Goal: Information Seeking & Learning: Learn about a topic

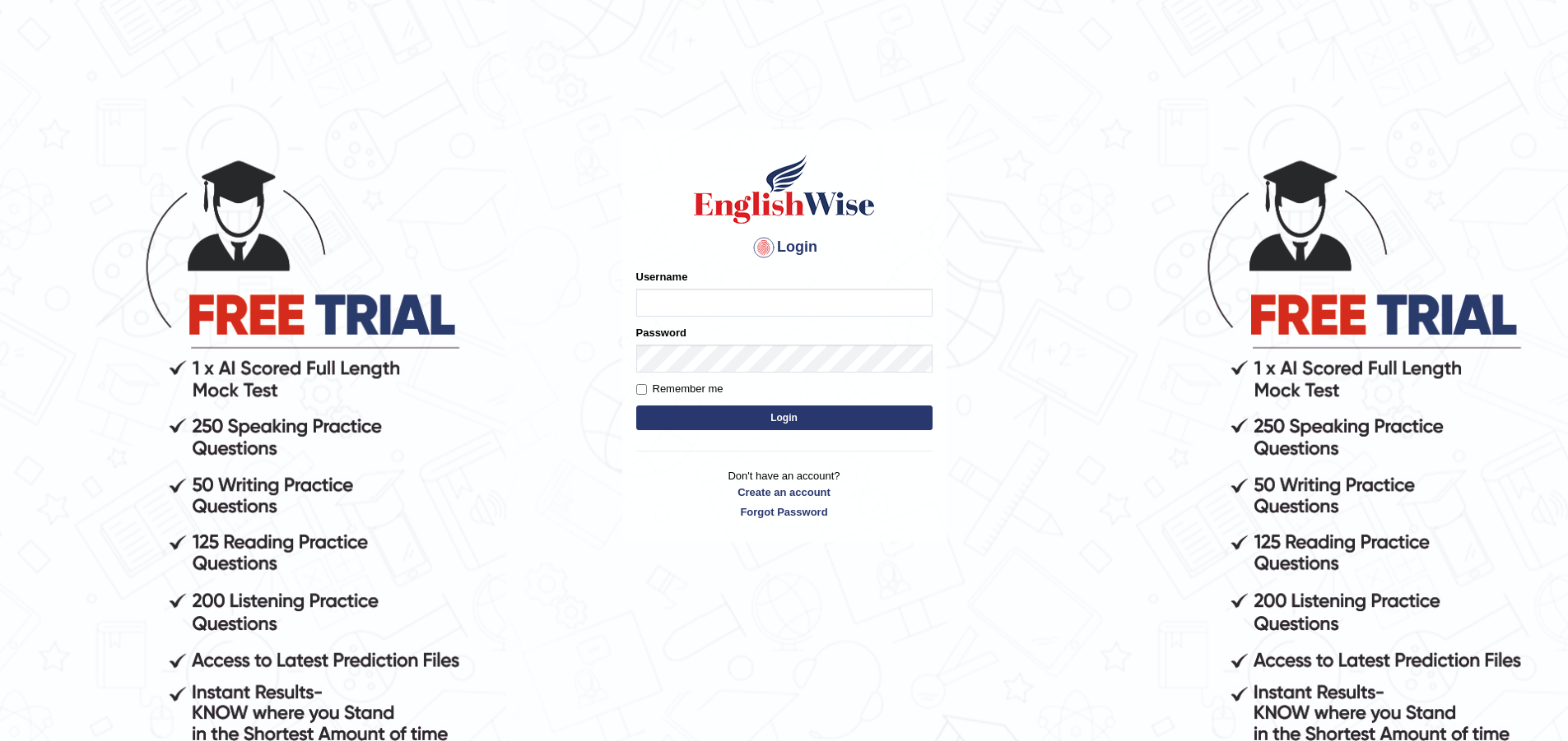
drag, startPoint x: 0, startPoint y: 0, endPoint x: 697, endPoint y: 290, distance: 754.9
click at [697, 290] on input "Username" at bounding box center [784, 303] width 296 height 28
type input "nakulseh5"
click at [636, 405] on button "Login" at bounding box center [784, 418] width 296 height 25
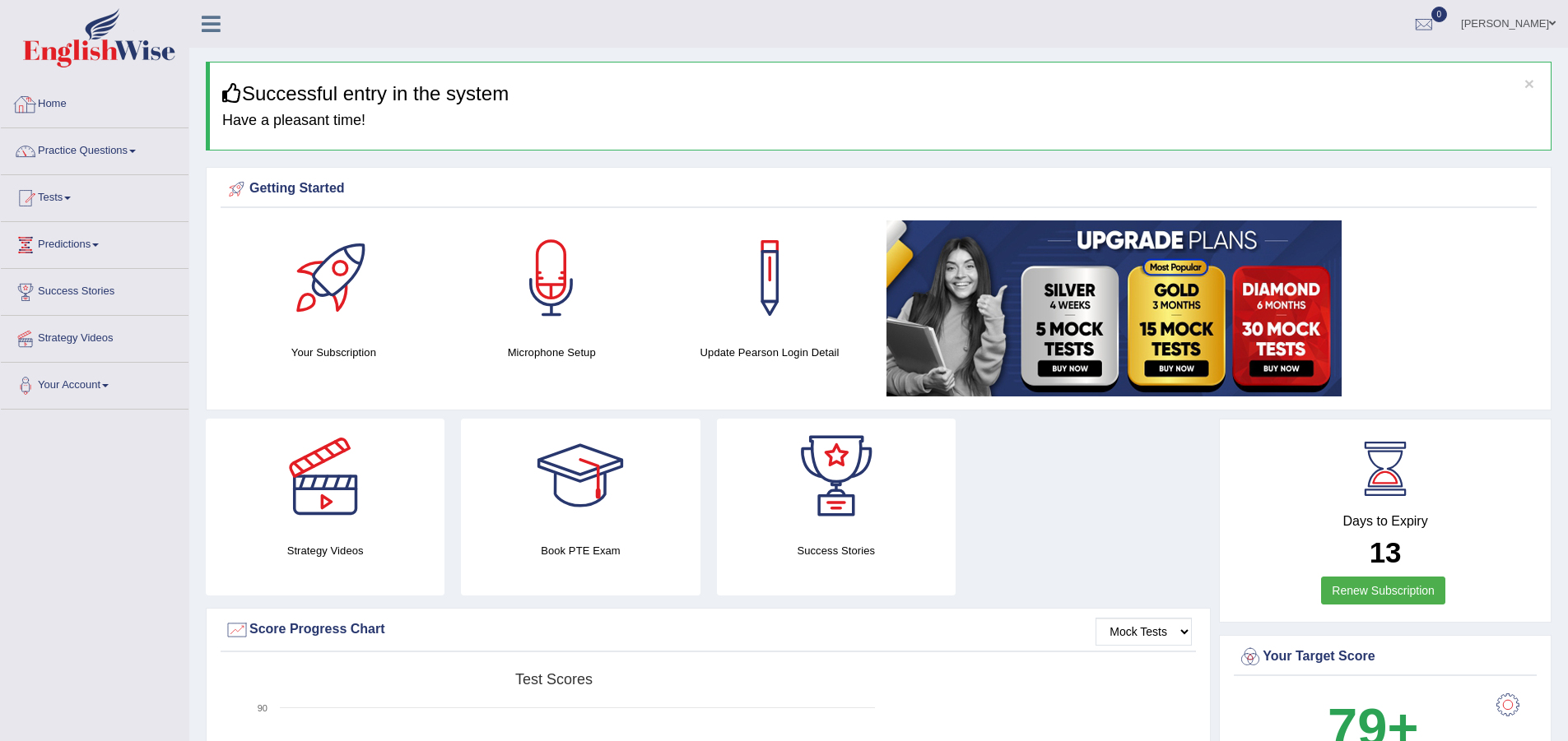
click at [50, 207] on link "Tests" at bounding box center [95, 196] width 187 height 41
click at [139, 239] on link "Take Practice Sectional Test" at bounding box center [108, 236] width 154 height 30
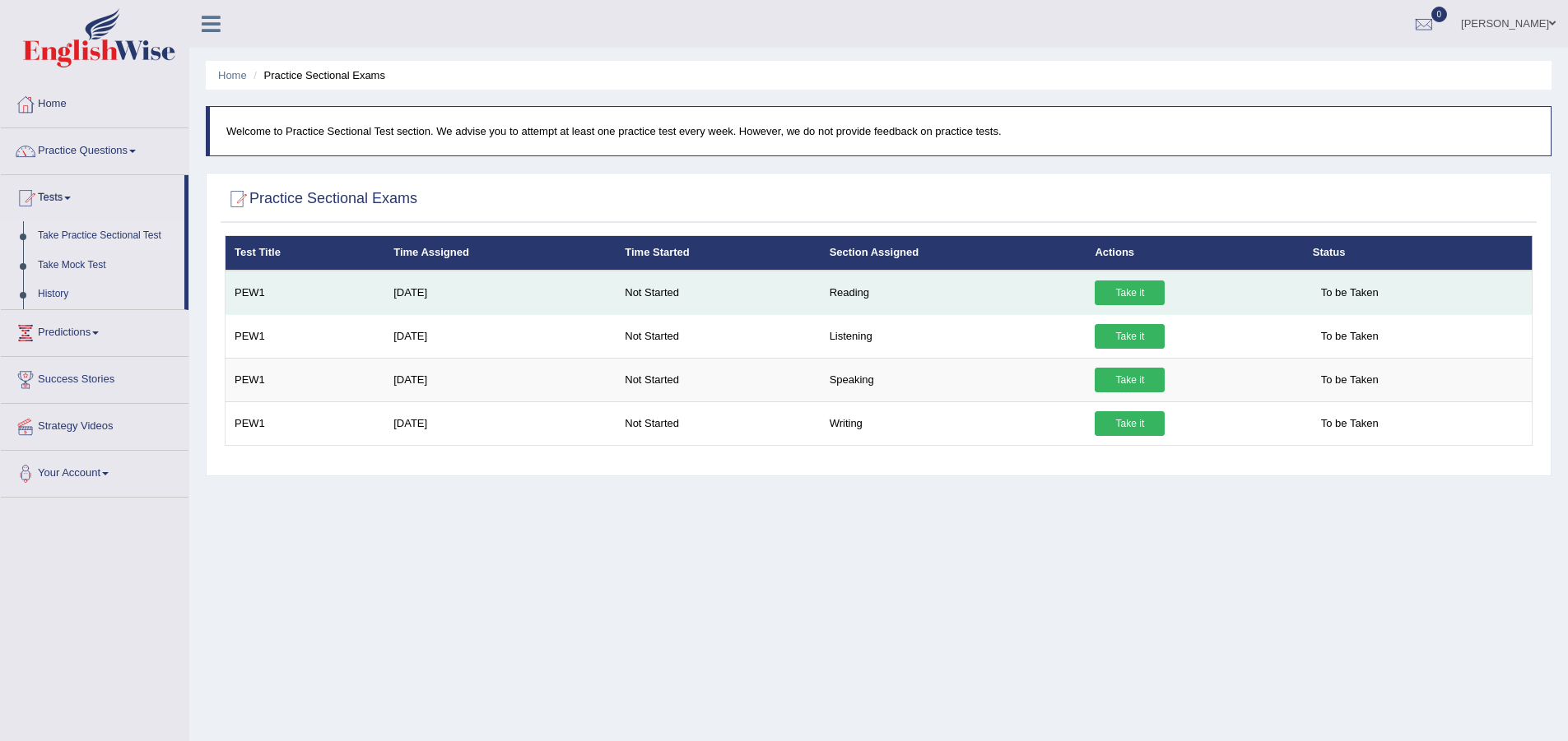
click at [1138, 291] on link "Take it" at bounding box center [1129, 293] width 70 height 25
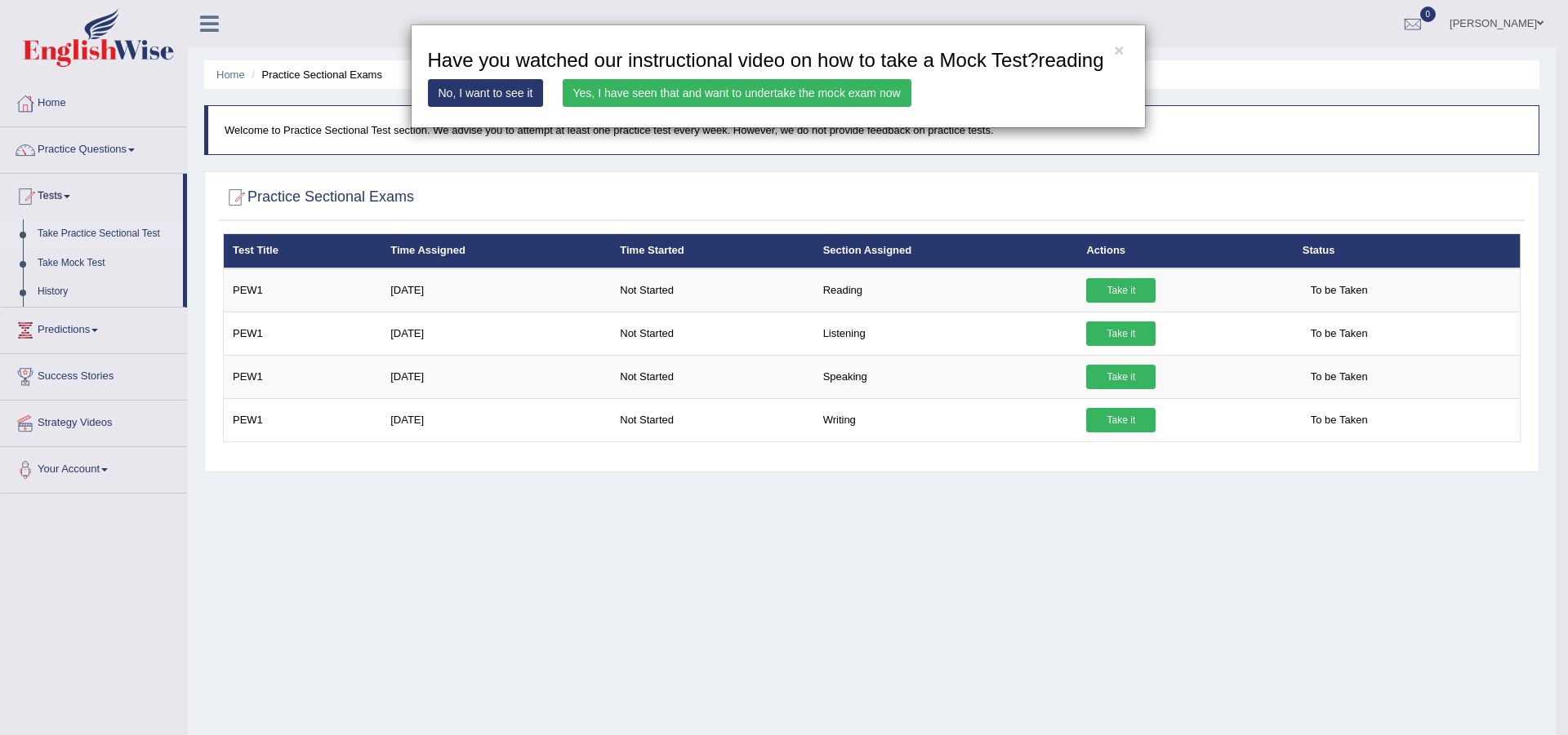
click at [784, 100] on link "Yes, I have seen that and want to undertake the mock exam now" at bounding box center [737, 93] width 349 height 28
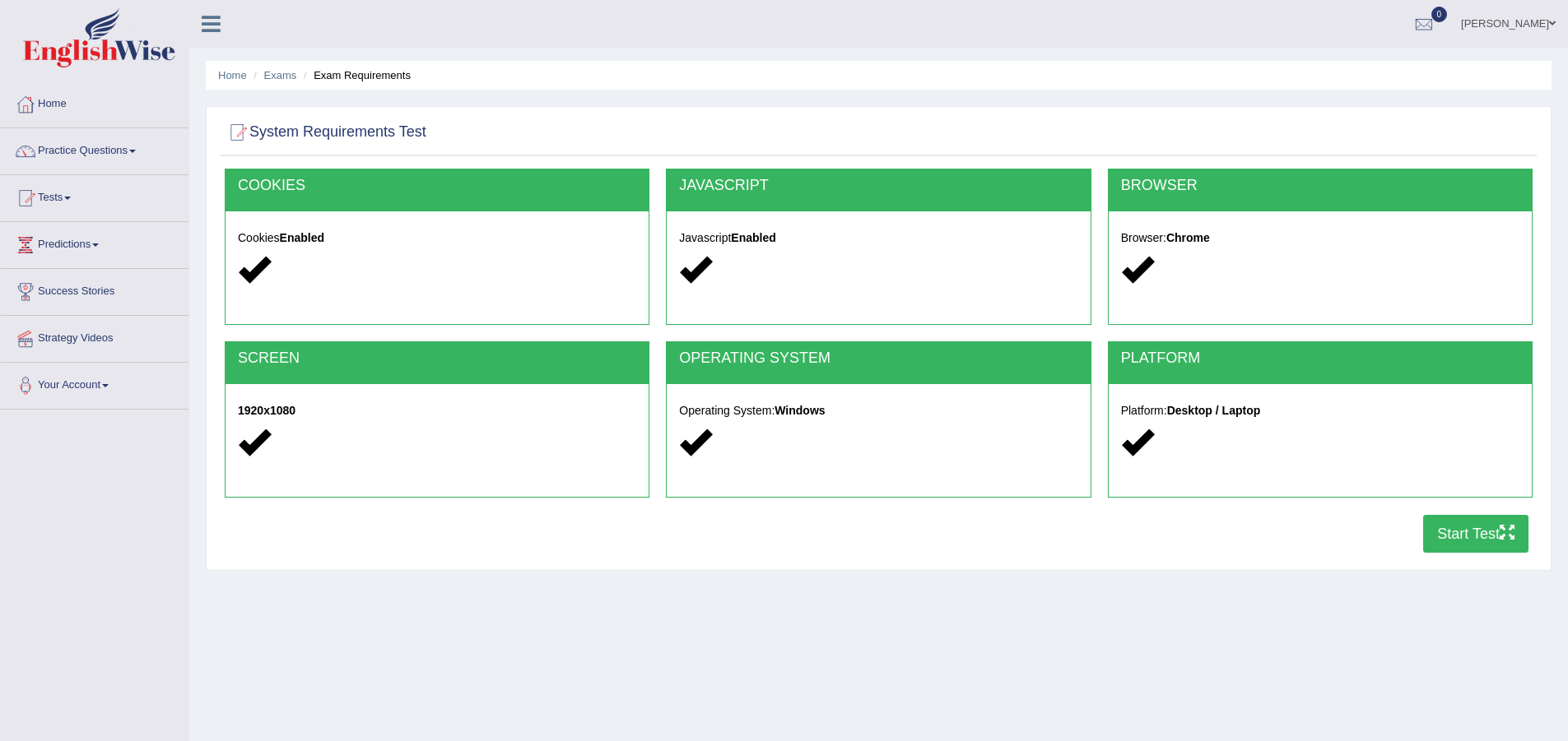
drag, startPoint x: 1470, startPoint y: 540, endPoint x: 1088, endPoint y: 458, distance: 390.7
click at [1470, 540] on button "Start Test" at bounding box center [1475, 534] width 105 height 38
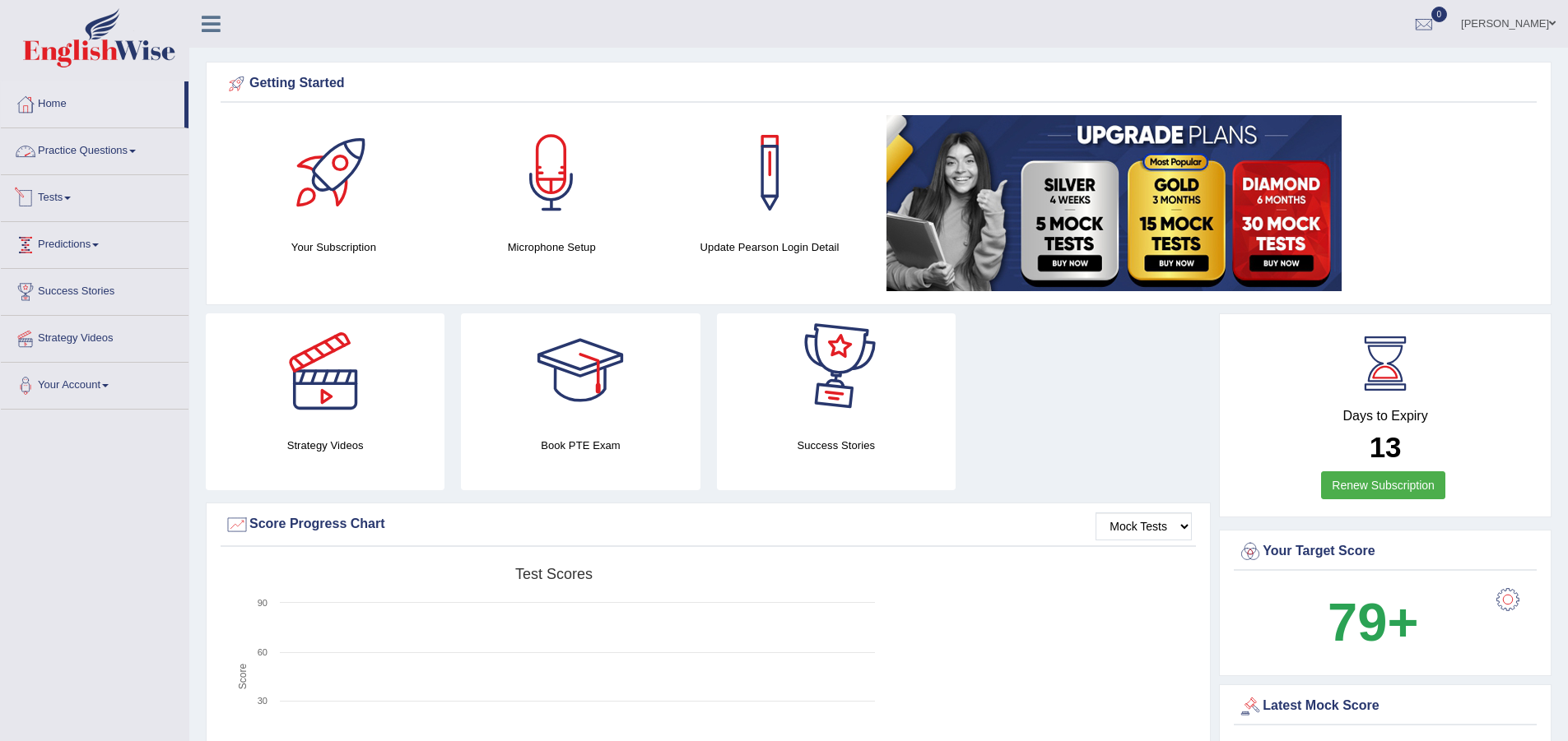
click at [109, 157] on link "Practice Questions" at bounding box center [95, 149] width 187 height 41
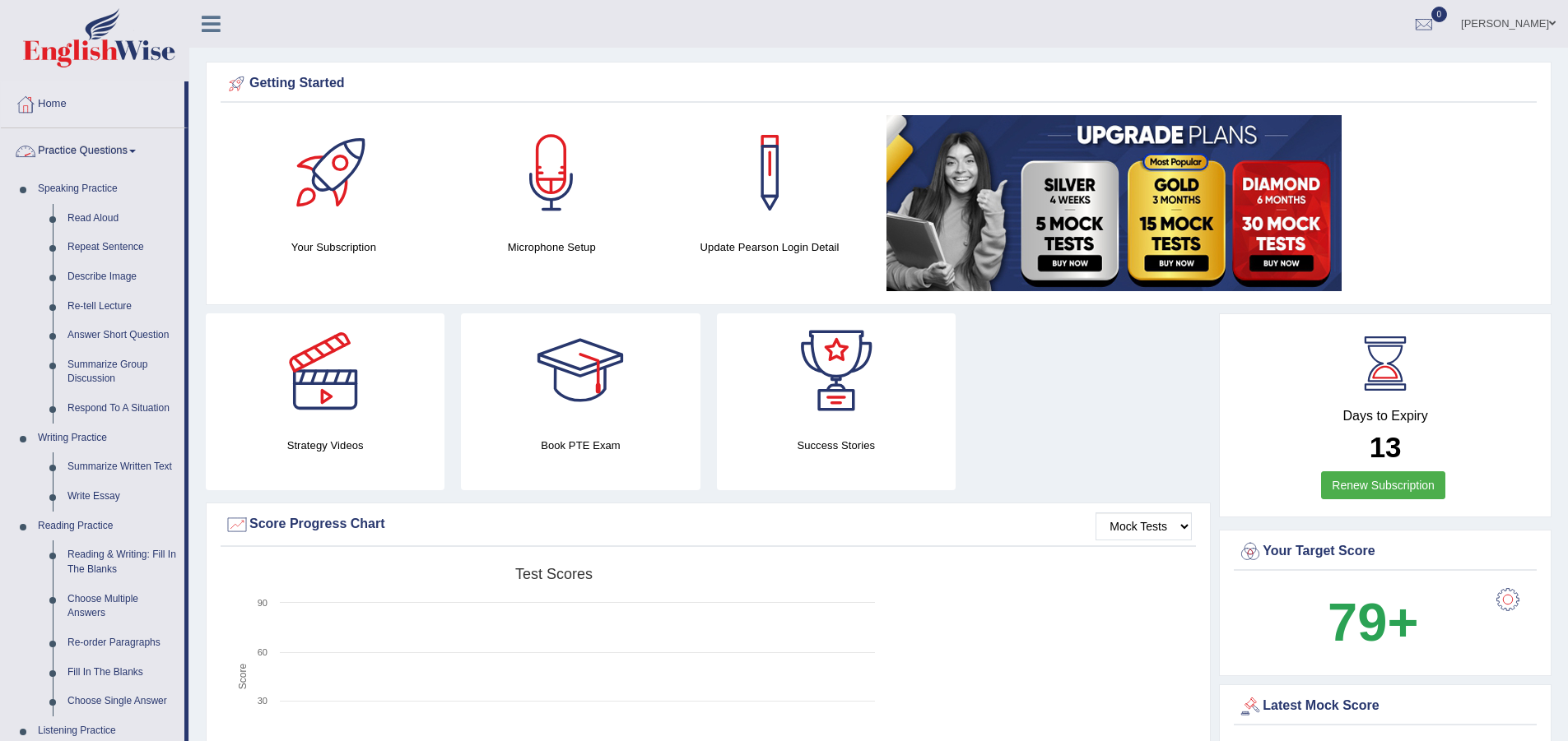
click at [119, 143] on link "Practice Questions" at bounding box center [92, 149] width 183 height 41
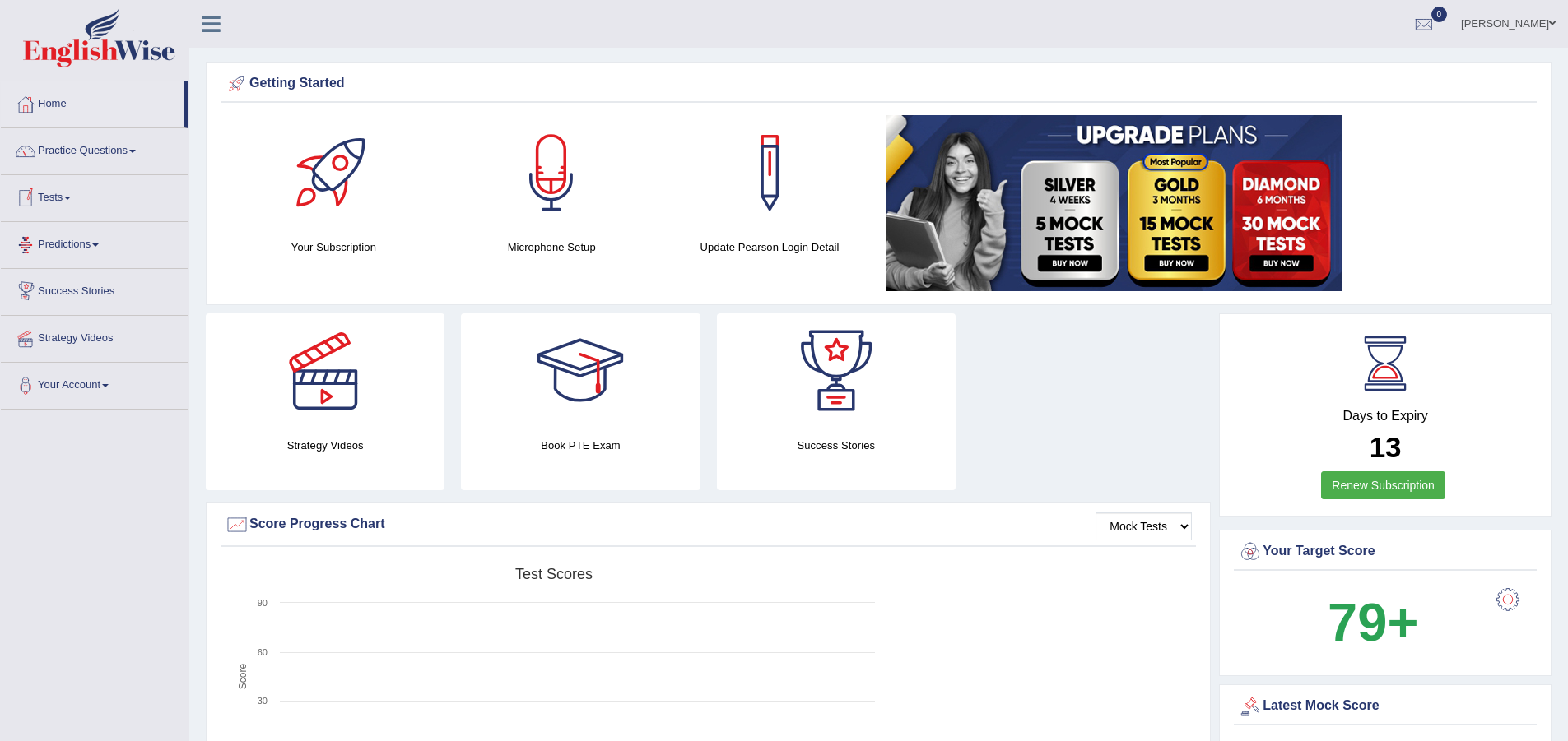
click at [72, 203] on link "Tests" at bounding box center [95, 196] width 187 height 41
click at [109, 235] on link "Take Practice Sectional Test" at bounding box center [108, 236] width 154 height 30
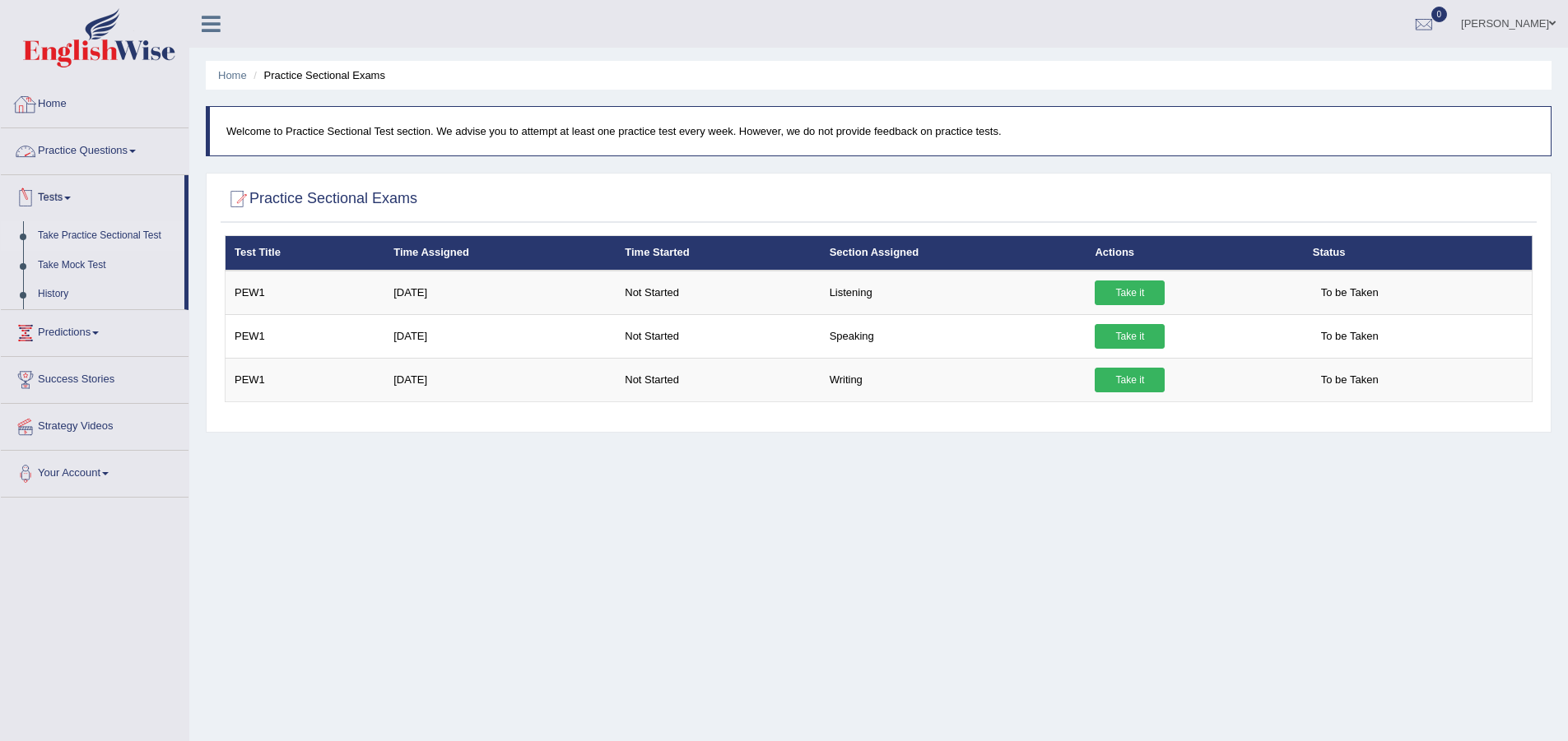
click at [51, 108] on link "Home" at bounding box center [95, 102] width 187 height 41
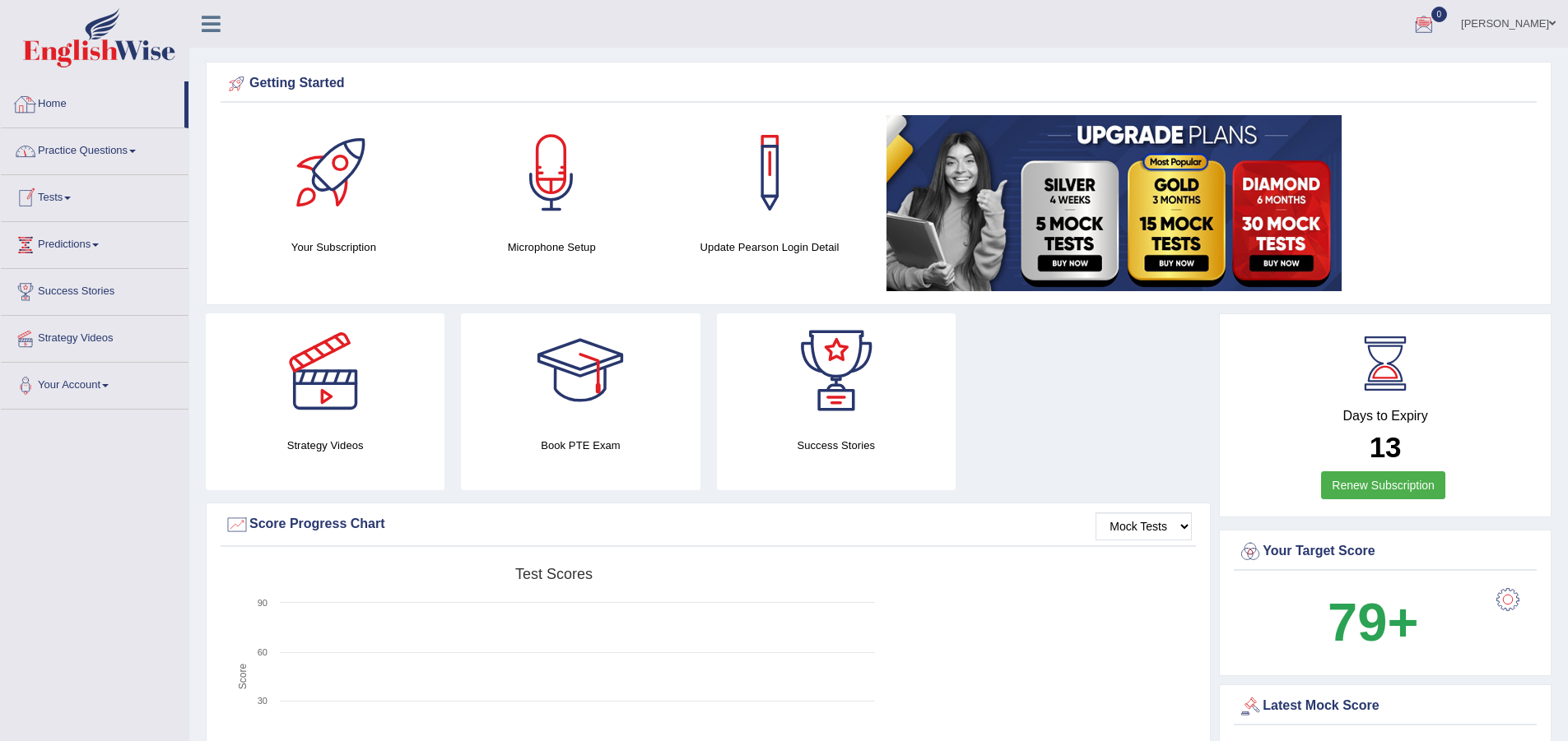
click at [41, 92] on link "Home" at bounding box center [92, 102] width 183 height 41
click at [1532, 22] on link "[PERSON_NAME]" at bounding box center [1508, 22] width 119 height 43
click at [55, 188] on link "Tests" at bounding box center [95, 196] width 187 height 41
click at [56, 288] on link "History" at bounding box center [108, 294] width 154 height 30
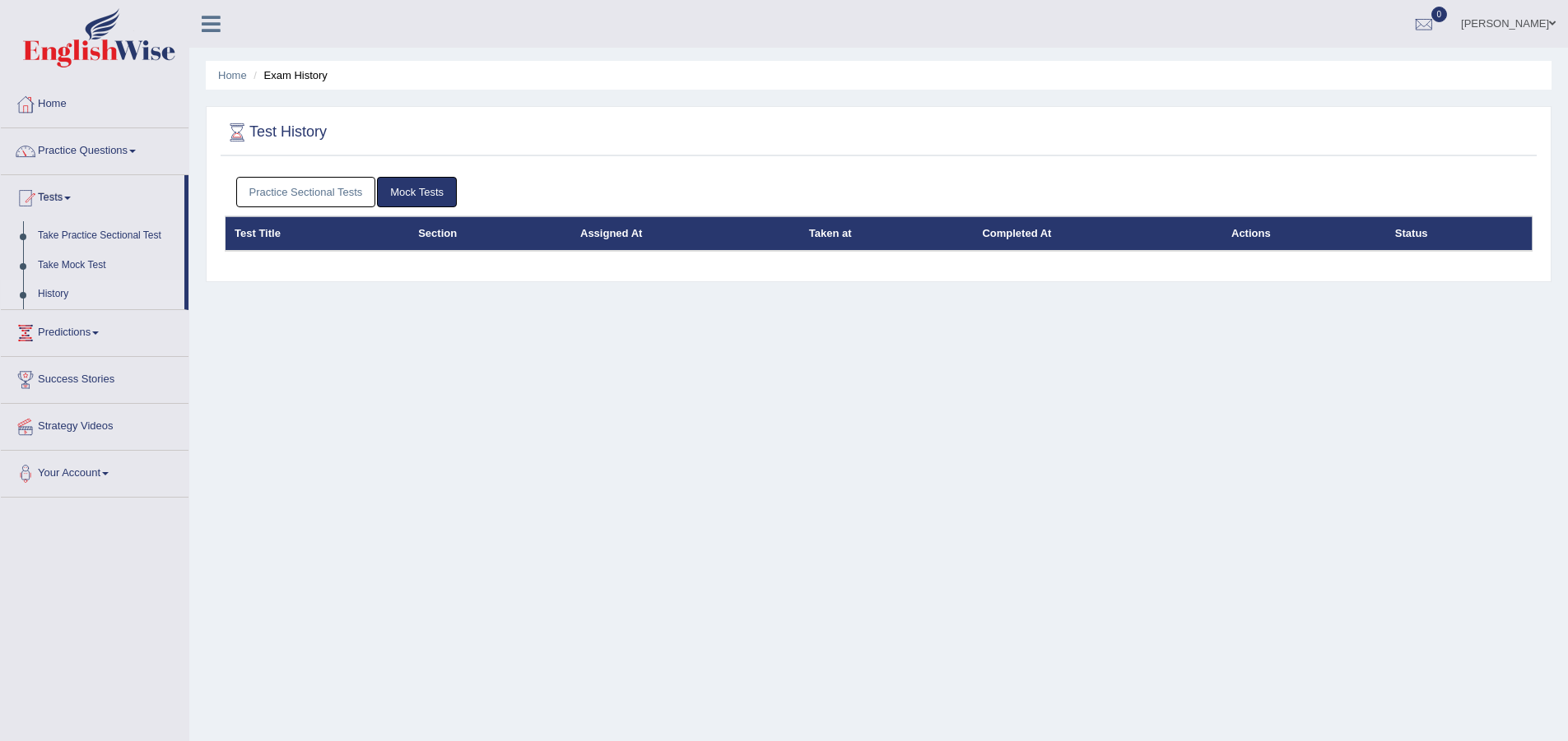
click at [409, 200] on link "Mock Tests" at bounding box center [417, 191] width 80 height 31
click at [444, 182] on link "Mock Tests" at bounding box center [417, 191] width 80 height 31
click at [318, 172] on div "Practice Sectional Tests Mock Tests" at bounding box center [878, 192] width 1308 height 48
click at [317, 195] on link "Practice Sectional Tests" at bounding box center [306, 191] width 140 height 31
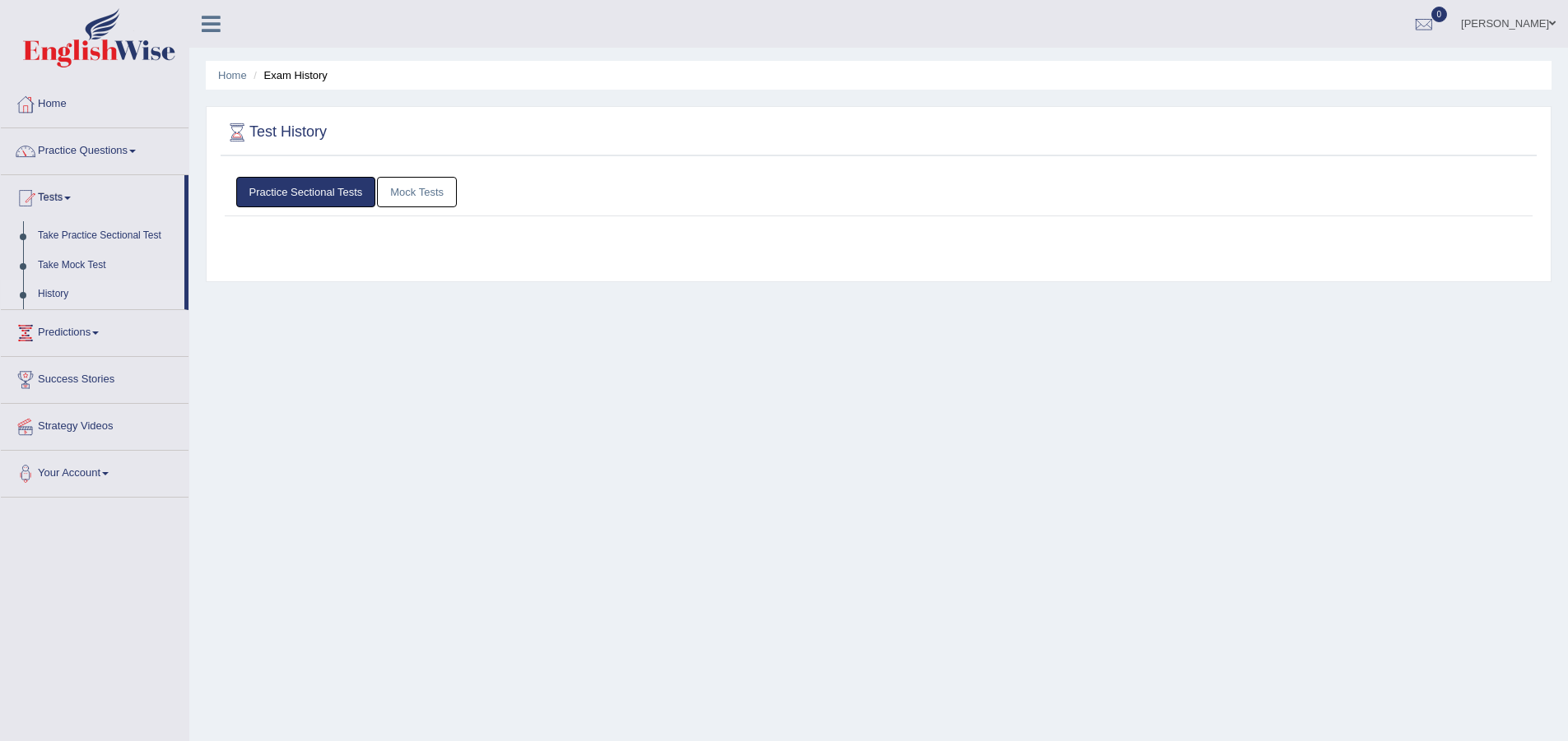
click at [317, 195] on link "Practice Sectional Tests" at bounding box center [306, 191] width 140 height 31
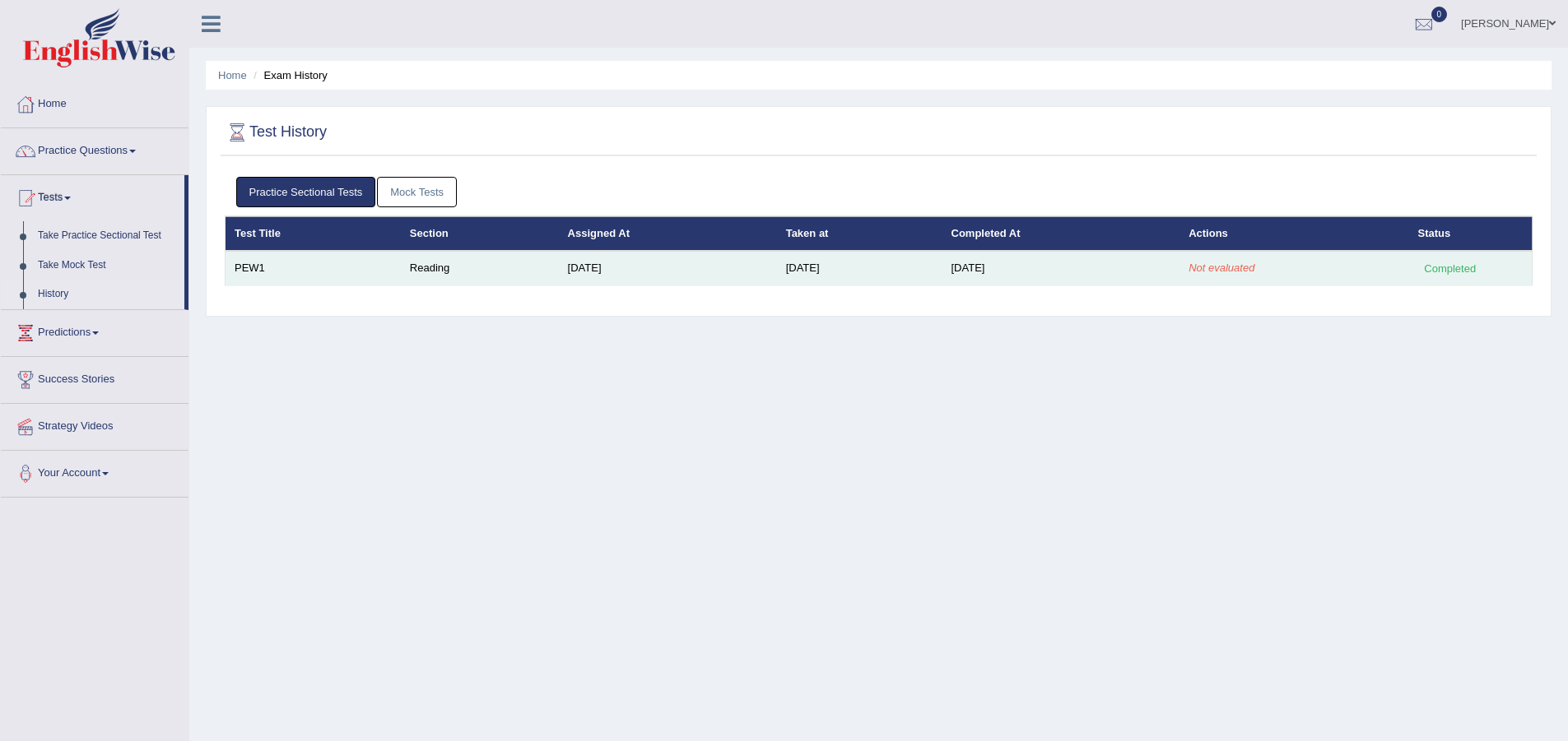
drag, startPoint x: 1469, startPoint y: 272, endPoint x: 1426, endPoint y: 276, distance: 43.2
click at [1458, 274] on div "Completed" at bounding box center [1449, 269] width 64 height 17
click at [1076, 262] on td "Aug 27, 2025" at bounding box center [1061, 269] width 238 height 35
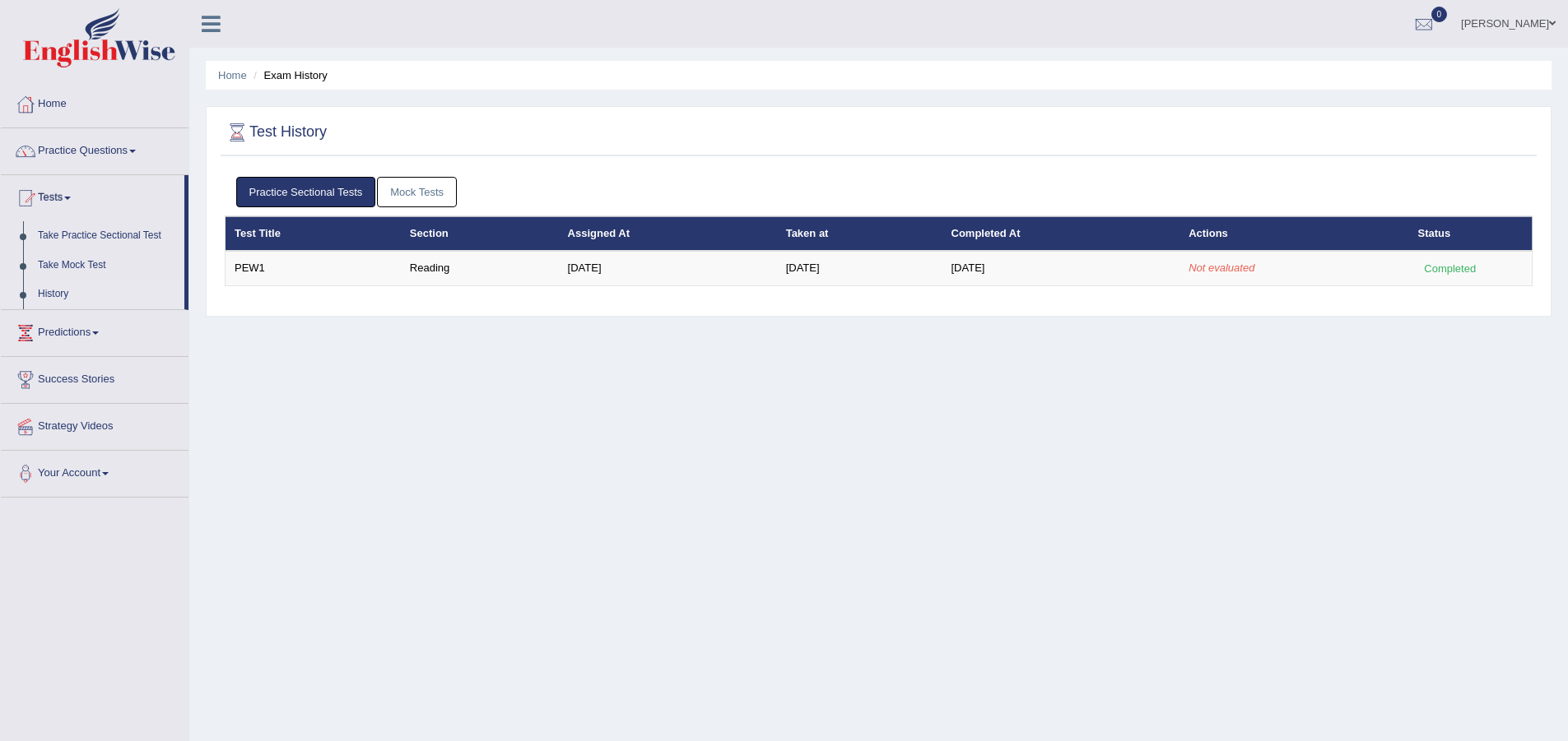
drag, startPoint x: 830, startPoint y: 272, endPoint x: 1235, endPoint y: 294, distance: 405.6
click at [901, 274] on td "Aug 27, 2025" at bounding box center [860, 269] width 166 height 35
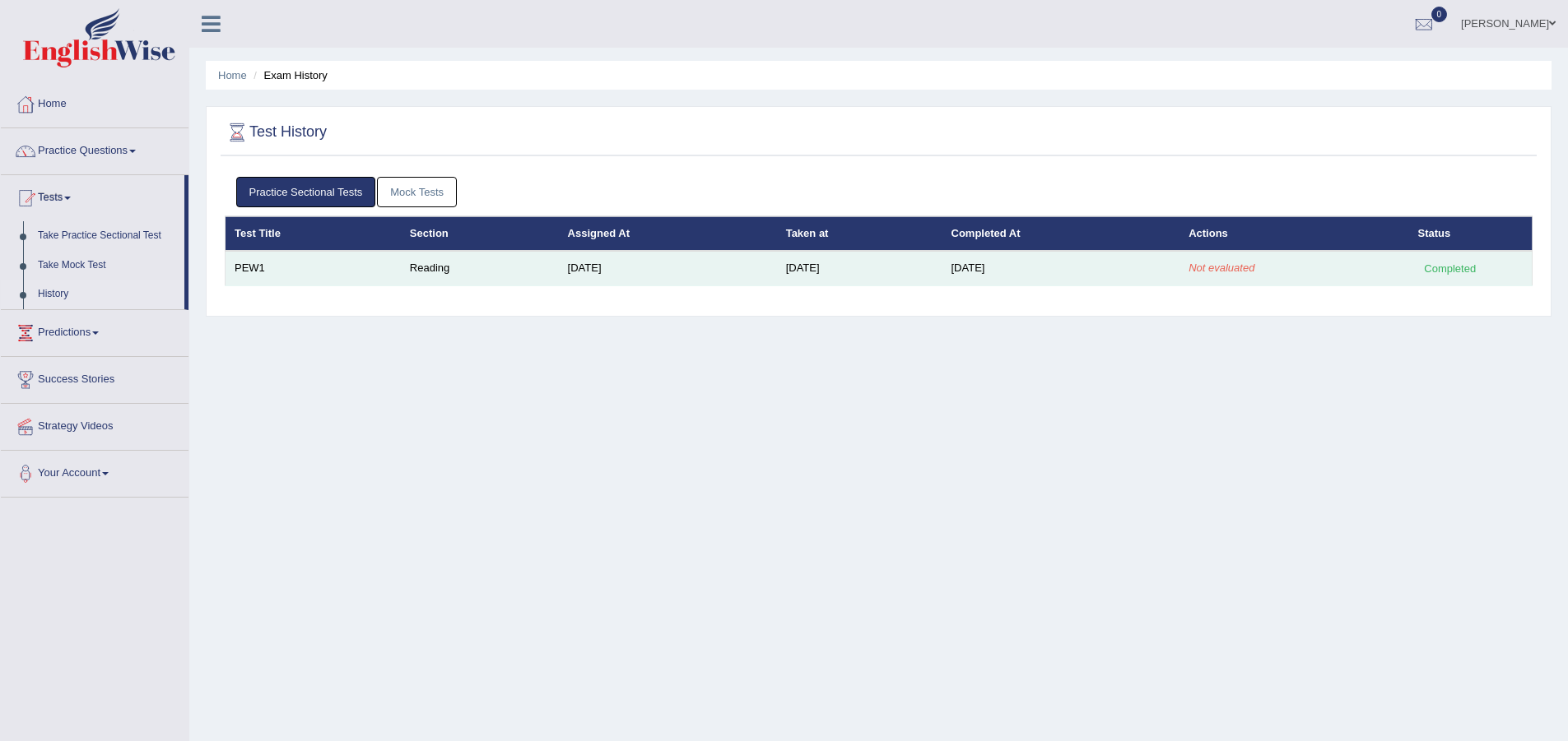
click at [801, 267] on td "Aug 27, 2025" at bounding box center [860, 269] width 166 height 35
drag, startPoint x: 824, startPoint y: 272, endPoint x: 676, endPoint y: 274, distance: 148.0
click at [703, 276] on tr "PEW1 Reading Aug 25, 2025 Aug 27, 2025 Aug 27, 2025 Not evaluated Completed" at bounding box center [879, 269] width 1307 height 35
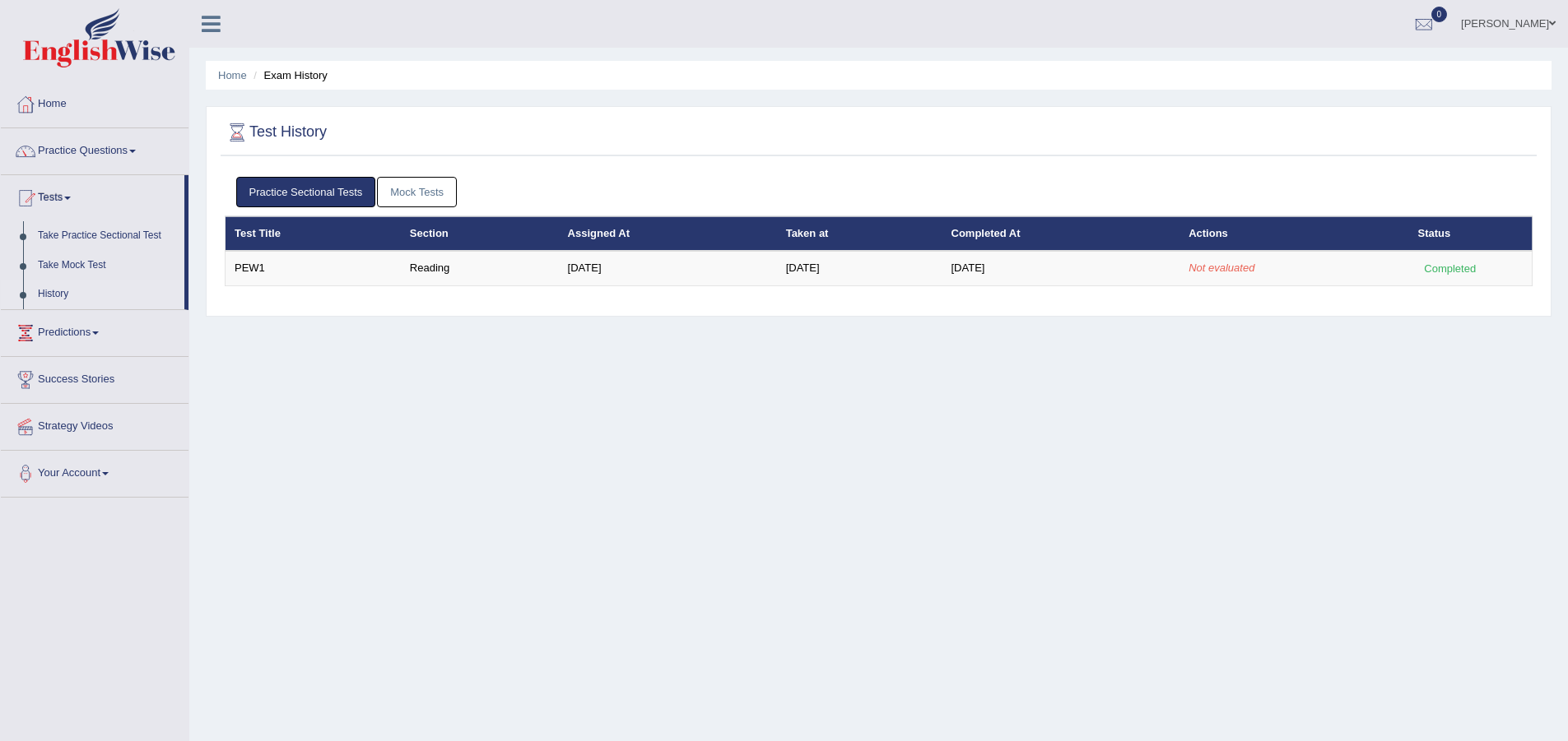
click at [468, 259] on tr "PEW1 Reading Aug 25, 2025 Aug 27, 2025 Aug 27, 2025 Not evaluated Completed" at bounding box center [879, 269] width 1307 height 35
click at [255, 201] on link "Practice Sectional Tests" at bounding box center [306, 191] width 140 height 31
drag, startPoint x: 293, startPoint y: 220, endPoint x: 273, endPoint y: 240, distance: 28.3
click at [289, 239] on th "Test Title" at bounding box center [313, 234] width 175 height 35
click at [259, 235] on th "Test Title" at bounding box center [313, 234] width 175 height 35
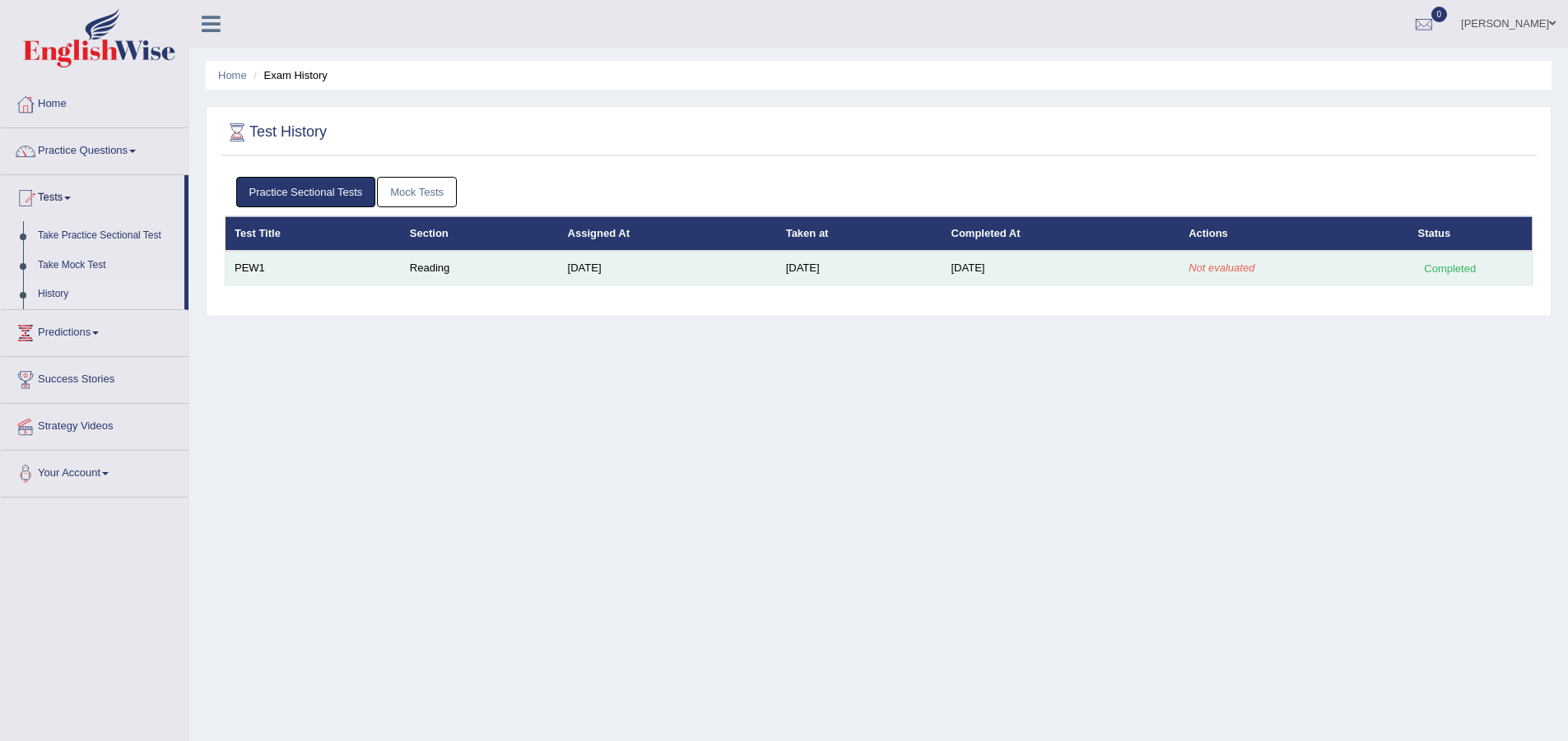
click at [248, 264] on td "PEW1" at bounding box center [313, 269] width 175 height 35
click at [330, 274] on td "PEW1" at bounding box center [313, 269] width 175 height 35
drag, startPoint x: 383, startPoint y: 266, endPoint x: 502, endPoint y: 260, distance: 119.2
click at [502, 260] on td "Reading" at bounding box center [479, 269] width 158 height 35
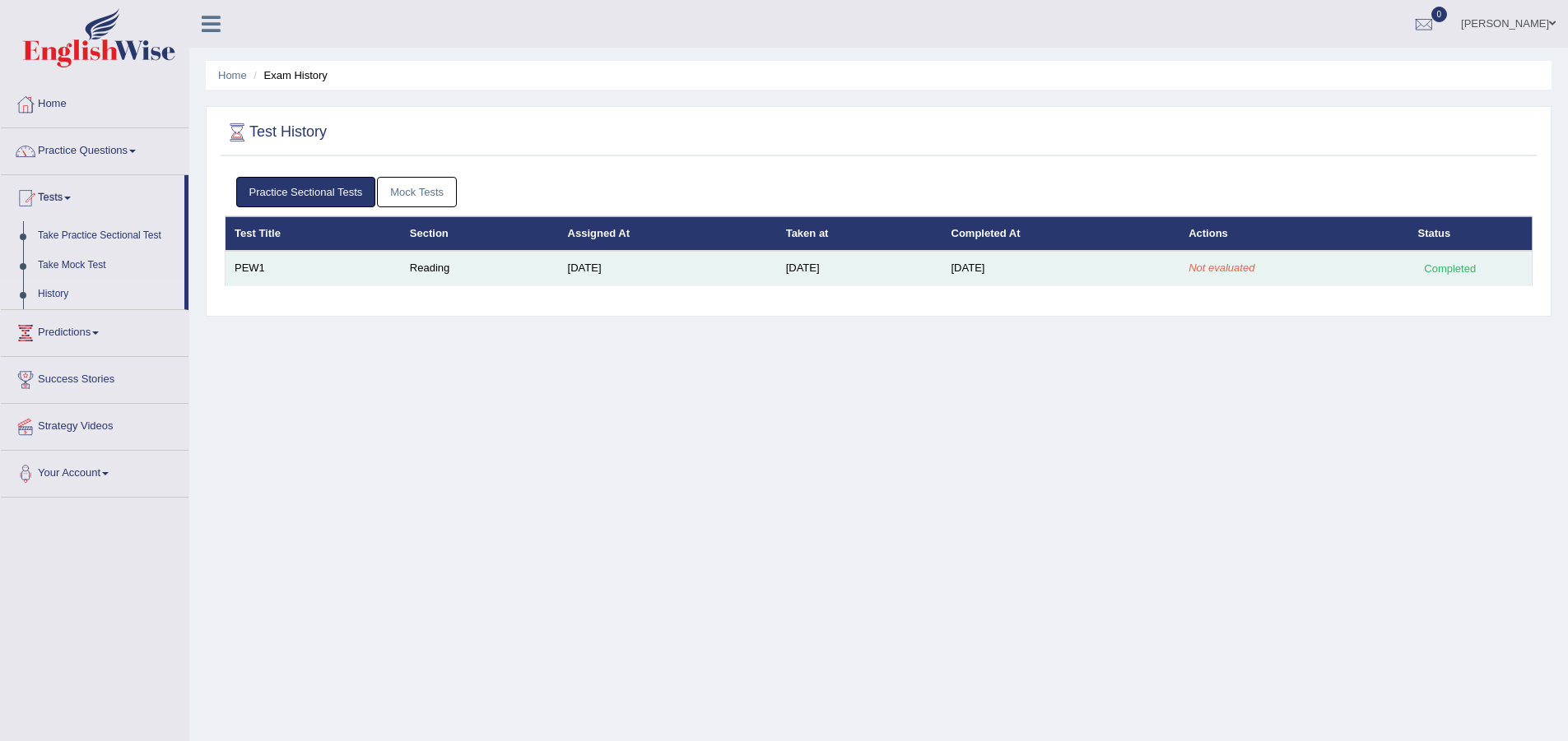
click at [692, 273] on td "Aug 25, 2025" at bounding box center [667, 269] width 218 height 35
click at [880, 269] on td "Aug 27, 2025" at bounding box center [860, 269] width 166 height 35
drag, startPoint x: 1084, startPoint y: 257, endPoint x: 1141, endPoint y: 253, distance: 57.1
click at [1106, 254] on td "Aug 27, 2025" at bounding box center [1061, 269] width 238 height 35
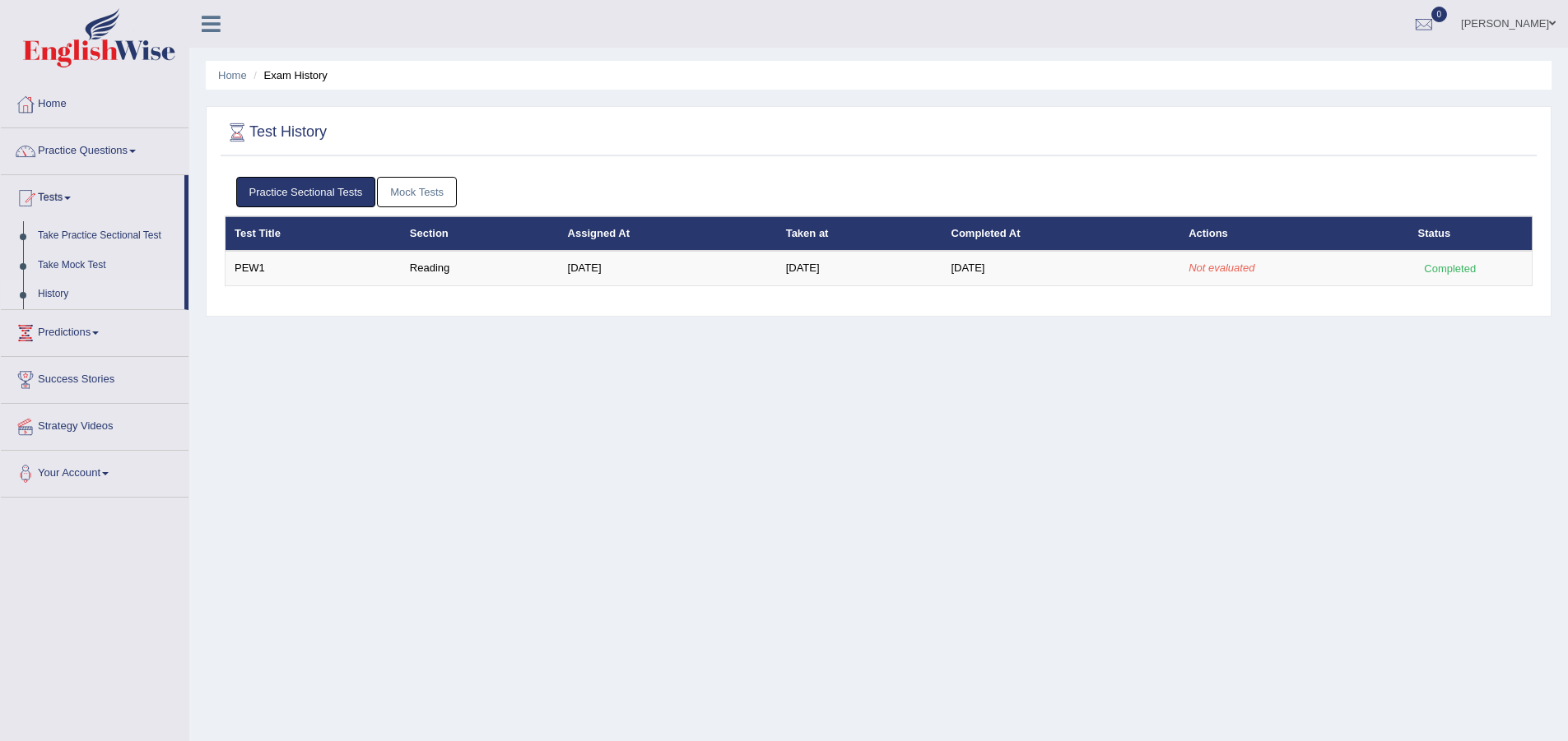
drag, startPoint x: 1175, startPoint y: 252, endPoint x: 1260, endPoint y: 249, distance: 85.1
click at [1255, 251] on tr "PEW1 Reading Aug 25, 2025 Aug 27, 2025 Aug 27, 2025 Not evaluated Completed" at bounding box center [879, 269] width 1307 height 35
drag, startPoint x: 1274, startPoint y: 247, endPoint x: 1386, endPoint y: 240, distance: 112.2
click at [1308, 250] on th "Actions" at bounding box center [1294, 234] width 229 height 35
click at [1454, 240] on tr "Test Title Section Assigned At Taken at Completed At Actions Status" at bounding box center [879, 234] width 1307 height 35
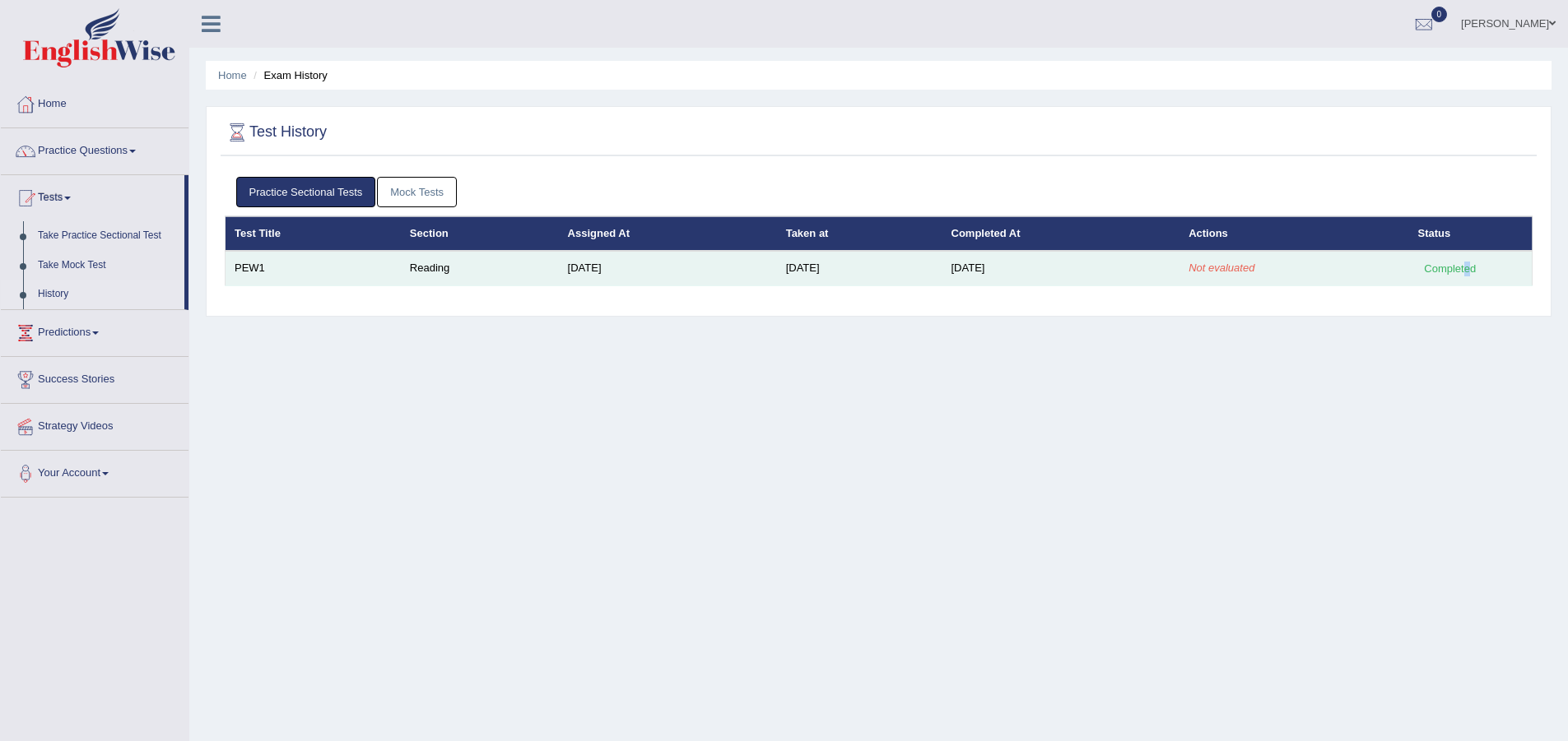
drag, startPoint x: 1469, startPoint y: 255, endPoint x: 1464, endPoint y: 264, distance: 10.3
click at [1464, 264] on td "Completed" at bounding box center [1470, 269] width 124 height 35
click at [1464, 264] on div "Completed" at bounding box center [1449, 269] width 64 height 17
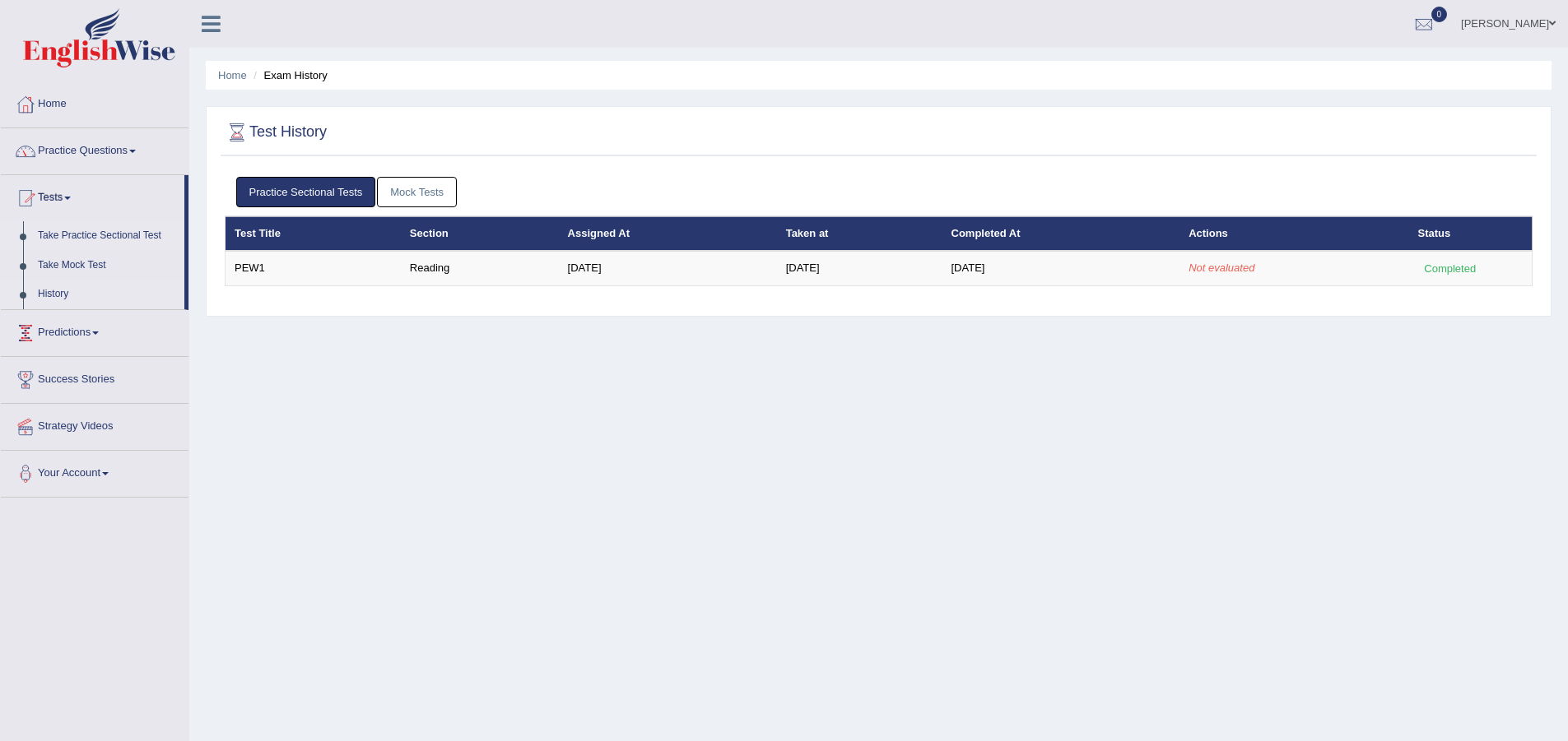
click at [138, 229] on link "Take Practice Sectional Test" at bounding box center [108, 236] width 154 height 30
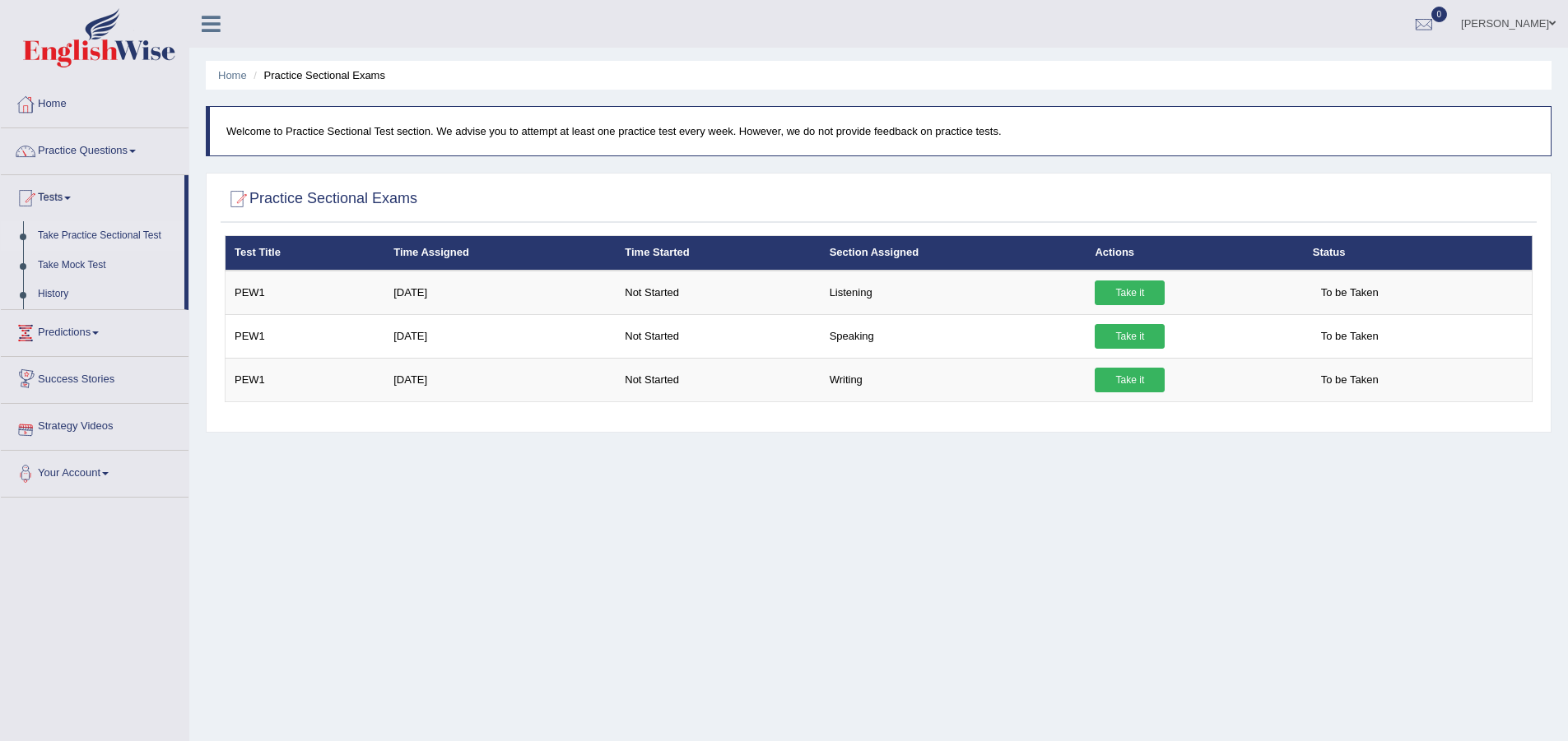
click at [78, 477] on link "Your Account" at bounding box center [95, 472] width 187 height 41
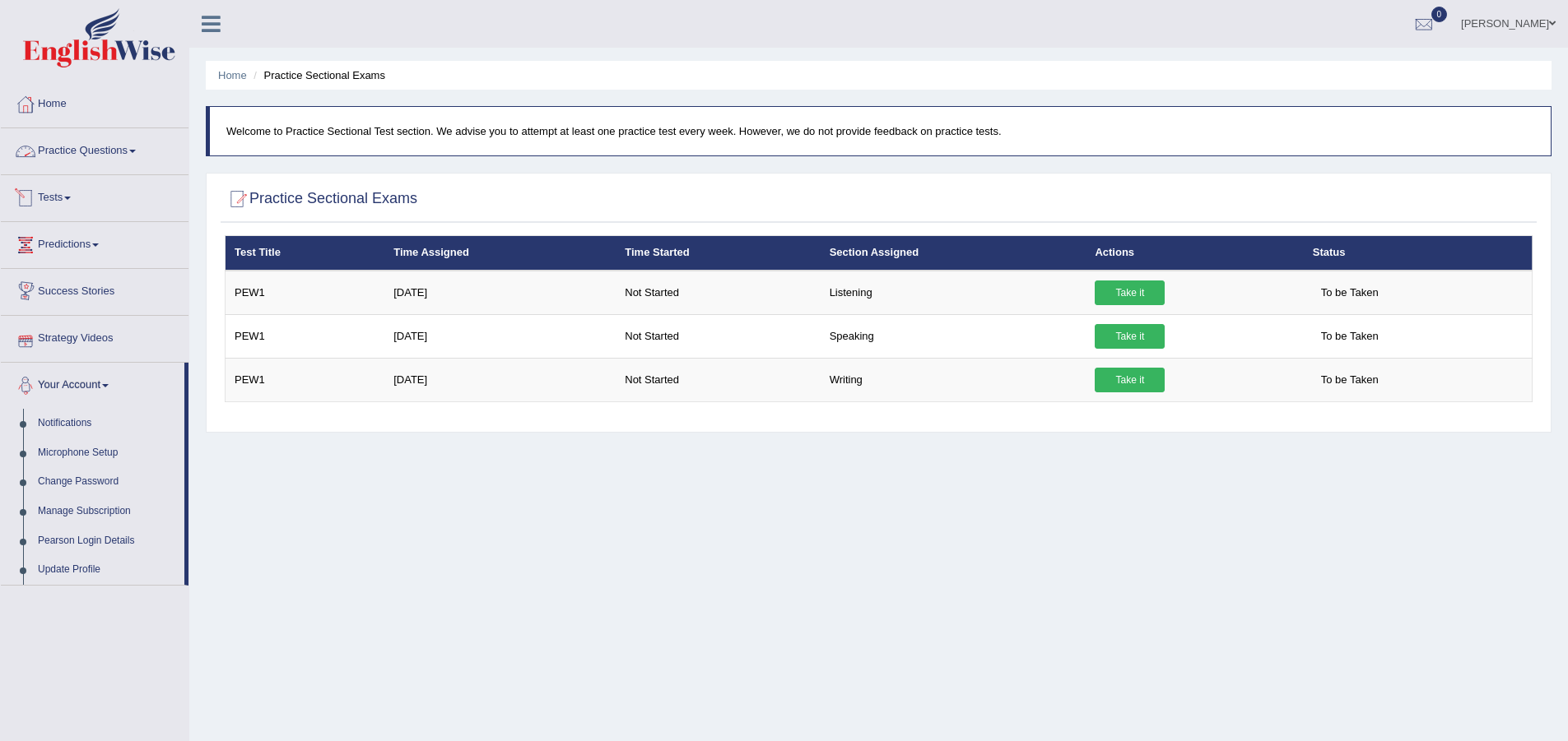
click at [95, 135] on link "Practice Questions" at bounding box center [95, 149] width 187 height 41
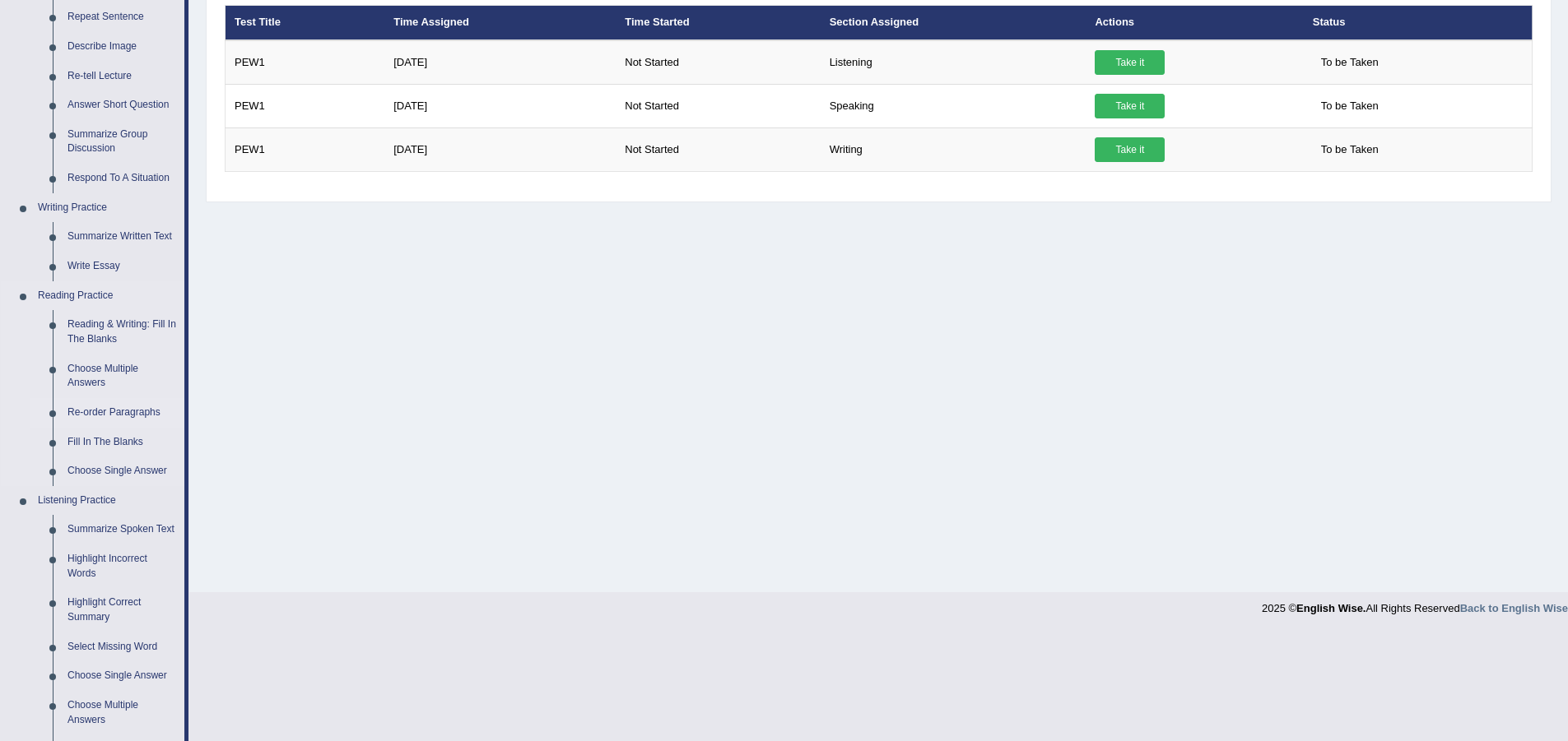
scroll to position [247, 0]
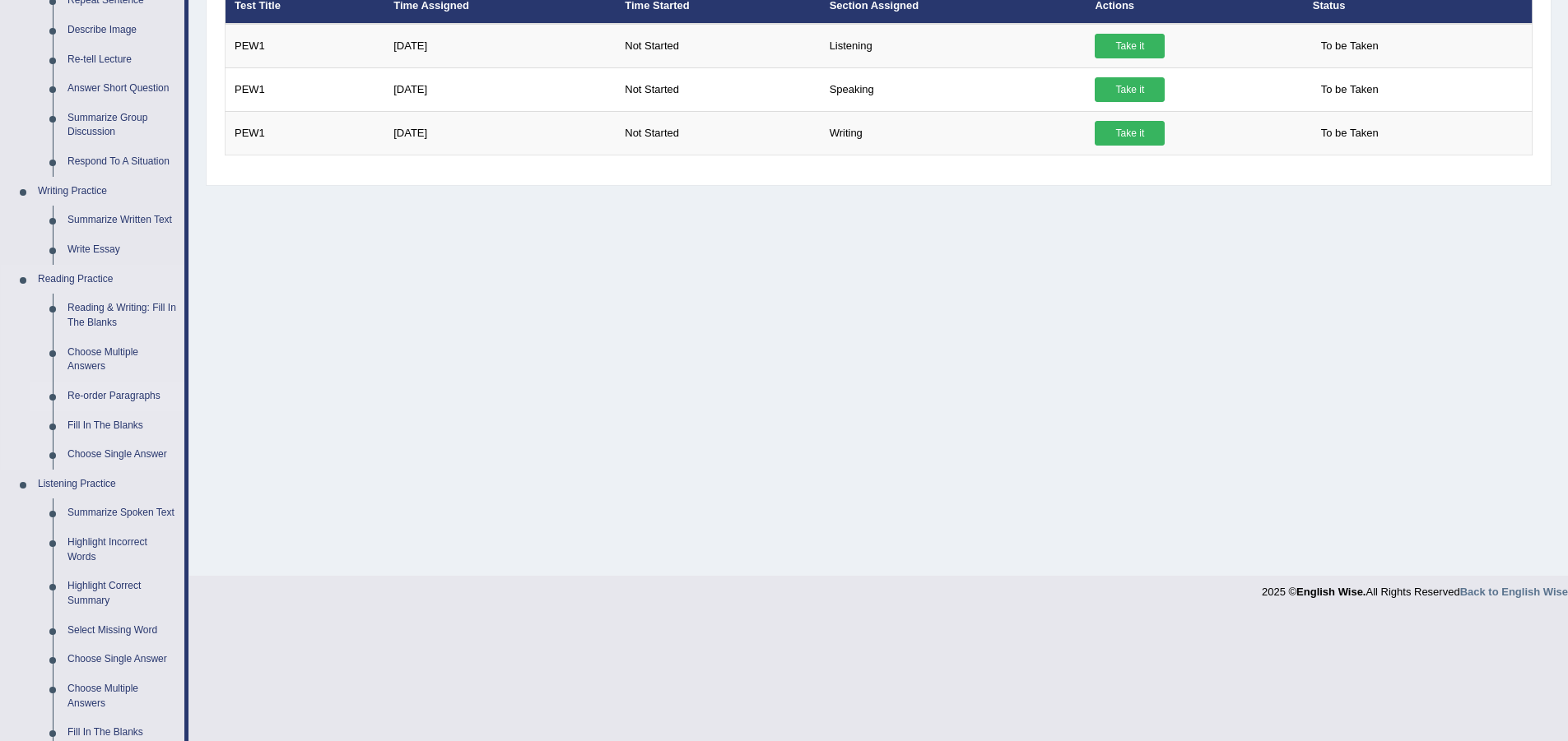
click at [93, 399] on link "Re-order Paragraphs" at bounding box center [122, 397] width 124 height 30
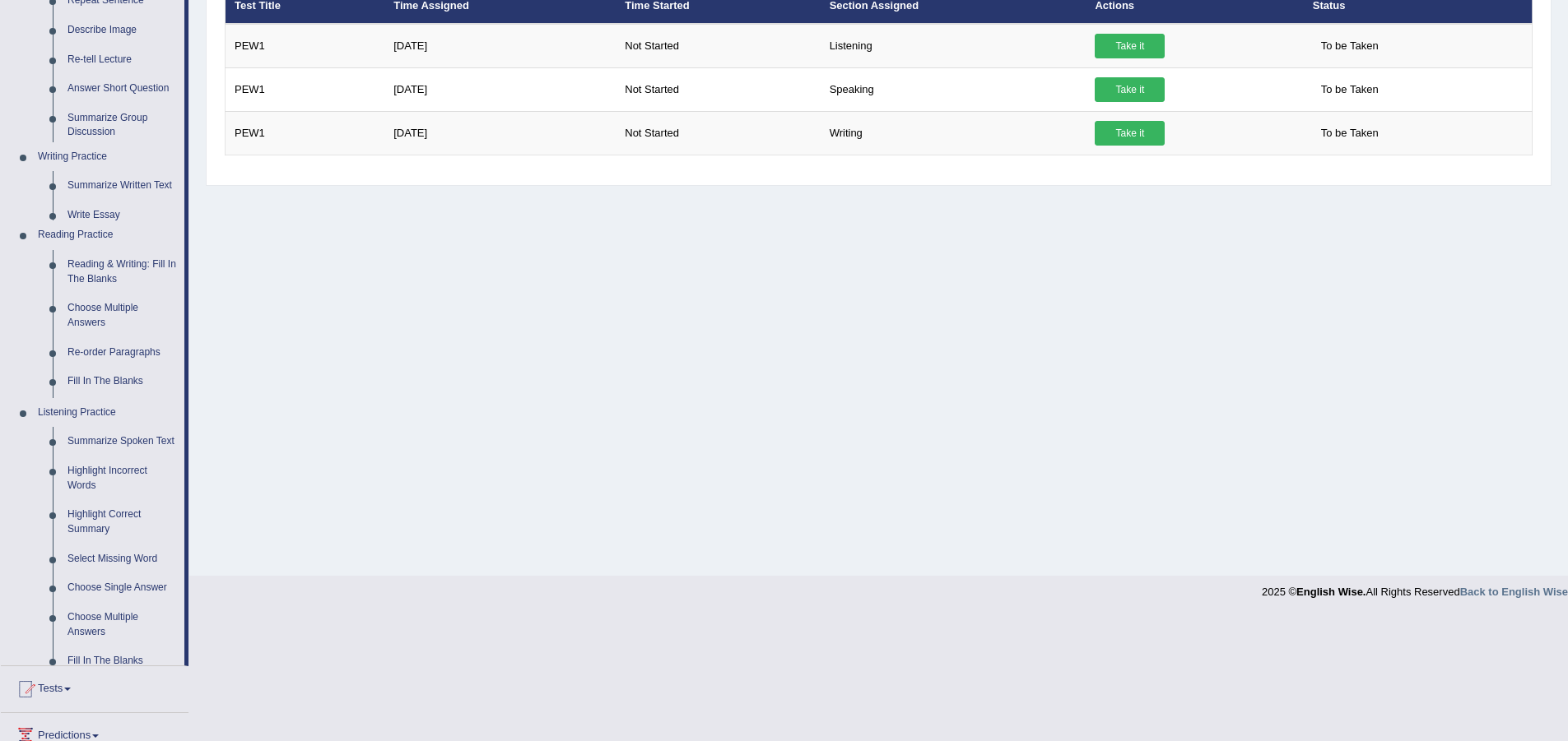
scroll to position [123, 0]
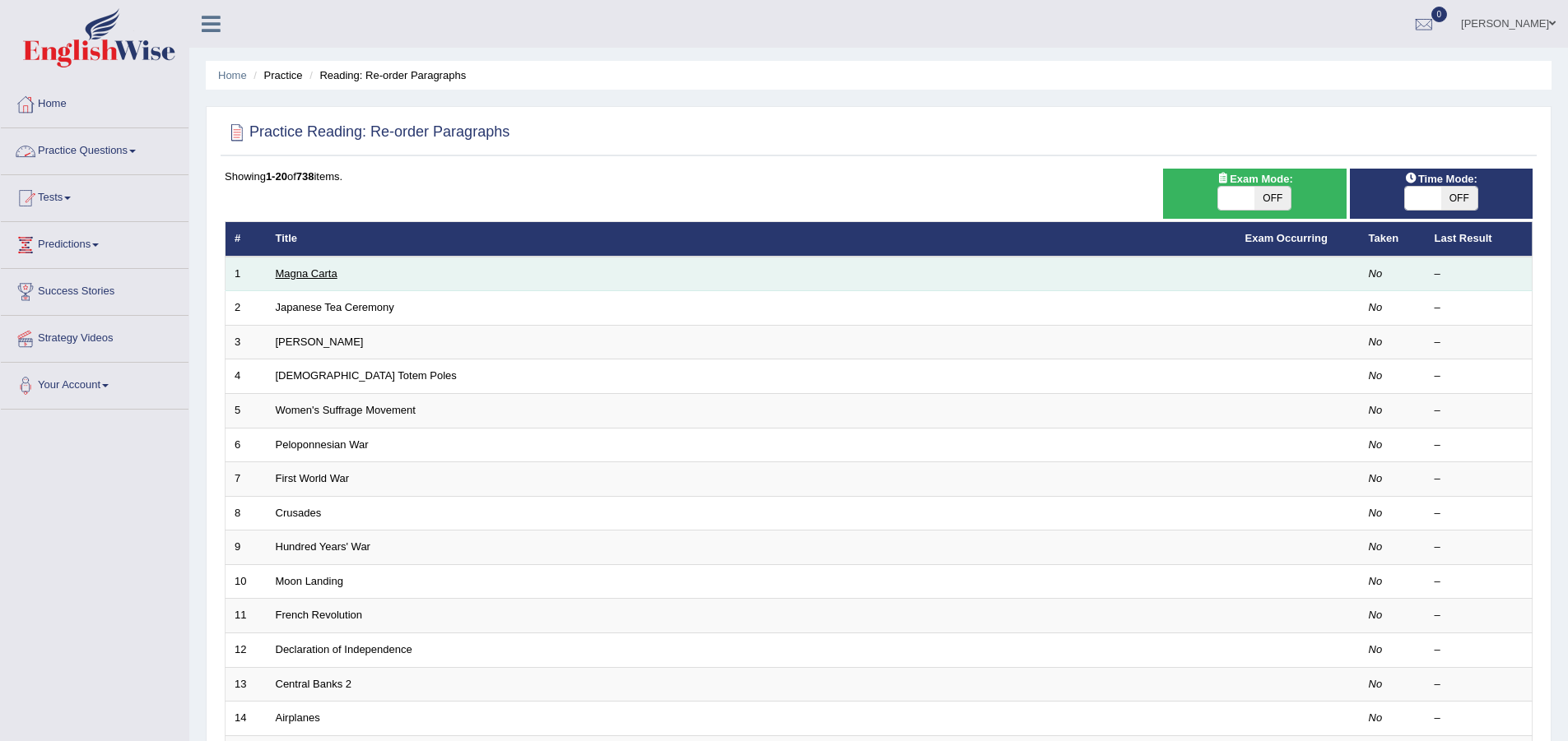
click at [319, 269] on link "Magna Carta" at bounding box center [307, 274] width 61 height 12
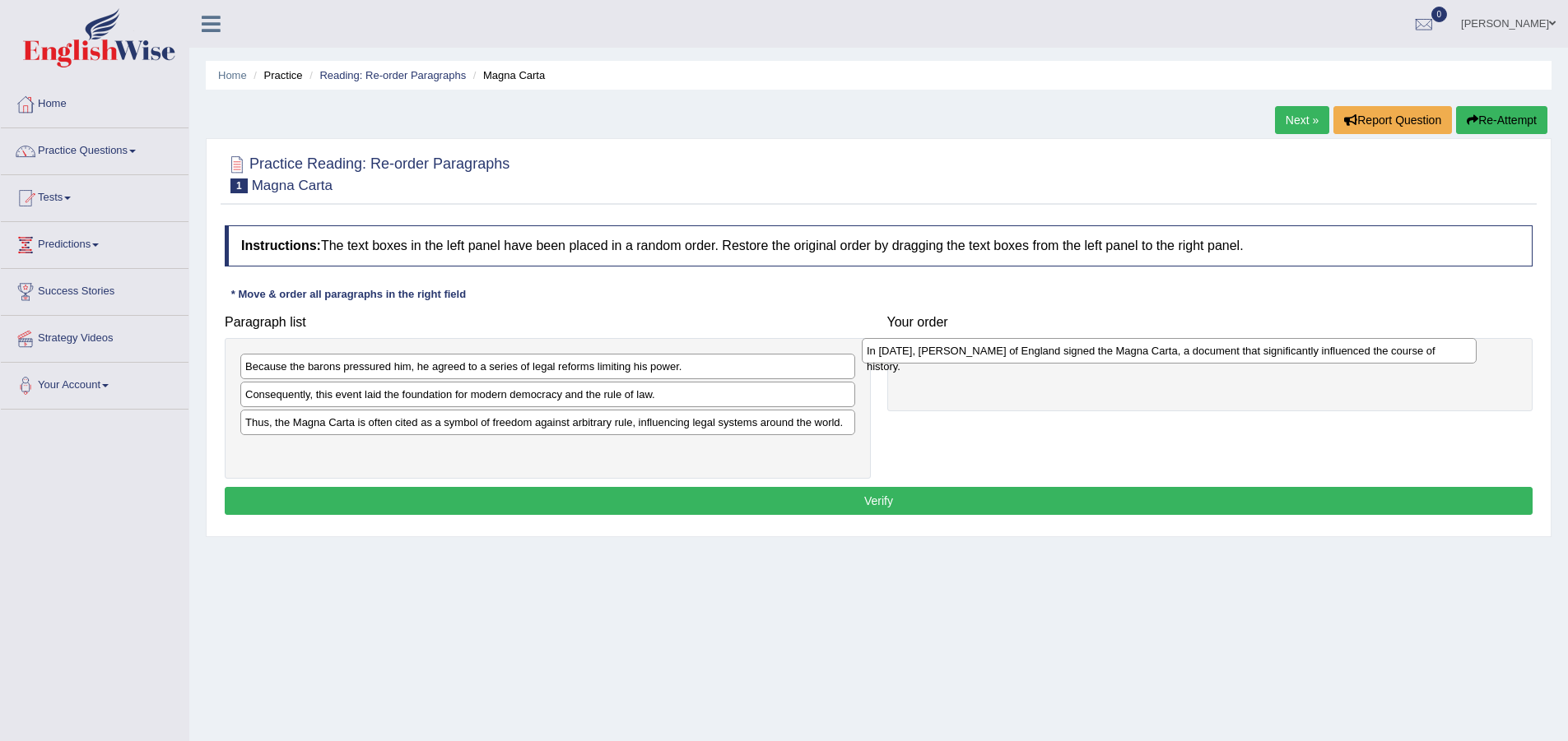
drag, startPoint x: 450, startPoint y: 404, endPoint x: 1071, endPoint y: 361, distance: 622.5
click at [1071, 361] on div "In [DATE], [PERSON_NAME] of England signed the Magna Carta, a document that sig…" at bounding box center [1169, 351] width 615 height 26
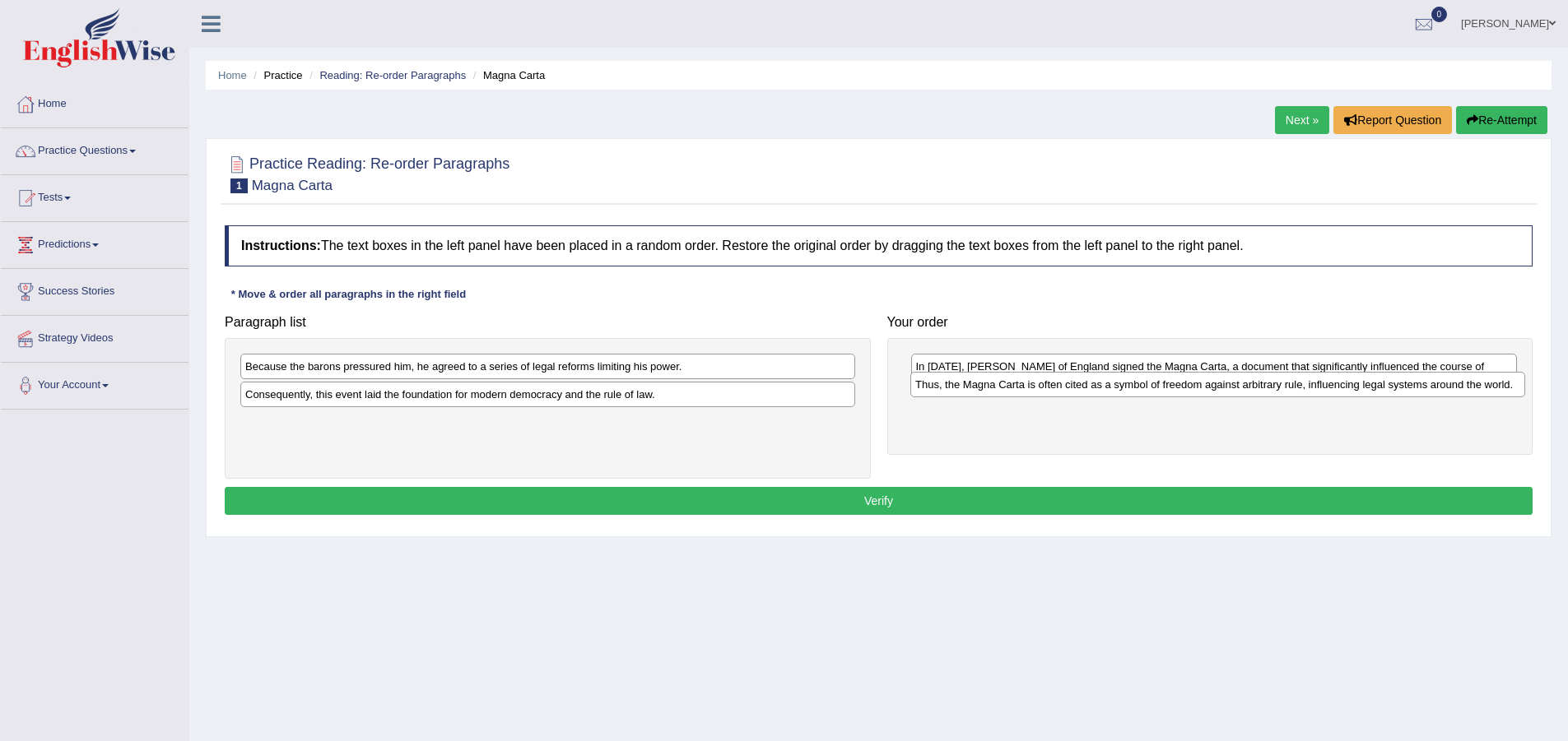
drag, startPoint x: 502, startPoint y: 429, endPoint x: 1172, endPoint y: 391, distance: 671.1
click at [1172, 391] on div "Thus, the Magna Carta is often cited as a symbol of freedom against arbitrary r…" at bounding box center [1218, 385] width 615 height 26
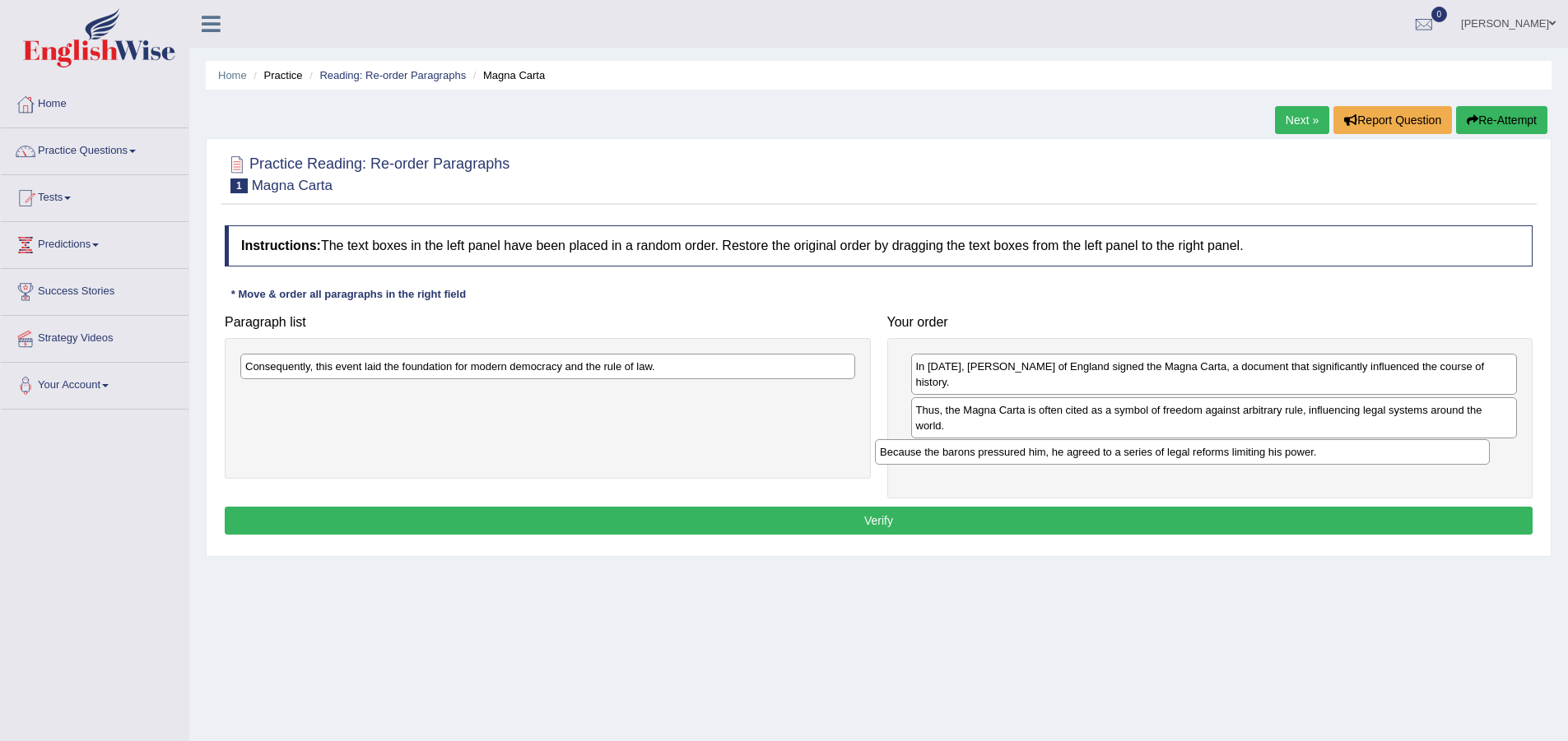
drag, startPoint x: 561, startPoint y: 370, endPoint x: 1201, endPoint y: 442, distance: 644.0
click at [1199, 450] on div "Because the barons pressured him, he agreed to a series of legal reforms limiti…" at bounding box center [1182, 452] width 615 height 26
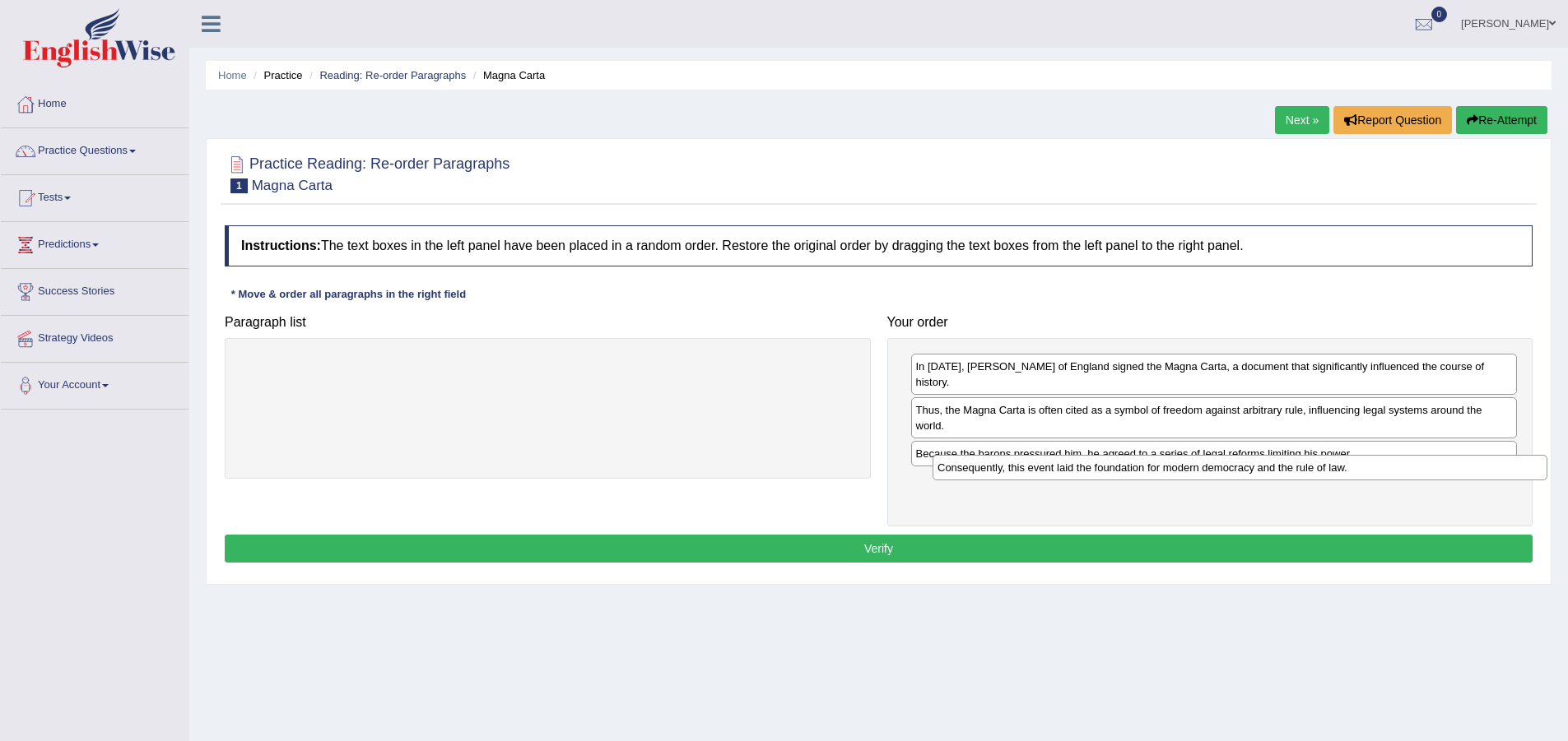
drag, startPoint x: 588, startPoint y: 369, endPoint x: 1280, endPoint y: 470, distance: 699.3
click at [1280, 470] on div "Consequently, this event laid the foundation for modern democracy and the rule …" at bounding box center [1240, 467] width 615 height 26
click at [1021, 535] on button "Verify" at bounding box center [878, 549] width 1308 height 28
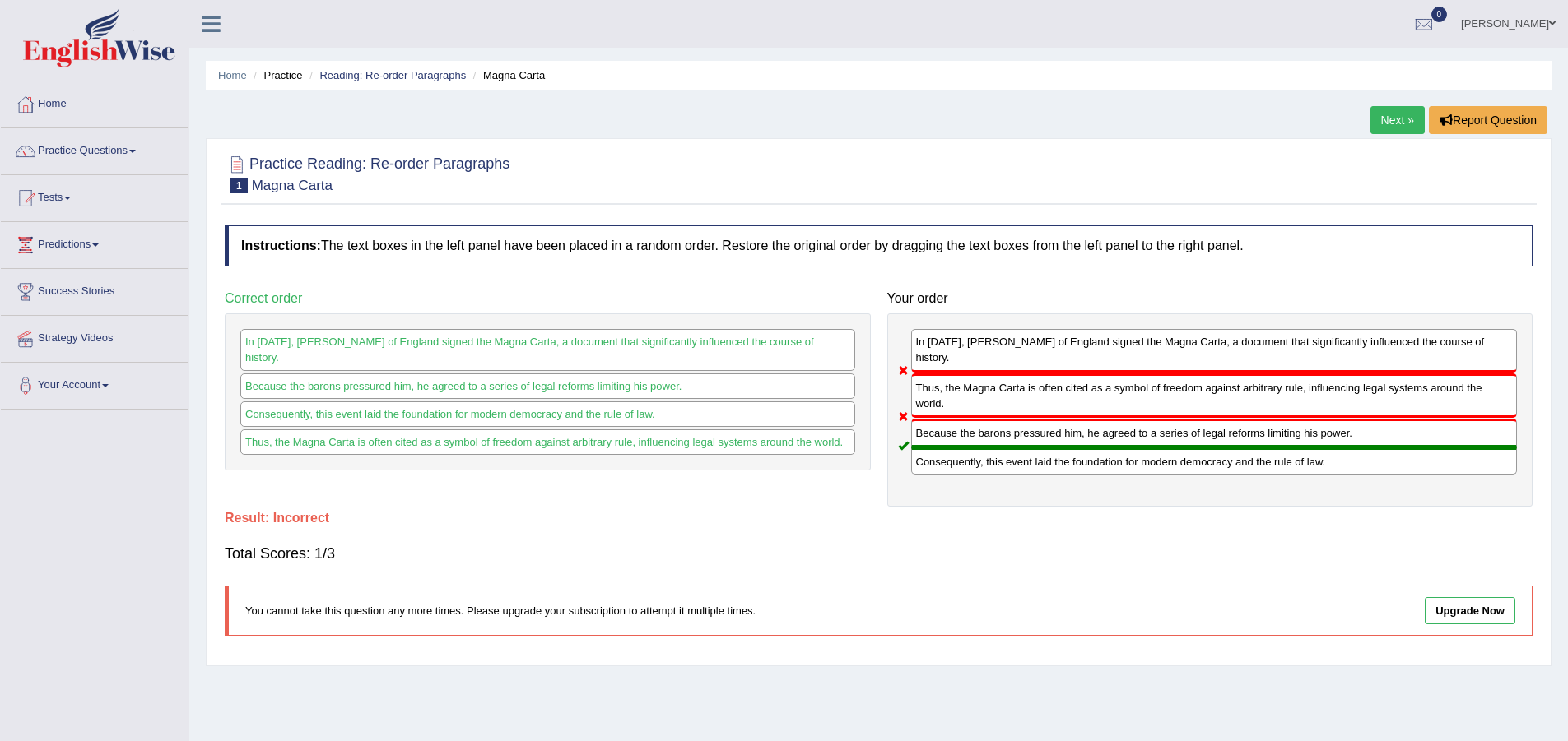
click at [1397, 128] on link "Next »" at bounding box center [1398, 120] width 55 height 28
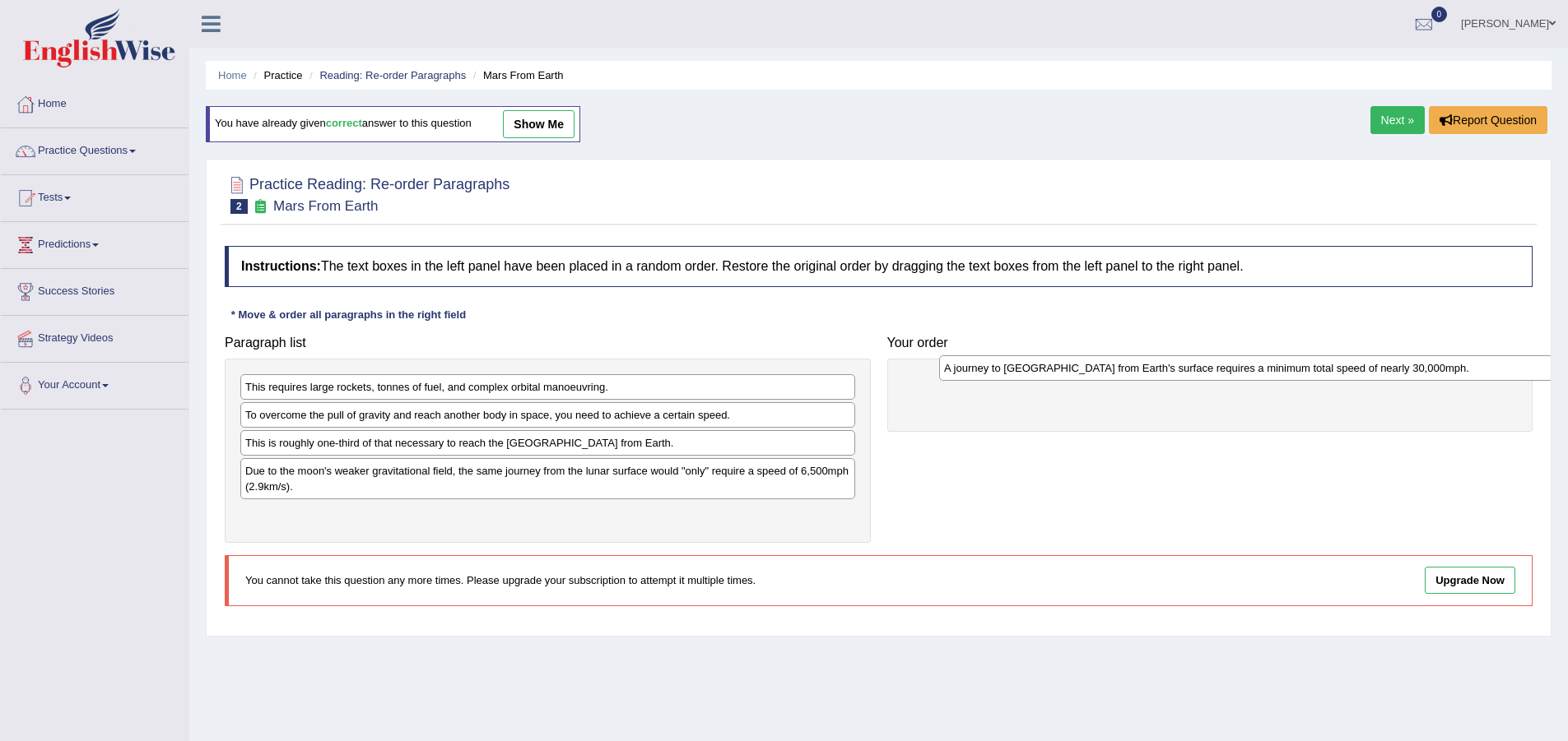
drag, startPoint x: 308, startPoint y: 479, endPoint x: 1007, endPoint y: 376, distance: 706.5
click at [1007, 376] on div "A journey to [GEOGRAPHIC_DATA] from Earth's surface requires a minimum total sp…" at bounding box center [1247, 368] width 615 height 26
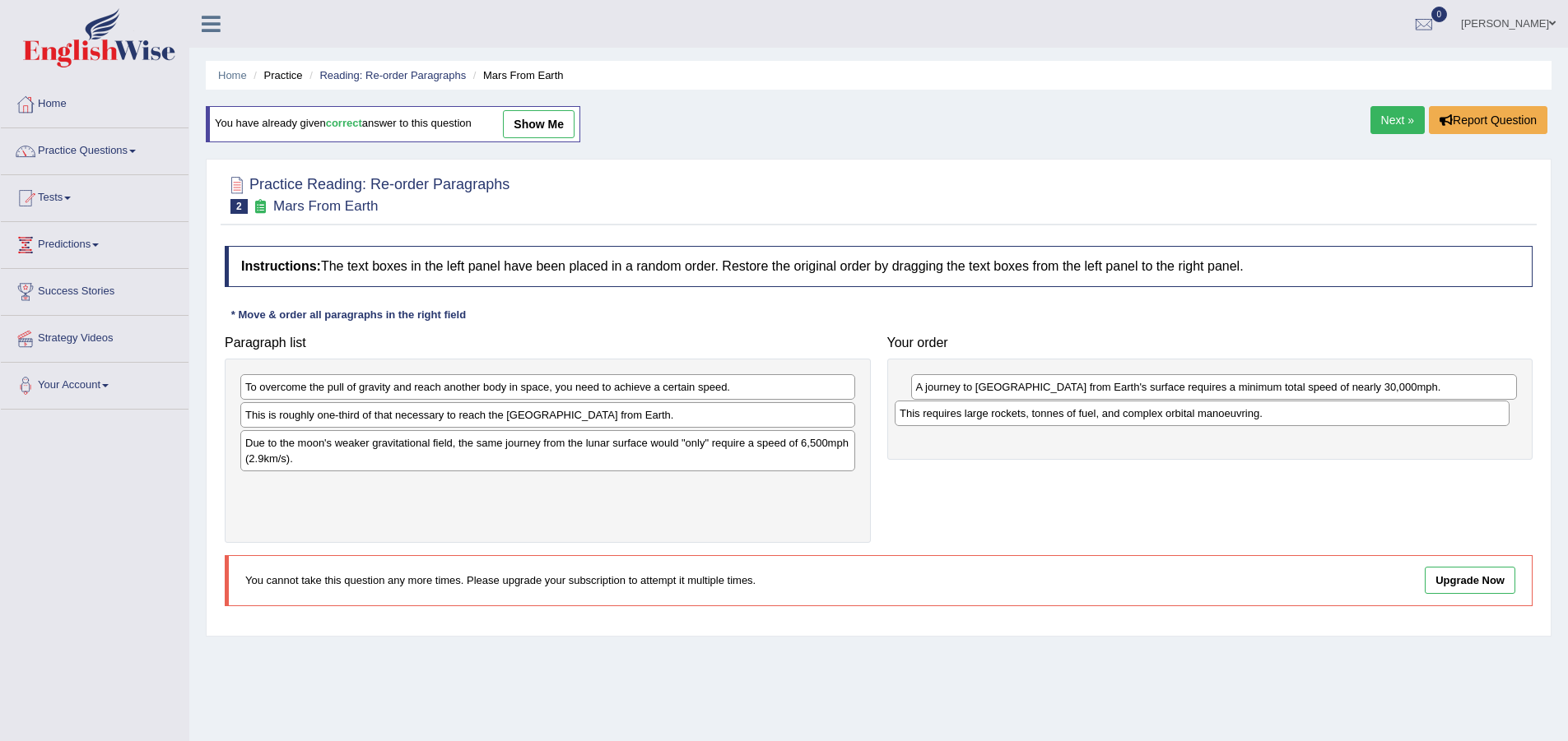
drag, startPoint x: 344, startPoint y: 392, endPoint x: 998, endPoint y: 419, distance: 654.6
click at [998, 419] on div "This requires large rockets, tonnes of fuel, and complex orbital manoeuvring." at bounding box center [1202, 413] width 615 height 26
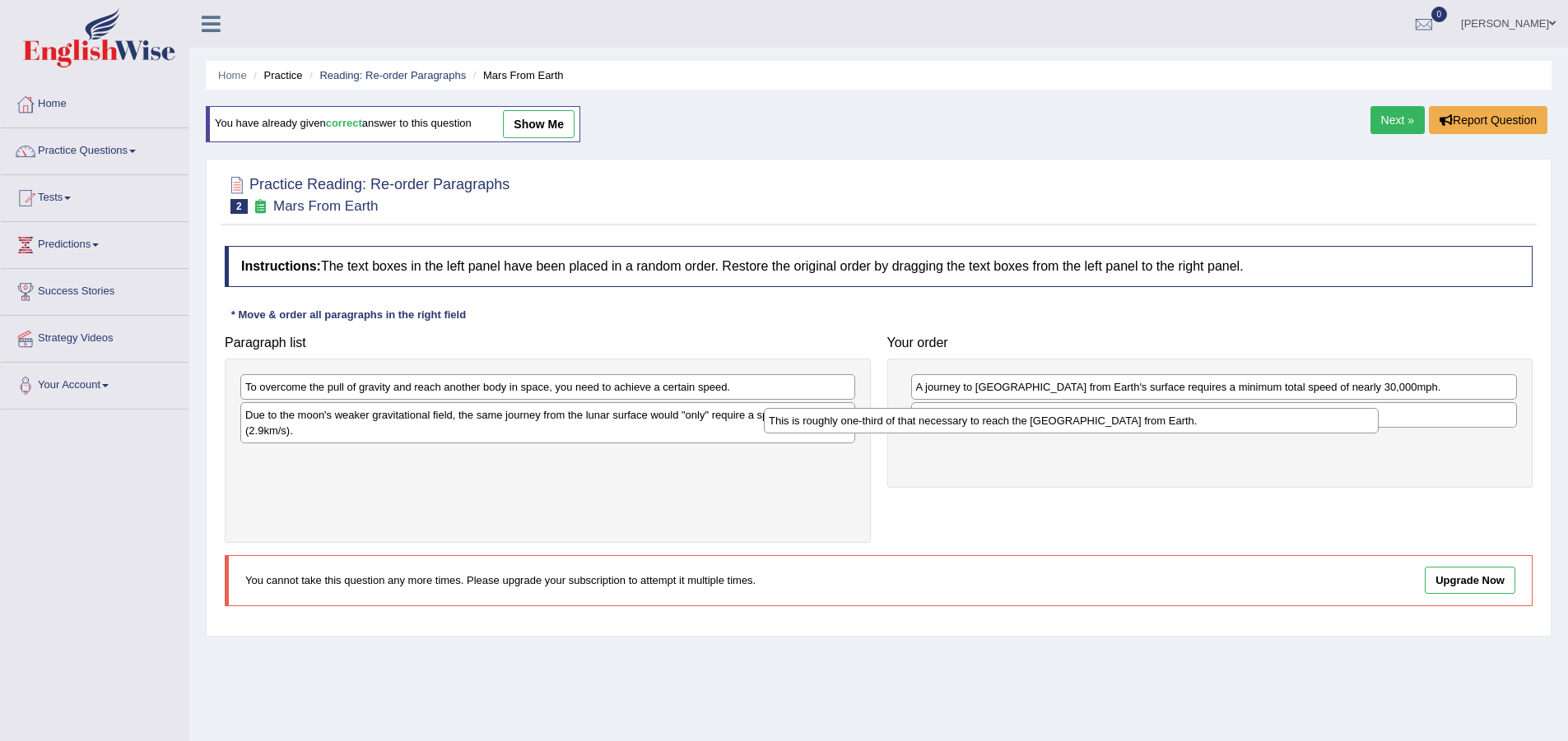
drag, startPoint x: 672, startPoint y: 416, endPoint x: 1196, endPoint y: 422, distance: 524.0
click at [1196, 422] on div "This is roughly one-third of that necessary to reach the International Space St…" at bounding box center [1071, 420] width 615 height 26
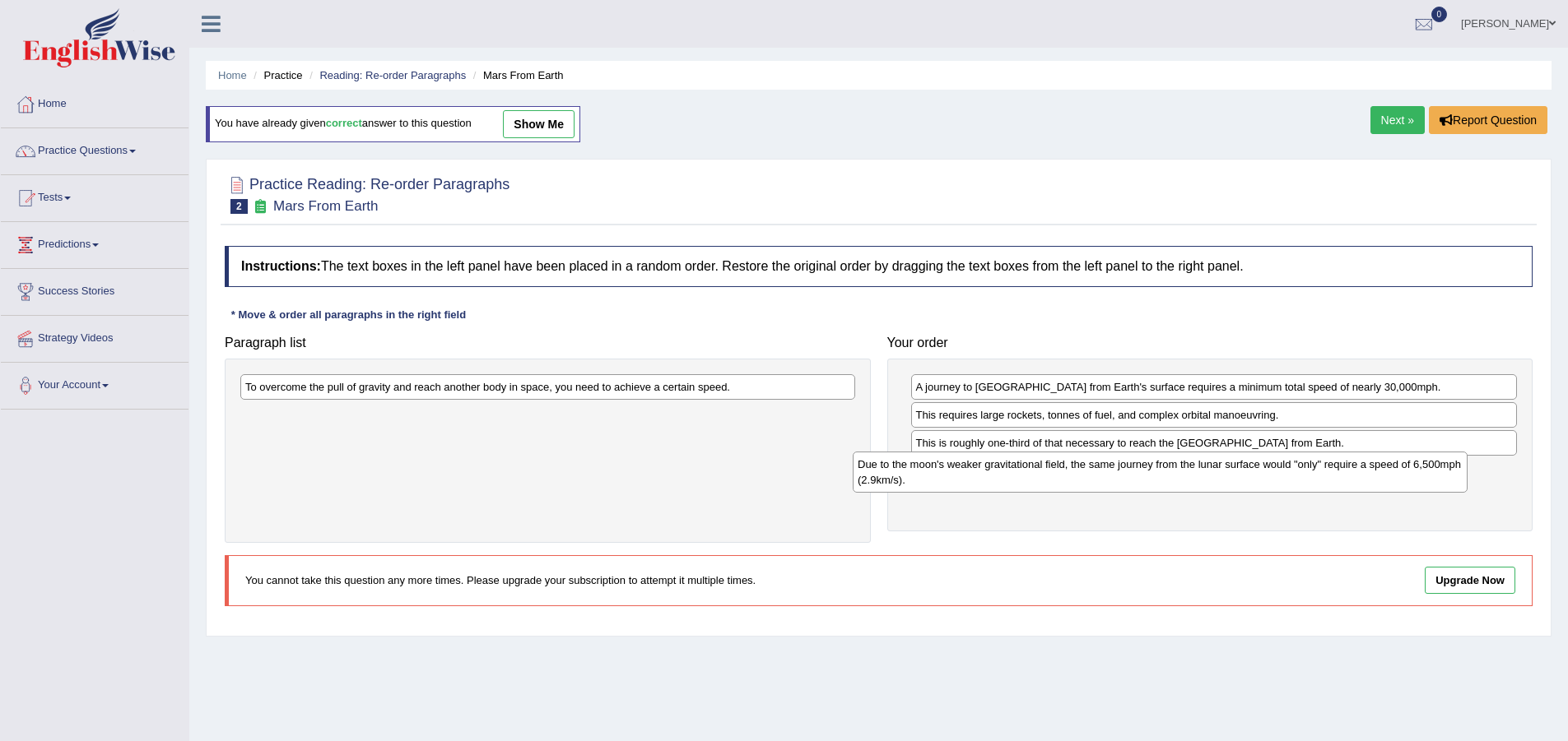
drag, startPoint x: 671, startPoint y: 419, endPoint x: 1289, endPoint y: 469, distance: 620.0
click at [1289, 469] on div "Due to the moon's weaker gravitational field, the same journey from the lunar s…" at bounding box center [1160, 472] width 615 height 41
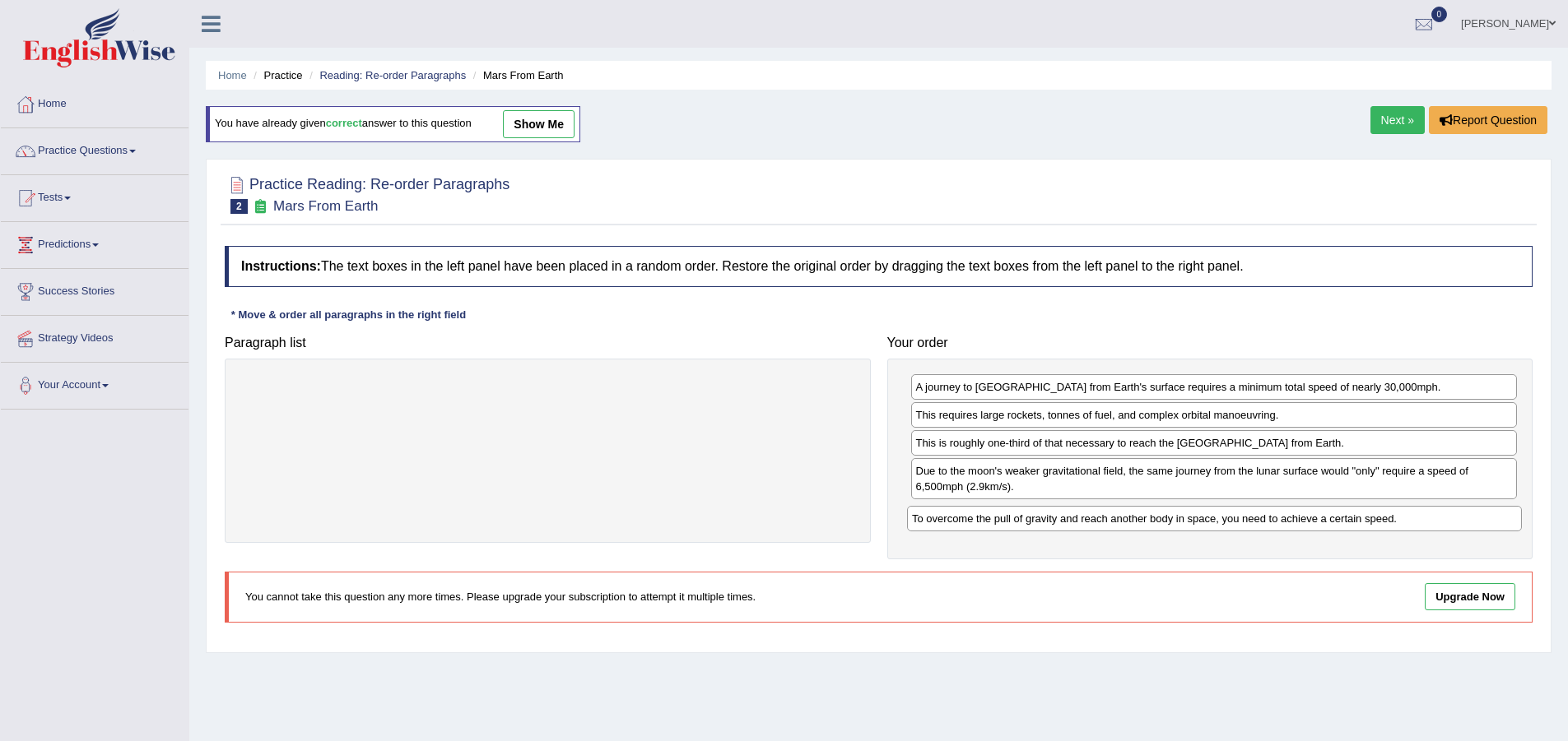
drag, startPoint x: 630, startPoint y: 388, endPoint x: 1297, endPoint y: 519, distance: 679.7
click at [1297, 519] on div "To overcome the pull of gravity and reach another body in space, you need to ac…" at bounding box center [1215, 518] width 615 height 26
click at [544, 124] on link "show me" at bounding box center [539, 124] width 71 height 28
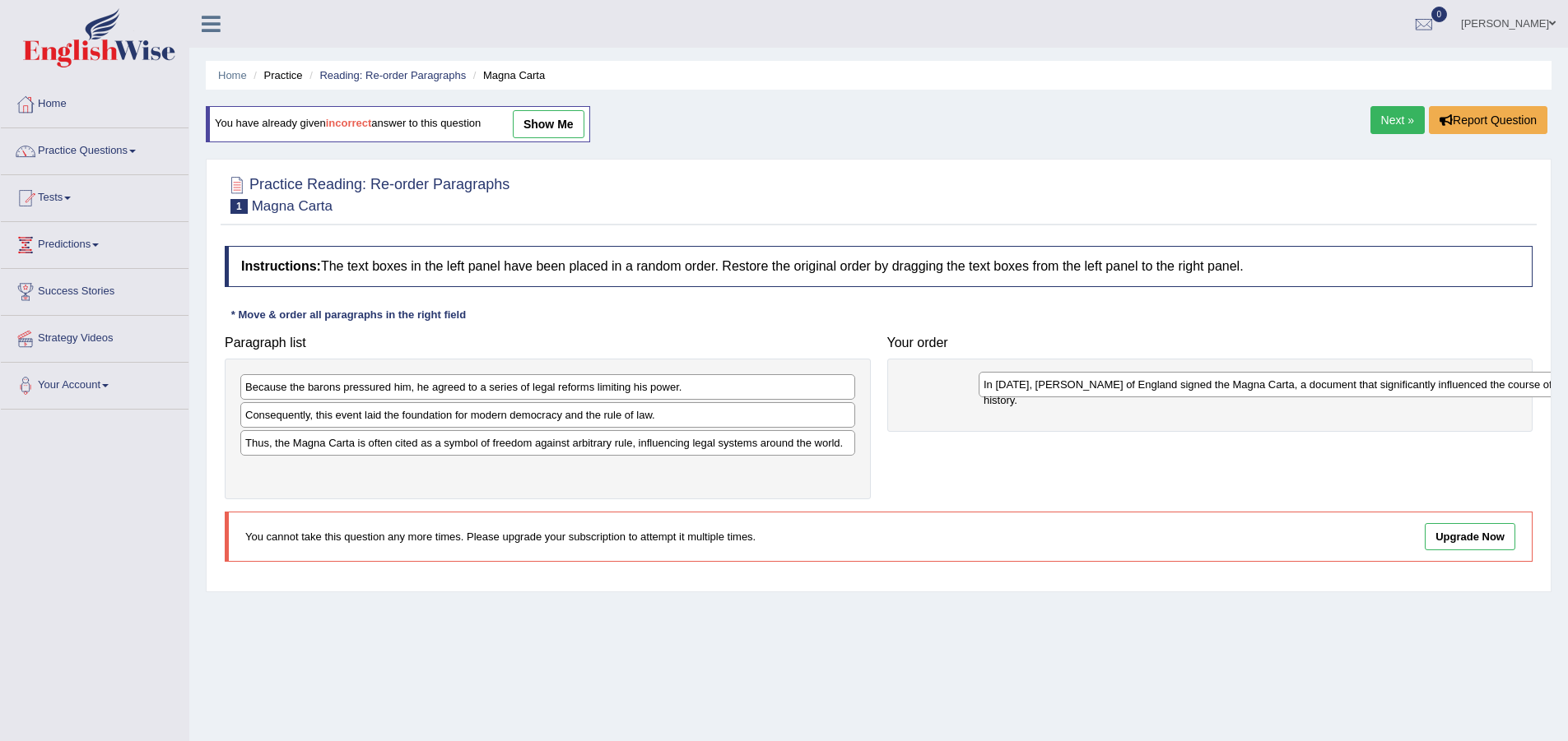
drag, startPoint x: 311, startPoint y: 424, endPoint x: 1050, endPoint y: 394, distance: 739.6
click at [1050, 394] on div "In [DATE], [PERSON_NAME] of England signed the Magna Carta, a document that sig…" at bounding box center [1286, 385] width 615 height 26
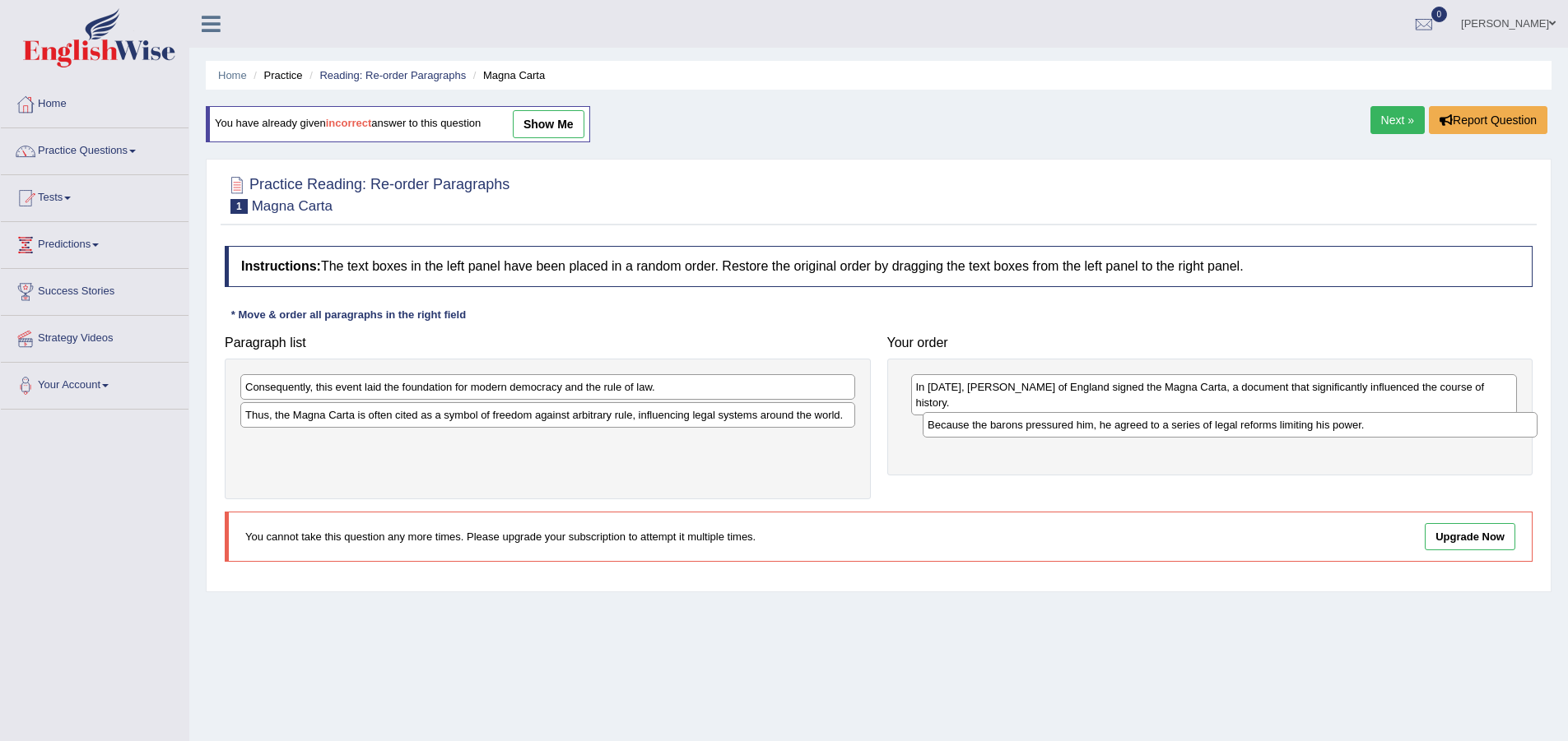
drag, startPoint x: 318, startPoint y: 392, endPoint x: 1005, endPoint y: 430, distance: 688.1
click at [1005, 430] on div "Because the barons pressured him, he agreed to a series of legal reforms limiti…" at bounding box center [1231, 424] width 615 height 26
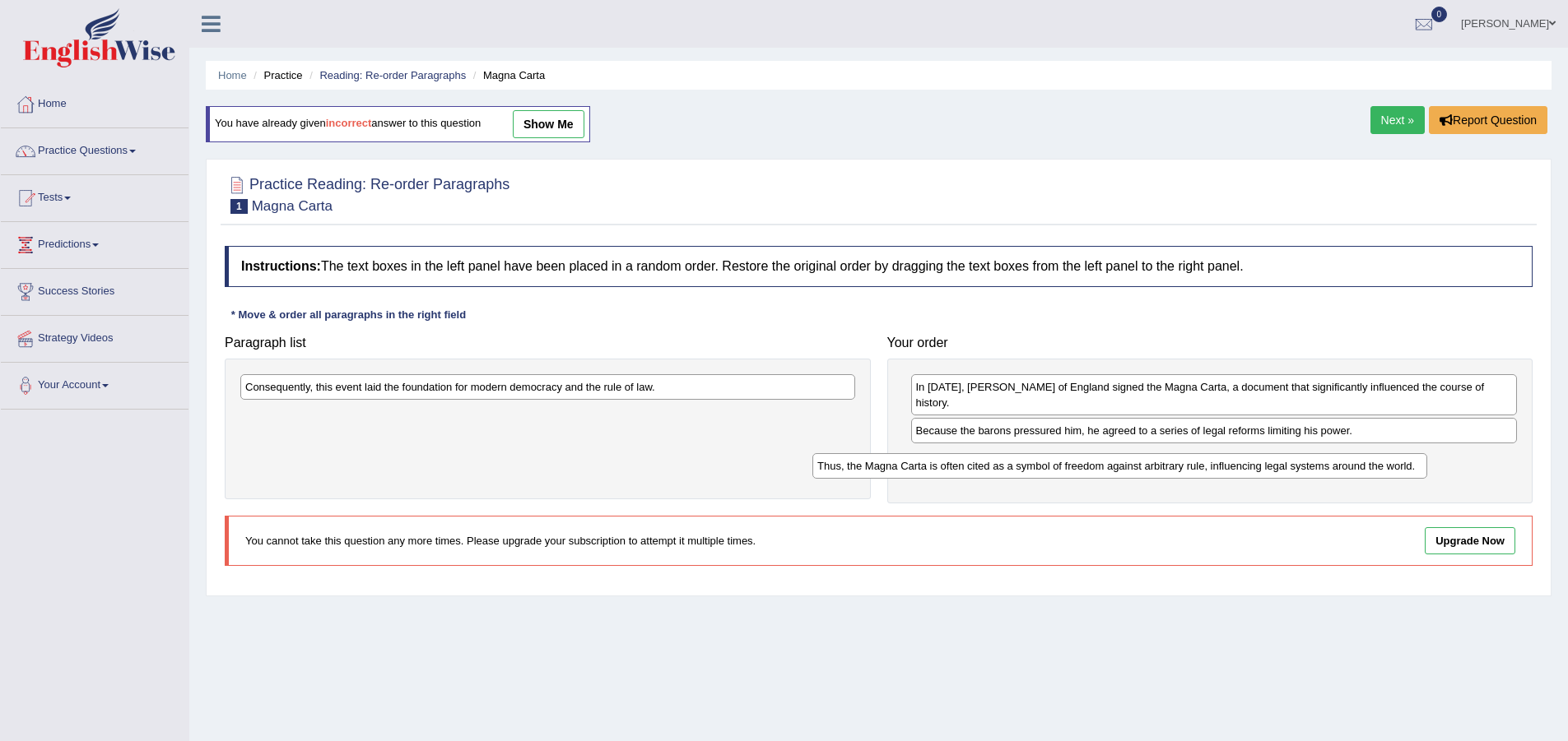
drag, startPoint x: 422, startPoint y: 403, endPoint x: 415, endPoint y: 427, distance: 25.0
click at [813, 453] on div "Thus, the Magna Carta is often cited as a symbol of freedom against arbitrary r…" at bounding box center [1120, 466] width 615 height 26
drag, startPoint x: 490, startPoint y: 387, endPoint x: 1096, endPoint y: 464, distance: 610.9
click at [1096, 464] on div "Consequently, this event laid the foundation for modern democracy and the rule …" at bounding box center [1154, 464] width 615 height 26
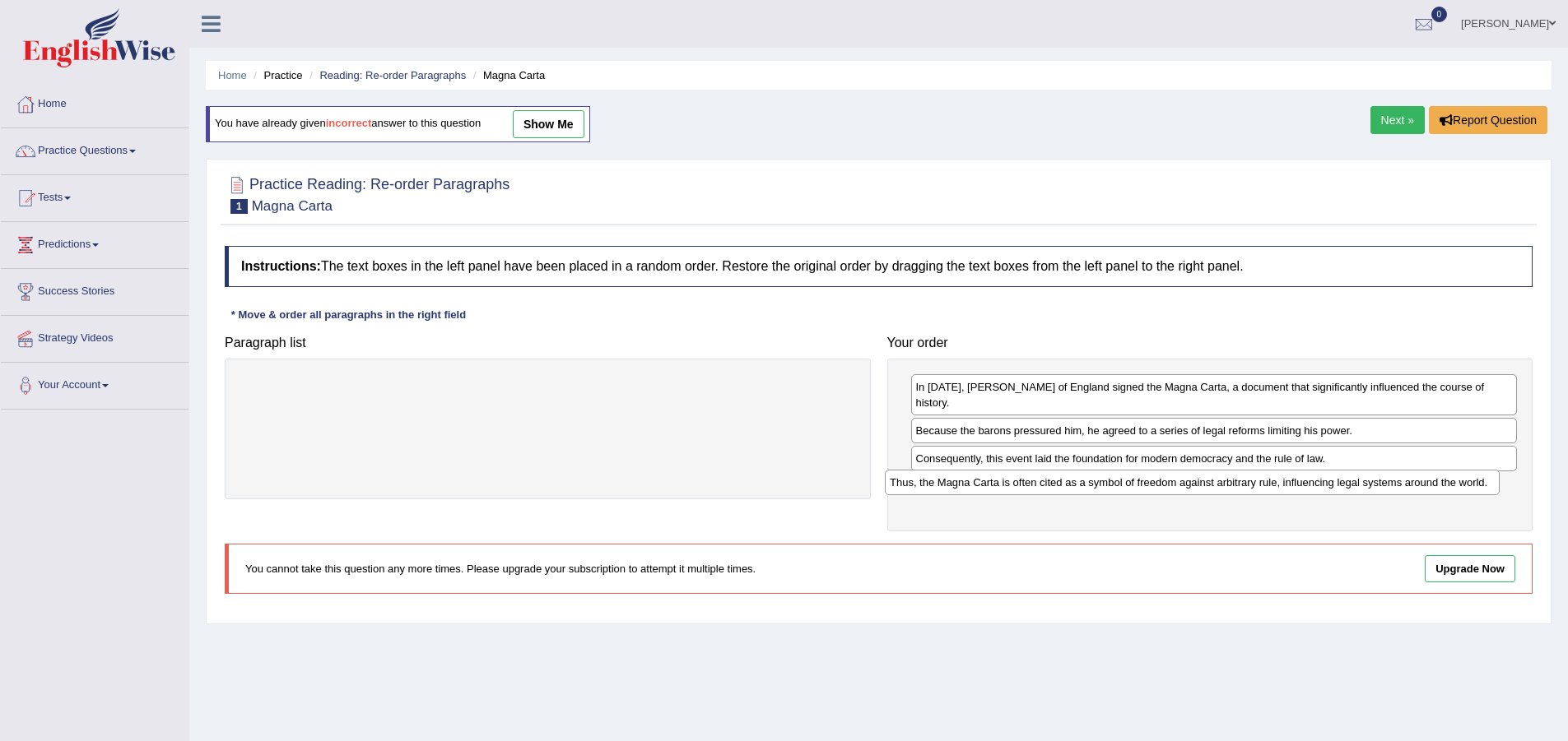
drag, startPoint x: 488, startPoint y: 375, endPoint x: 1133, endPoint y: 471, distance: 652.1
click at [1133, 471] on div "Thus, the Magna Carta is often cited as a symbol of freedom against arbitrary r…" at bounding box center [1192, 482] width 615 height 26
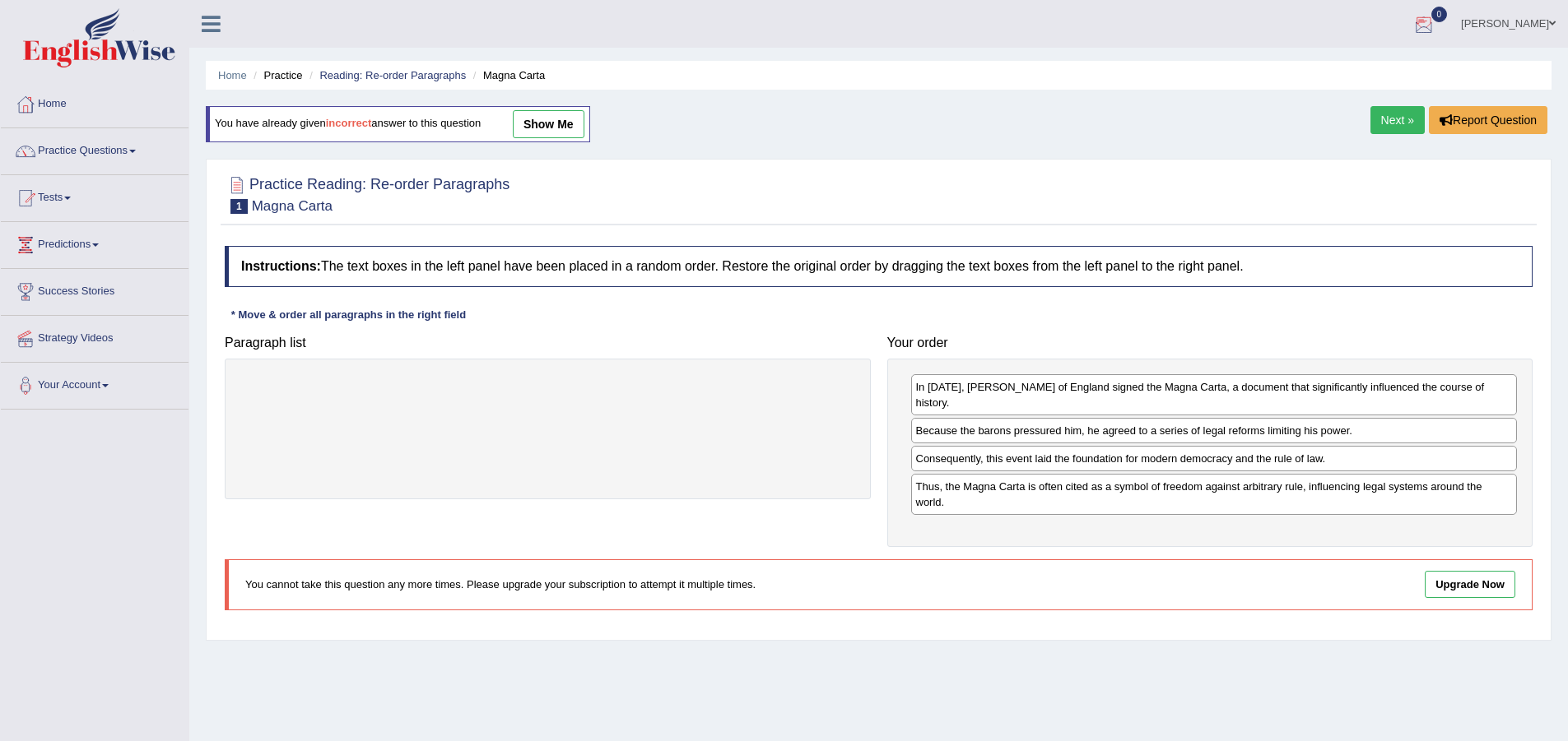
click at [1391, 110] on link "Next »" at bounding box center [1398, 120] width 55 height 28
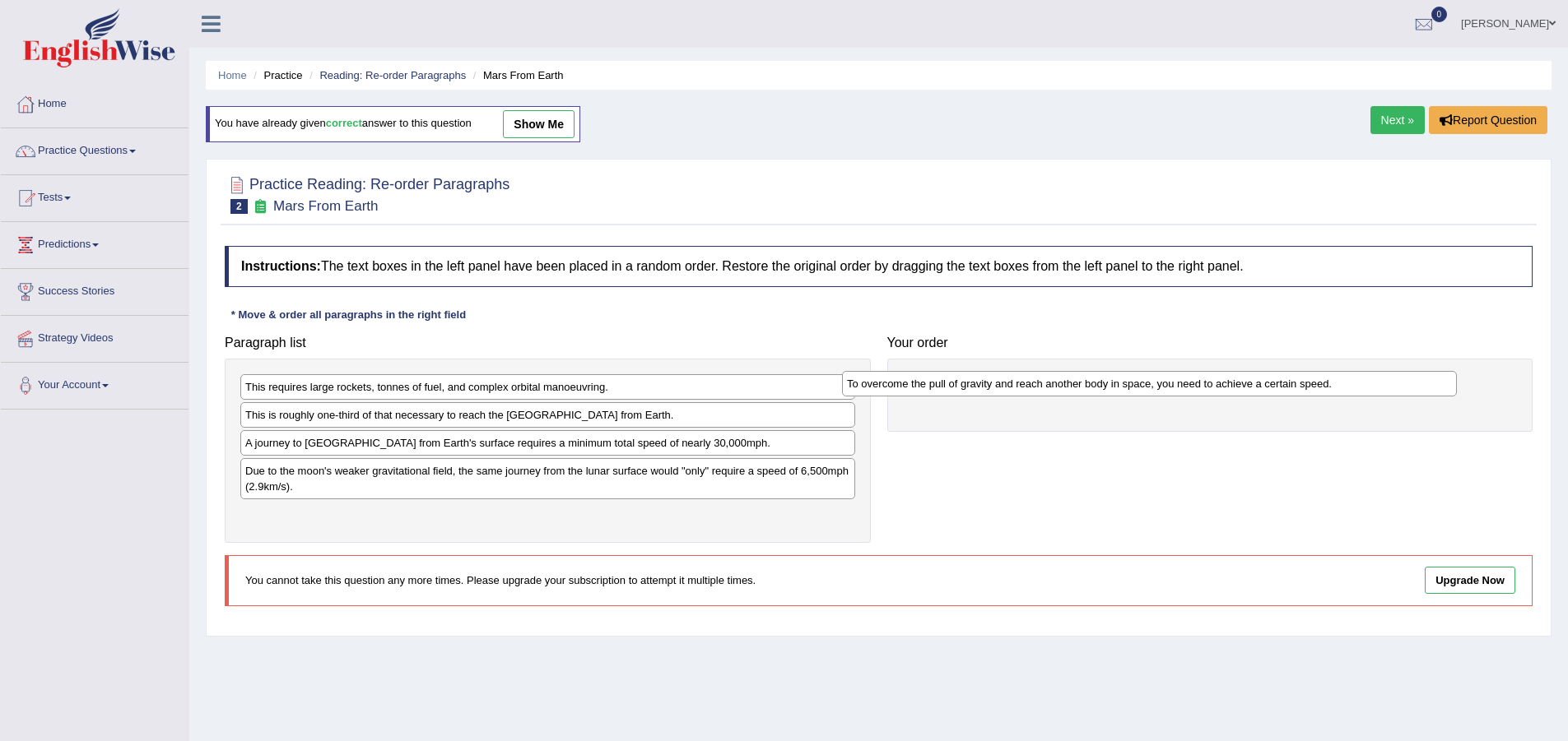
drag, startPoint x: 471, startPoint y: 424, endPoint x: 1072, endPoint y: 393, distance: 601.8
click at [1072, 393] on div "To overcome the pull of gravity and reach another body in space, you need to ac…" at bounding box center [1149, 384] width 615 height 26
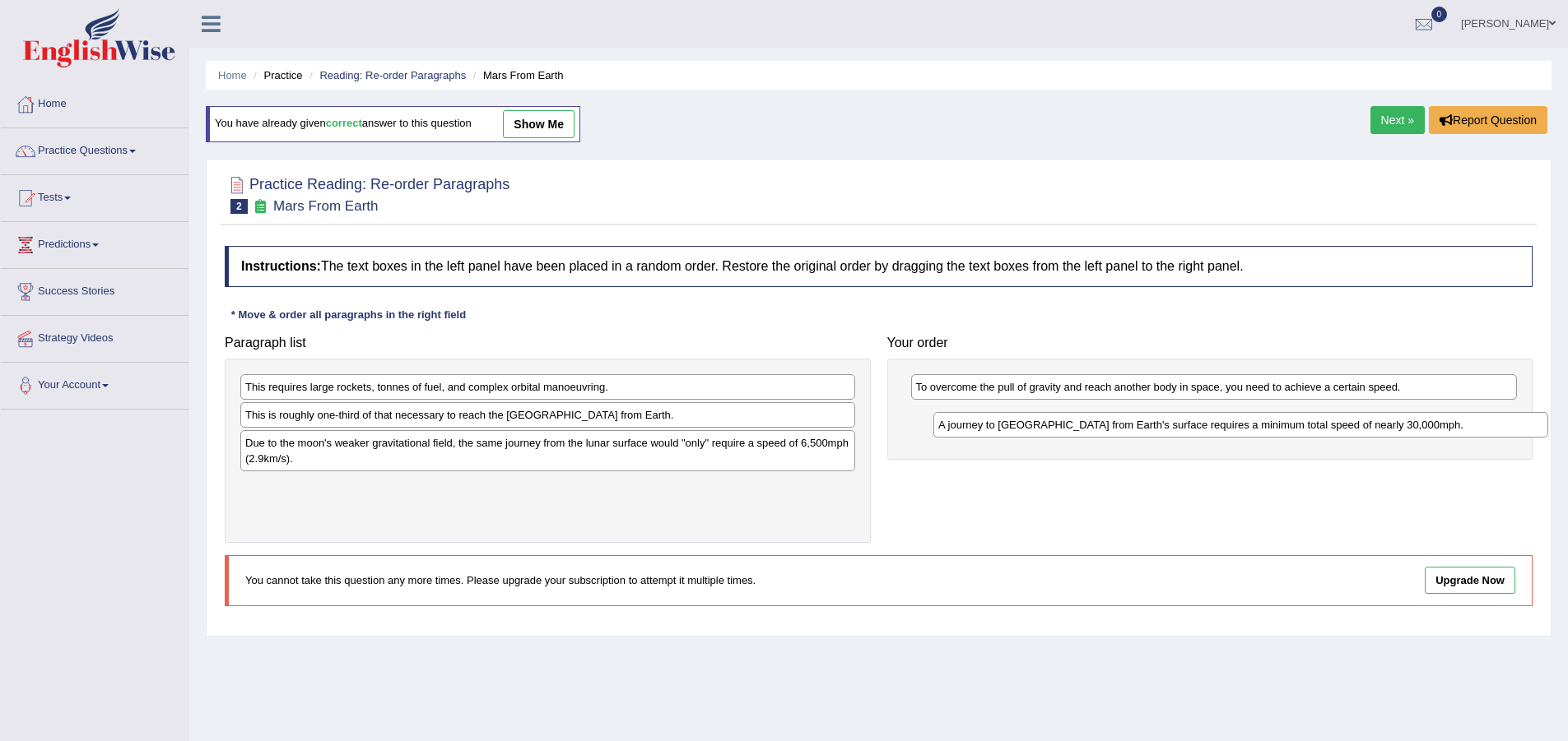
drag, startPoint x: 346, startPoint y: 451, endPoint x: 1039, endPoint y: 433, distance: 693.2
click at [1039, 433] on div "A journey to Mars from Earth's surface requires a minimum total speed of nearly…" at bounding box center [1241, 424] width 615 height 26
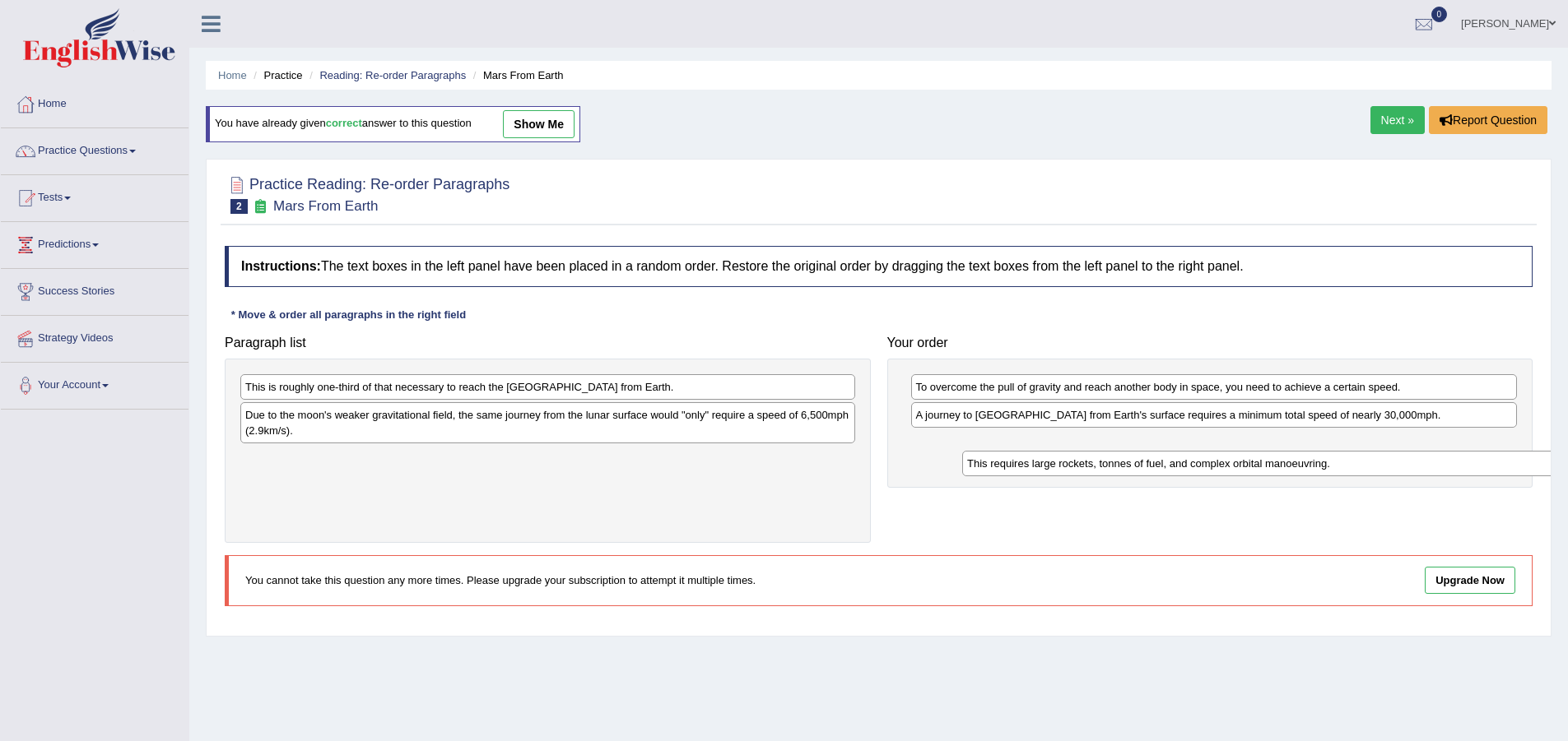
drag, startPoint x: 447, startPoint y: 401, endPoint x: 1077, endPoint y: 471, distance: 633.9
click at [1077, 471] on div "This requires large rockets, tonnes of fuel, and complex orbital manoeuvring." at bounding box center [1269, 463] width 615 height 26
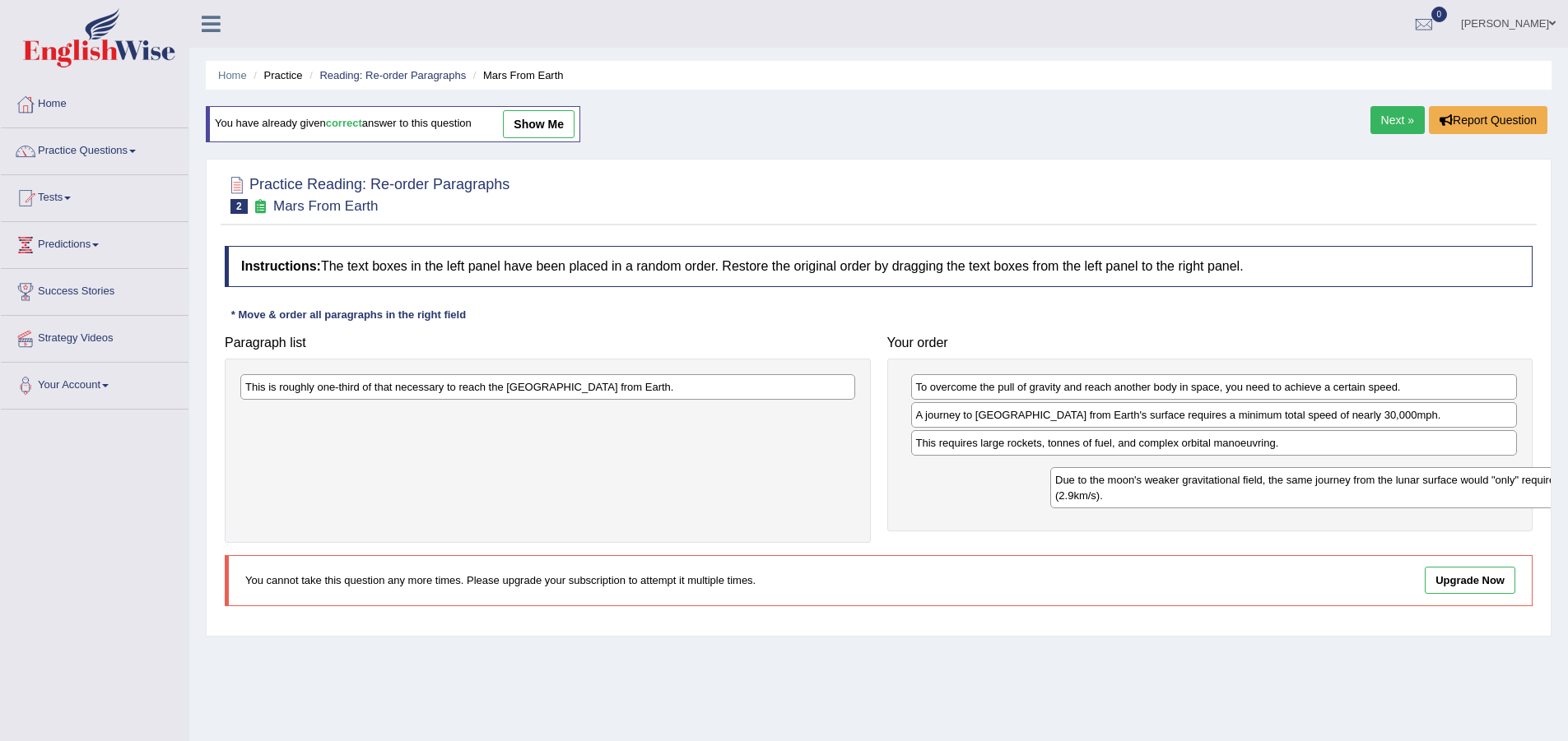
drag, startPoint x: 369, startPoint y: 414, endPoint x: 1178, endPoint y: 480, distance: 811.7
click at [1178, 480] on div "Due to the moon's weaker gravitational field, the same journey from the lunar s…" at bounding box center [1358, 488] width 615 height 41
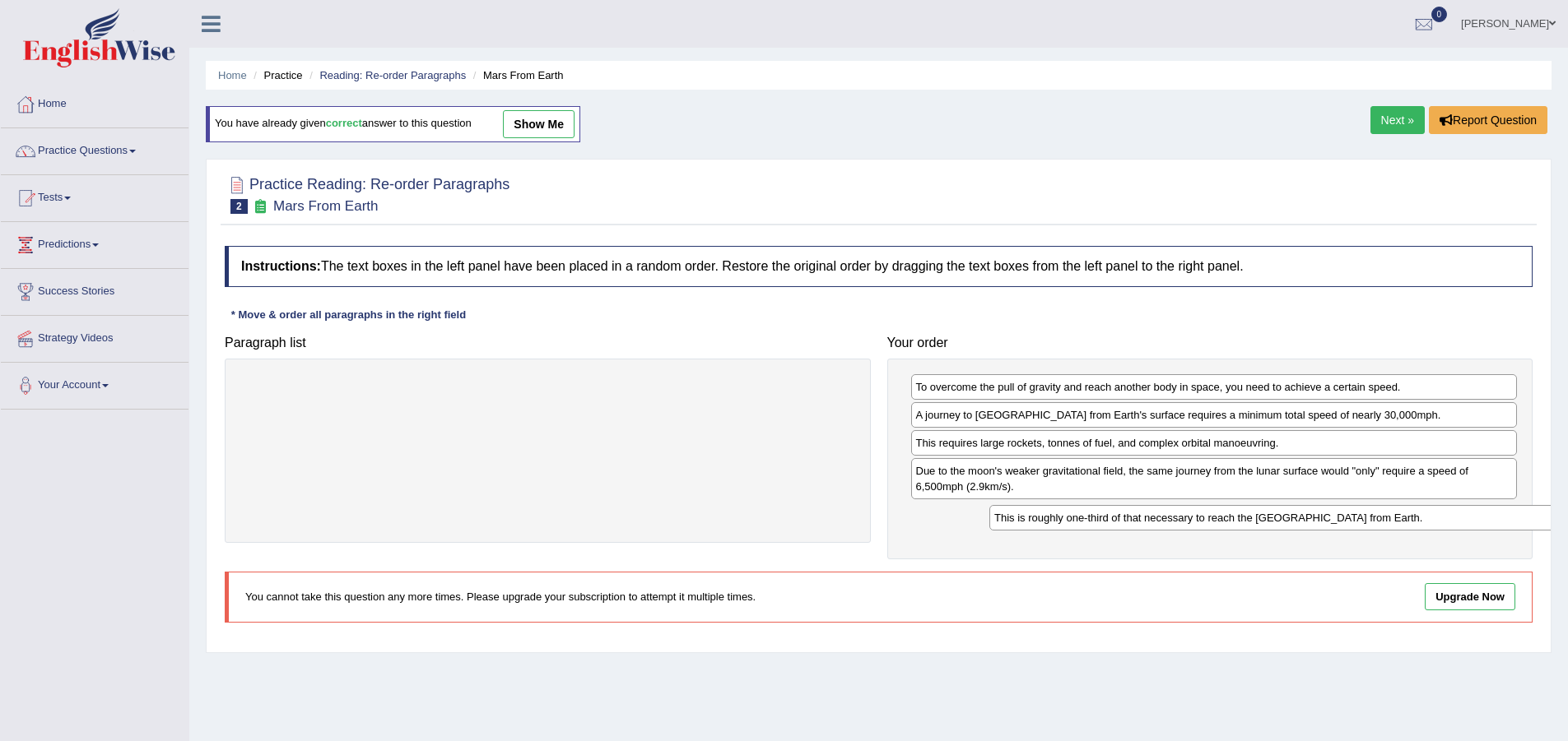
drag, startPoint x: 760, startPoint y: 385, endPoint x: 1412, endPoint y: 504, distance: 662.8
click at [1464, 511] on div "This is roughly one-third of that necessary to reach the International Space St…" at bounding box center [1297, 517] width 615 height 26
drag, startPoint x: 1383, startPoint y: 104, endPoint x: 1384, endPoint y: 114, distance: 10.0
click at [1383, 107] on div "Home Practice Reading: Re-order Paragraphs Mars From Earth You have already giv…" at bounding box center [878, 411] width 1379 height 823
click at [1385, 114] on link "Next »" at bounding box center [1398, 120] width 55 height 28
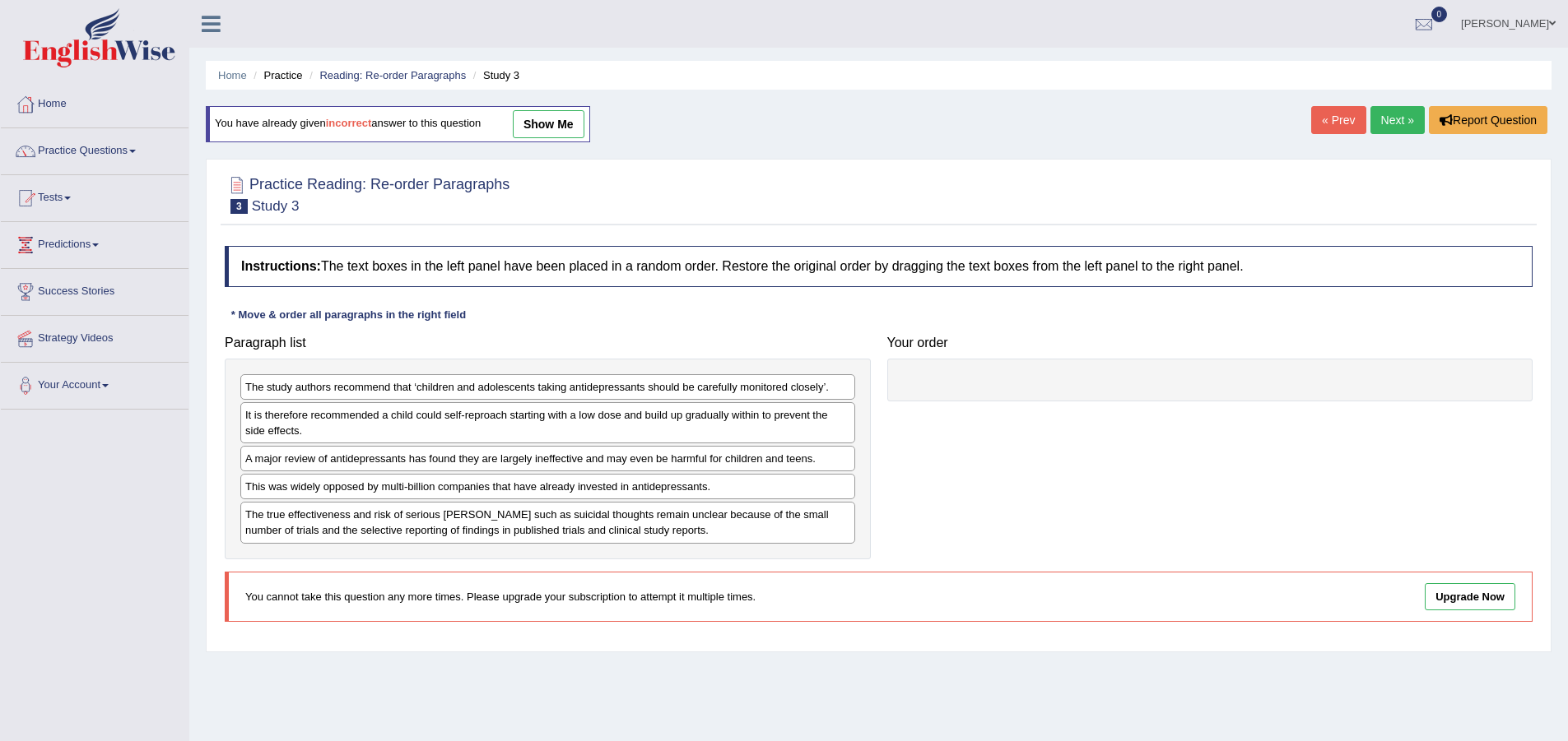
click at [547, 124] on link "show me" at bounding box center [548, 124] width 71 height 28
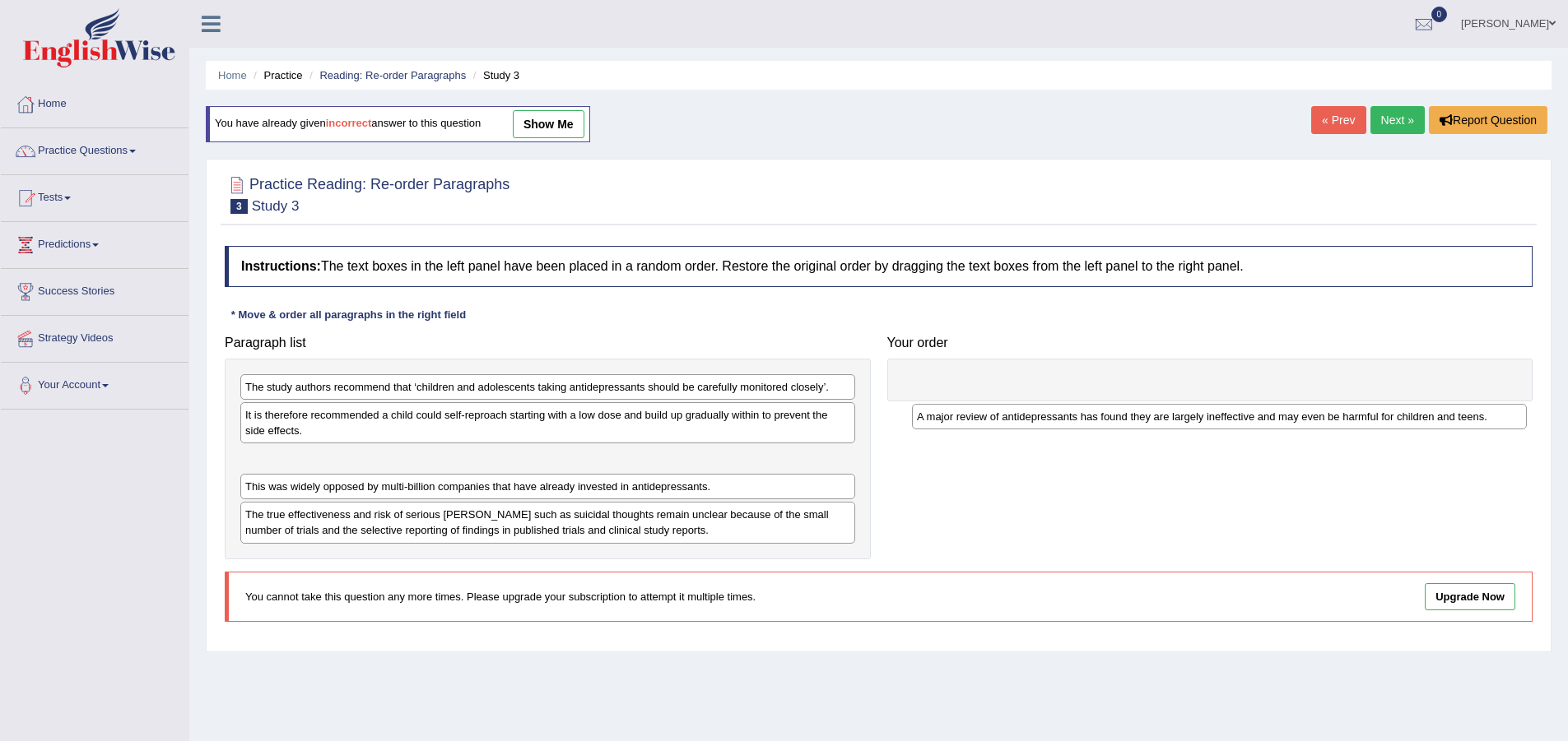
drag, startPoint x: 344, startPoint y: 470, endPoint x: 1023, endPoint y: 407, distance: 681.9
click at [1023, 407] on div "A major review of antidepressants has found they are largely ineffective and ma…" at bounding box center [1220, 416] width 615 height 26
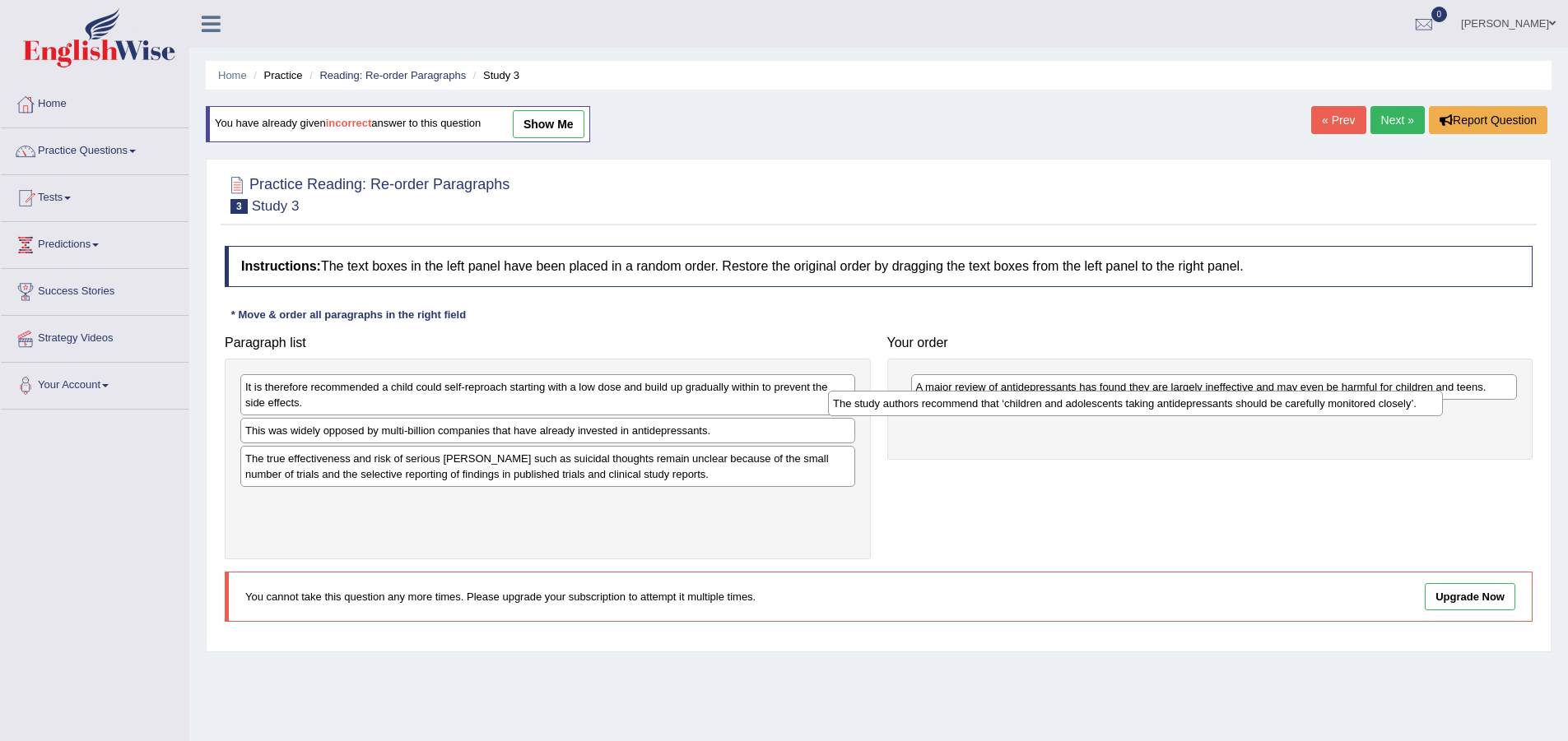
drag, startPoint x: 520, startPoint y: 395, endPoint x: 1108, endPoint y: 412, distance: 588.2
click at [1108, 412] on div "The study authors recommend that ‘children and adolescents taking antidepressan…" at bounding box center [1136, 404] width 615 height 26
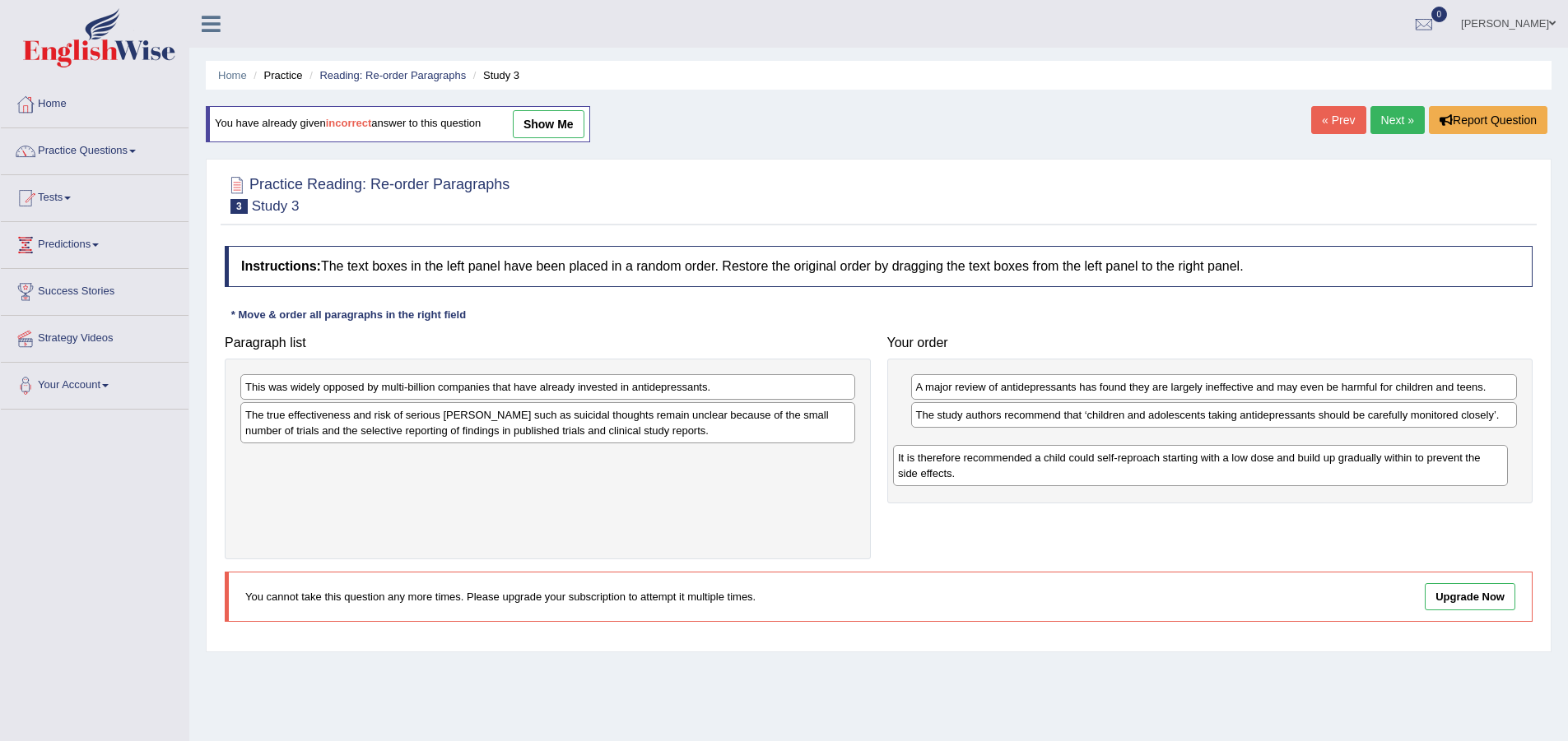
drag, startPoint x: 464, startPoint y: 400, endPoint x: 1108, endPoint y: 465, distance: 647.3
click at [1108, 467] on div "It is therefore recommended a child could self-reproach starting with a low dos…" at bounding box center [1201, 466] width 615 height 41
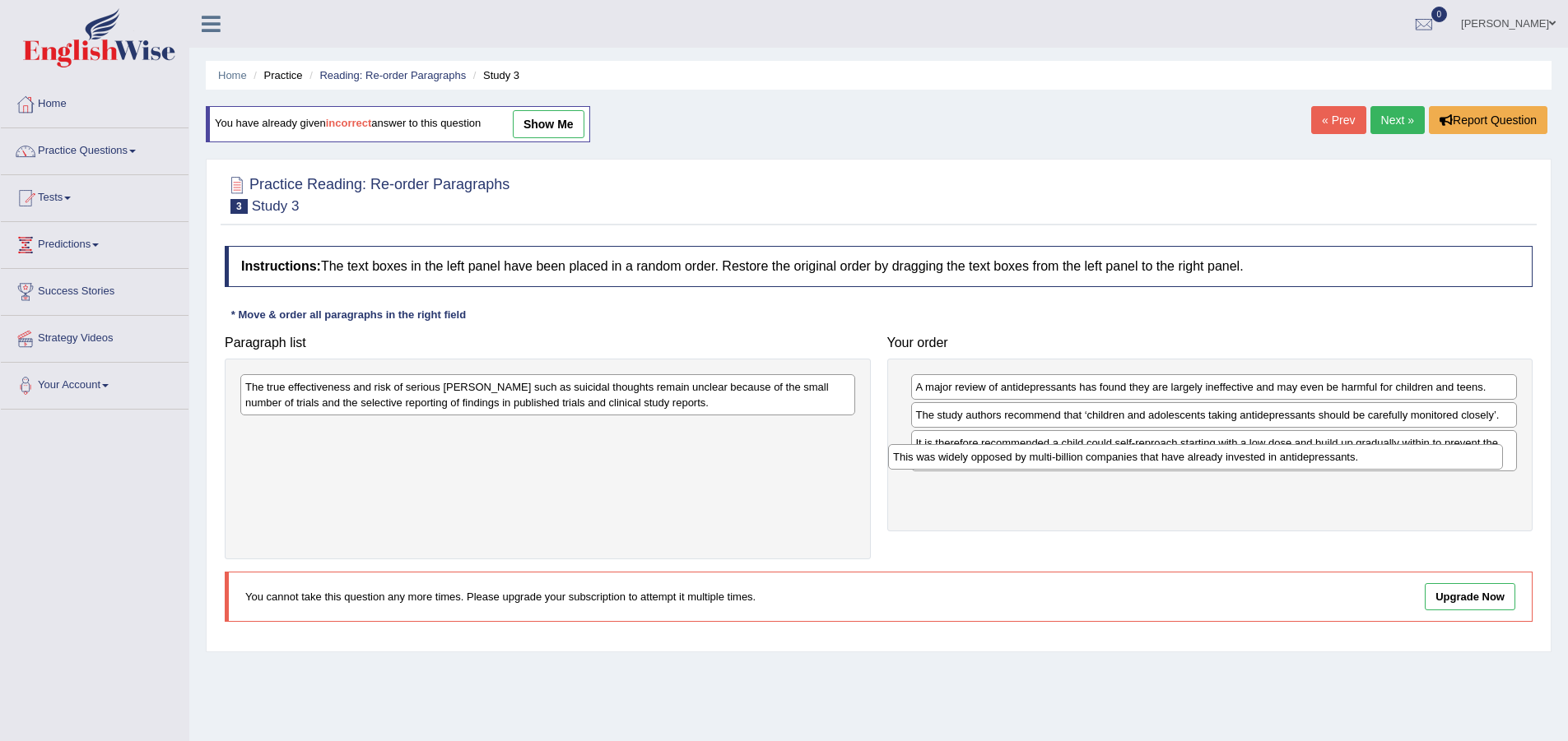
drag, startPoint x: 664, startPoint y: 387, endPoint x: 1312, endPoint y: 457, distance: 651.8
click at [1312, 457] on div "This was widely opposed by multi-billion companies that have already invested i…" at bounding box center [1196, 457] width 615 height 26
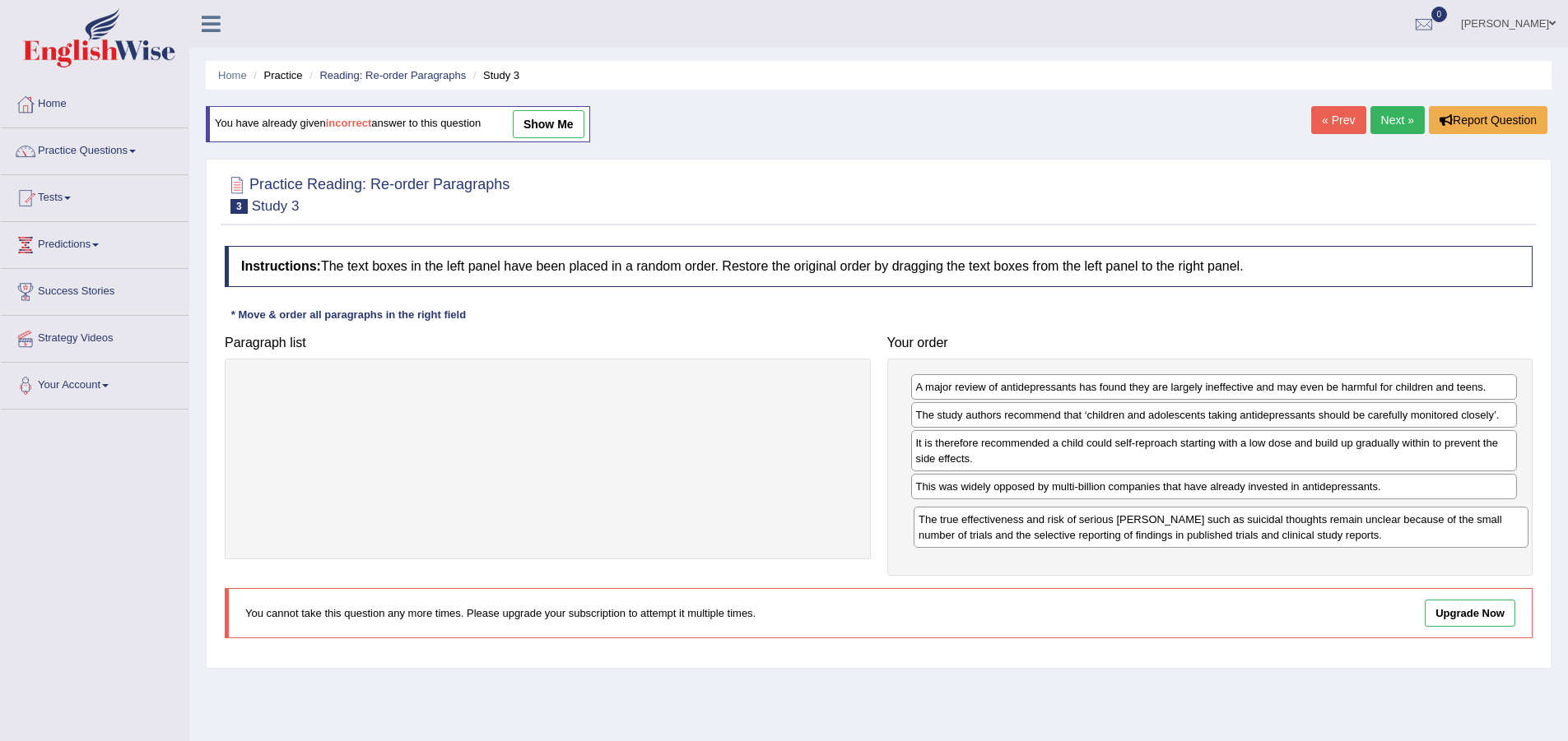
drag, startPoint x: 706, startPoint y: 397, endPoint x: 1374, endPoint y: 514, distance: 678.2
click at [1377, 517] on div "The true effectiveness and risk of serious [PERSON_NAME] such as suicidal thoug…" at bounding box center [1221, 527] width 615 height 41
click at [502, 133] on div "You have already given incorrect answer to this question show me" at bounding box center [398, 124] width 385 height 36
click at [551, 122] on link "show me" at bounding box center [548, 124] width 71 height 28
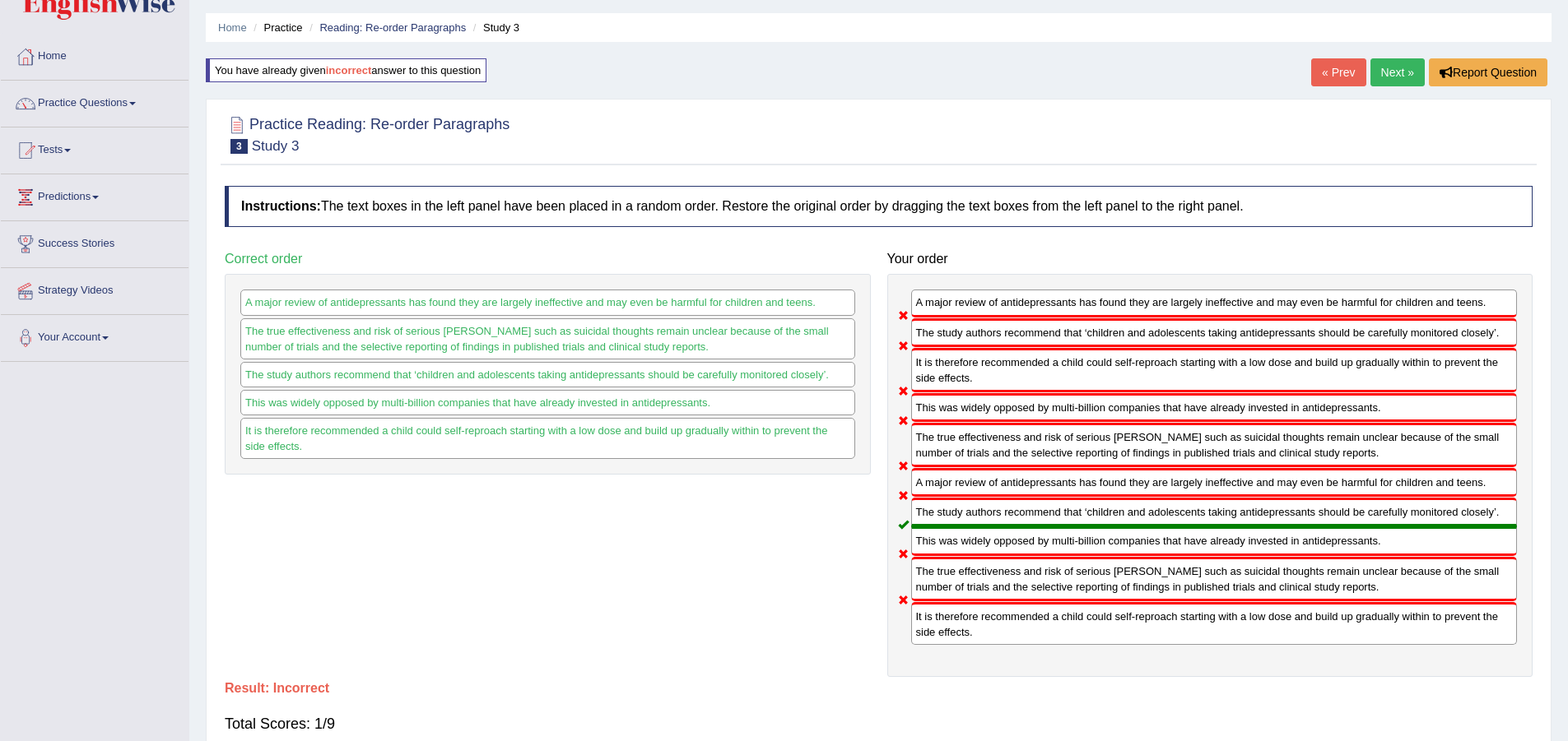
scroll to position [32, 0]
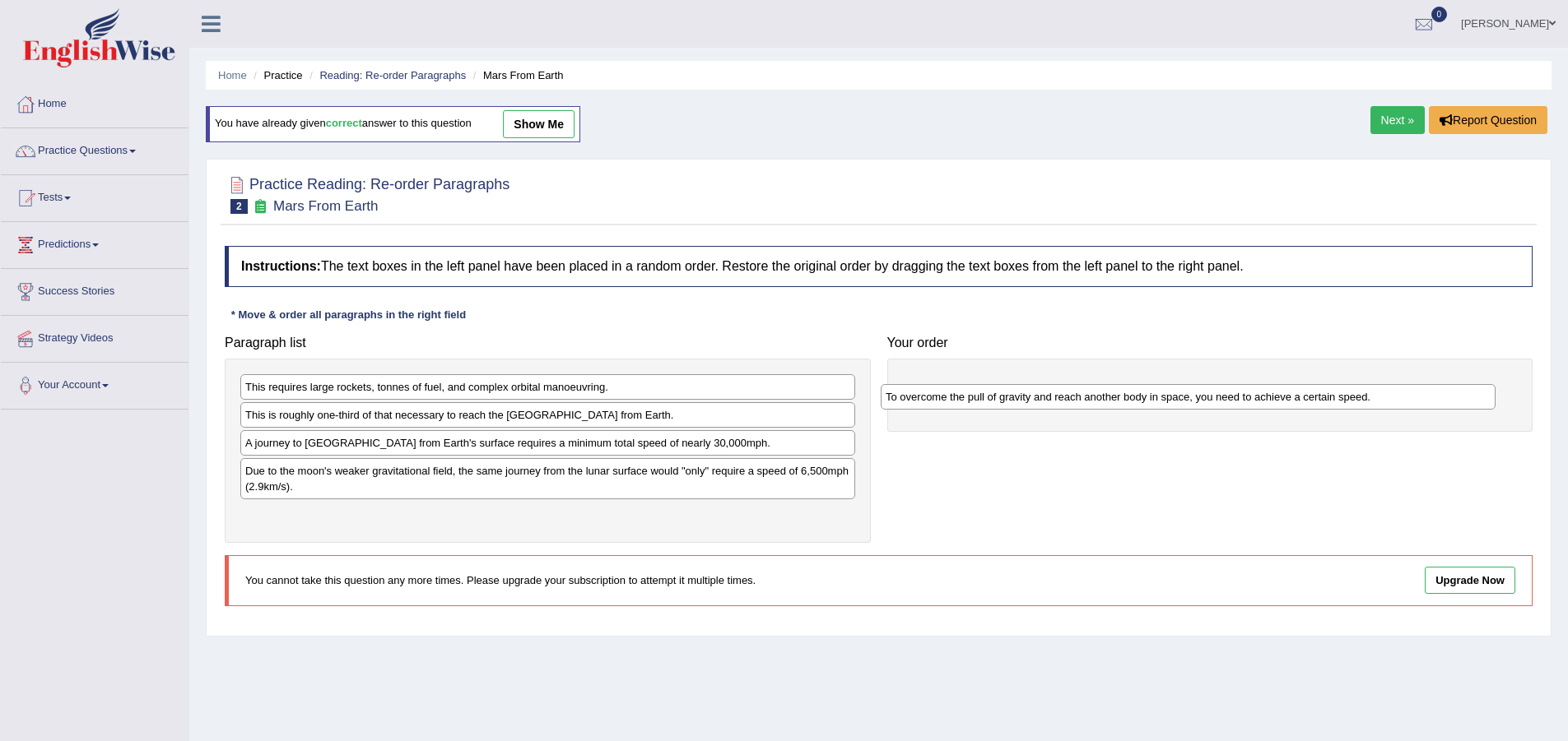
drag, startPoint x: 420, startPoint y: 415, endPoint x: 1061, endPoint y: 397, distance: 641.3
click at [1061, 397] on div "To overcome the pull of gravity and reach another body in space, you need to ac…" at bounding box center [1188, 397] width 615 height 26
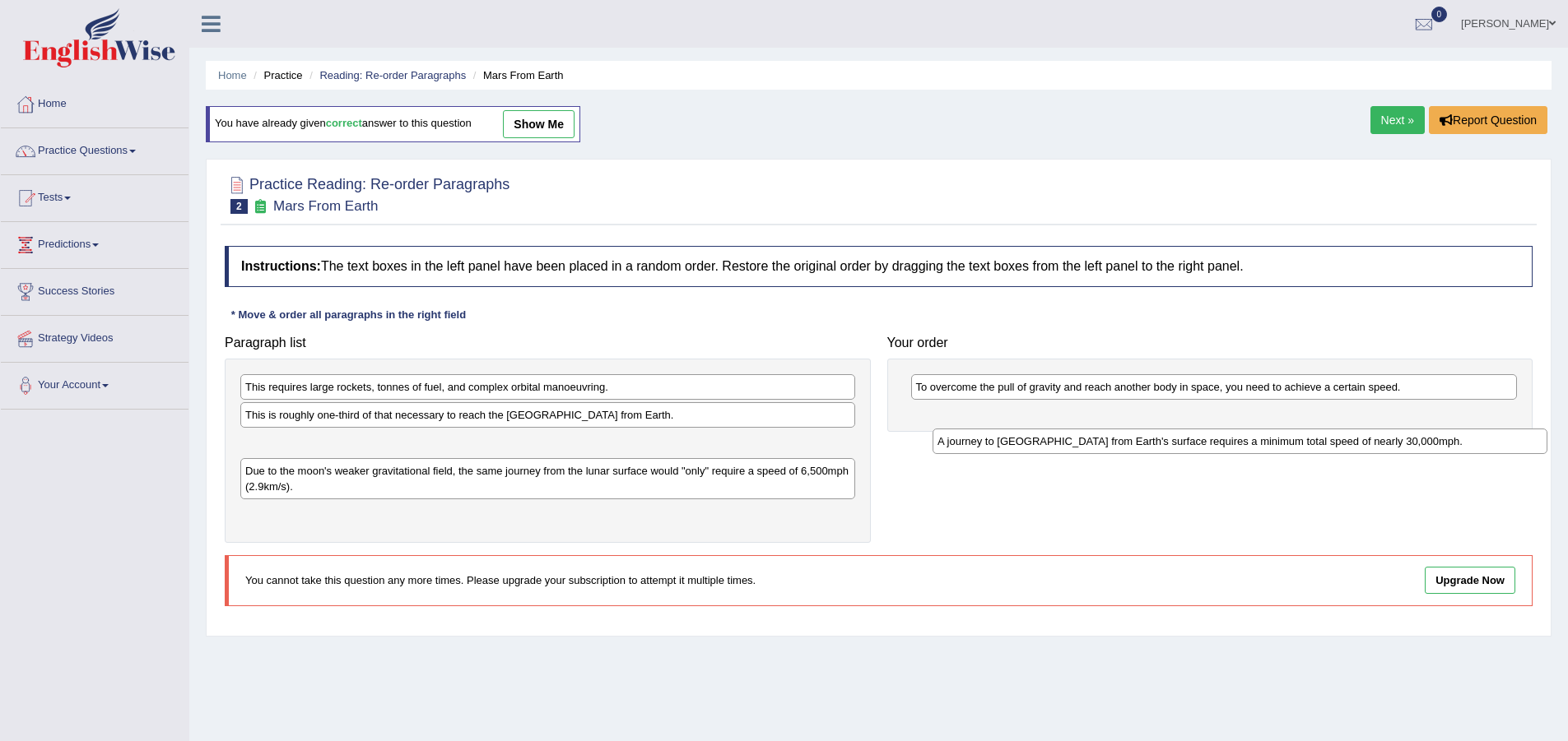
drag, startPoint x: 436, startPoint y: 444, endPoint x: 1129, endPoint y: 443, distance: 693.0
click at [1129, 443] on div "A journey to Mars from Earth's surface requires a minimum total speed of nearly…" at bounding box center [1240, 441] width 615 height 26
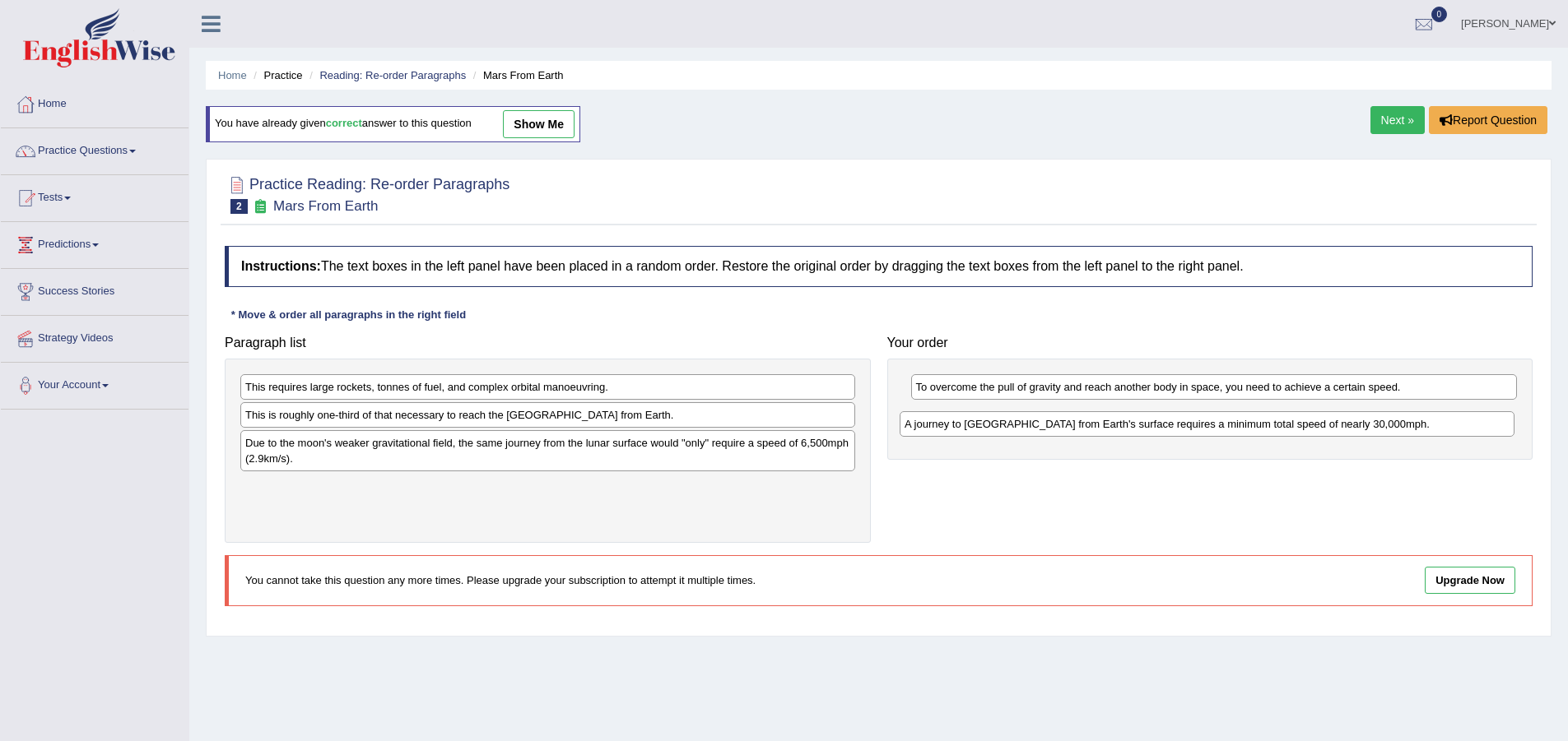
drag, startPoint x: 601, startPoint y: 441, endPoint x: 1260, endPoint y: 422, distance: 659.3
click at [1260, 422] on div "A journey to Mars from Earth's surface requires a minimum total speed of nearly…" at bounding box center [1207, 424] width 615 height 26
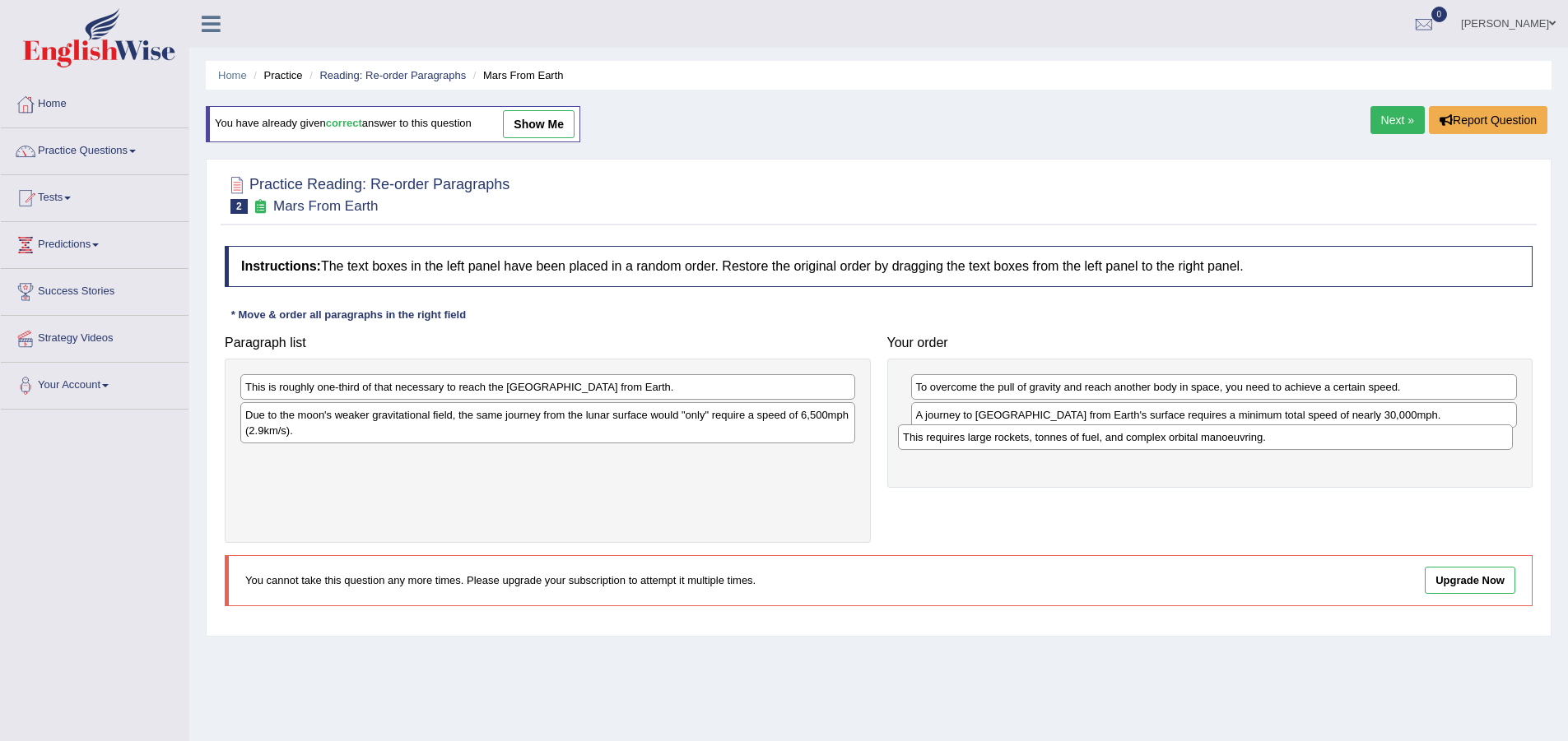
drag, startPoint x: 488, startPoint y: 393, endPoint x: 1145, endPoint y: 443, distance: 658.9
click at [1145, 443] on div "This requires large rockets, tonnes of fuel, and complex orbital manoeuvring." at bounding box center [1206, 437] width 615 height 26
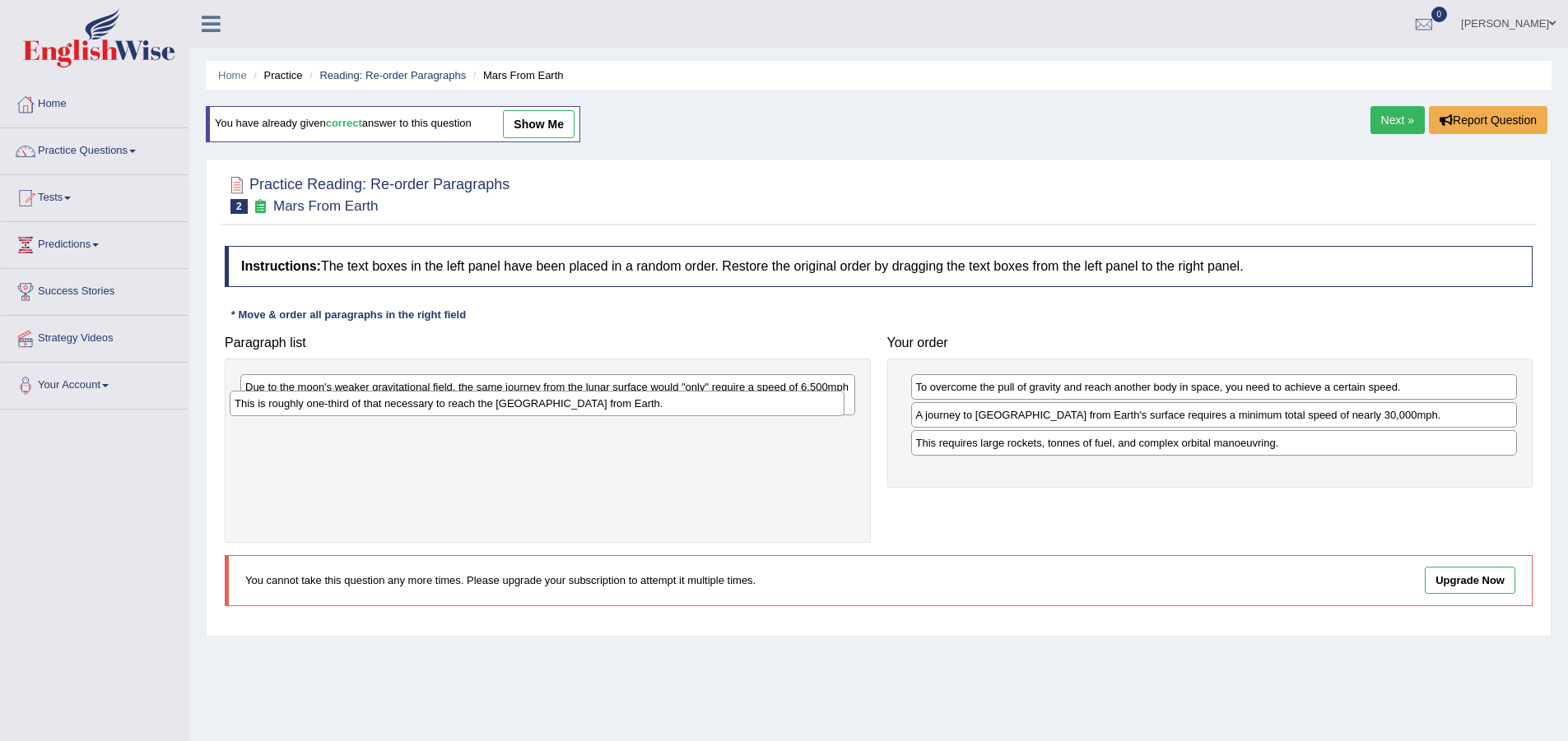
drag, startPoint x: 493, startPoint y: 386, endPoint x: 440, endPoint y: 376, distance: 53.9
click at [440, 391] on div "This is roughly one-third of that necessary to reach the International Space St…" at bounding box center [537, 404] width 615 height 26
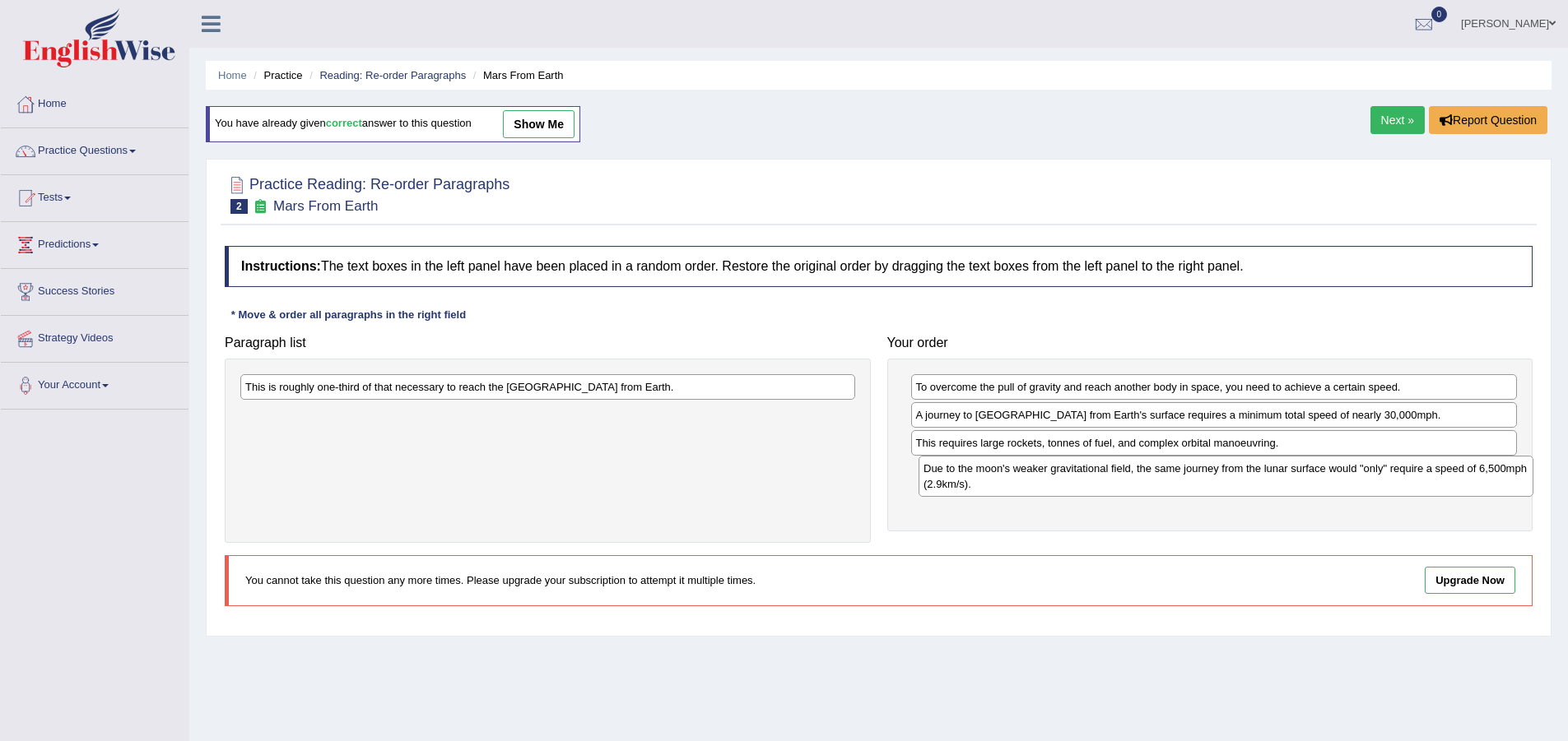
drag, startPoint x: 511, startPoint y: 432, endPoint x: 1153, endPoint y: 475, distance: 643.4
click at [1153, 475] on div "Due to the moon's weaker gravitational field, the same journey from the lunar s…" at bounding box center [1226, 477] width 615 height 41
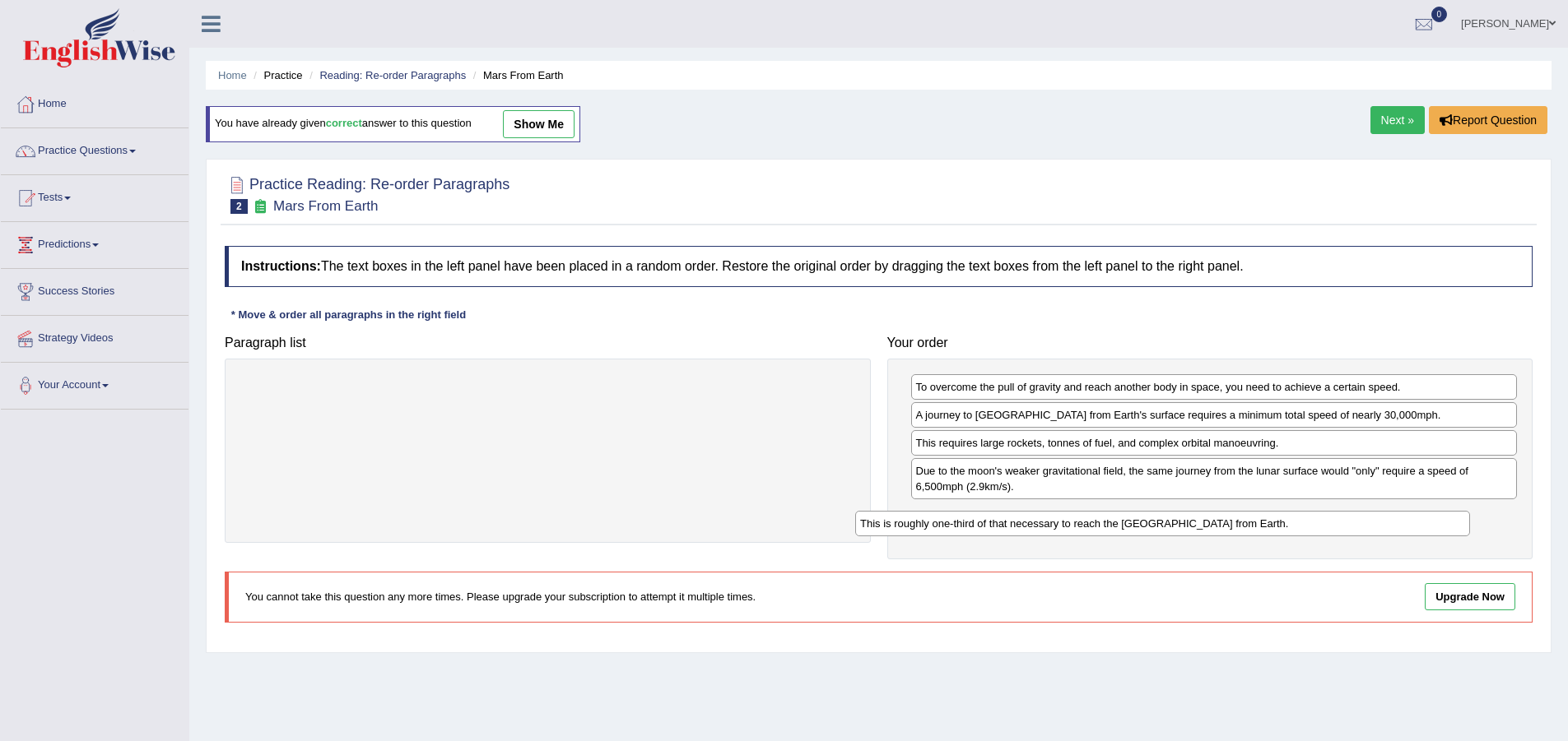
drag, startPoint x: 464, startPoint y: 386, endPoint x: 1078, endPoint y: 522, distance: 628.9
click at [1078, 522] on div "This is roughly one-third of that necessary to reach the International Space St…" at bounding box center [1163, 523] width 615 height 26
click at [540, 130] on link "show me" at bounding box center [539, 124] width 71 height 28
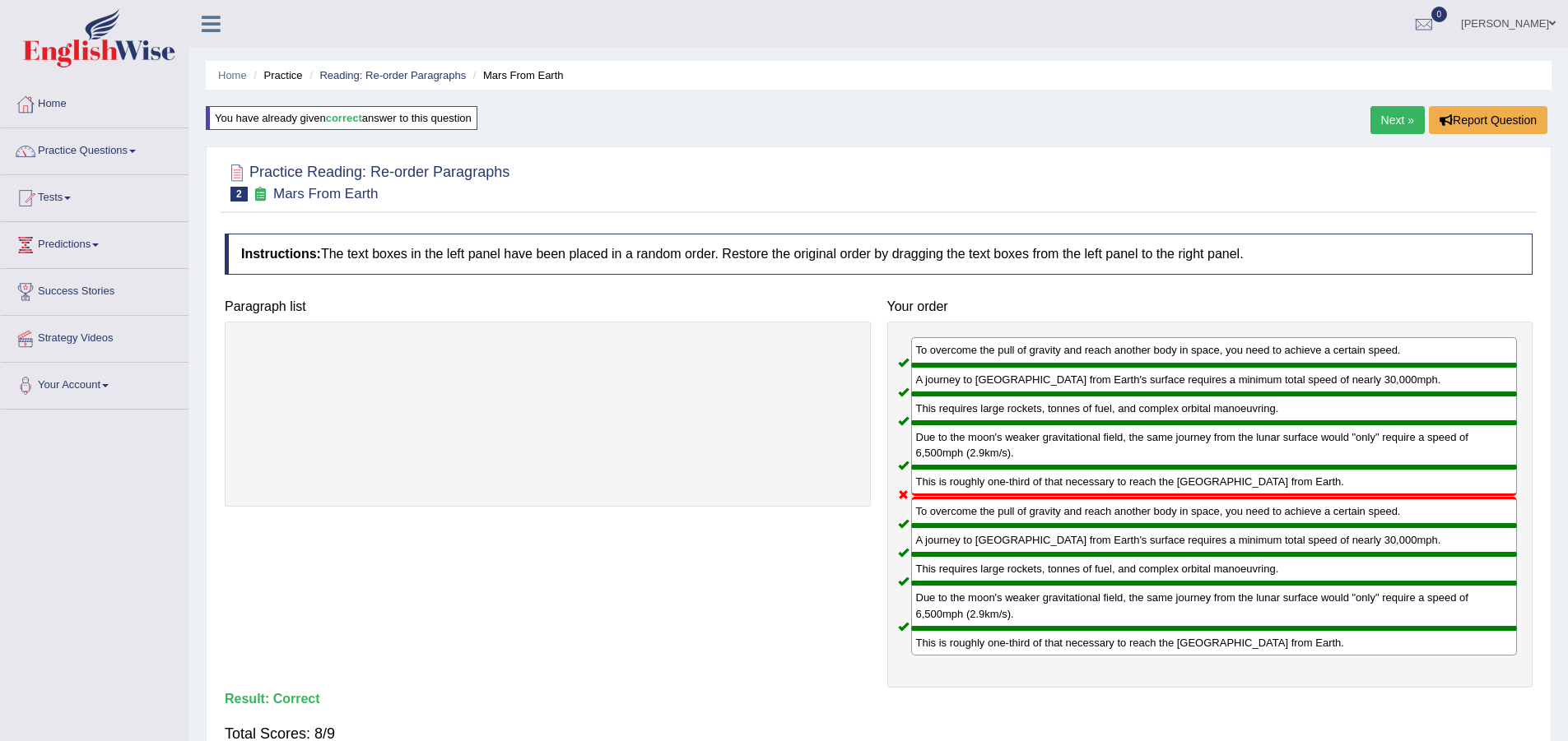
click at [1400, 114] on link "Next »" at bounding box center [1398, 120] width 55 height 28
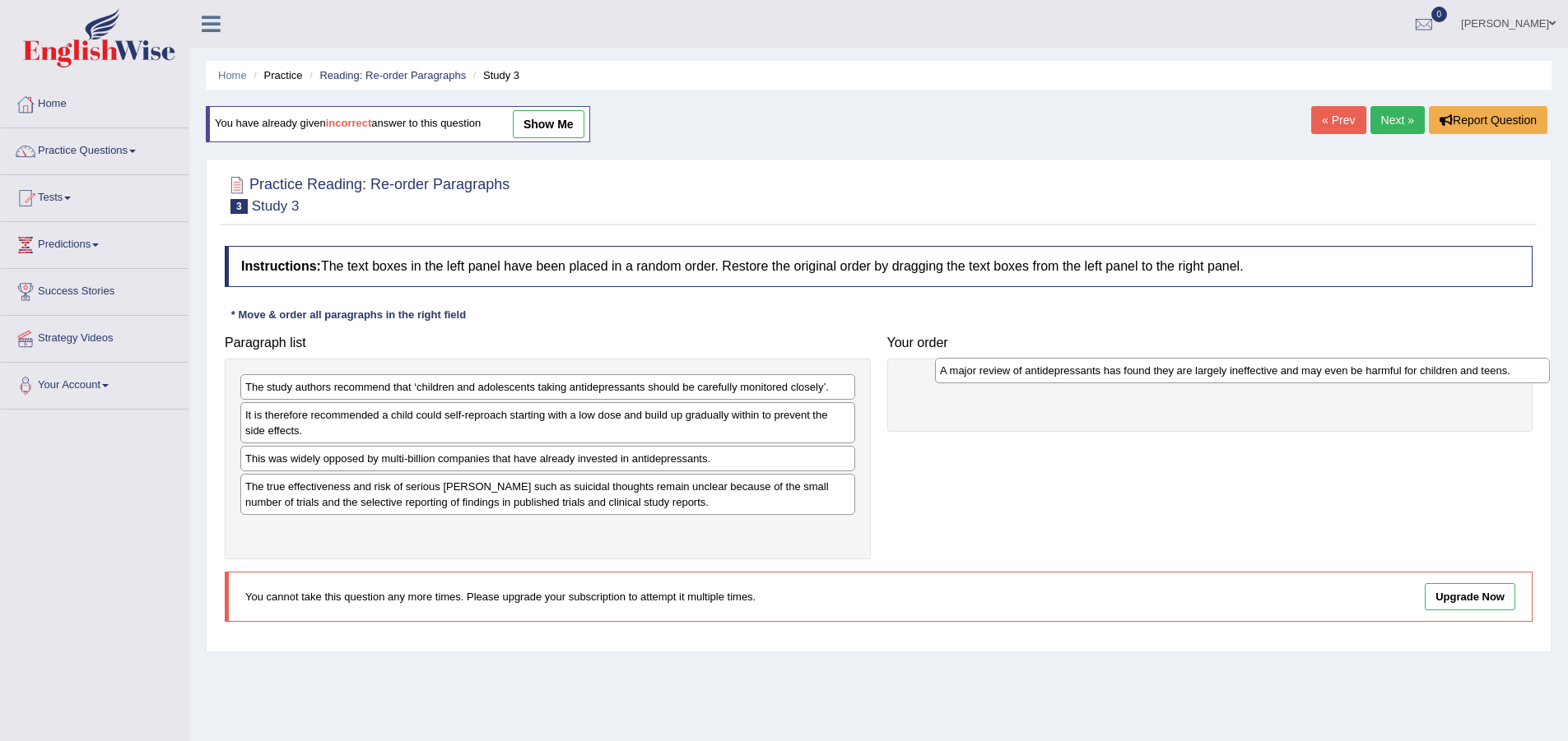
drag, startPoint x: 342, startPoint y: 467, endPoint x: 1037, endPoint y: 380, distance: 700.4
click at [1037, 380] on div "A major review of antidepressants has found they are largely ineffective and ma…" at bounding box center [1243, 370] width 615 height 26
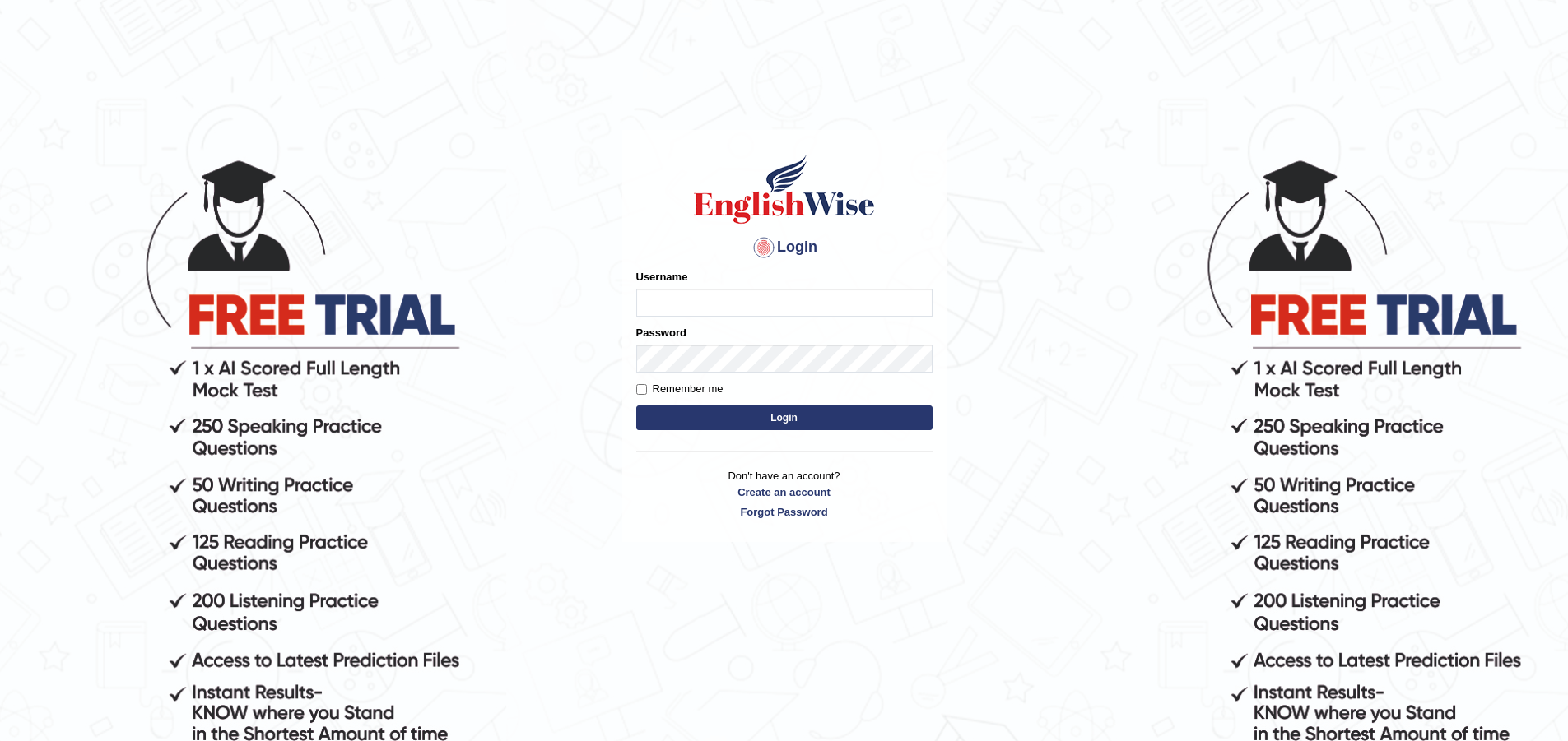
type input "nakulseh5"
click at [636, 405] on button "Login" at bounding box center [784, 418] width 296 height 25
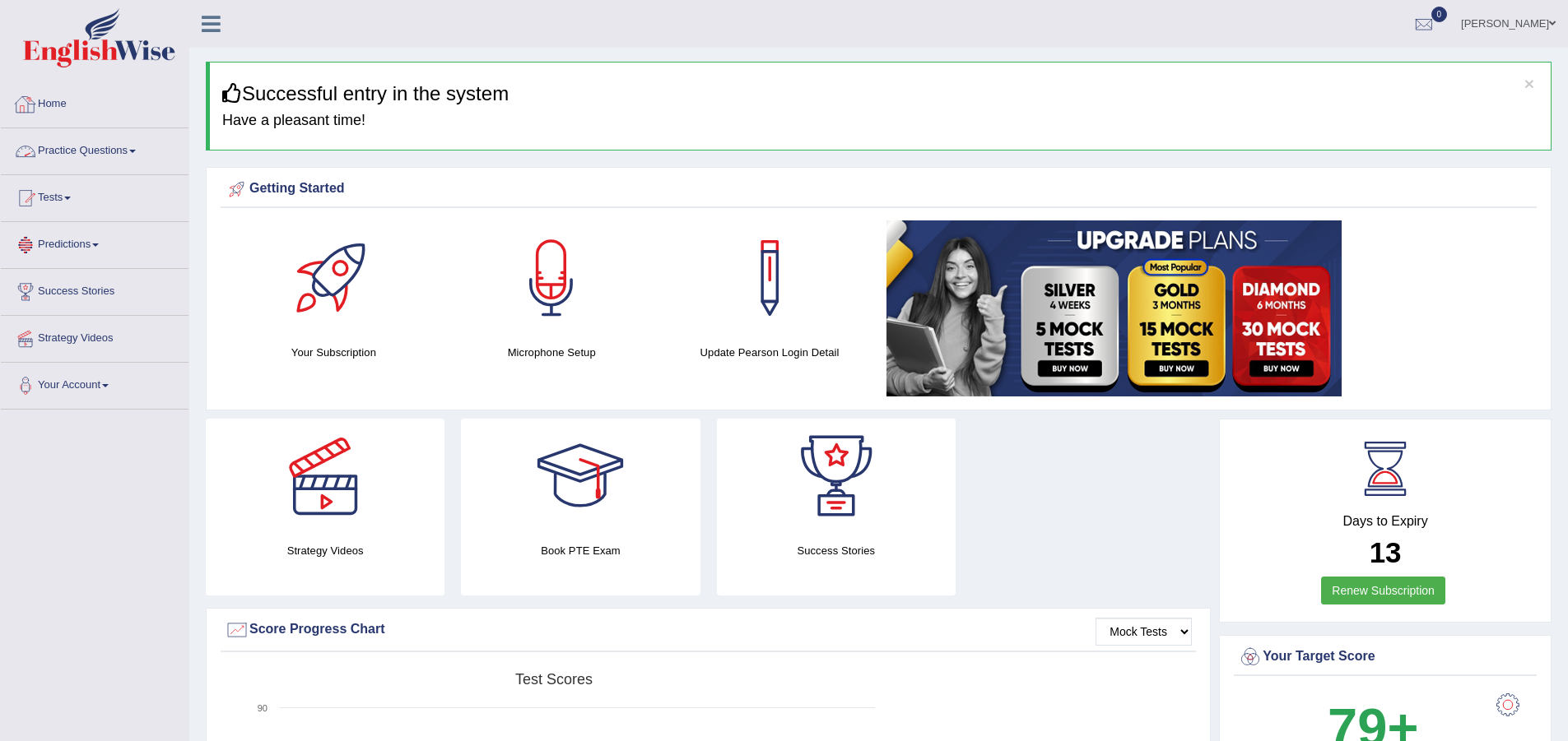
click at [102, 147] on link "Practice Questions" at bounding box center [95, 149] width 187 height 41
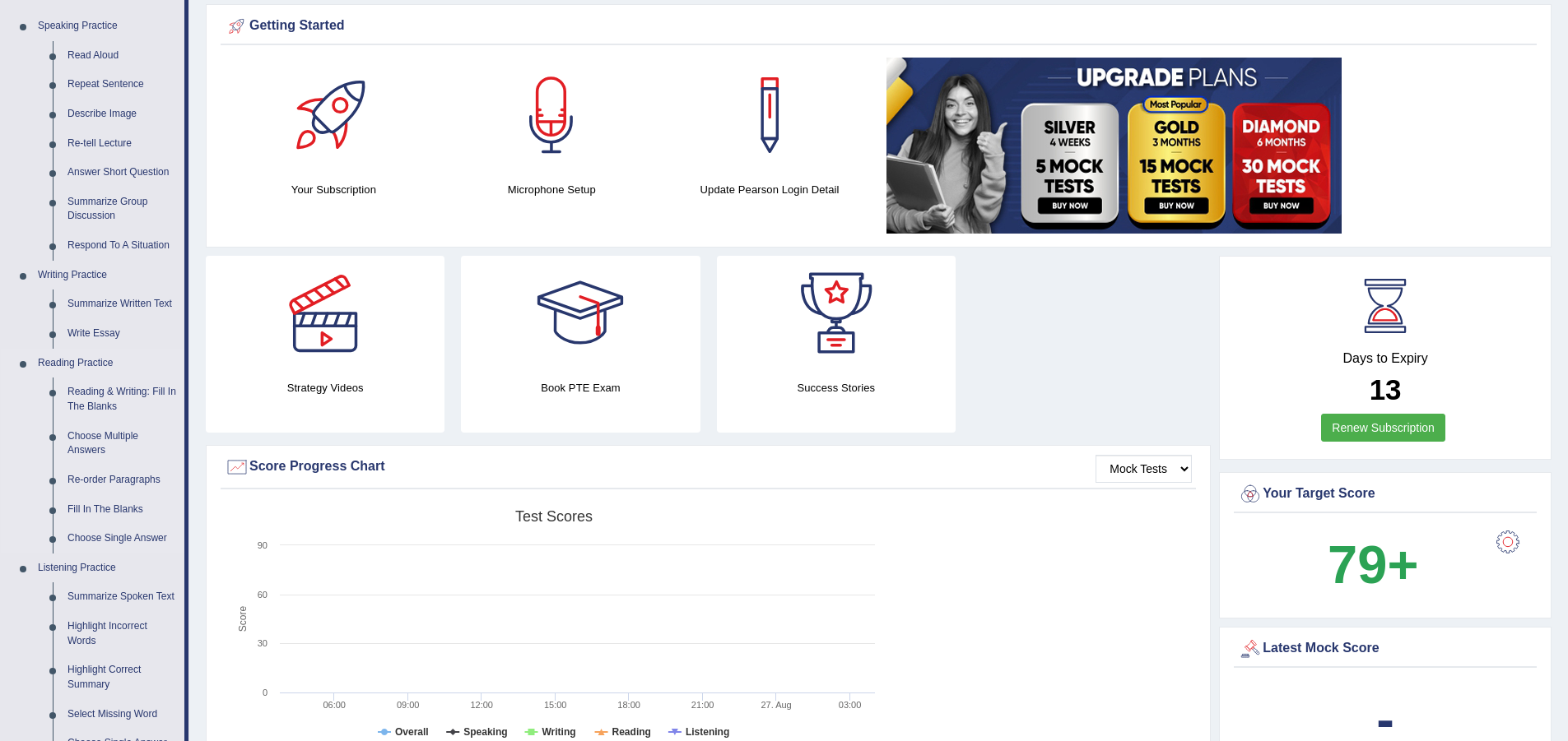
scroll to position [165, 0]
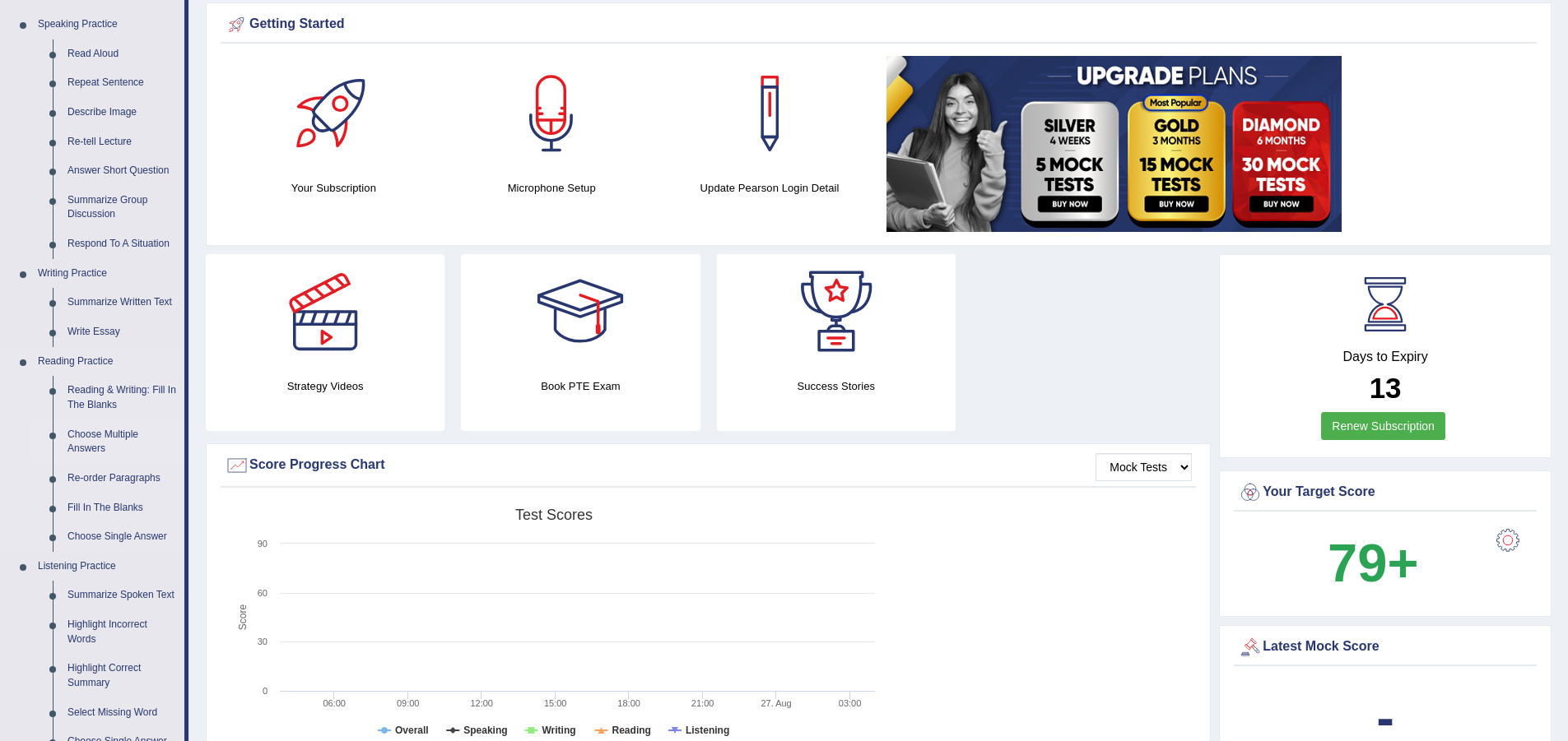
click at [91, 436] on link "Choose Multiple Answers" at bounding box center [122, 442] width 124 height 44
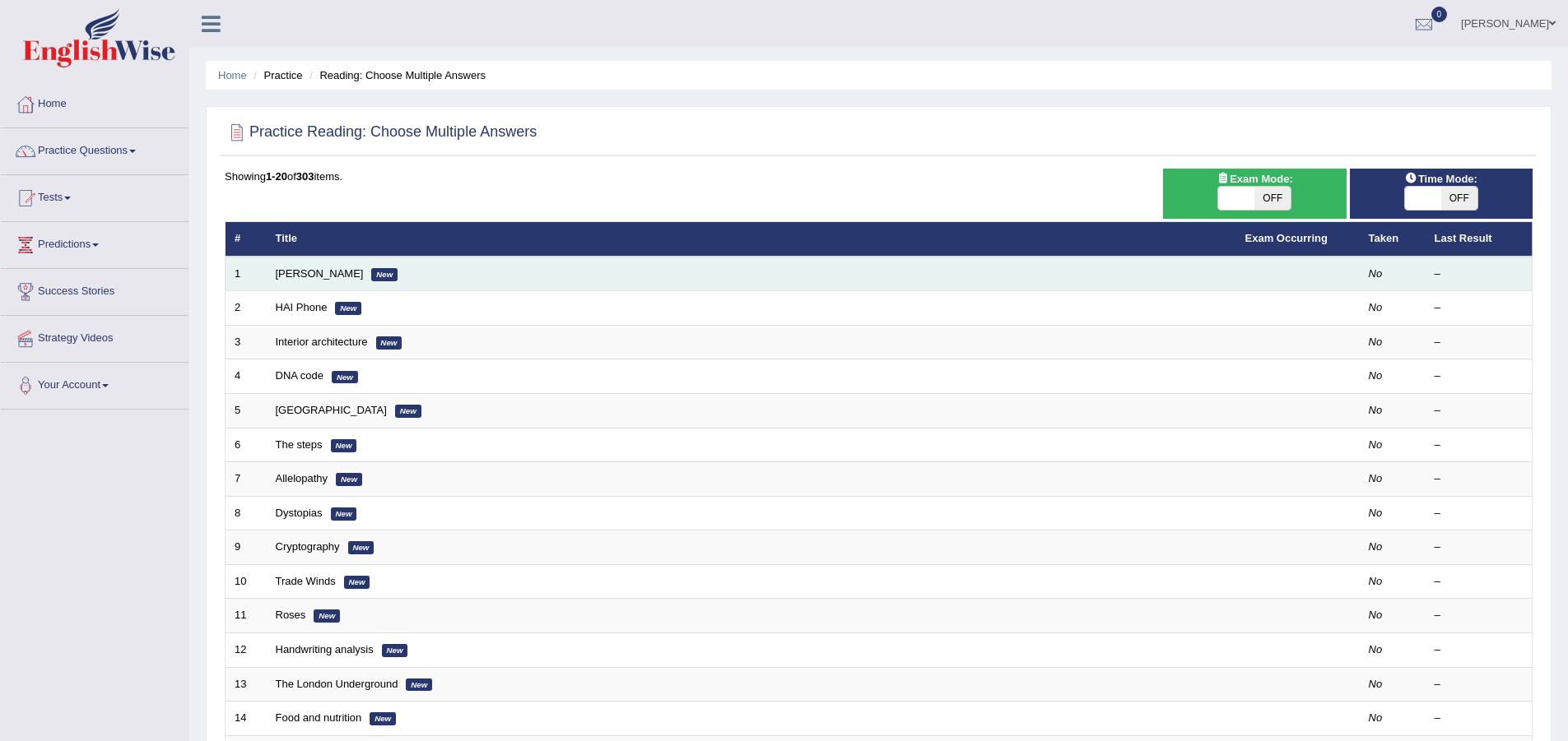
click at [278, 284] on td "Damian Scarf New" at bounding box center [751, 274] width 969 height 35
click at [311, 272] on link "[PERSON_NAME]" at bounding box center [320, 274] width 88 height 12
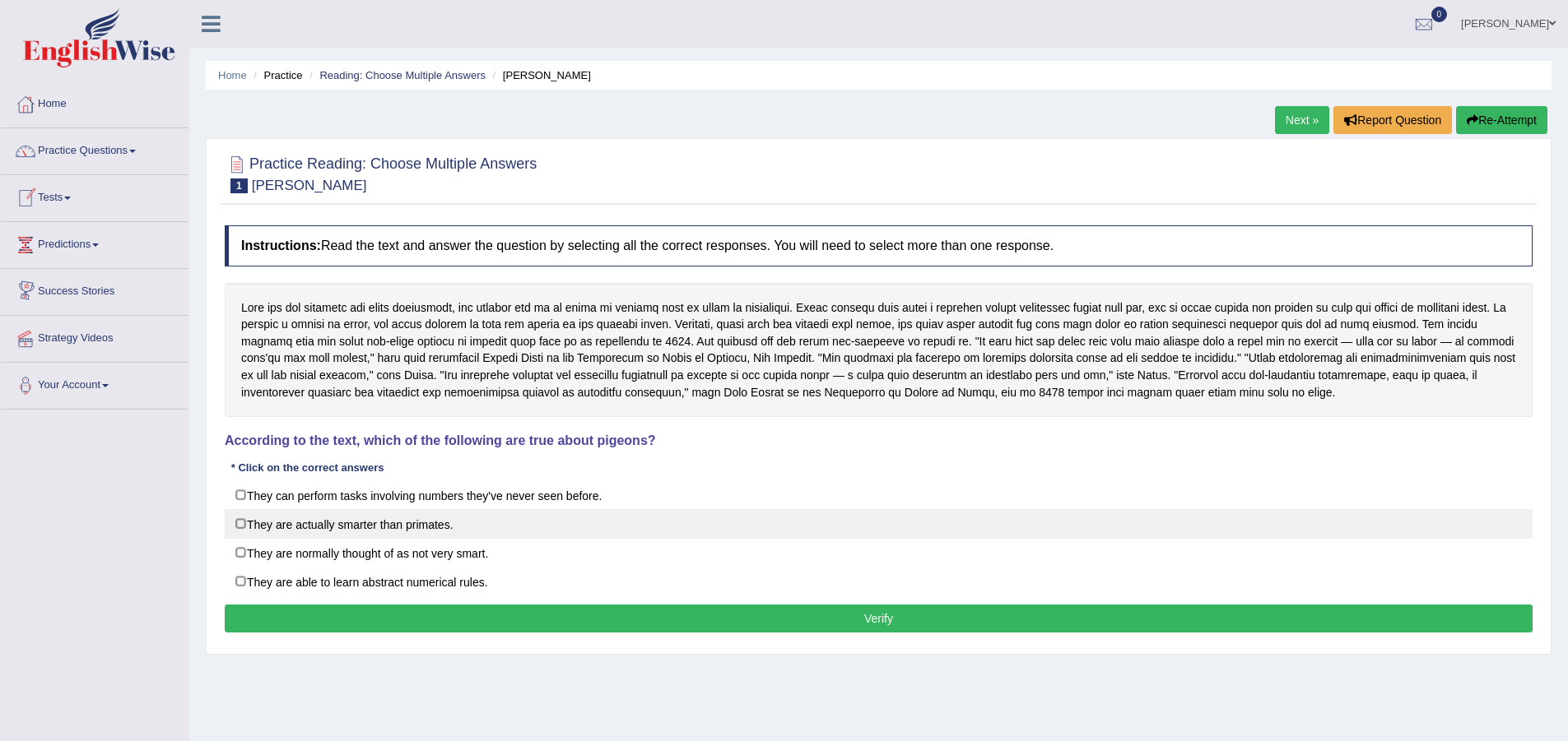
click at [240, 516] on label "They are actually smarter than primates." at bounding box center [878, 524] width 1308 height 30
checkbox input "true"
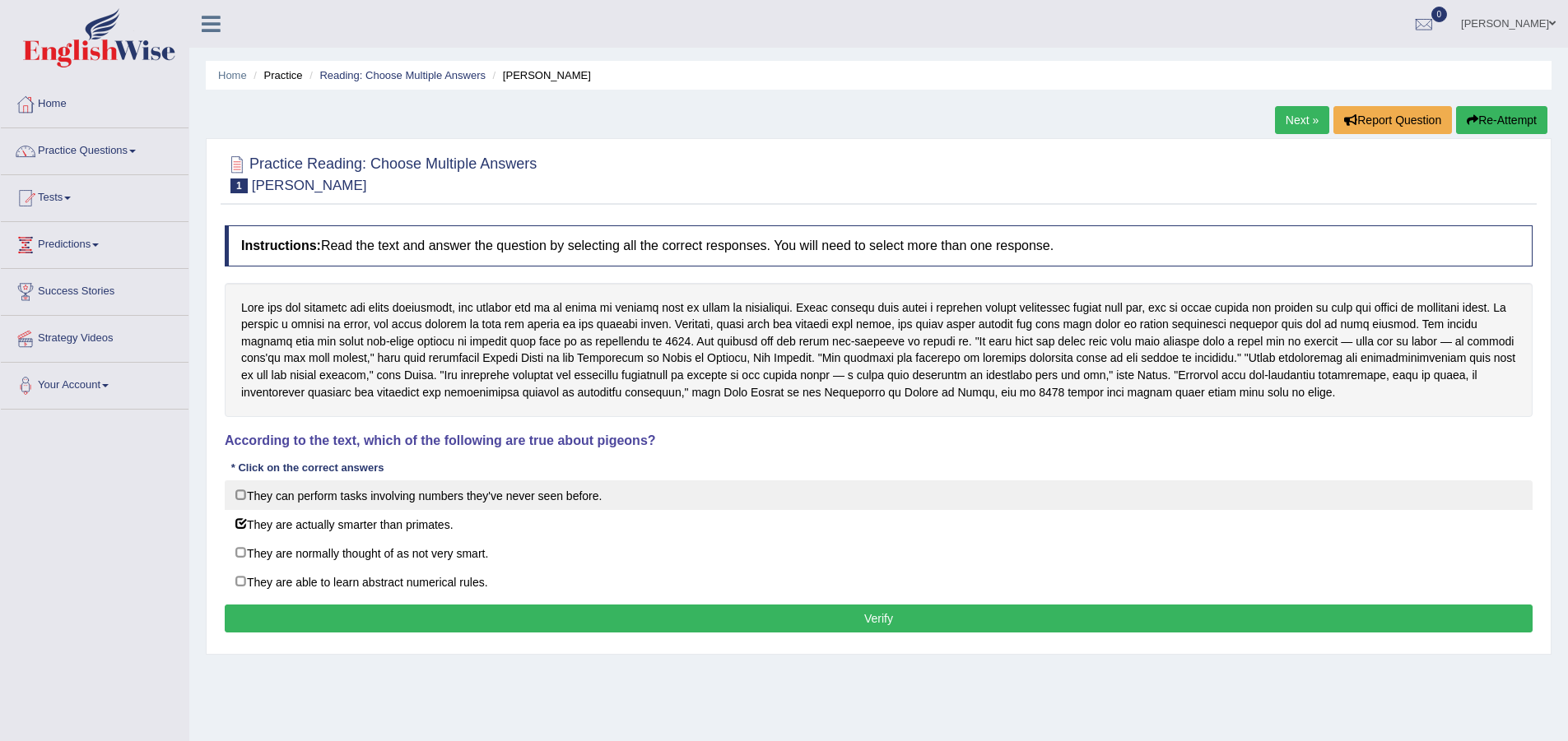
click at [391, 507] on label "They can perform tasks involving numbers they've never seen before." at bounding box center [878, 496] width 1308 height 30
checkbox input "true"
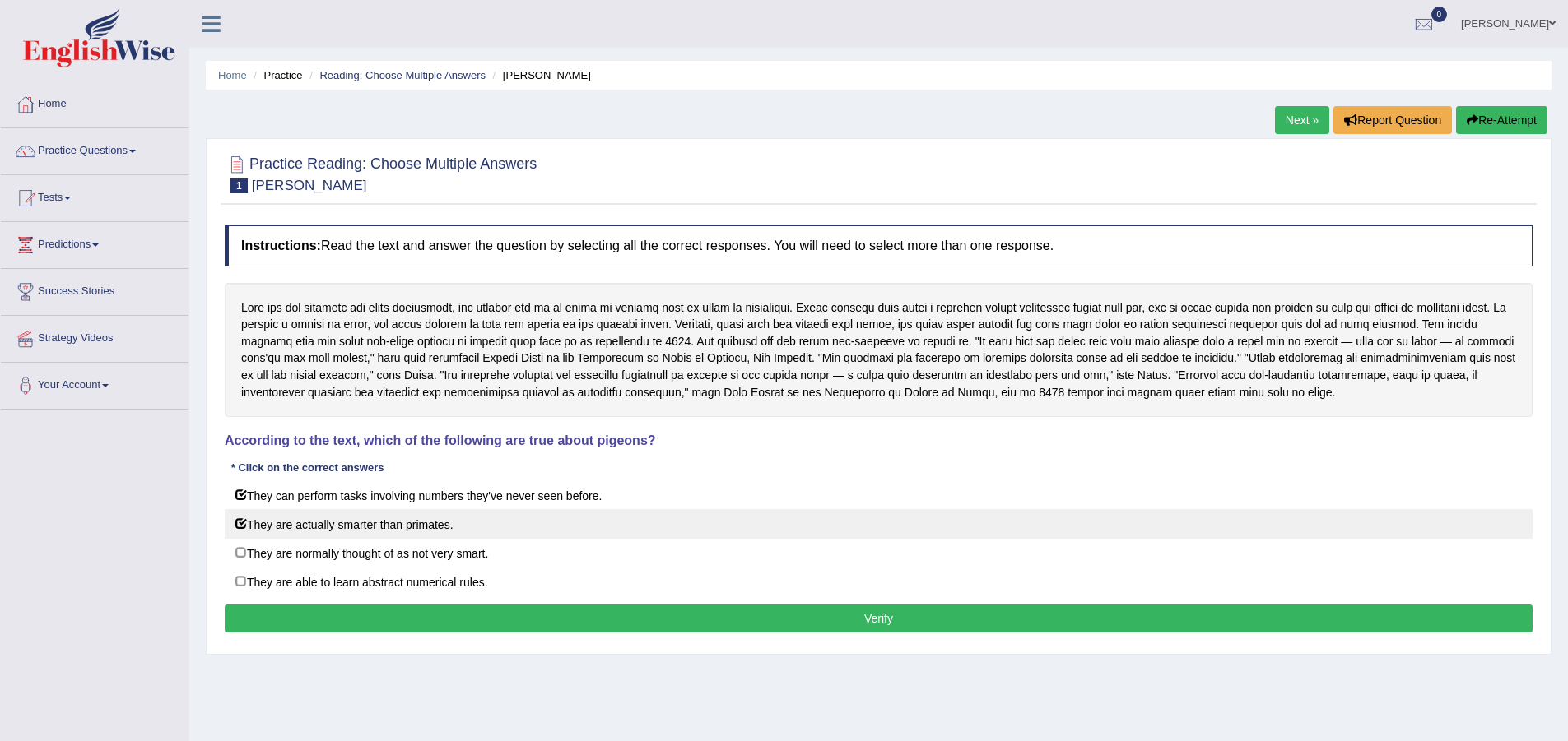
click at [377, 532] on label "They are actually smarter than primates." at bounding box center [878, 524] width 1308 height 30
checkbox input "false"
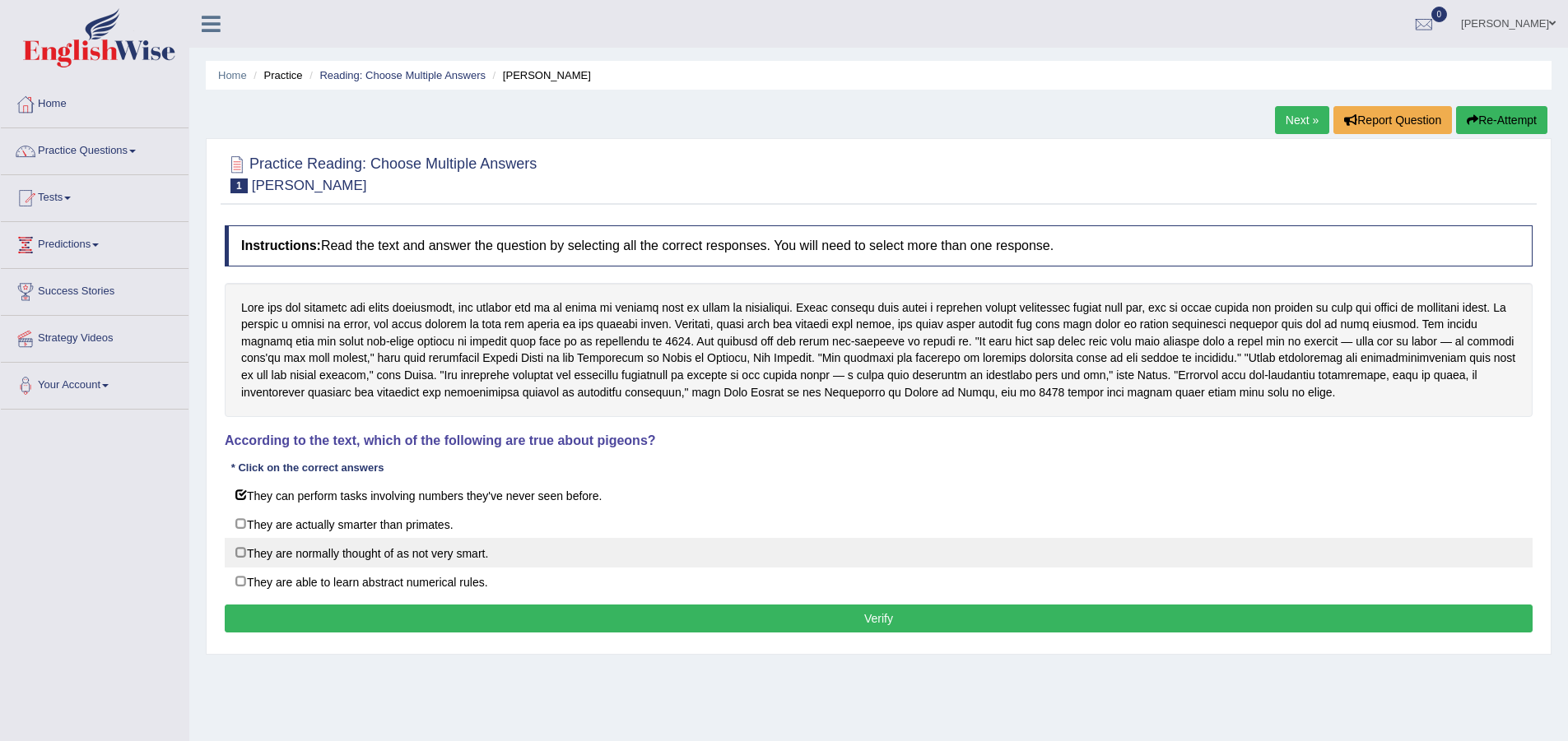
click at [359, 557] on label "They are normally thought of as not very smart." at bounding box center [878, 553] width 1308 height 30
checkbox input "true"
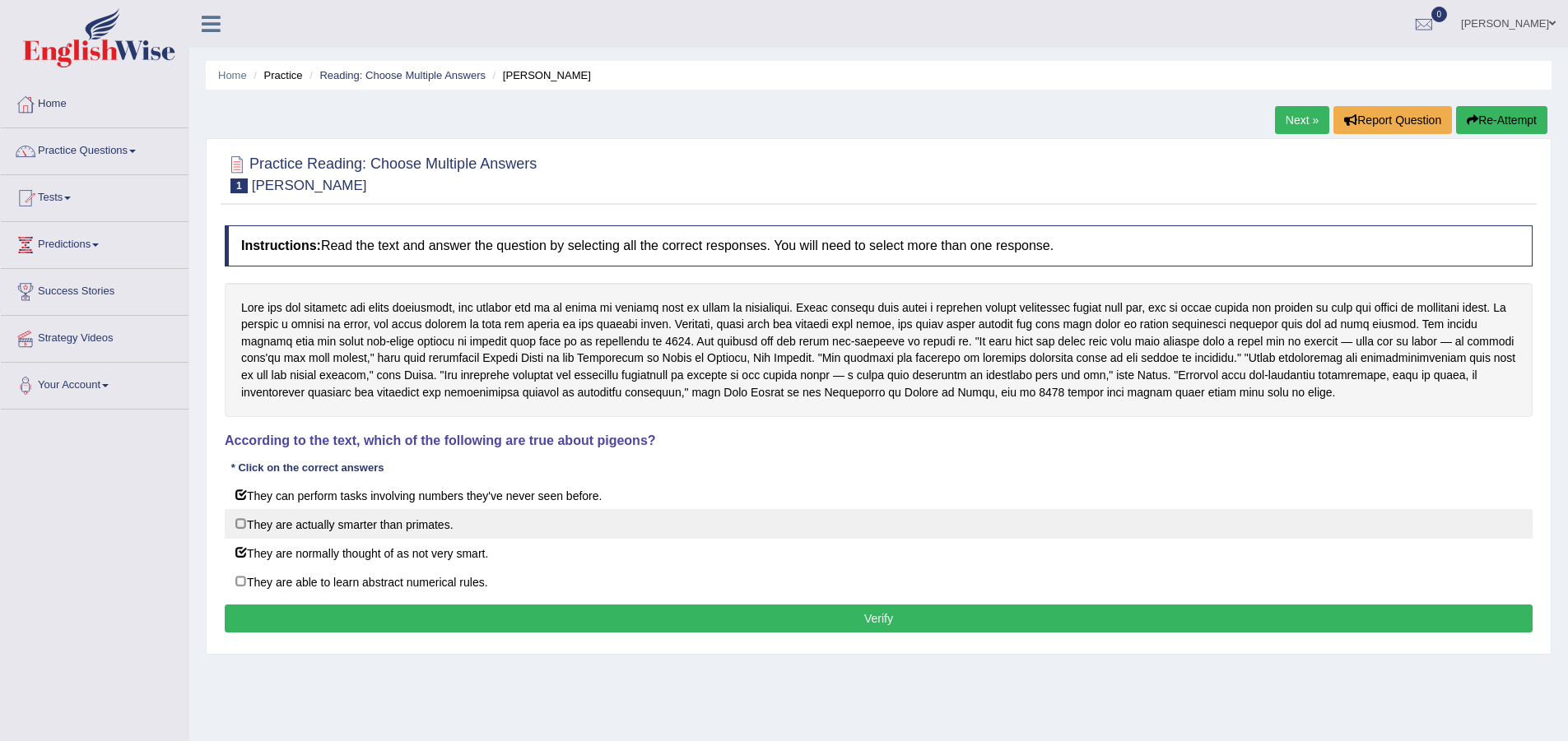
click at [380, 517] on label "They are actually smarter than primates." at bounding box center [878, 524] width 1308 height 30
click at [358, 532] on label "They are actually smarter than primates." at bounding box center [878, 524] width 1308 height 30
checkbox input "false"
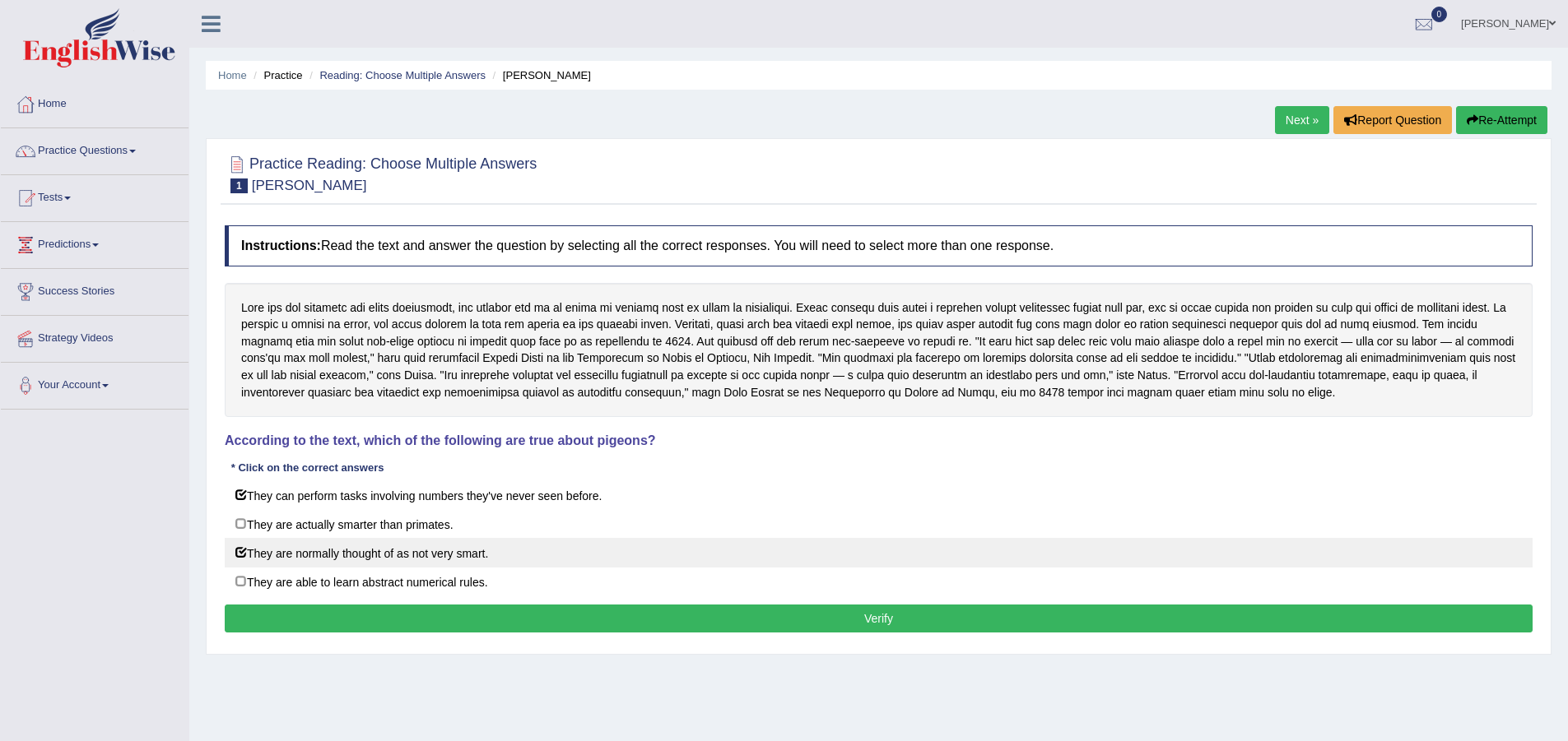
click at [357, 545] on label "They are normally thought of as not very smart." at bounding box center [878, 553] width 1308 height 30
checkbox input "false"
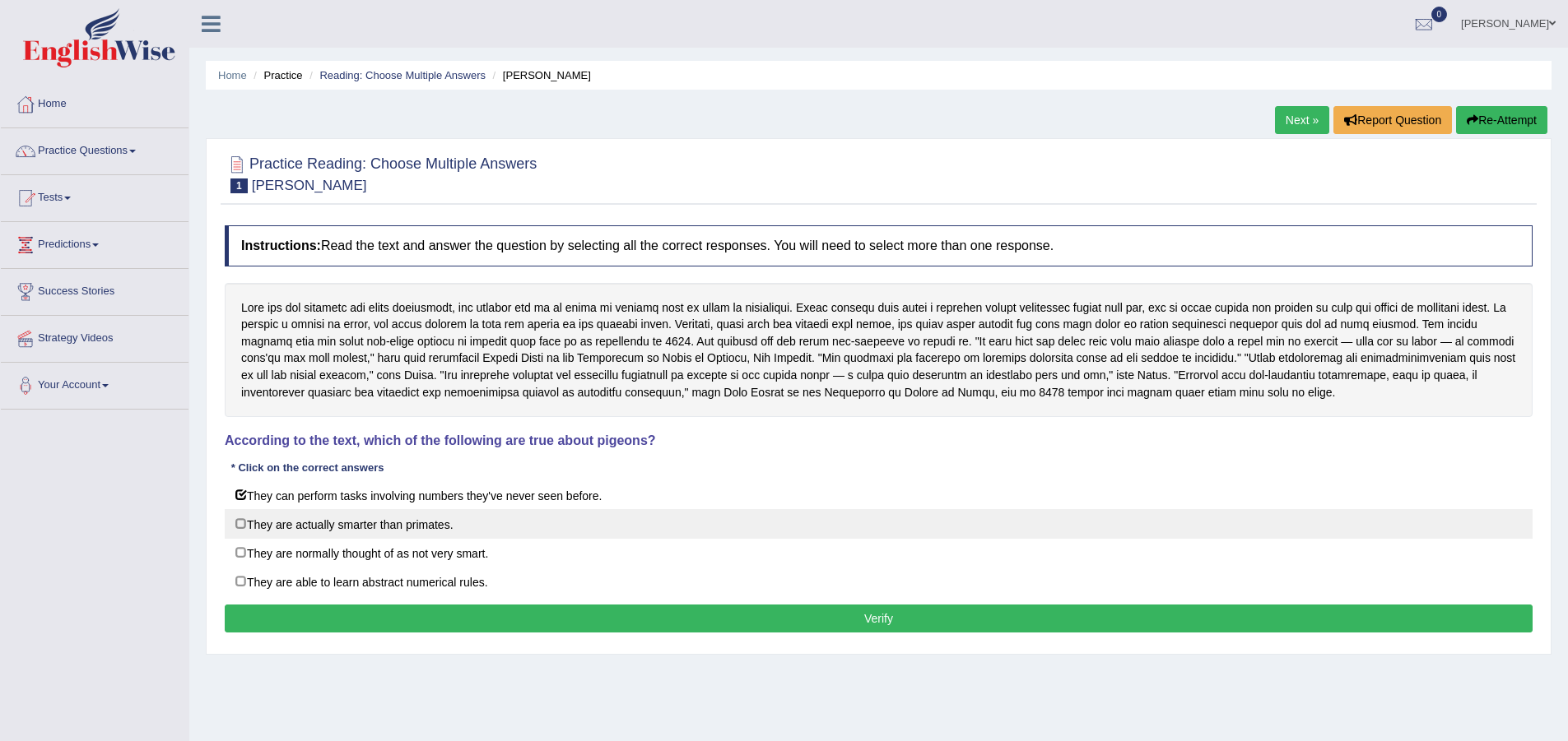
click at [368, 528] on label "They are actually smarter than primates." at bounding box center [878, 524] width 1308 height 30
checkbox input "true"
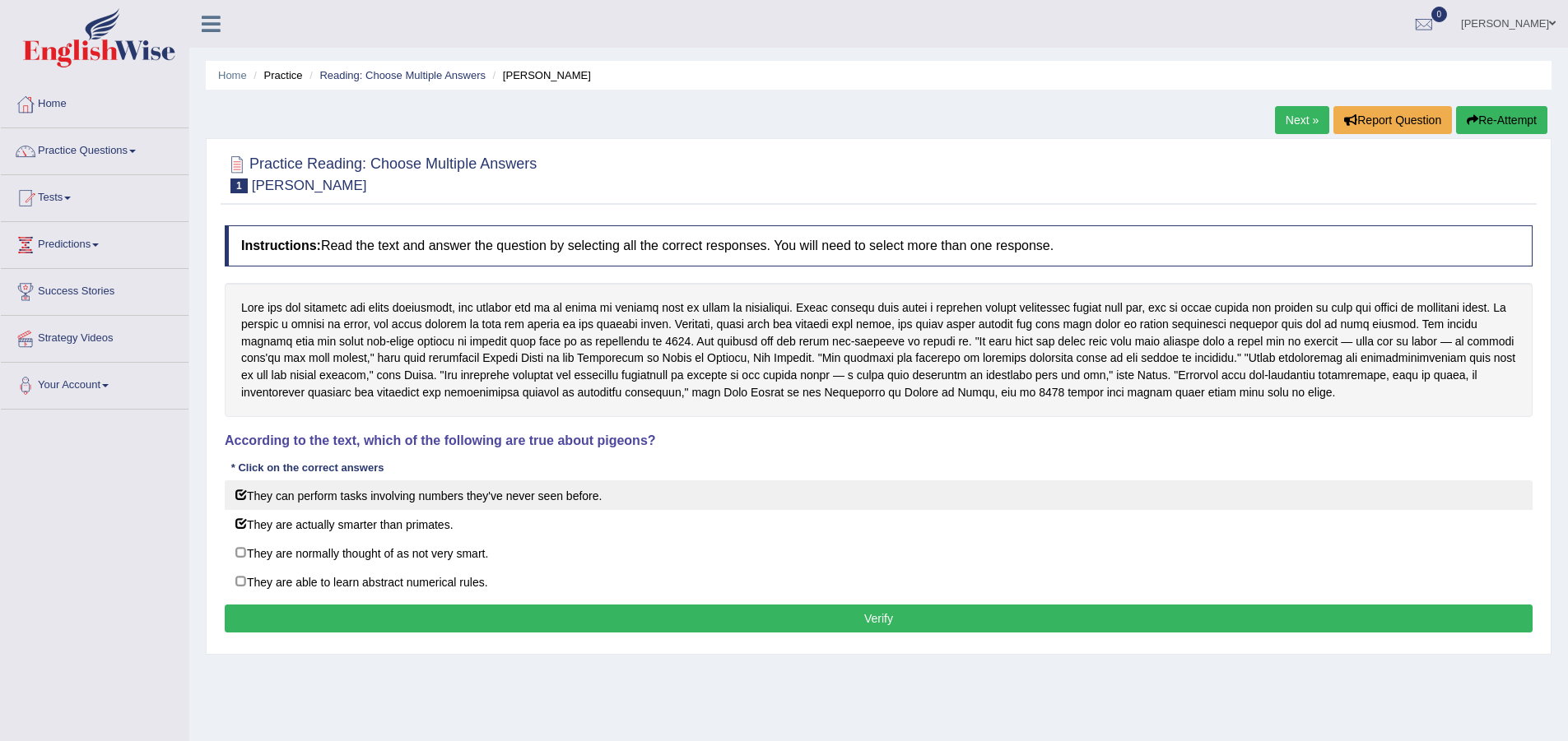
click at [405, 495] on label "They can perform tasks involving numbers they've never seen before." at bounding box center [878, 496] width 1308 height 30
checkbox input "false"
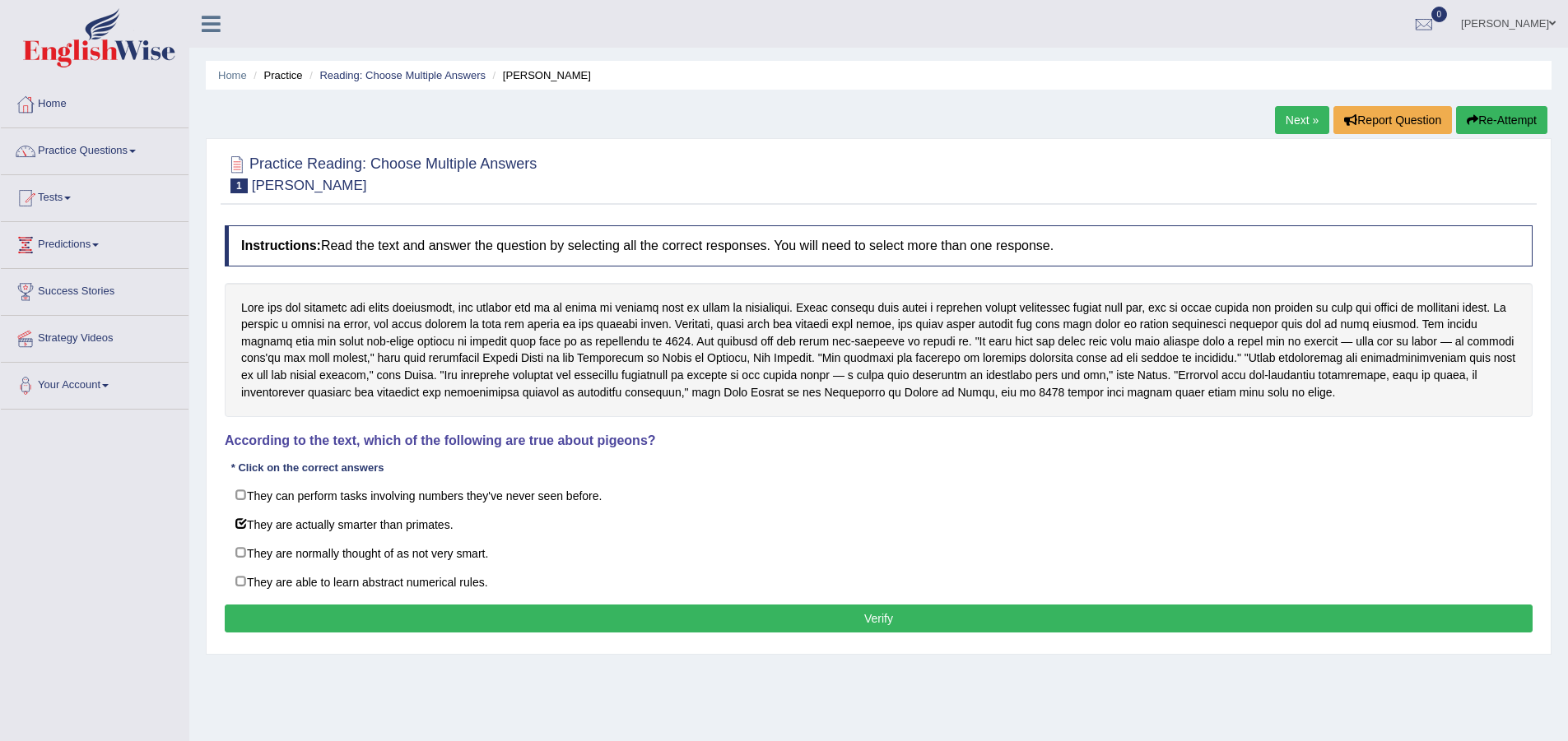
click at [567, 618] on button "Verify" at bounding box center [878, 619] width 1308 height 28
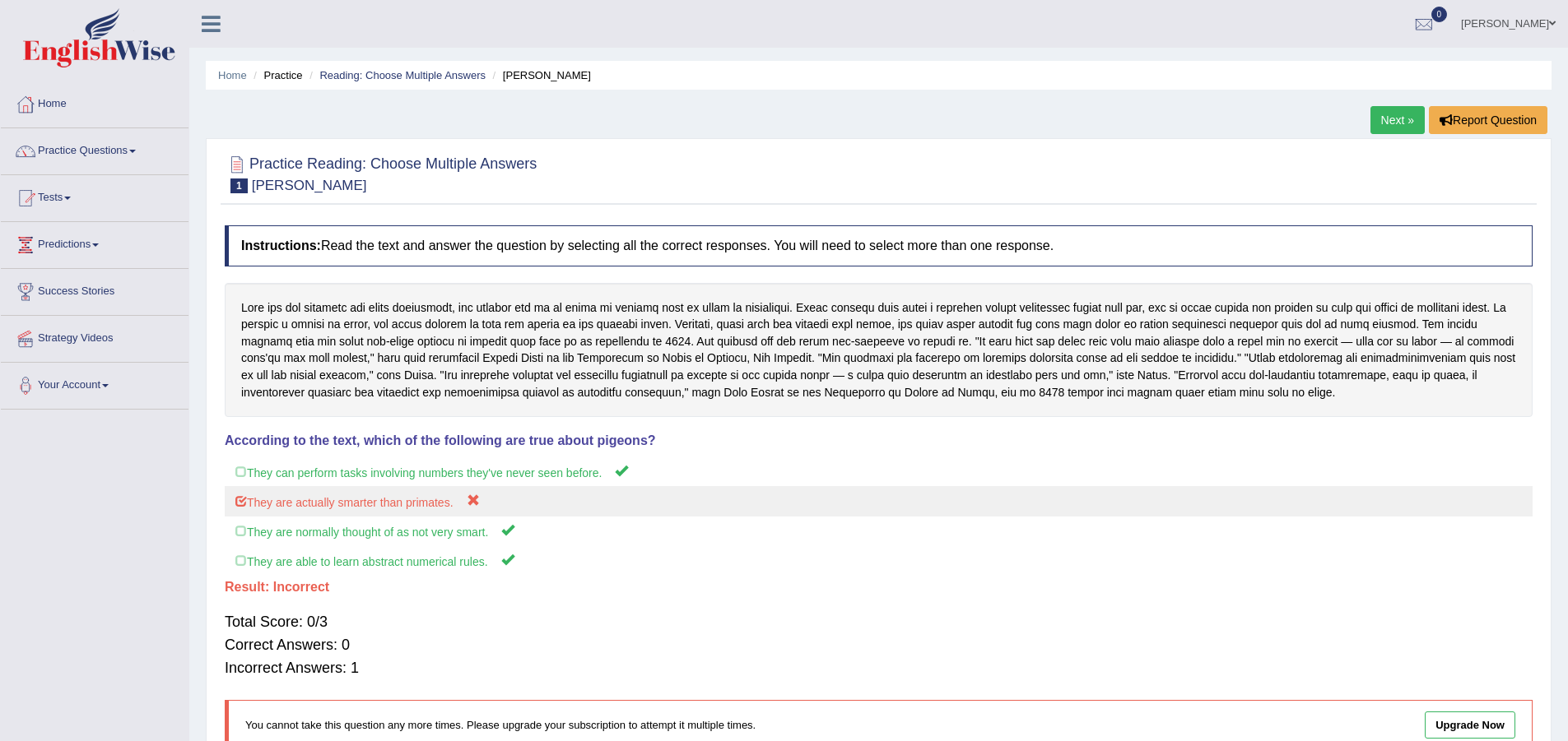
click at [365, 511] on label "They are actually smarter than primates." at bounding box center [878, 501] width 1308 height 31
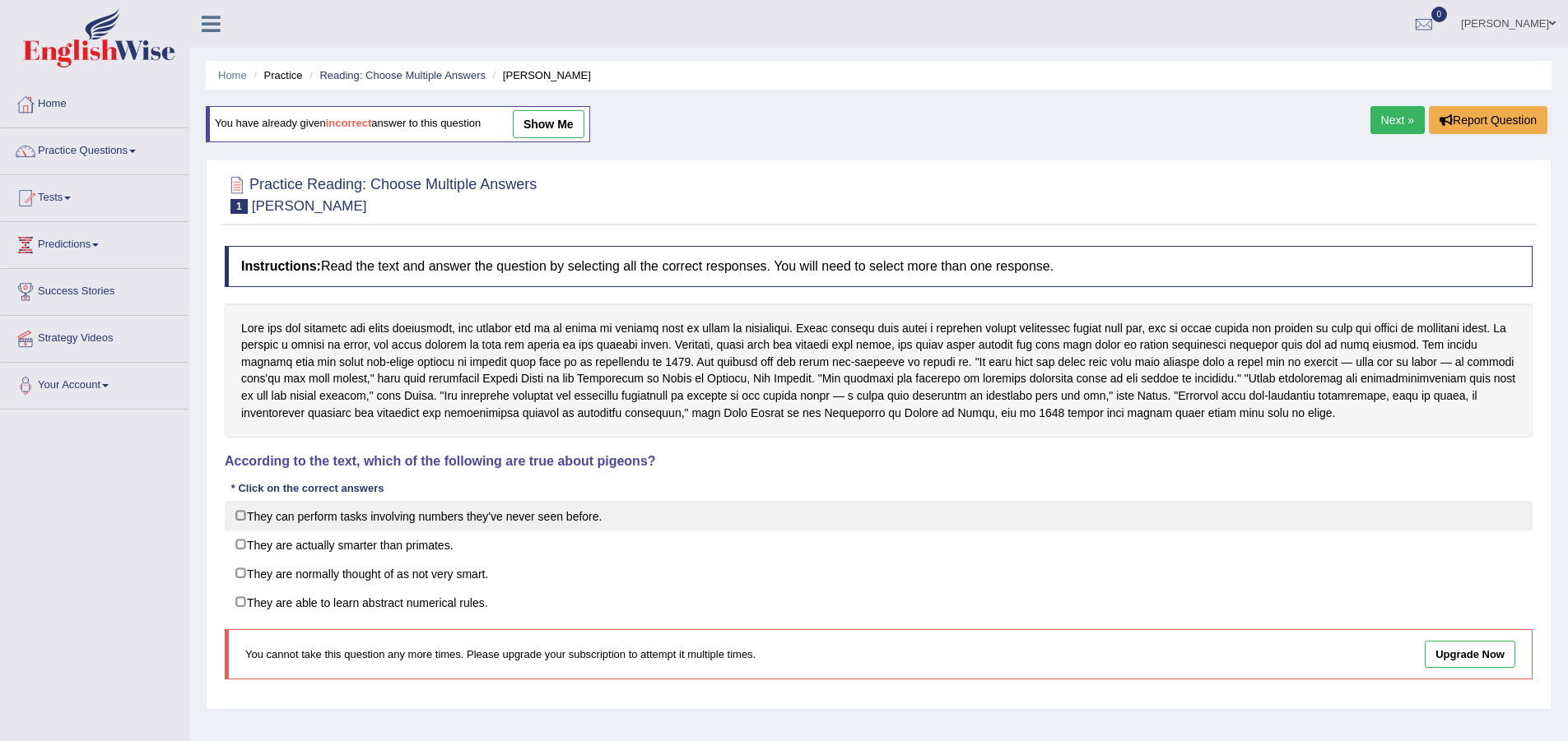
click at [295, 510] on label "They can perform tasks involving numbers they've never seen before." at bounding box center [878, 516] width 1308 height 30
checkbox input "true"
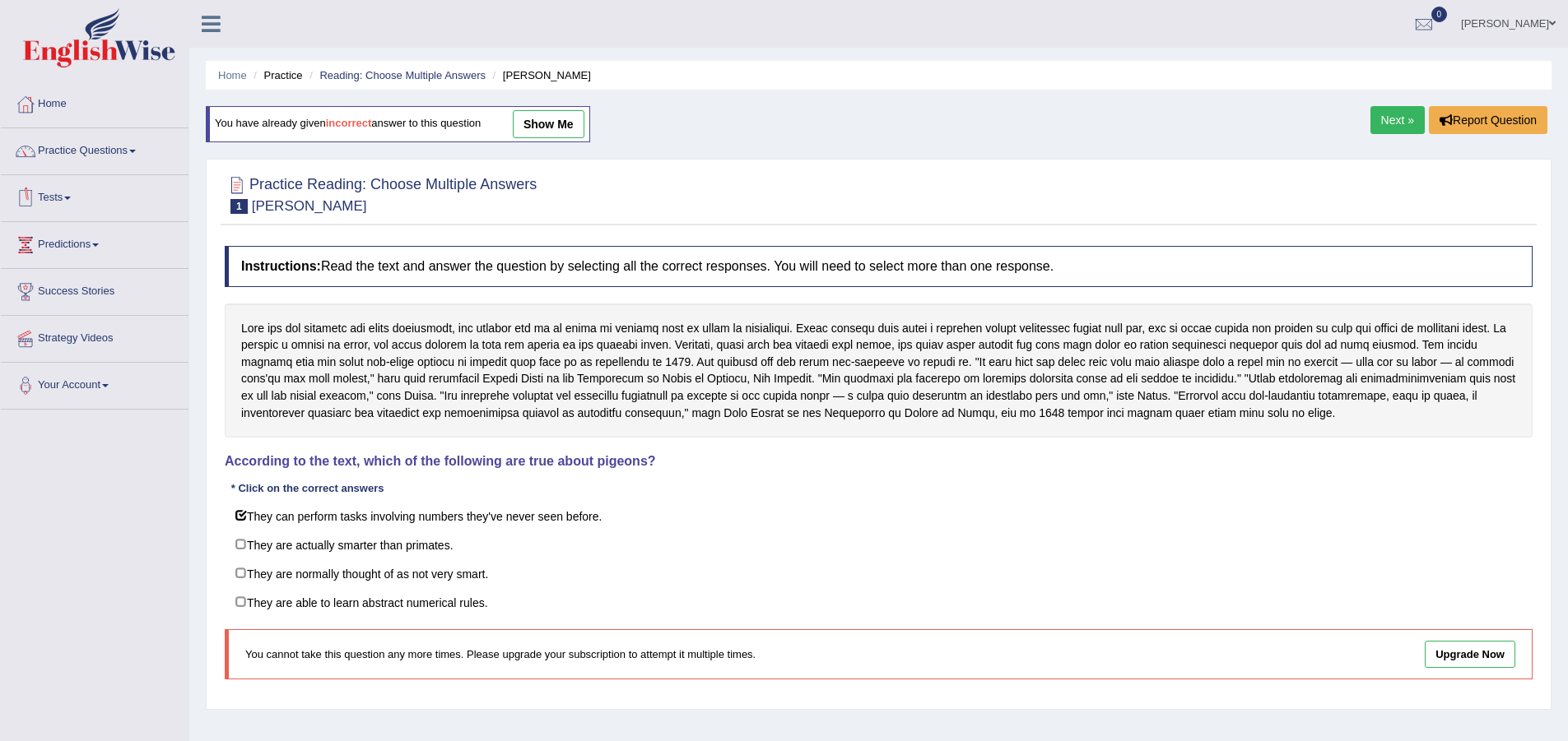
click at [577, 124] on link "show me" at bounding box center [548, 124] width 71 height 28
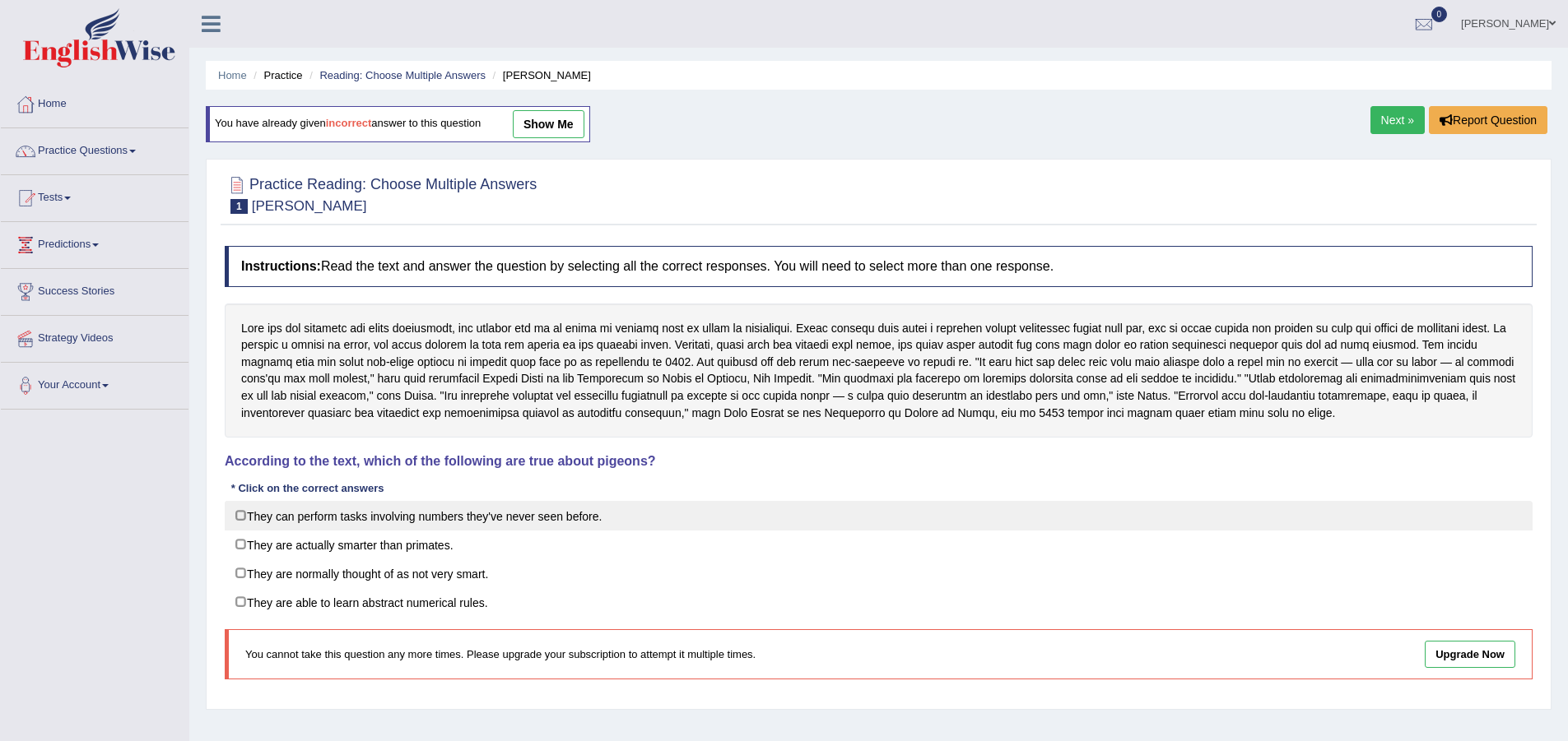
click at [396, 516] on label "They can perform tasks involving numbers they've never seen before." at bounding box center [878, 516] width 1308 height 30
checkbox input "true"
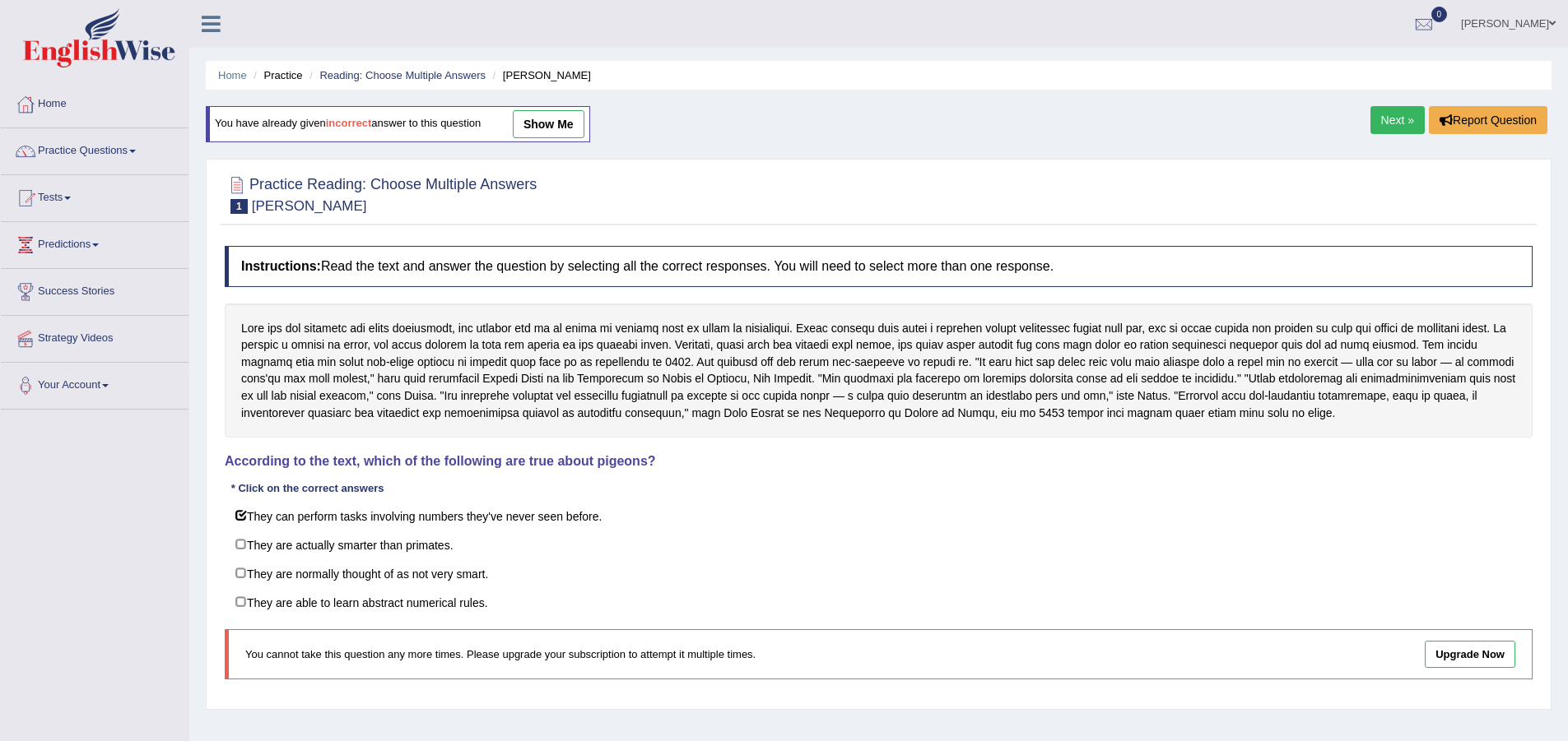
click at [1393, 119] on link "Next »" at bounding box center [1398, 120] width 55 height 28
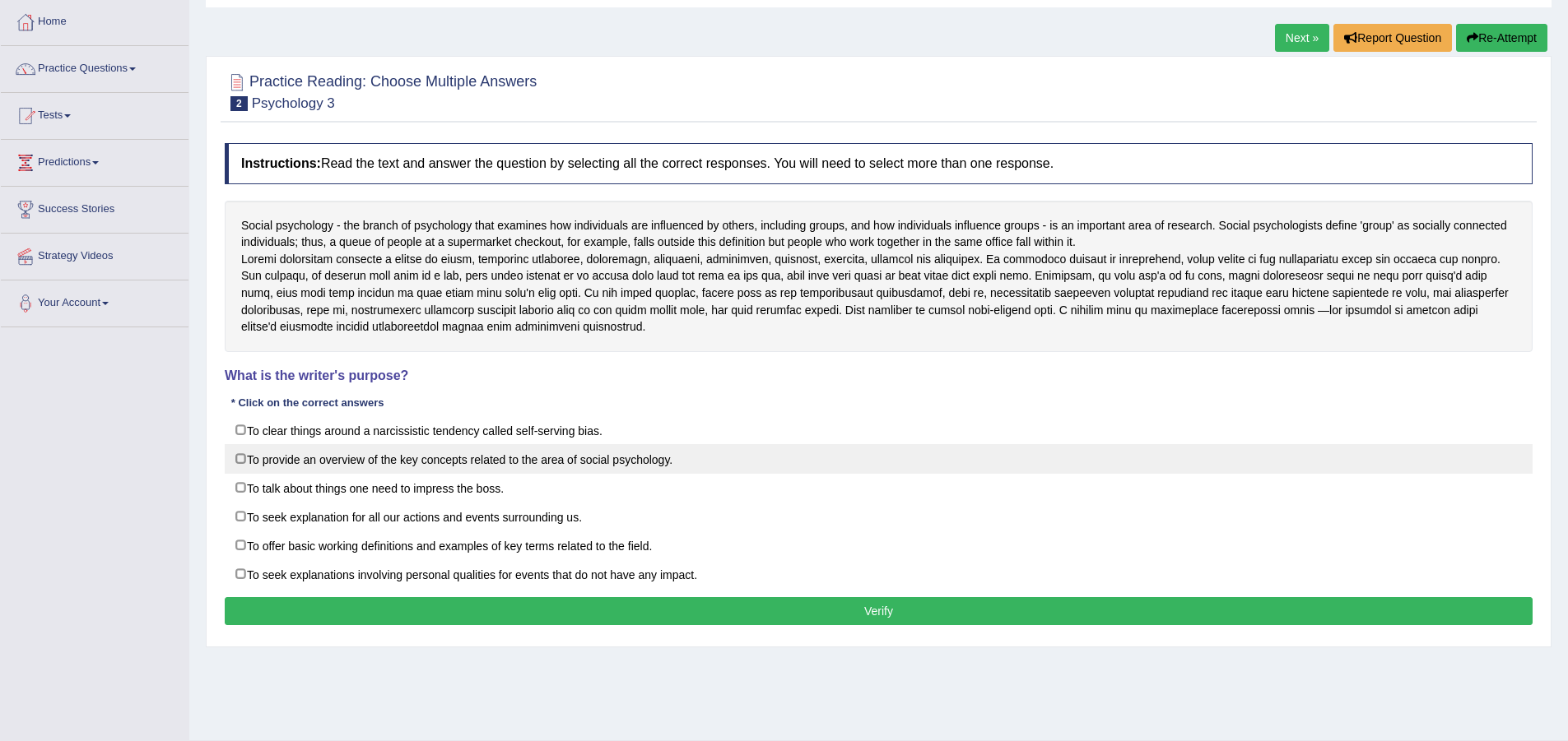
click at [640, 467] on label "To provide an overview of the key concepts related to the area of social psycho…" at bounding box center [878, 459] width 1308 height 30
checkbox input "true"
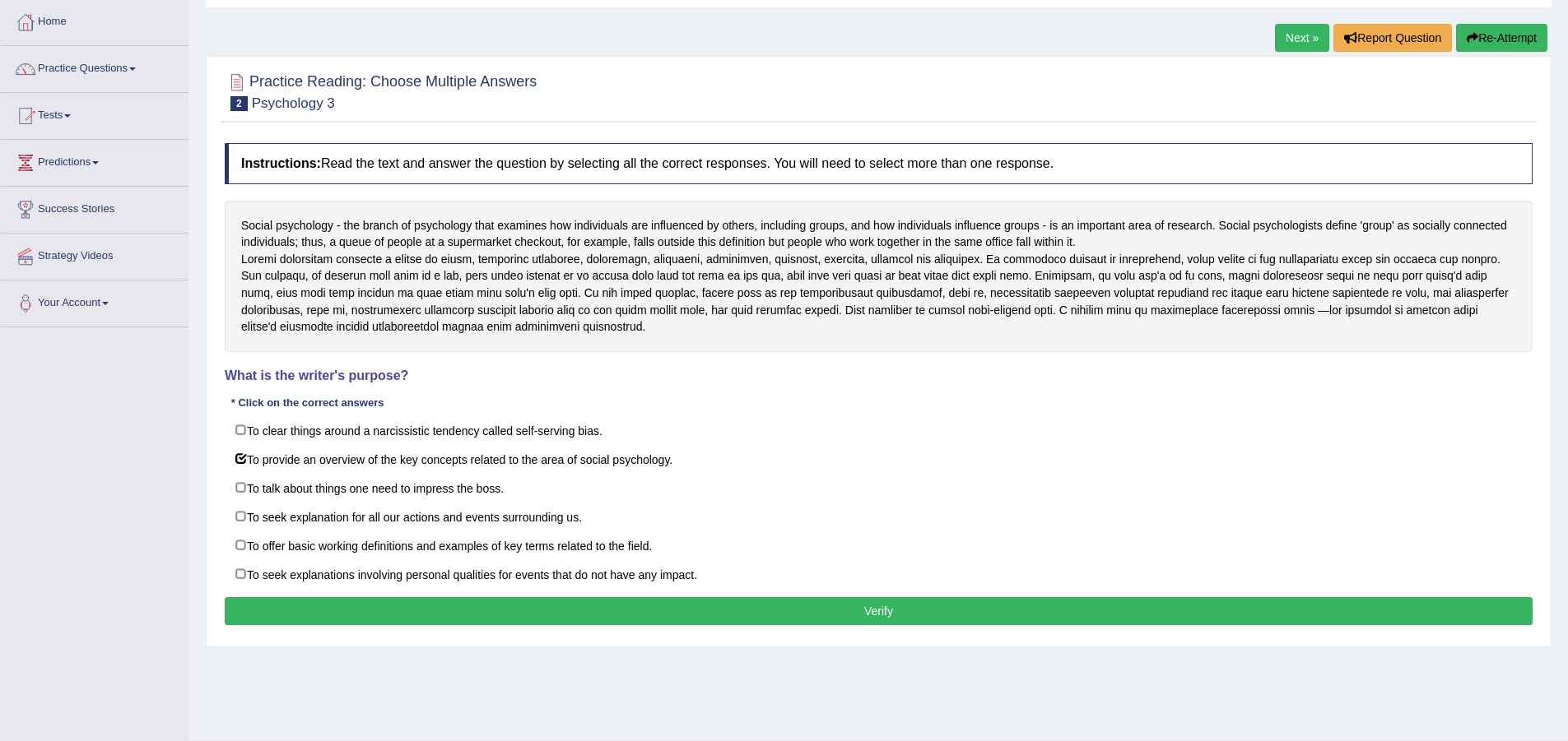
click at [922, 618] on button "Verify" at bounding box center [878, 612] width 1308 height 28
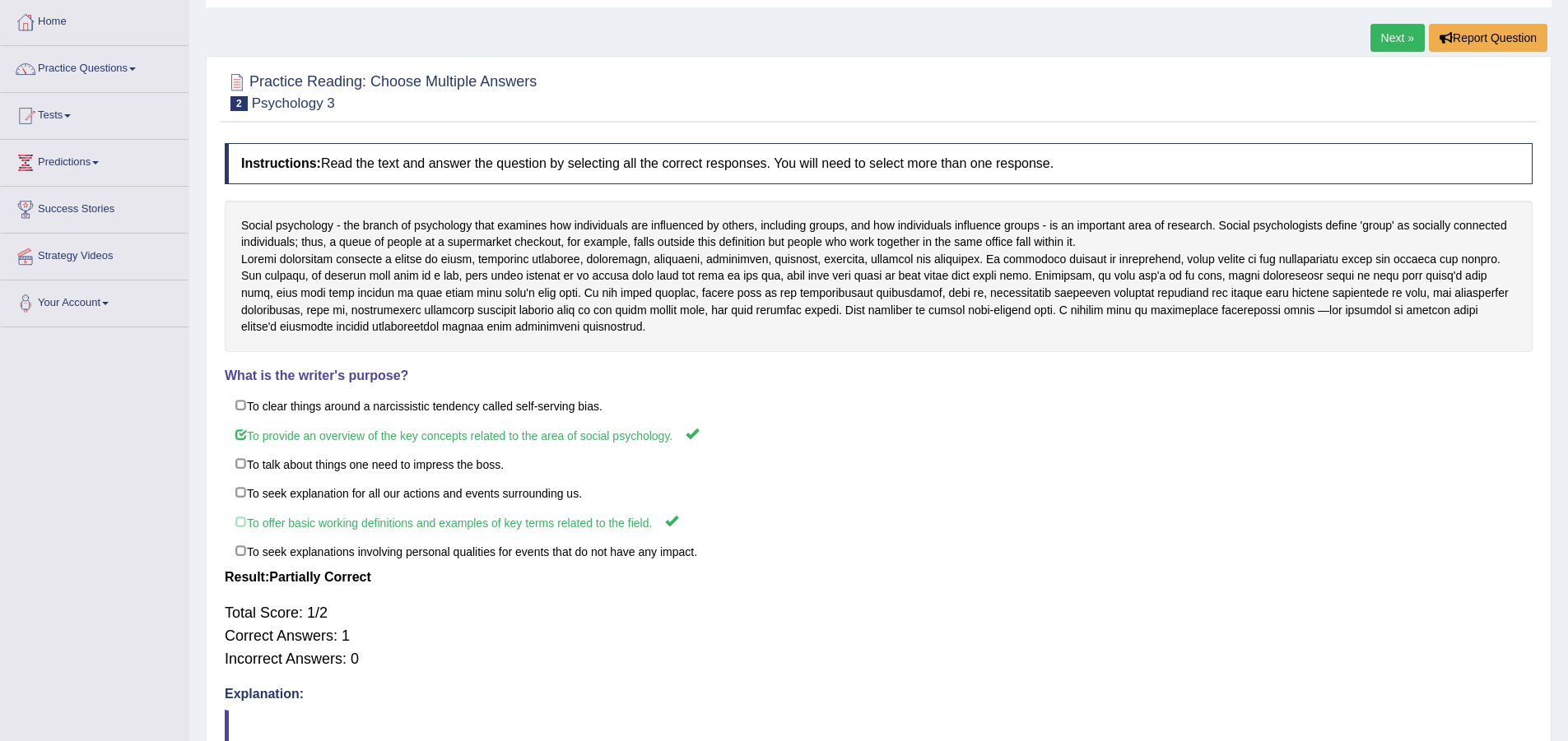
click at [1386, 32] on link "Next »" at bounding box center [1398, 38] width 55 height 28
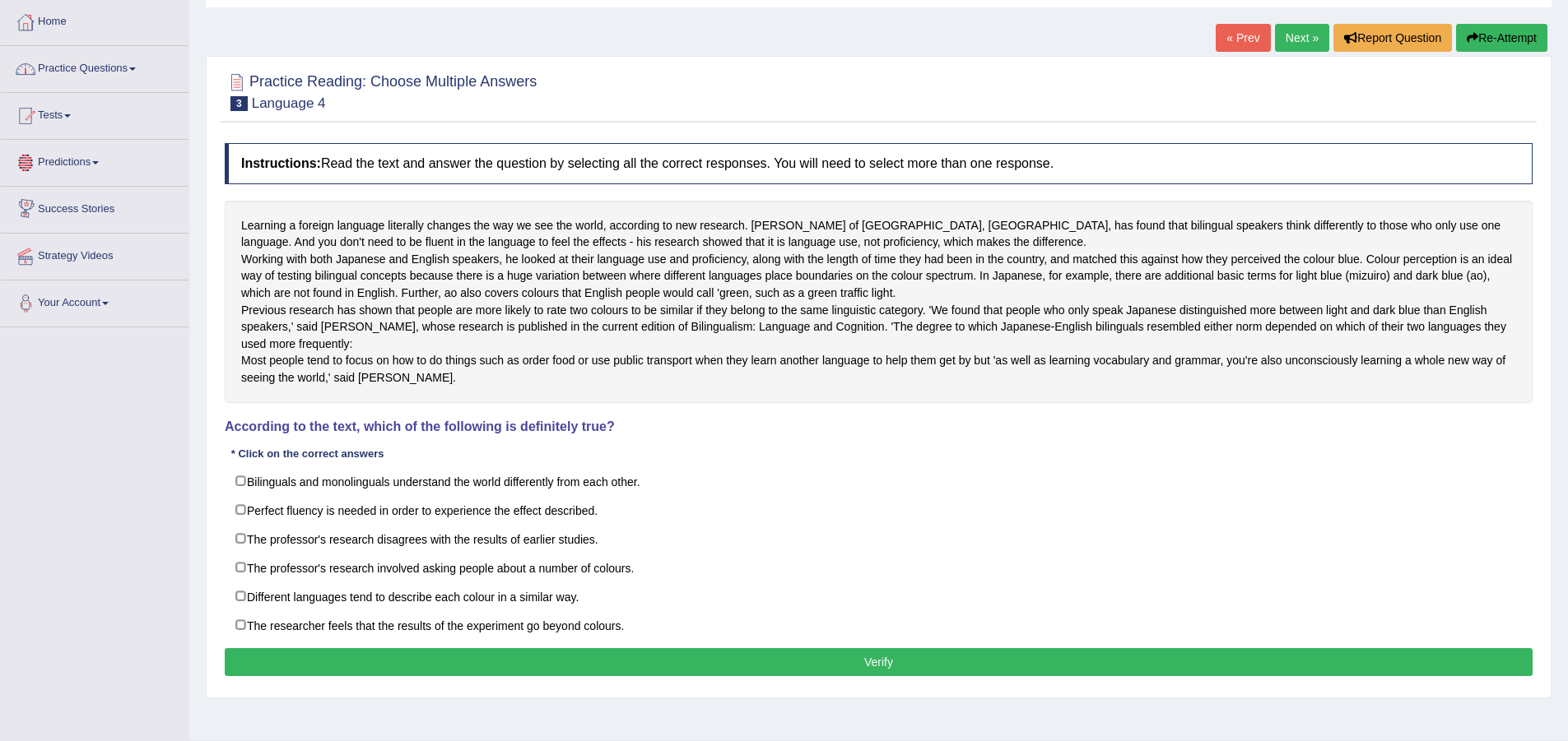
click at [1, 140] on link "Predictions" at bounding box center [95, 161] width 187 height 41
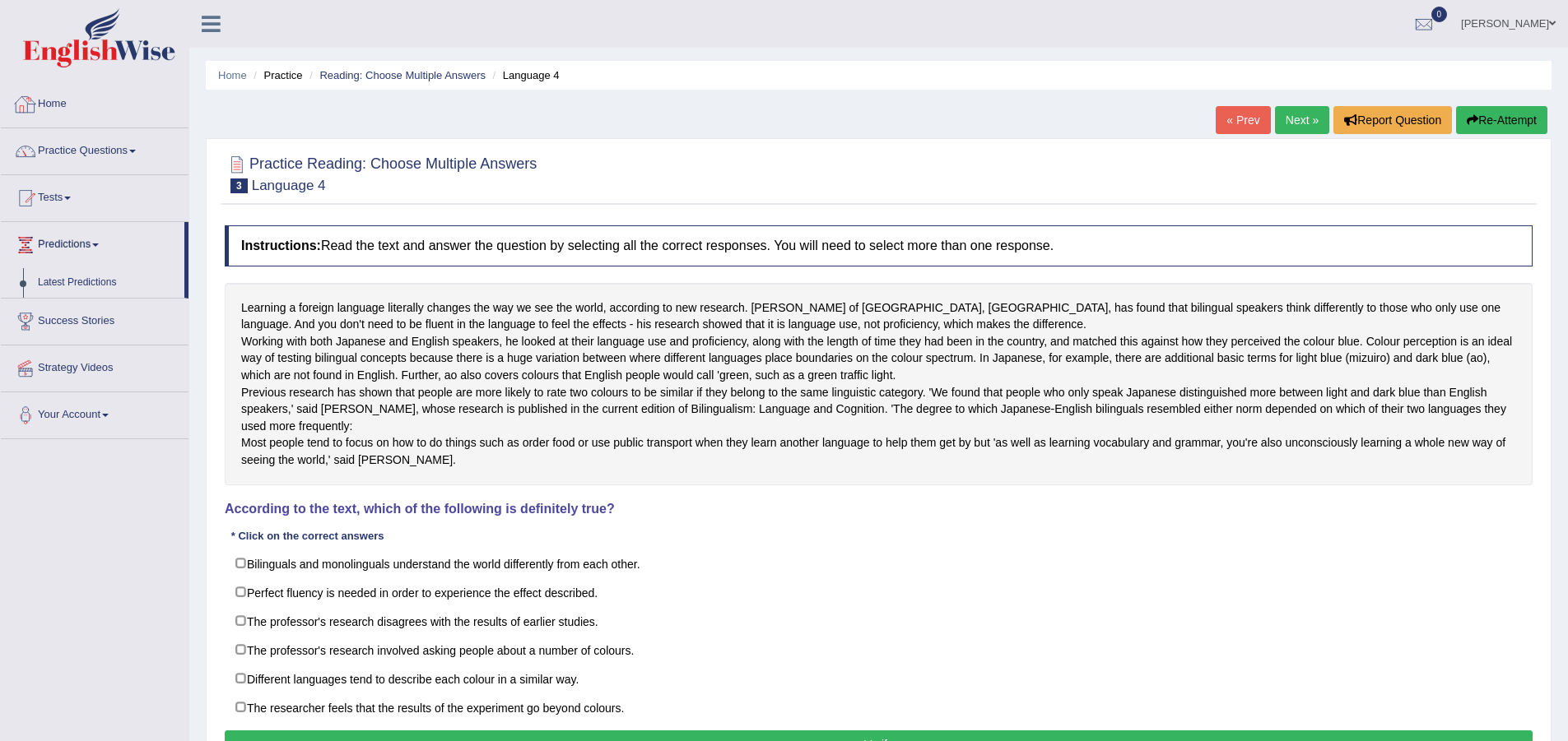
click at [98, 152] on link "Practice Questions" at bounding box center [95, 149] width 187 height 41
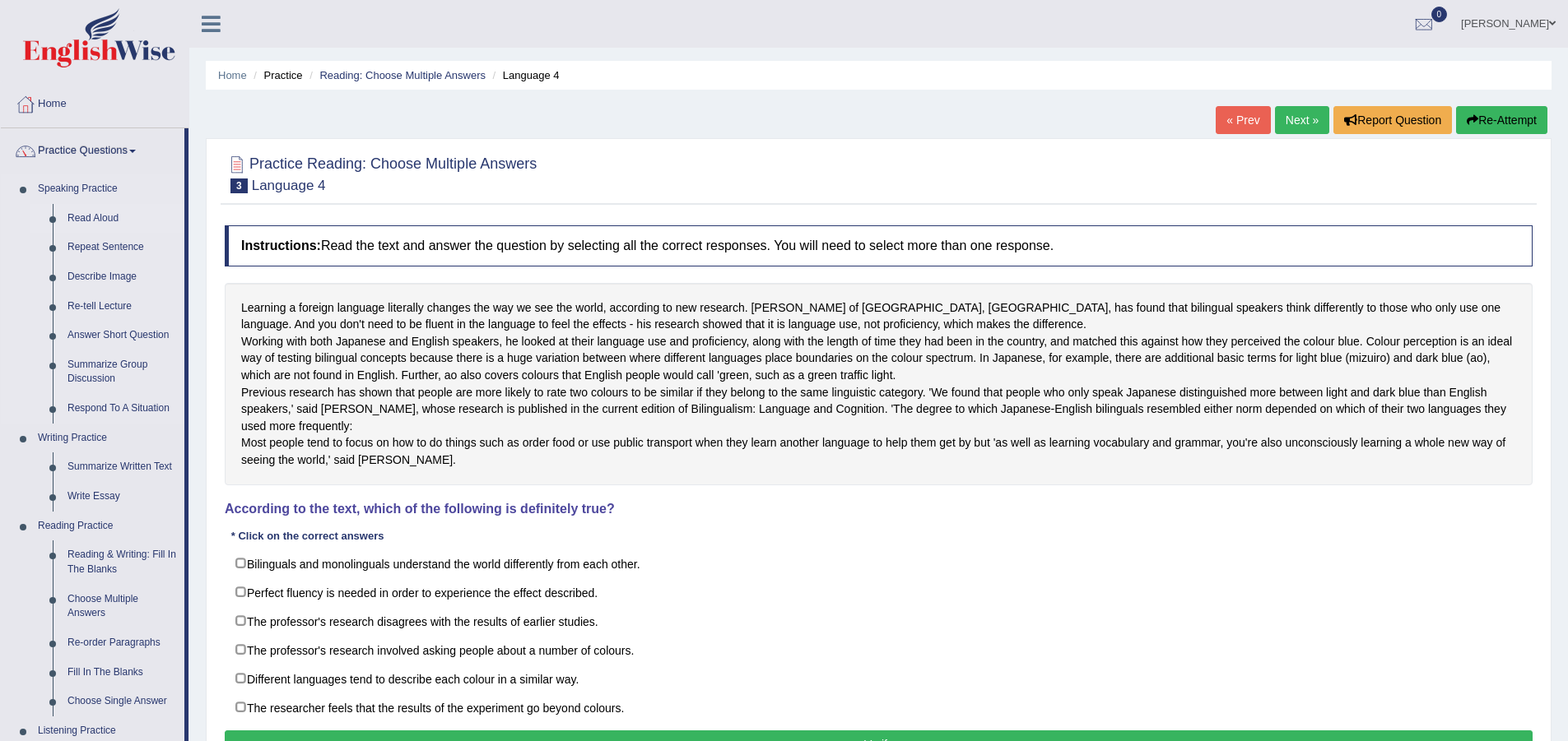
click at [75, 218] on link "Read Aloud" at bounding box center [122, 219] width 124 height 30
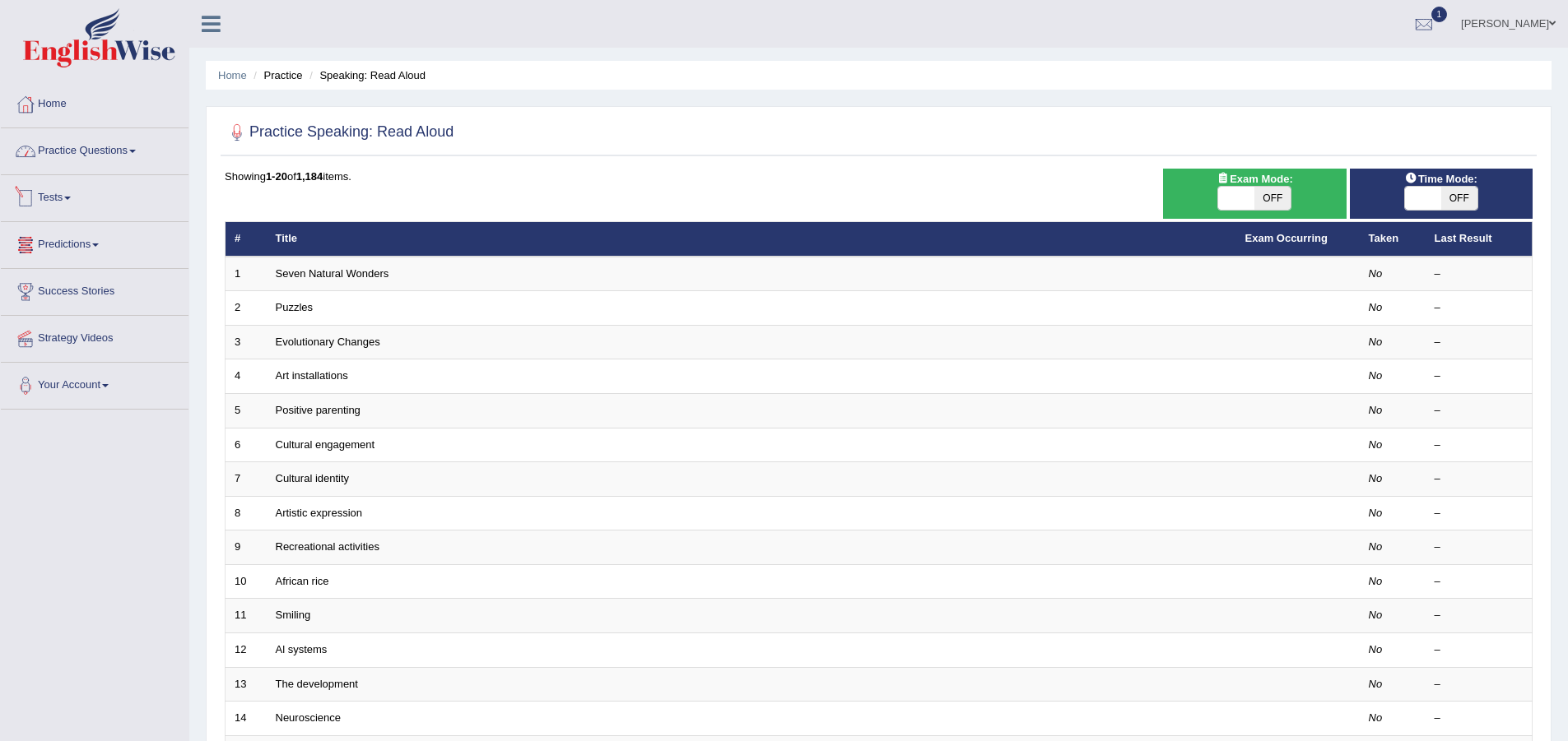
click at [81, 151] on link "Practice Questions" at bounding box center [95, 149] width 187 height 41
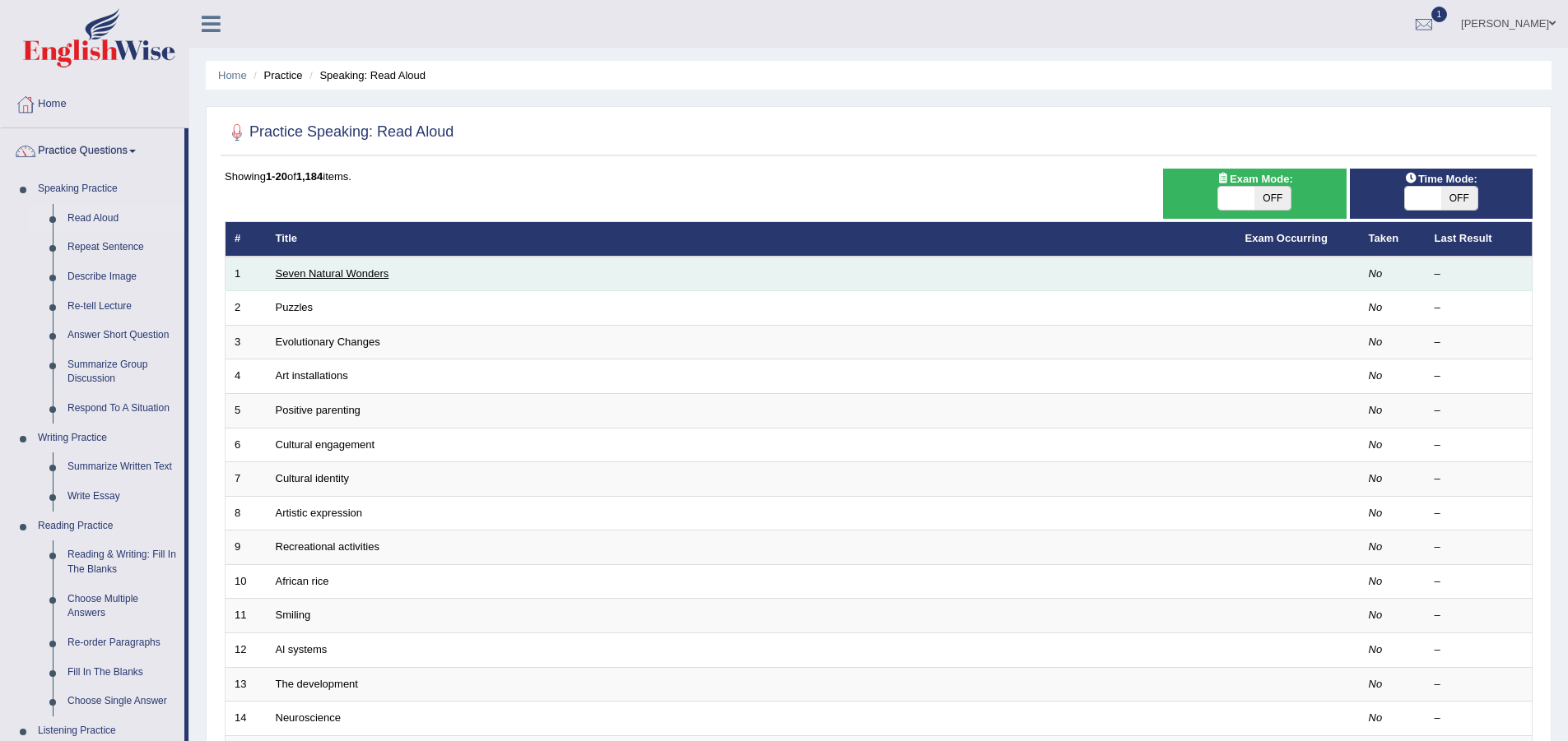
click at [303, 274] on link "Seven Natural Wonders" at bounding box center [333, 274] width 114 height 12
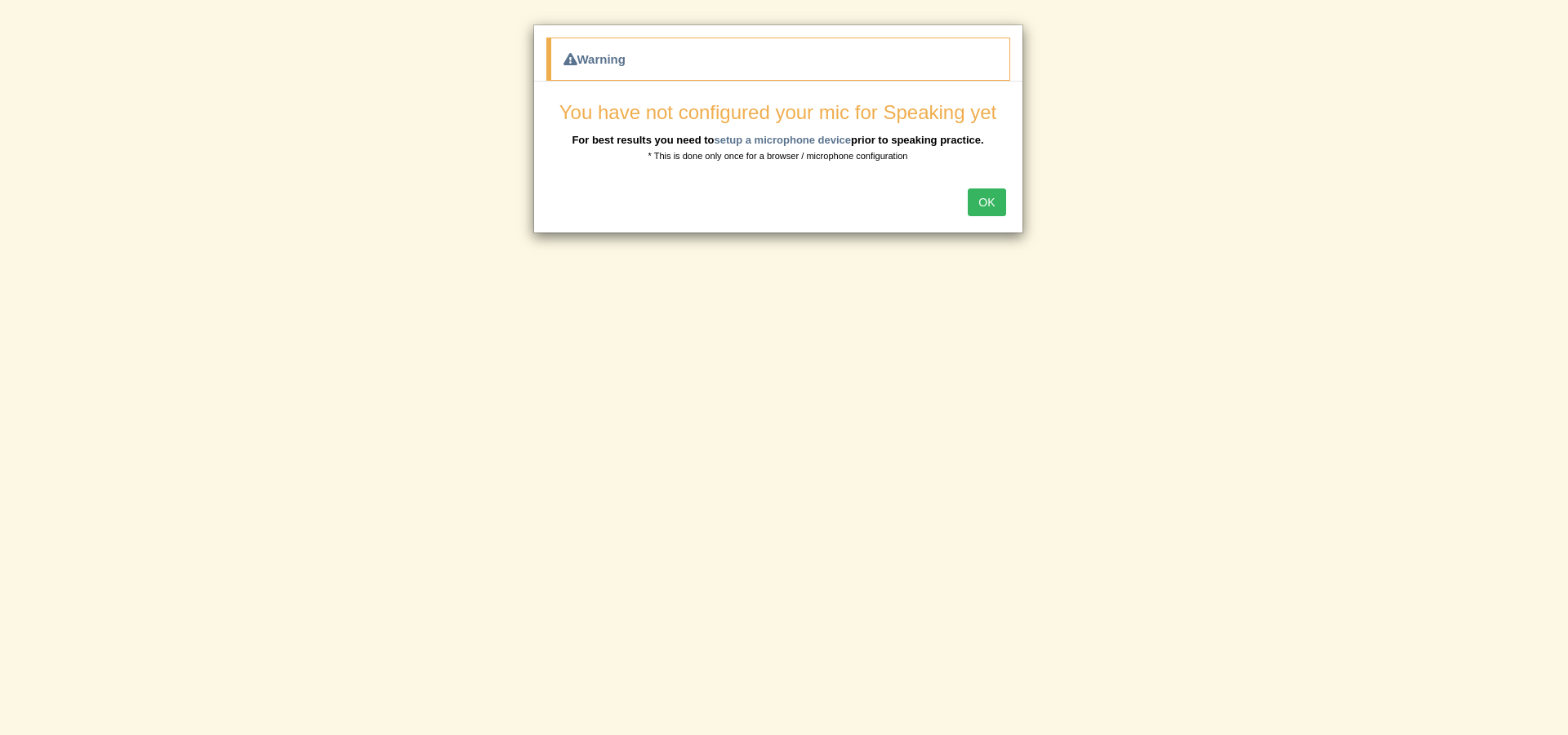
click at [977, 206] on button "OK" at bounding box center [986, 202] width 38 height 28
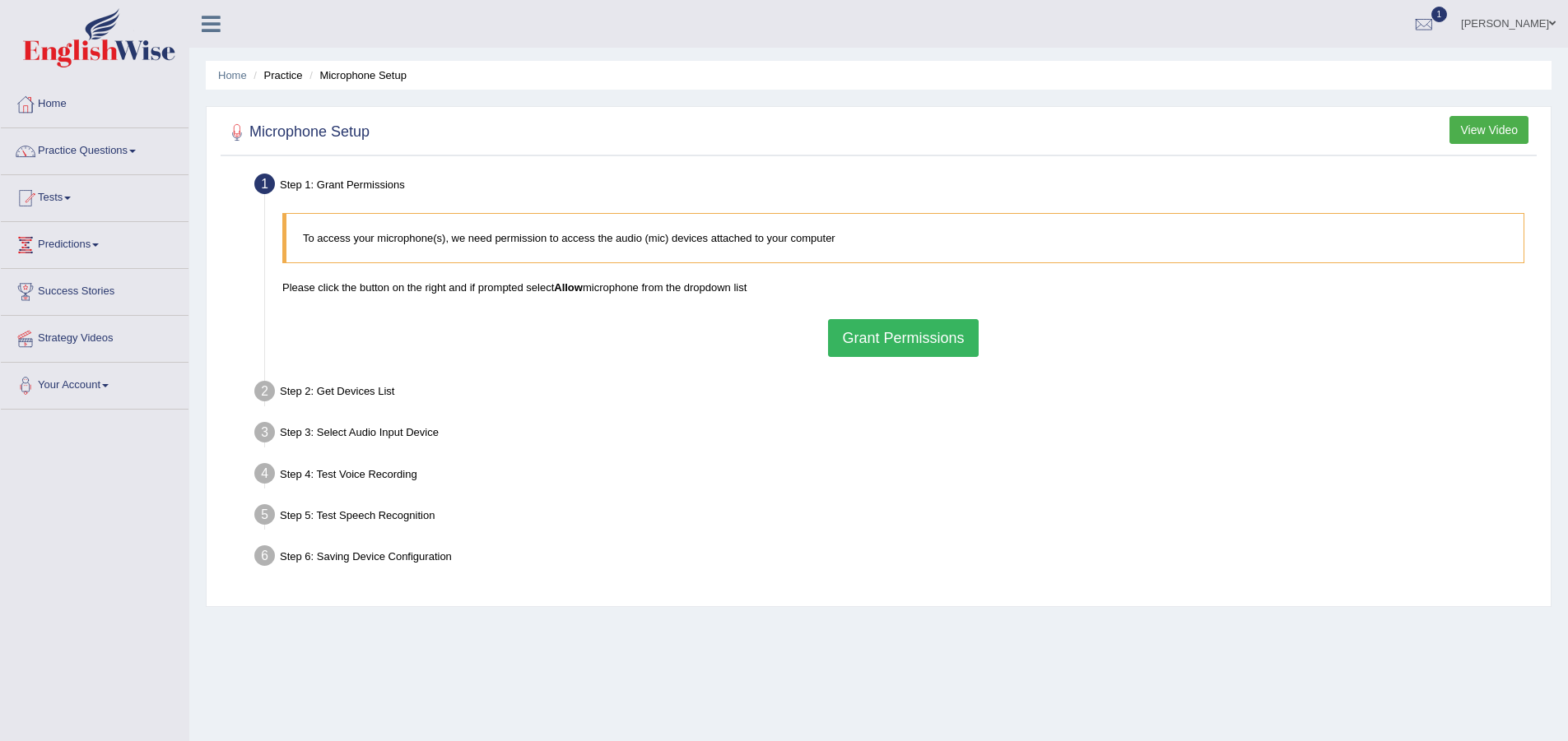
click at [875, 350] on button "Grant Permissions" at bounding box center [903, 338] width 150 height 38
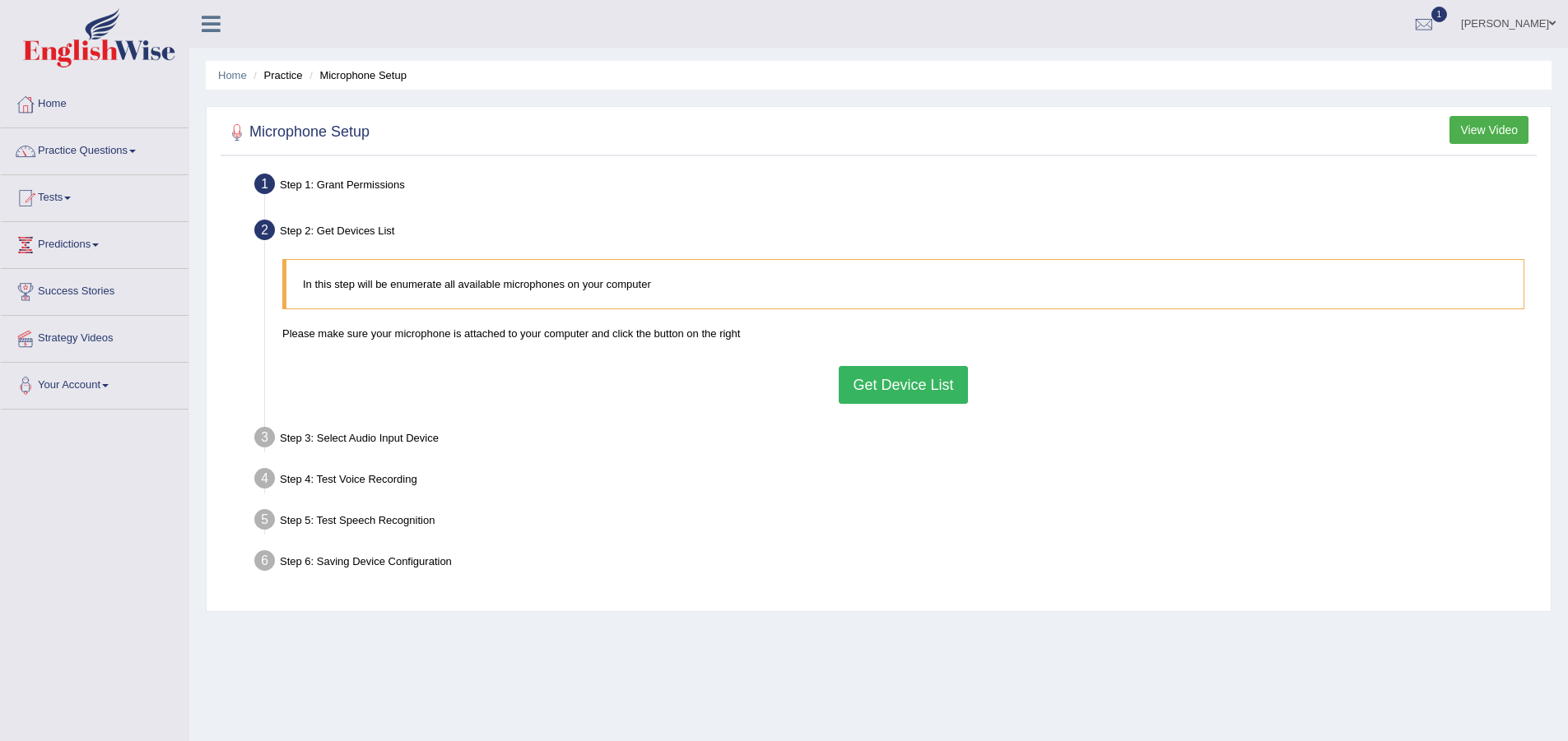
click at [868, 380] on button "Get Device List" at bounding box center [903, 385] width 129 height 38
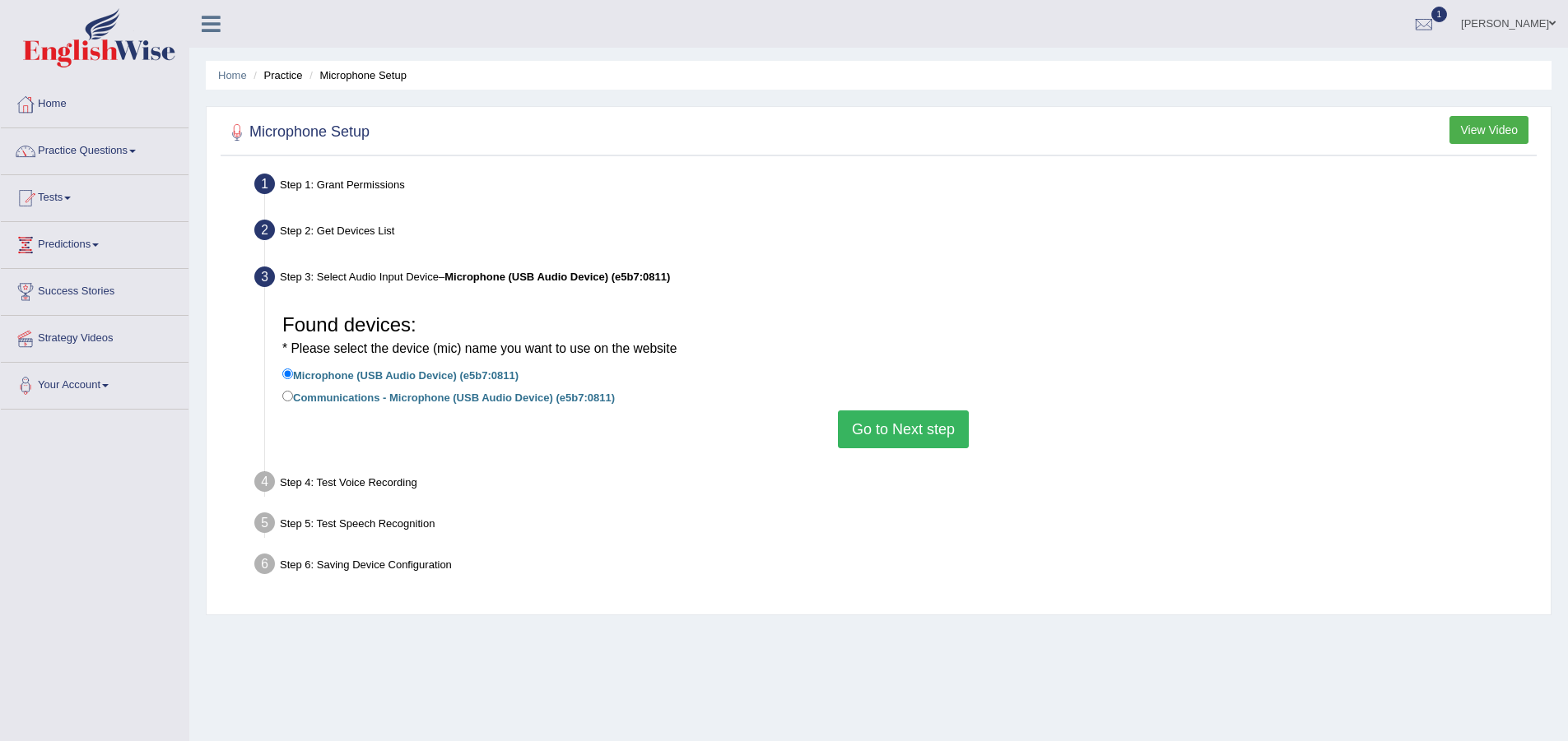
click at [962, 418] on button "Go to Next step" at bounding box center [904, 429] width 131 height 38
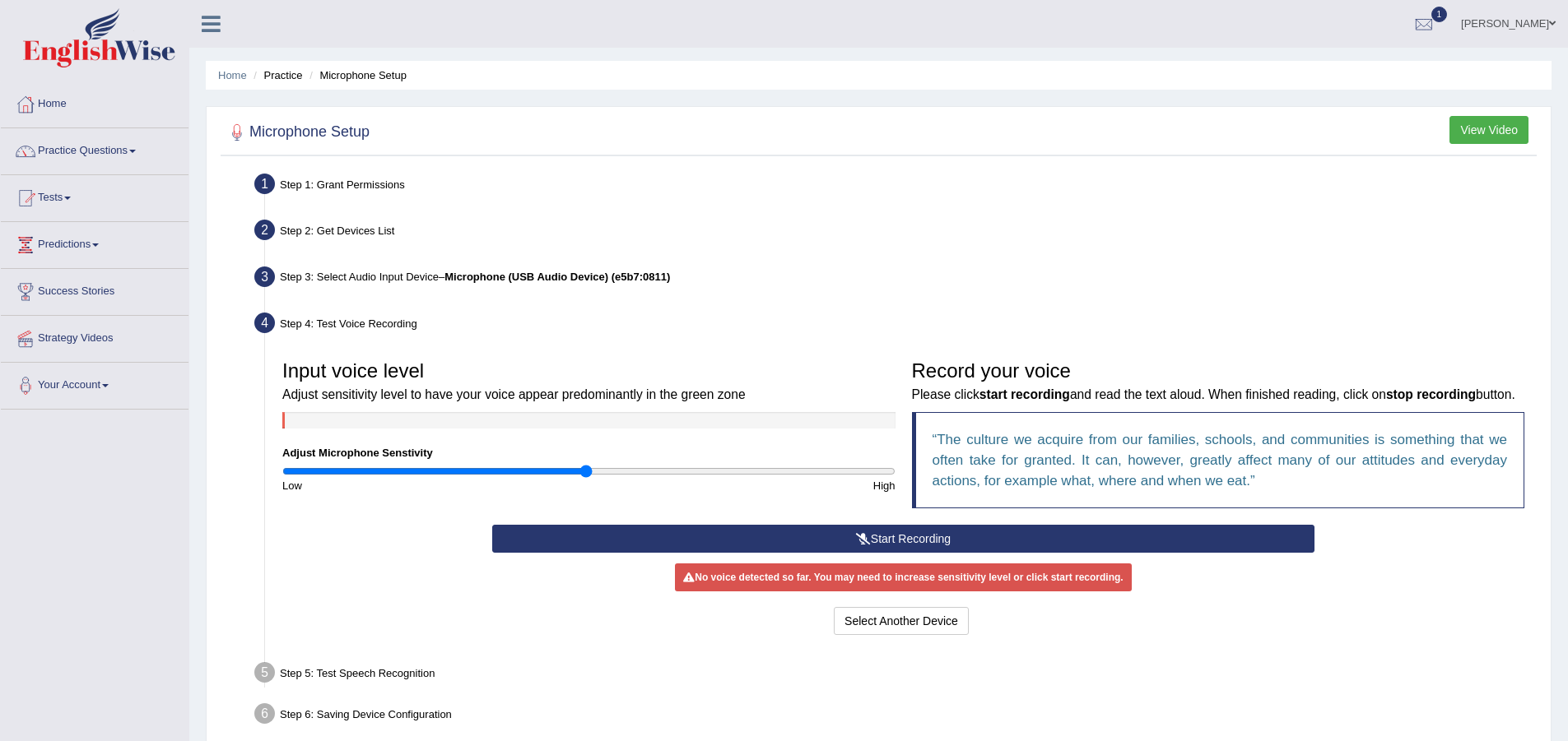
scroll to position [82, 0]
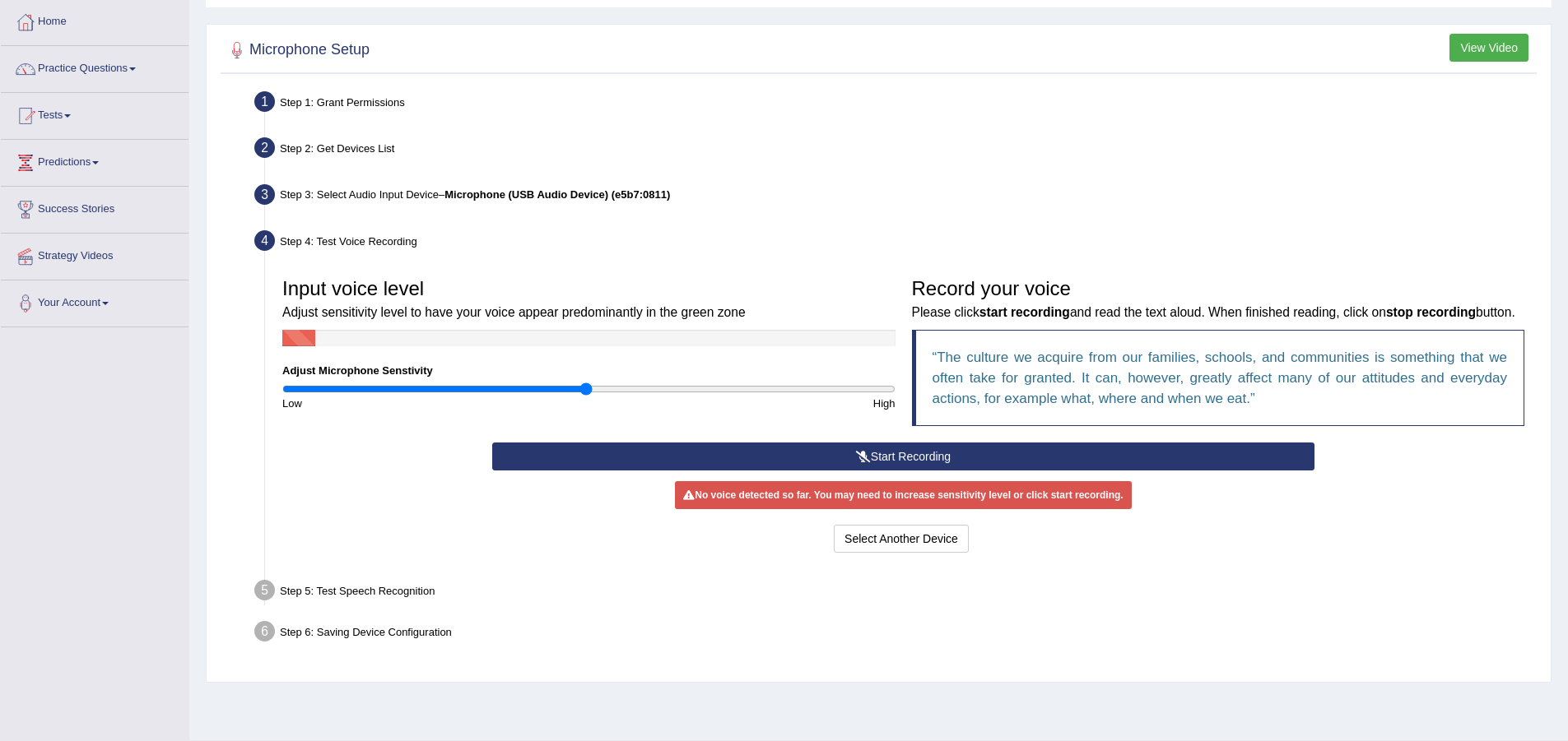
click at [813, 471] on button "Start Recording" at bounding box center [904, 457] width 823 height 28
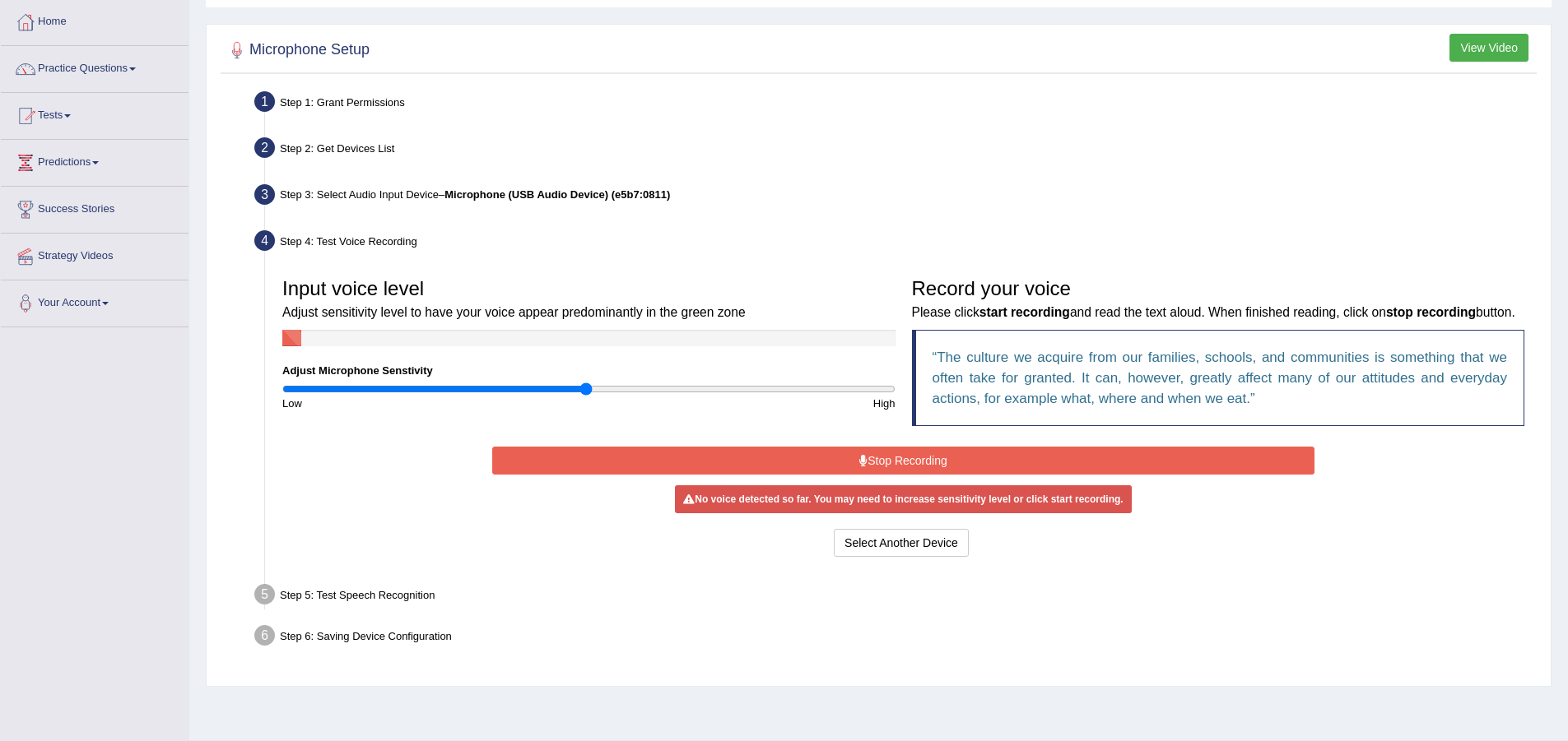
click at [864, 467] on icon at bounding box center [863, 461] width 8 height 12
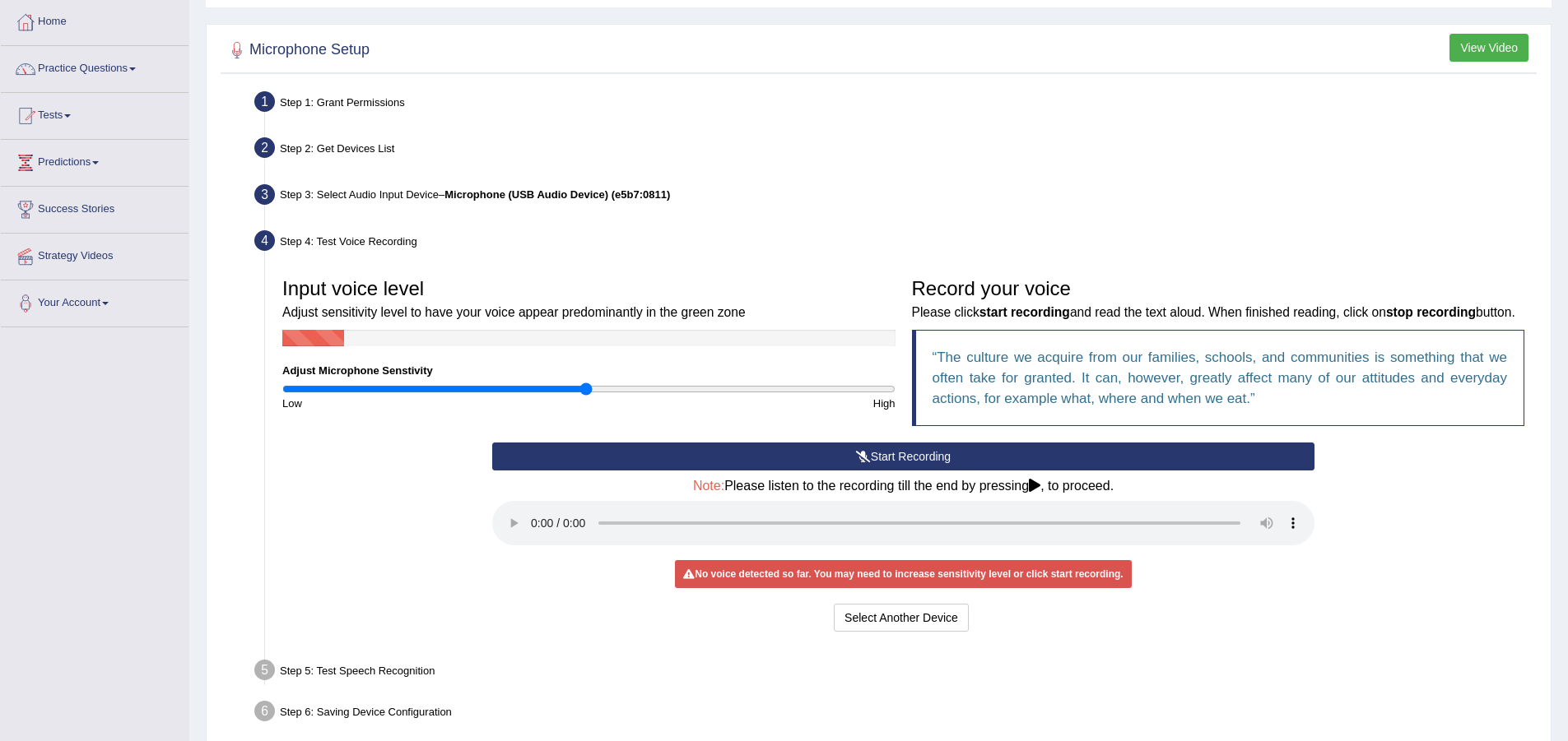
click at [375, 681] on div "Step 5: Test Speech Recognition" at bounding box center [895, 673] width 1296 height 36
click at [887, 628] on button "Select Another Device" at bounding box center [901, 618] width 135 height 28
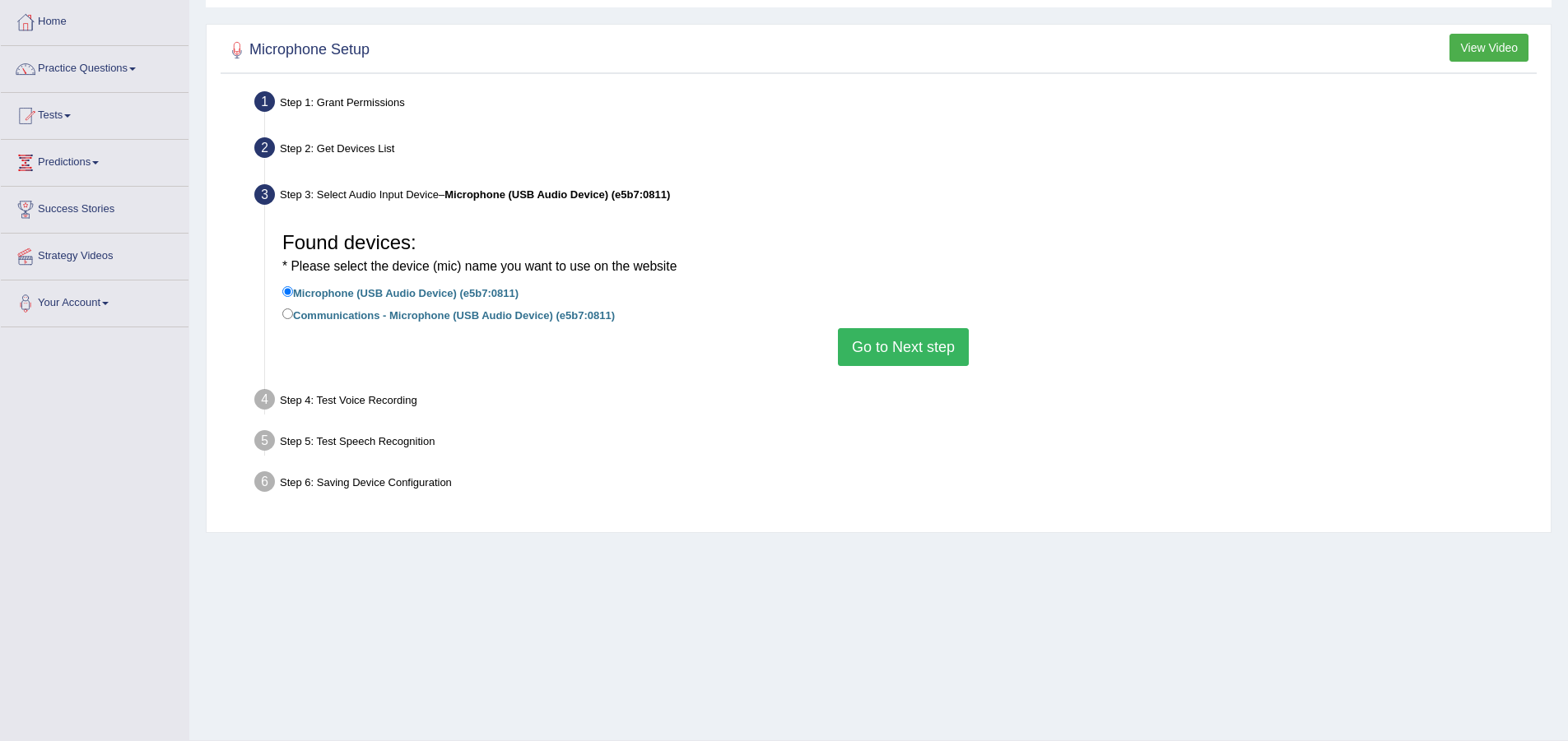
click at [929, 354] on button "Go to Next step" at bounding box center [904, 347] width 131 height 38
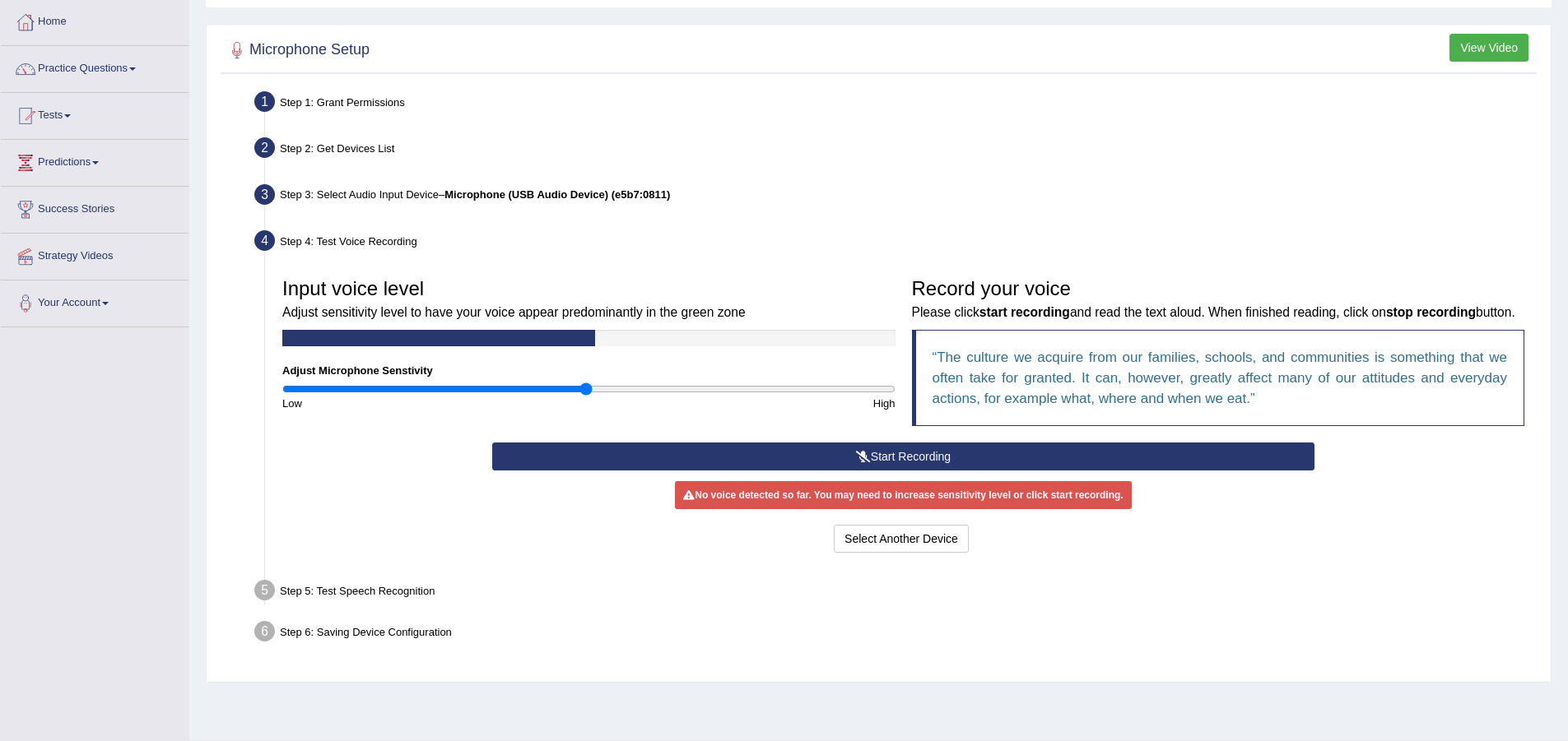
click at [845, 471] on button "Start Recording" at bounding box center [904, 457] width 823 height 28
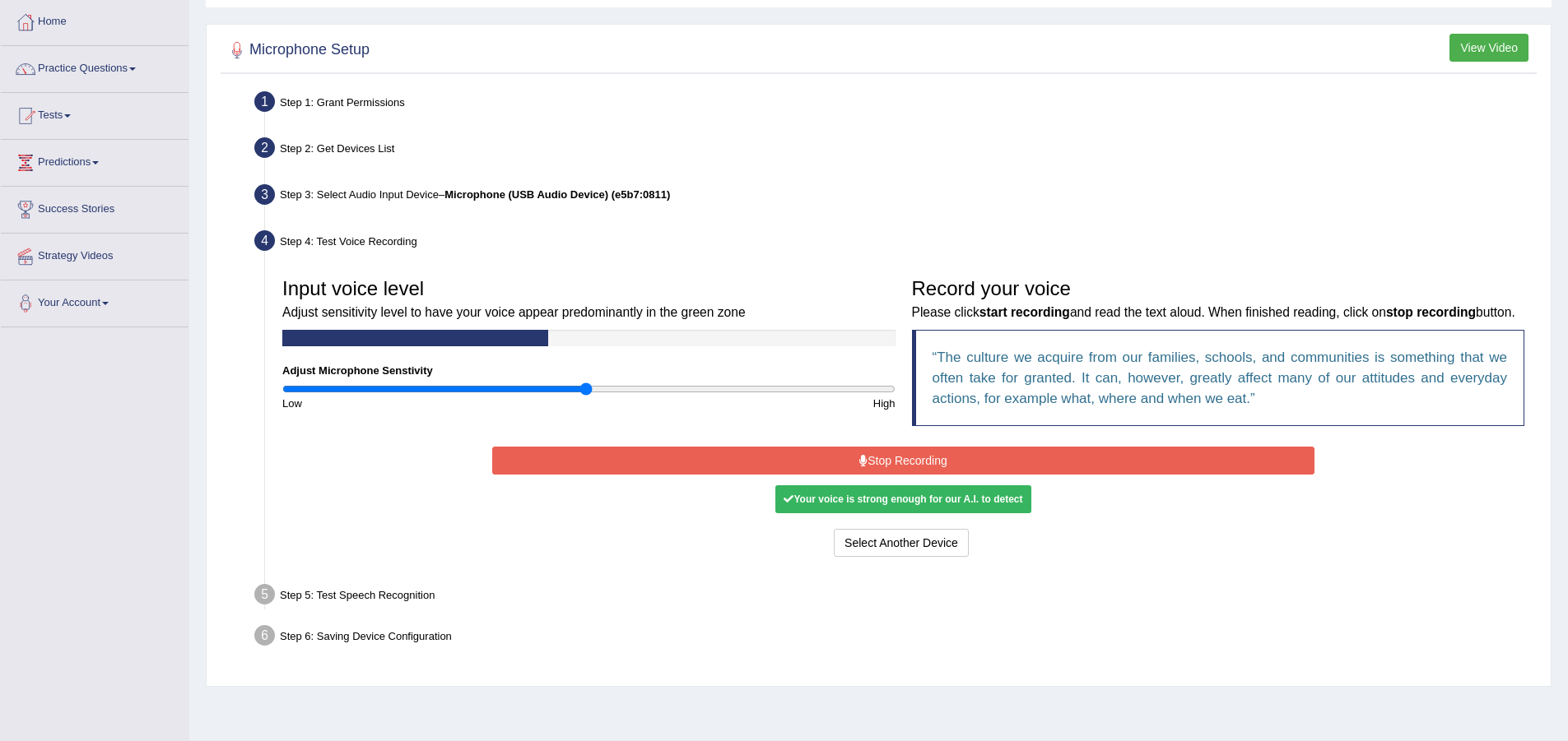
click at [808, 513] on div "Your voice is strong enough for our A.I. to detect" at bounding box center [903, 500] width 255 height 28
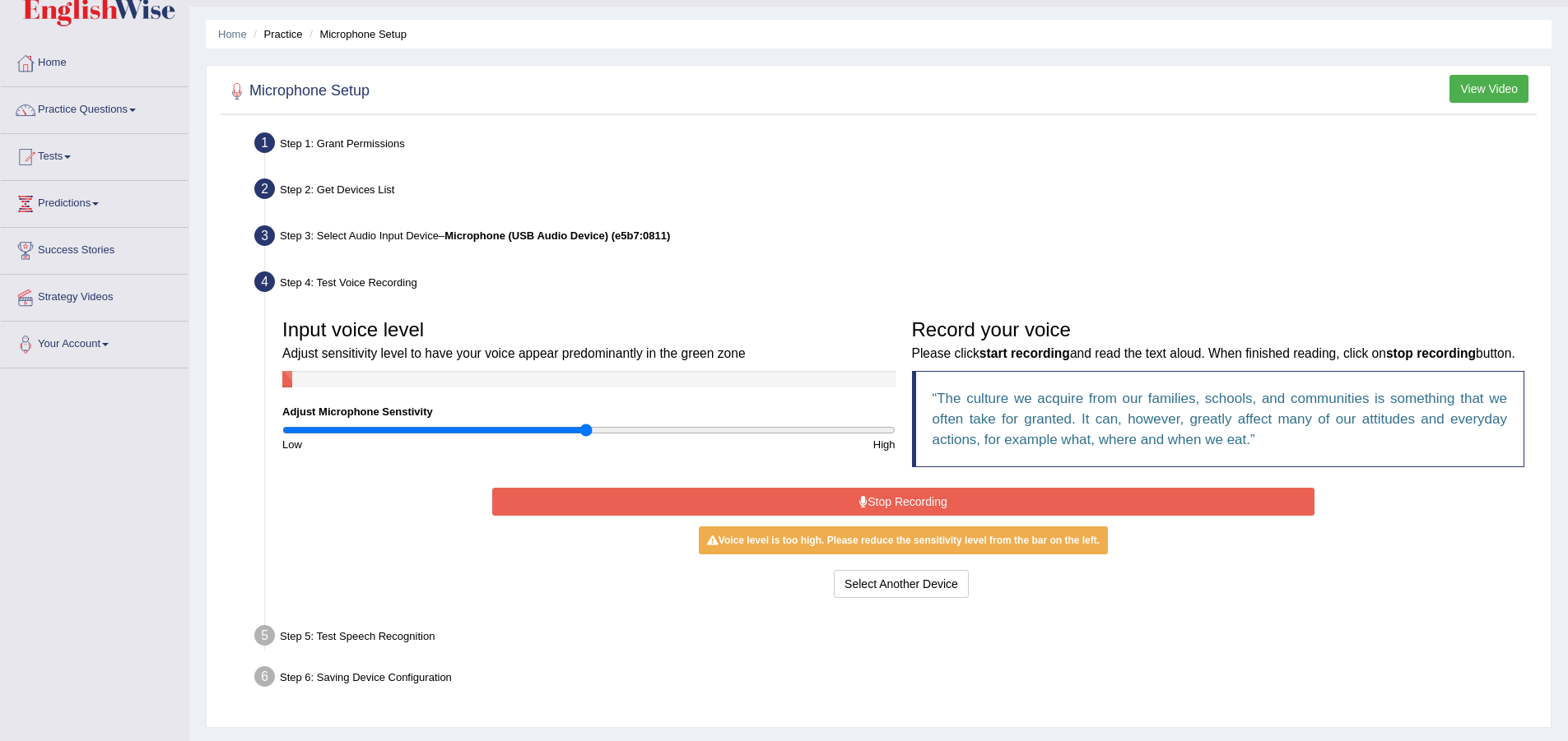
scroll to position [0, 0]
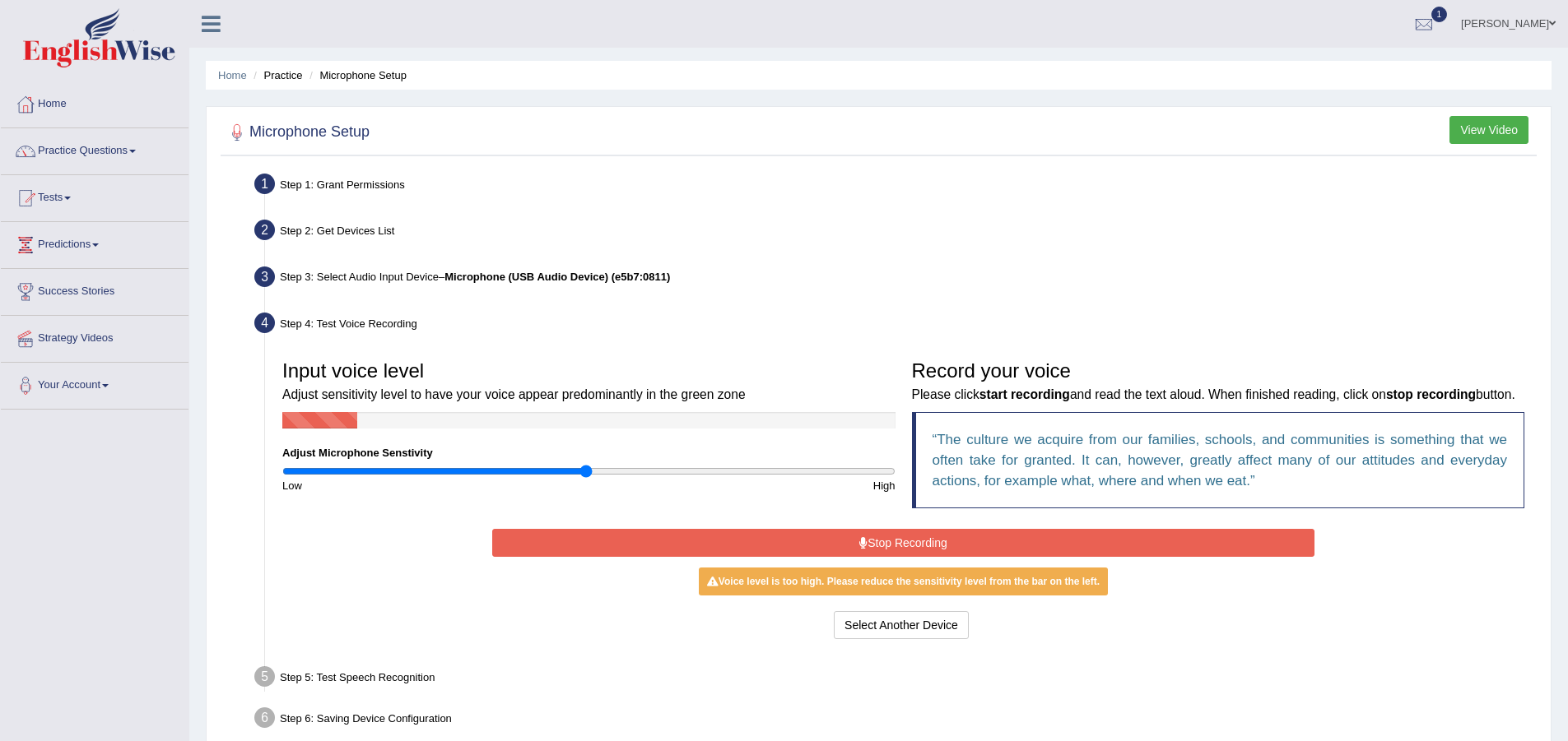
click at [866, 549] on icon at bounding box center [863, 543] width 8 height 12
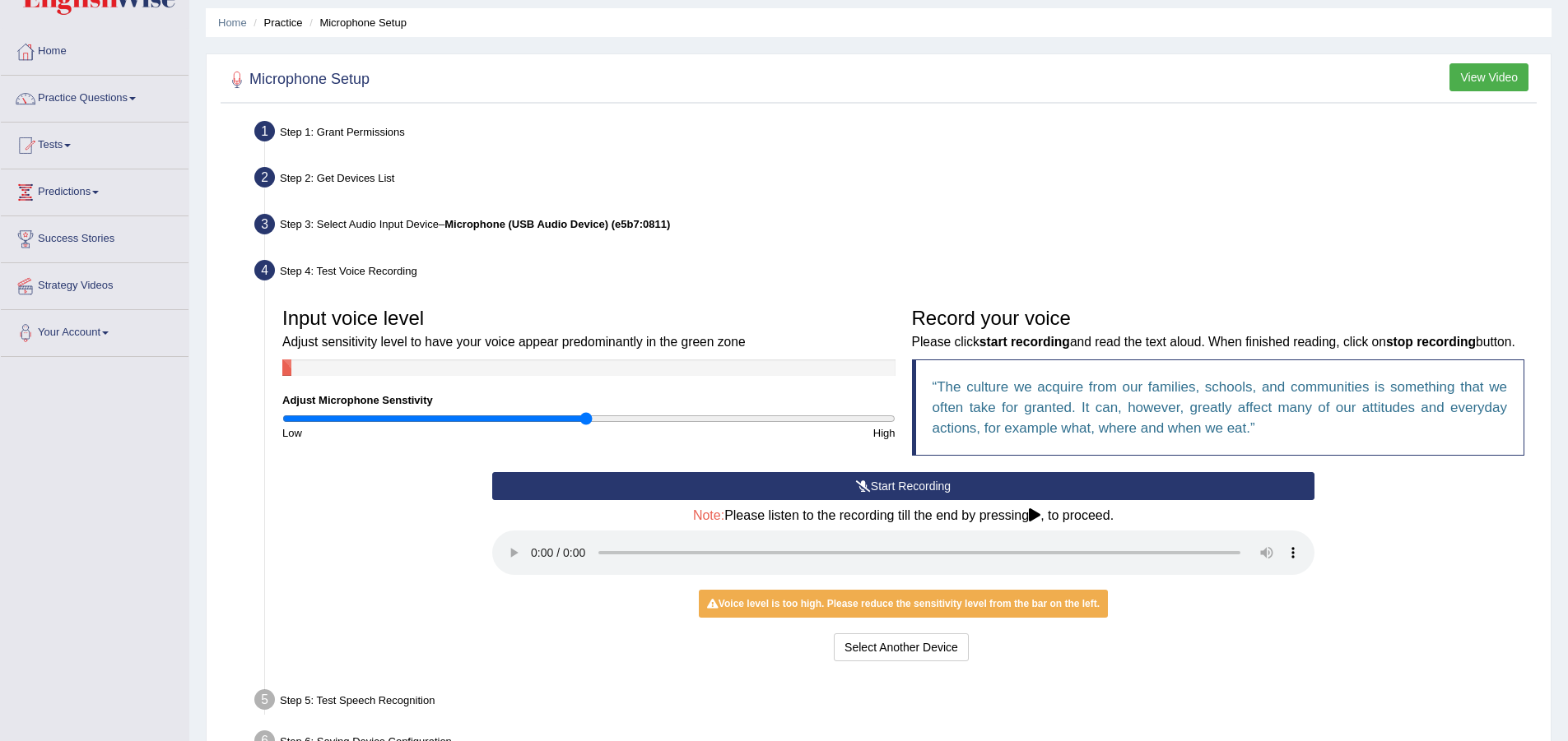
scroll to position [82, 0]
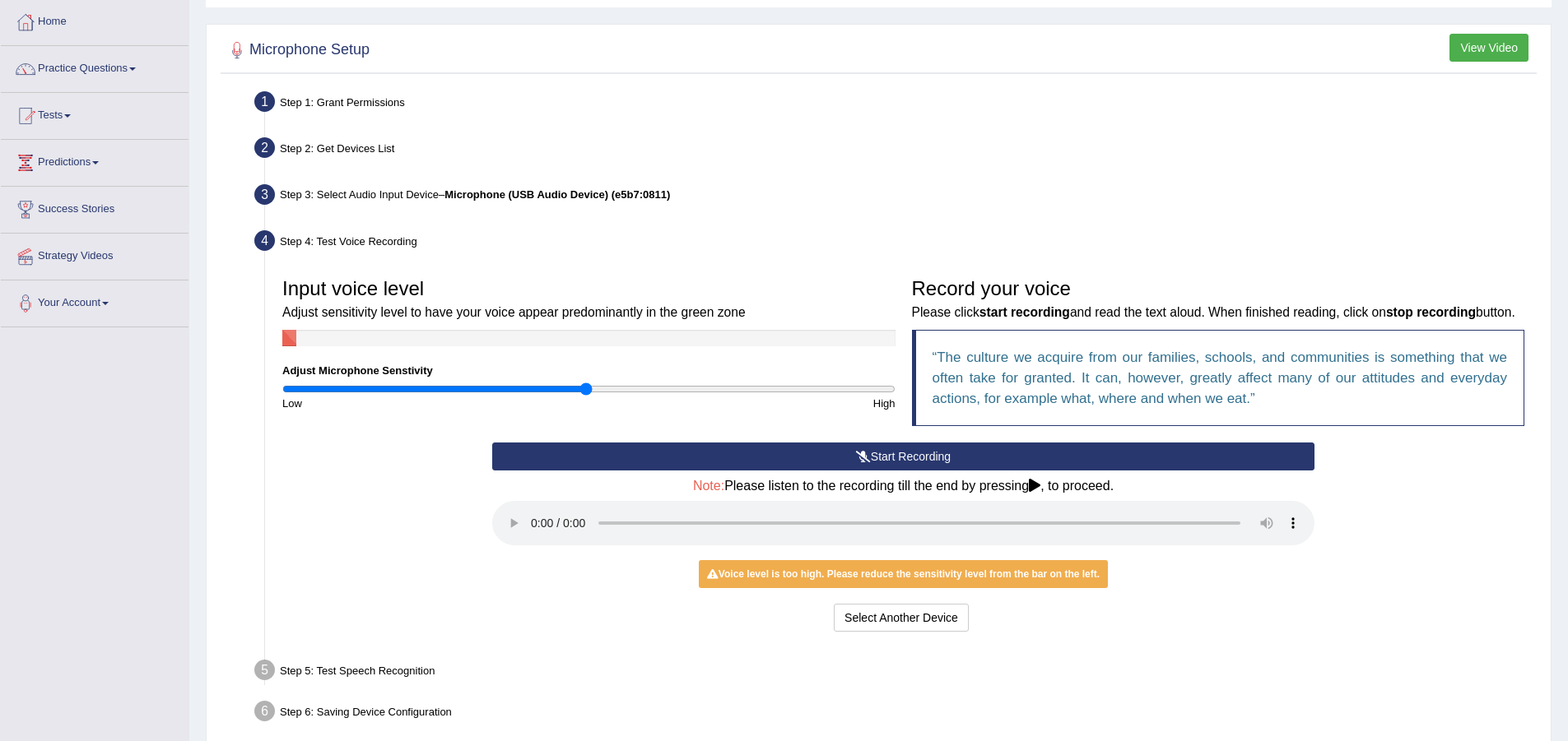
click at [1035, 492] on icon at bounding box center [1035, 486] width 12 height 13
drag, startPoint x: 1055, startPoint y: 507, endPoint x: 591, endPoint y: 555, distance: 466.5
click at [1015, 517] on div "Note: Please listen to the recording till the end by pressing , to proceed." at bounding box center [904, 515] width 823 height 71
click at [71, 59] on link "Practice Questions" at bounding box center [95, 67] width 187 height 41
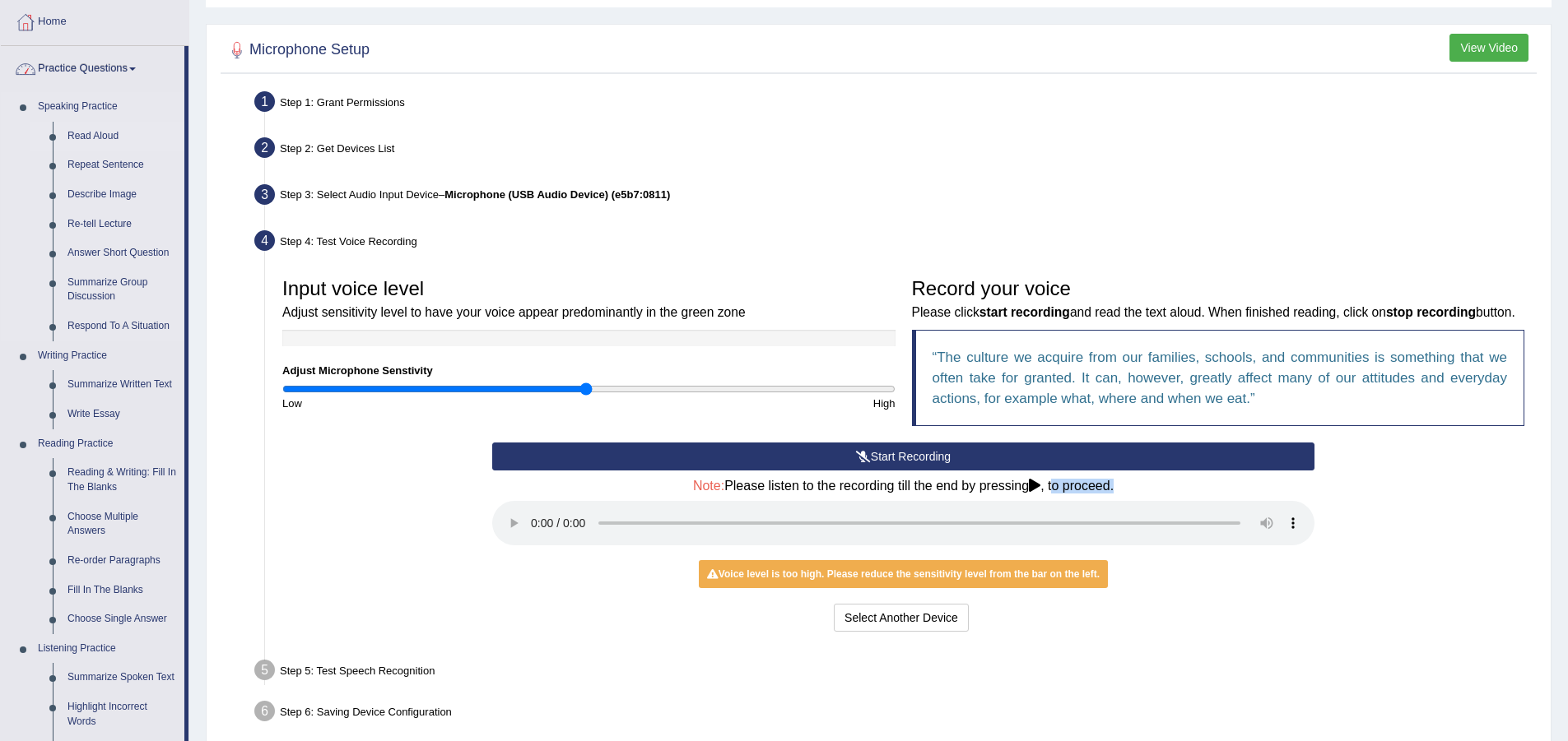
click at [98, 132] on link "Read Aloud" at bounding box center [122, 137] width 124 height 30
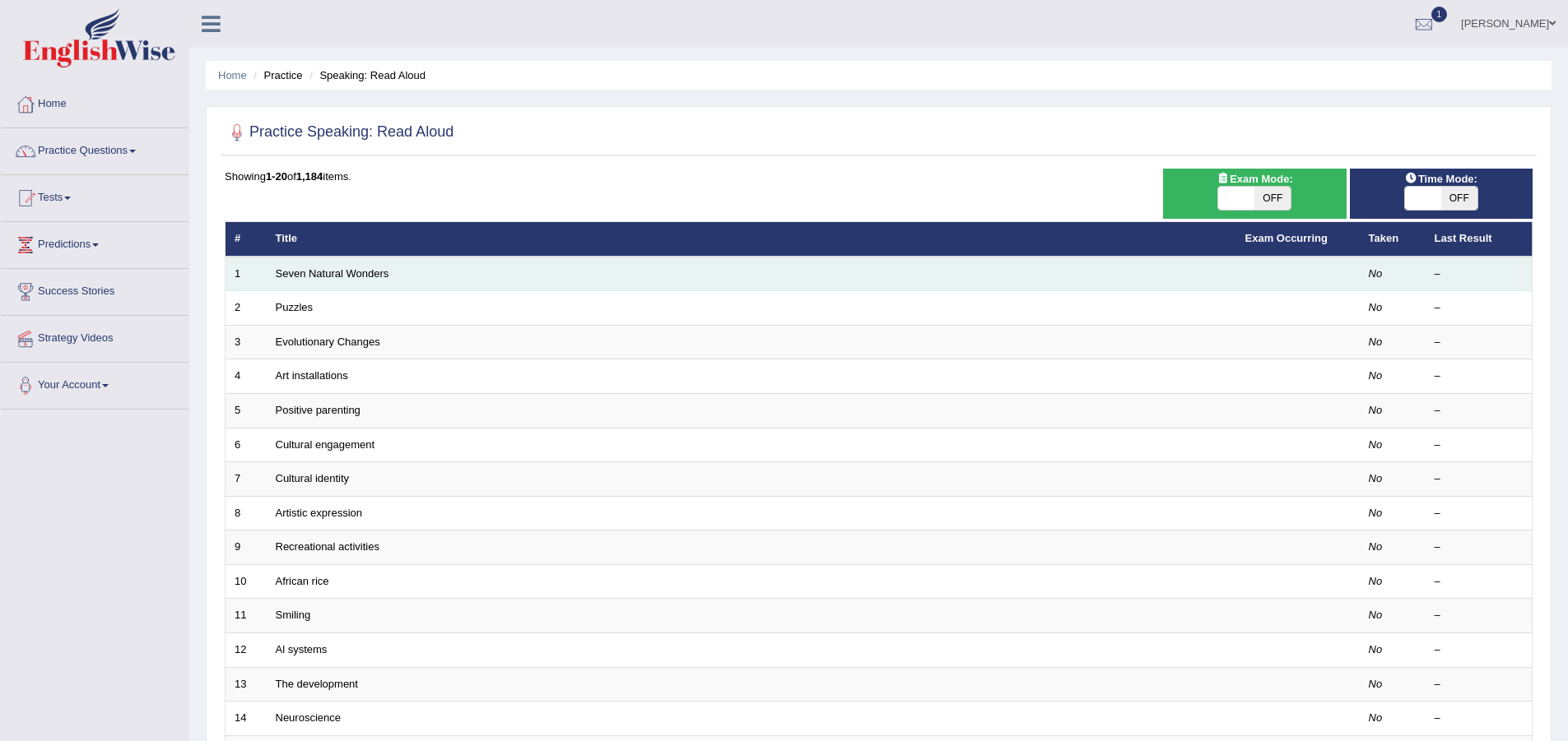
click at [381, 274] on link "Seven Natural Wonders" at bounding box center [333, 274] width 114 height 12
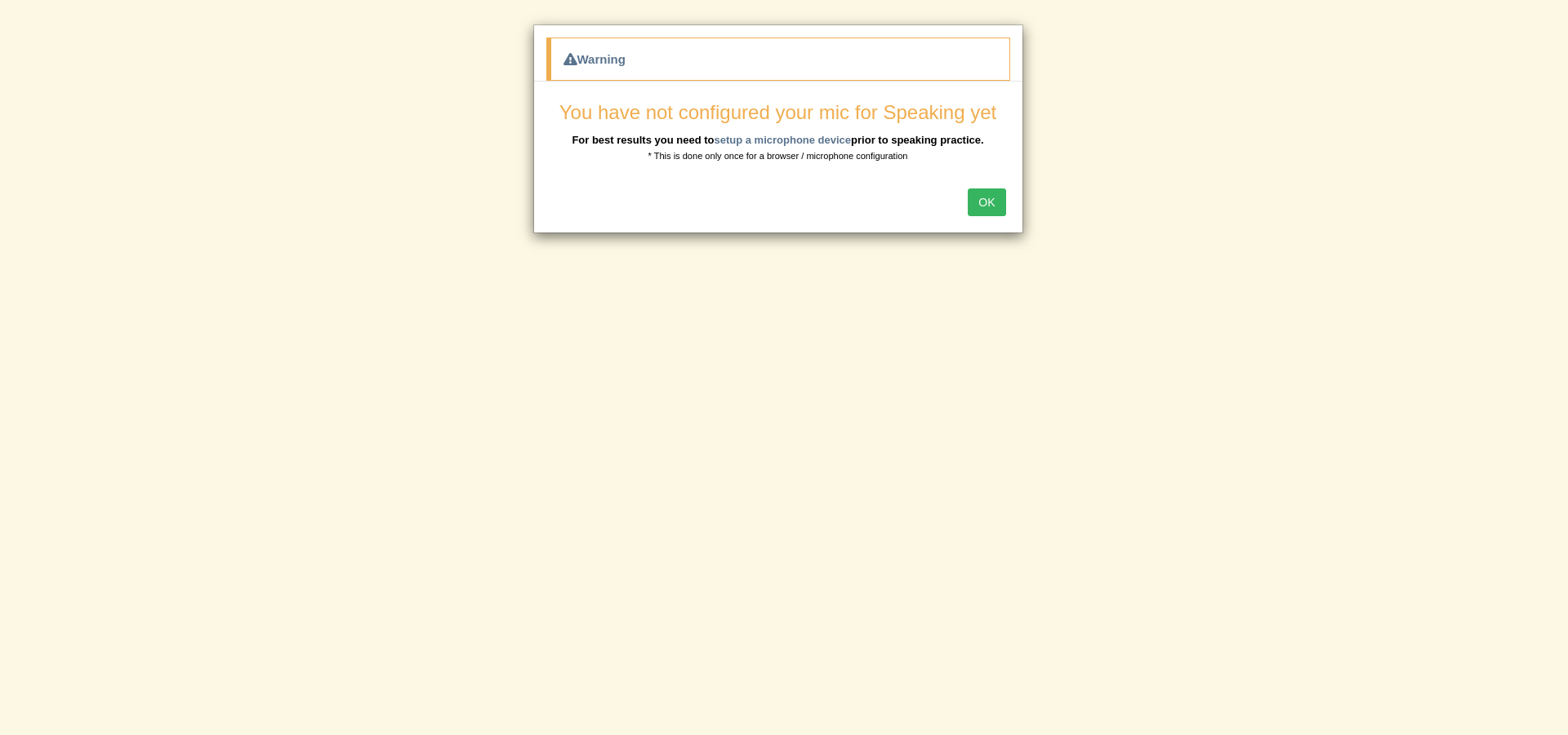
click at [992, 210] on button "OK" at bounding box center [986, 202] width 38 height 28
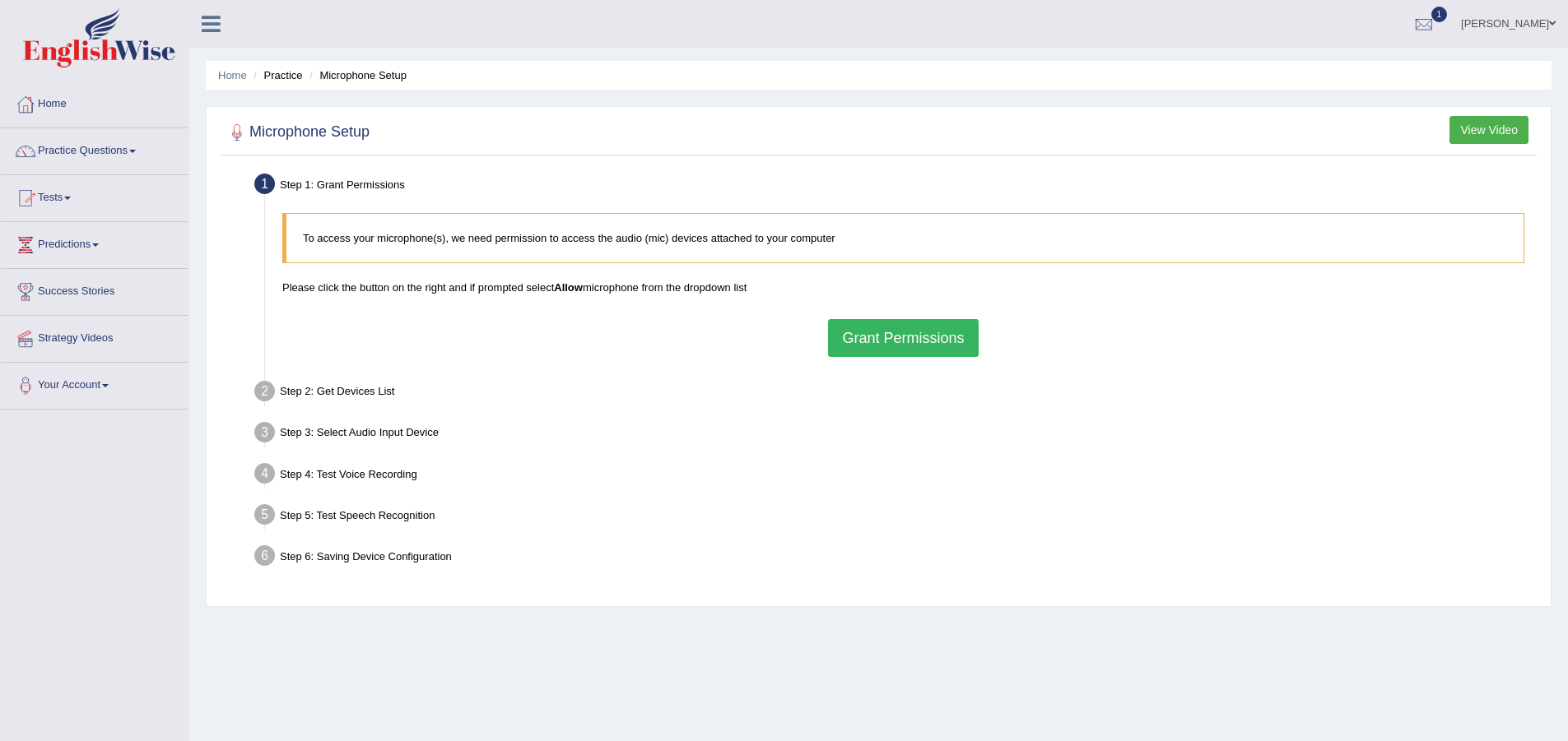
click at [887, 336] on button "Grant Permissions" at bounding box center [903, 338] width 150 height 38
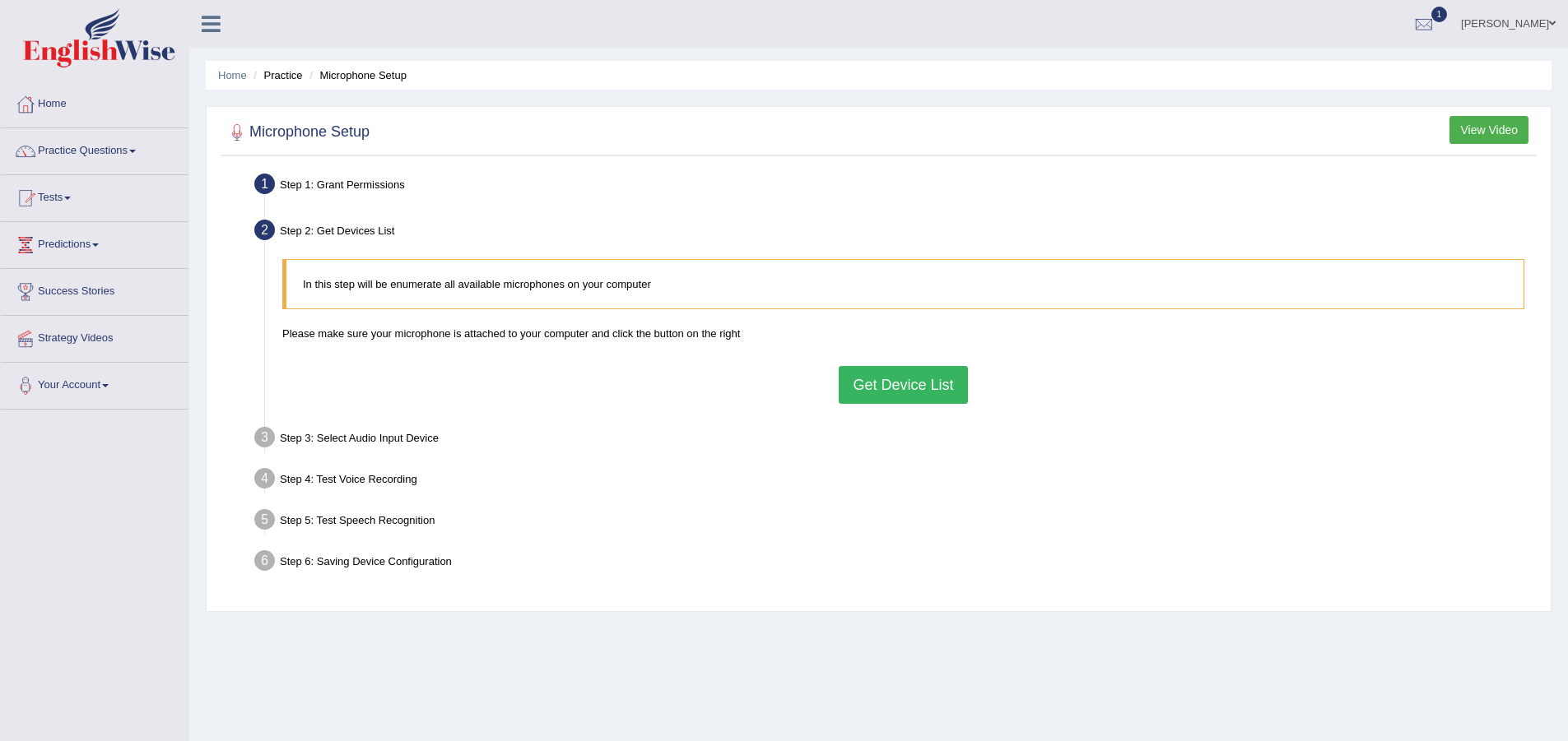
click at [895, 378] on button "Get Device List" at bounding box center [903, 385] width 129 height 38
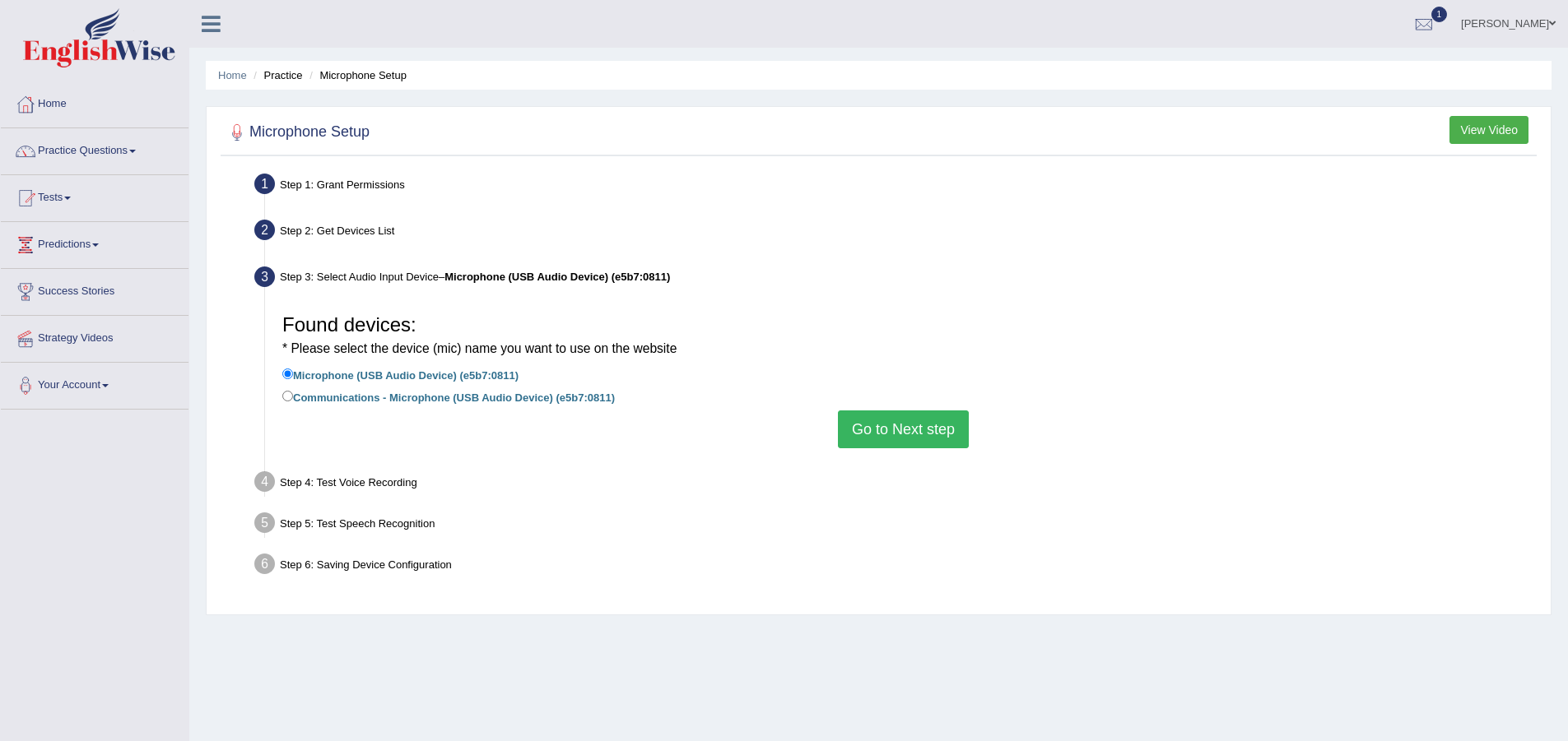
click at [895, 419] on button "Go to Next step" at bounding box center [904, 429] width 131 height 38
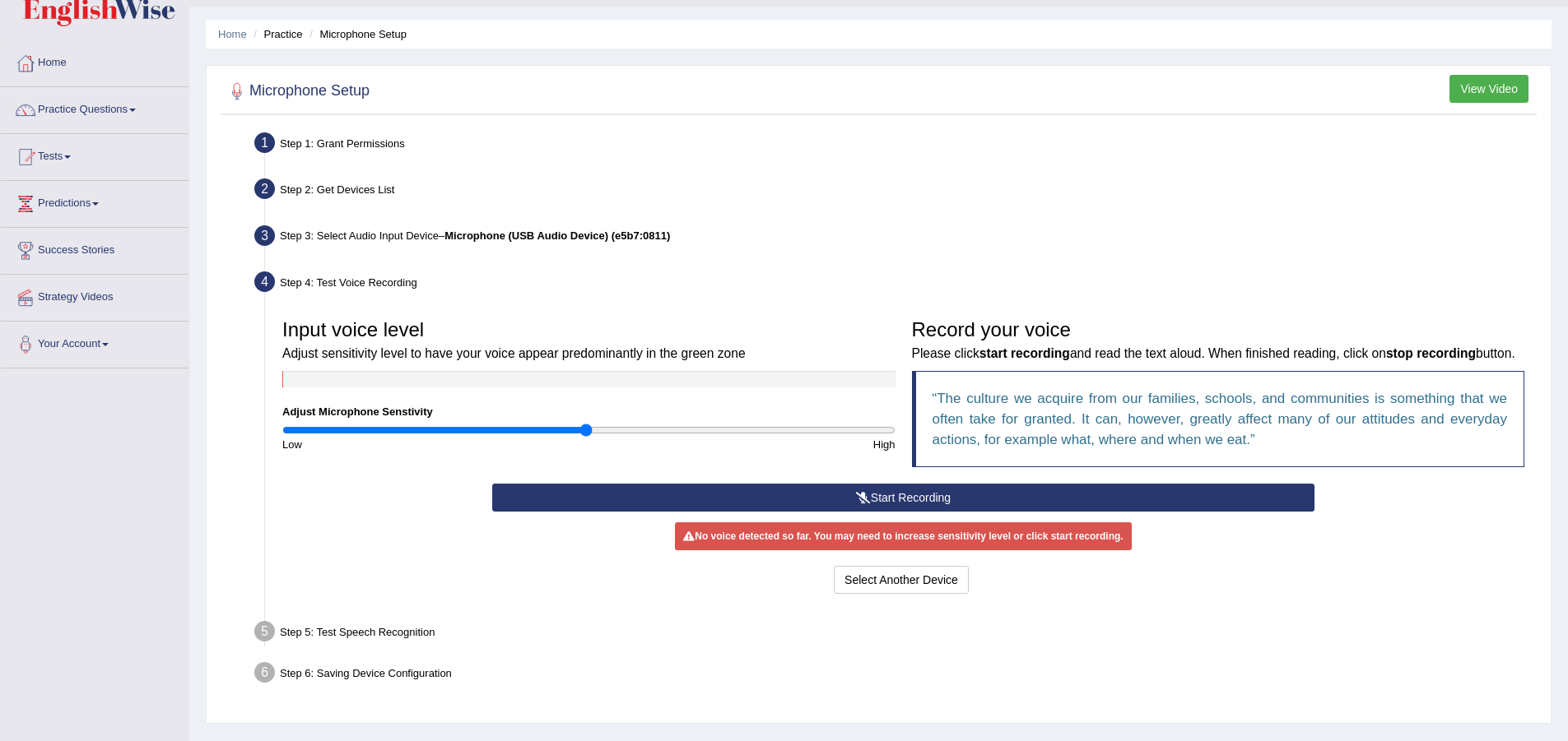
scroll to position [82, 0]
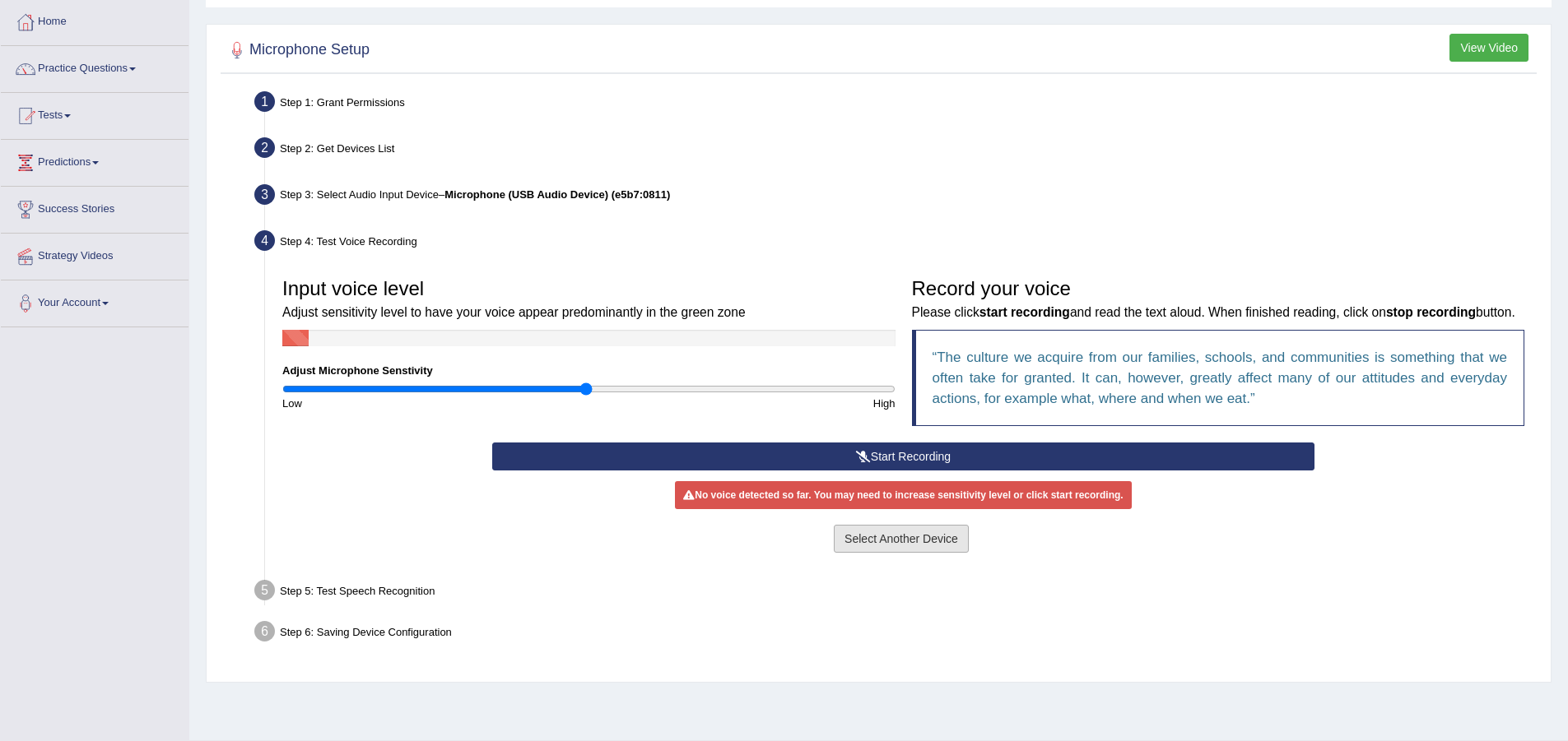
click at [888, 553] on button "Select Another Device" at bounding box center [901, 539] width 135 height 28
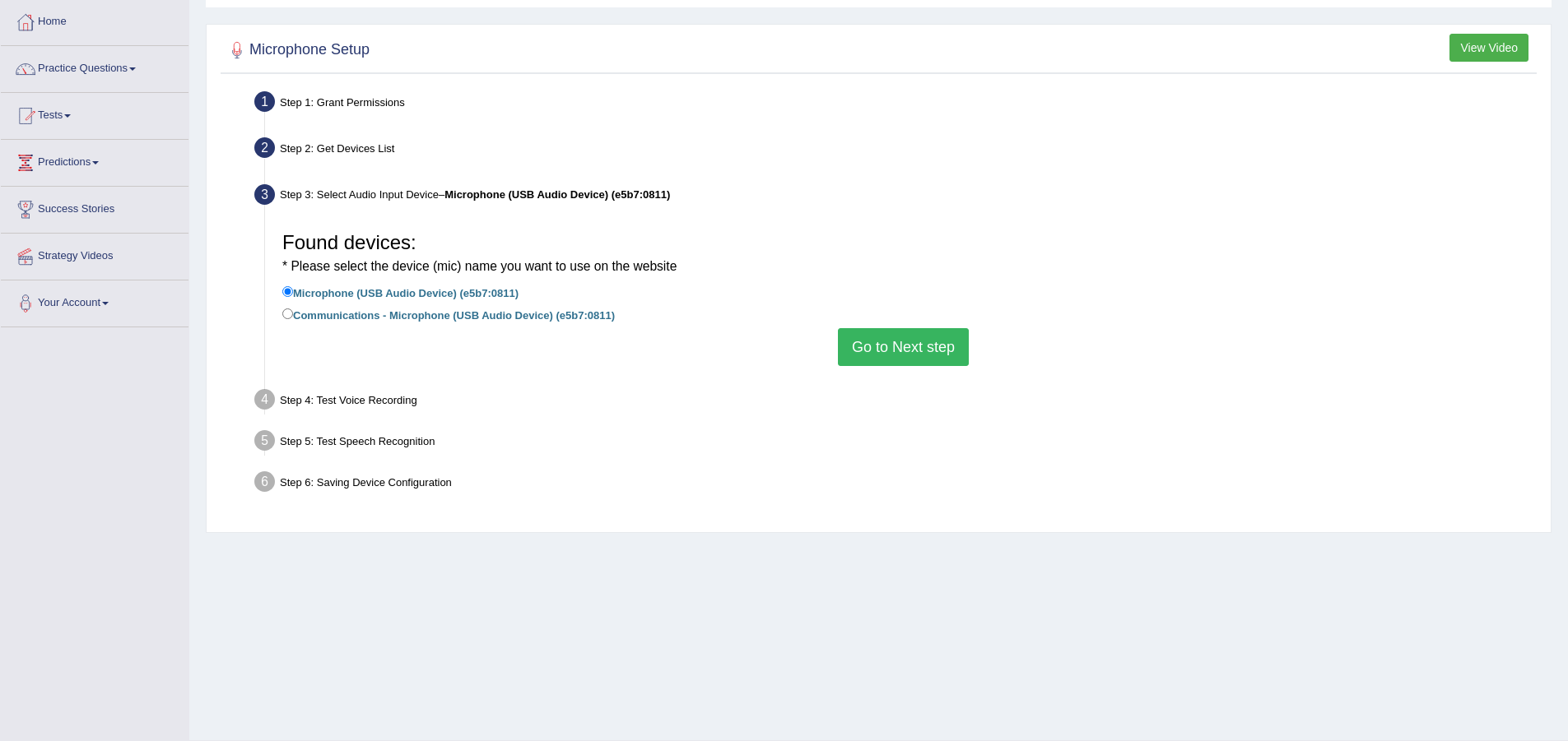
click at [883, 354] on button "Go to Next step" at bounding box center [904, 347] width 131 height 38
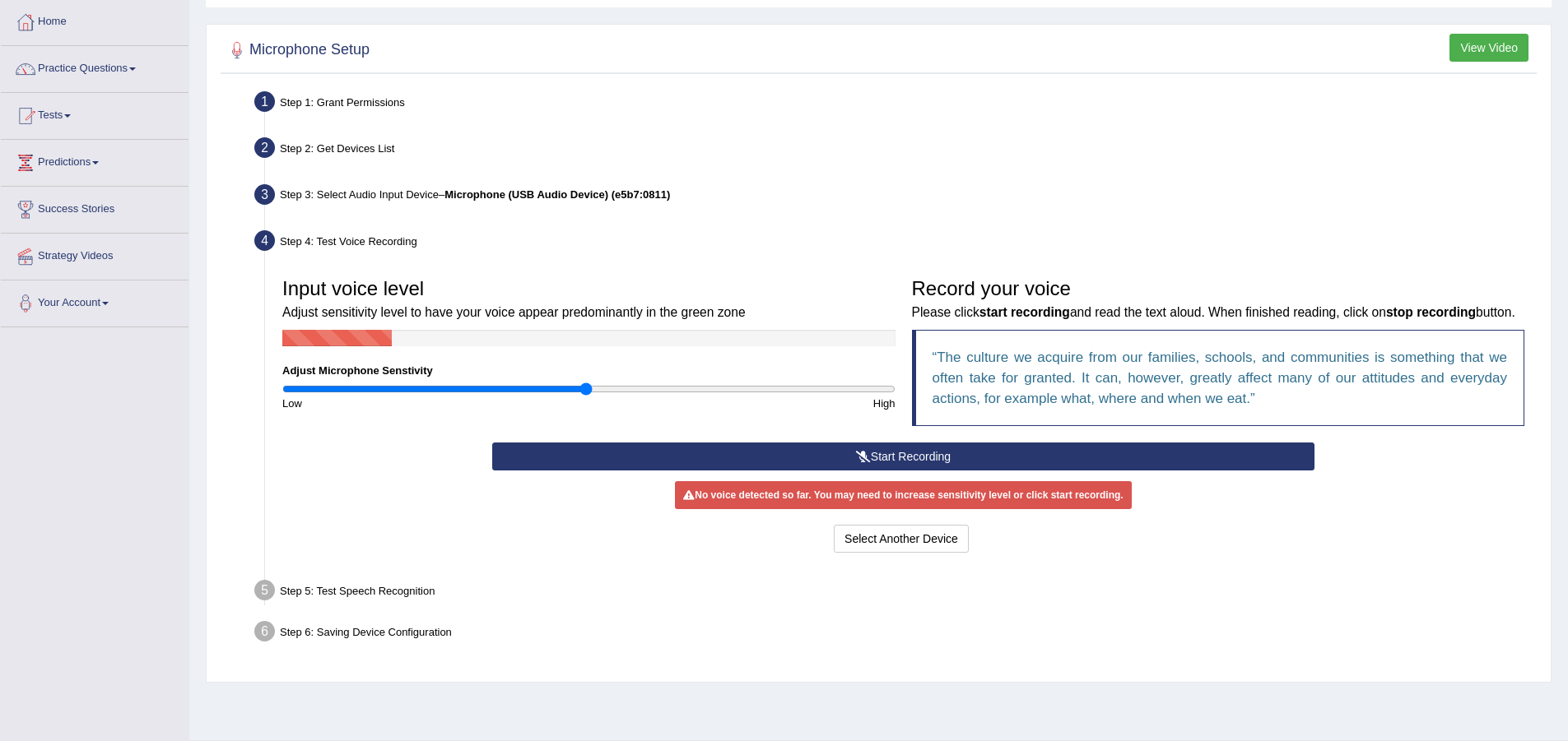
click at [955, 471] on button "Start Recording" at bounding box center [904, 457] width 823 height 28
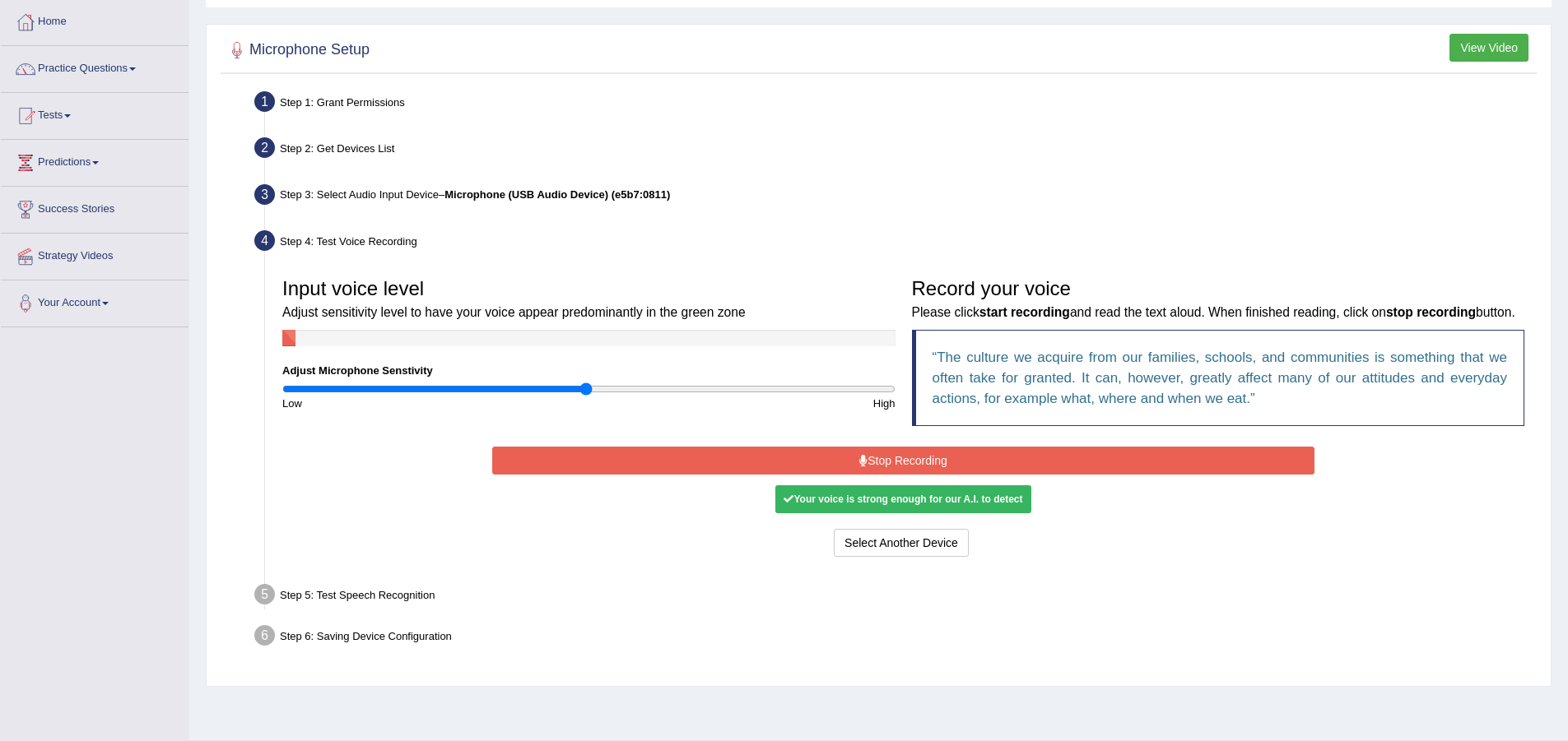
click at [842, 513] on div "Your voice is strong enough for our A.I. to detect" at bounding box center [903, 500] width 255 height 28
drag, startPoint x: 857, startPoint y: 510, endPoint x: 857, endPoint y: 520, distance: 10.0
click at [857, 513] on div "Your voice is strong enough for our A.I. to detect" at bounding box center [903, 500] width 255 height 28
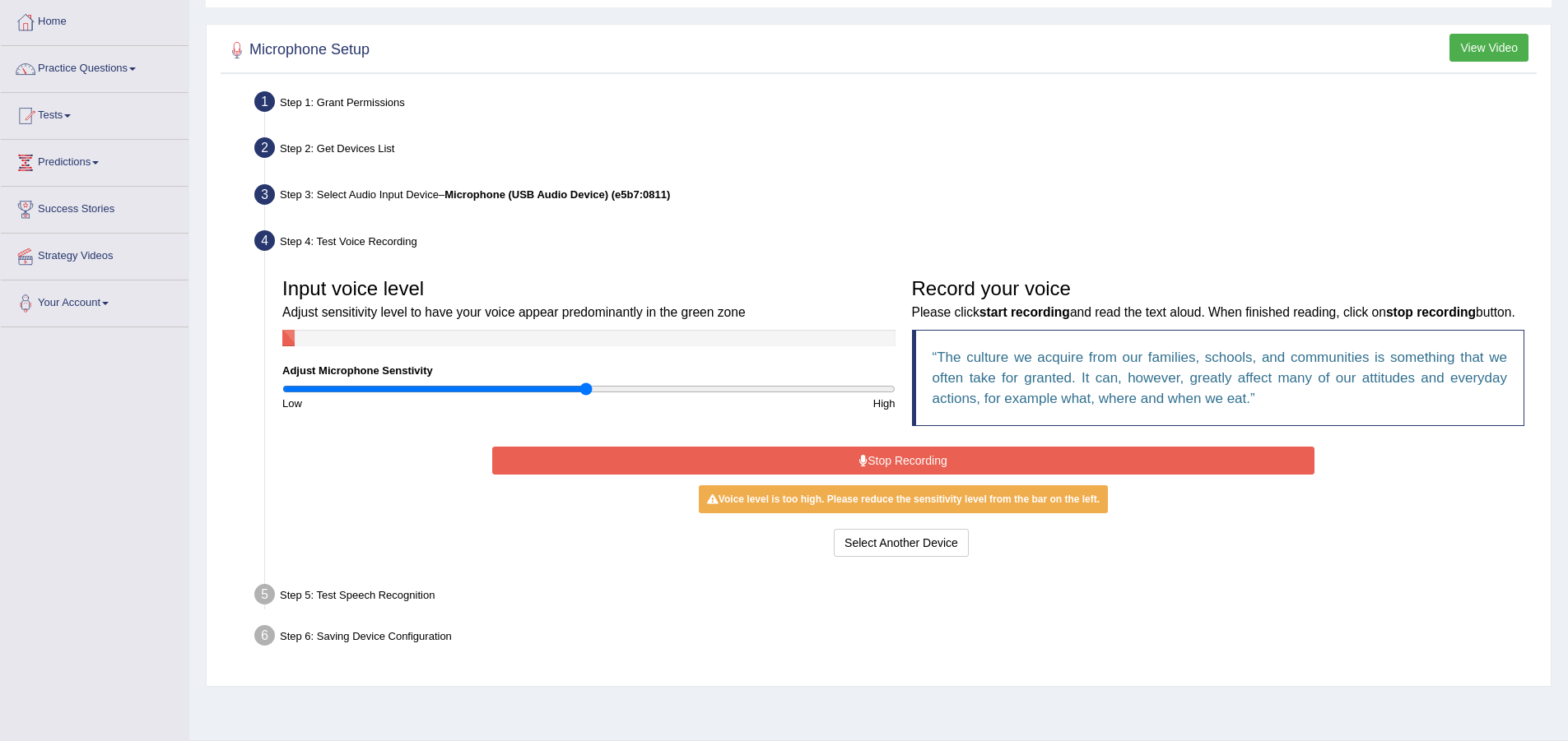
click at [833, 475] on button "Stop Recording" at bounding box center [904, 461] width 823 height 28
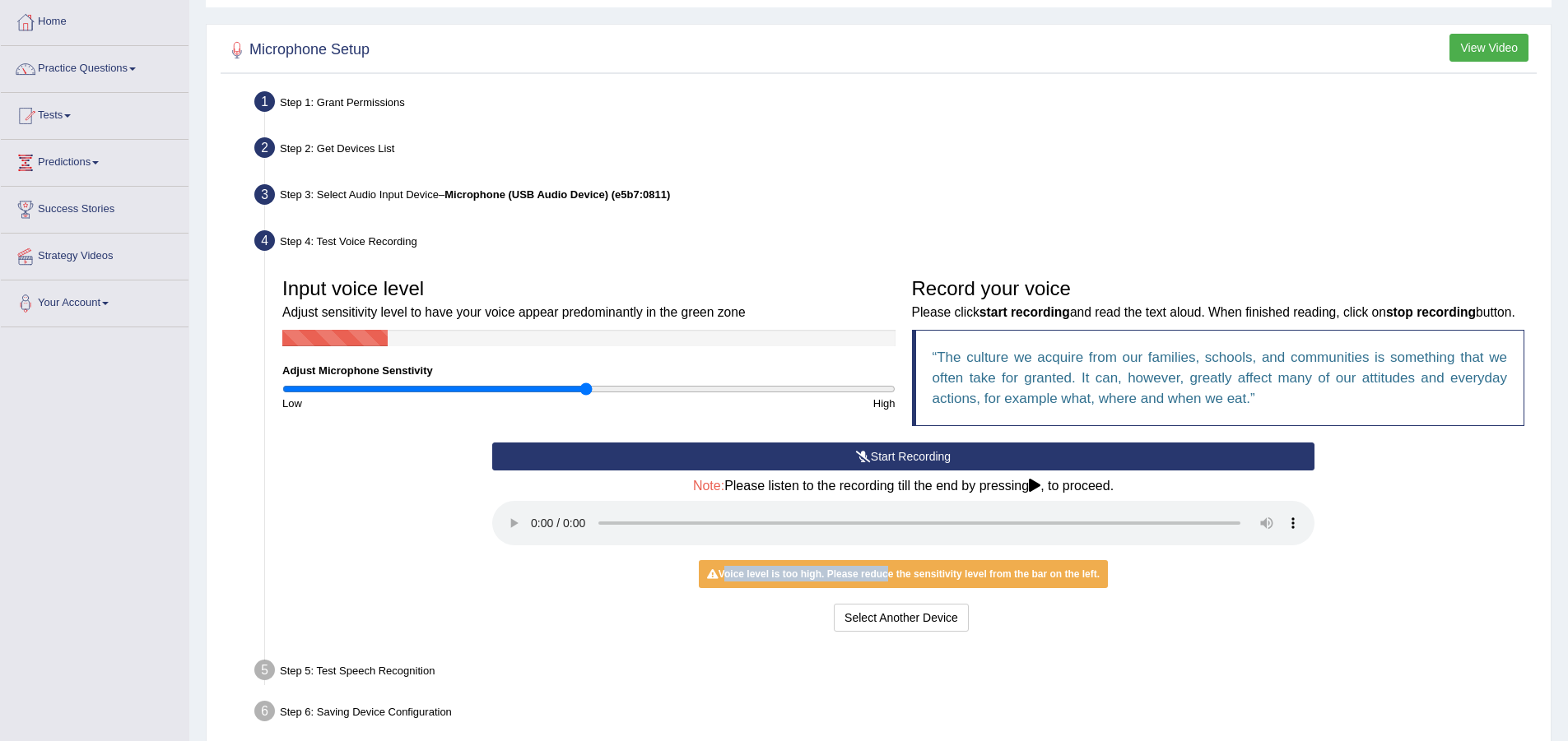
drag, startPoint x: 722, startPoint y: 601, endPoint x: 884, endPoint y: 598, distance: 162.0
click at [884, 588] on div "Voice level is too high. Please reduce the sensitivity level from the bar on th…" at bounding box center [903, 574] width 409 height 28
click at [546, 388] on input "range" at bounding box center [589, 390] width 614 height 13
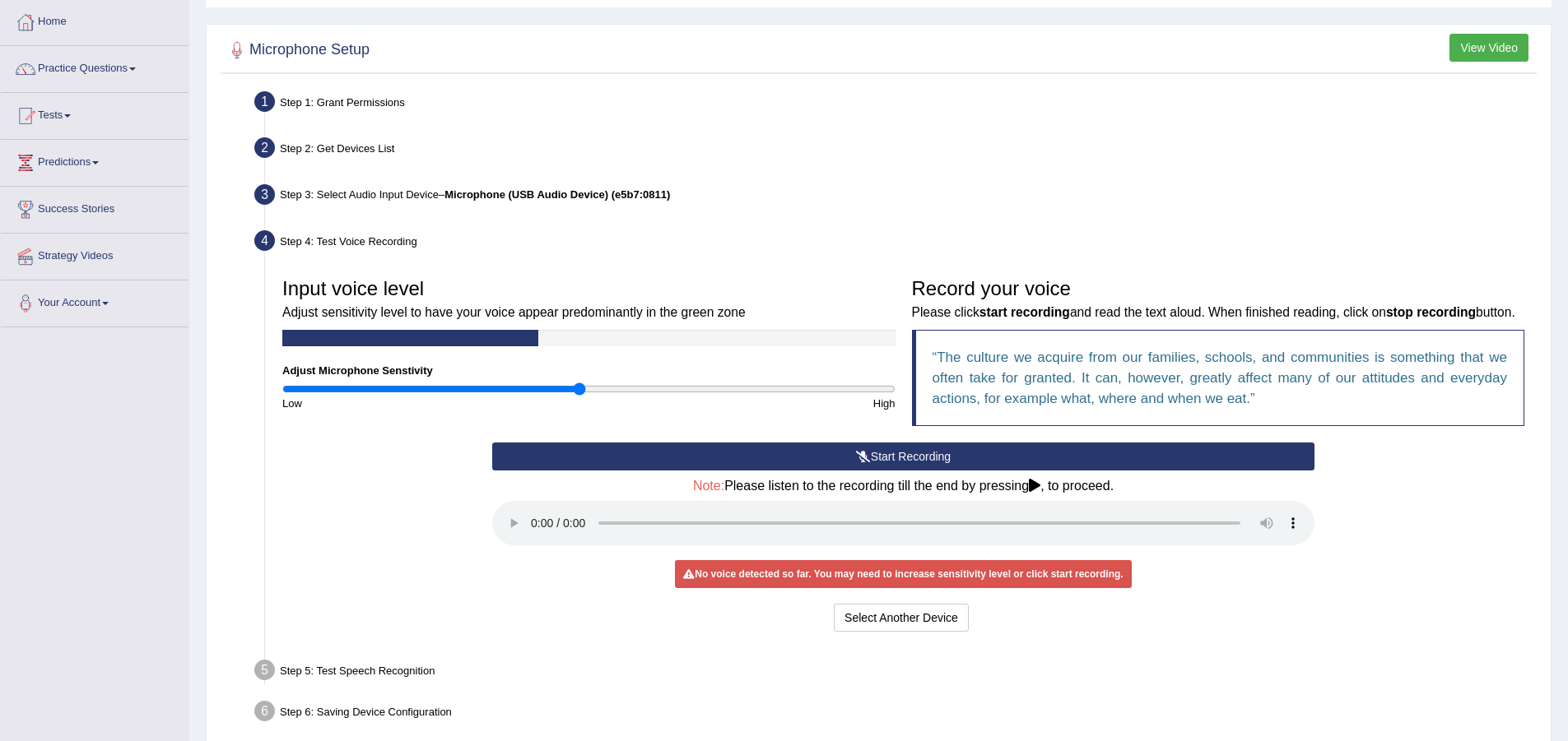
click at [582, 386] on input "range" at bounding box center [589, 390] width 614 height 13
click at [568, 385] on input "range" at bounding box center [589, 390] width 614 height 13
click at [548, 387] on input "range" at bounding box center [589, 390] width 614 height 13
click at [518, 390] on input "range" at bounding box center [589, 390] width 614 height 13
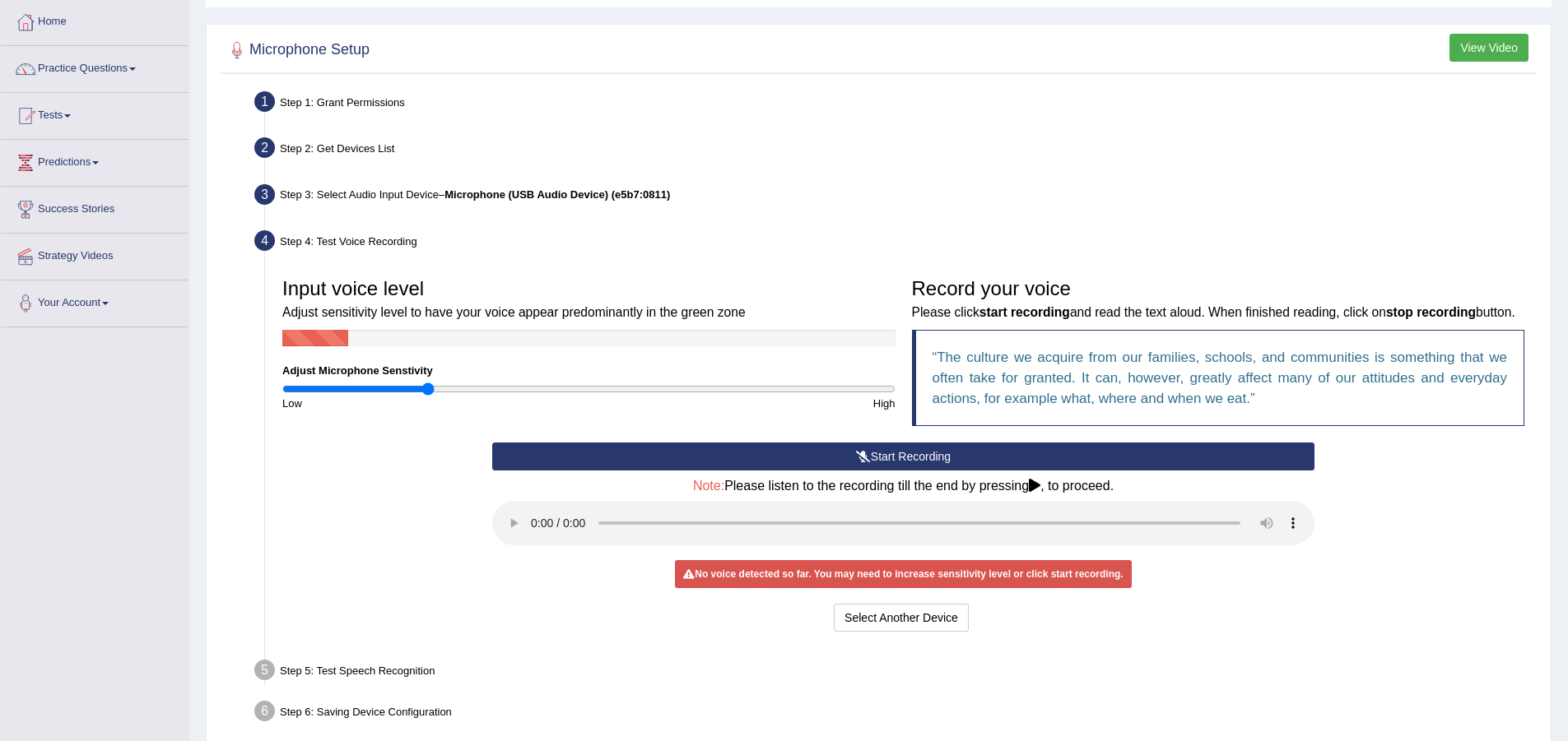
drag, startPoint x: 487, startPoint y: 391, endPoint x: 430, endPoint y: 398, distance: 57.4
click at [430, 395] on input "range" at bounding box center [589, 390] width 614 height 13
click at [595, 396] on div "High" at bounding box center [745, 403] width 314 height 16
click at [604, 388] on input "range" at bounding box center [589, 390] width 614 height 13
drag, startPoint x: 678, startPoint y: 383, endPoint x: 749, endPoint y: 390, distance: 71.3
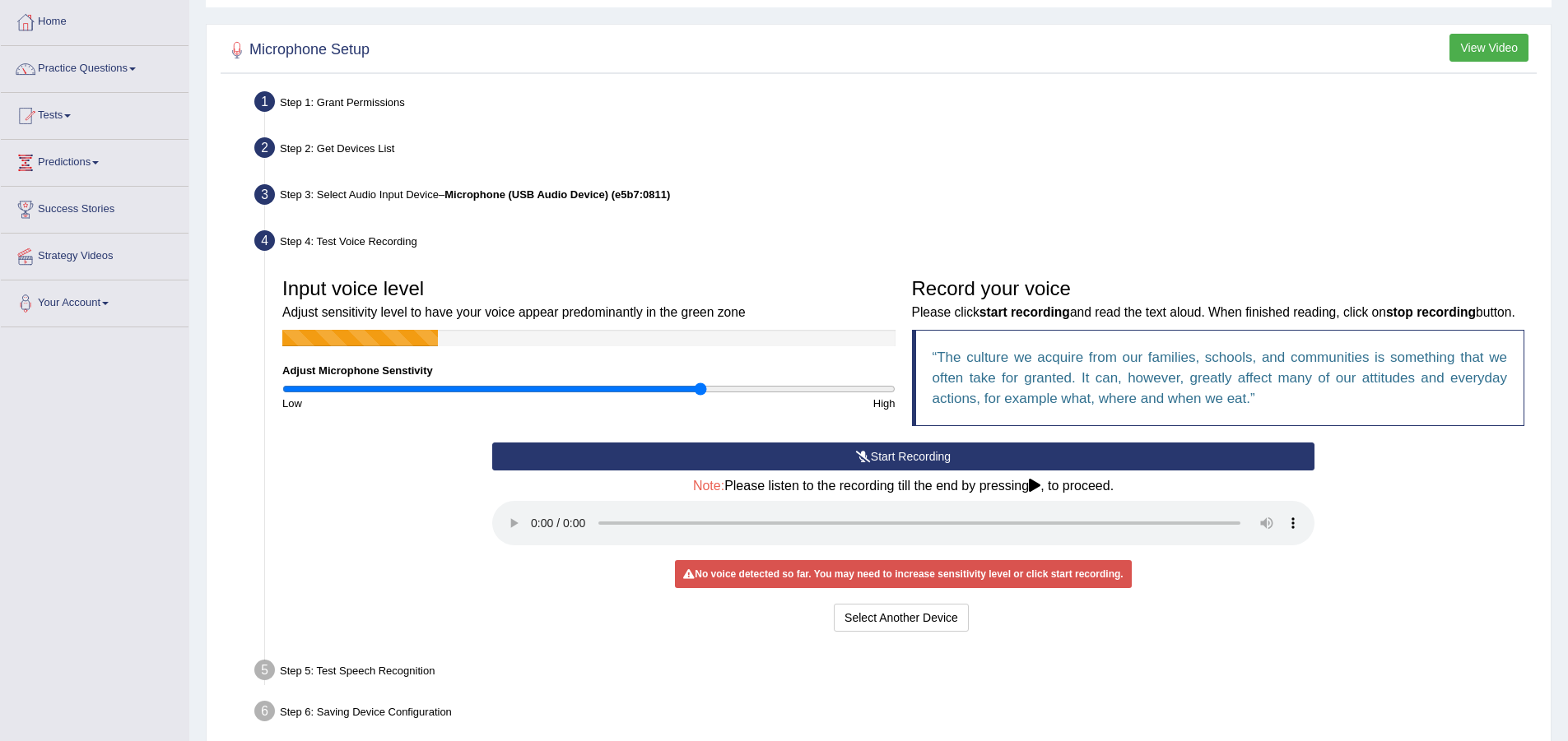
click at [699, 385] on input "range" at bounding box center [589, 390] width 614 height 13
drag, startPoint x: 771, startPoint y: 391, endPoint x: 780, endPoint y: 391, distance: 9.0
click at [780, 391] on input "range" at bounding box center [589, 390] width 614 height 13
drag, startPoint x: 823, startPoint y: 395, endPoint x: 866, endPoint y: 400, distance: 43.3
click at [833, 397] on div "High" at bounding box center [745, 403] width 314 height 16
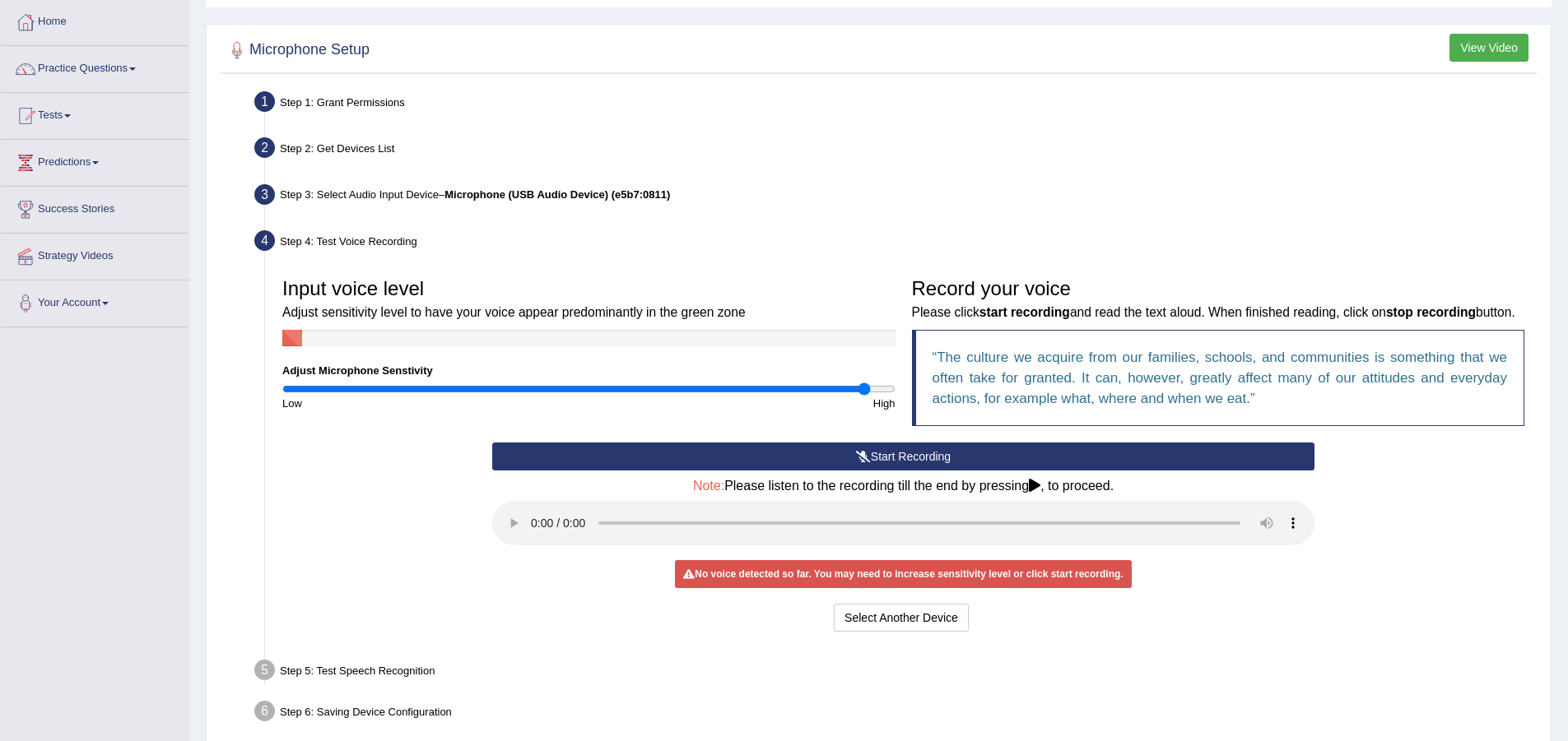
click at [867, 387] on input "range" at bounding box center [589, 390] width 614 height 13
click at [555, 399] on div "Low" at bounding box center [431, 403] width 314 height 16
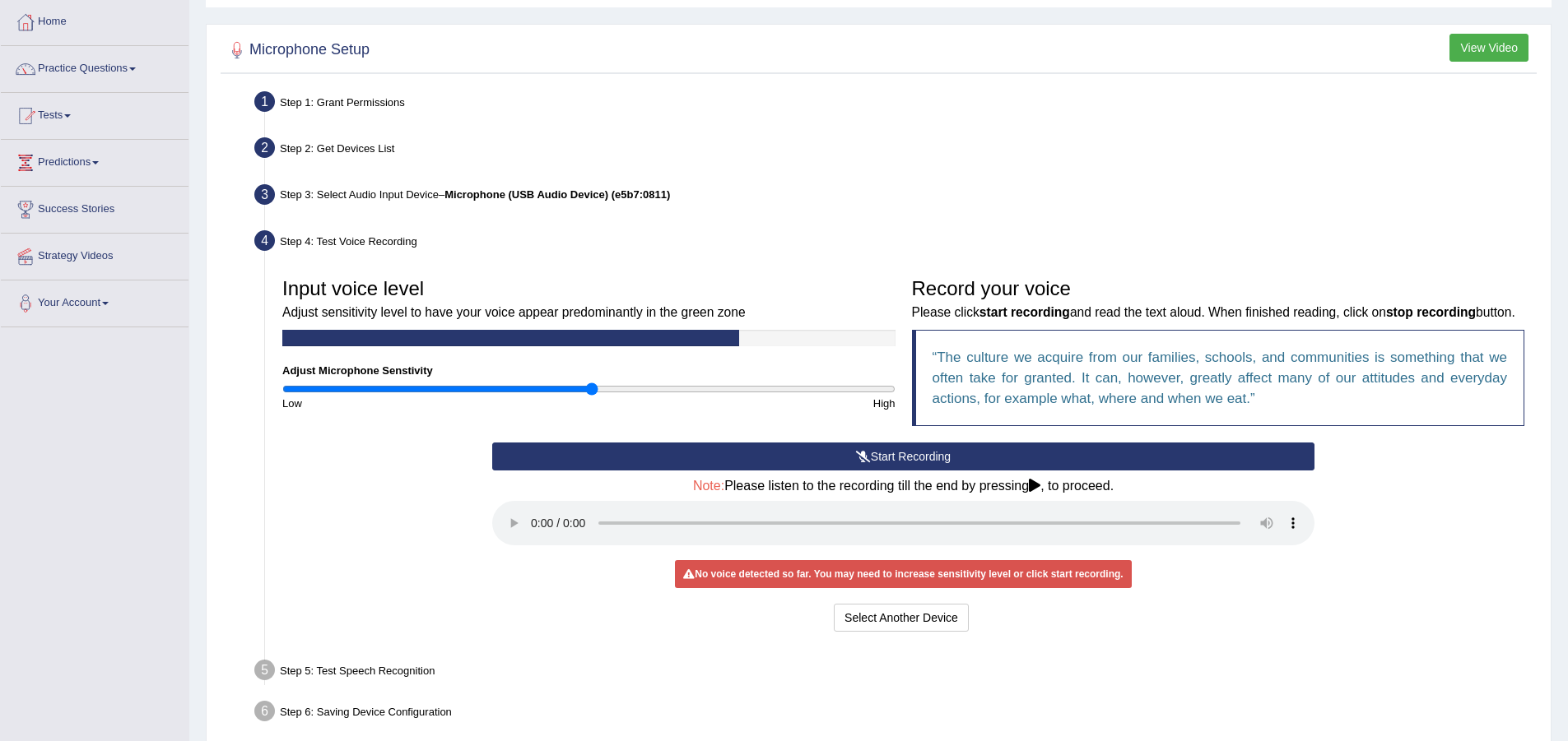
click at [590, 388] on input "range" at bounding box center [589, 390] width 614 height 13
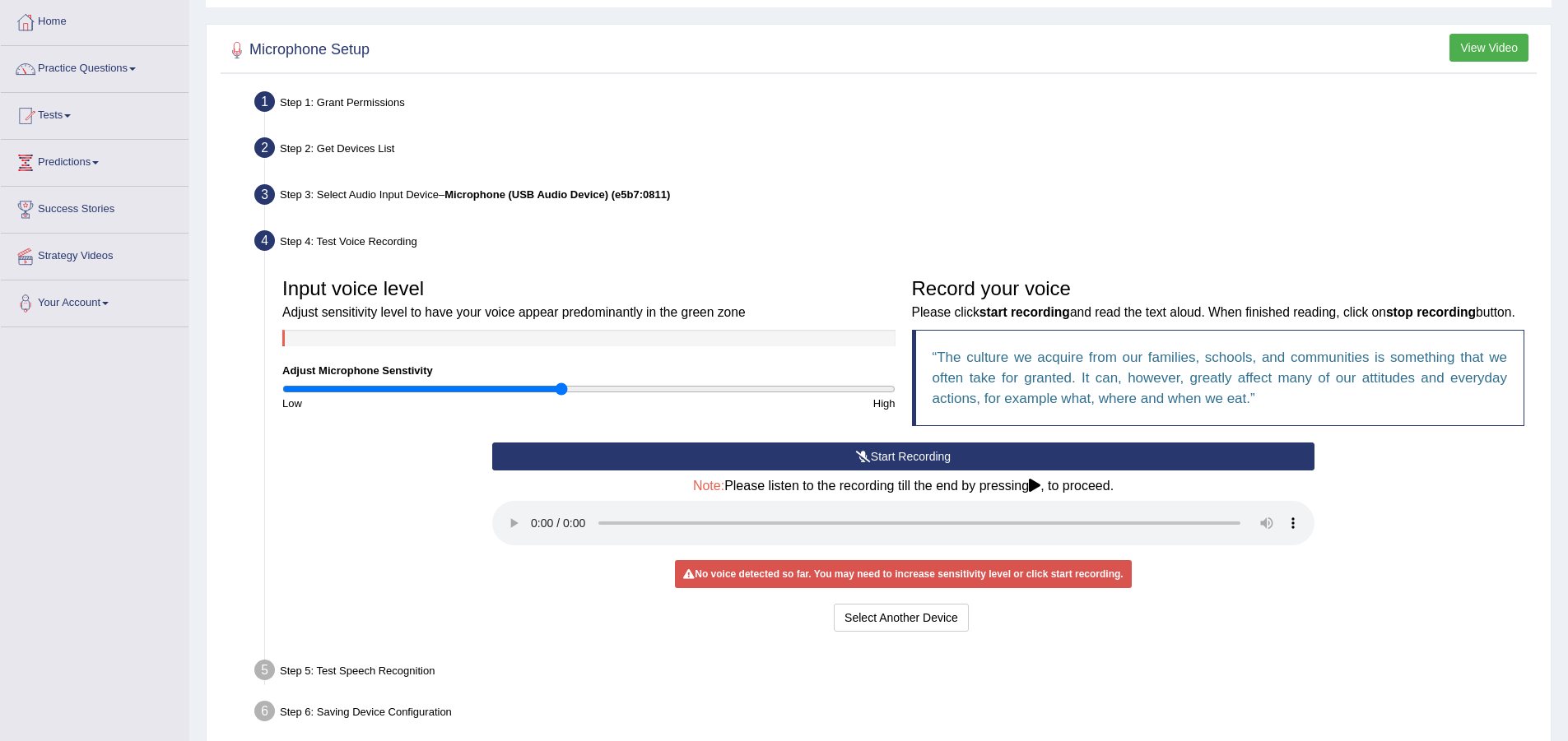
click at [561, 390] on input "range" at bounding box center [589, 390] width 614 height 13
click at [803, 471] on button "Start Recording" at bounding box center [904, 457] width 823 height 28
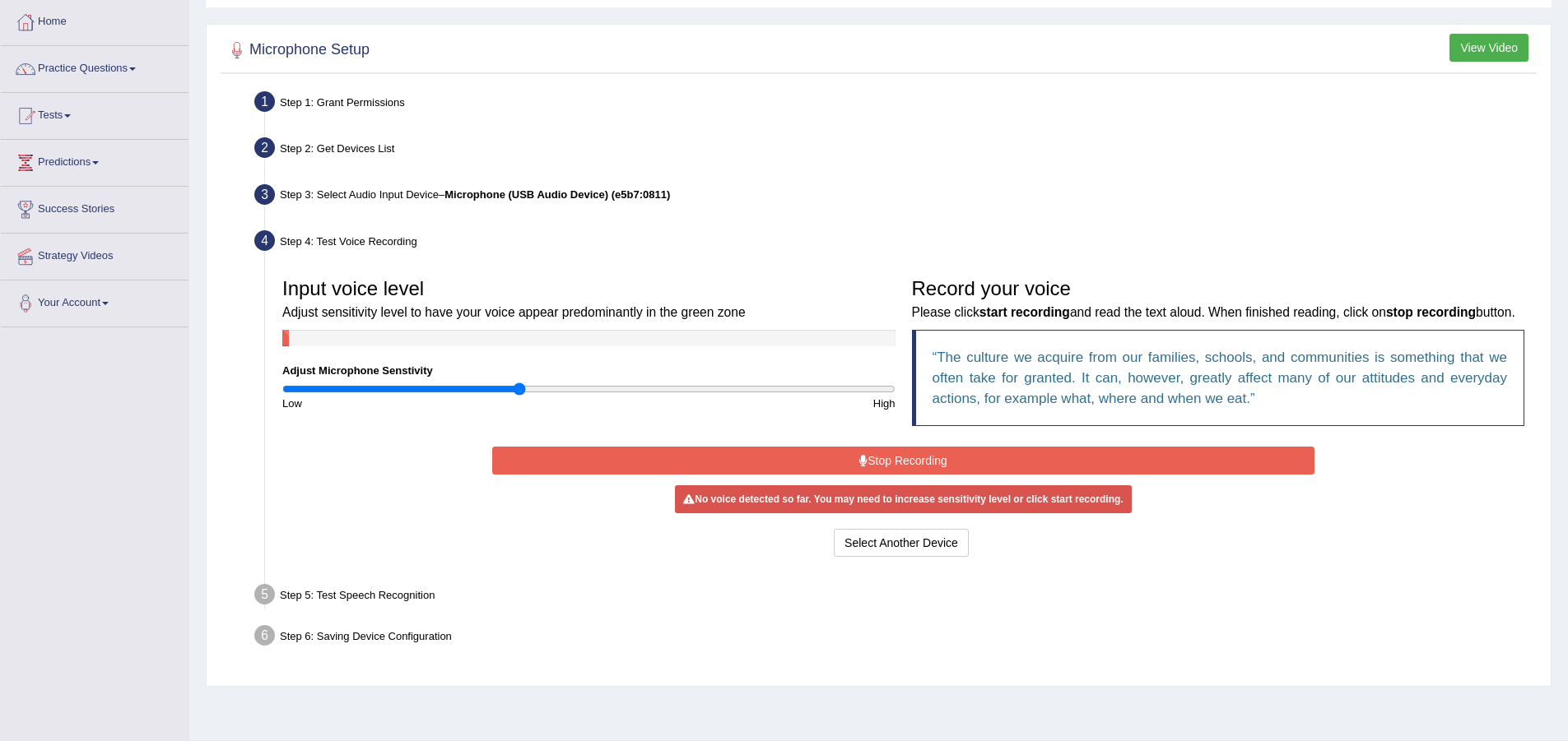
click at [518, 387] on input "range" at bounding box center [589, 390] width 614 height 13
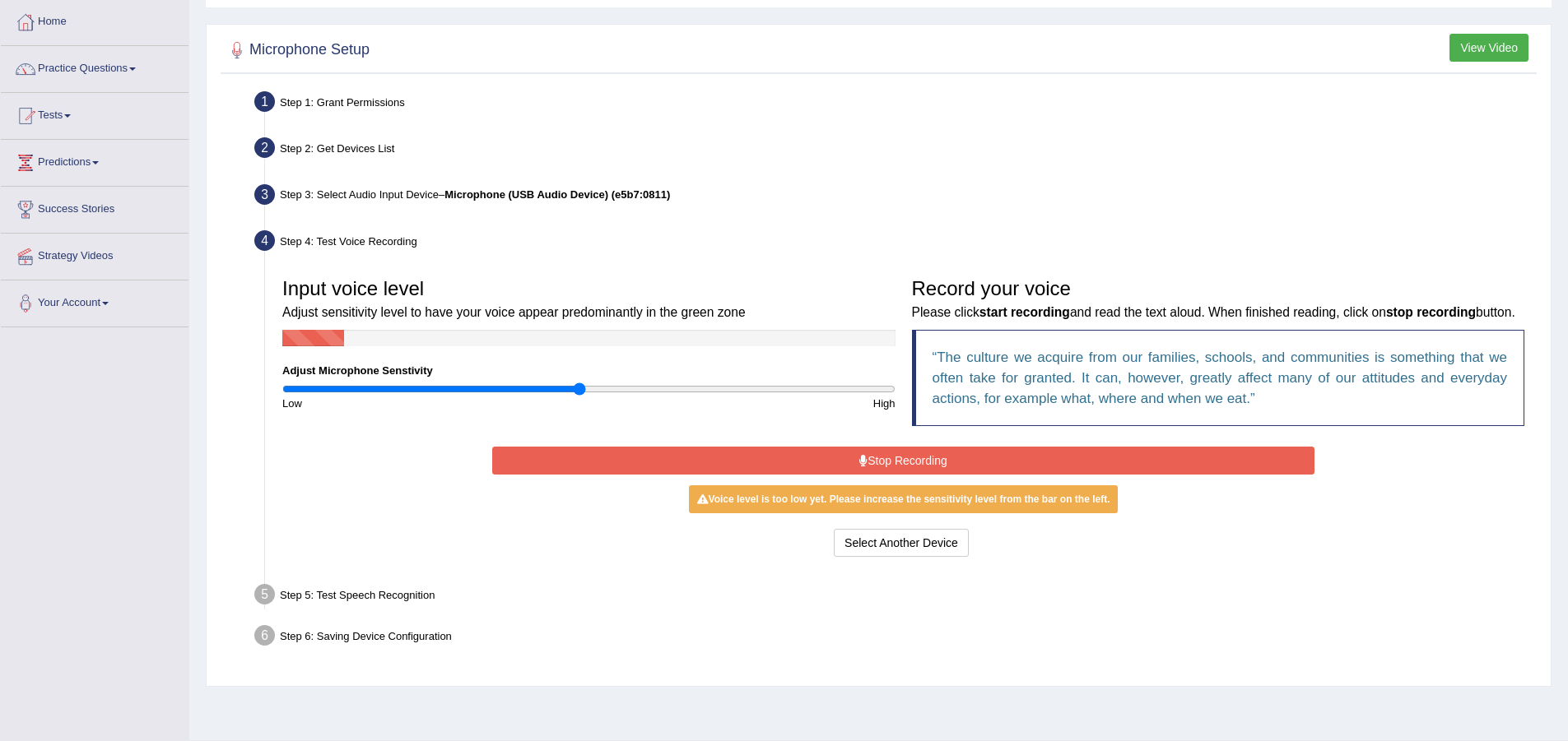
click at [580, 387] on input "range" at bounding box center [589, 390] width 614 height 13
click at [616, 387] on input "range" at bounding box center [589, 390] width 614 height 13
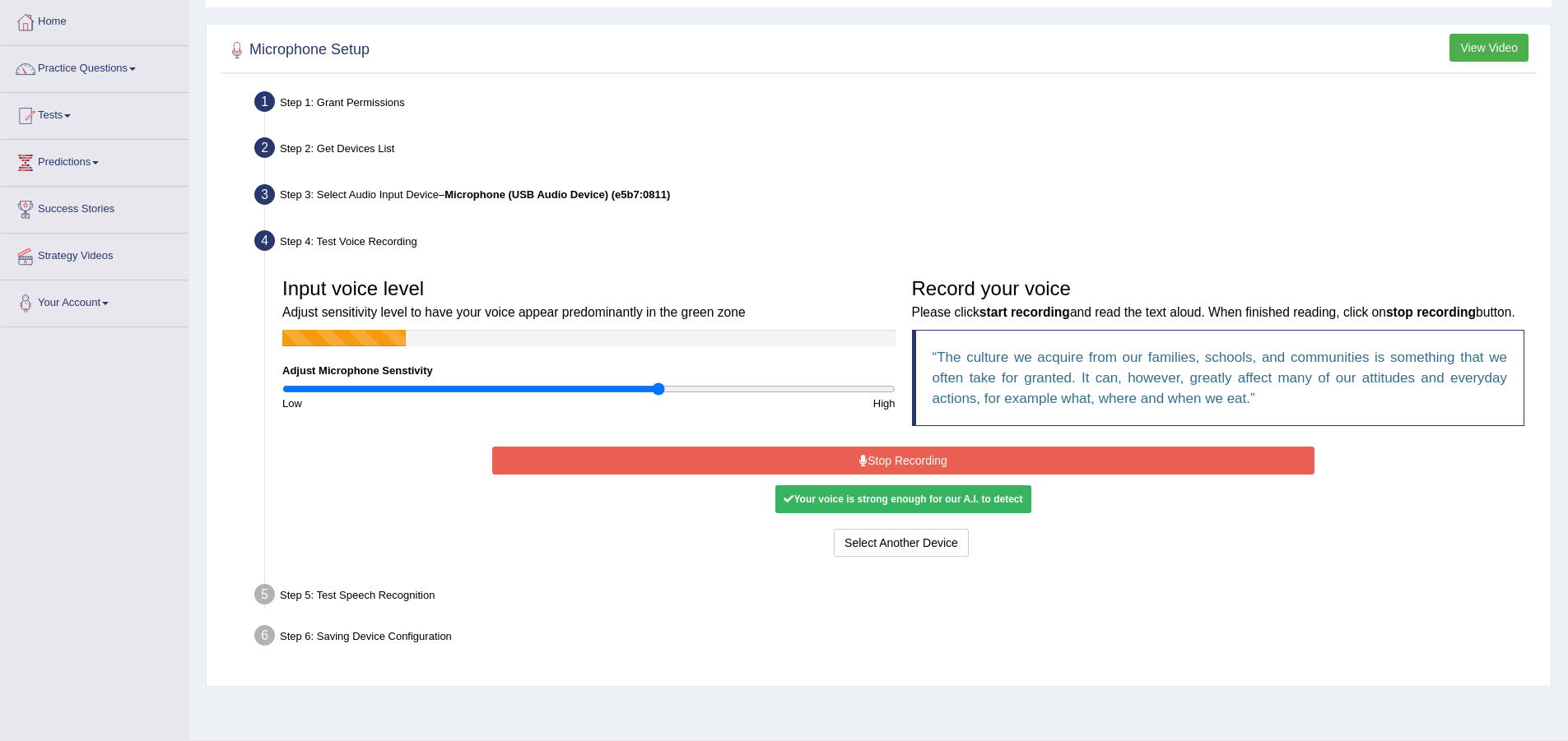
click at [658, 387] on input "range" at bounding box center [589, 390] width 614 height 13
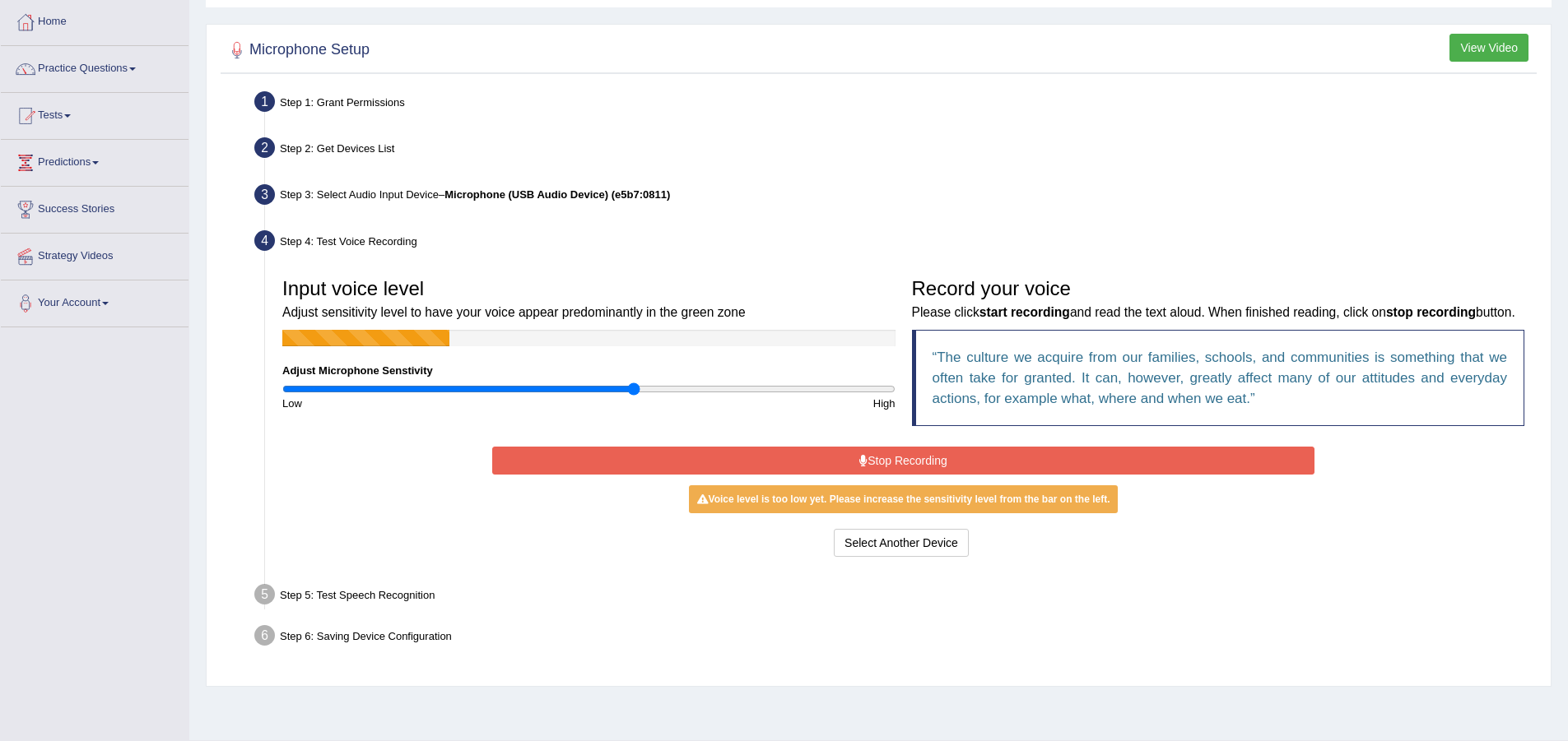
click at [633, 388] on input "range" at bounding box center [589, 390] width 614 height 13
click at [614, 389] on input "range" at bounding box center [589, 390] width 614 height 13
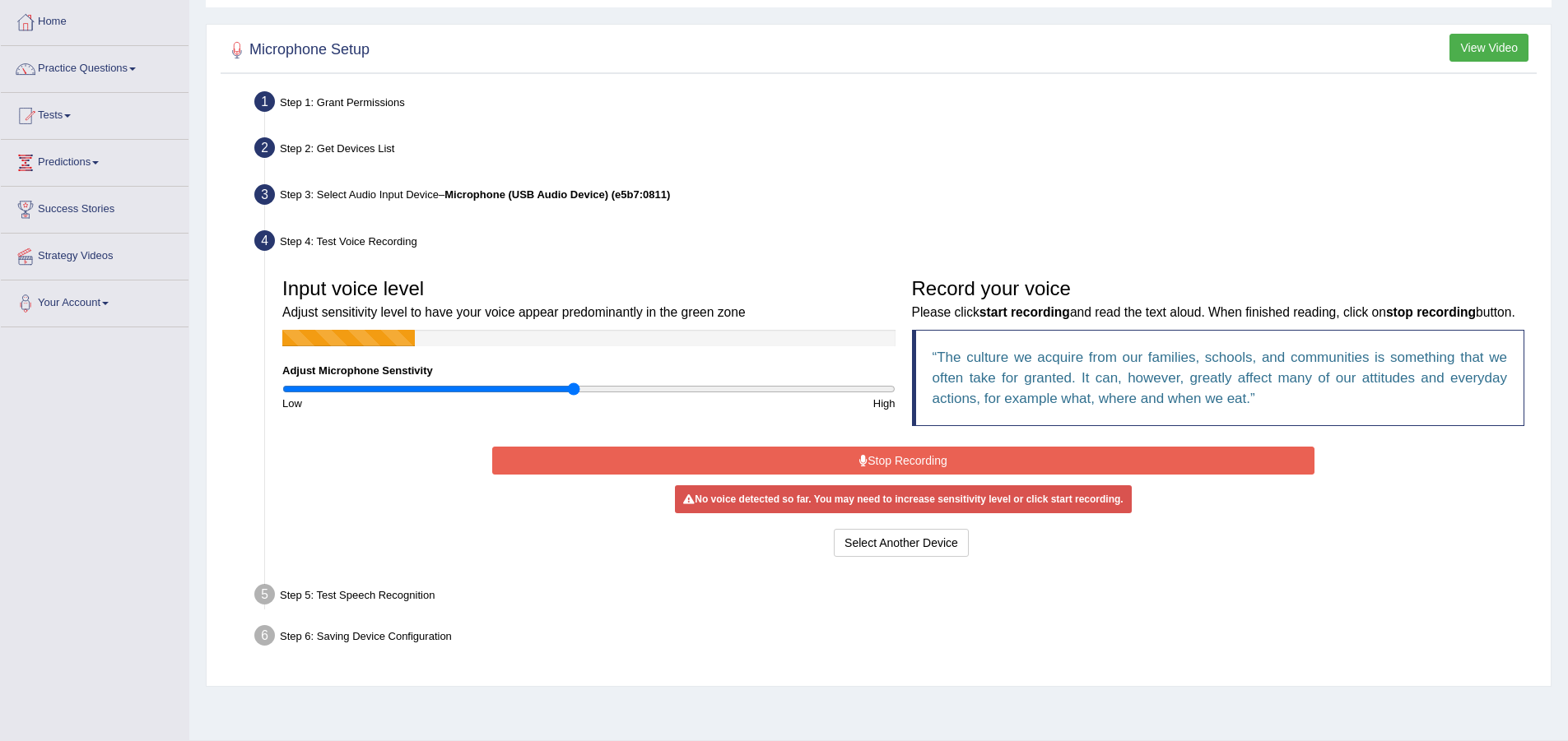
drag, startPoint x: 595, startPoint y: 389, endPoint x: 576, endPoint y: 386, distance: 19.2
click at [576, 386] on input "range" at bounding box center [589, 390] width 614 height 13
drag, startPoint x: 604, startPoint y: 383, endPoint x: 617, endPoint y: 383, distance: 13.0
click at [605, 383] on input "range" at bounding box center [589, 390] width 614 height 13
click at [619, 383] on input "range" at bounding box center [589, 390] width 614 height 13
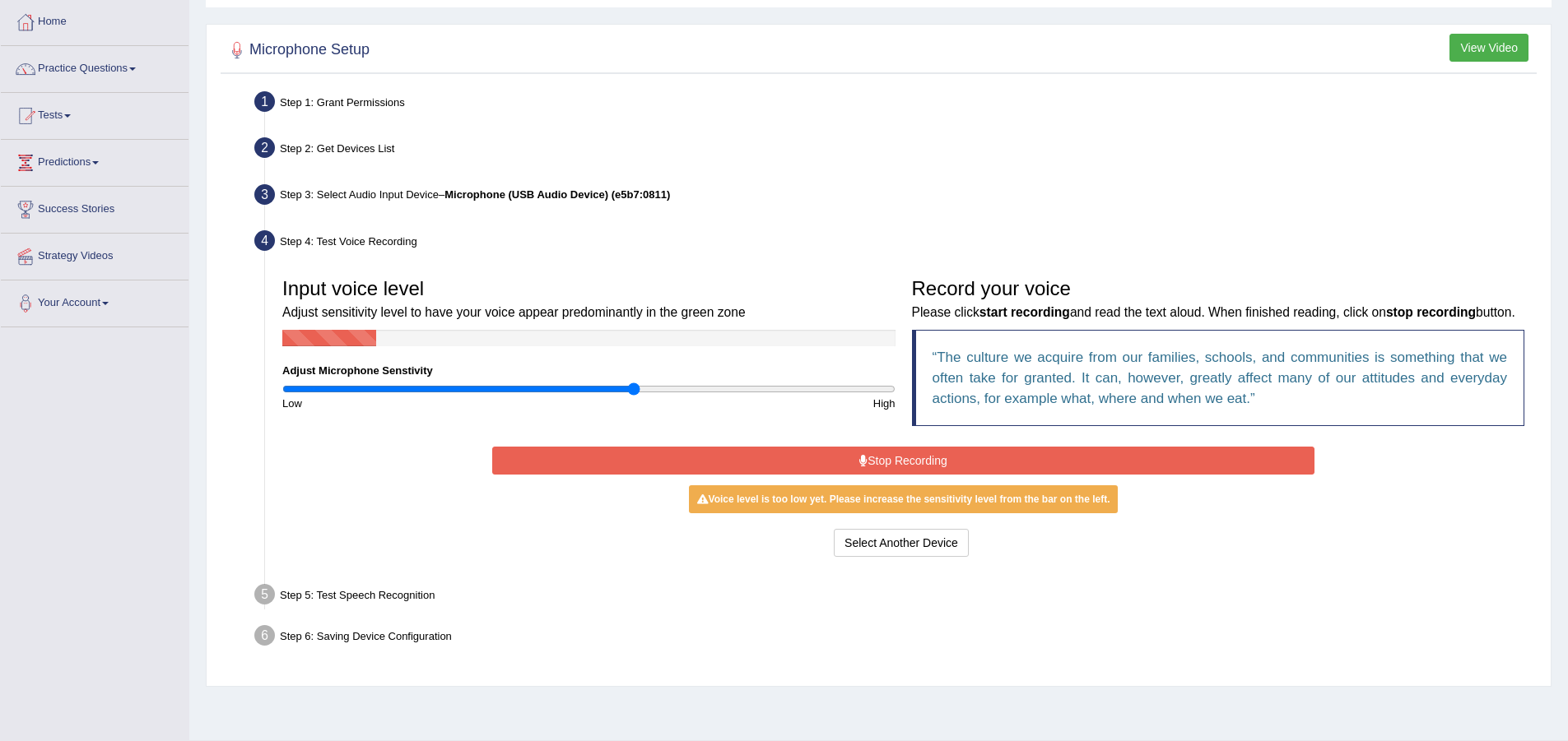
click at [632, 385] on input "range" at bounding box center [589, 390] width 614 height 13
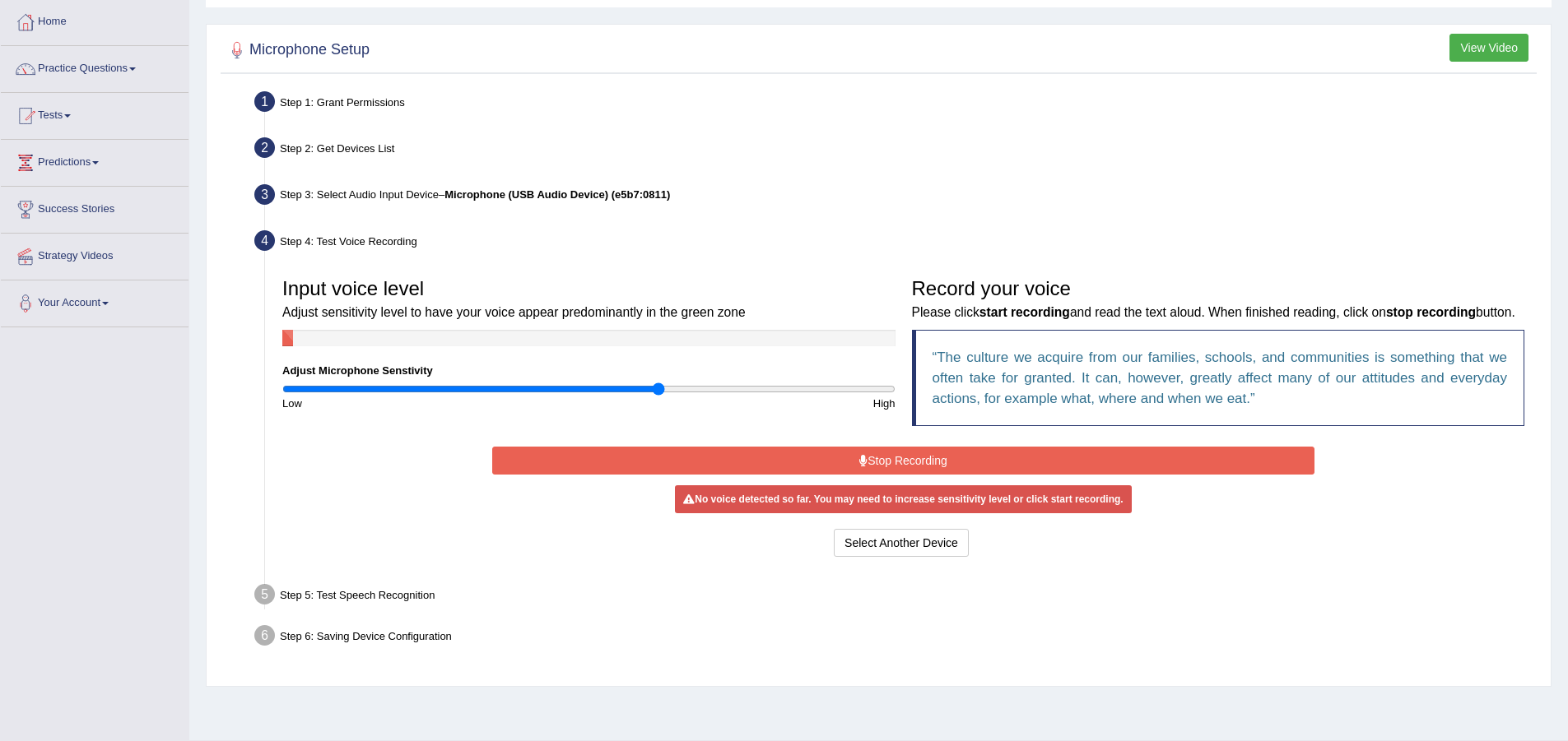
click at [658, 390] on input "range" at bounding box center [589, 390] width 614 height 13
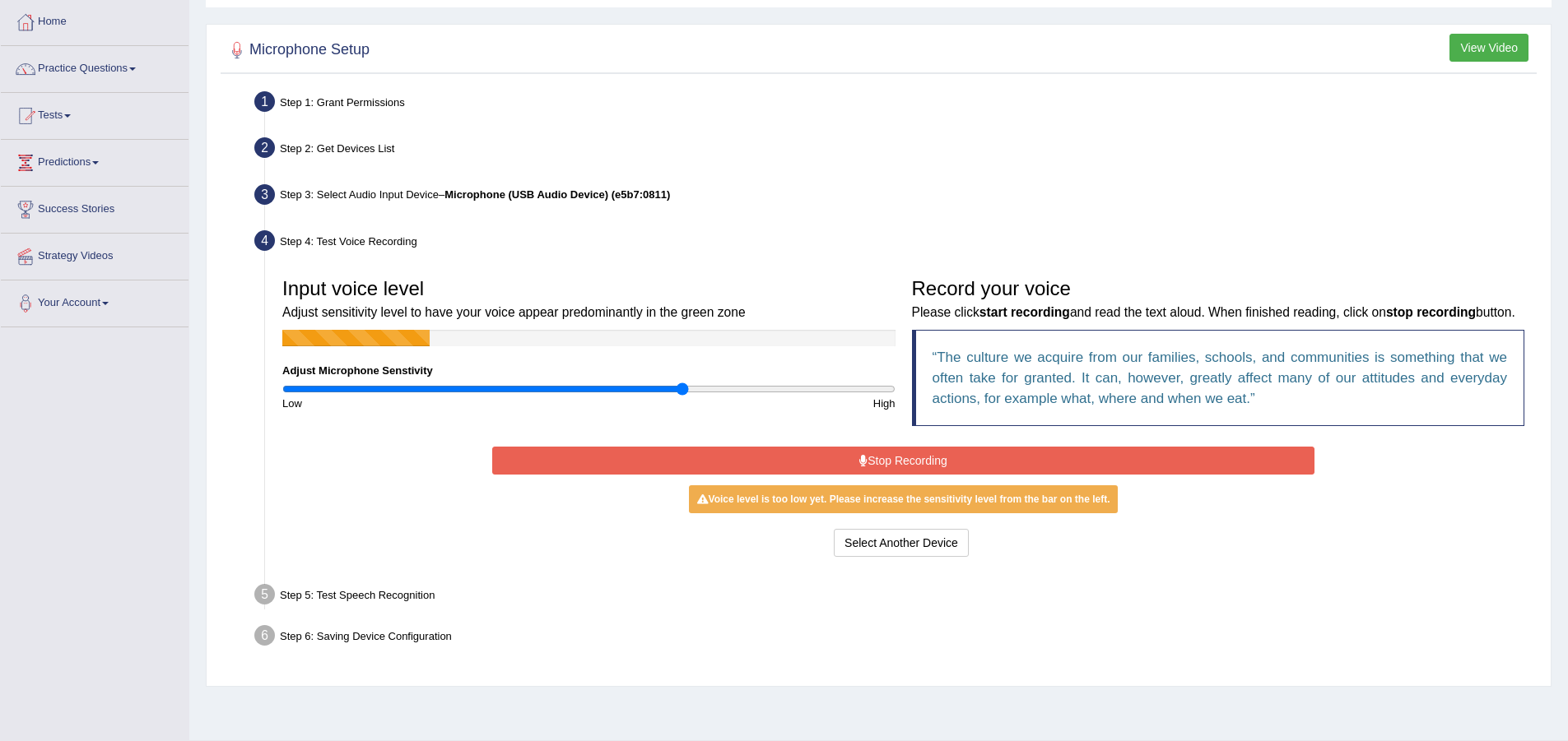
click at [681, 390] on input "range" at bounding box center [589, 390] width 614 height 13
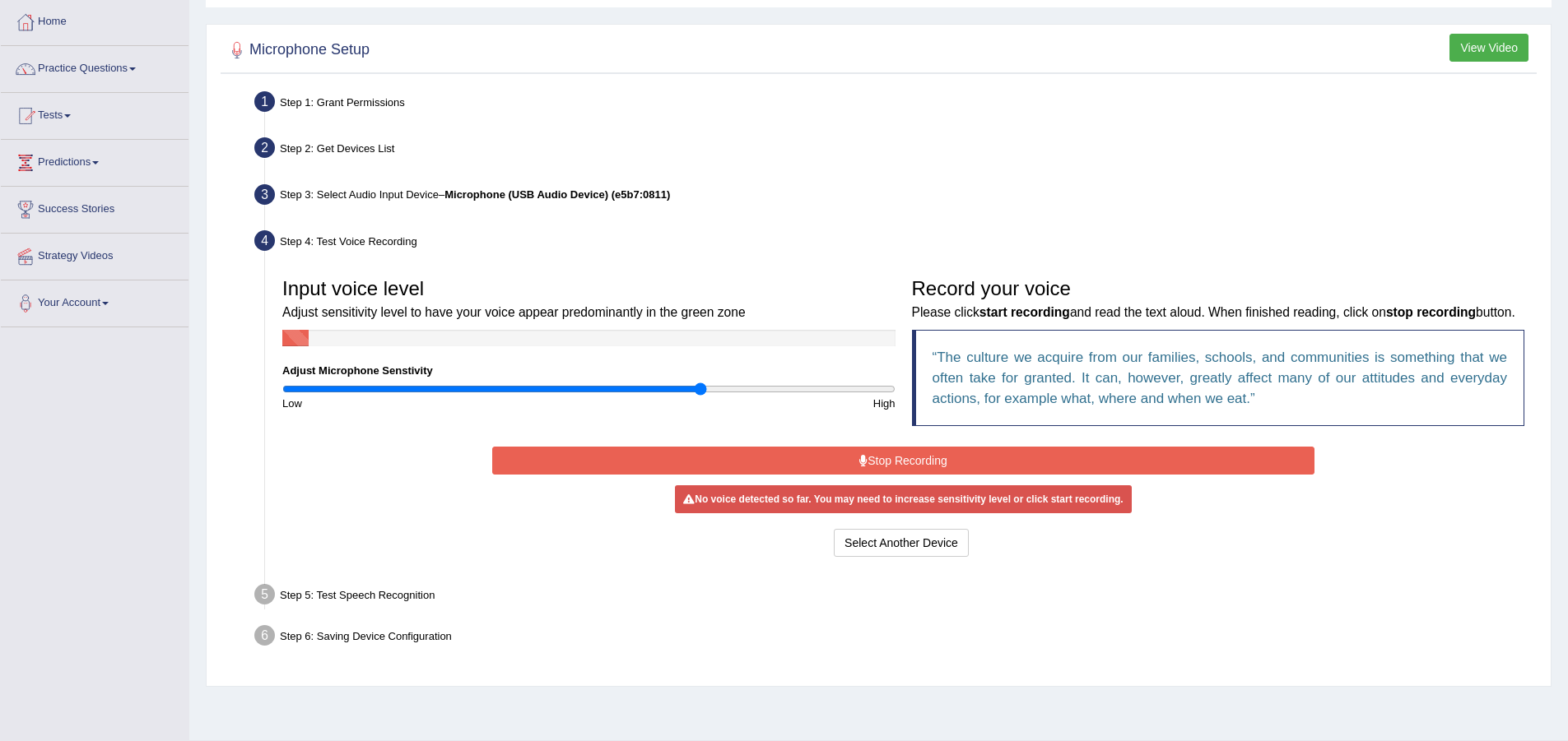
click at [701, 390] on input "range" at bounding box center [589, 390] width 614 height 13
click at [718, 391] on input "range" at bounding box center [589, 390] width 614 height 13
click at [625, 391] on input "range" at bounding box center [589, 390] width 614 height 13
click at [595, 393] on input "range" at bounding box center [589, 390] width 614 height 13
drag, startPoint x: 583, startPoint y: 390, endPoint x: 558, endPoint y: 391, distance: 25.0
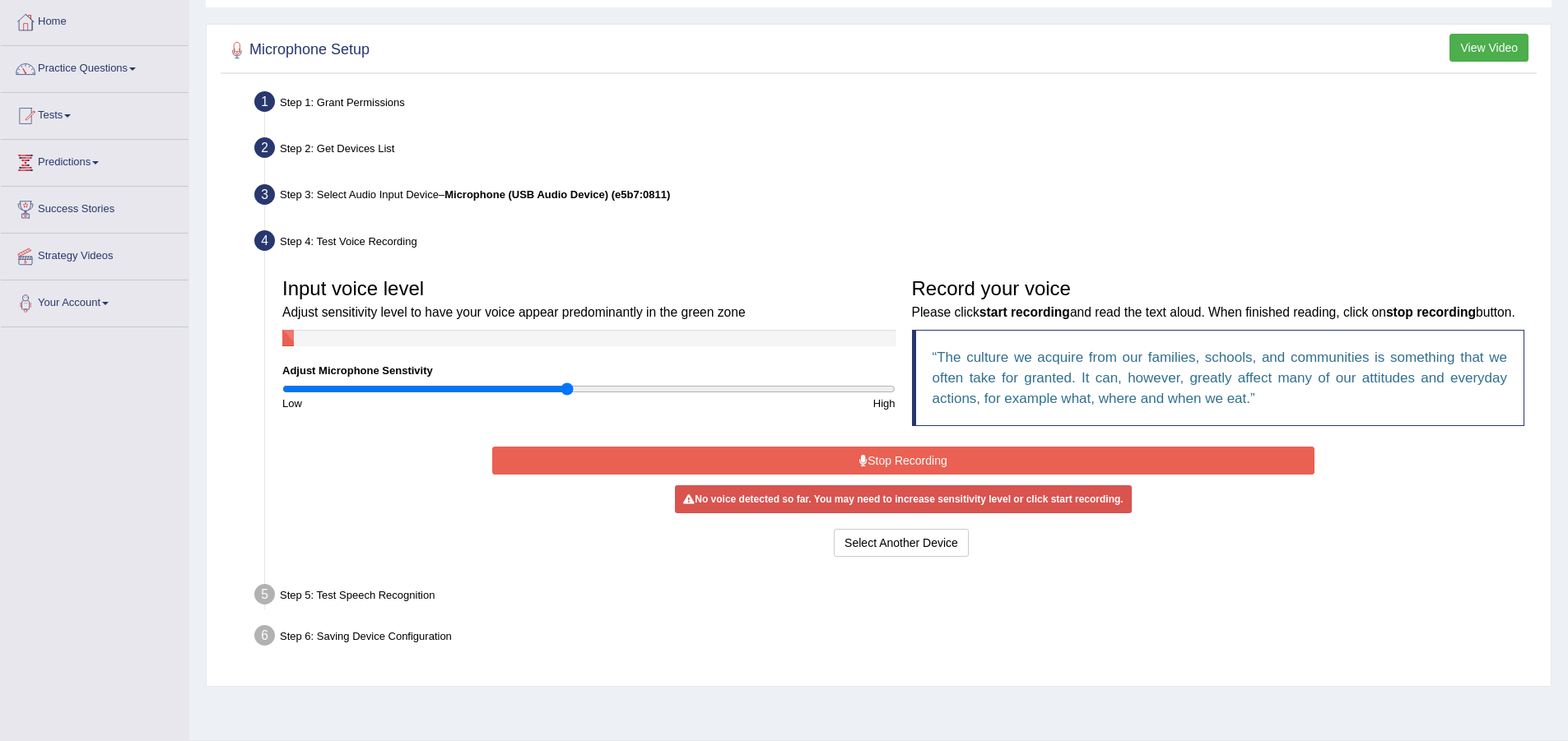
click at [569, 391] on input "range" at bounding box center [589, 390] width 614 height 13
click at [558, 391] on input "range" at bounding box center [589, 390] width 614 height 13
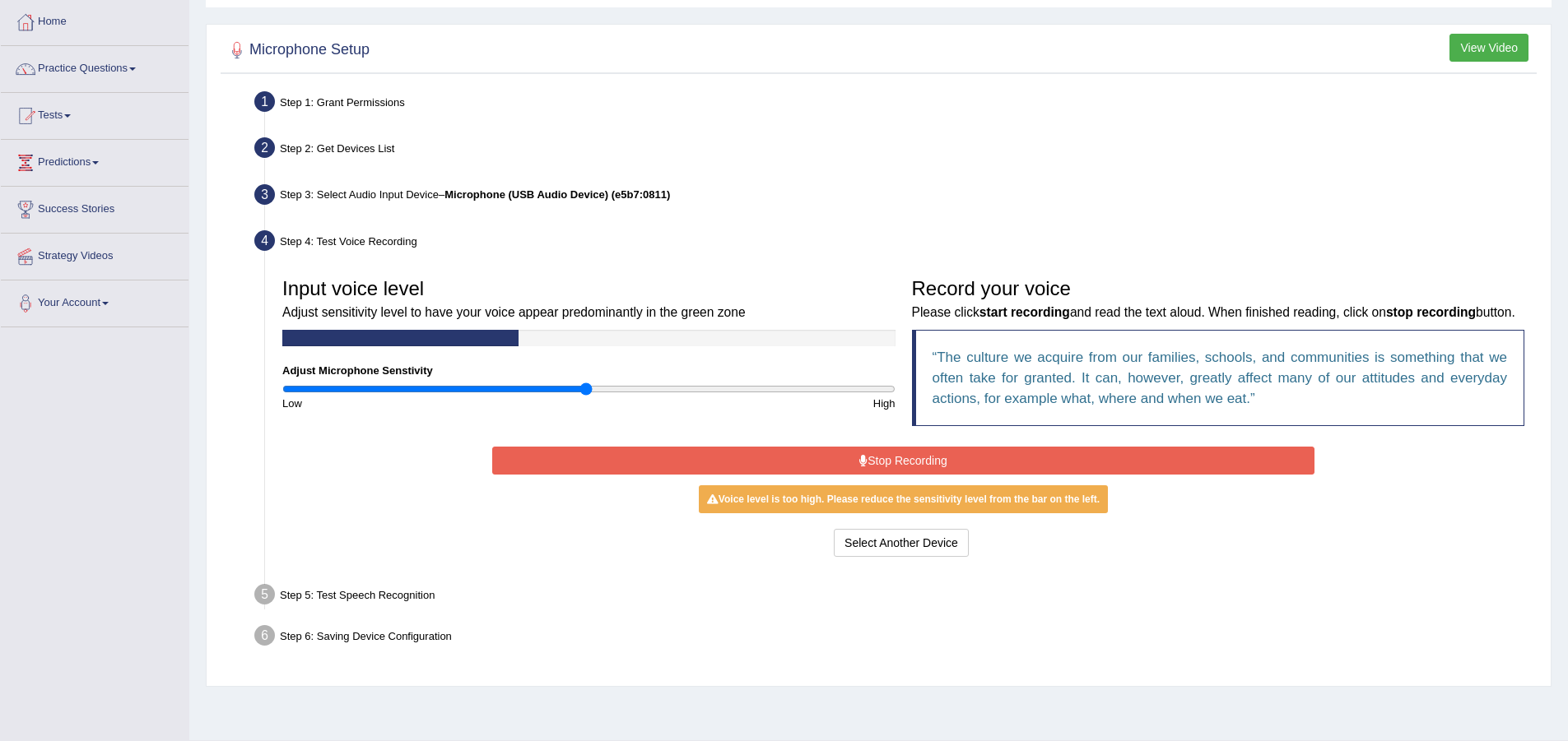
click at [585, 389] on input "range" at bounding box center [589, 390] width 614 height 13
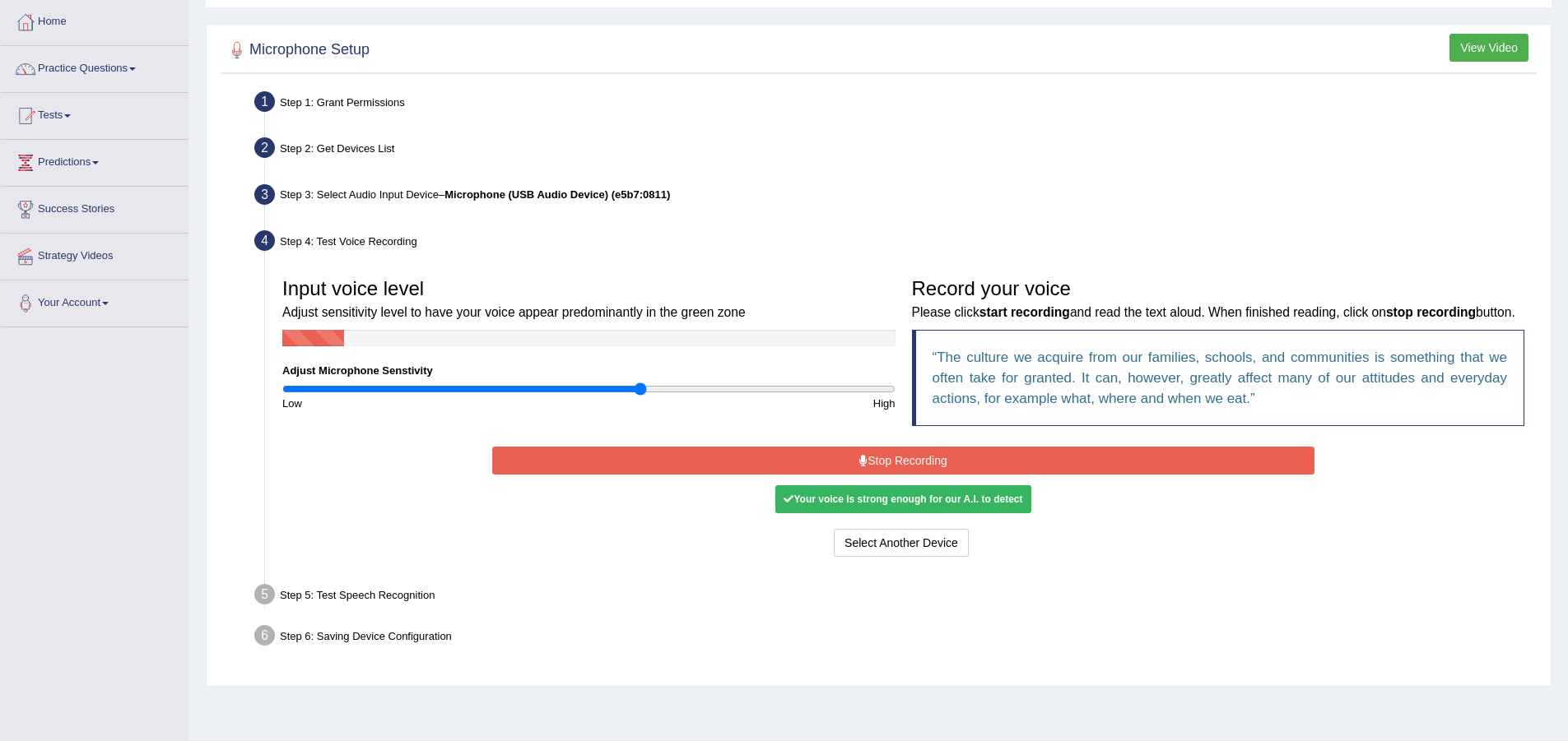
type input "1.18"
click at [639, 385] on input "range" at bounding box center [589, 390] width 614 height 13
click at [738, 471] on button "Stop Recording" at bounding box center [904, 461] width 823 height 28
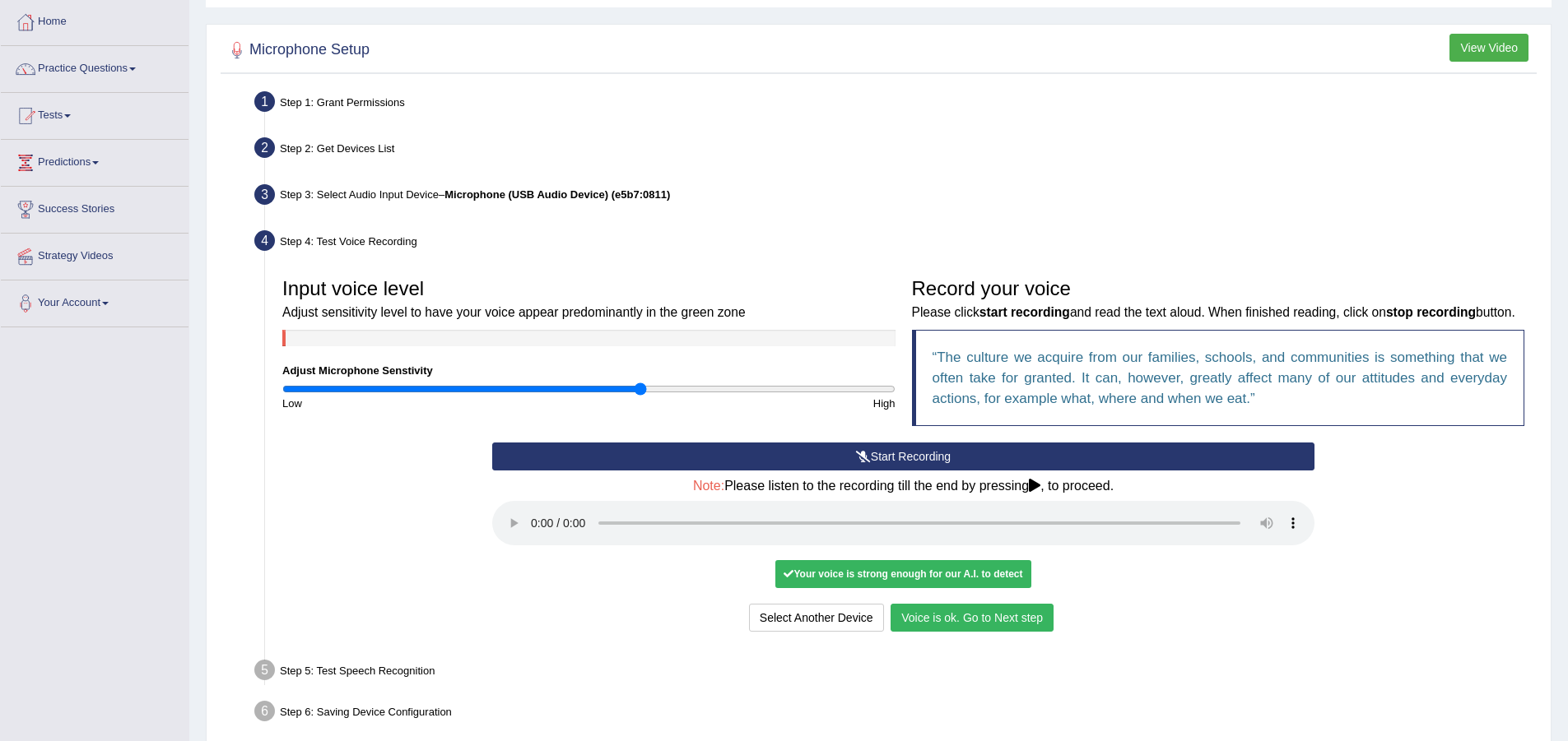
click at [926, 632] on button "Voice is ok. Go to Next step" at bounding box center [972, 618] width 163 height 28
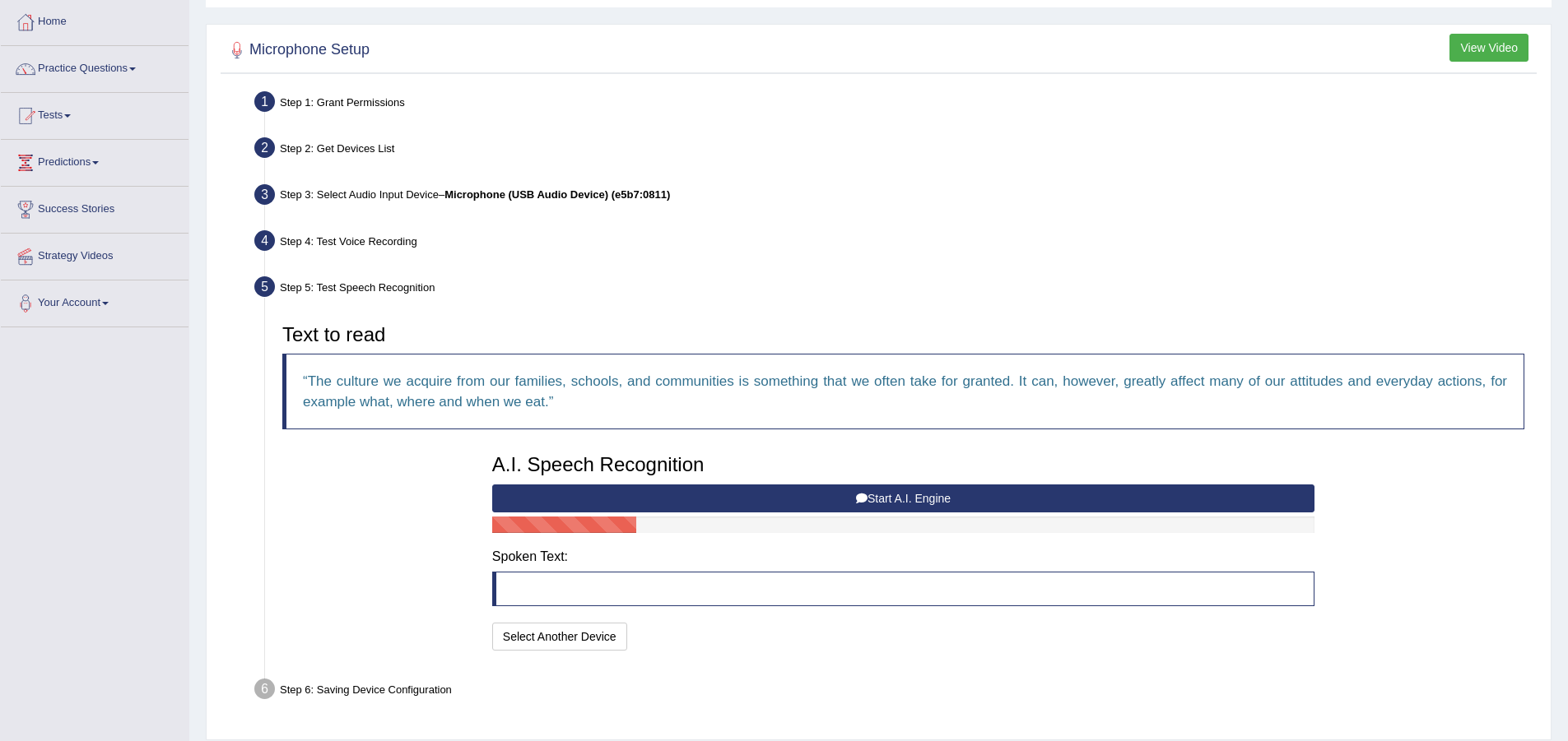
click at [771, 494] on button "Start A.I. Engine" at bounding box center [904, 499] width 823 height 28
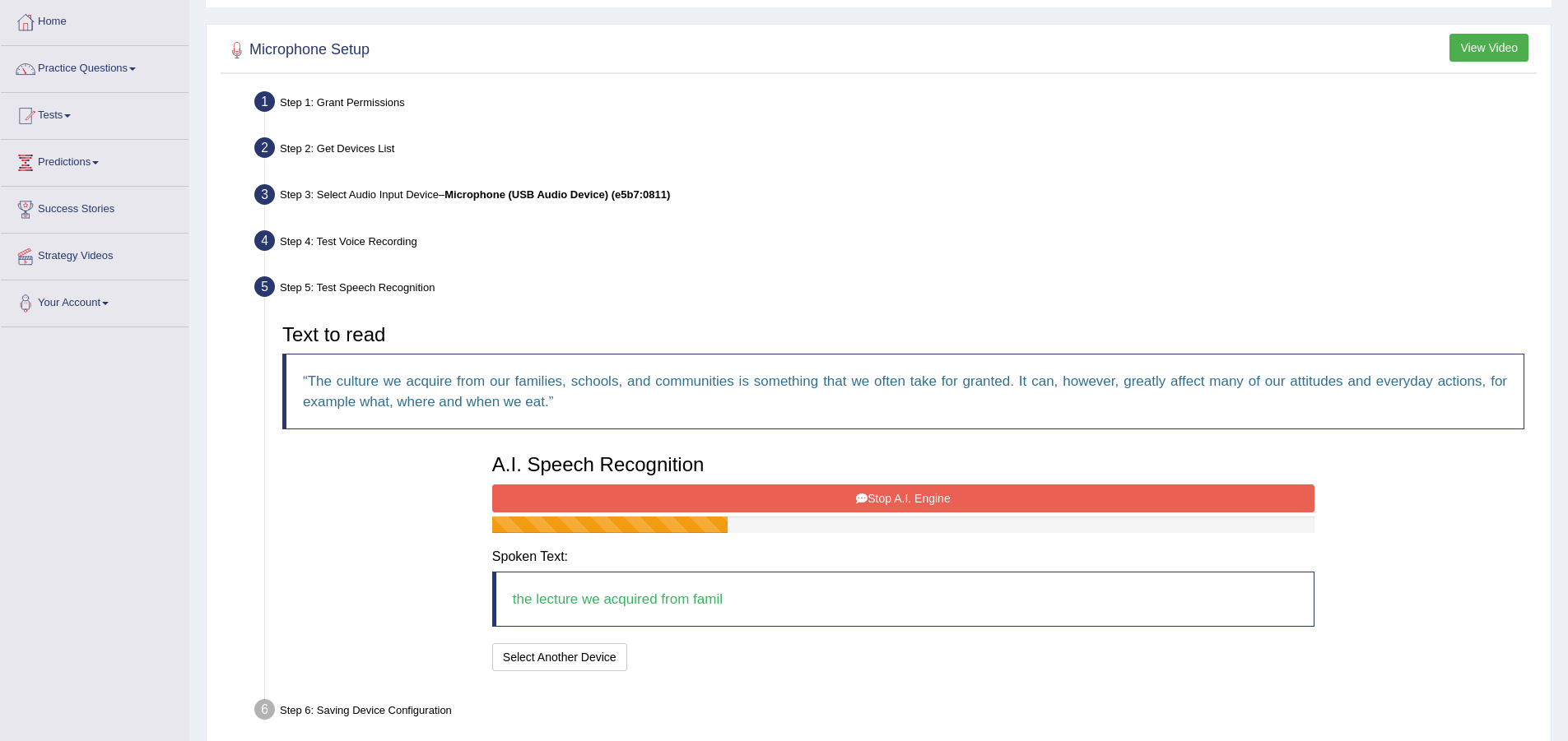
click at [848, 499] on button "Stop A.I. Engine" at bounding box center [904, 499] width 823 height 28
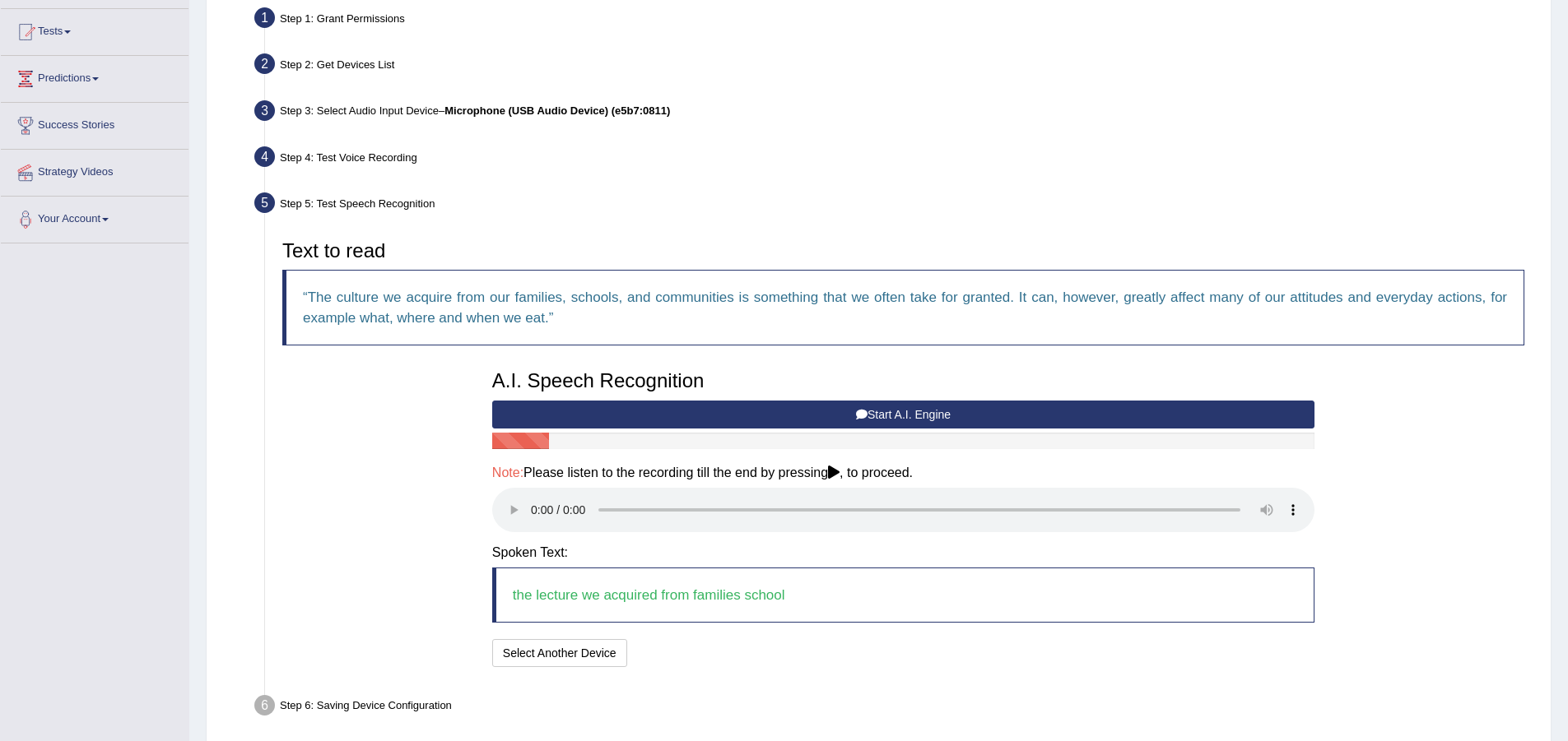
scroll to position [235, 0]
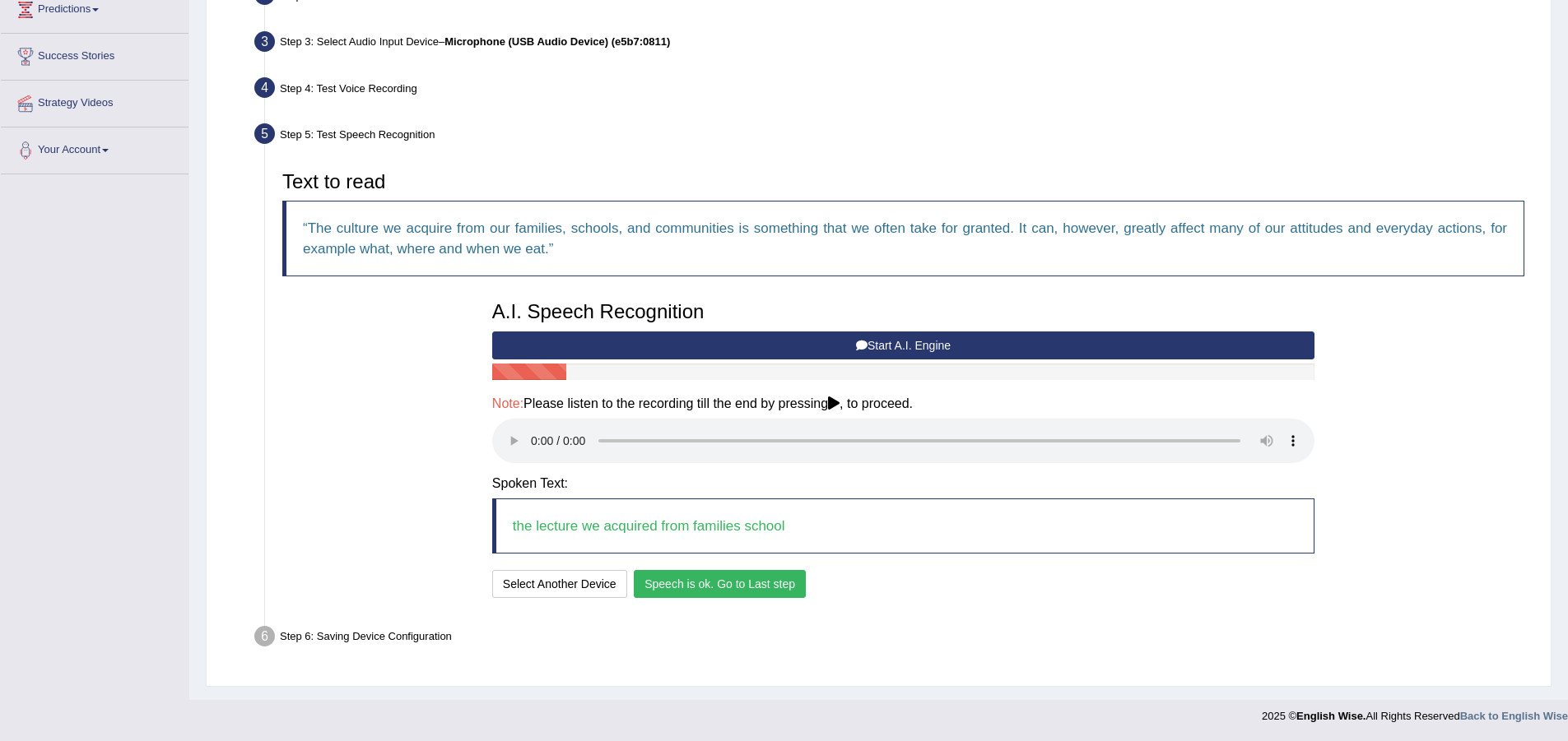
click at [715, 564] on div "A.I. Speech Recognition Start A.I. Engine Stop A.I. Engine Note: Please listen …" at bounding box center [904, 447] width 839 height 309
click at [722, 577] on button "Speech is ok. Go to Last step" at bounding box center [719, 584] width 172 height 28
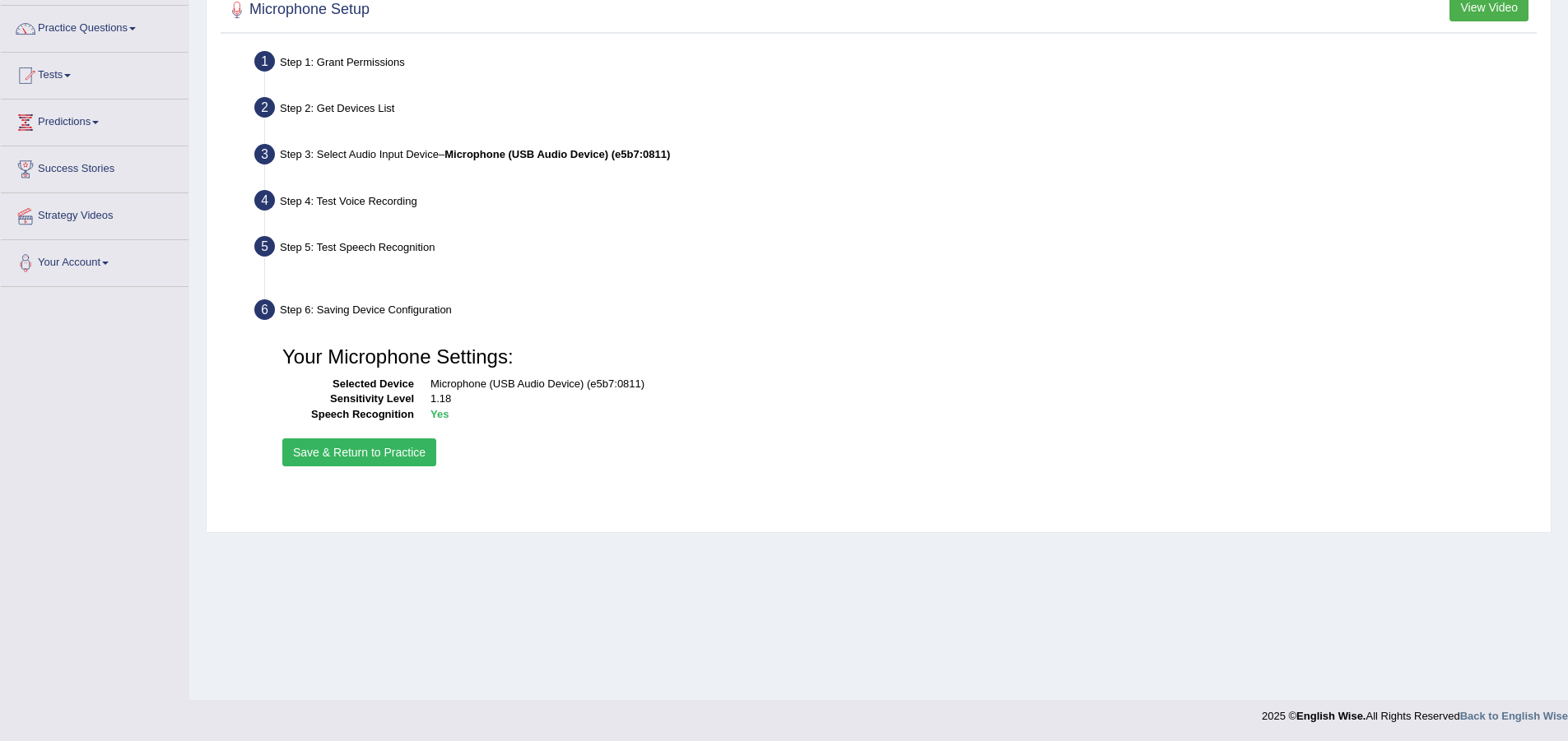
scroll to position [123, 0]
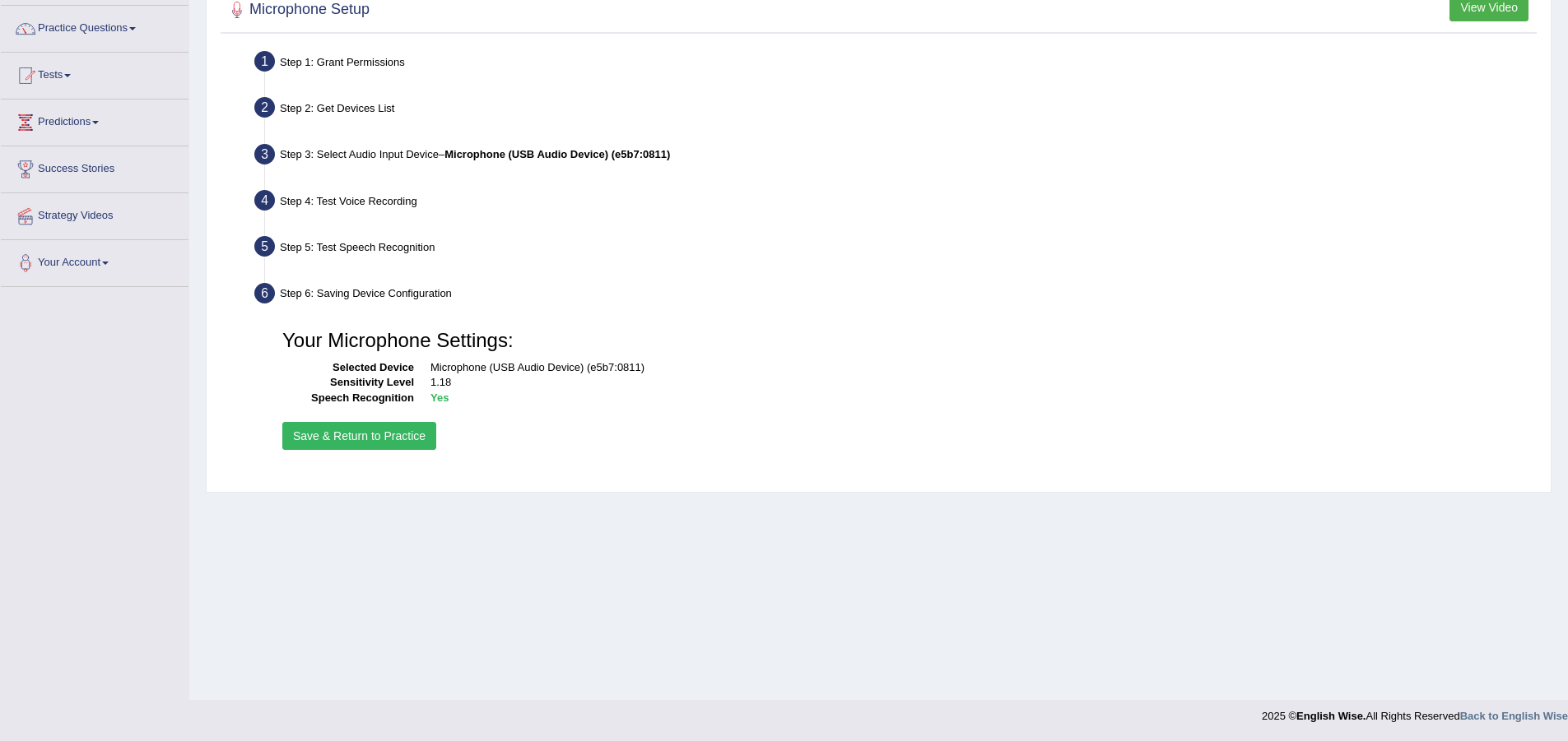
click at [335, 433] on button "Save & Return to Practice" at bounding box center [359, 436] width 154 height 28
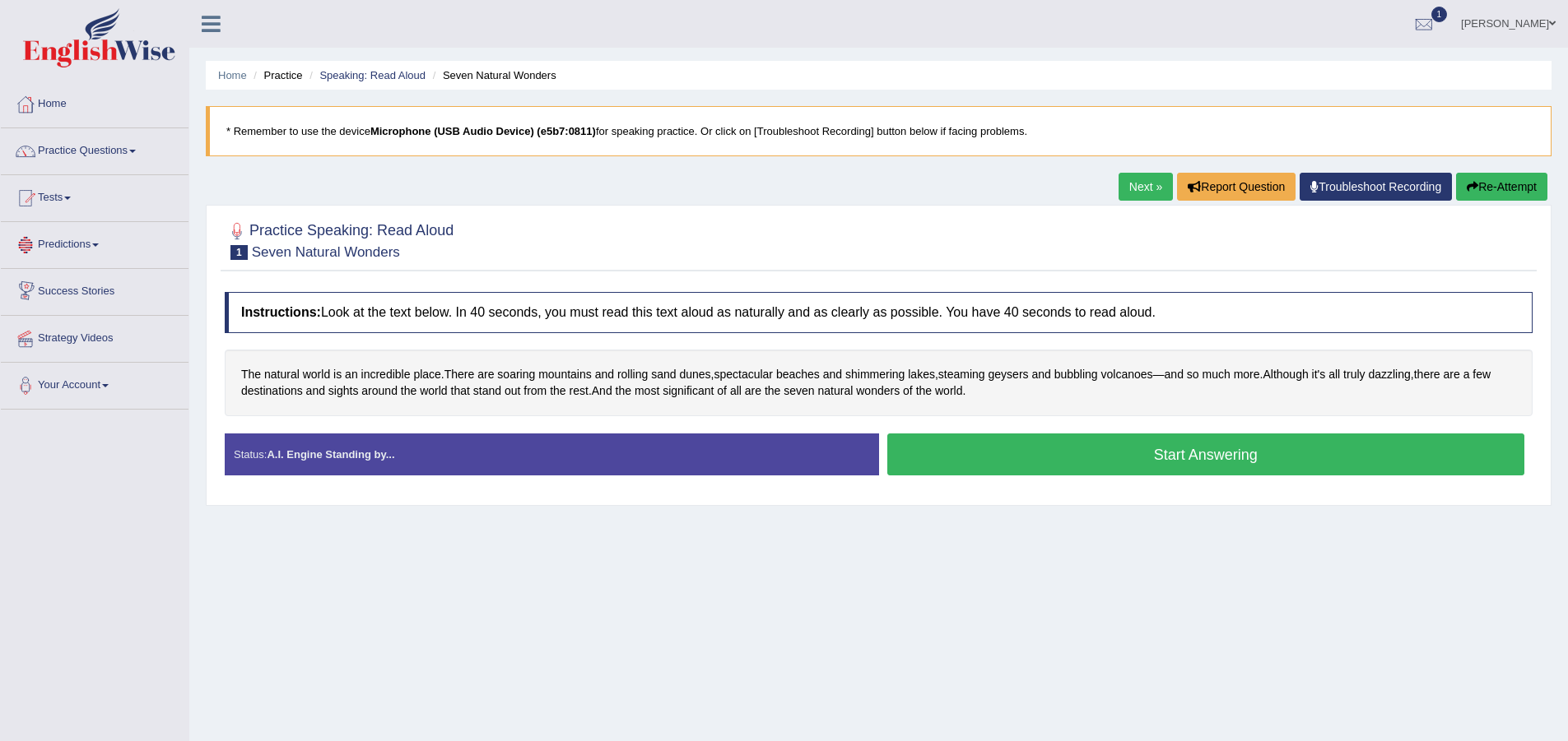
click at [1092, 458] on button "Start Answering" at bounding box center [1206, 454] width 638 height 42
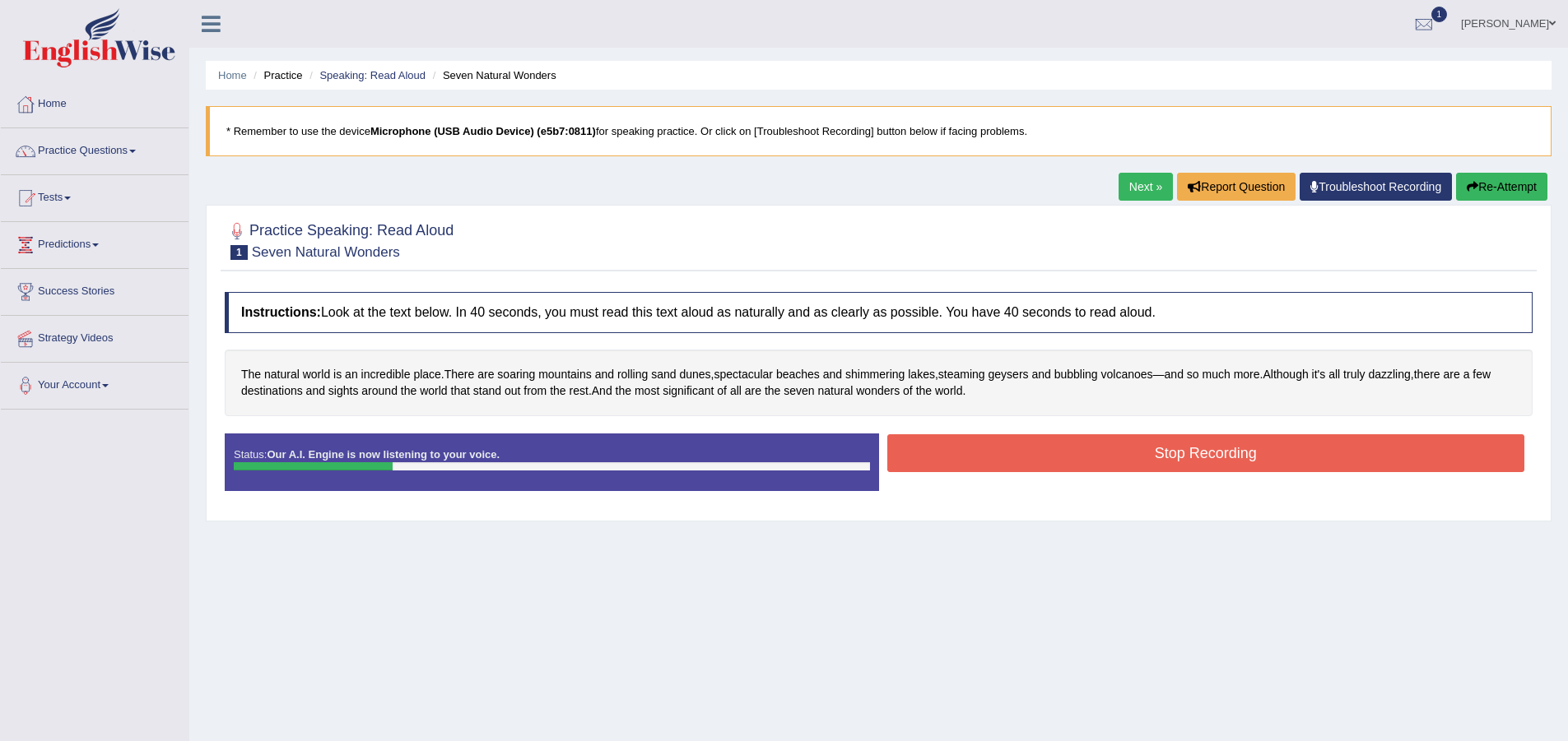
drag, startPoint x: 1125, startPoint y: 414, endPoint x: 1126, endPoint y: 438, distance: 24.0
click at [1125, 415] on div "The natural world is an incredible place . There are soaring mountains and roll…" at bounding box center [878, 383] width 1308 height 66
click at [1126, 438] on button "Stop Recording" at bounding box center [1206, 453] width 638 height 38
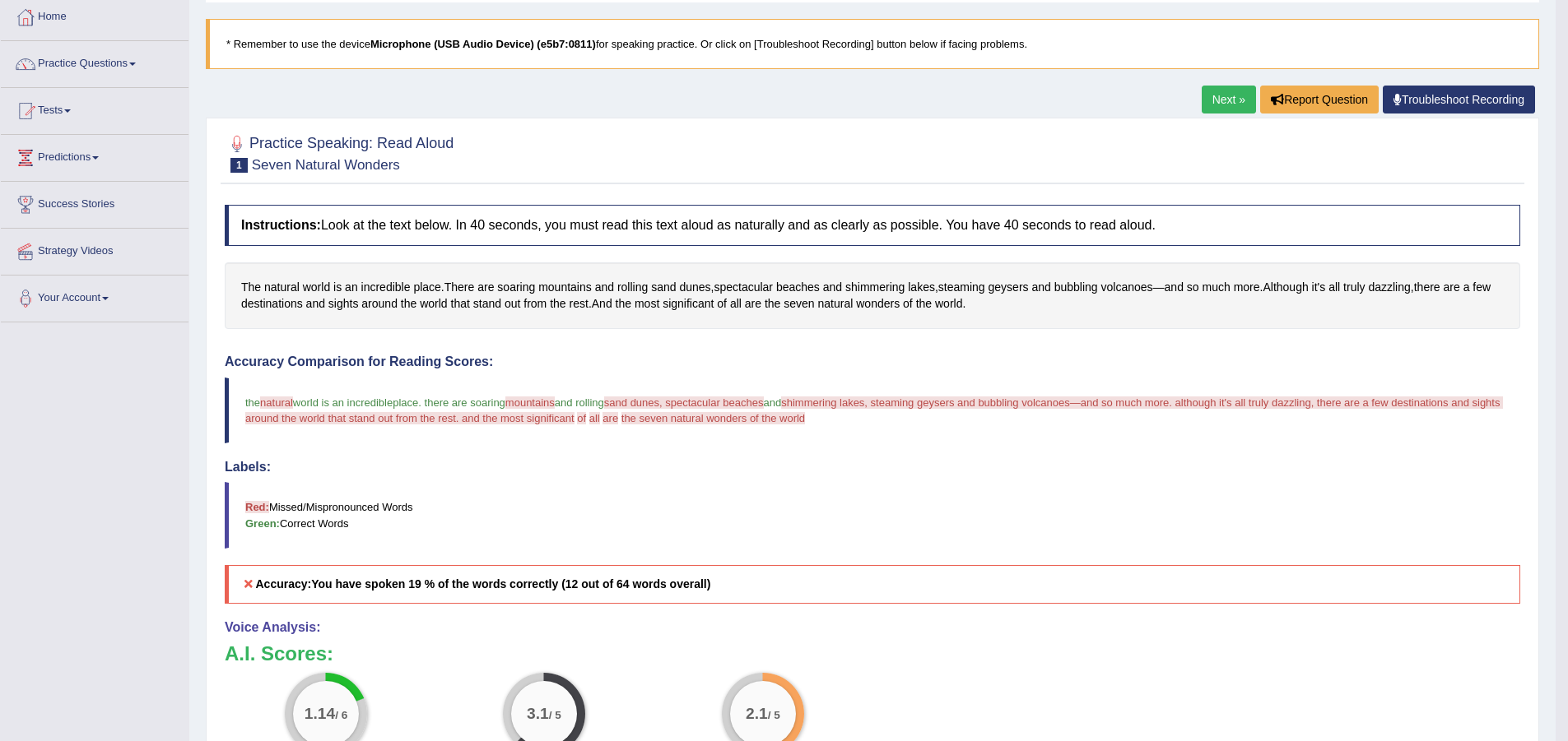
scroll to position [82, 0]
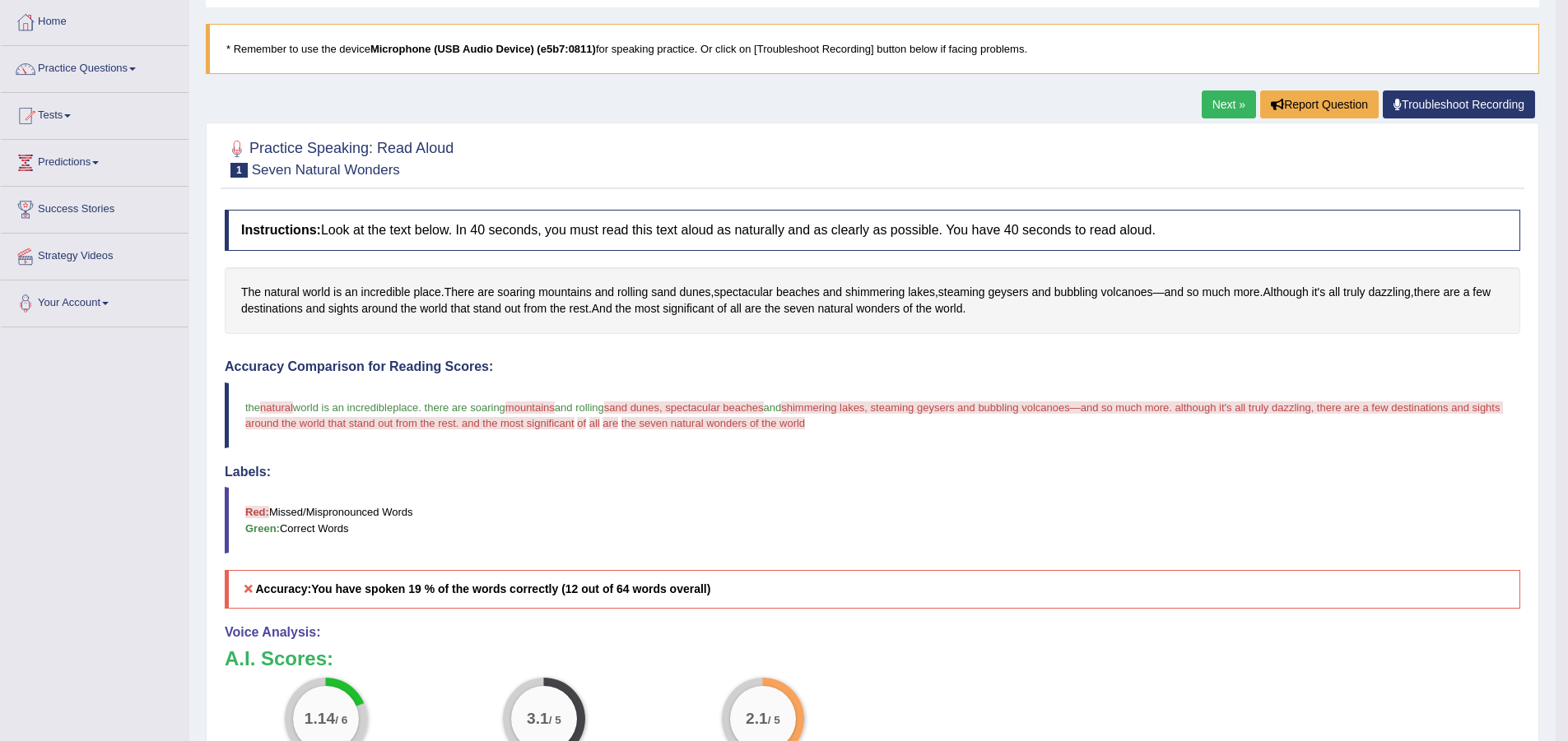
click at [1231, 102] on link "Next »" at bounding box center [1229, 104] width 55 height 28
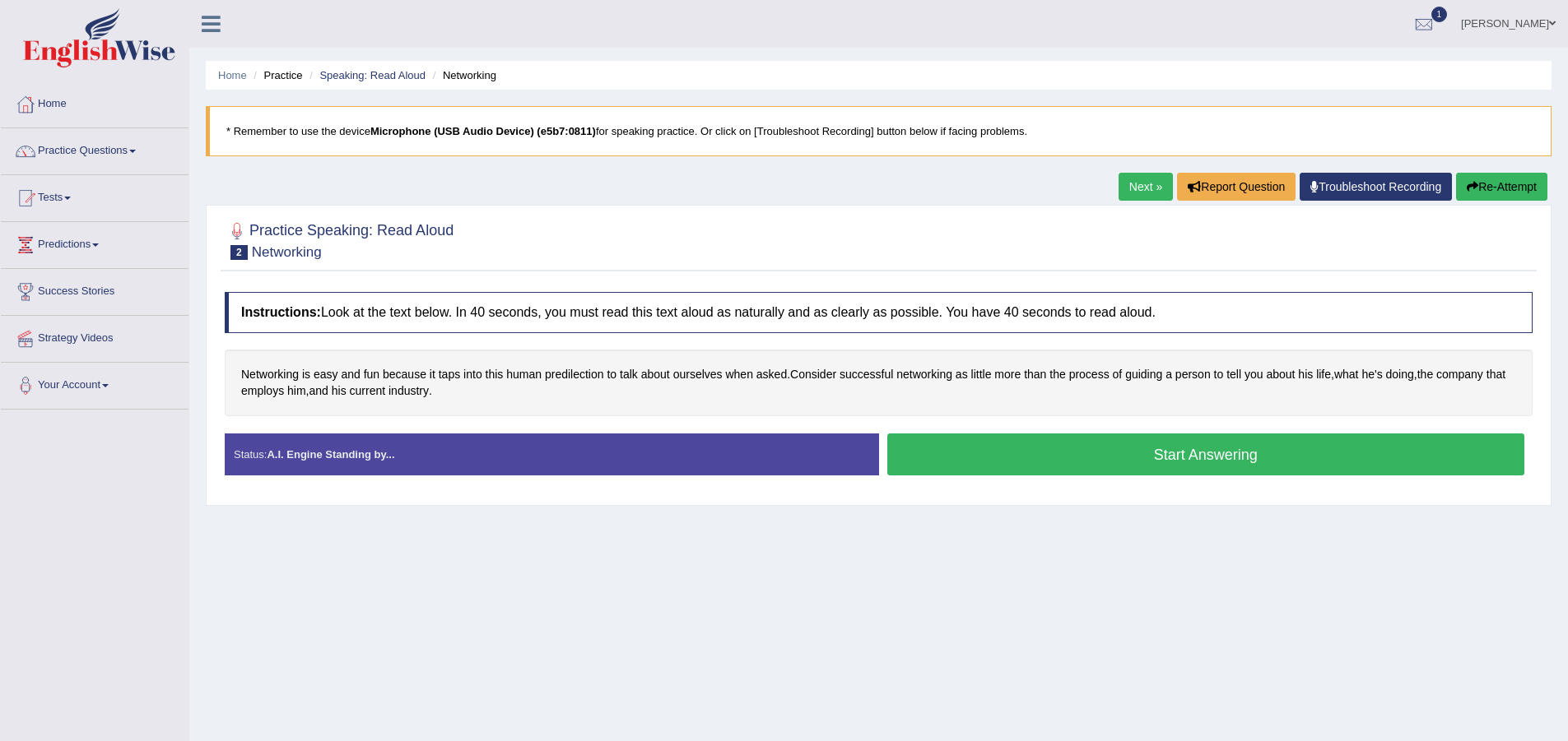
click at [1131, 461] on button "Start Answering" at bounding box center [1206, 454] width 638 height 42
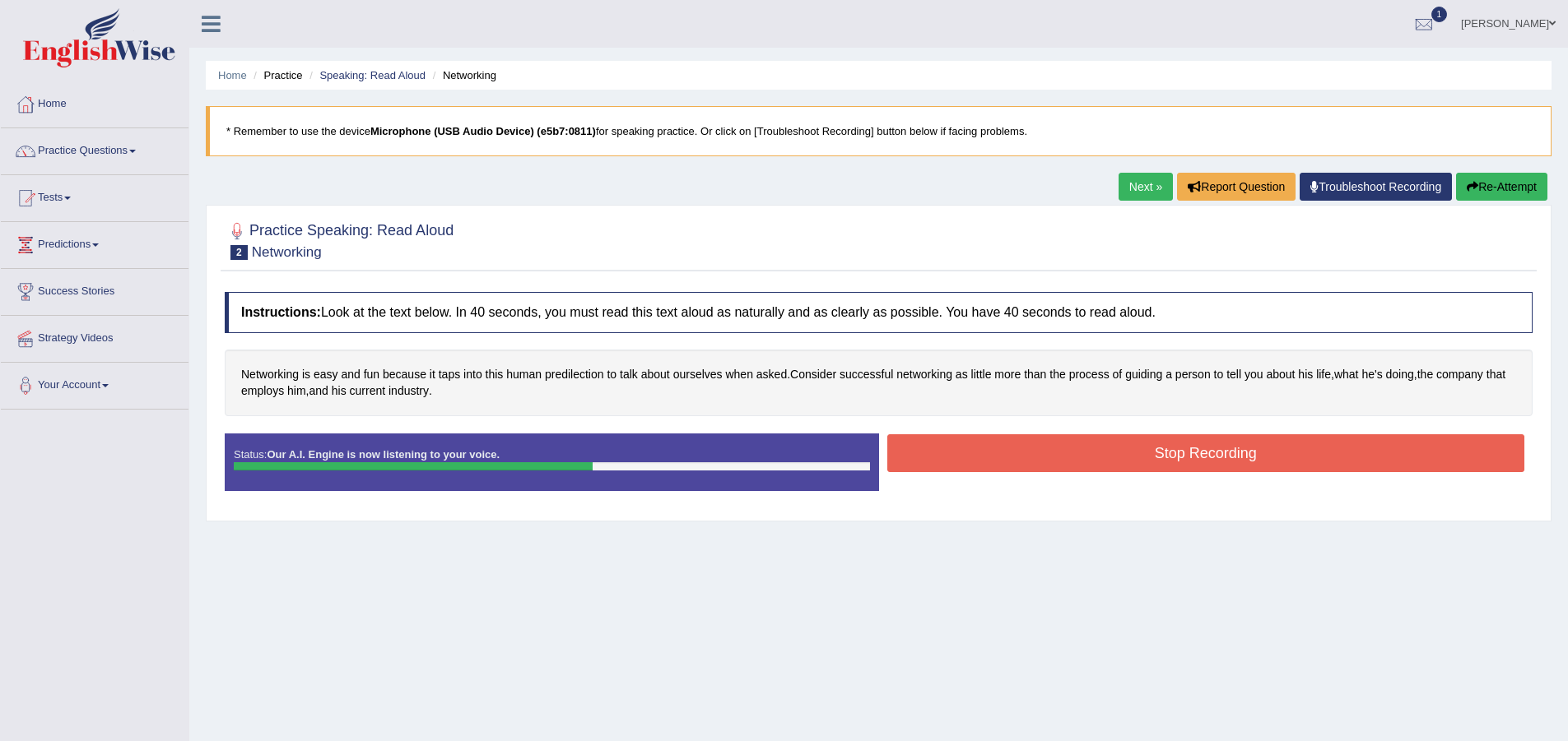
click at [1175, 453] on button "Stop Recording" at bounding box center [1206, 453] width 638 height 38
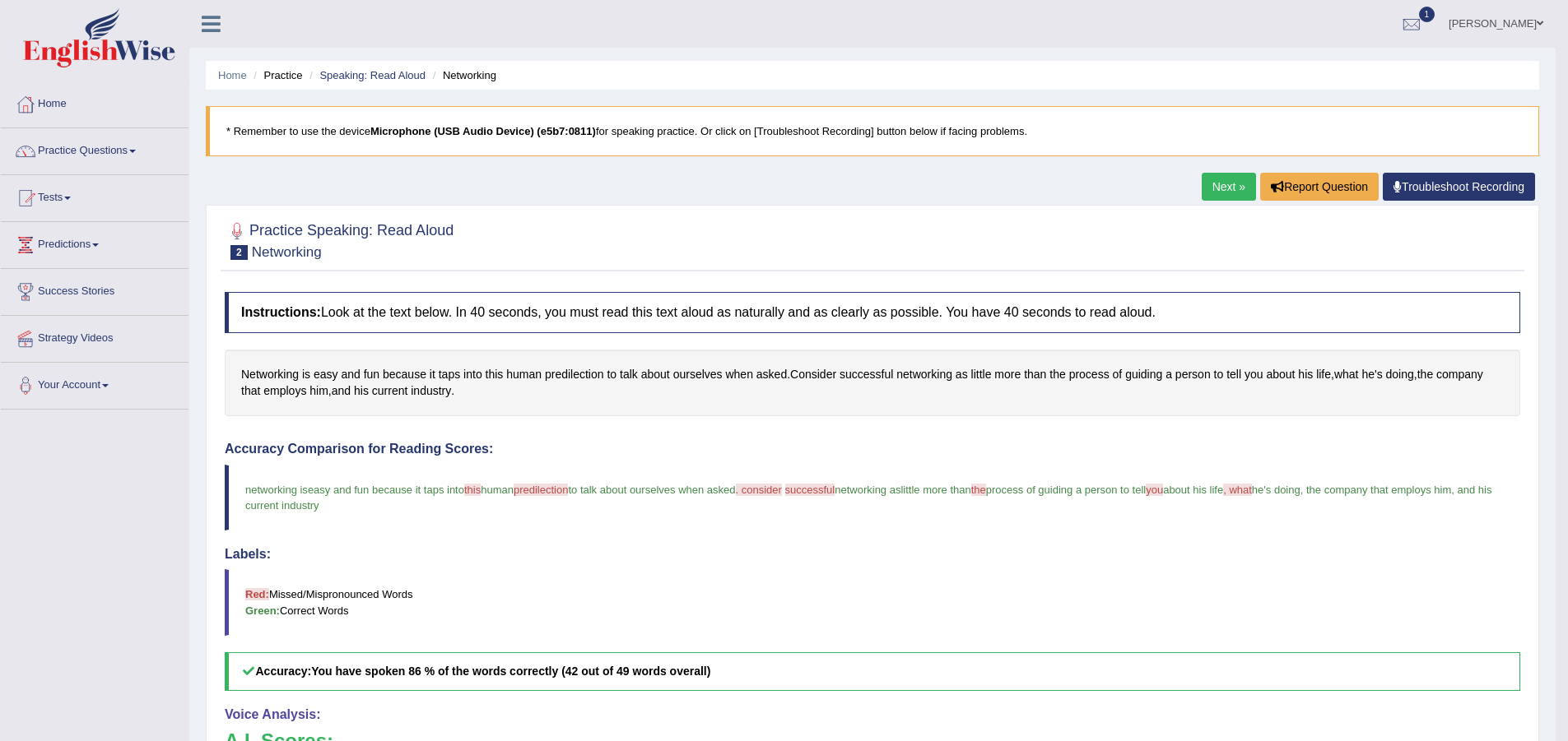
click at [1209, 186] on link "Next »" at bounding box center [1229, 186] width 55 height 28
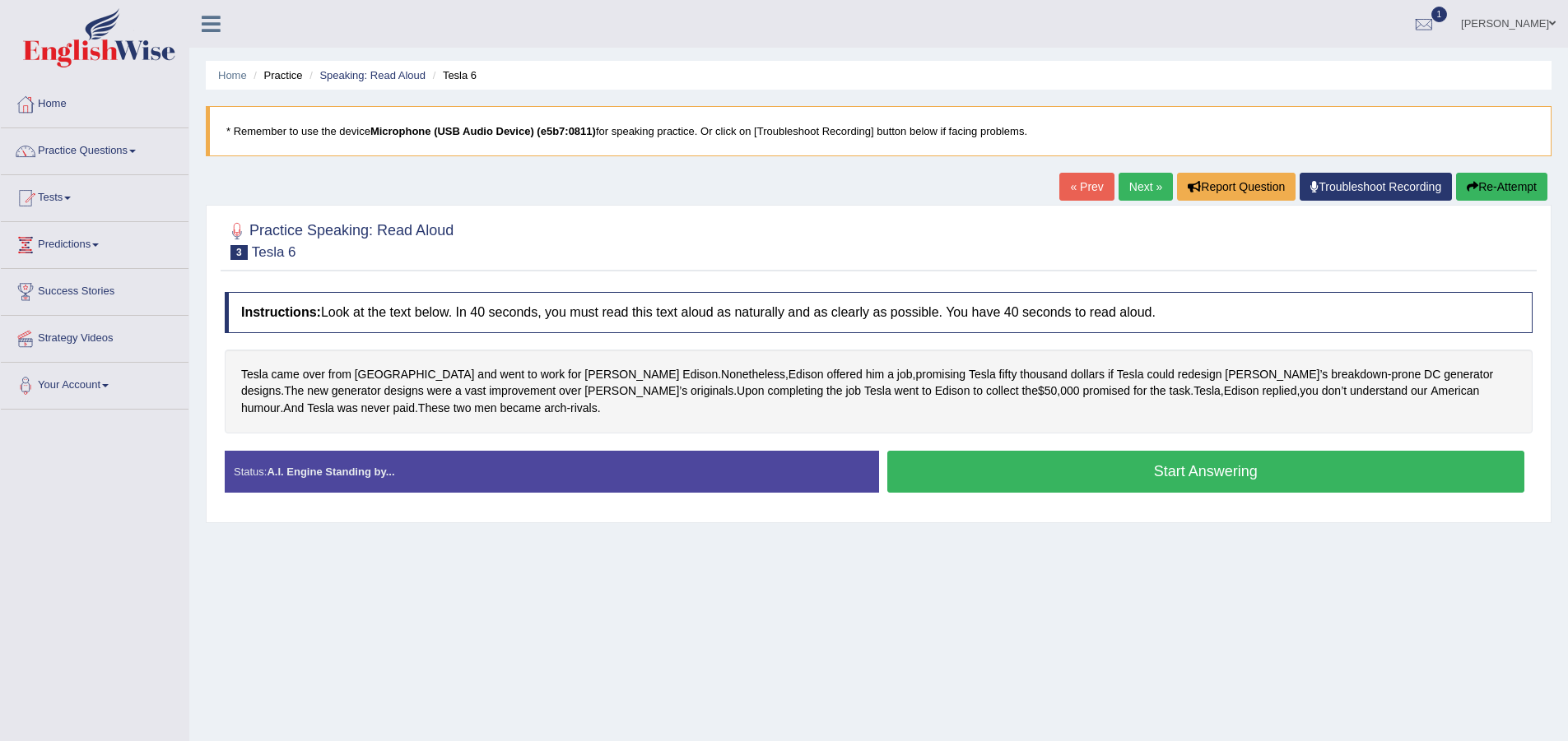
click at [1081, 473] on button "Start Answering" at bounding box center [1206, 472] width 638 height 42
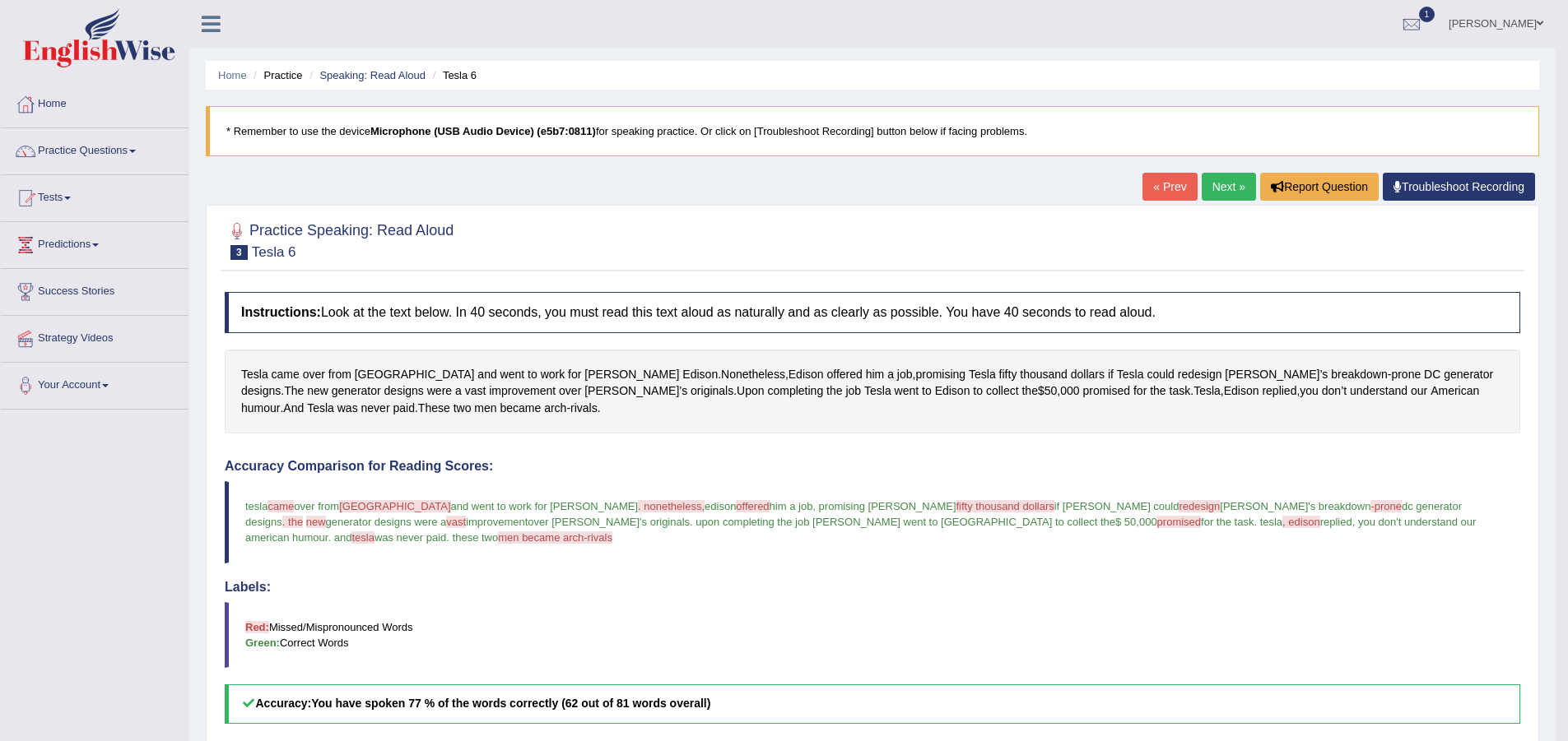
click at [1231, 182] on link "Next »" at bounding box center [1229, 186] width 55 height 28
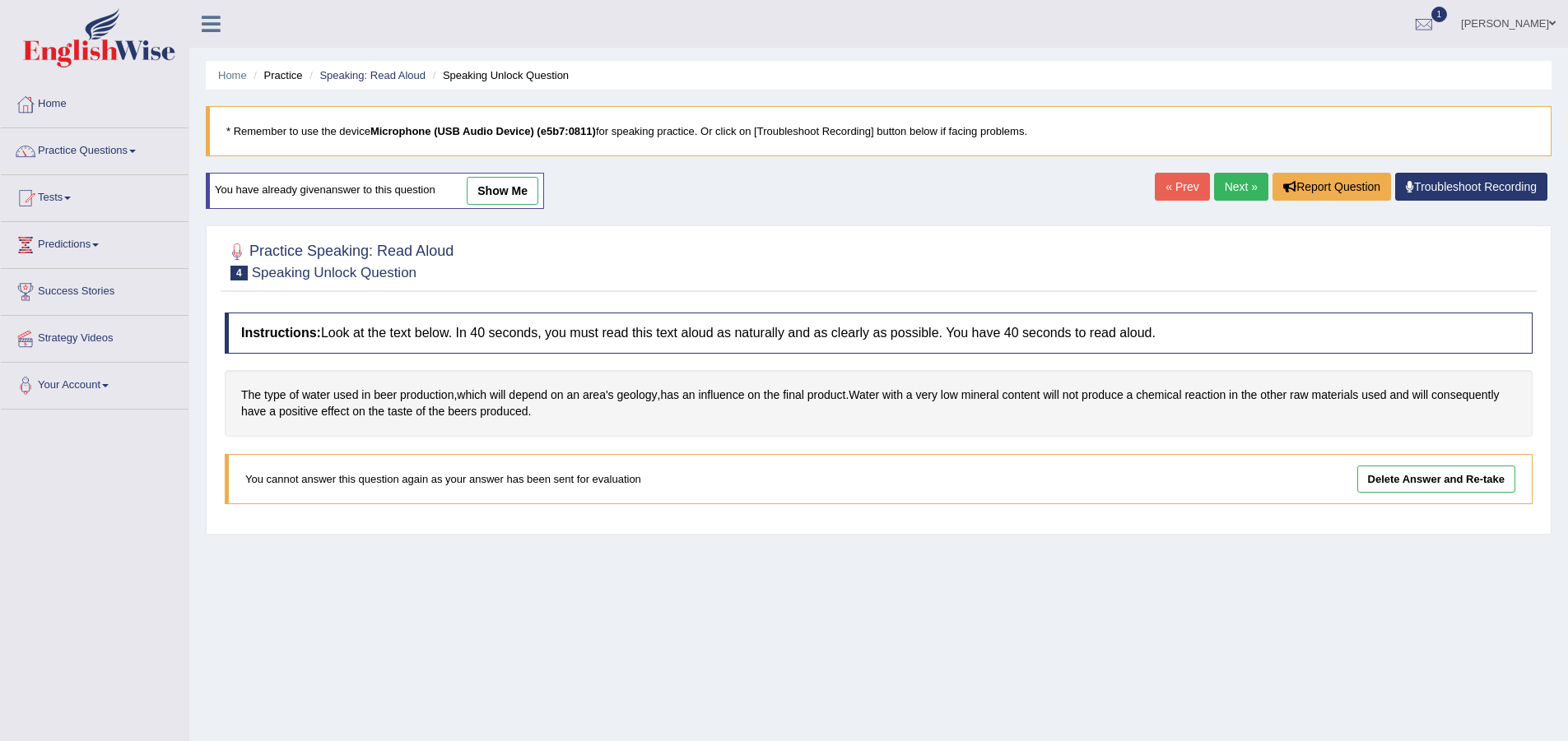
click at [570, 322] on h4 "Instructions: Look at the text below. In 40 seconds, you must read this text al…" at bounding box center [878, 333] width 1308 height 41
click at [432, 432] on div "The type of water used in beer production , which will depend on an area's geol…" at bounding box center [878, 404] width 1308 height 66
drag, startPoint x: 471, startPoint y: 433, endPoint x: 580, endPoint y: 428, distance: 109.1
click at [551, 433] on div "The type of water used in beer production , which will depend on an area's geol…" at bounding box center [878, 404] width 1308 height 66
drag, startPoint x: 827, startPoint y: 391, endPoint x: 644, endPoint y: 382, distance: 183.2
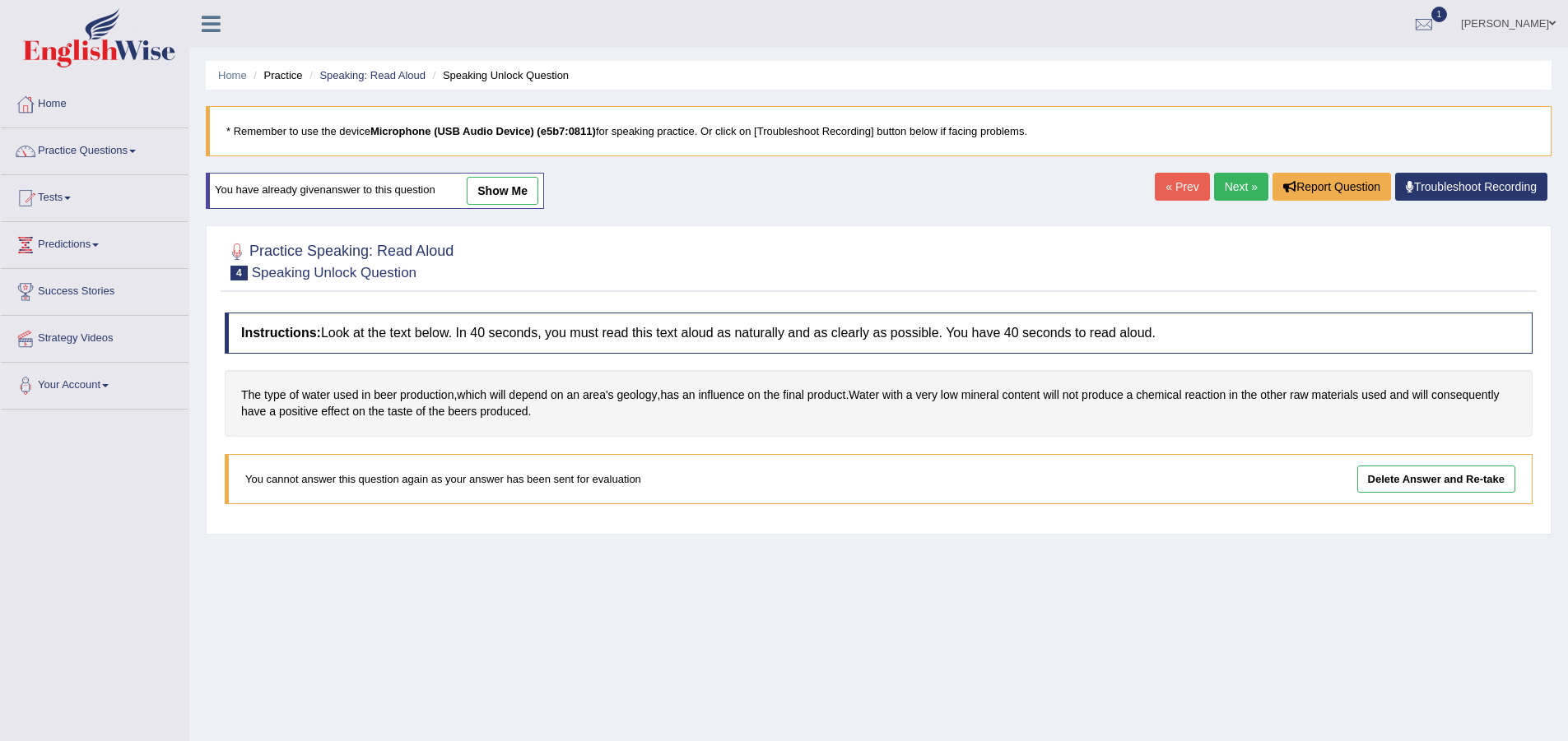
click at [820, 390] on span "product" at bounding box center [827, 395] width 39 height 17
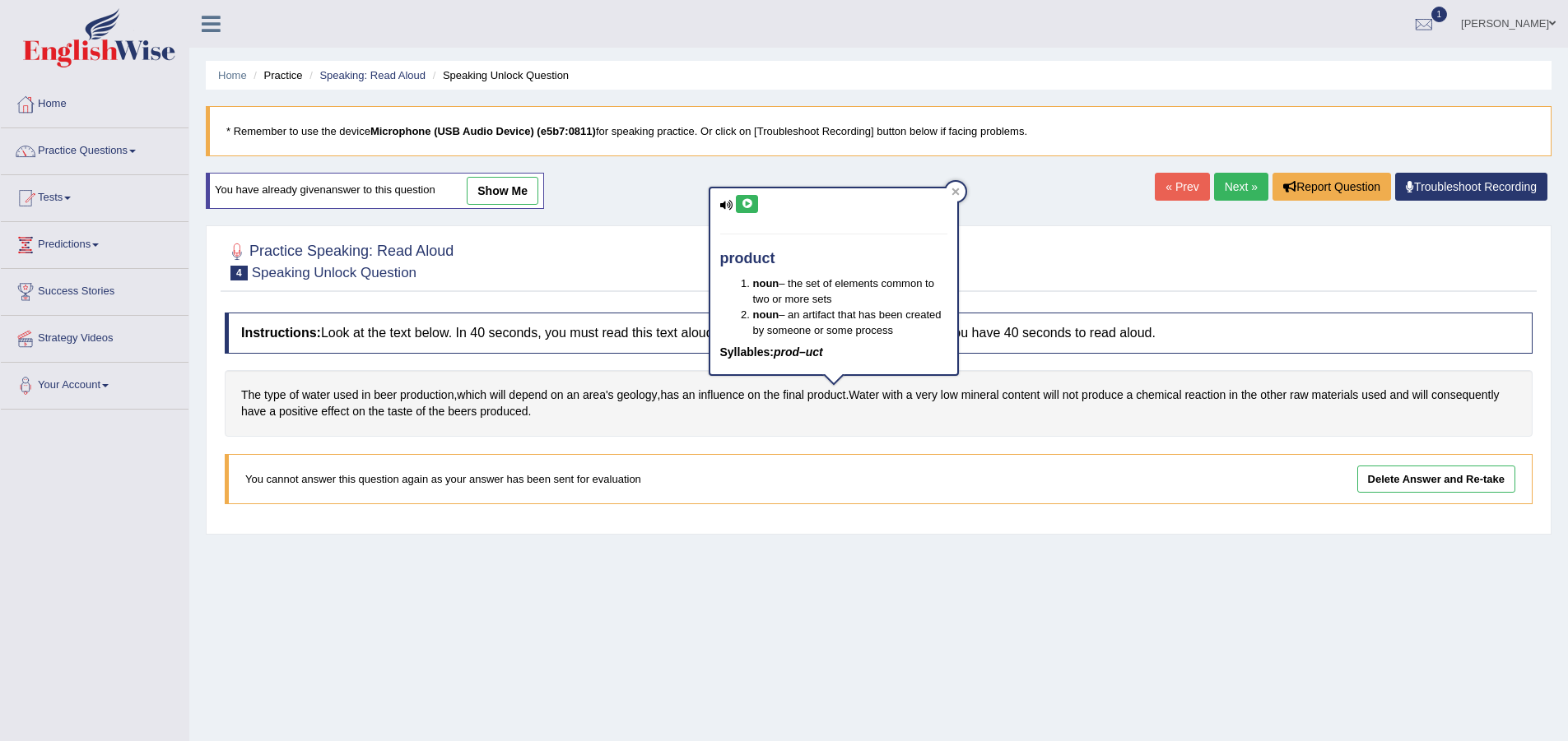
click at [644, 382] on div "The type of water used in beer production , which will depend on an area's geol…" at bounding box center [878, 404] width 1308 height 66
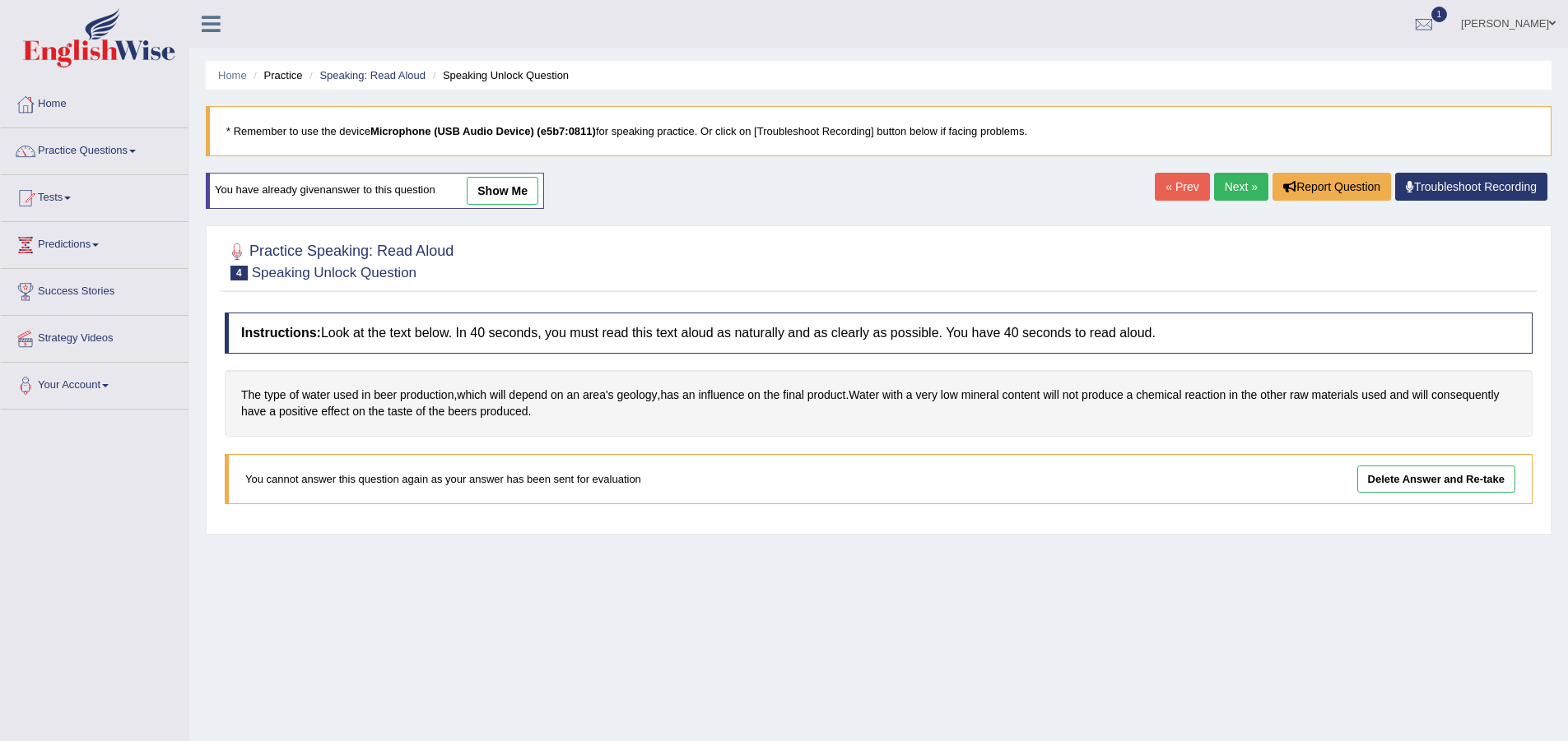
click at [721, 451] on div "Instructions: Look at the text below. In 40 seconds, you must read this text al…" at bounding box center [878, 414] width 1316 height 221
click at [1403, 473] on link "Delete Answer and Re-take" at bounding box center [1436, 479] width 158 height 27
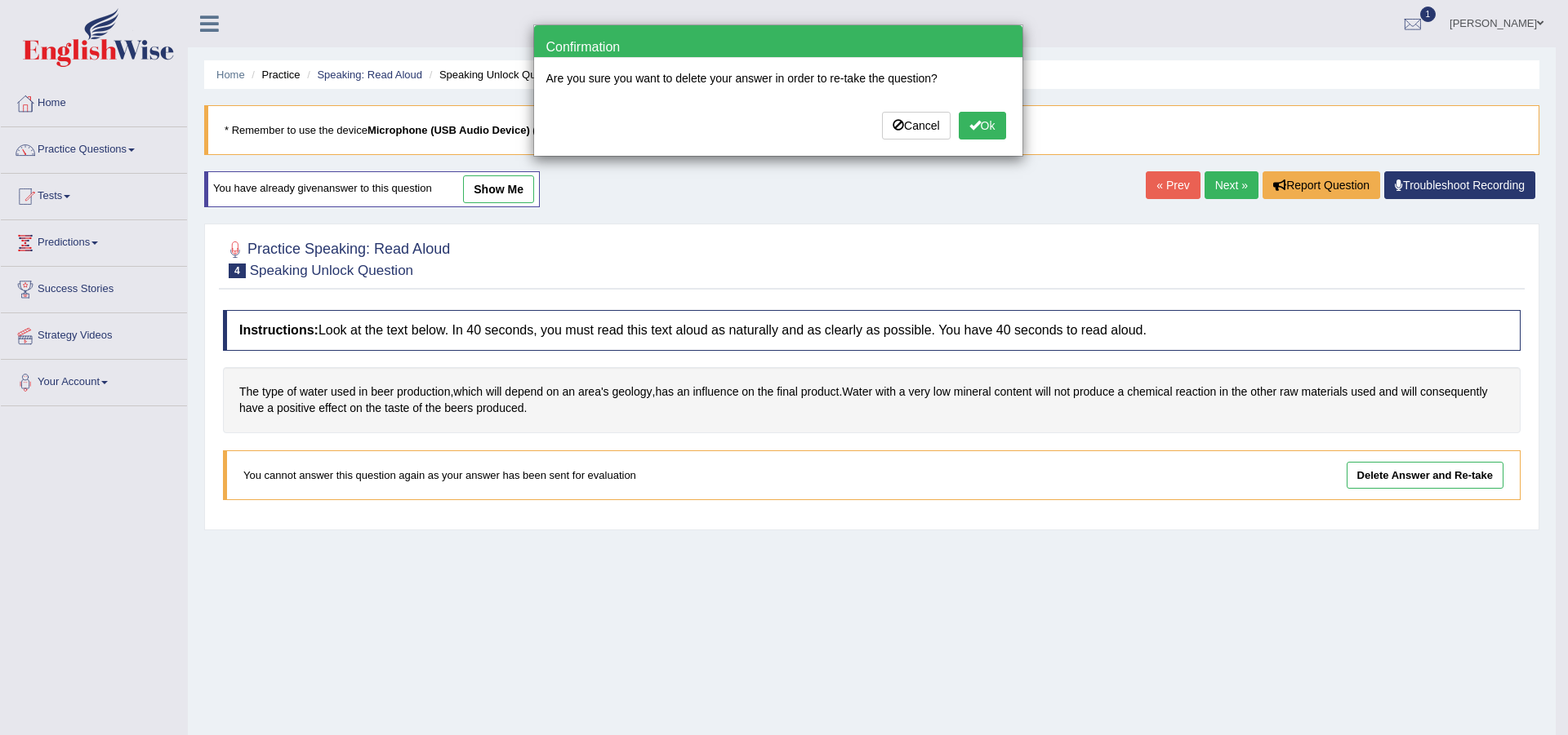
click at [978, 113] on button "Ok" at bounding box center [982, 126] width 48 height 28
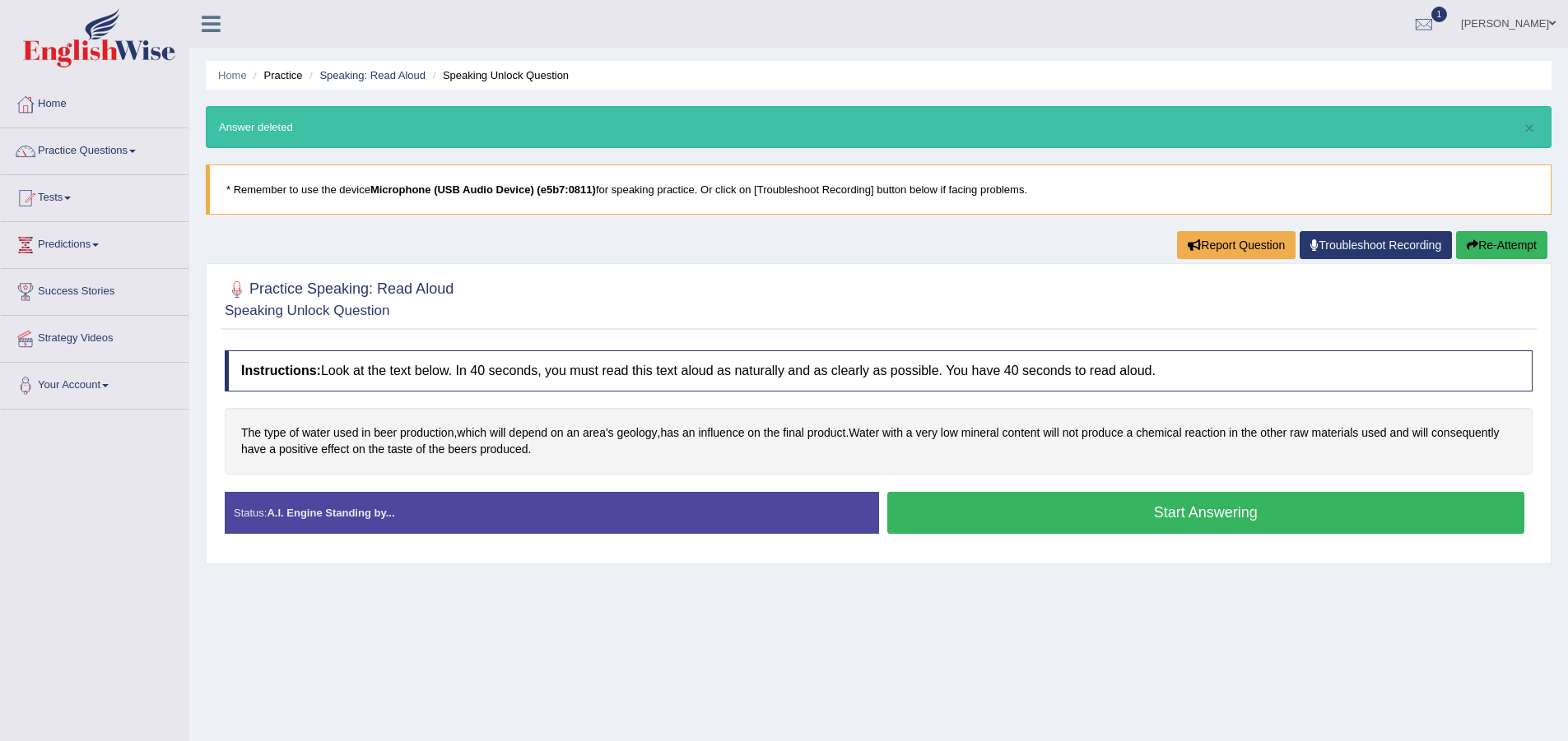
click at [1134, 506] on button "Start Answering" at bounding box center [1206, 513] width 638 height 42
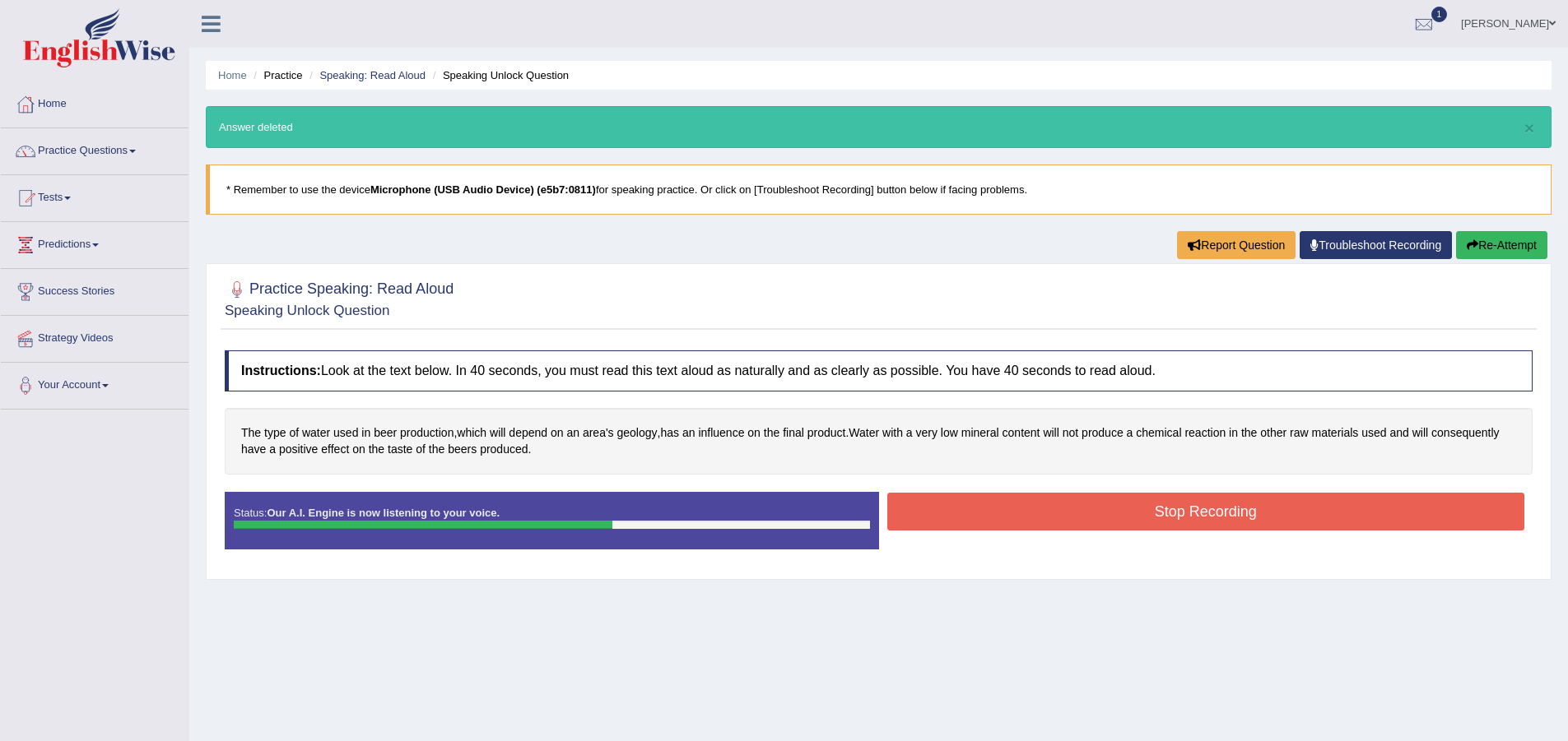
click at [1006, 516] on button "Stop Recording" at bounding box center [1206, 512] width 638 height 38
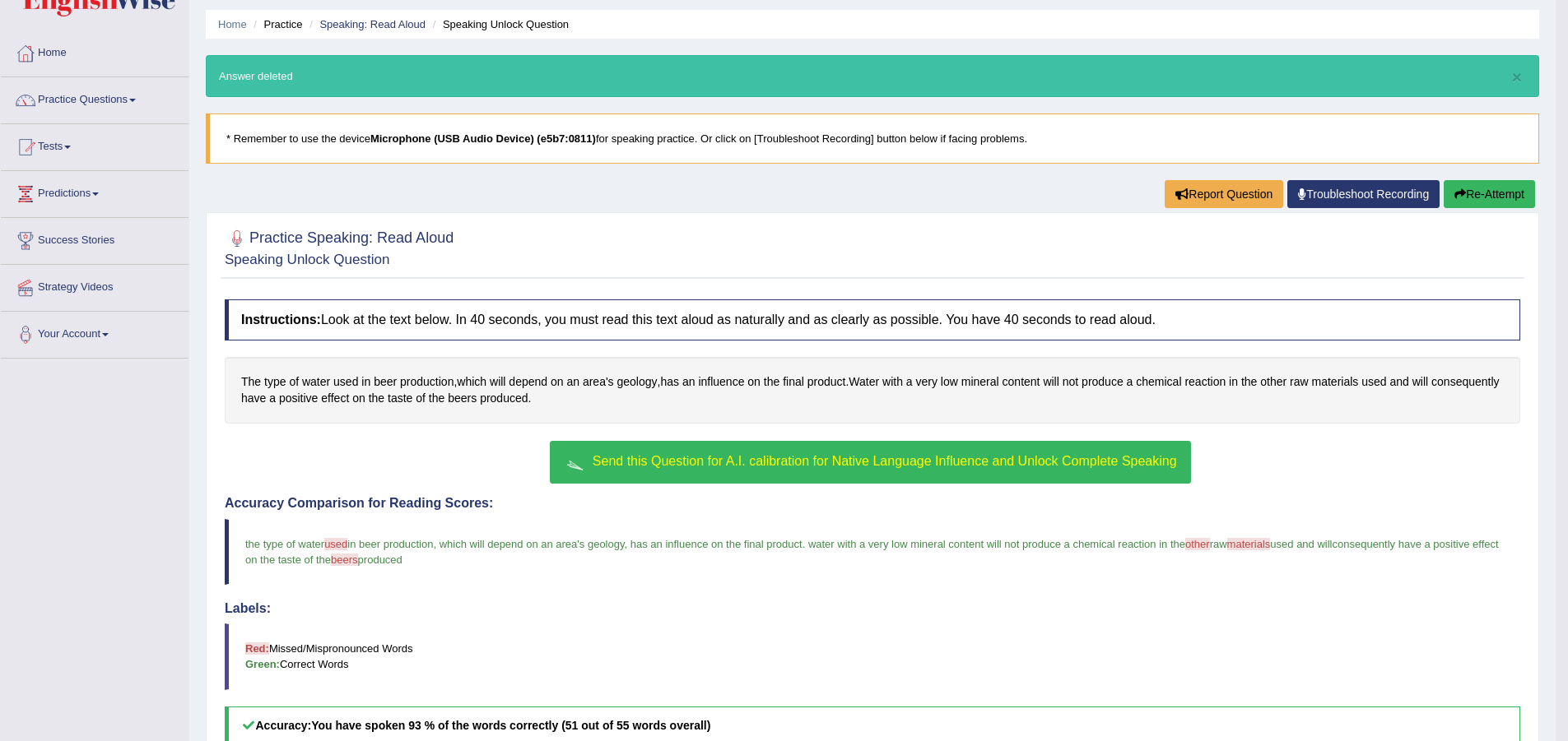
scroll to position [50, 0]
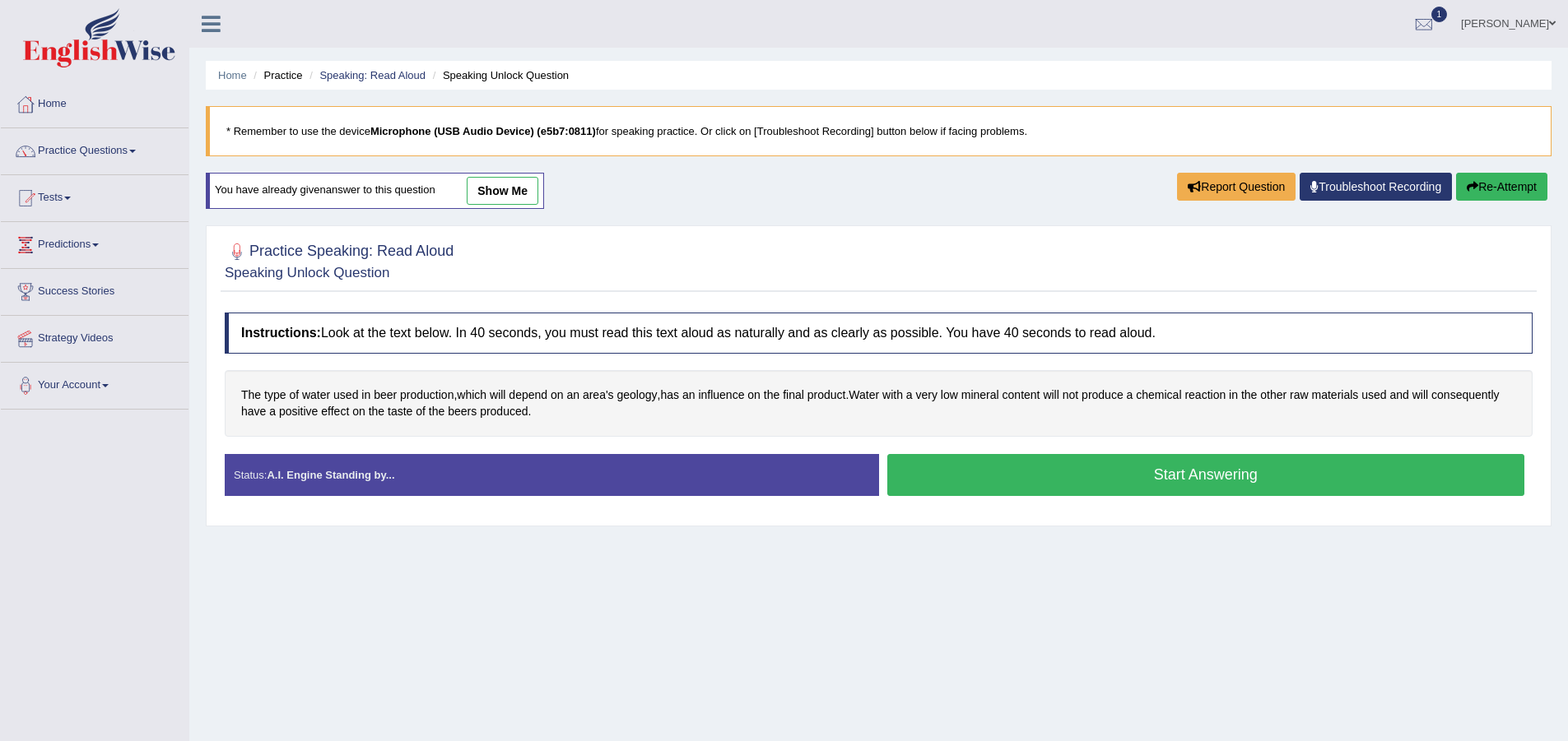
click at [1158, 492] on button "Start Answering" at bounding box center [1206, 475] width 638 height 42
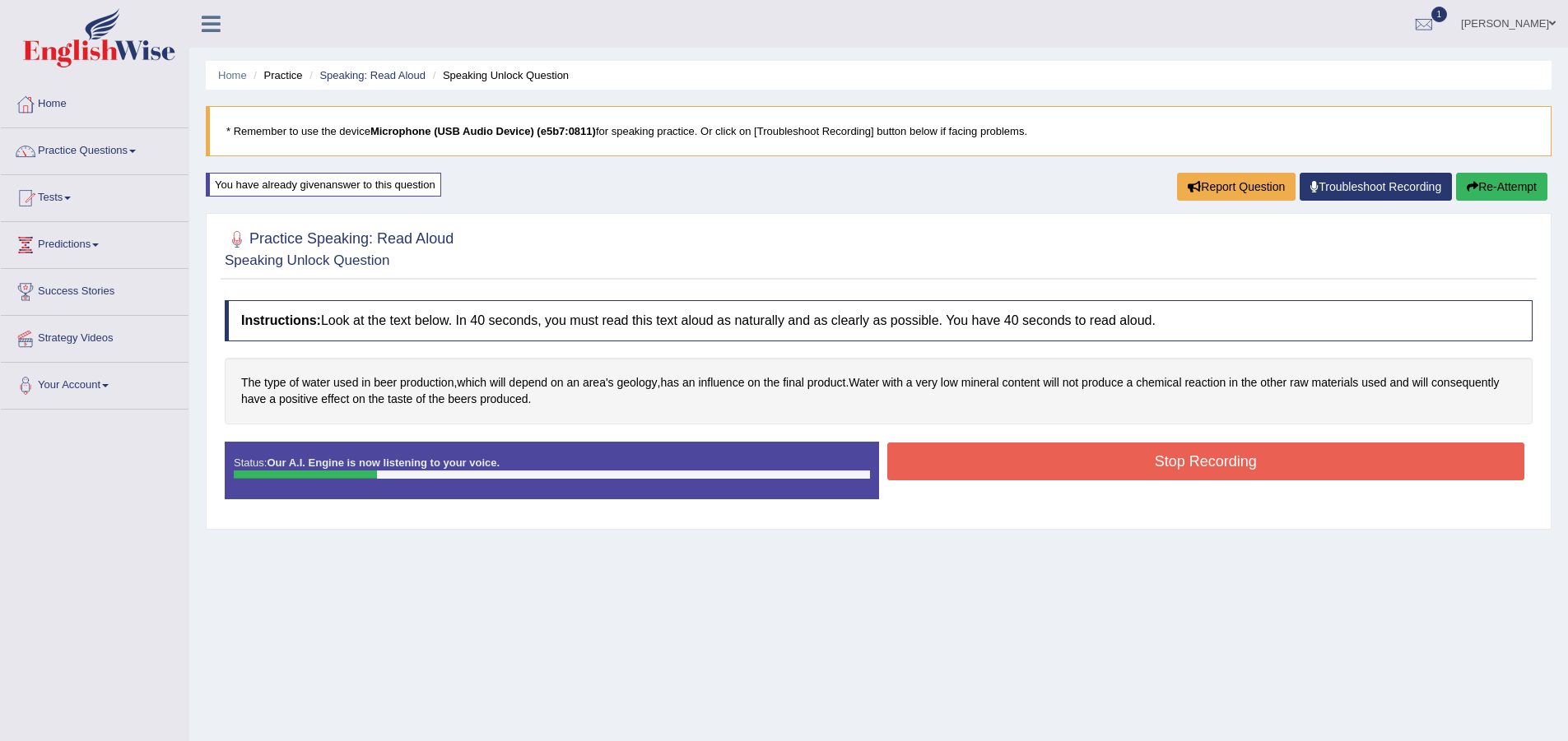
click at [969, 453] on button "Stop Recording" at bounding box center [1206, 462] width 638 height 38
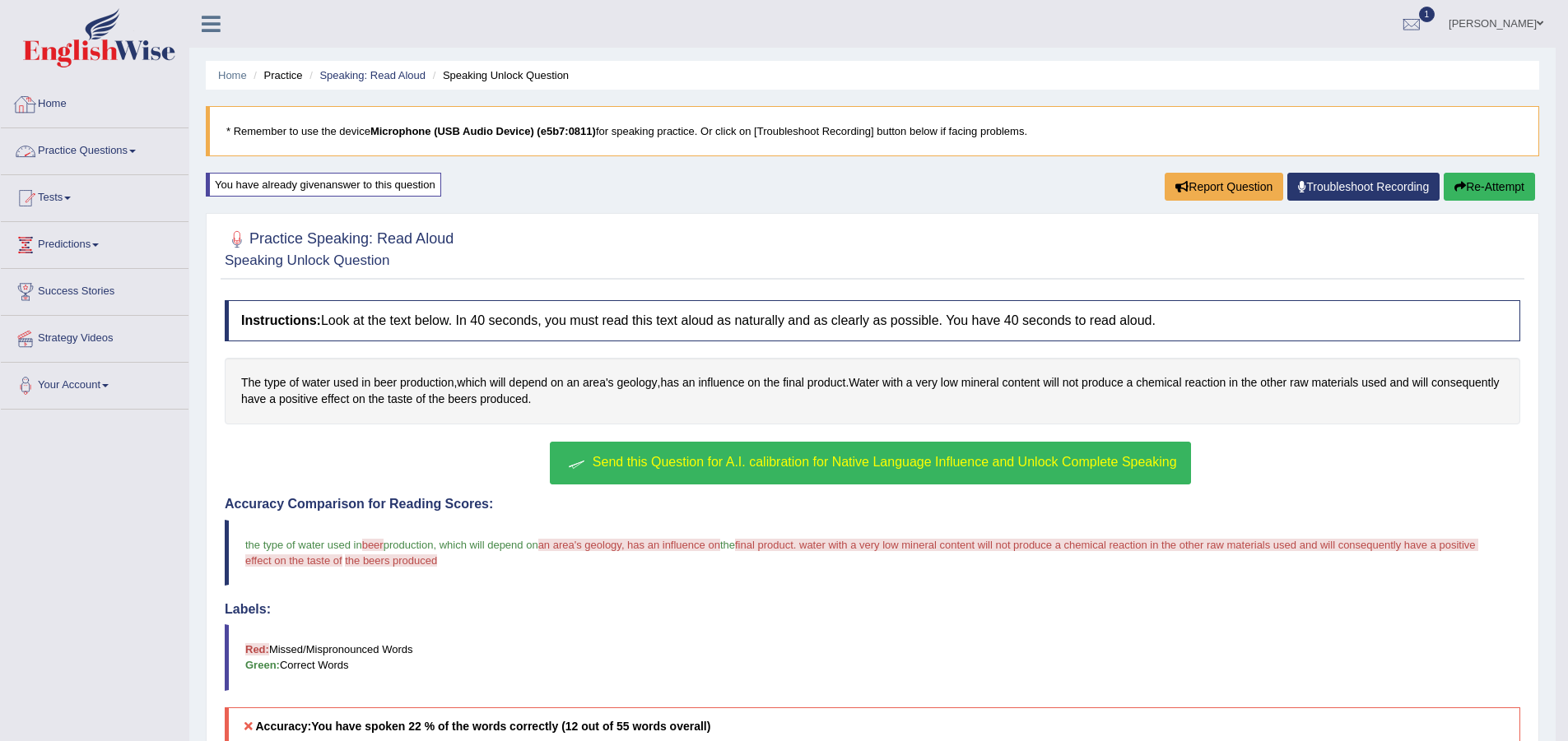
click at [95, 146] on link "Practice Questions" at bounding box center [95, 149] width 187 height 41
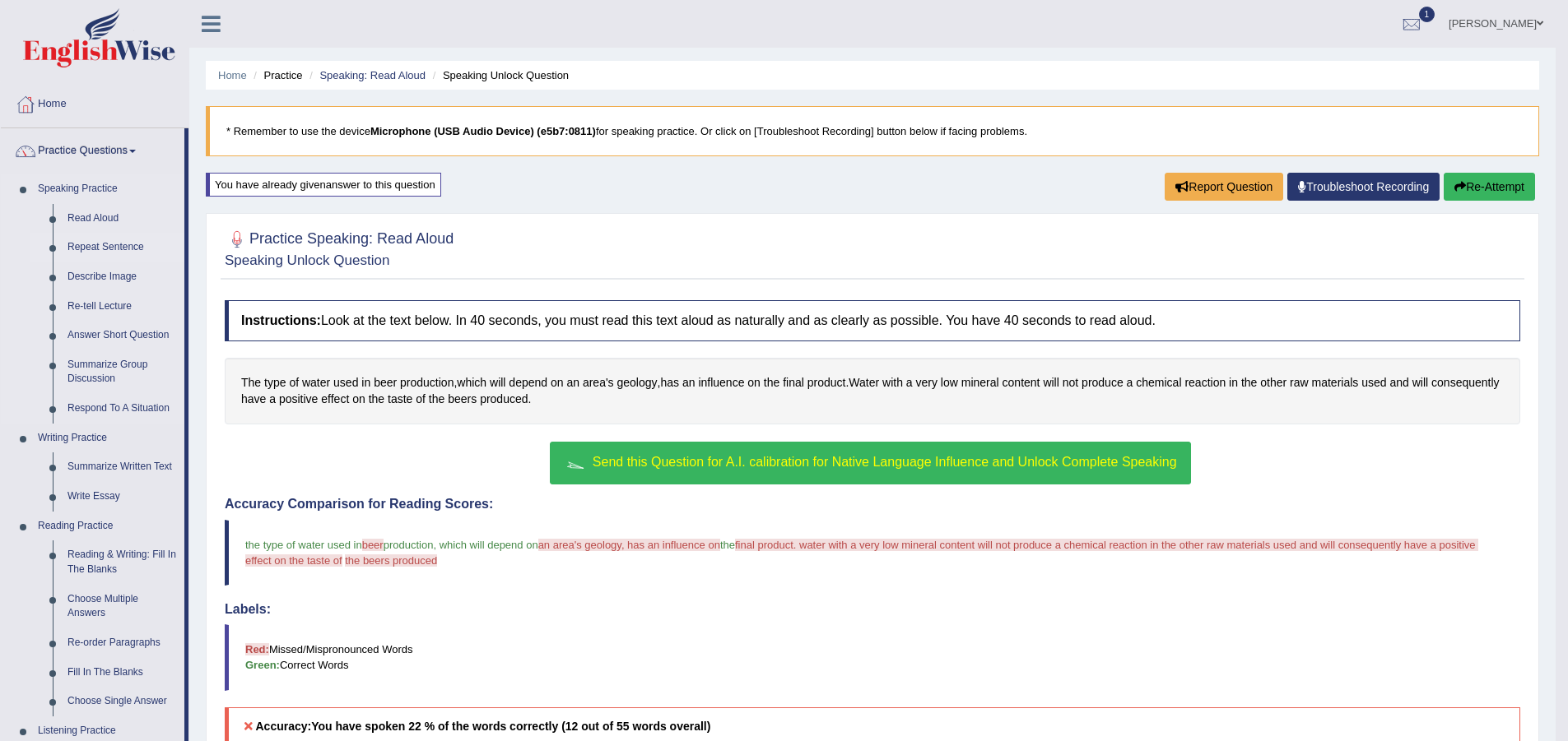
click at [103, 245] on link "Repeat Sentence" at bounding box center [122, 248] width 124 height 30
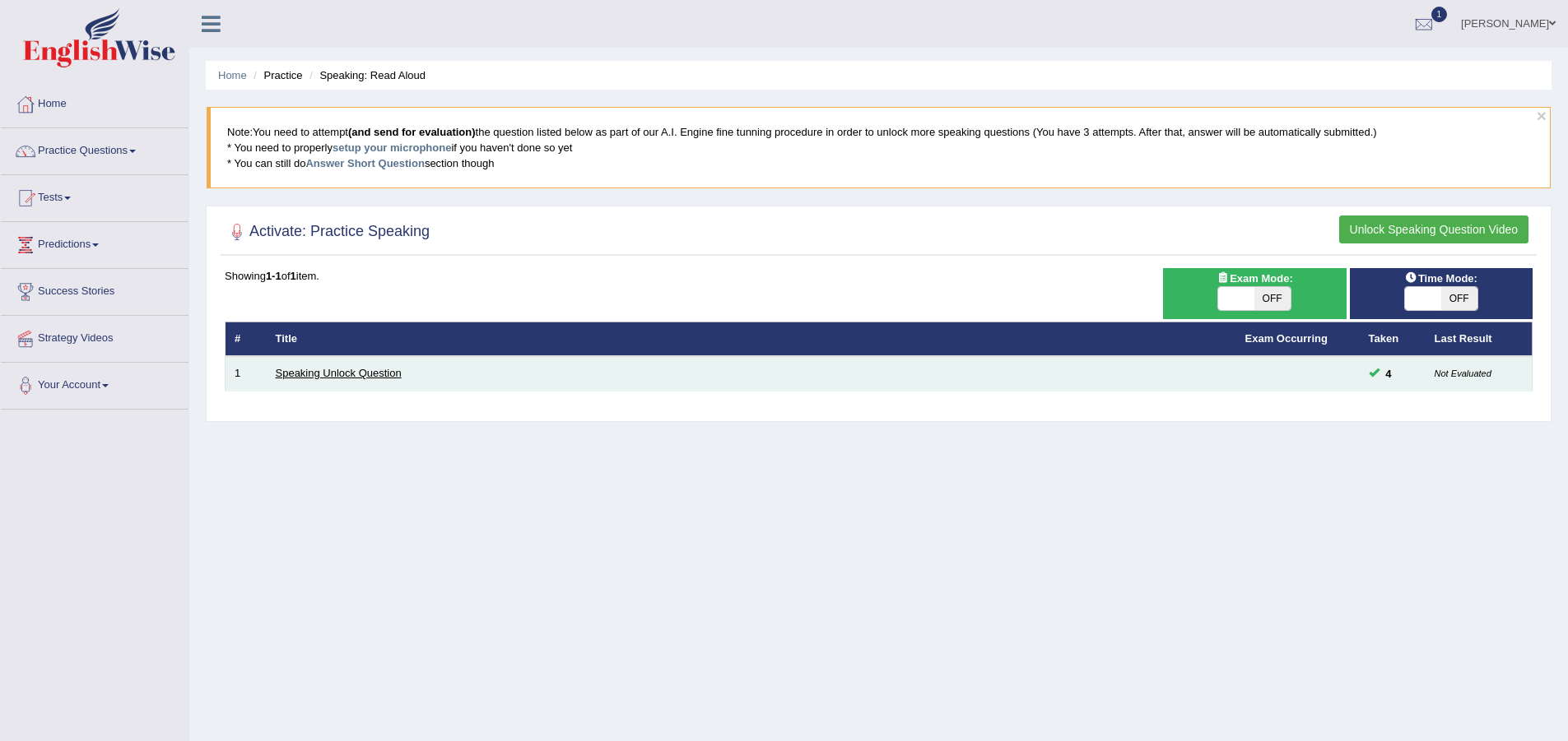
click at [361, 376] on link "Speaking Unlock Question" at bounding box center [339, 373] width 126 height 12
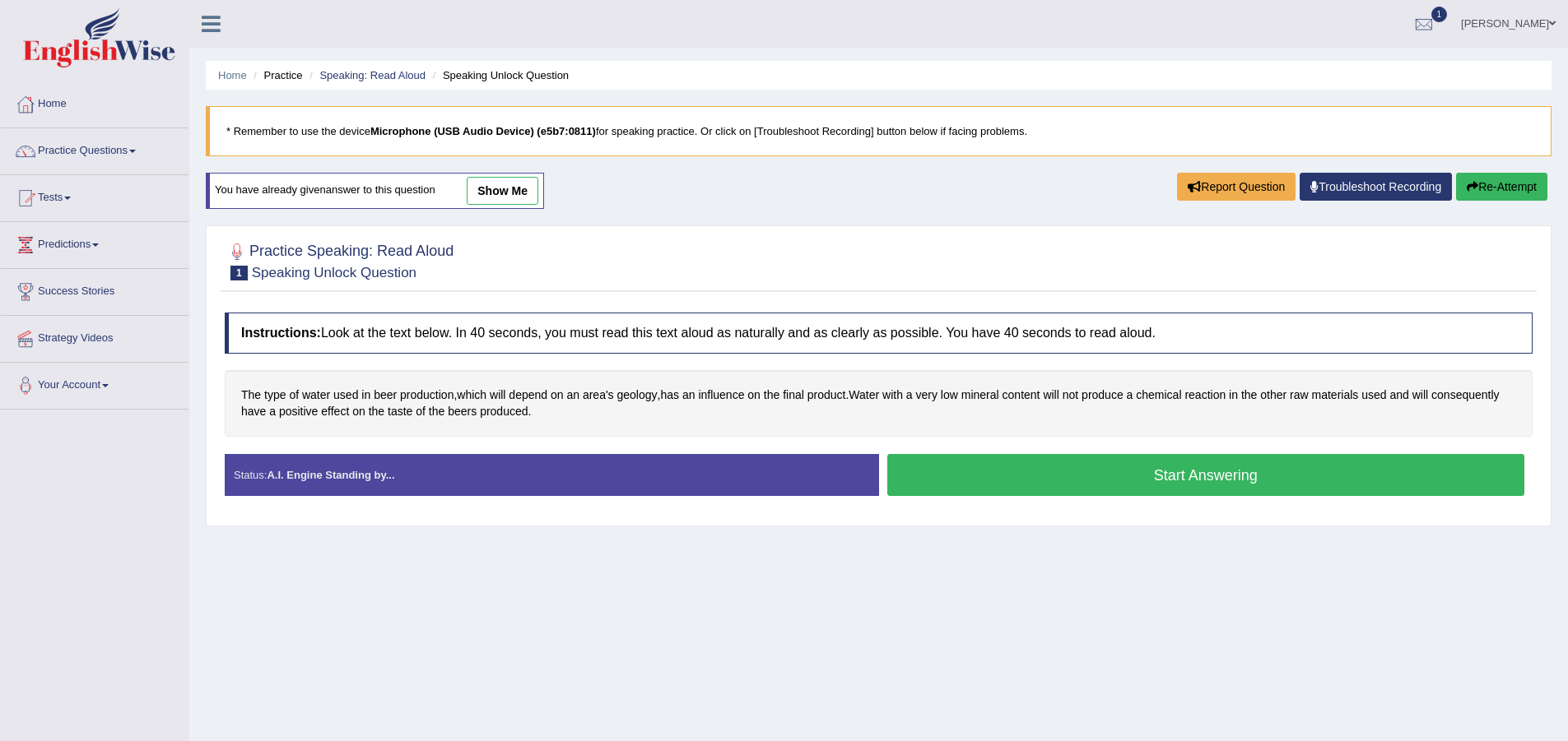
click at [1032, 466] on button "Start Answering" at bounding box center [1206, 475] width 638 height 42
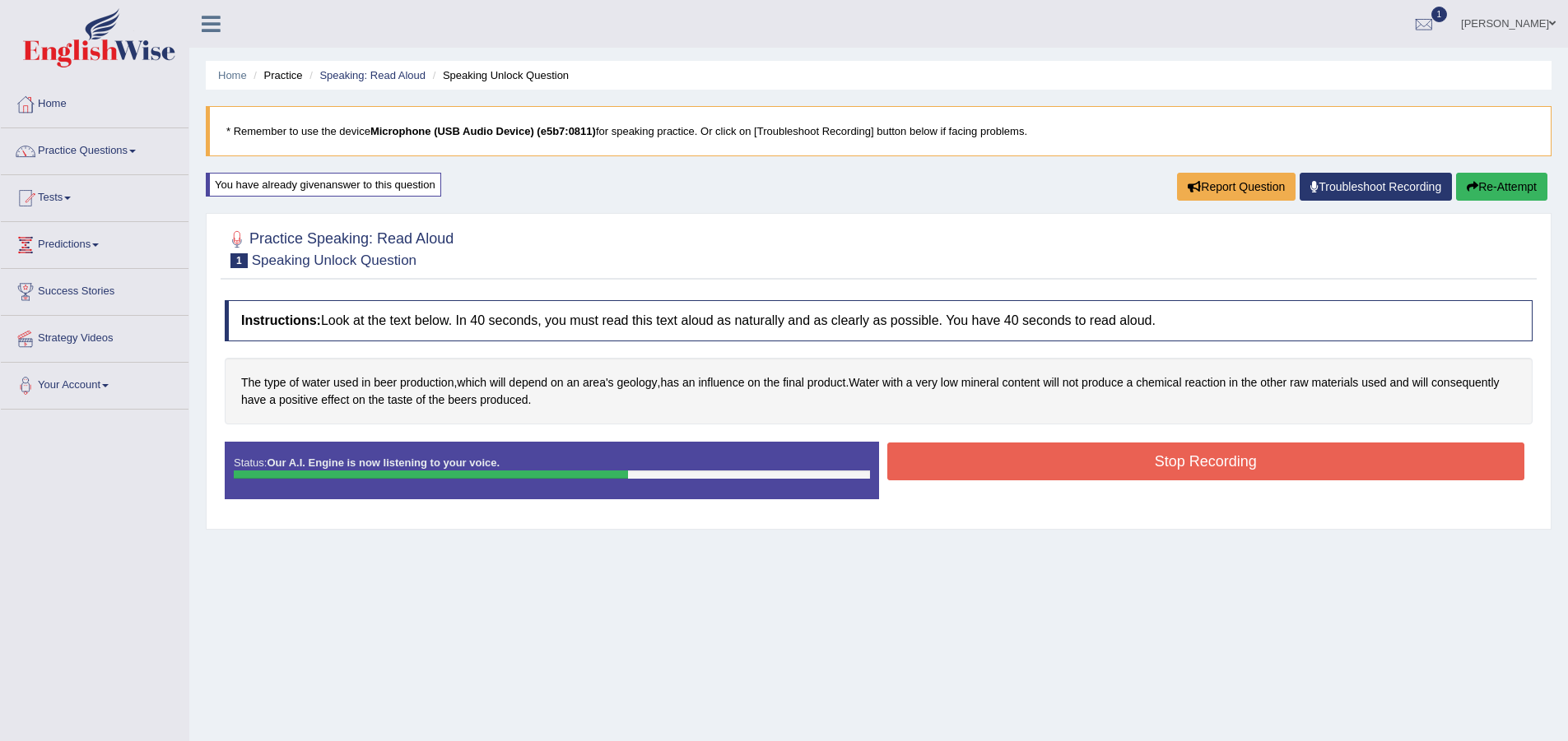
click at [1032, 466] on button "Stop Recording" at bounding box center [1206, 462] width 638 height 38
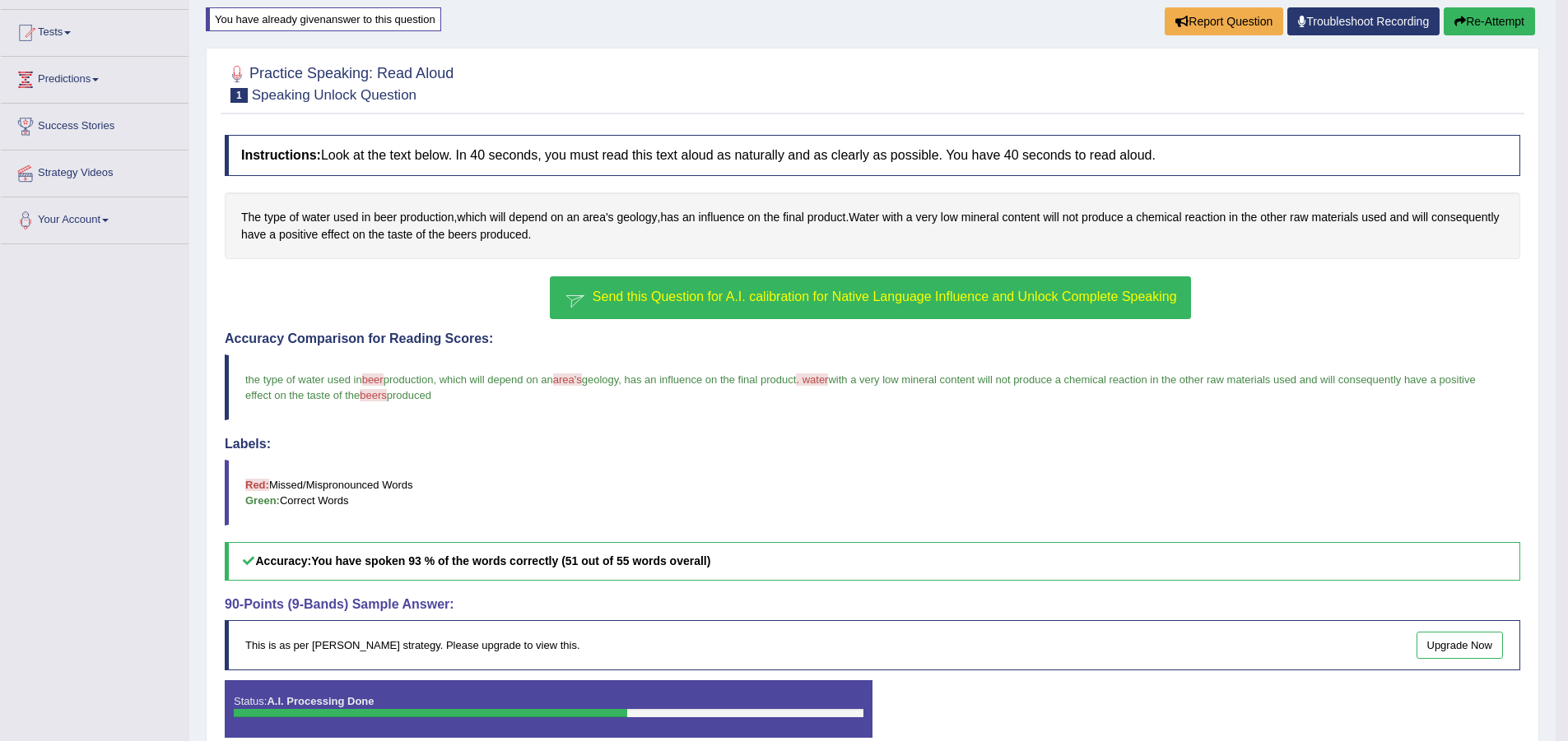
scroll to position [246, 0]
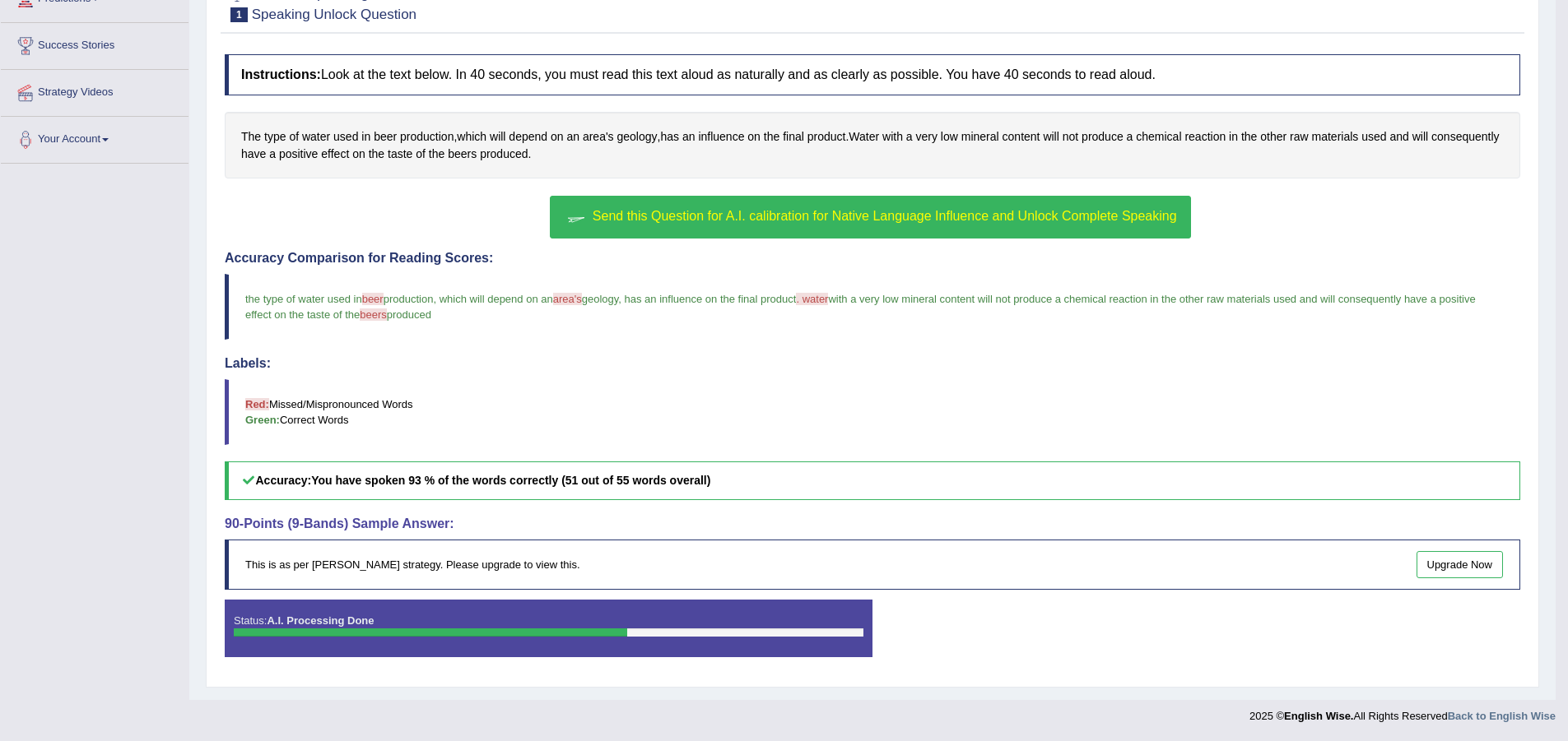
click at [923, 219] on span "Send this Question for A.I. calibration for Native Language Influence and Unloc…" at bounding box center [885, 216] width 585 height 14
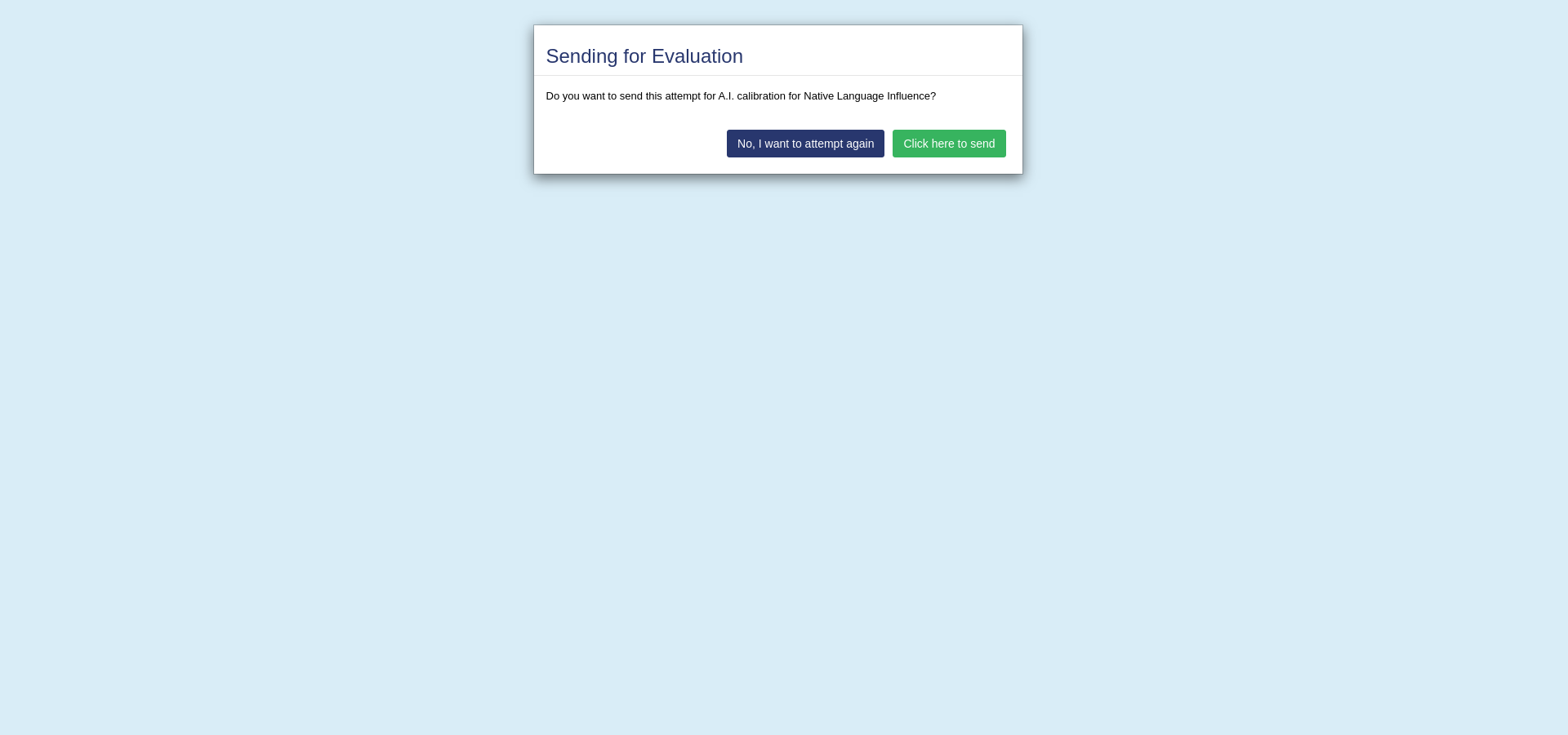
click at [979, 141] on button "Click here to send" at bounding box center [949, 144] width 113 height 28
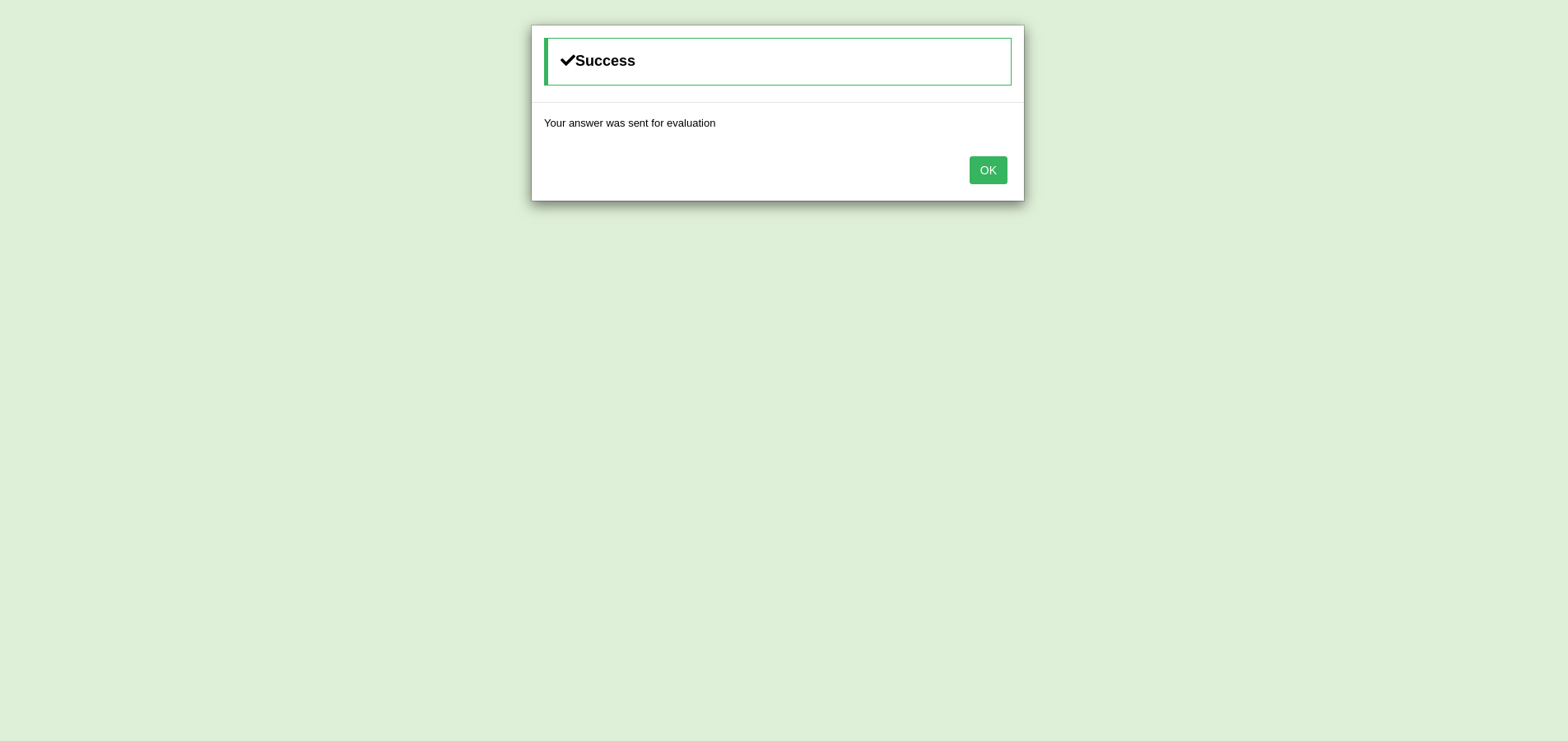
click at [987, 169] on button "OK" at bounding box center [988, 171] width 38 height 28
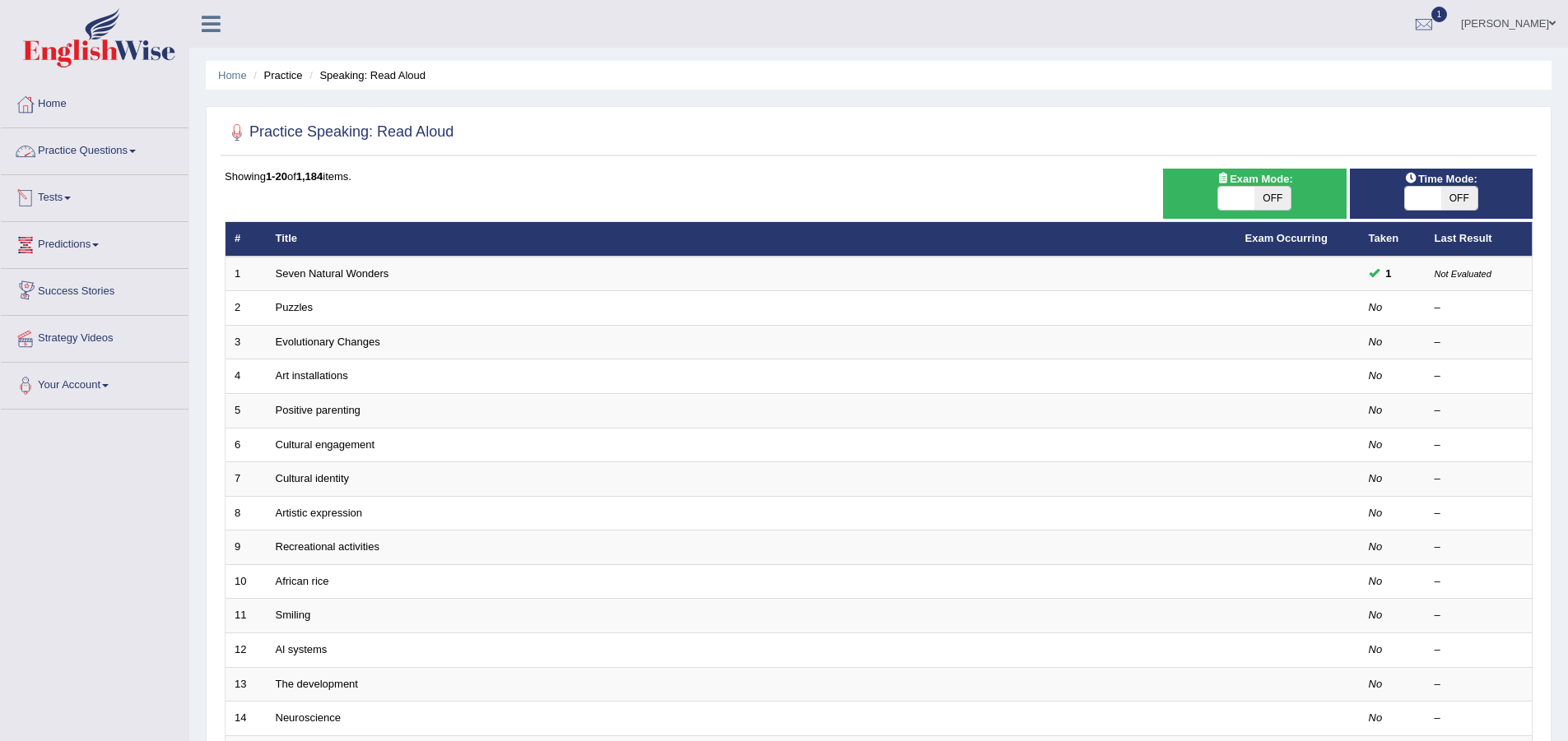
click at [95, 145] on link "Practice Questions" at bounding box center [95, 149] width 187 height 41
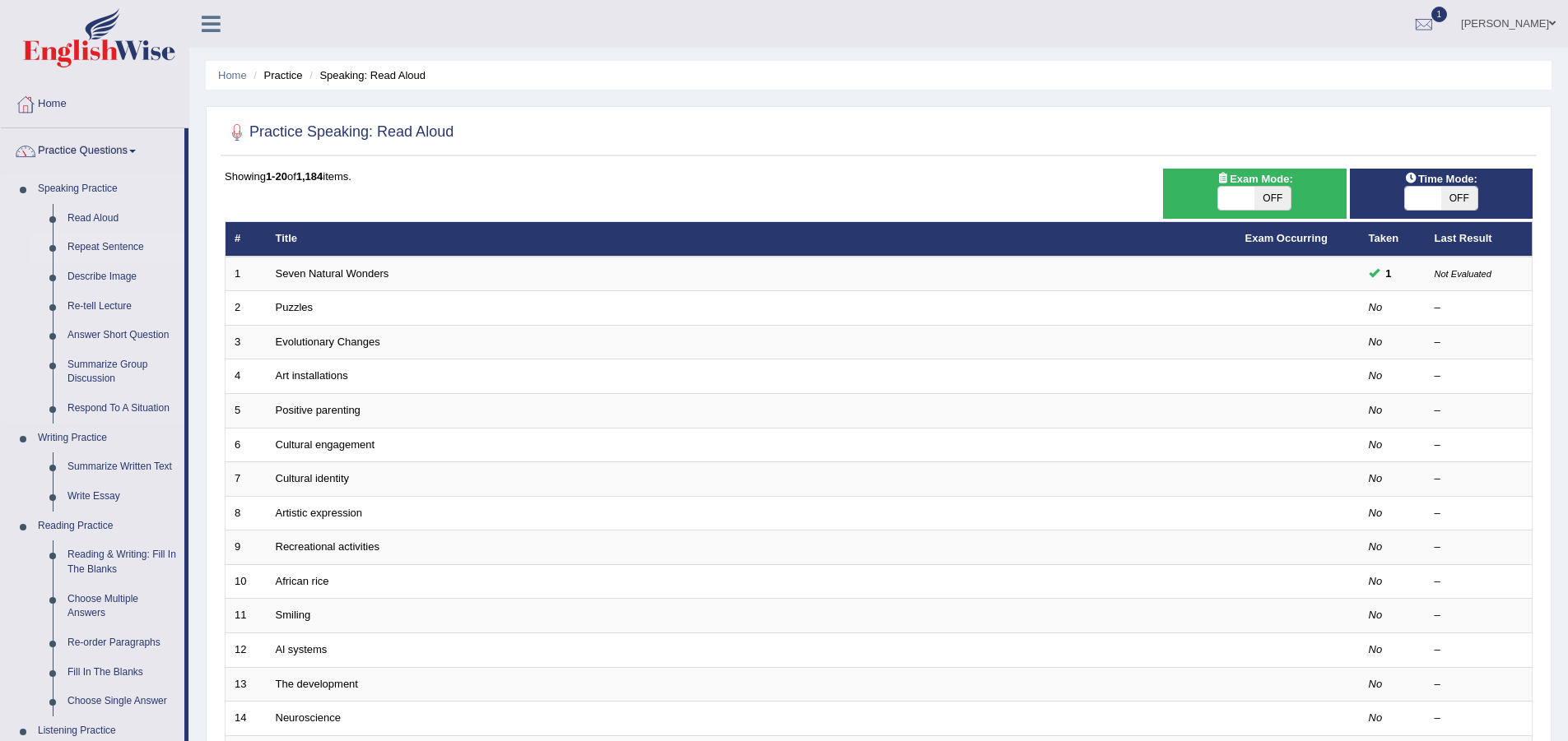
click at [81, 242] on link "Repeat Sentence" at bounding box center [122, 248] width 124 height 30
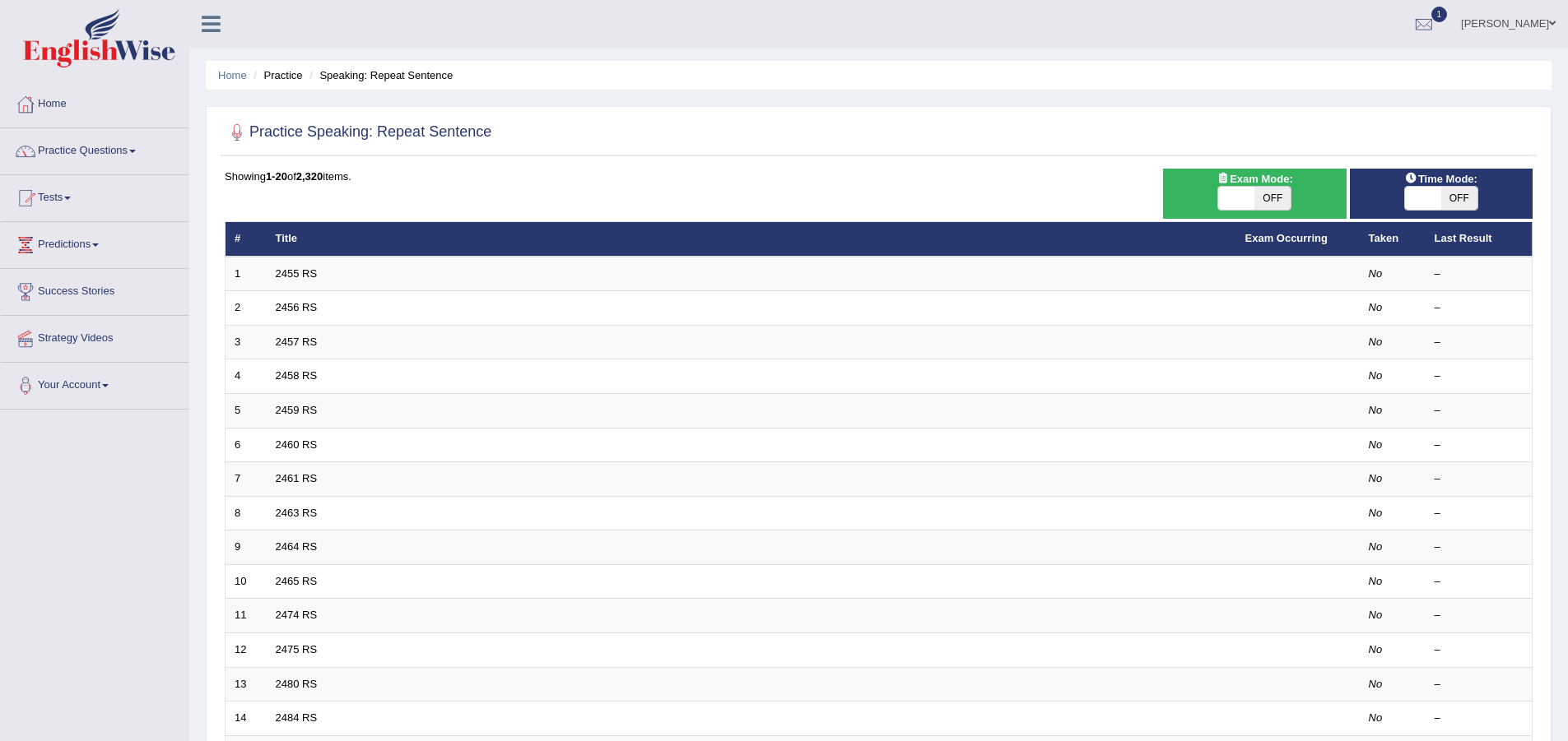
click at [303, 269] on link "2455 RS" at bounding box center [297, 274] width 42 height 12
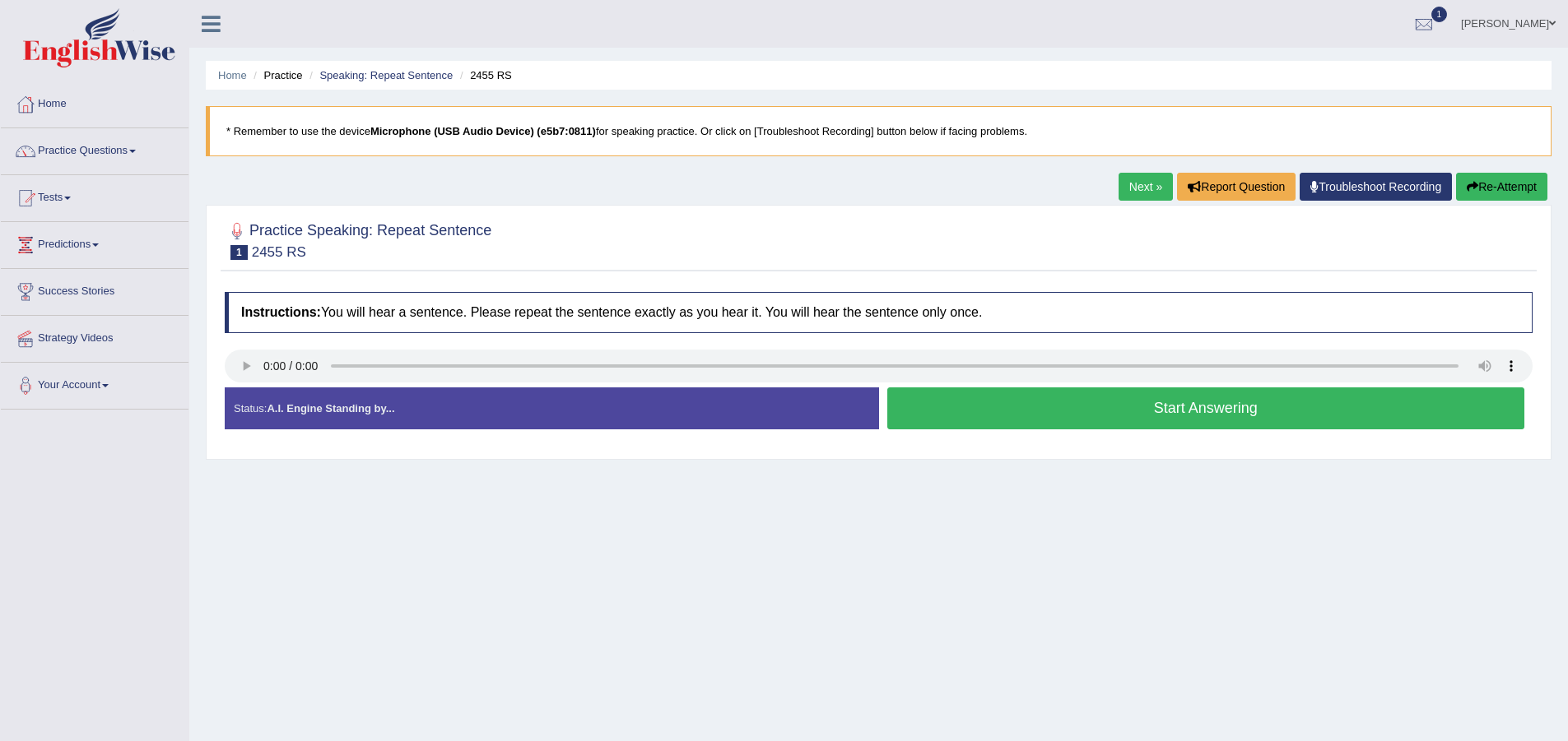
click at [1061, 419] on button "Start Answering" at bounding box center [1206, 409] width 638 height 42
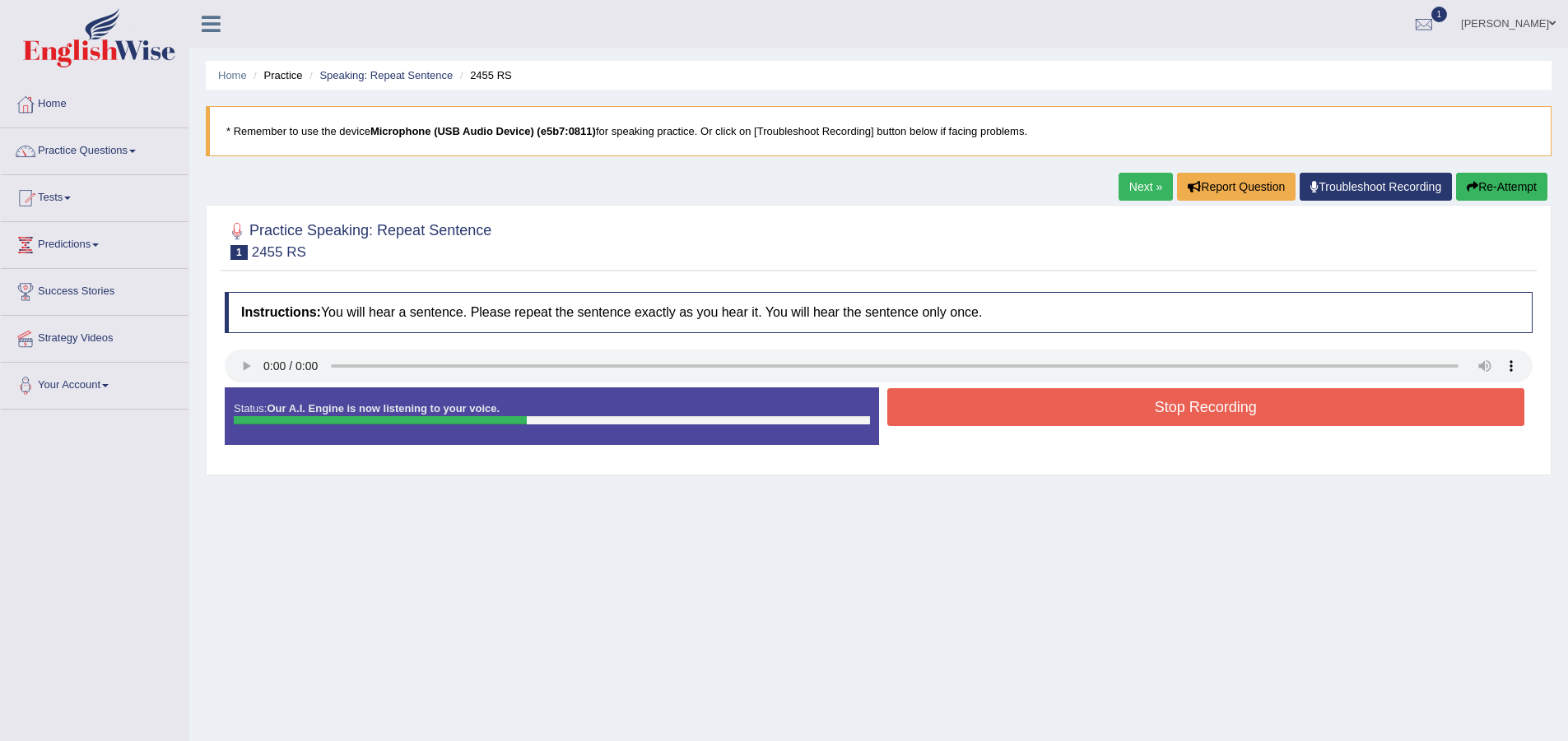
click at [1061, 419] on button "Stop Recording" at bounding box center [1206, 408] width 638 height 38
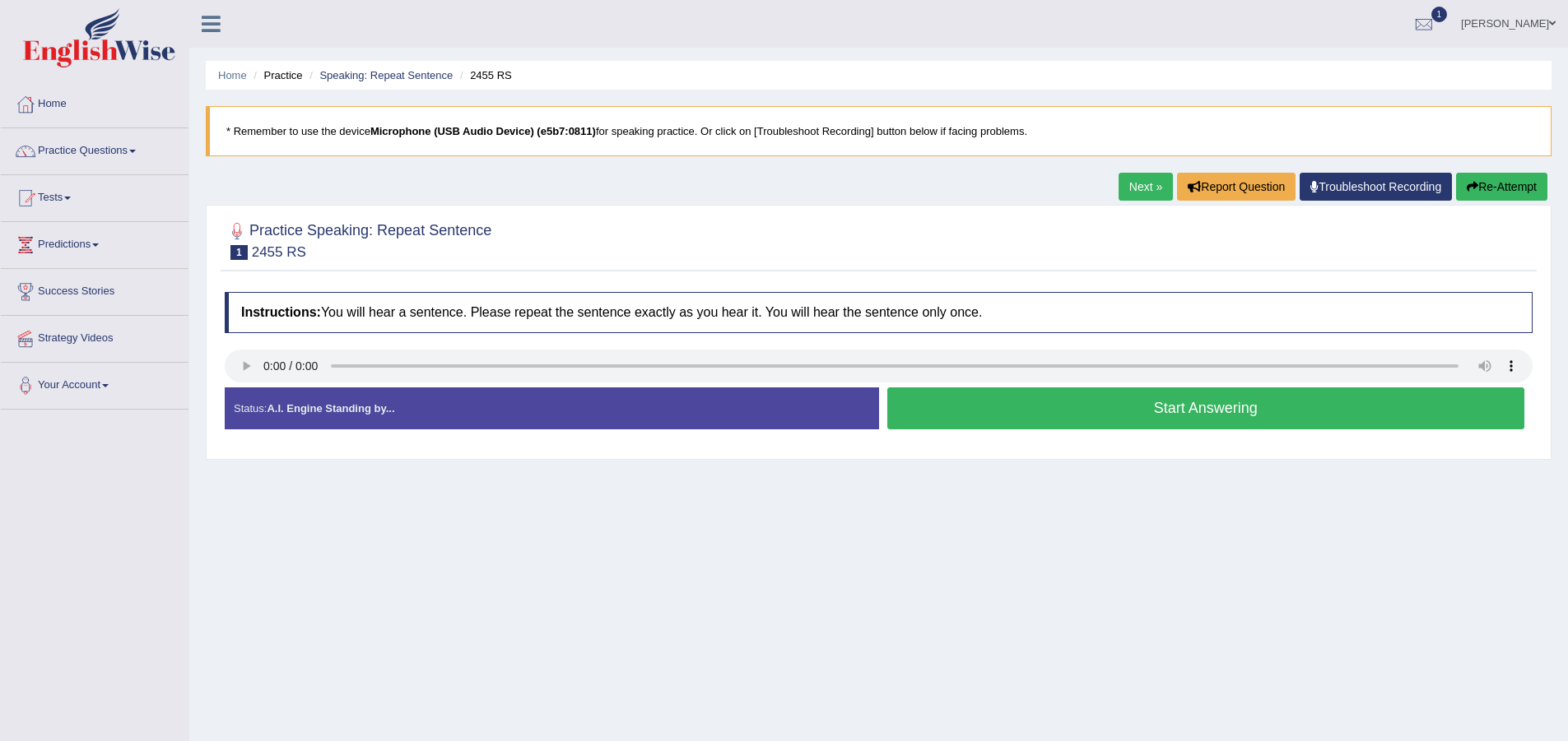
click at [966, 417] on button "Start Answering" at bounding box center [1206, 409] width 638 height 42
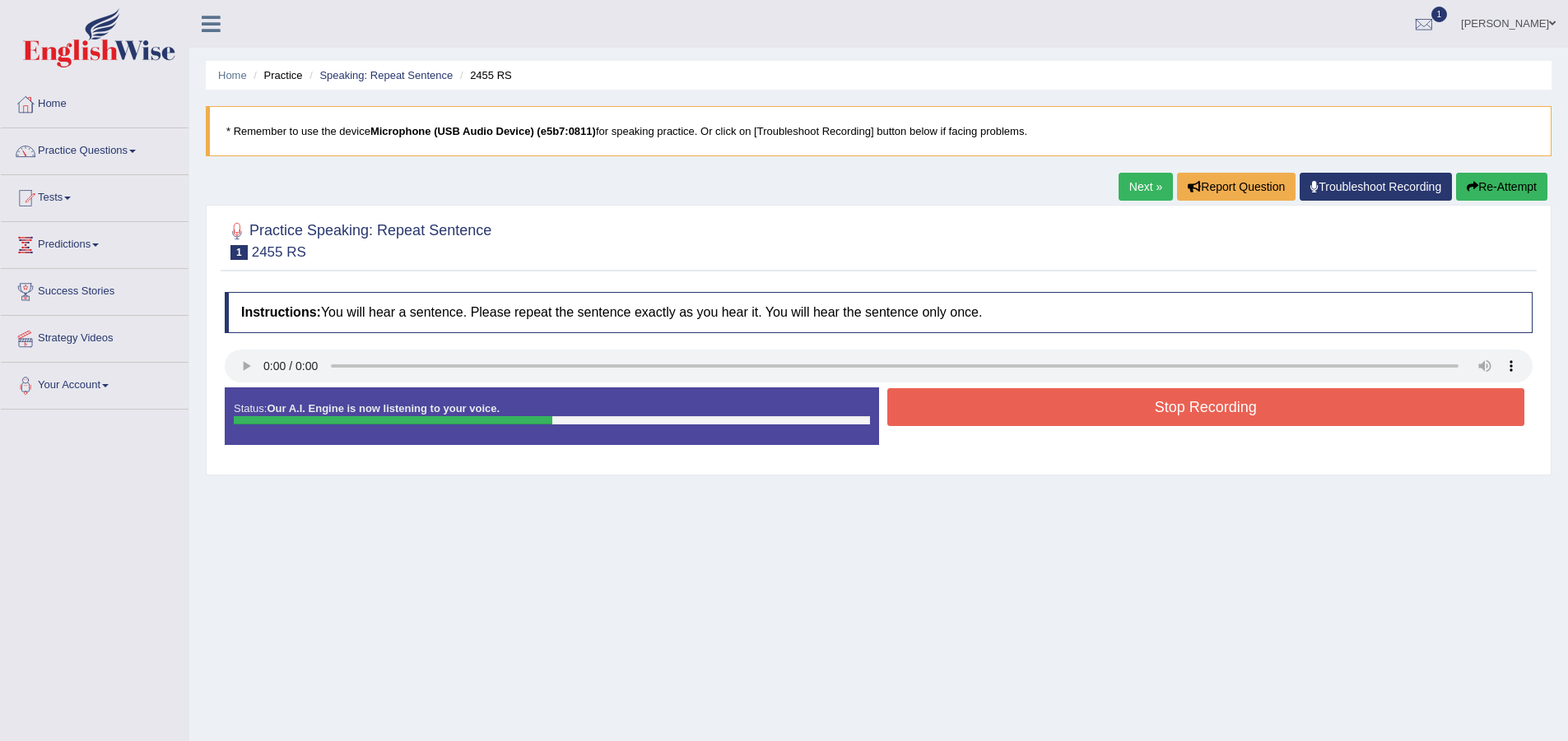
click at [948, 425] on button "Stop Recording" at bounding box center [1206, 408] width 638 height 38
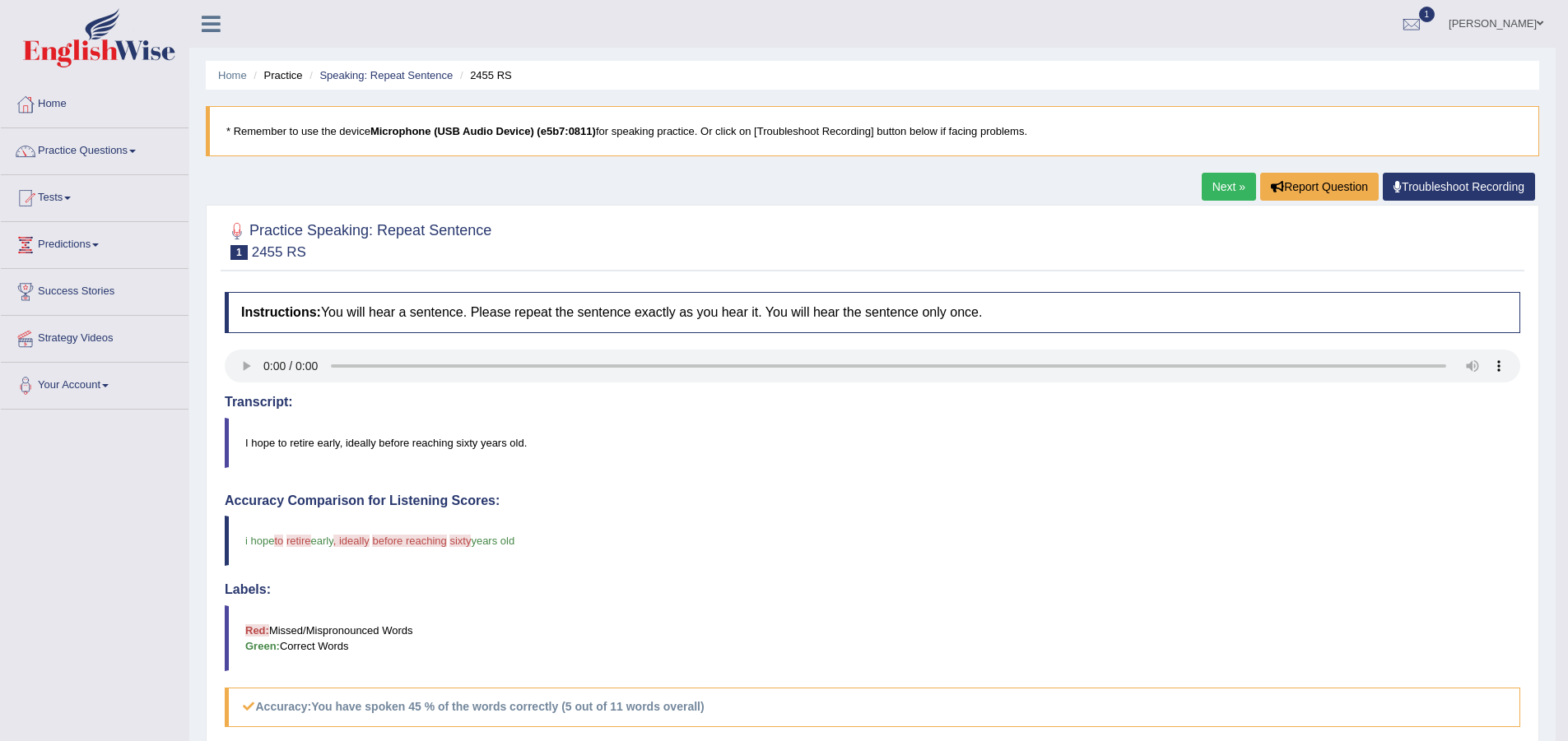
click at [1192, 170] on div "Home Practice Speaking: Repeat Sentence 2455 RS * Remember to use the device Mi…" at bounding box center [872, 546] width 1367 height 1092
click at [1234, 193] on link "Next »" at bounding box center [1229, 186] width 55 height 28
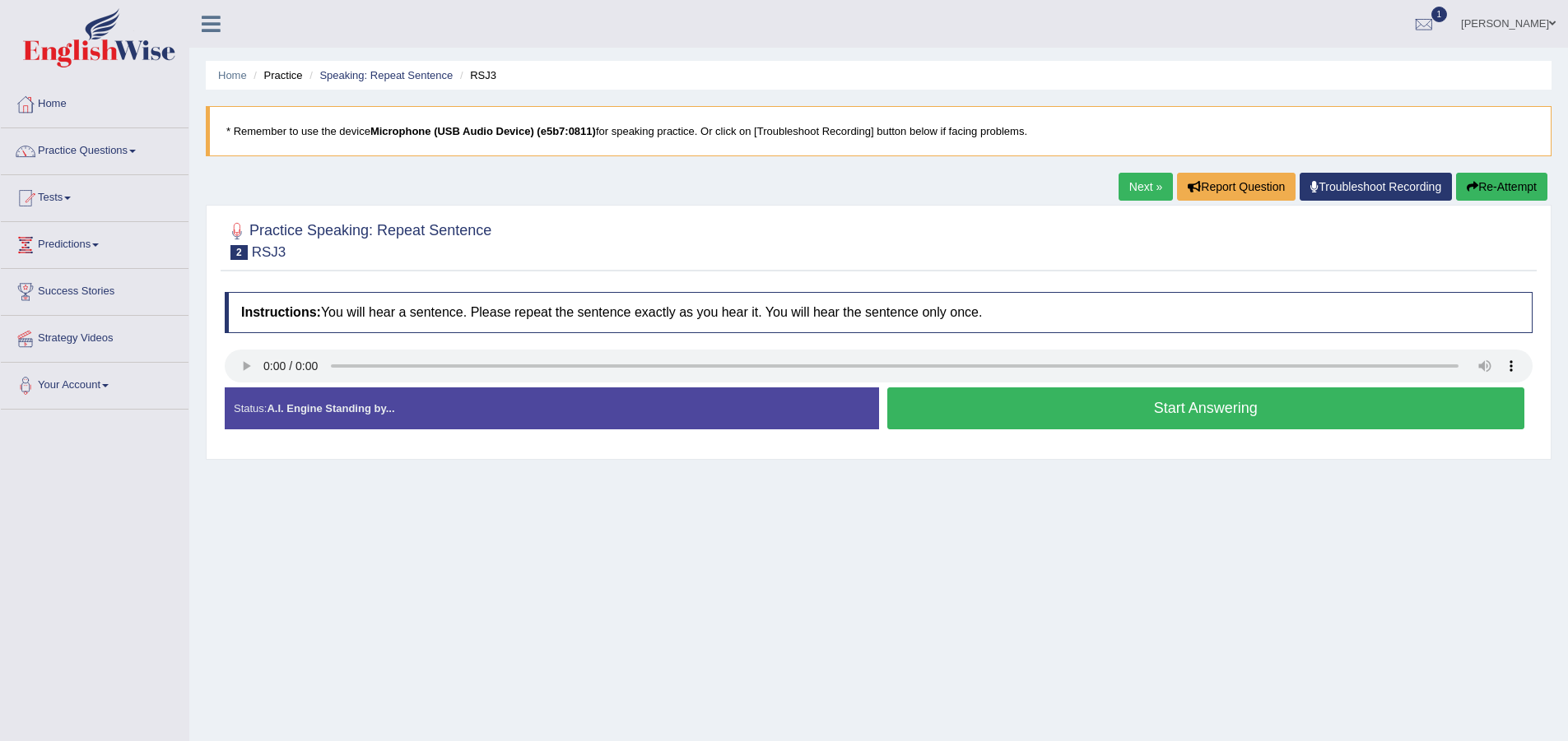
click at [969, 417] on button "Start Answering" at bounding box center [1206, 409] width 638 height 42
click at [1028, 404] on button "Start Answering" at bounding box center [1206, 409] width 638 height 42
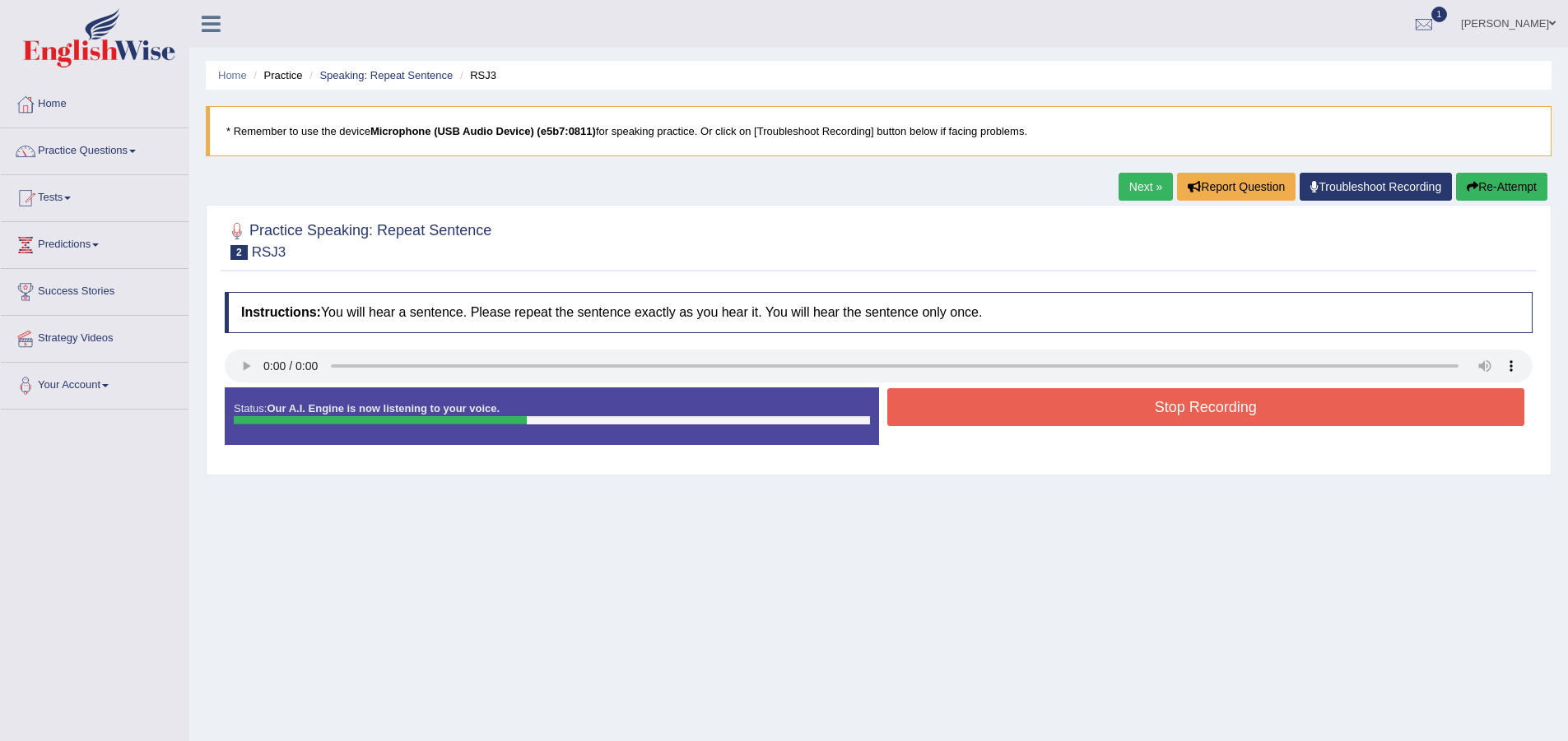
click at [1008, 419] on button "Stop Recording" at bounding box center [1206, 408] width 638 height 38
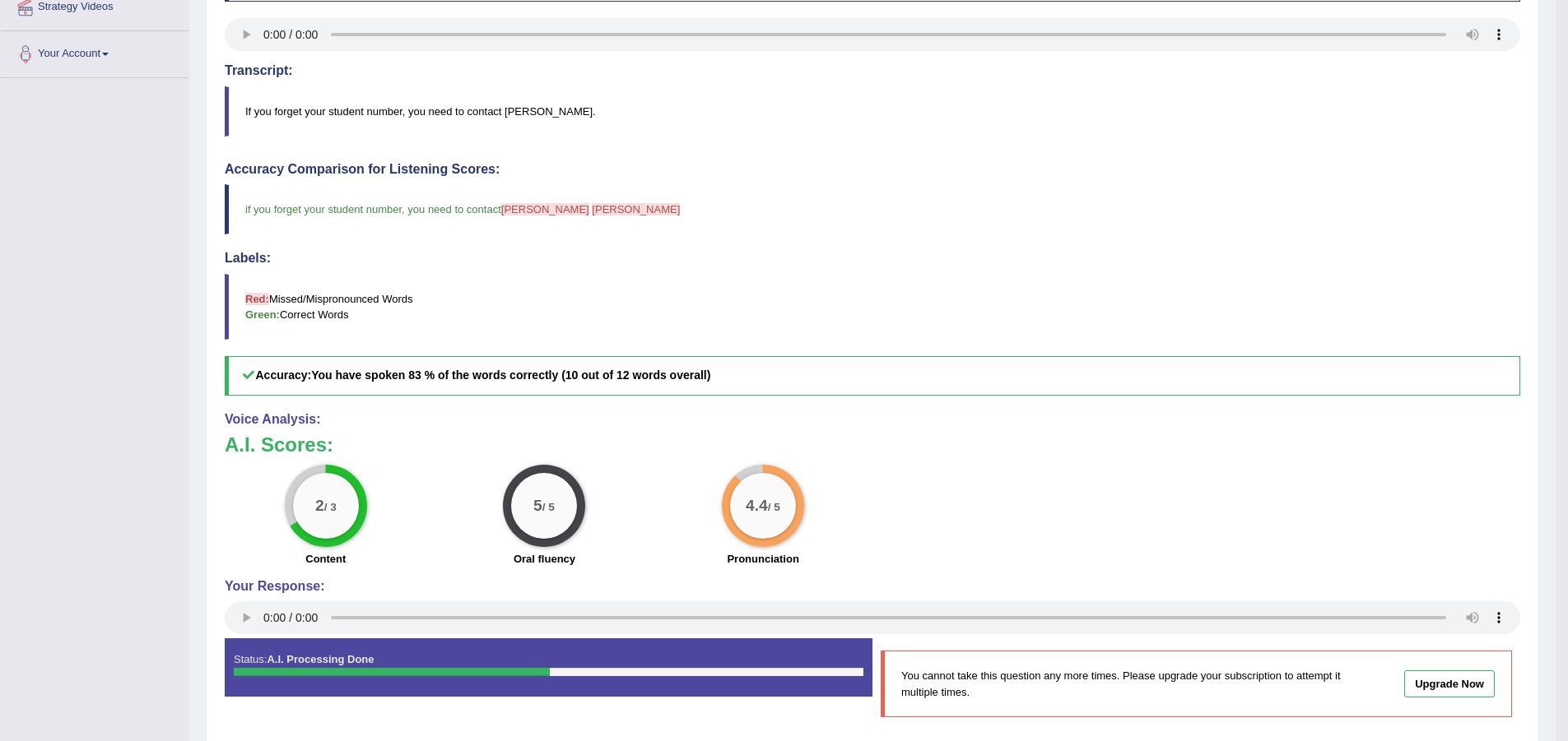
scroll to position [146, 0]
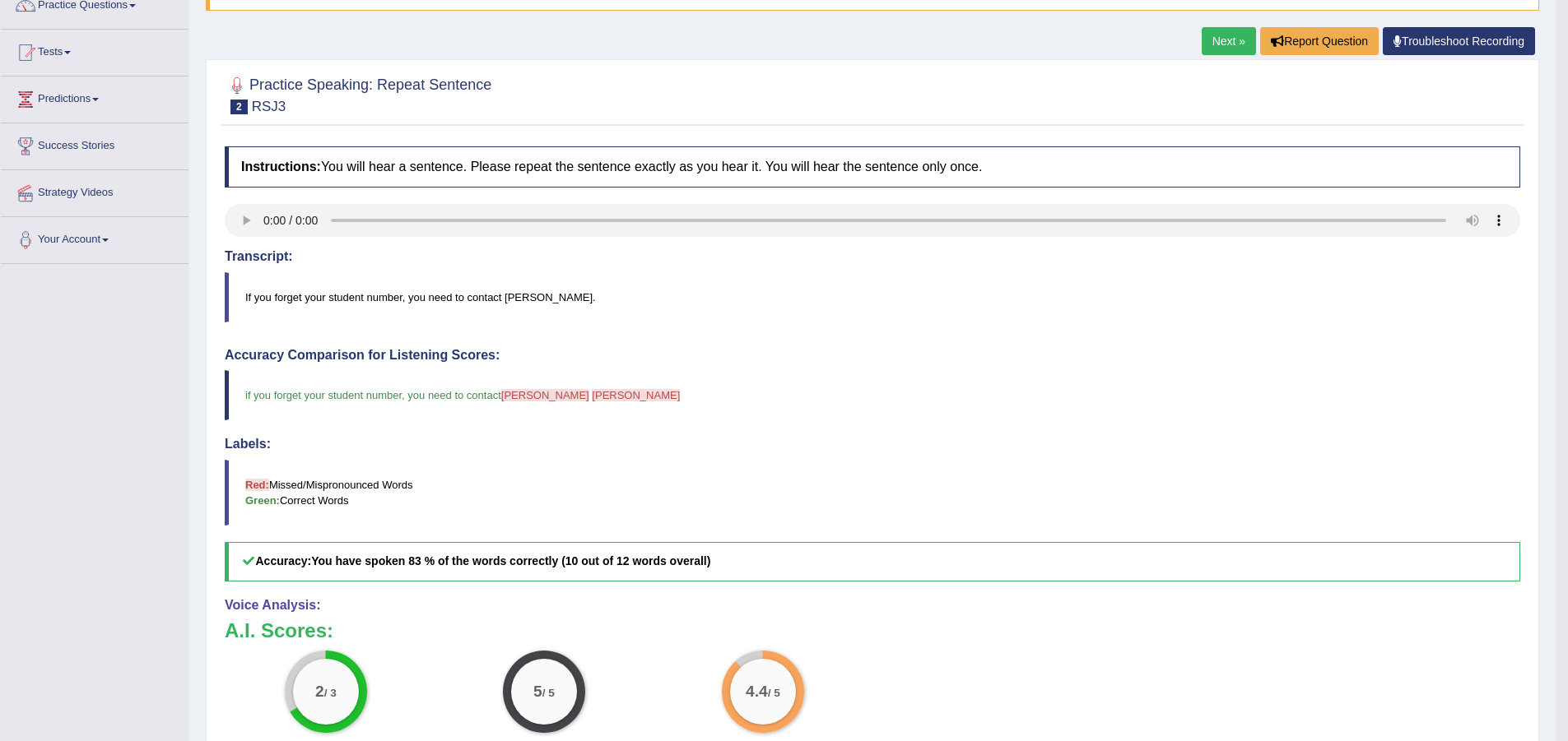
click at [1214, 31] on link "Next »" at bounding box center [1229, 41] width 55 height 28
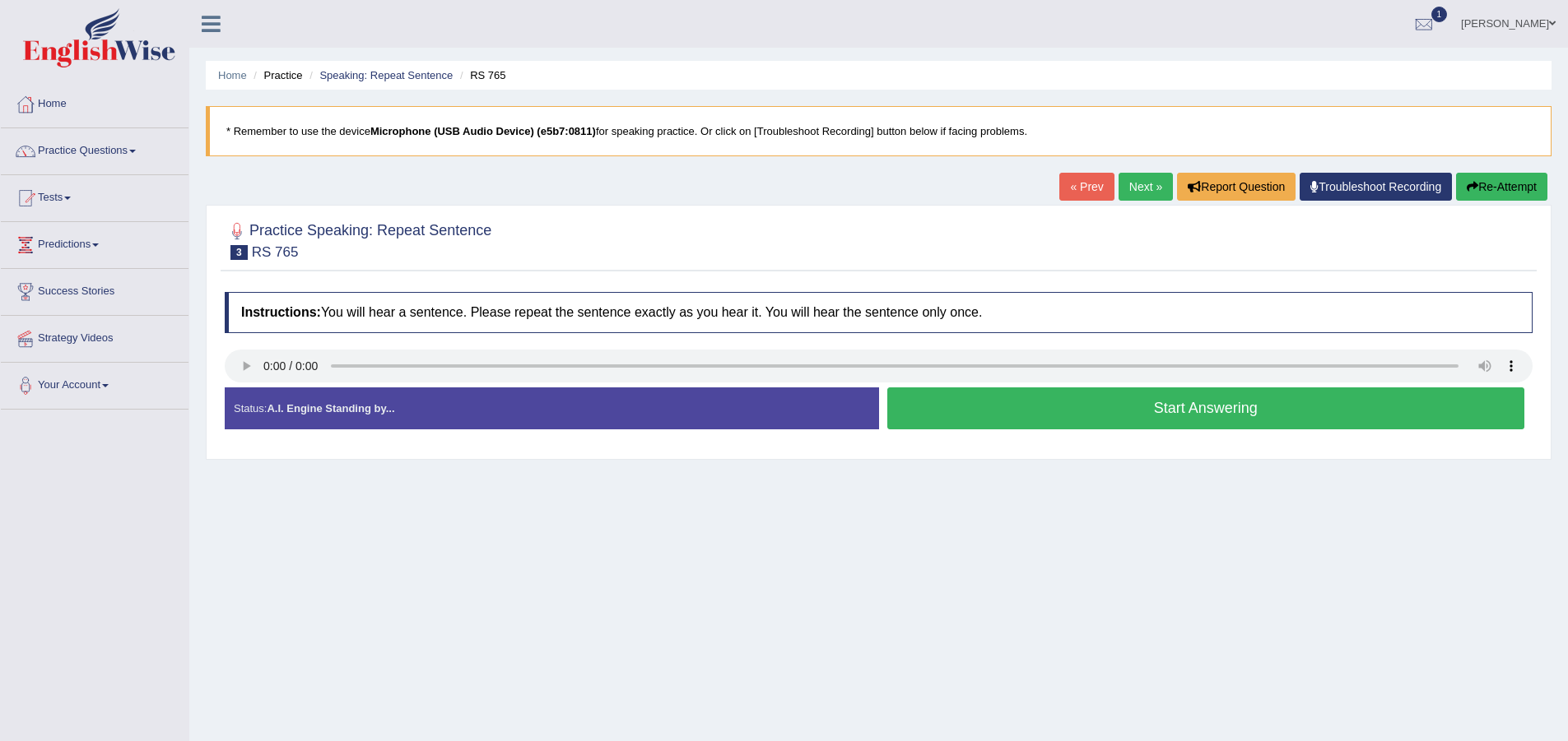
click at [1027, 403] on button "Start Answering" at bounding box center [1206, 409] width 638 height 42
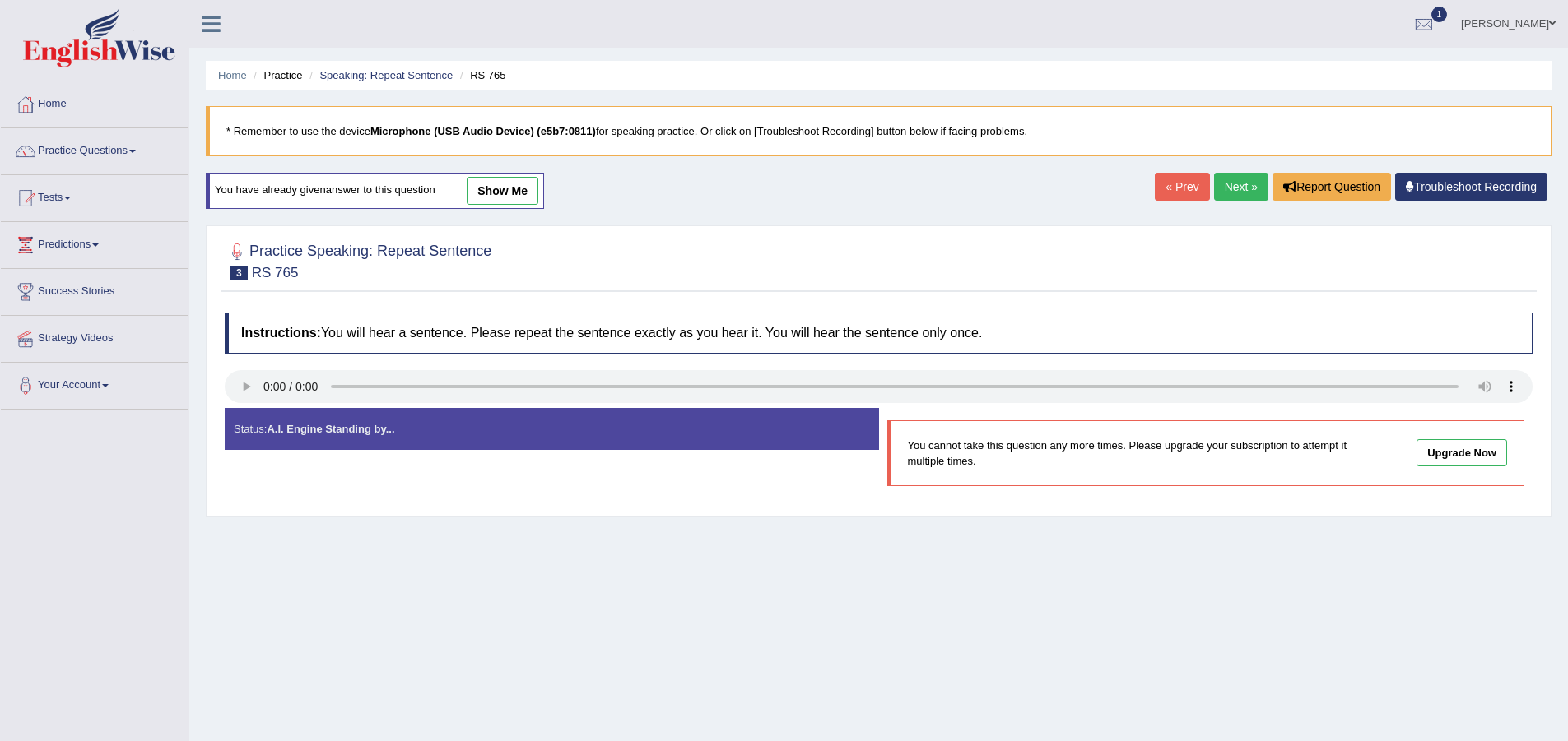
click at [1239, 181] on link "Next »" at bounding box center [1241, 186] width 55 height 28
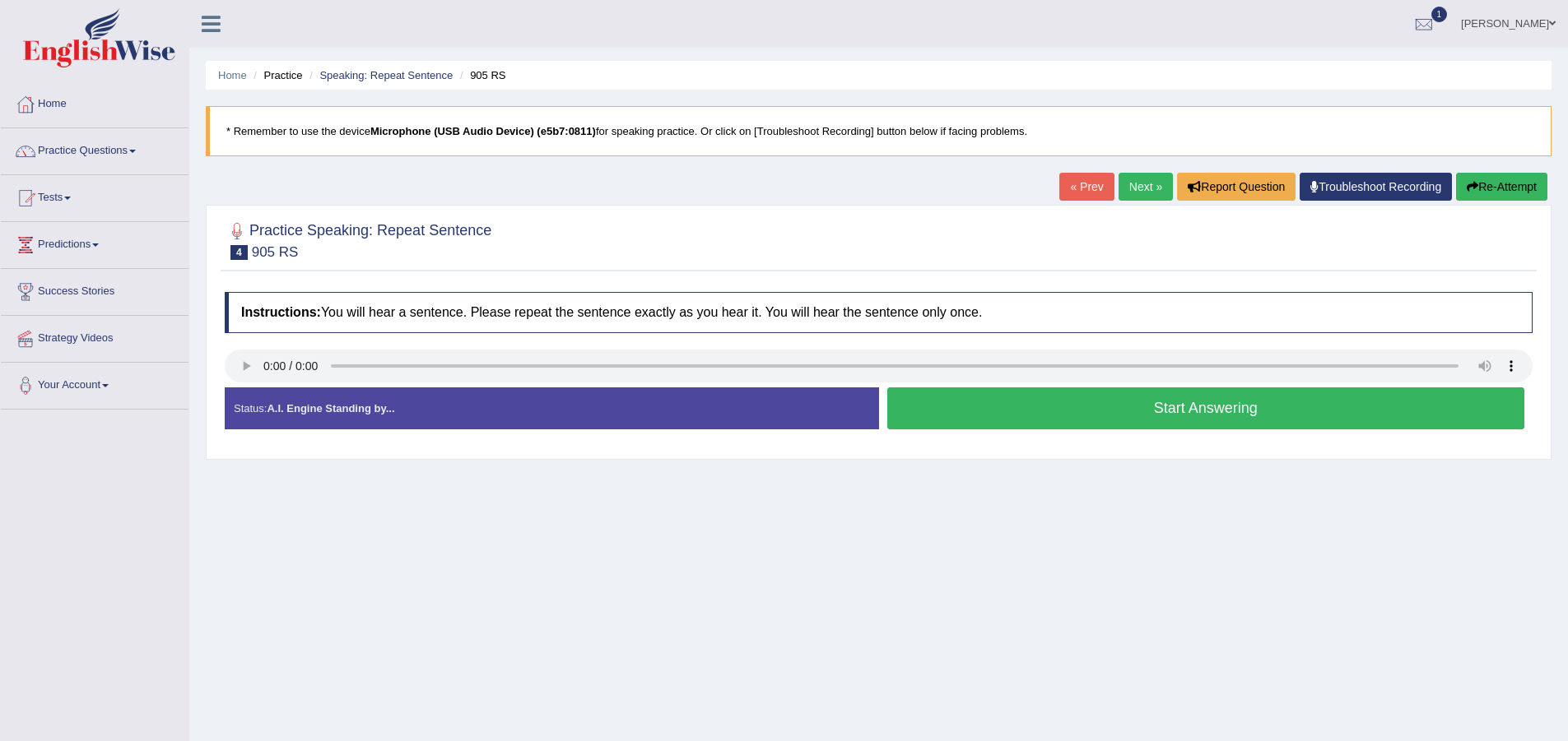
click at [1012, 407] on button "Start Answering" at bounding box center [1206, 409] width 638 height 42
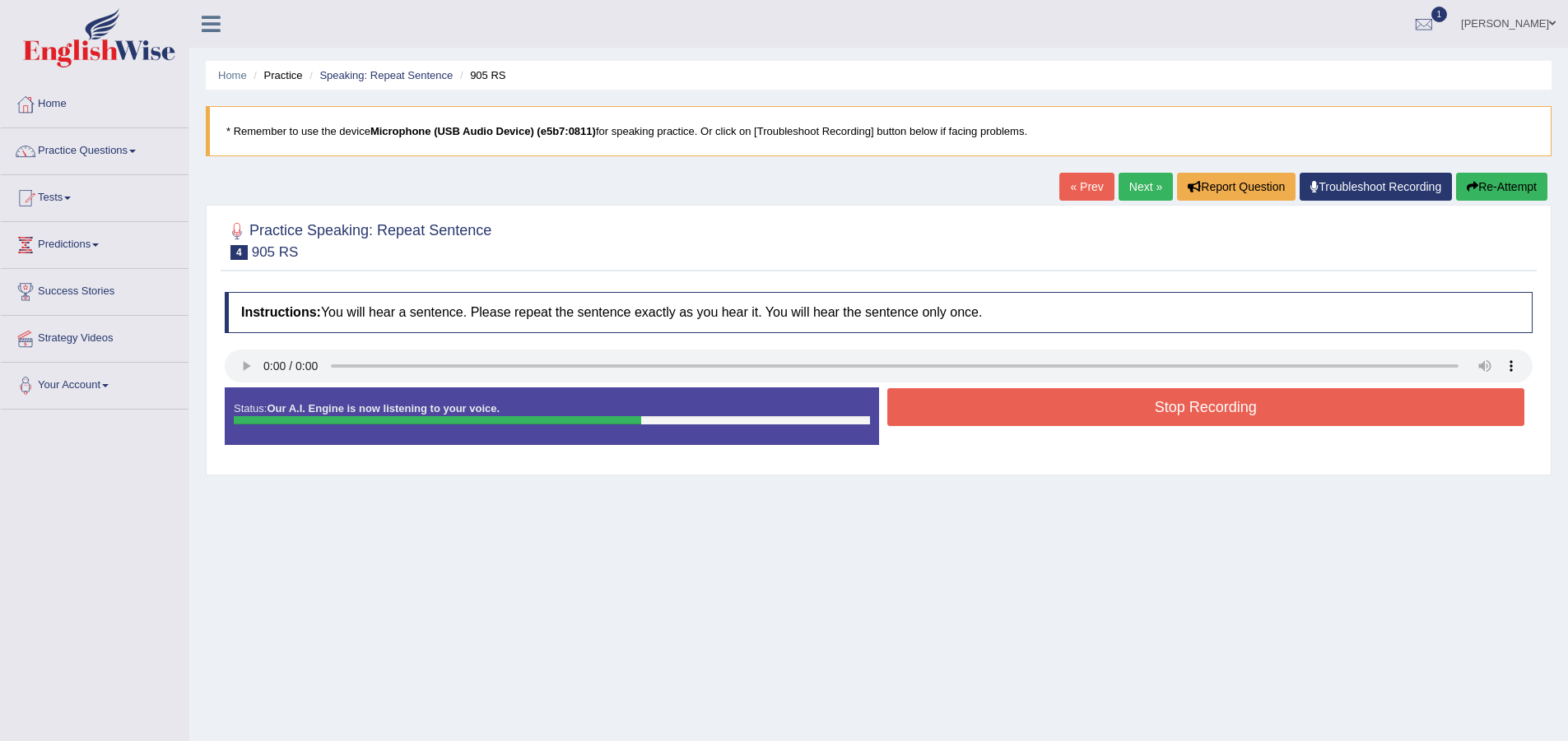
click at [934, 414] on button "Stop Recording" at bounding box center [1206, 408] width 638 height 38
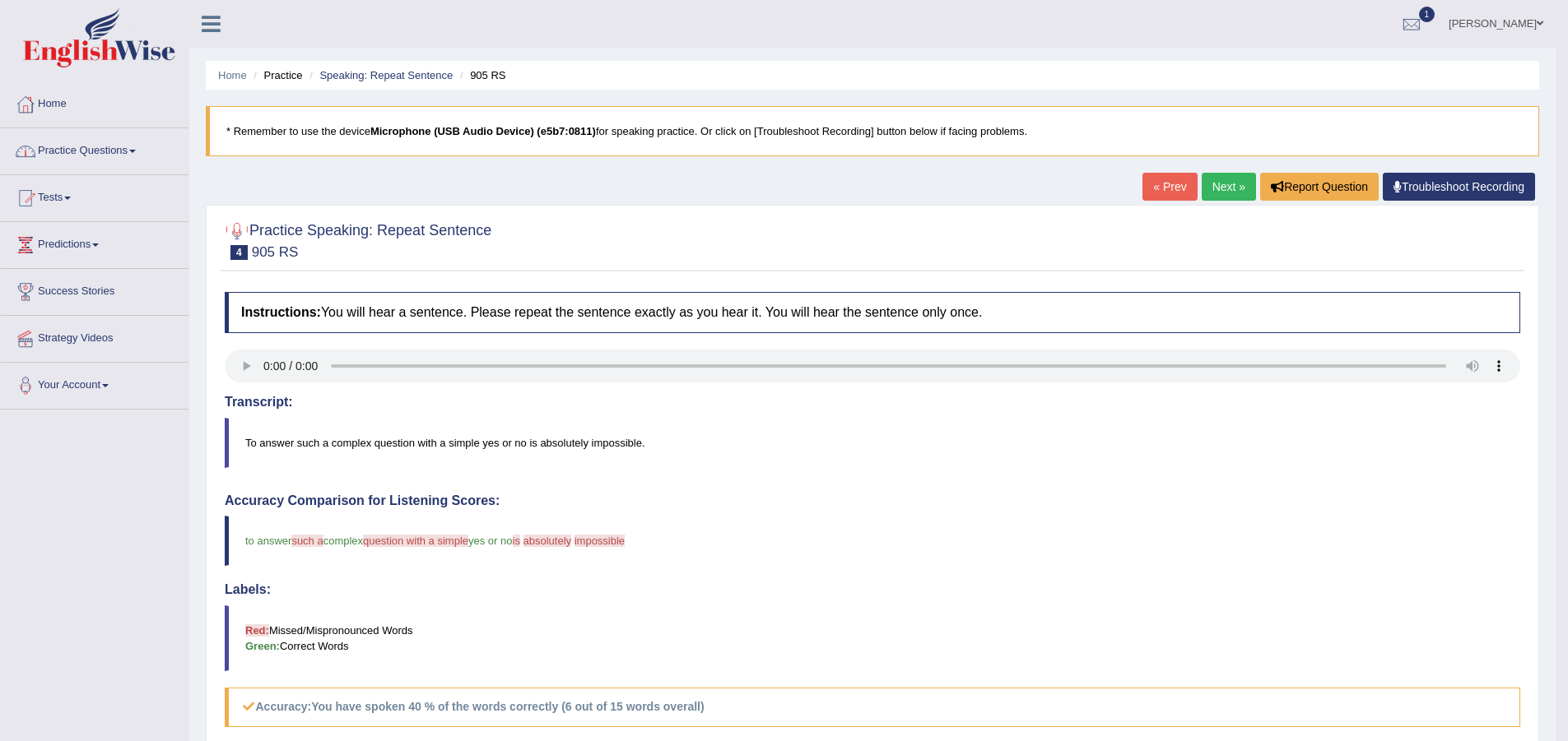
click at [1212, 189] on link "Next »" at bounding box center [1229, 186] width 55 height 28
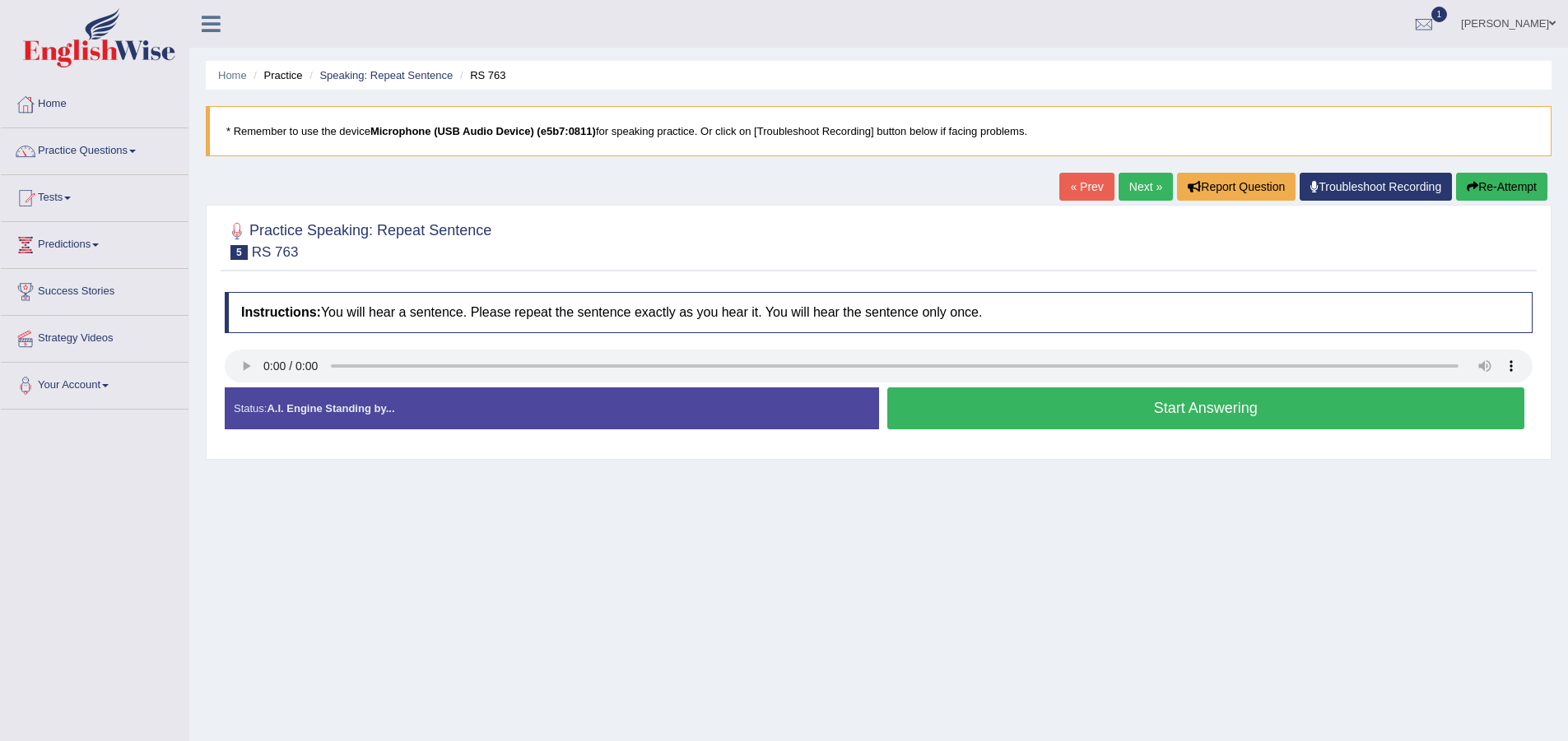
click at [996, 403] on button "Start Answering" at bounding box center [1206, 409] width 638 height 42
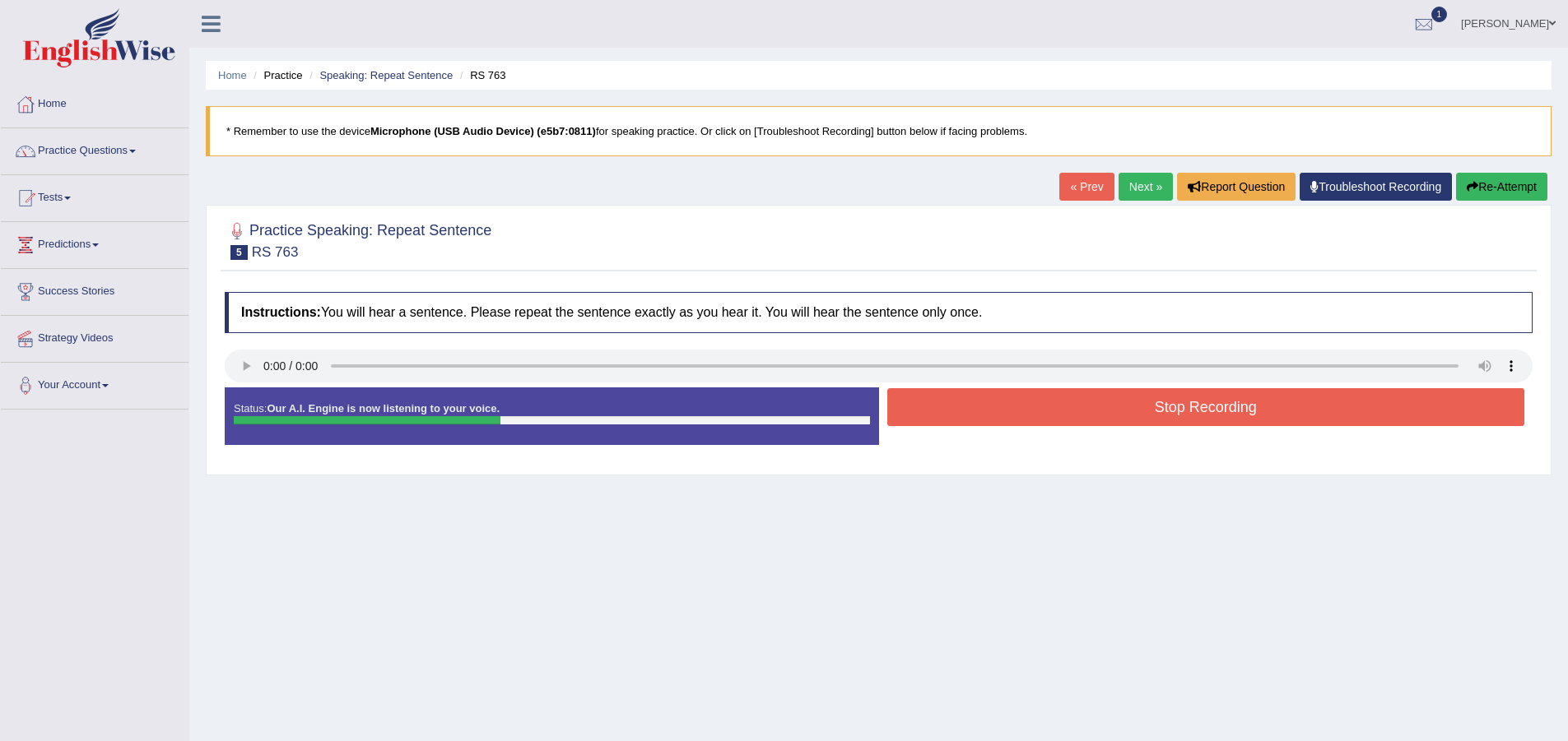
click at [1113, 417] on button "Stop Recording" at bounding box center [1206, 408] width 638 height 38
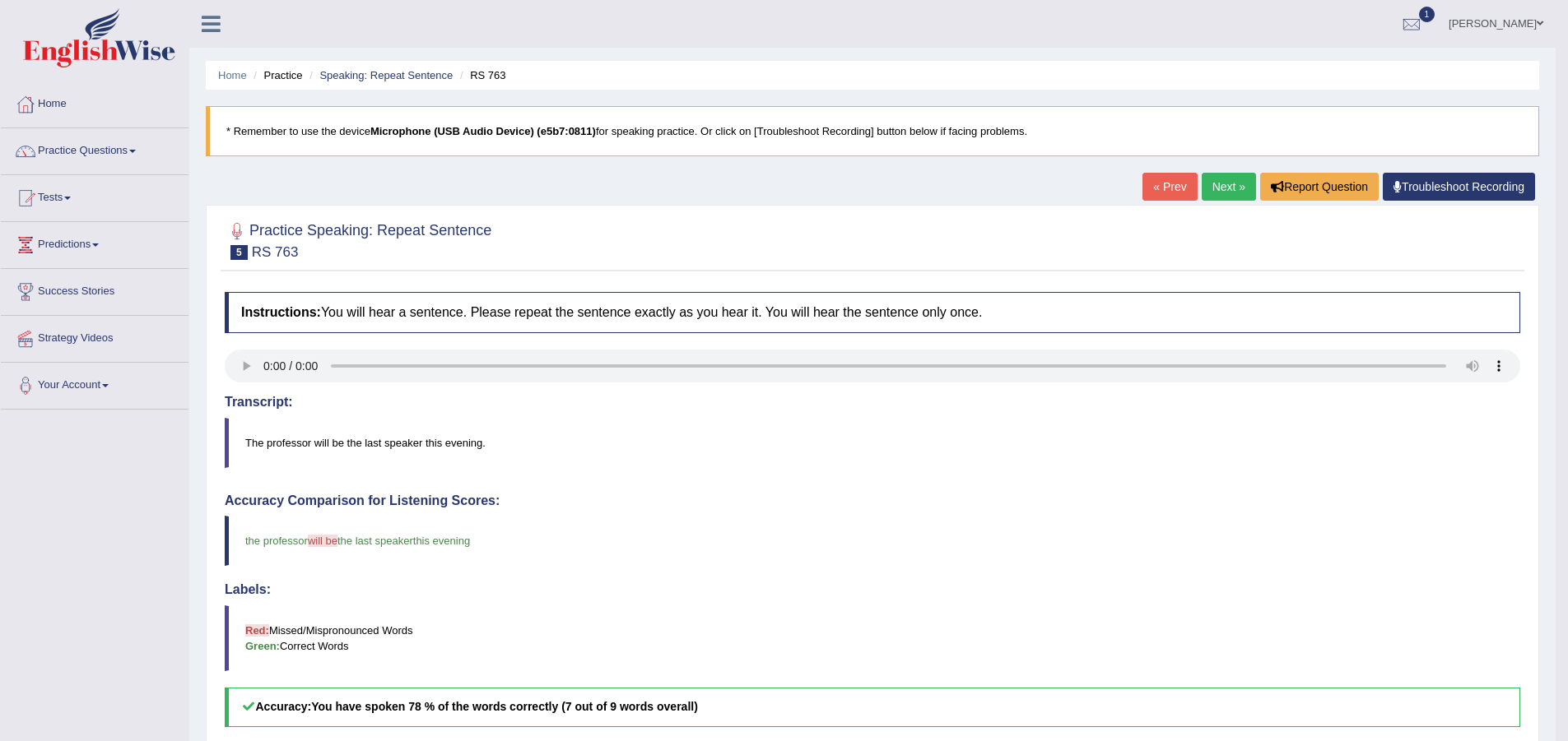
click at [1216, 193] on link "Next »" at bounding box center [1229, 186] width 55 height 28
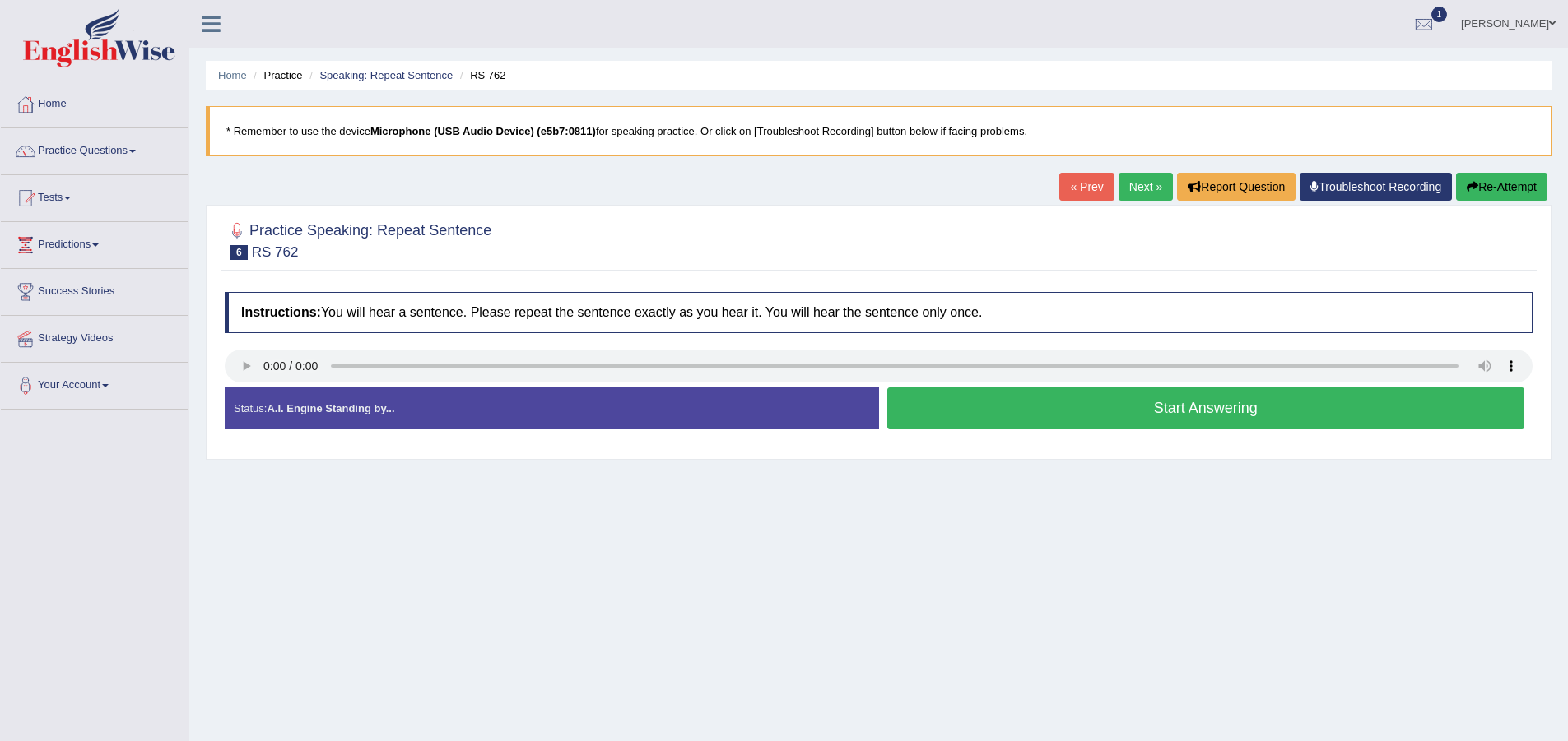
click at [981, 419] on button "Start Answering" at bounding box center [1206, 409] width 638 height 42
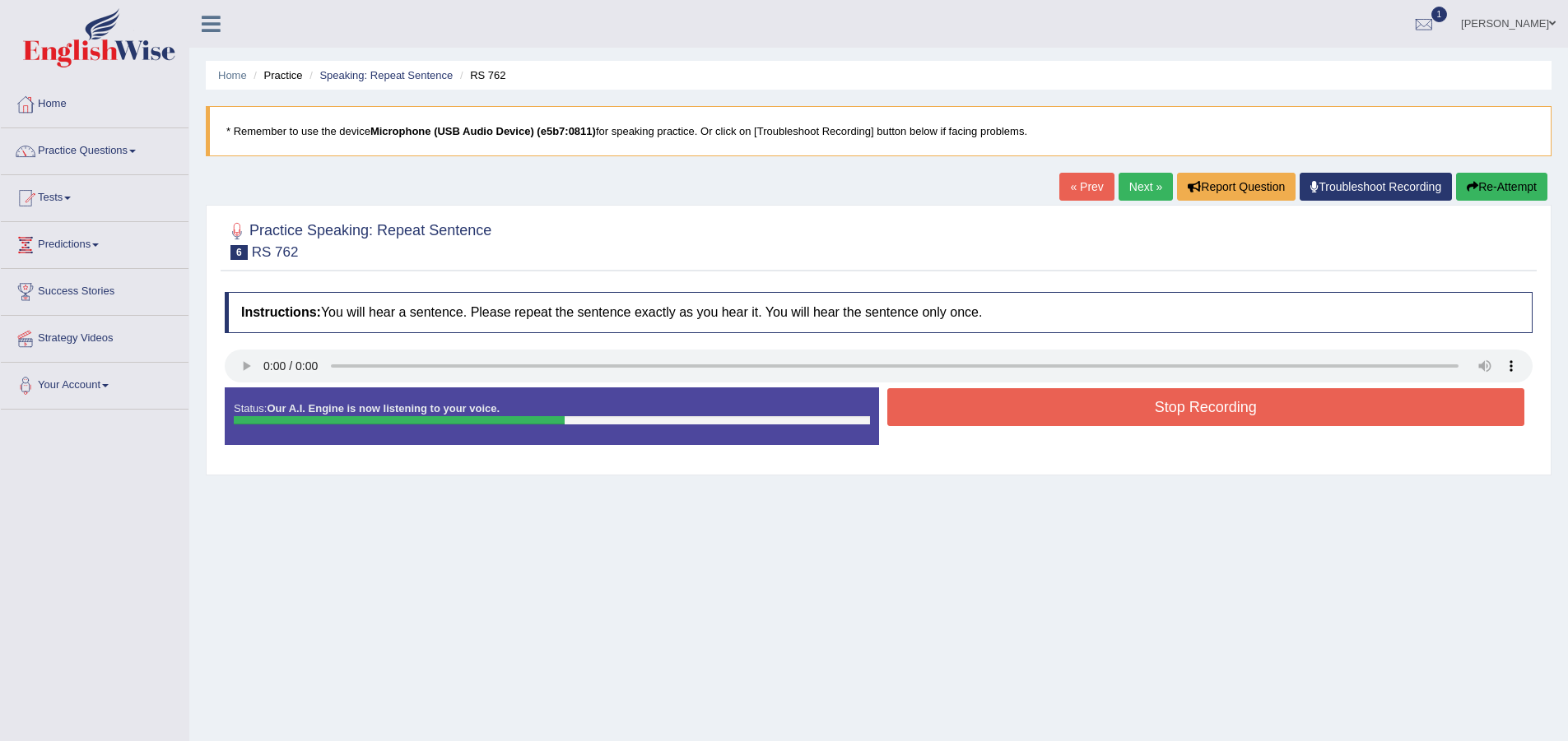
click at [944, 401] on button "Stop Recording" at bounding box center [1206, 408] width 638 height 38
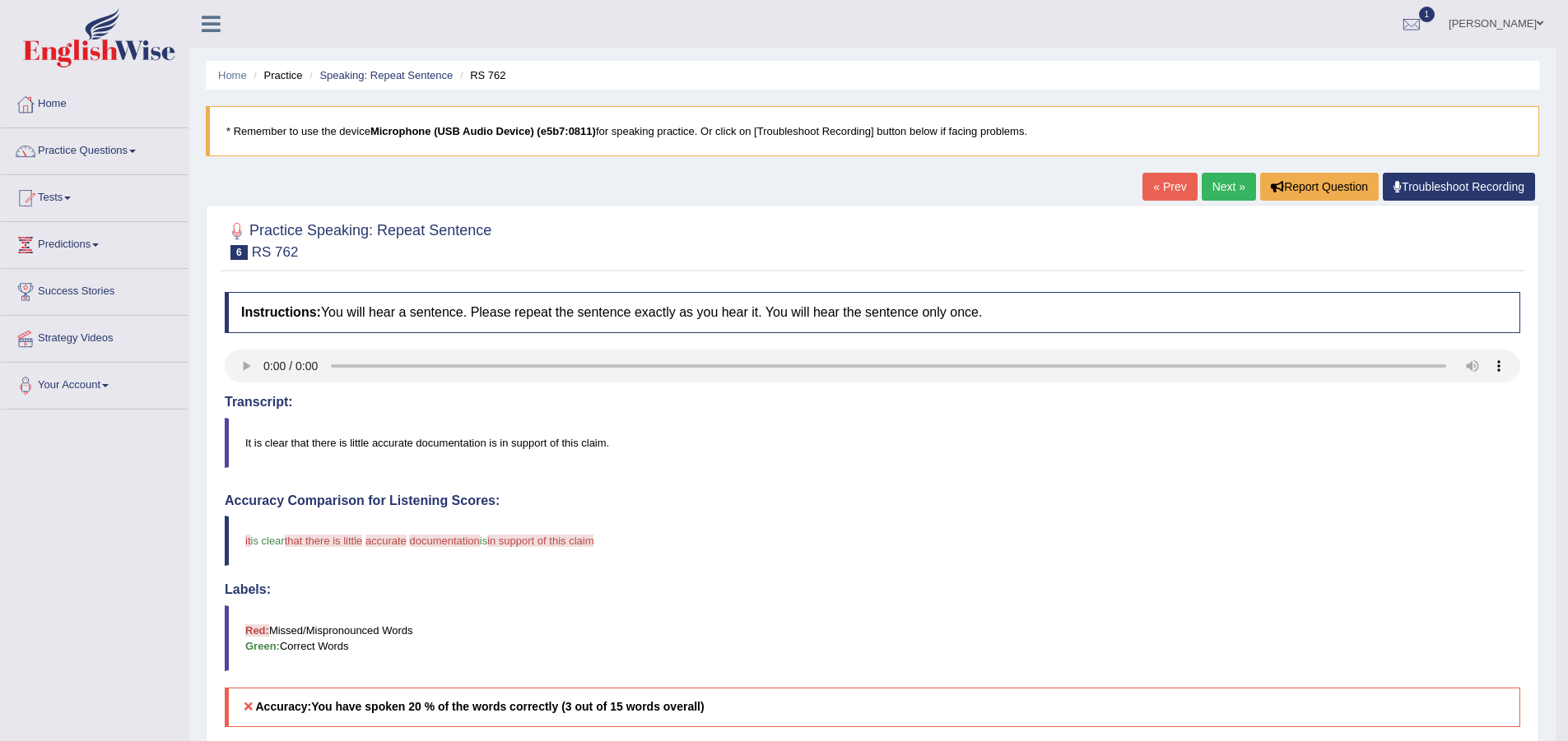
click at [1243, 191] on link "Next »" at bounding box center [1229, 186] width 55 height 28
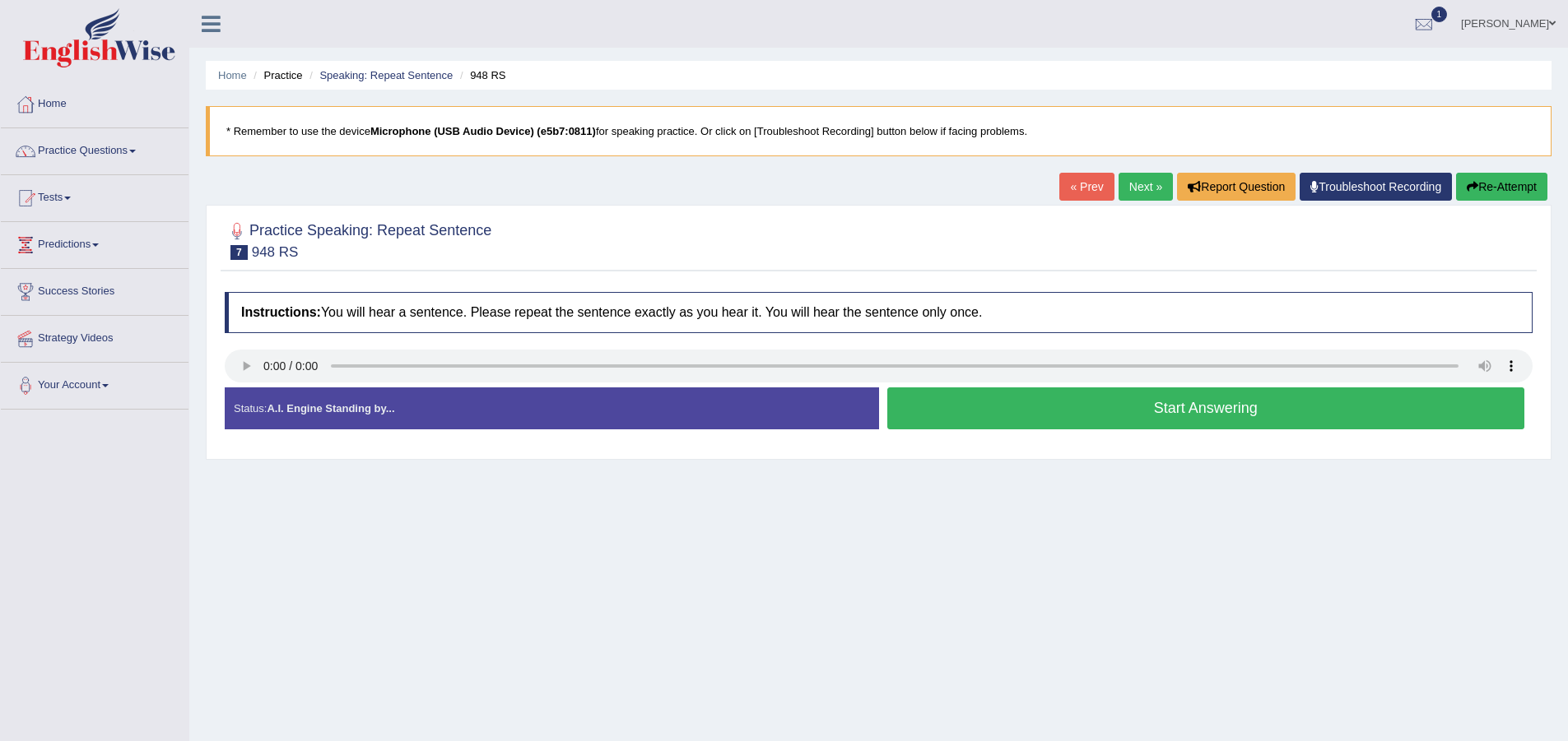
click at [1146, 407] on button "Start Answering" at bounding box center [1206, 409] width 638 height 42
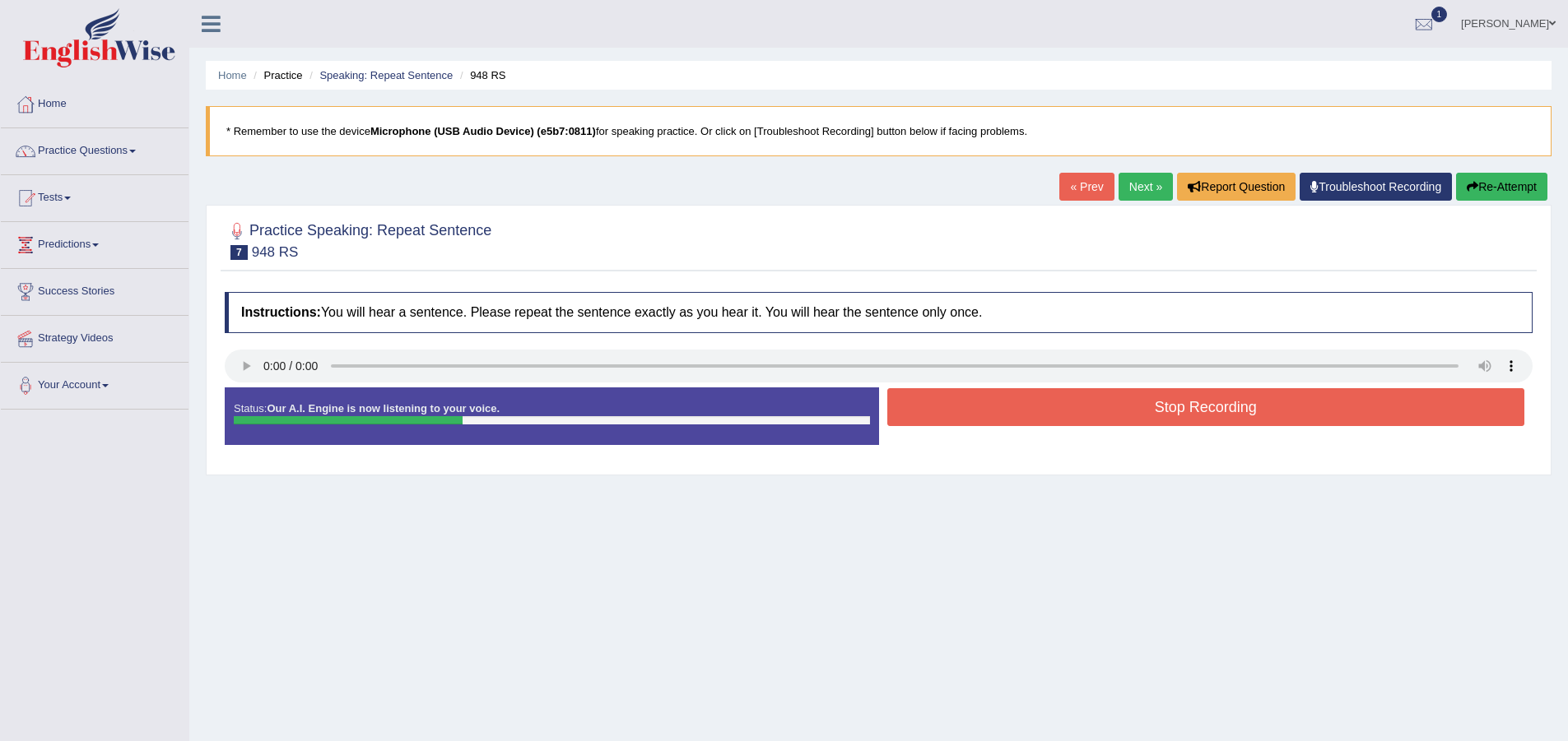
click at [1050, 417] on button "Stop Recording" at bounding box center [1206, 408] width 638 height 38
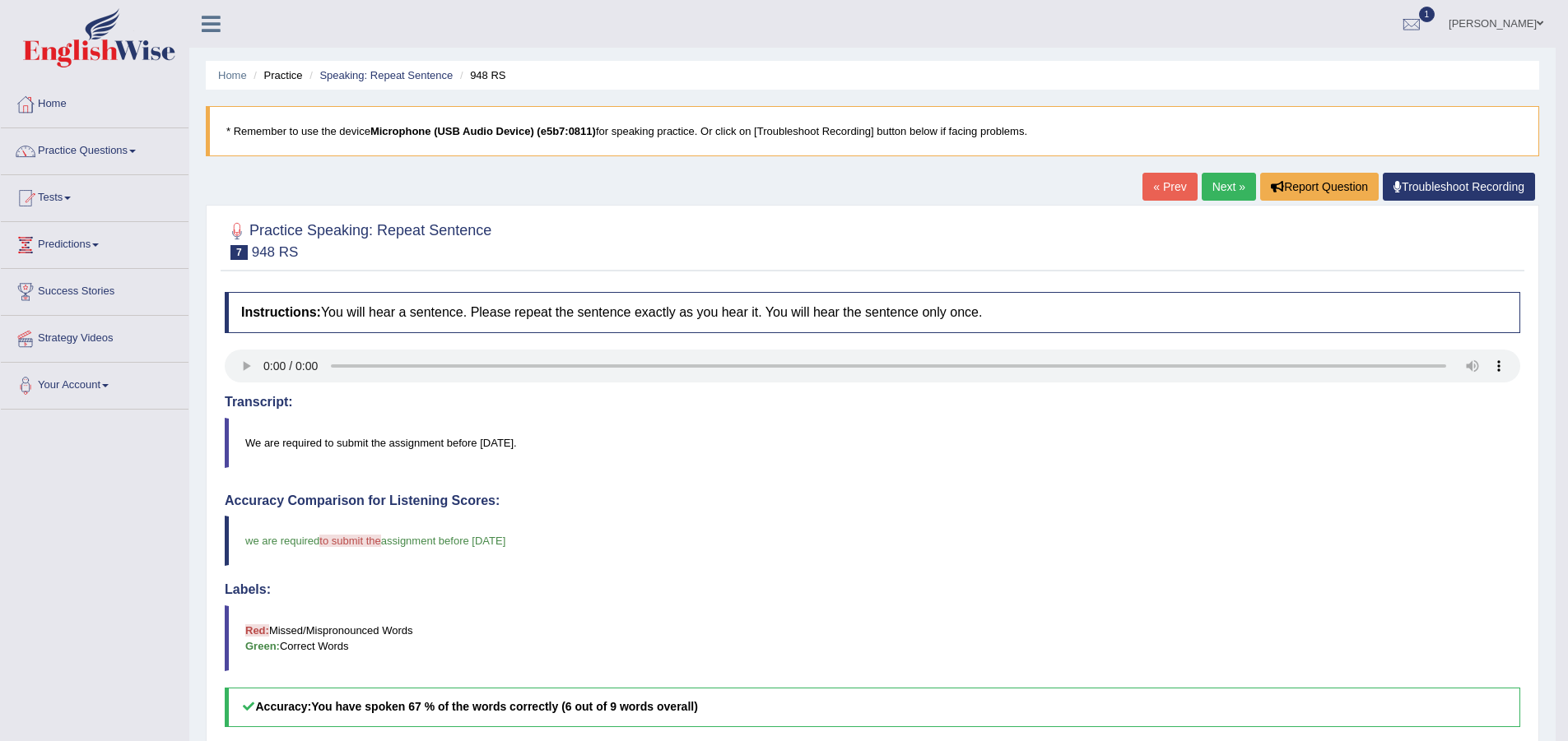
click at [1225, 177] on link "Next »" at bounding box center [1229, 186] width 55 height 28
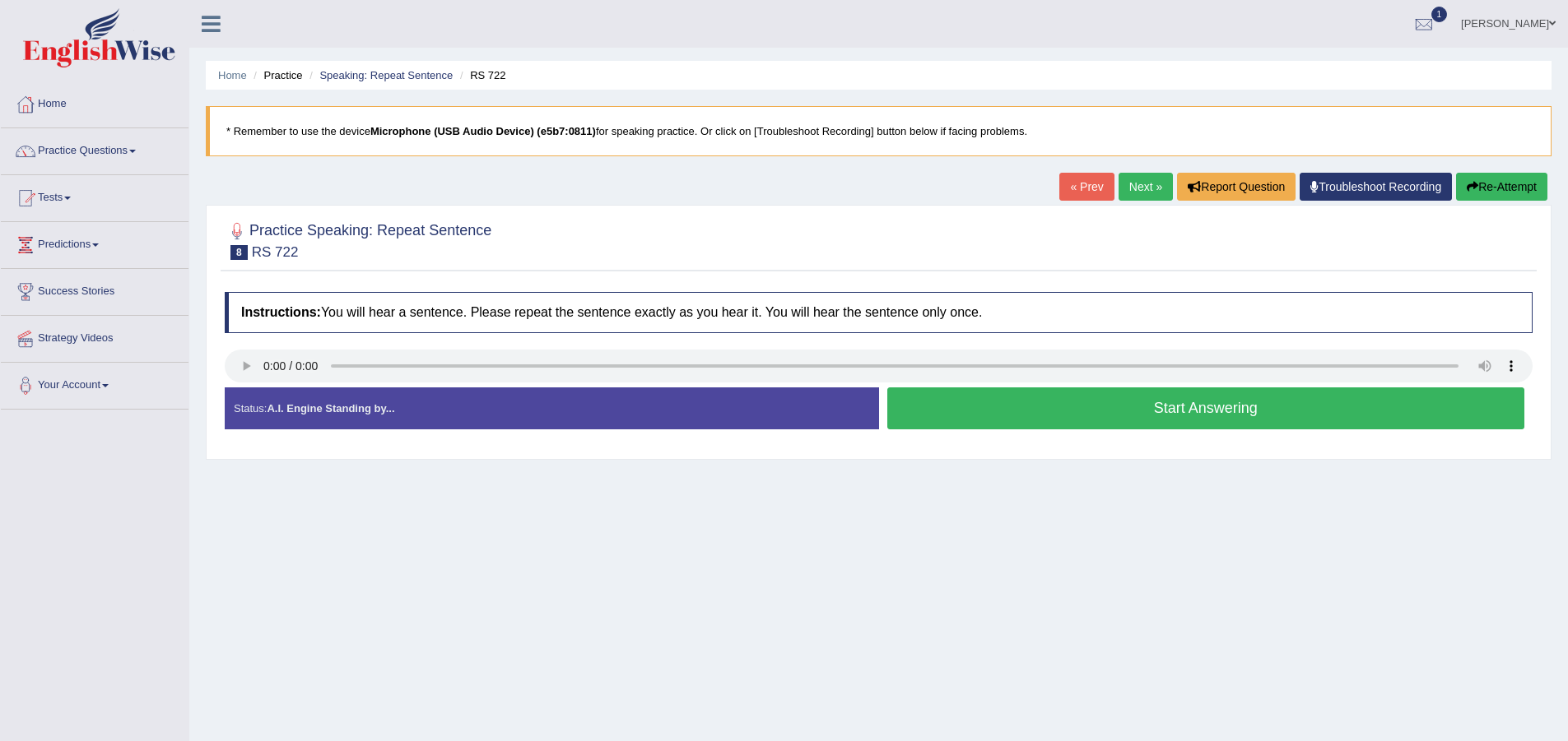
click at [1011, 414] on button "Start Answering" at bounding box center [1206, 409] width 638 height 42
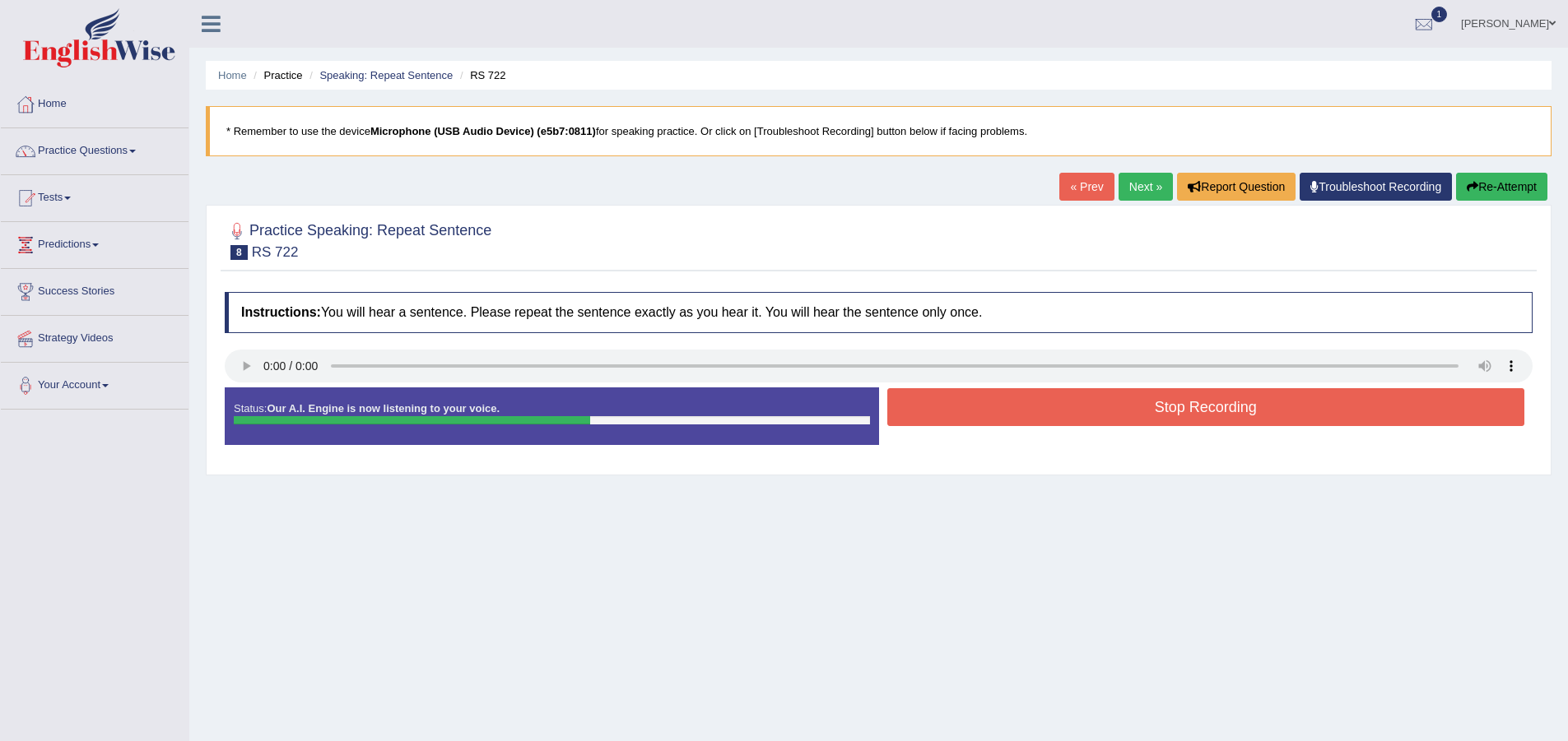
click at [977, 413] on button "Stop Recording" at bounding box center [1206, 408] width 638 height 38
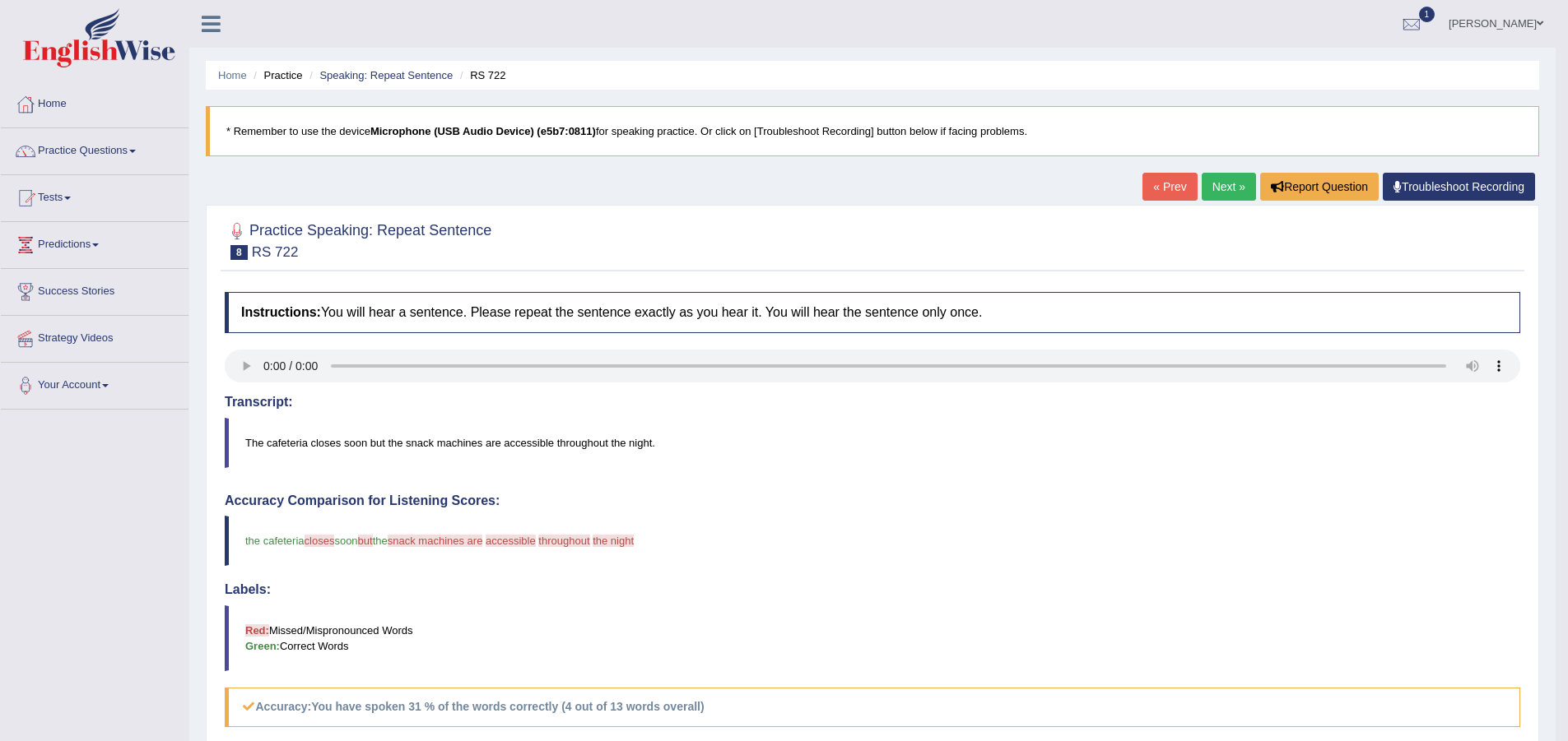
click at [1217, 196] on link "Next »" at bounding box center [1229, 186] width 55 height 28
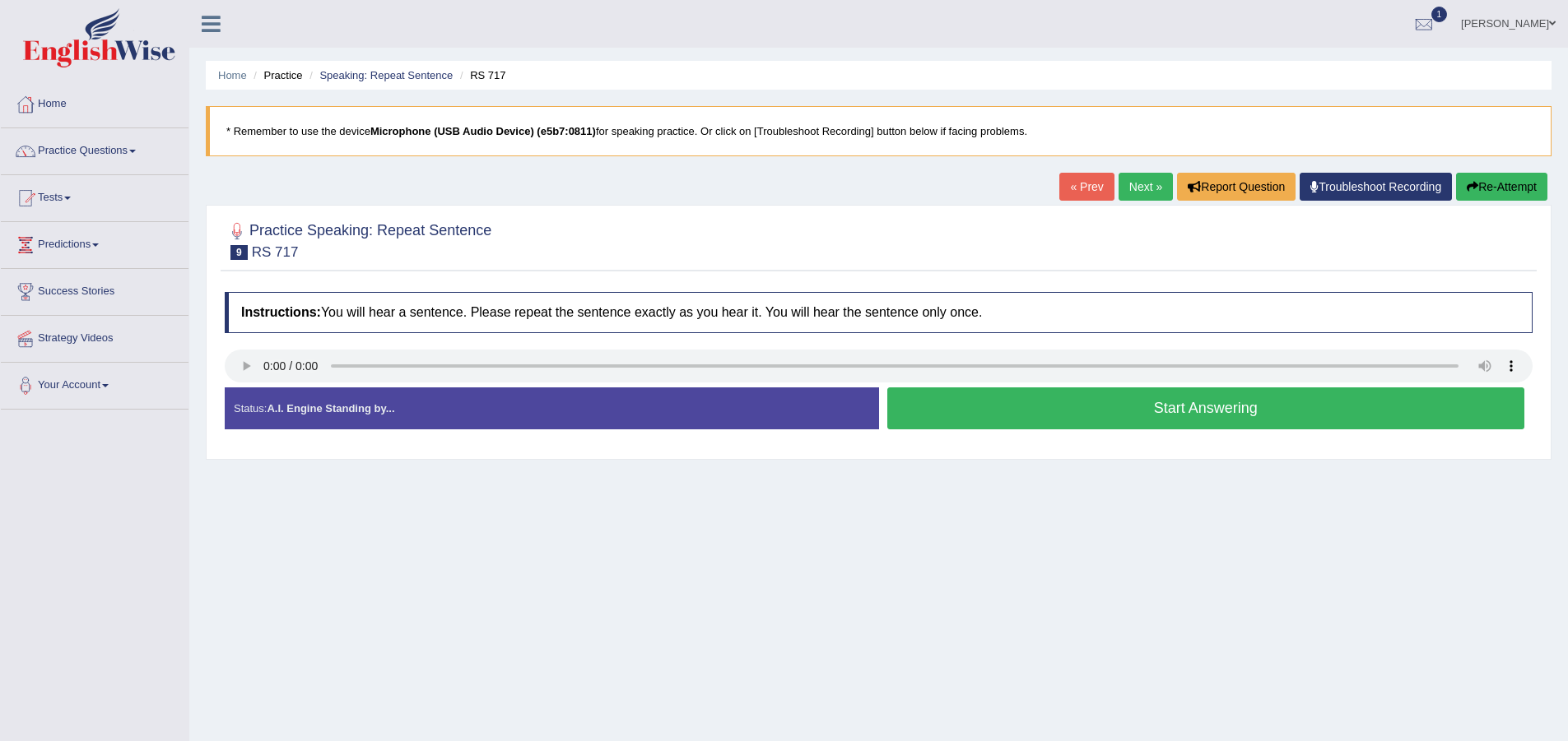
click at [1278, 409] on button "Start Answering" at bounding box center [1206, 409] width 638 height 42
click at [1021, 413] on button "Start Answering" at bounding box center [1206, 409] width 638 height 42
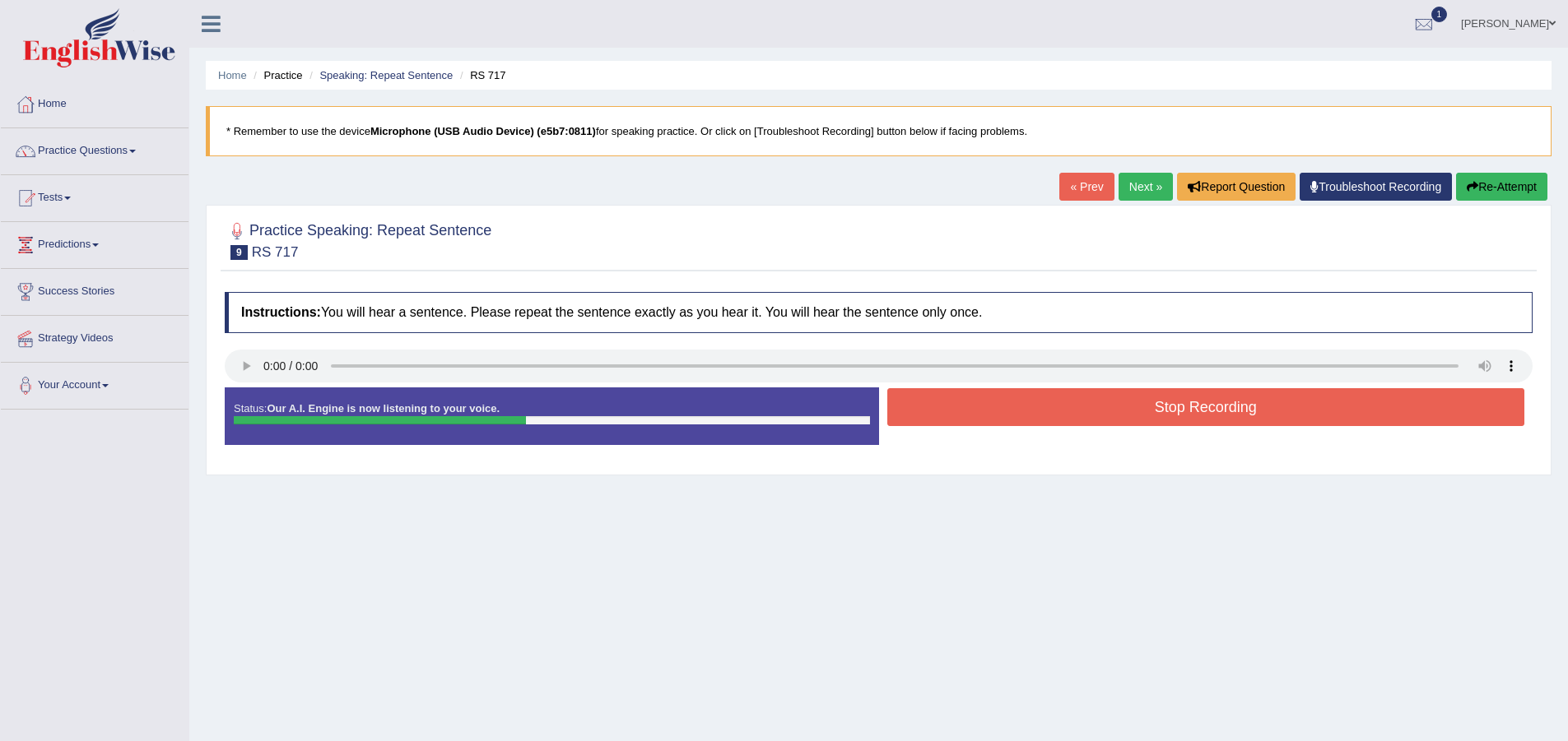
click at [972, 414] on button "Stop Recording" at bounding box center [1206, 408] width 638 height 38
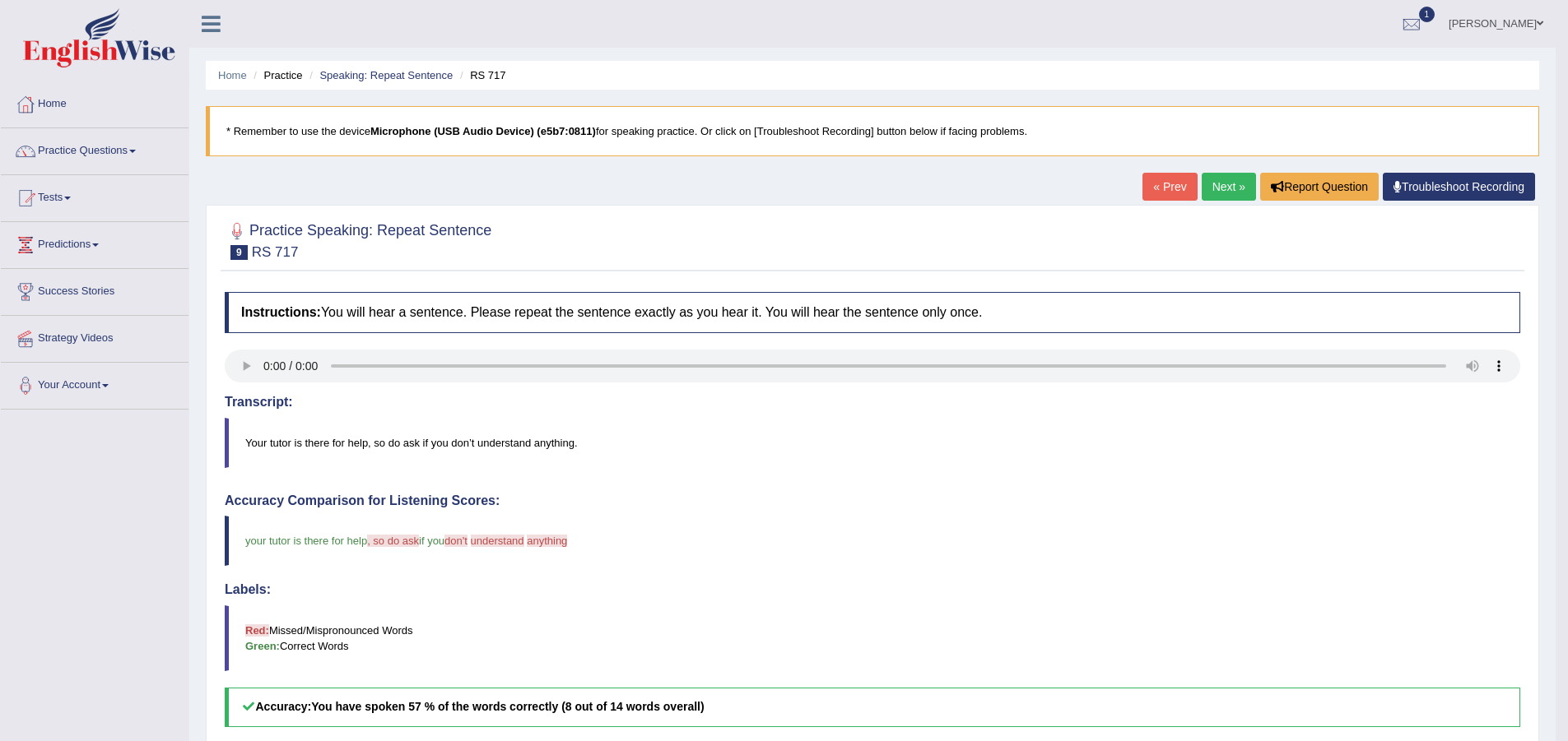
click at [1231, 180] on link "Next »" at bounding box center [1229, 186] width 55 height 28
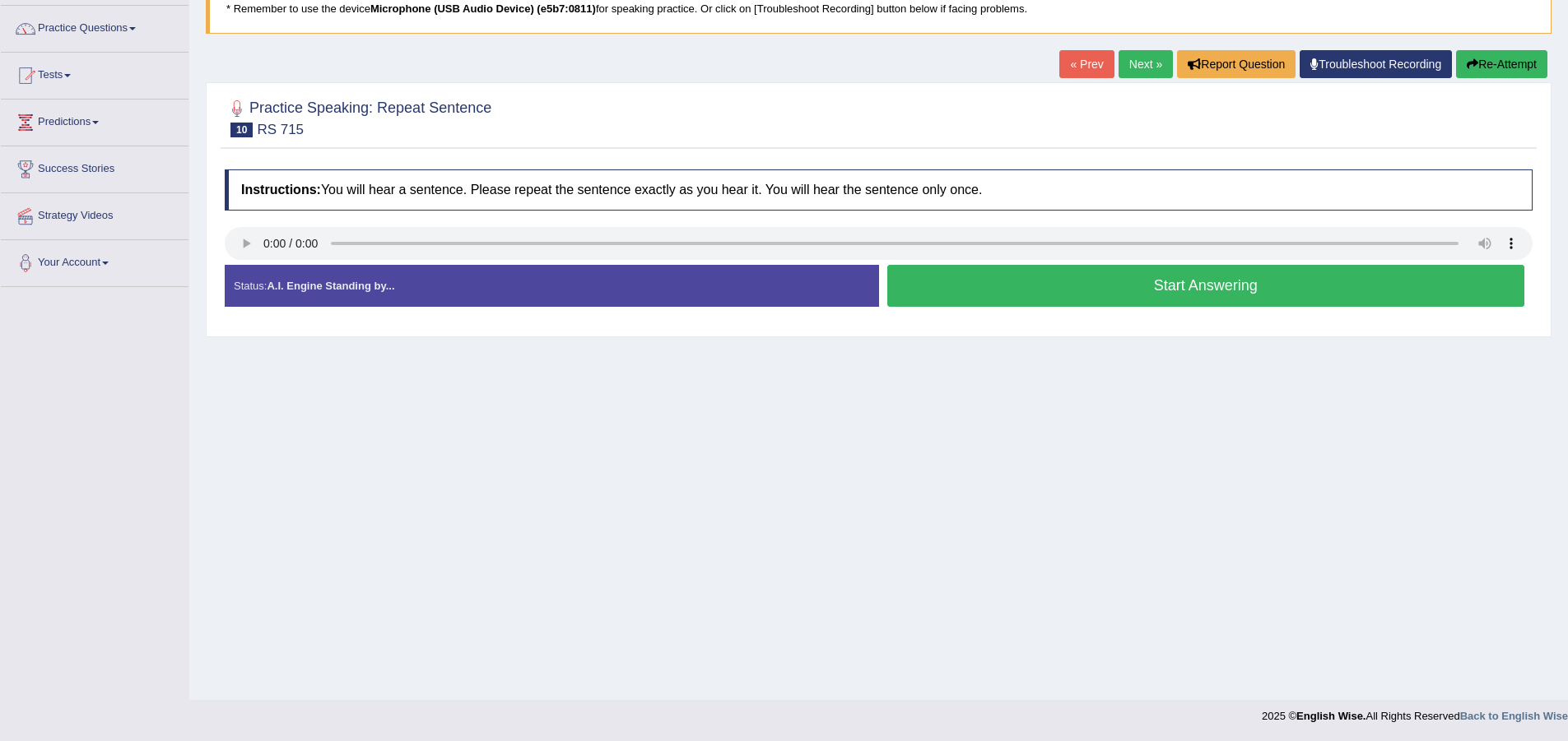
click at [1113, 294] on button "Start Answering" at bounding box center [1206, 286] width 638 height 42
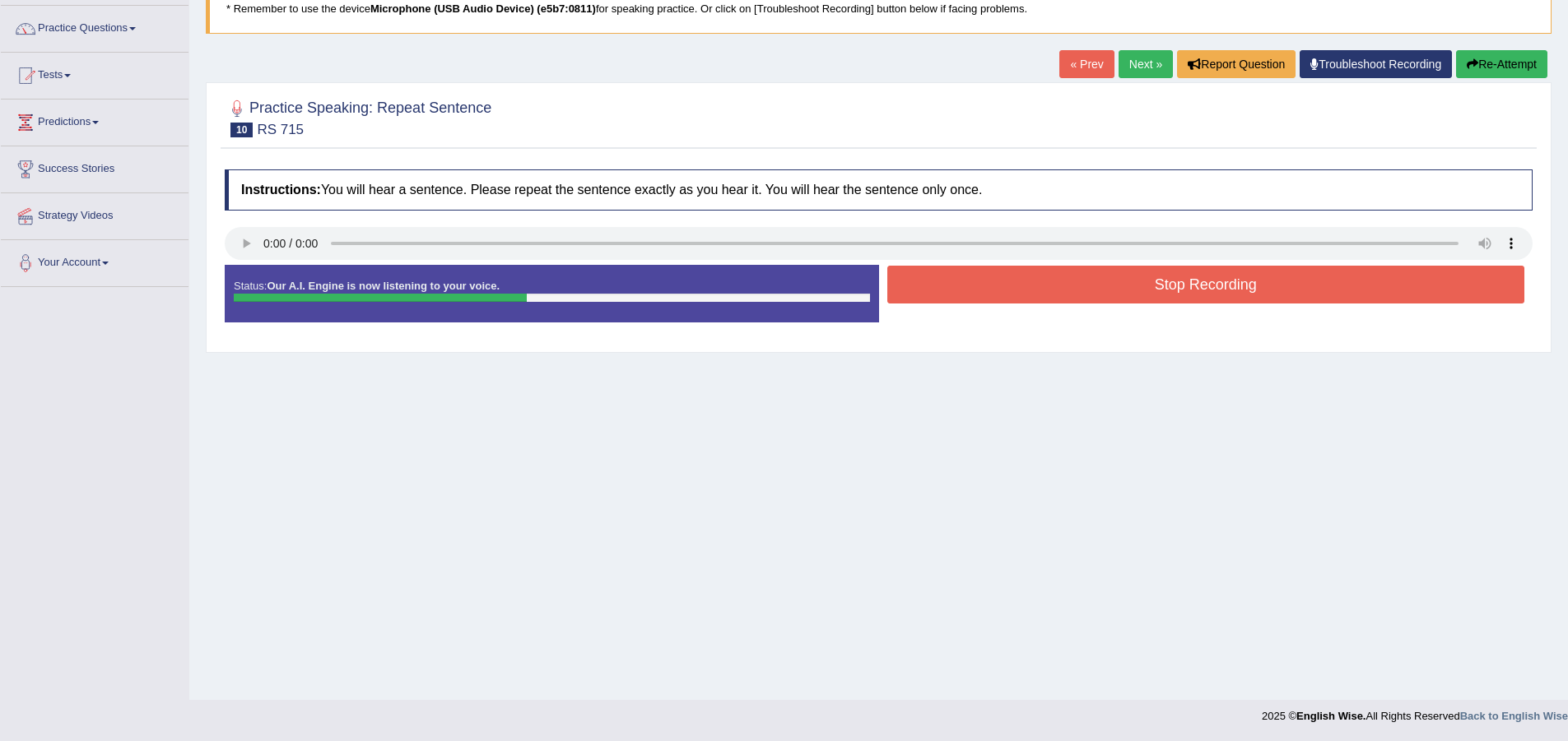
click at [1094, 291] on button "Stop Recording" at bounding box center [1206, 285] width 638 height 38
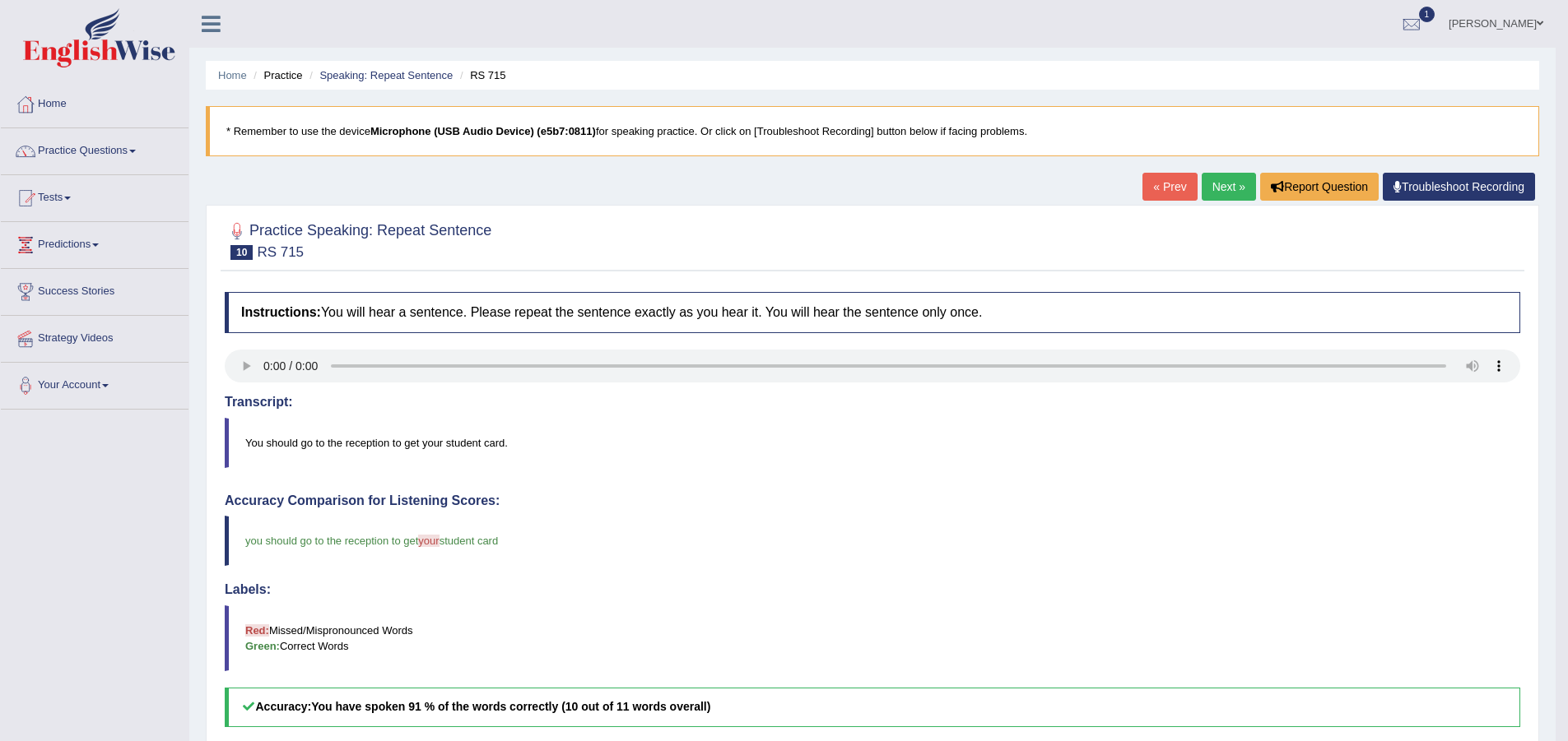
click at [1201, 183] on link "Next »" at bounding box center [1229, 186] width 55 height 28
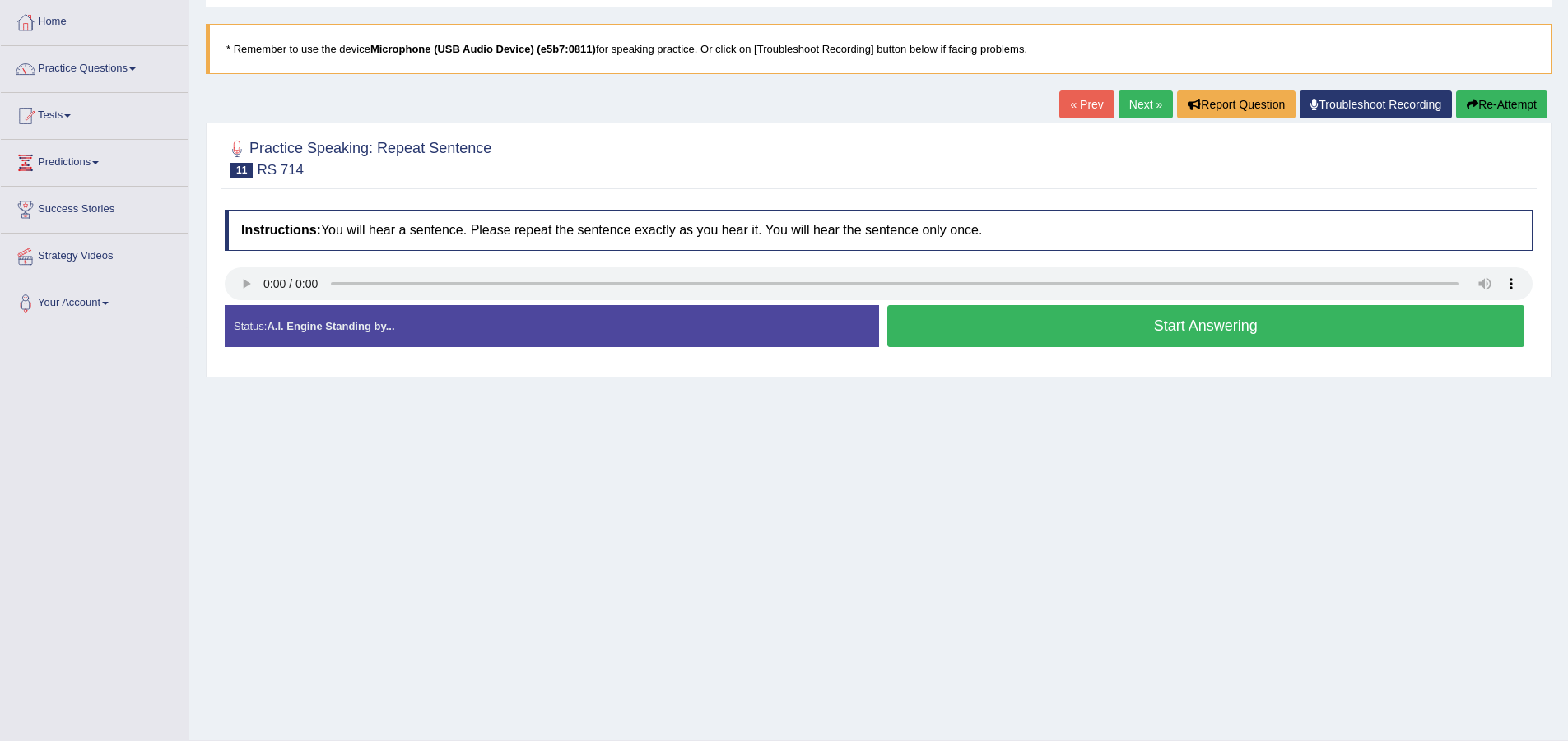
click at [1042, 333] on button "Start Answering" at bounding box center [1206, 326] width 638 height 42
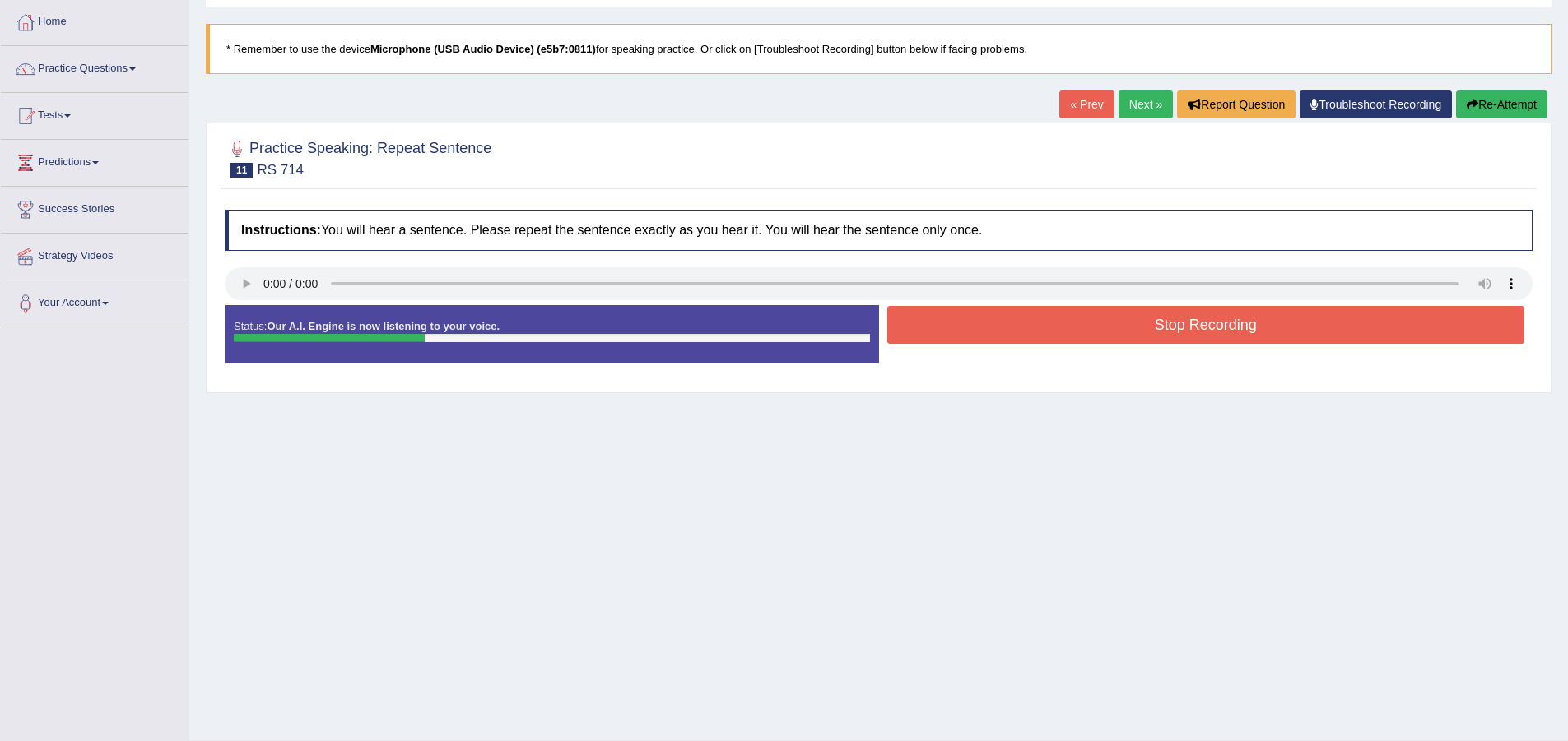
click at [1042, 333] on button "Stop Recording" at bounding box center [1206, 325] width 638 height 38
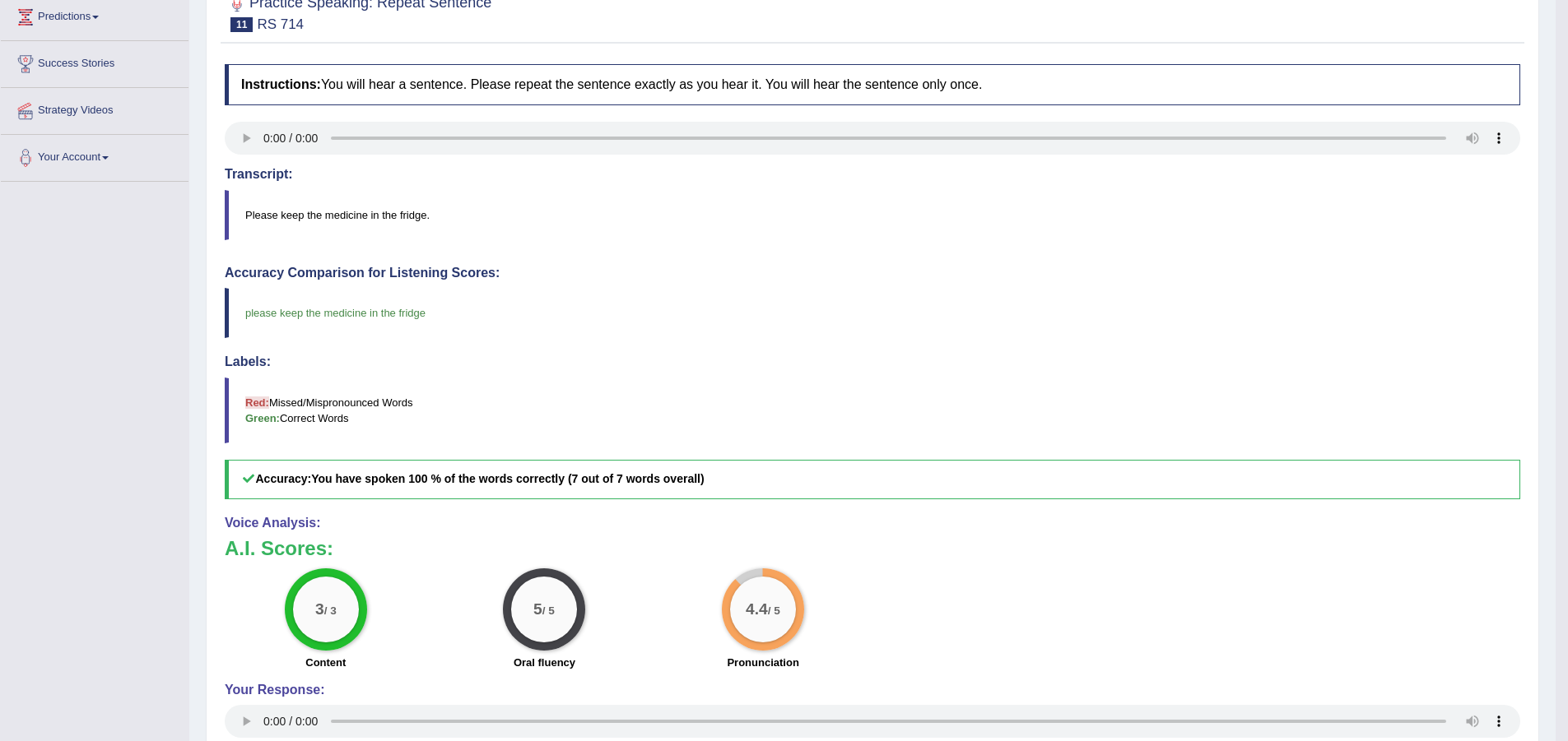
scroll to position [63, 0]
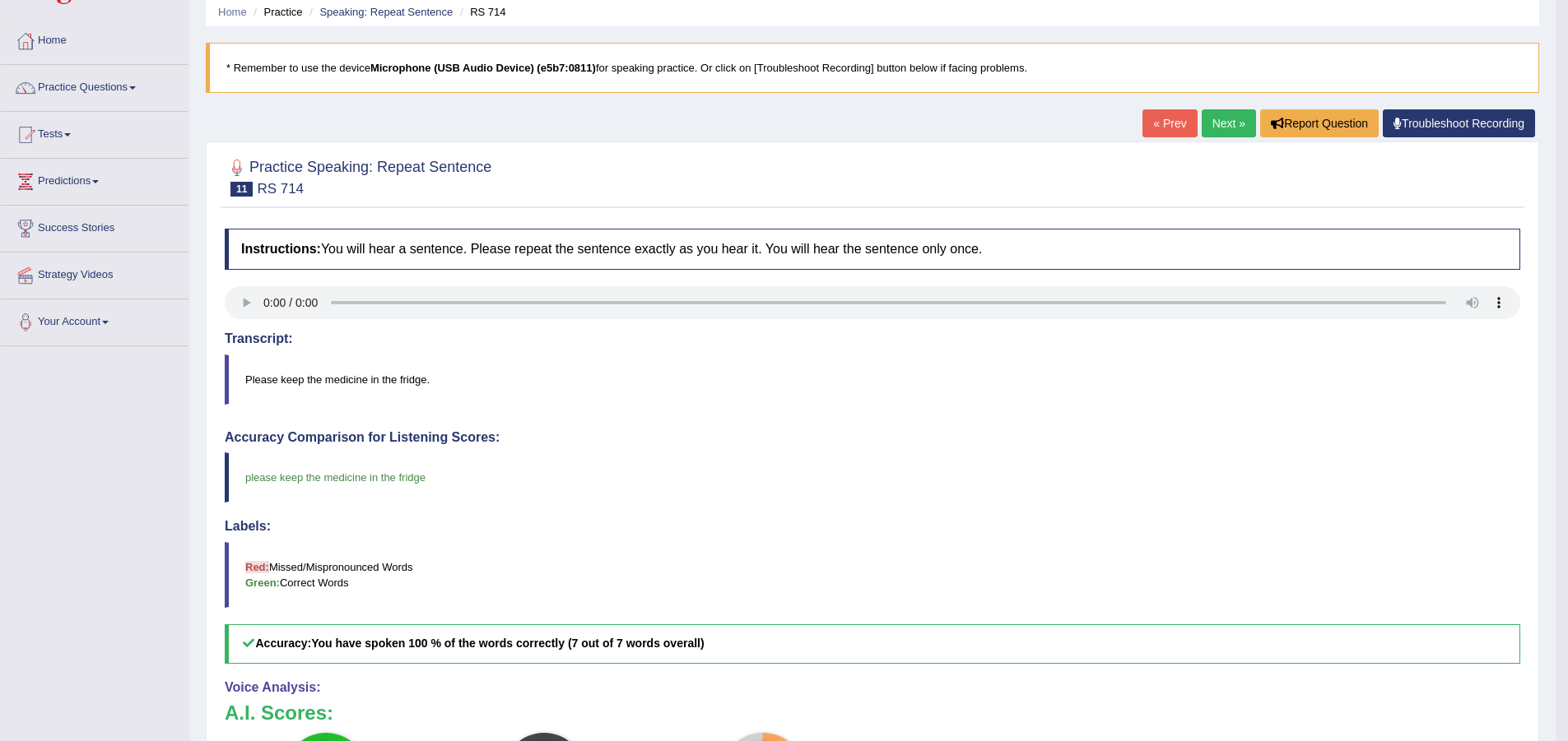
click at [1222, 124] on link "Next »" at bounding box center [1229, 124] width 55 height 28
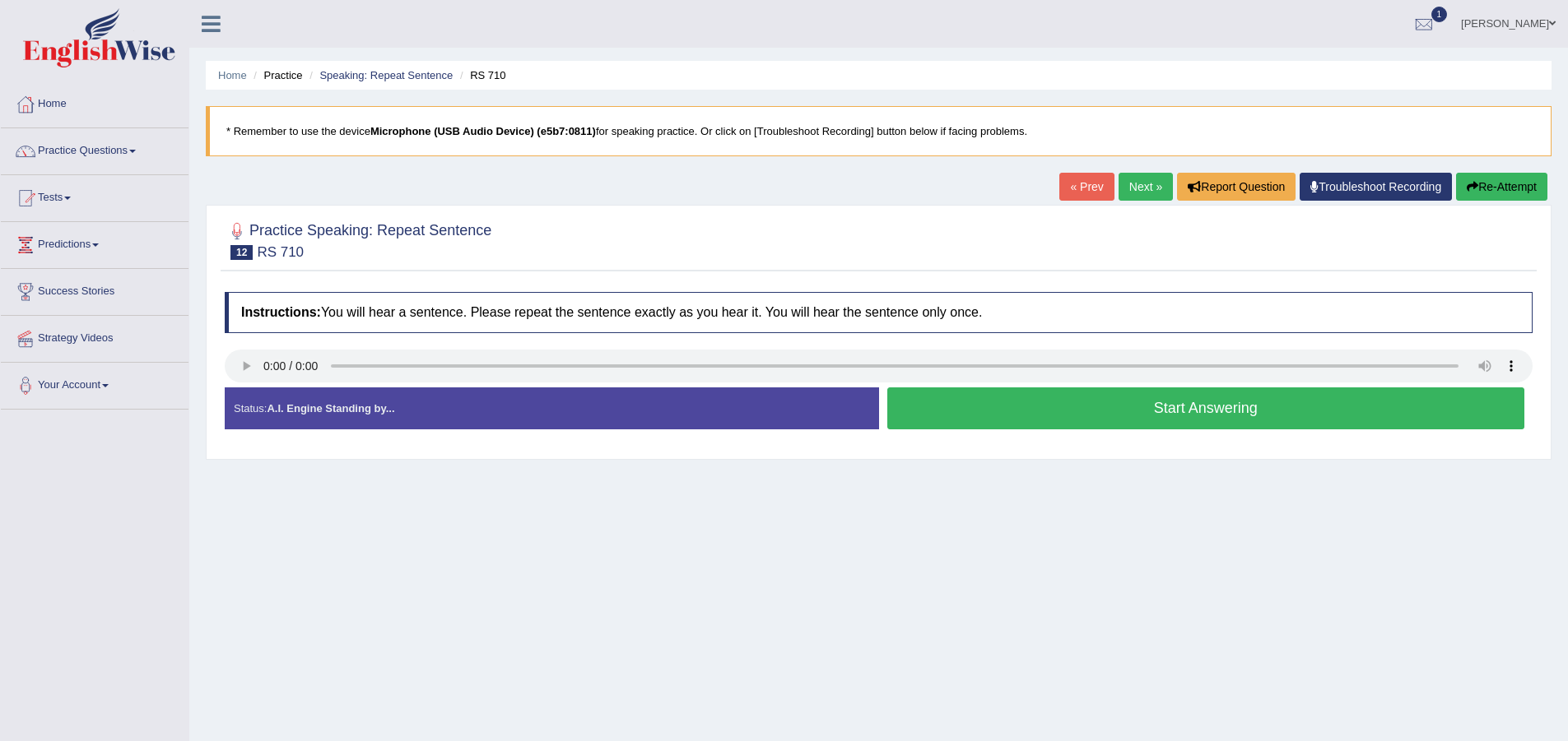
click at [954, 414] on button "Start Answering" at bounding box center [1206, 409] width 638 height 42
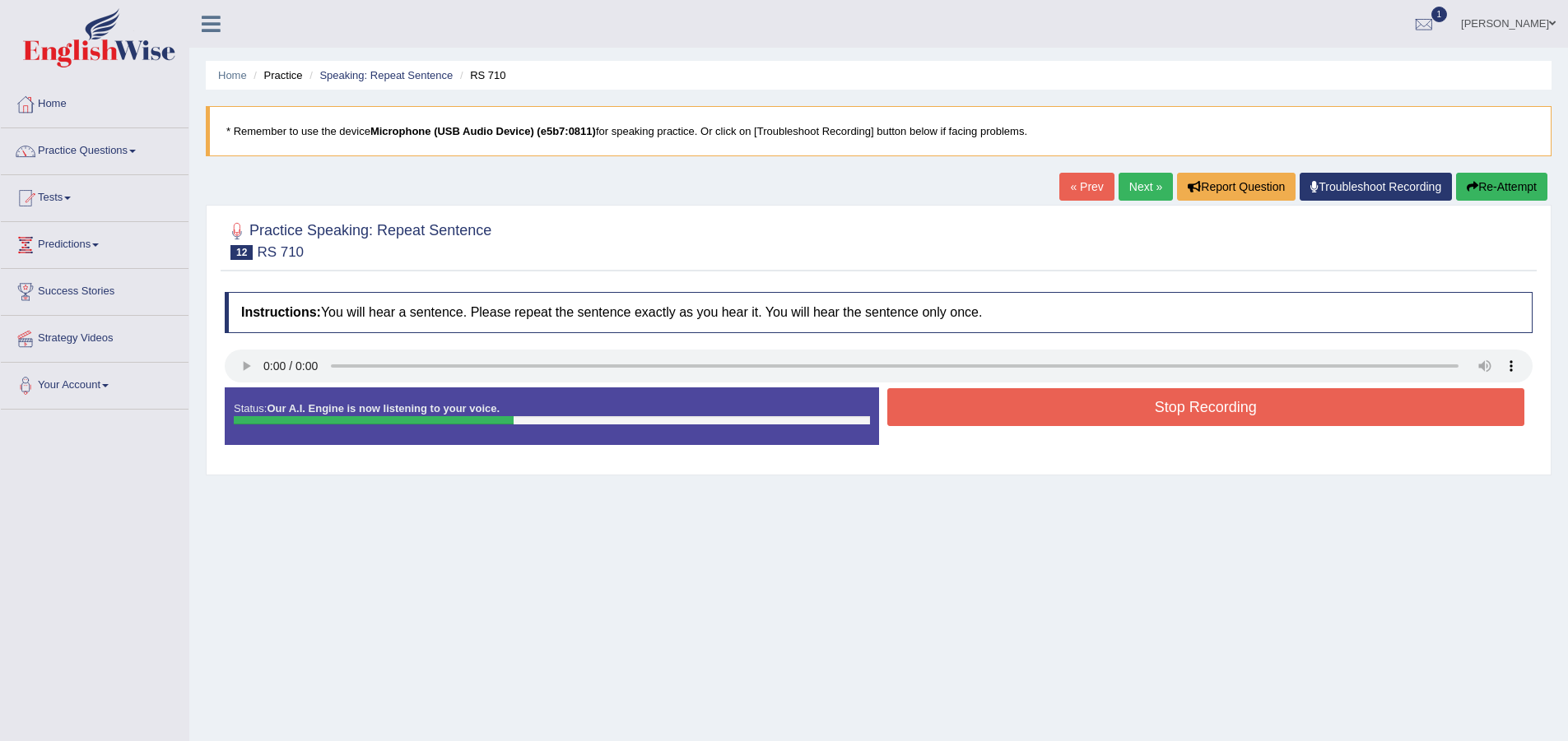
click at [1013, 390] on button "Stop Recording" at bounding box center [1206, 408] width 638 height 38
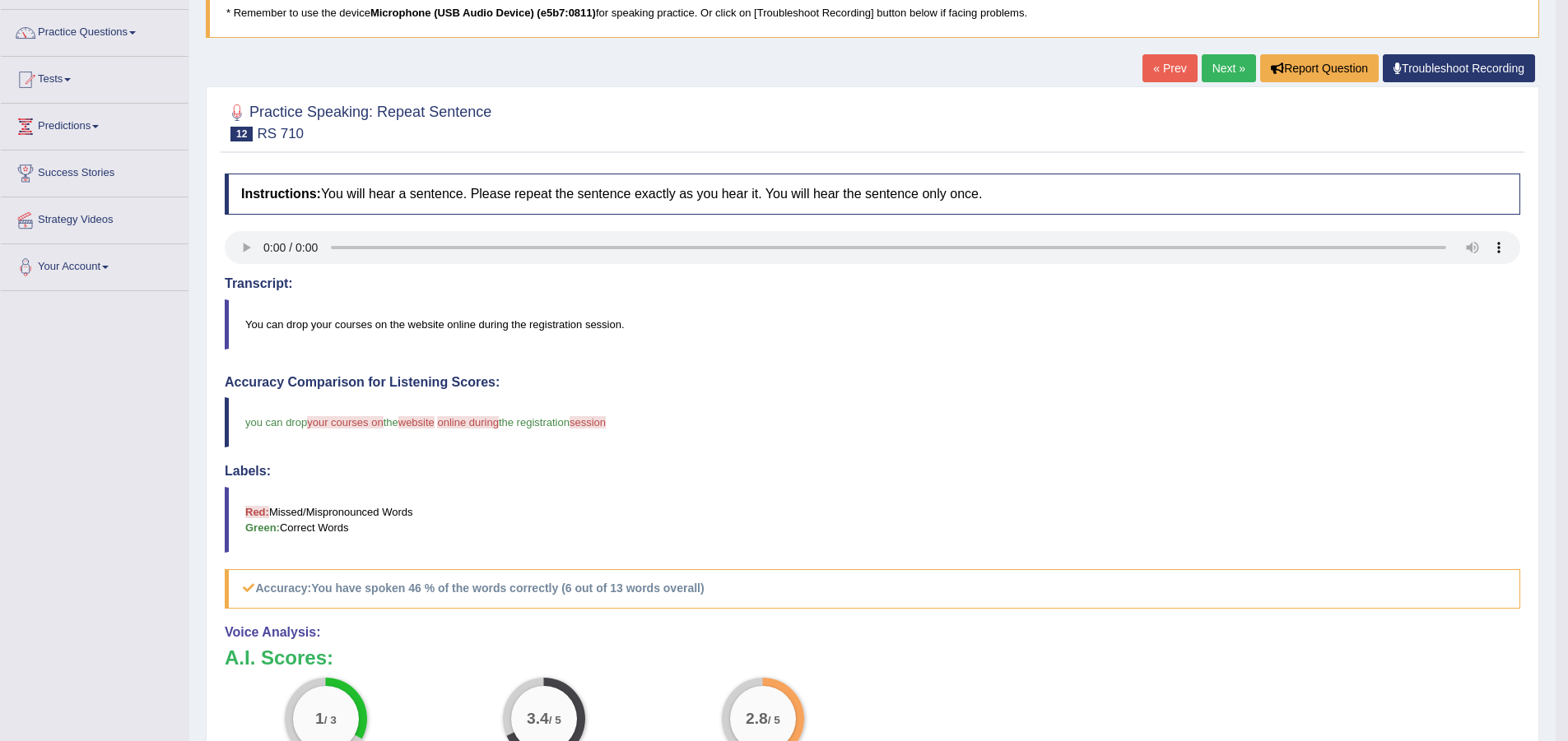
scroll to position [41, 0]
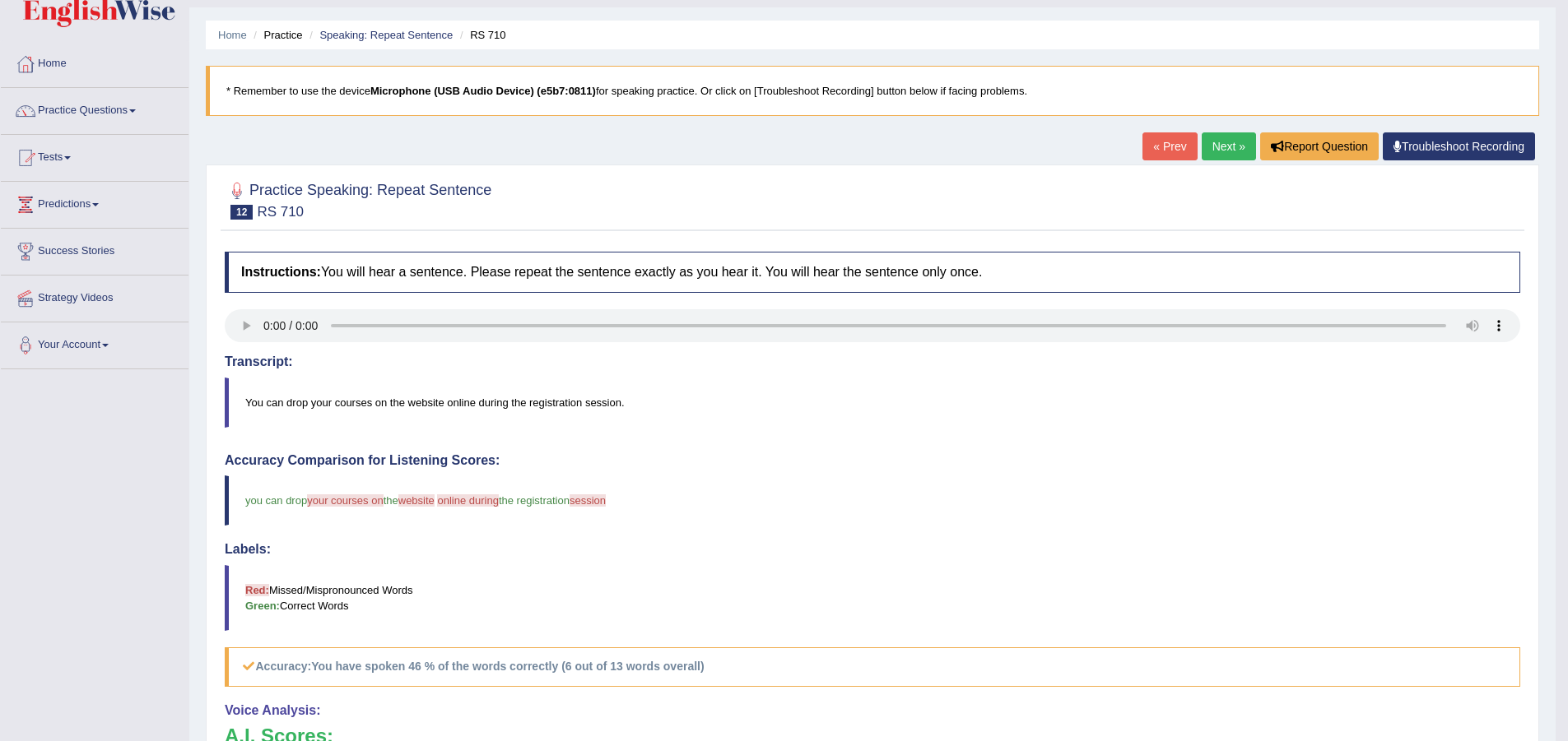
click at [1236, 147] on link "Next »" at bounding box center [1229, 147] width 55 height 28
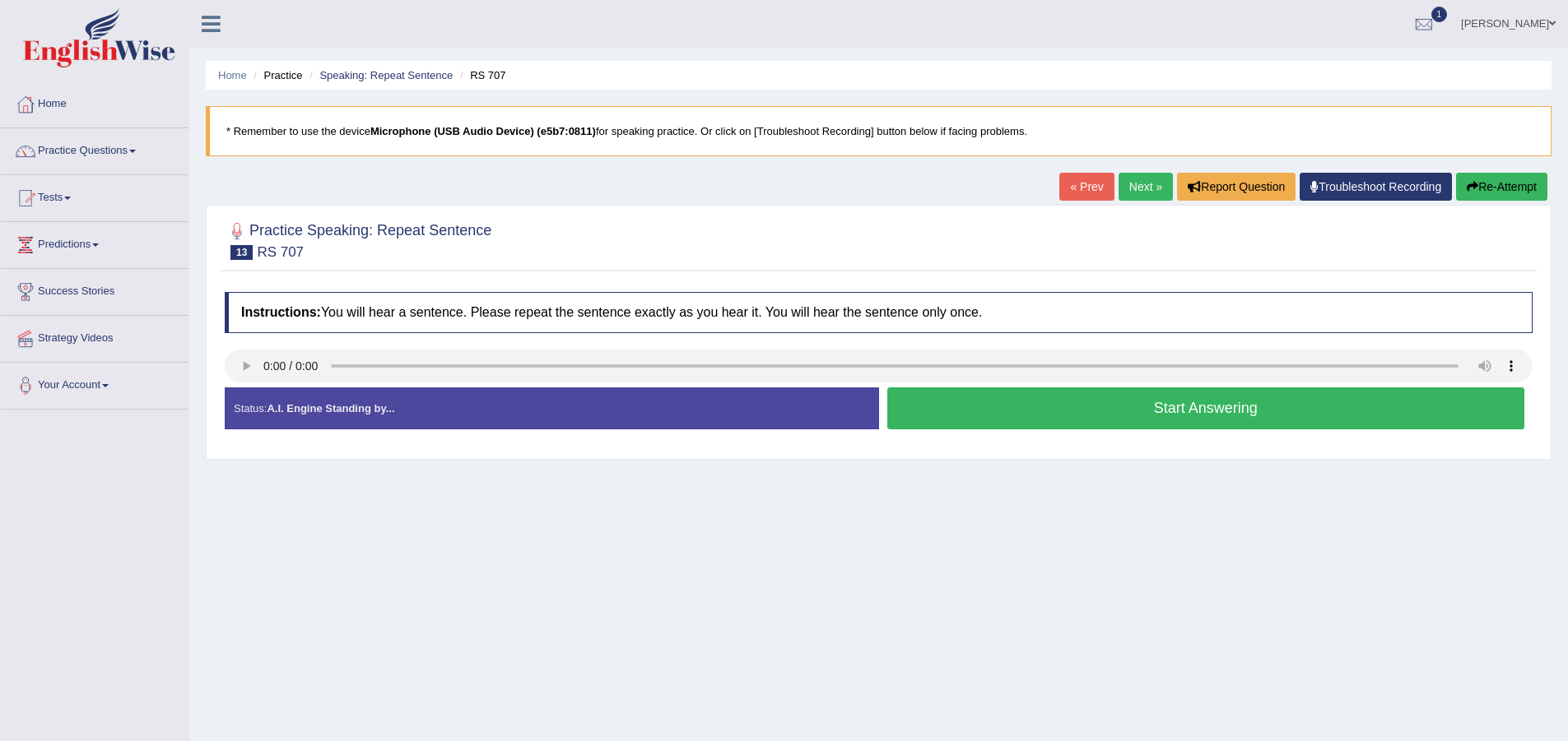
click at [1090, 412] on button "Start Answering" at bounding box center [1206, 409] width 638 height 42
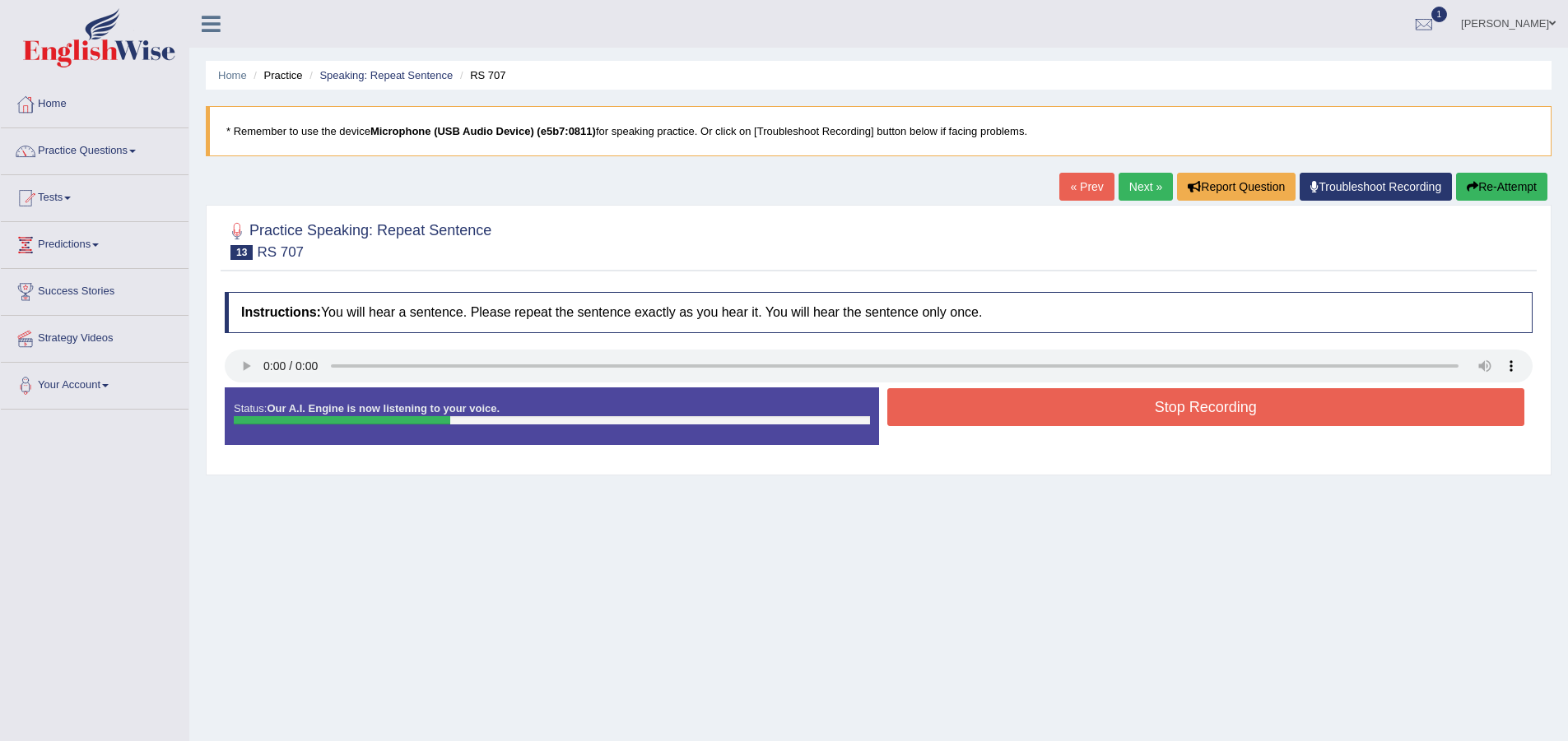
click at [1068, 409] on button "Stop Recording" at bounding box center [1206, 408] width 638 height 38
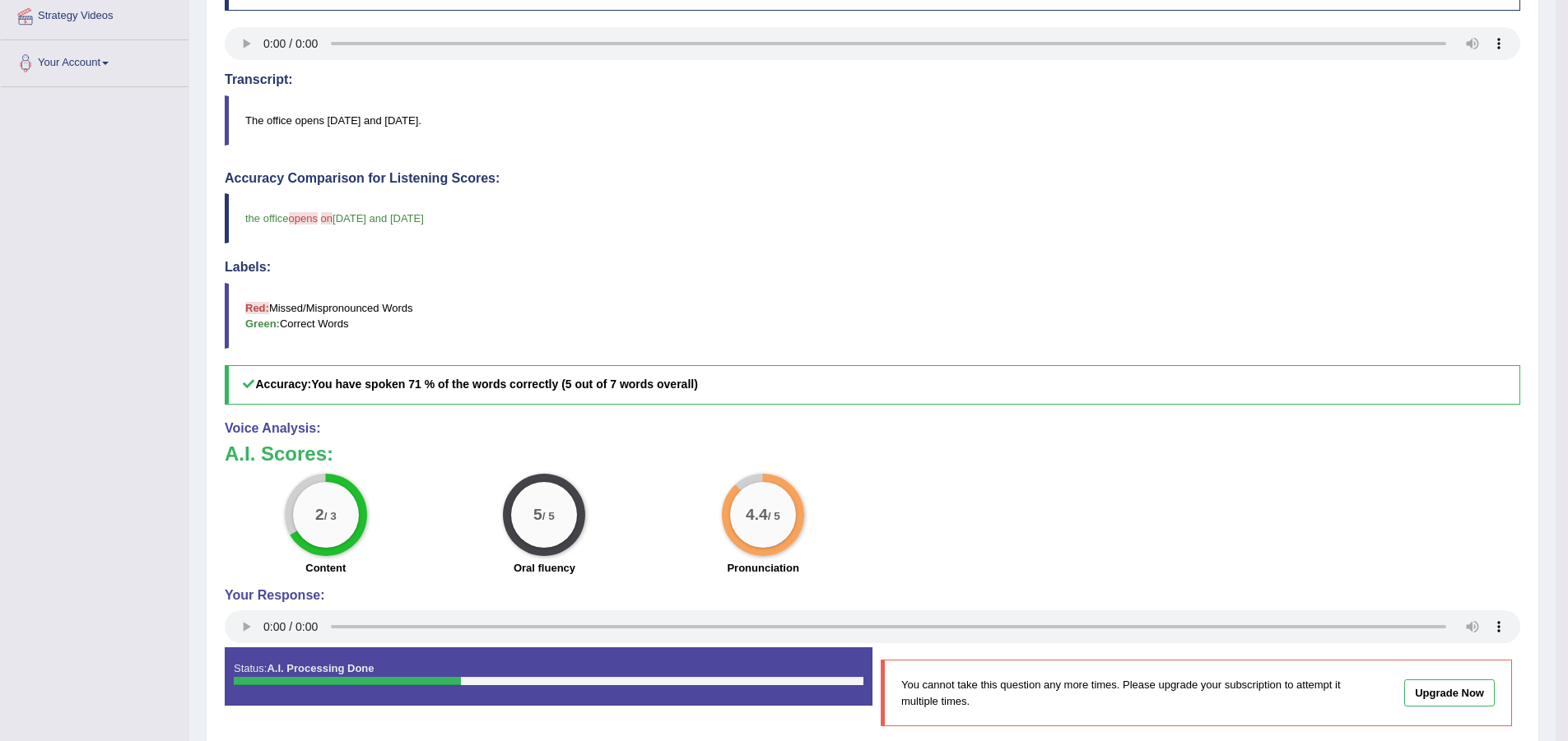
scroll to position [146, 0]
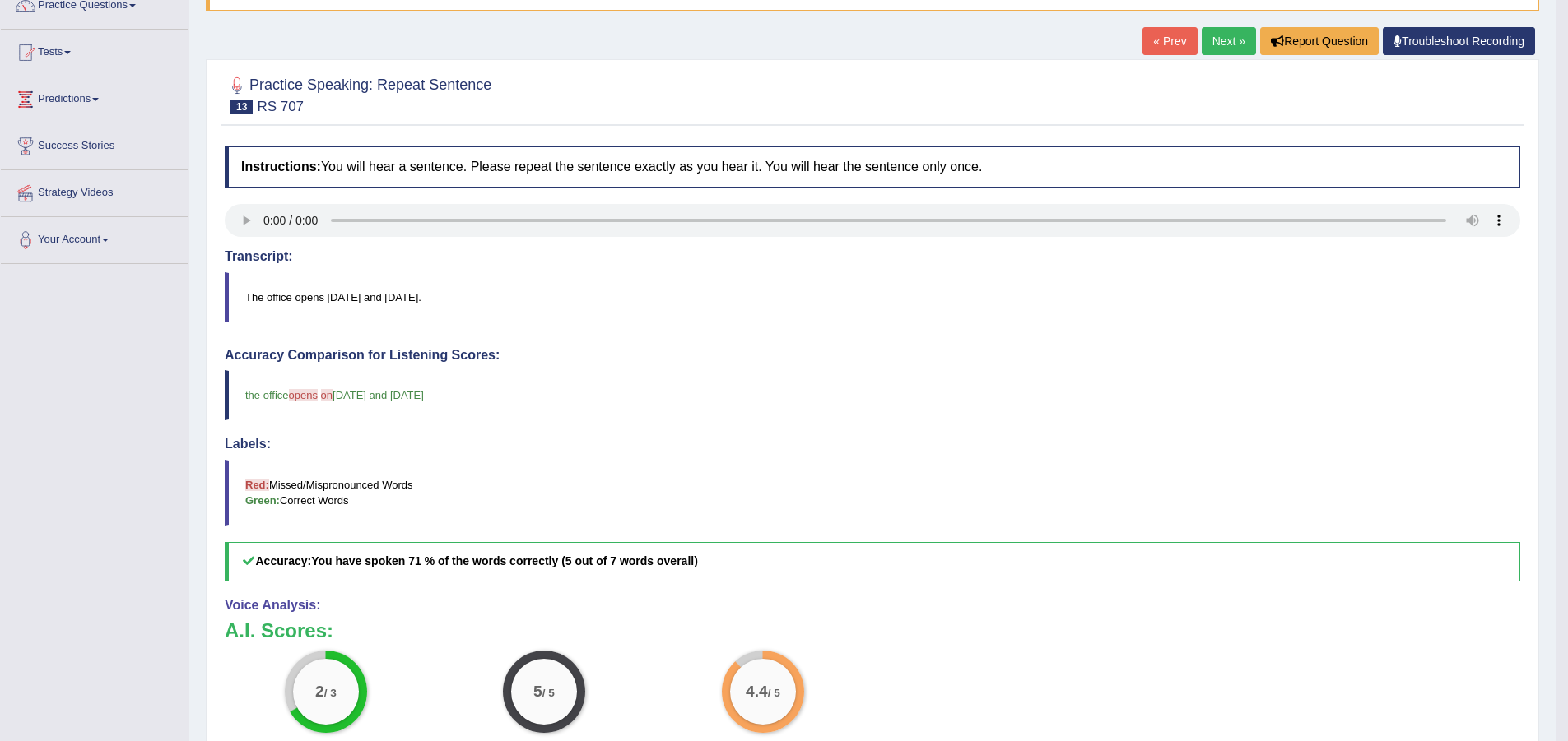
click at [1216, 56] on link "Next »" at bounding box center [1229, 41] width 55 height 28
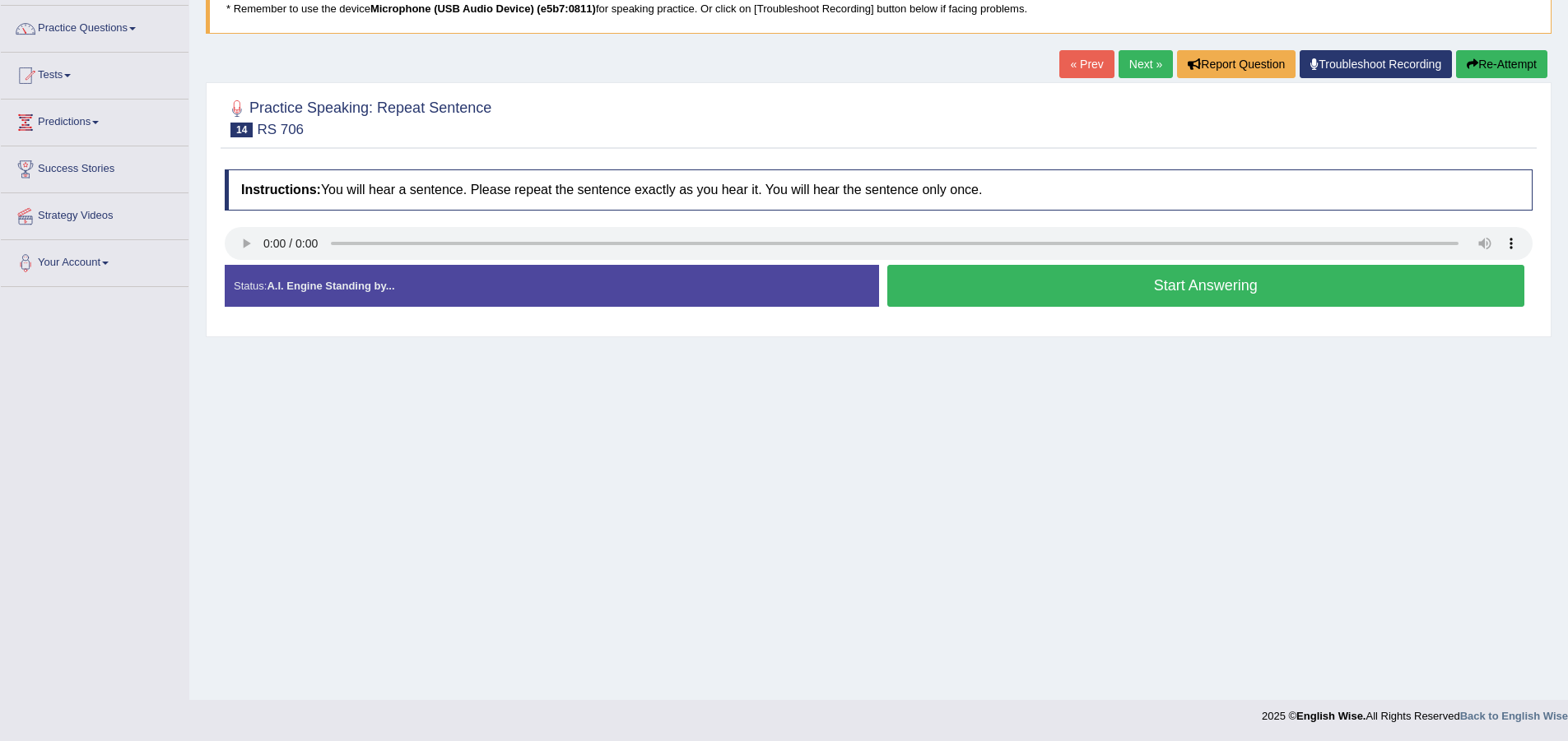
click at [1090, 293] on button "Start Answering" at bounding box center [1206, 286] width 638 height 42
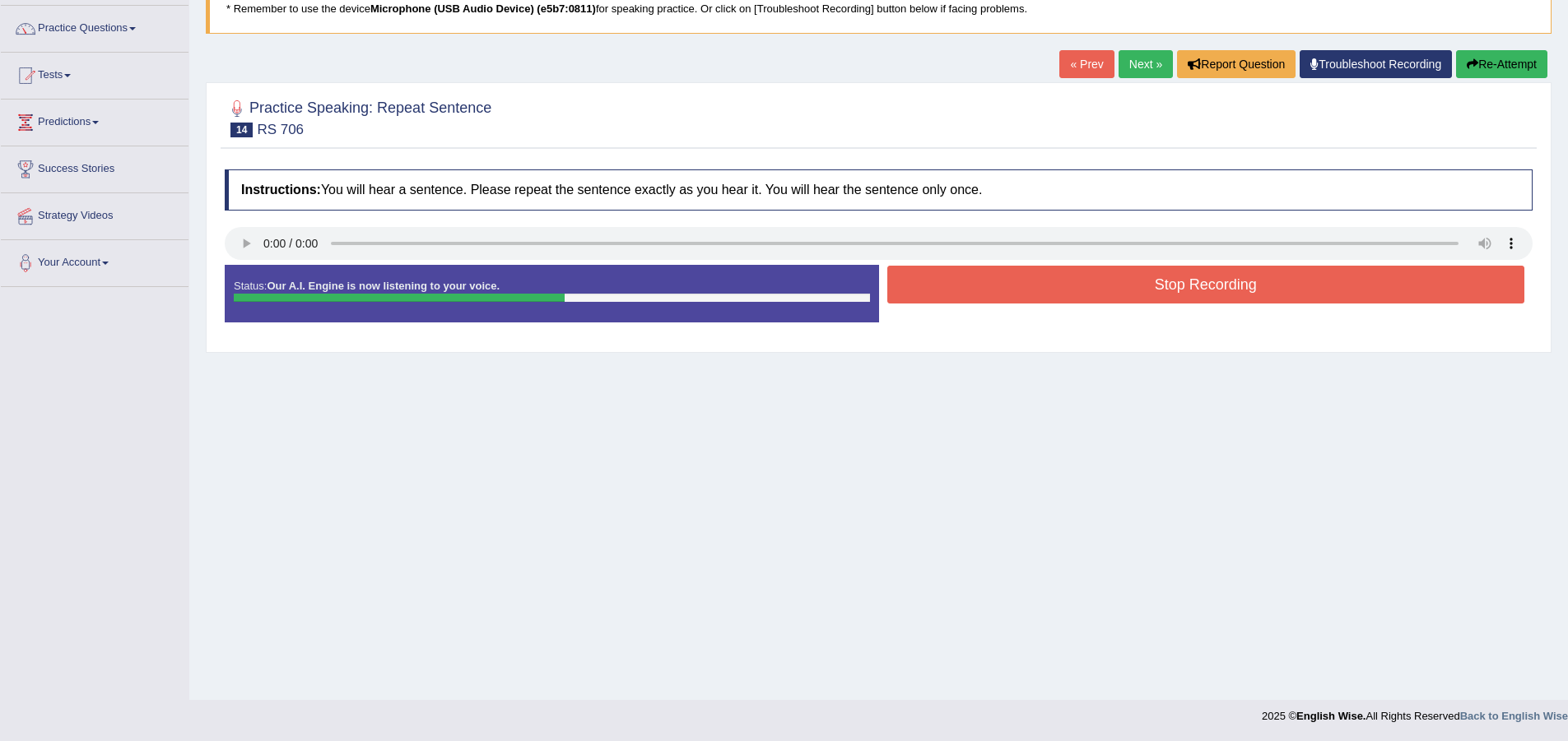
click at [1143, 278] on button "Stop Recording" at bounding box center [1206, 285] width 638 height 38
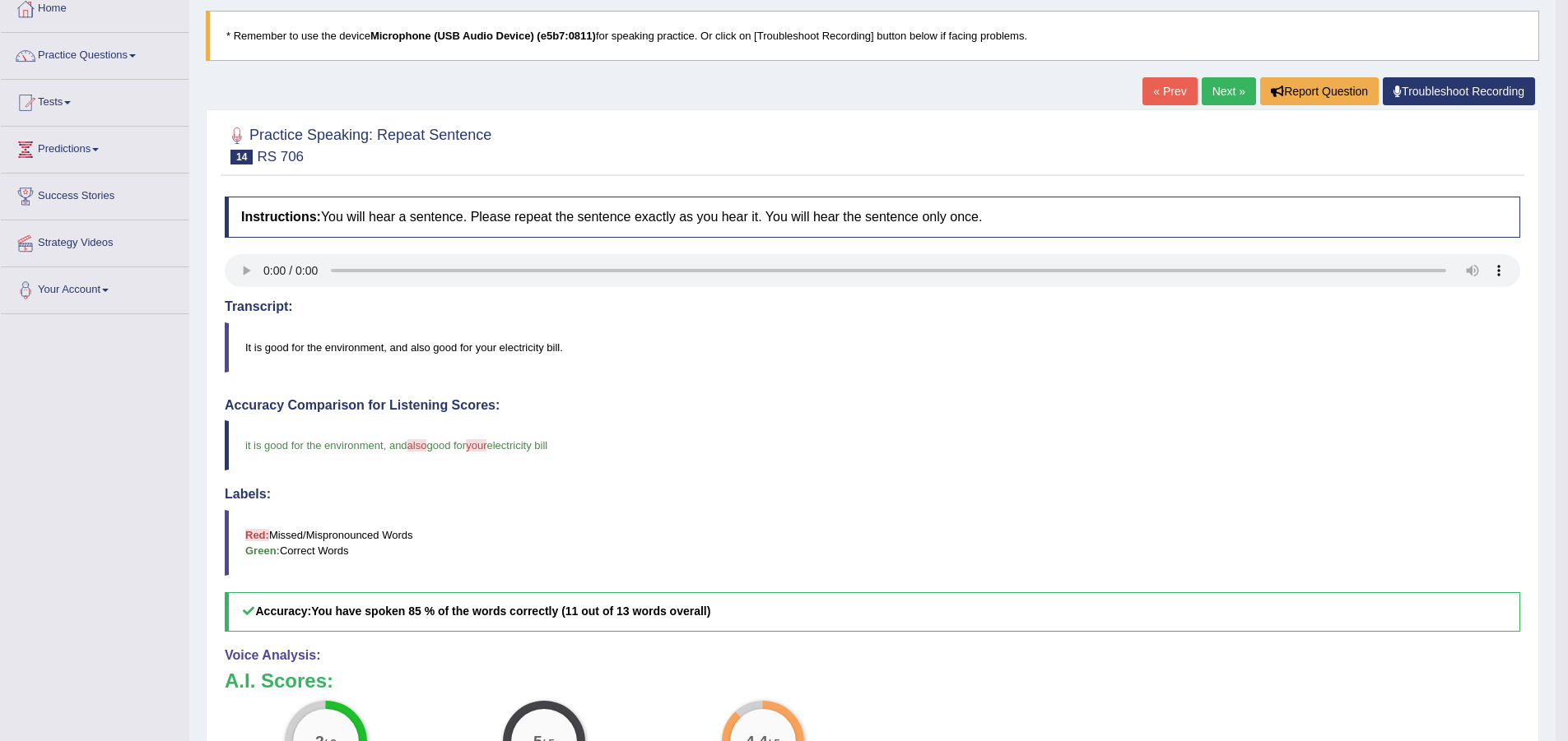
scroll to position [41, 0]
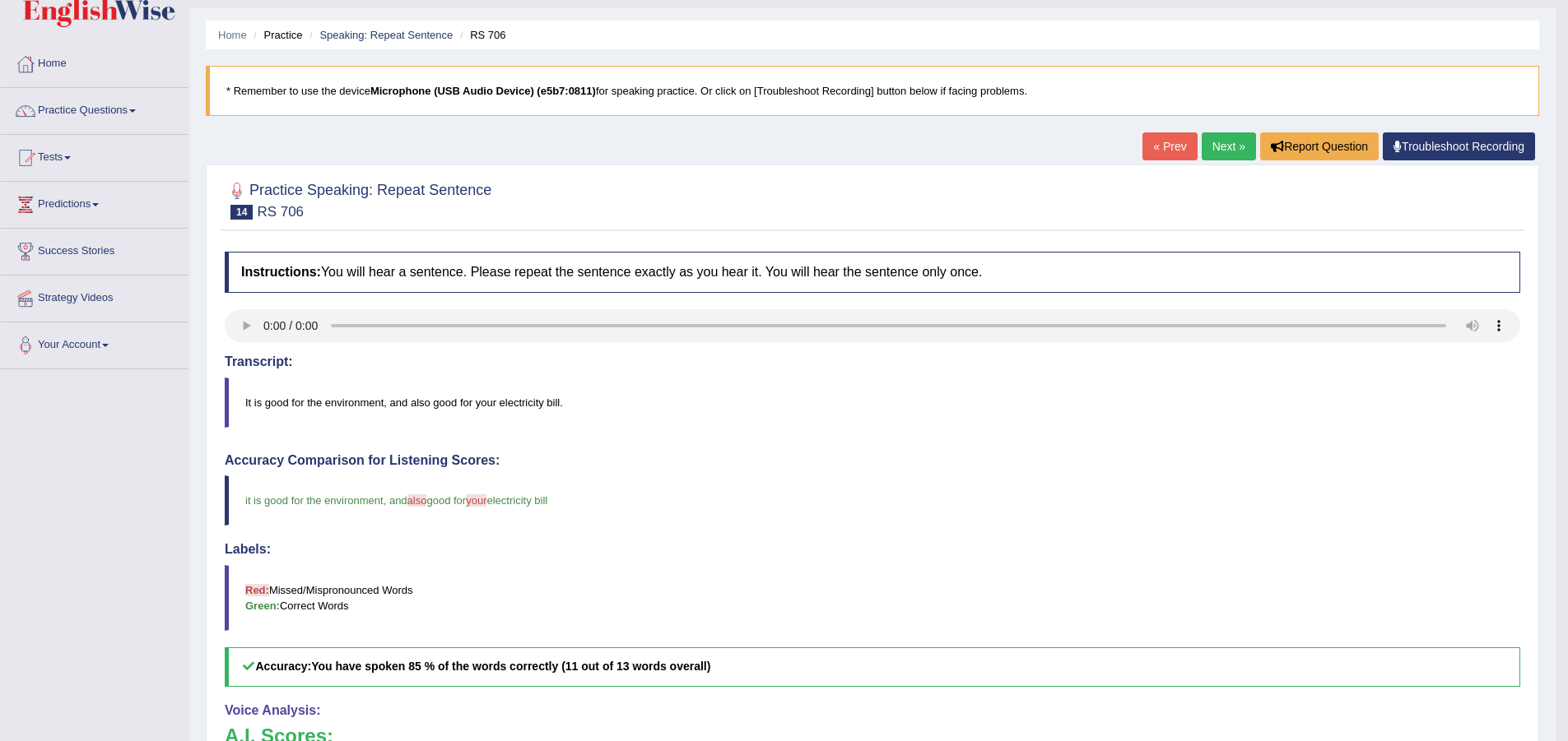
click at [1228, 148] on link "Next »" at bounding box center [1229, 147] width 55 height 28
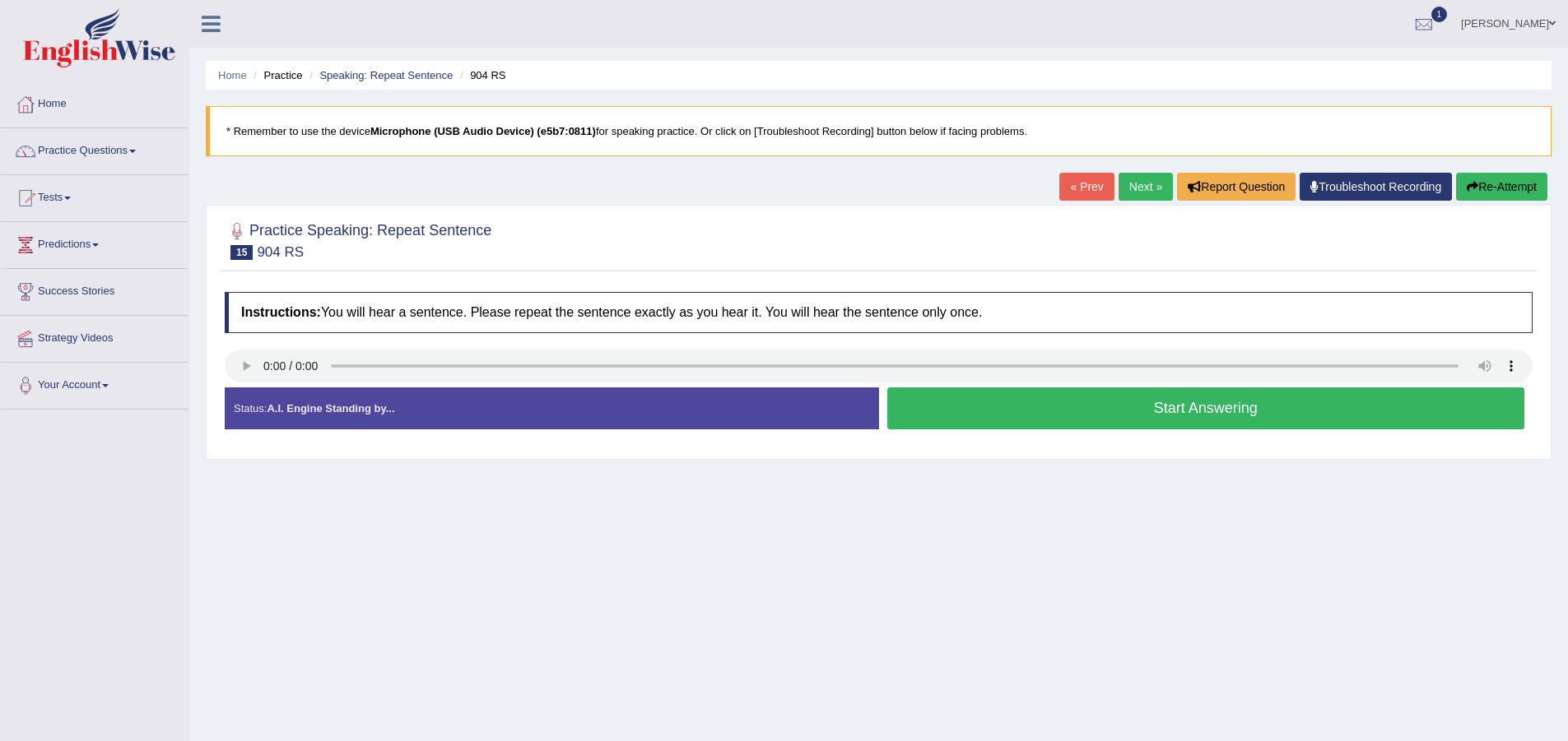
click at [959, 415] on button "Start Answering" at bounding box center [1206, 409] width 638 height 42
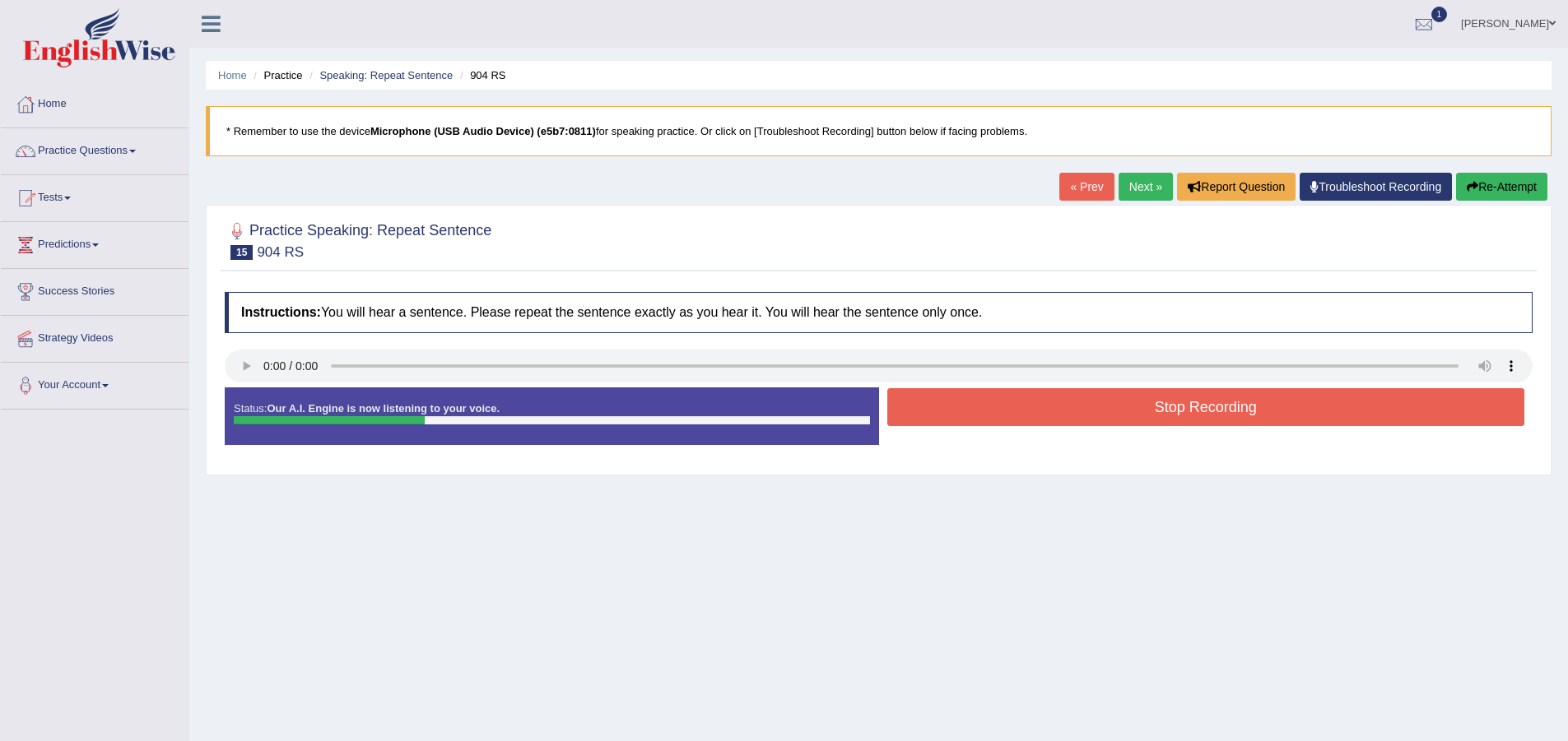
click at [995, 415] on button "Stop Recording" at bounding box center [1206, 408] width 638 height 38
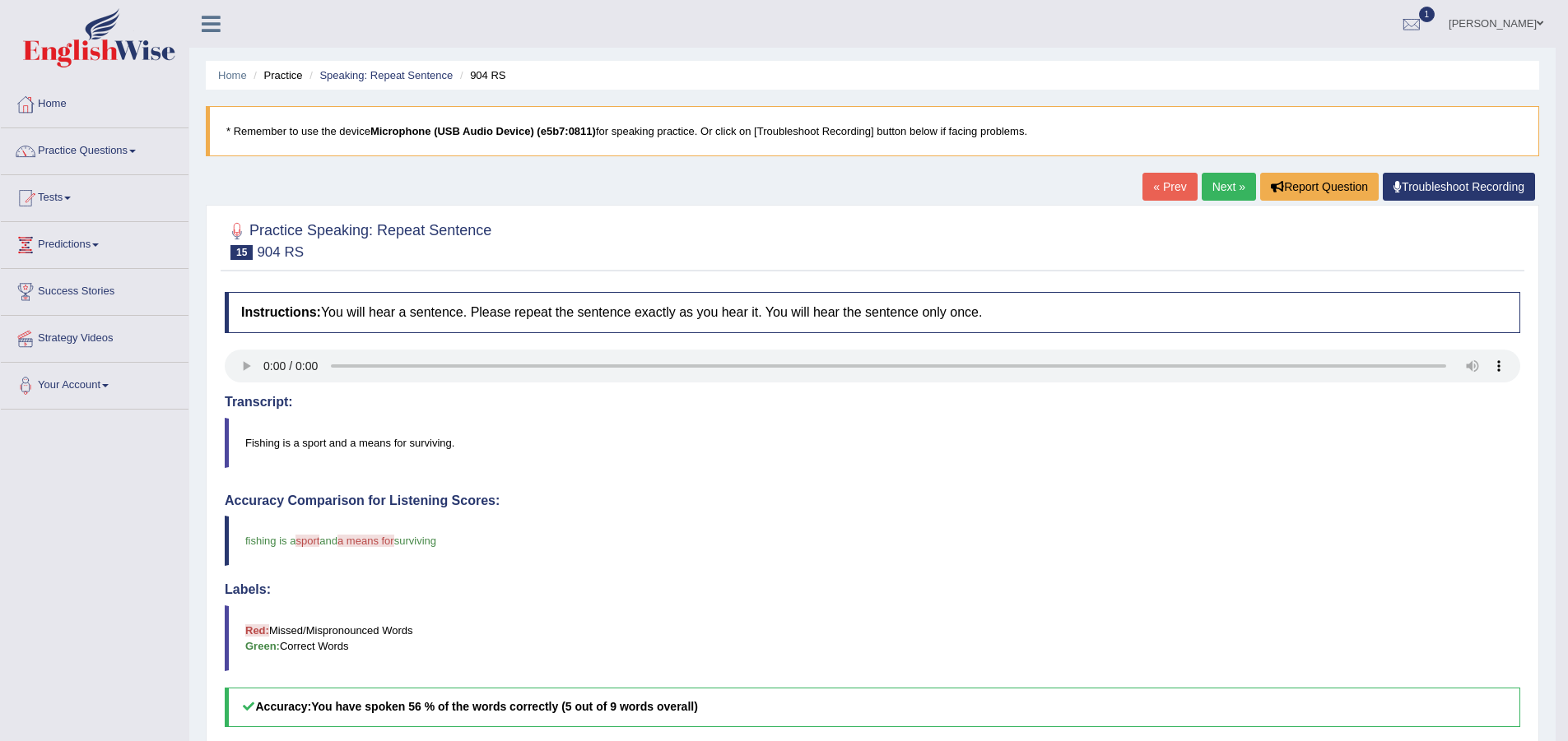
click at [1221, 186] on link "Next »" at bounding box center [1229, 186] width 55 height 28
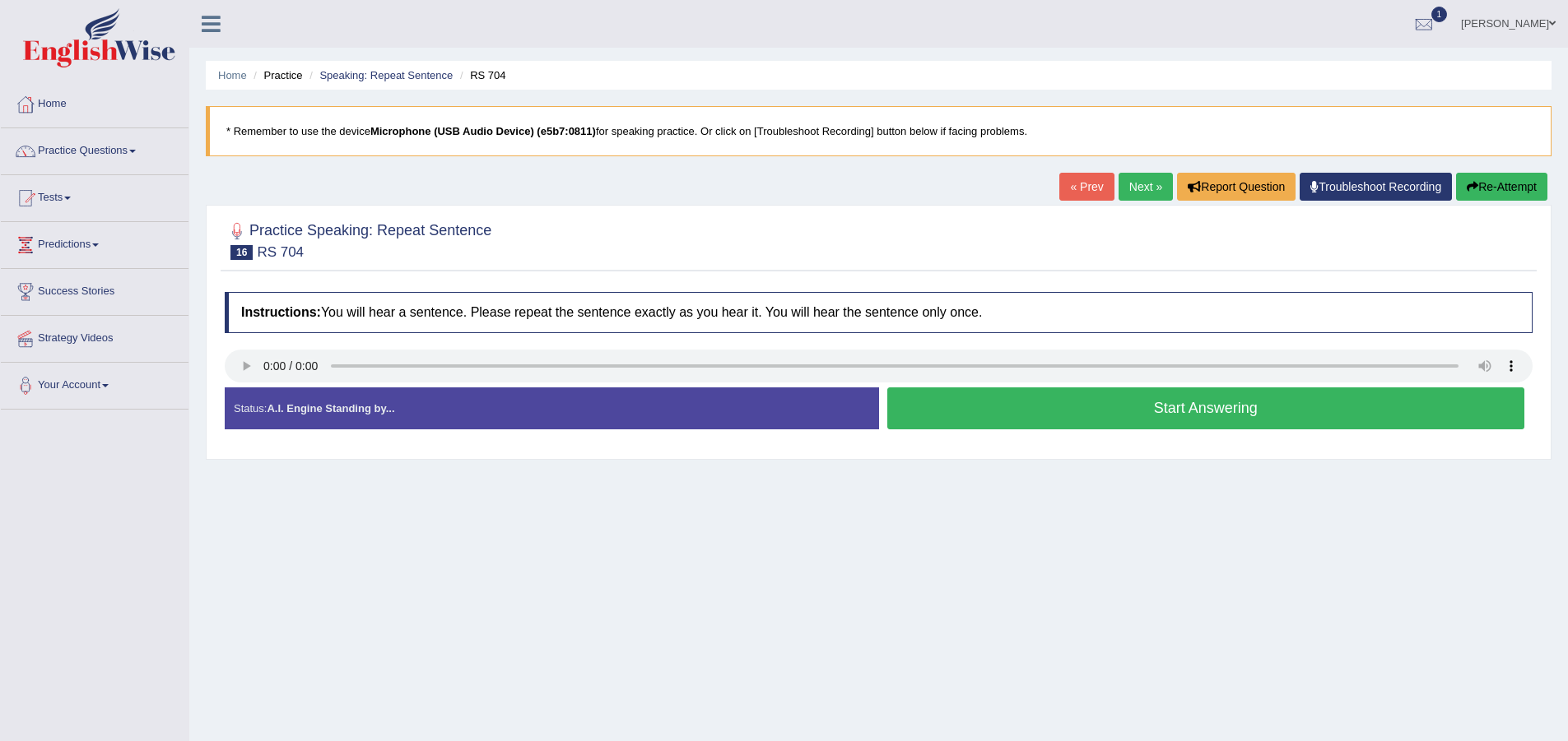
click at [990, 411] on button "Start Answering" at bounding box center [1206, 409] width 638 height 42
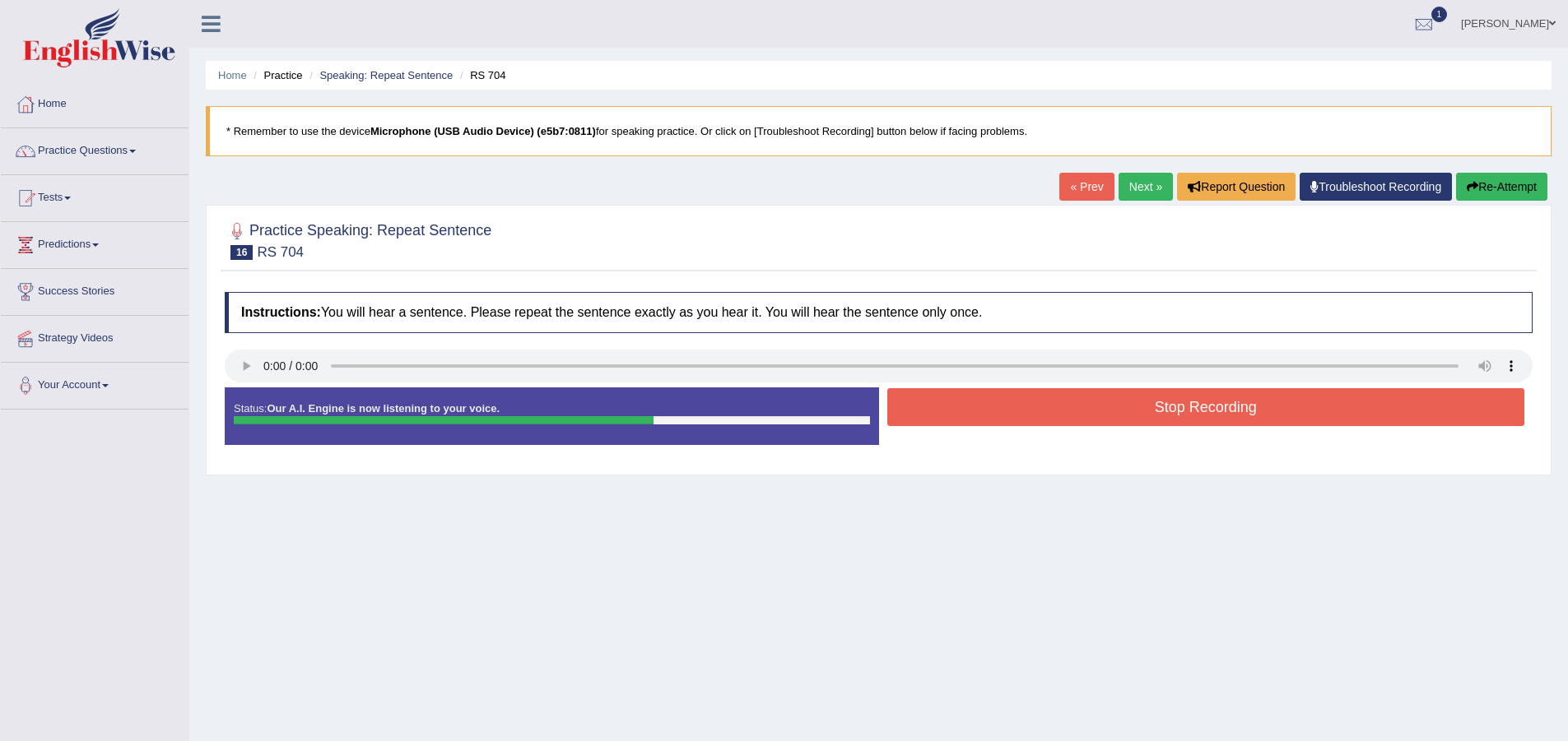
click at [1018, 393] on button "Stop Recording" at bounding box center [1206, 408] width 638 height 38
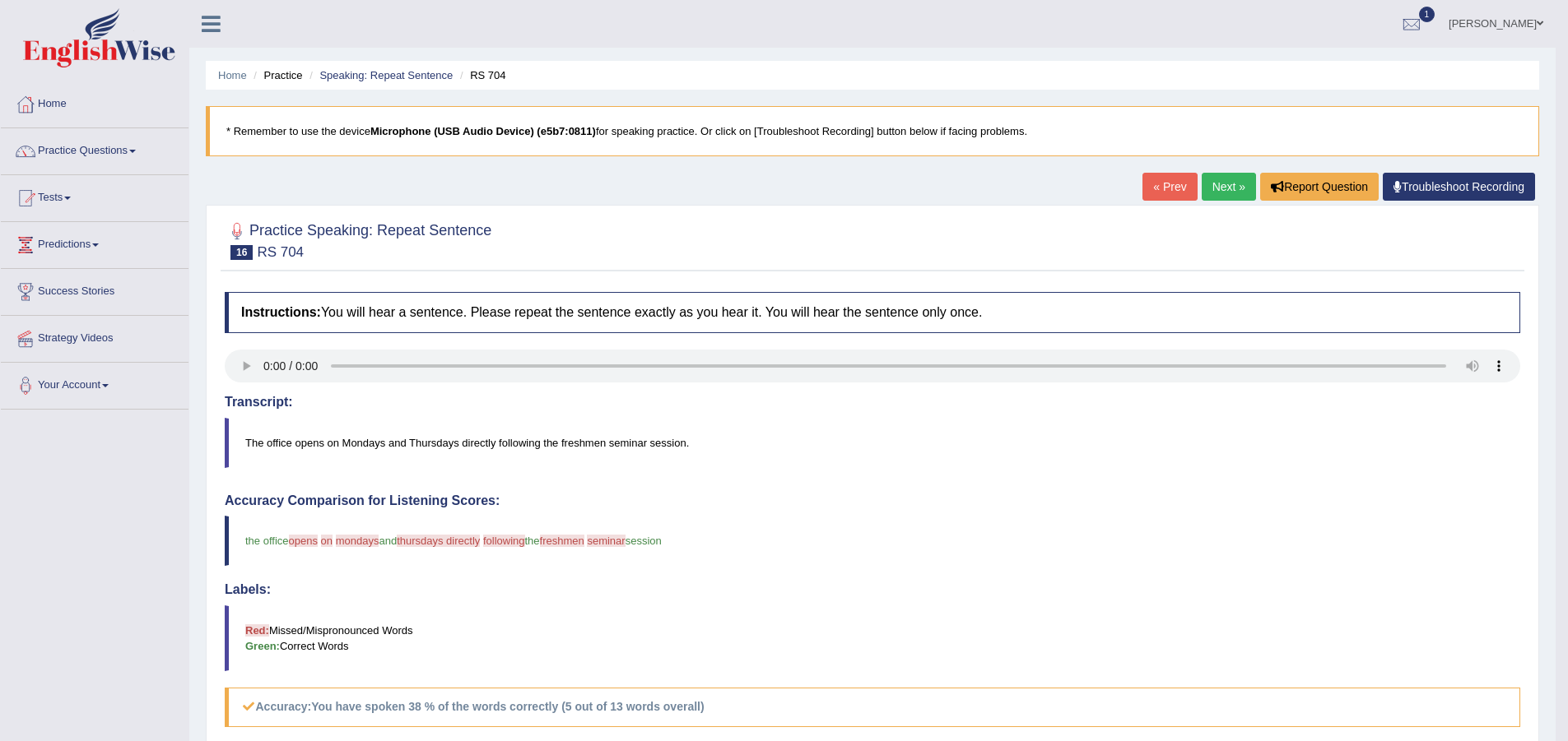
click at [1214, 177] on link "Next »" at bounding box center [1229, 186] width 55 height 28
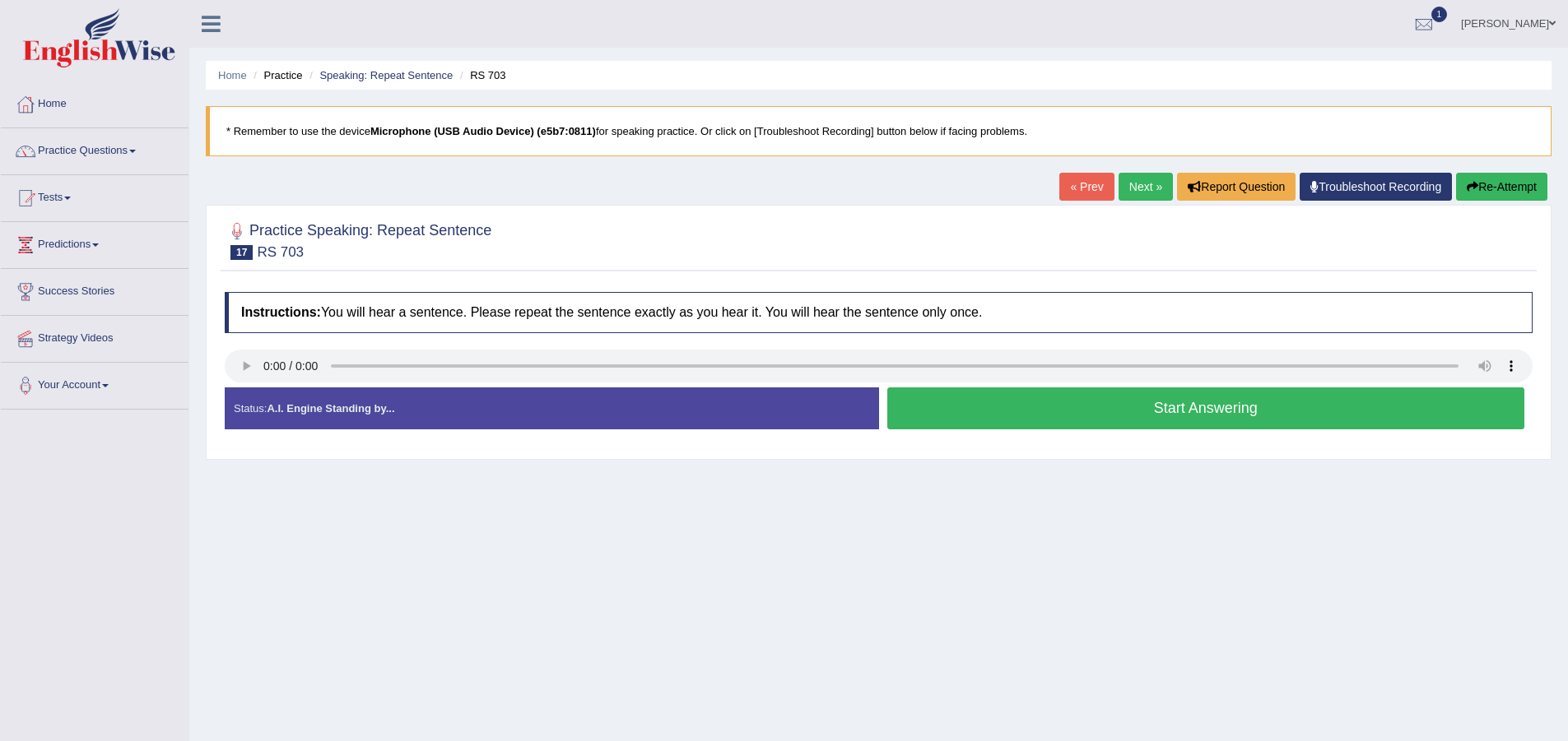
click at [957, 409] on button "Start Answering" at bounding box center [1206, 409] width 638 height 42
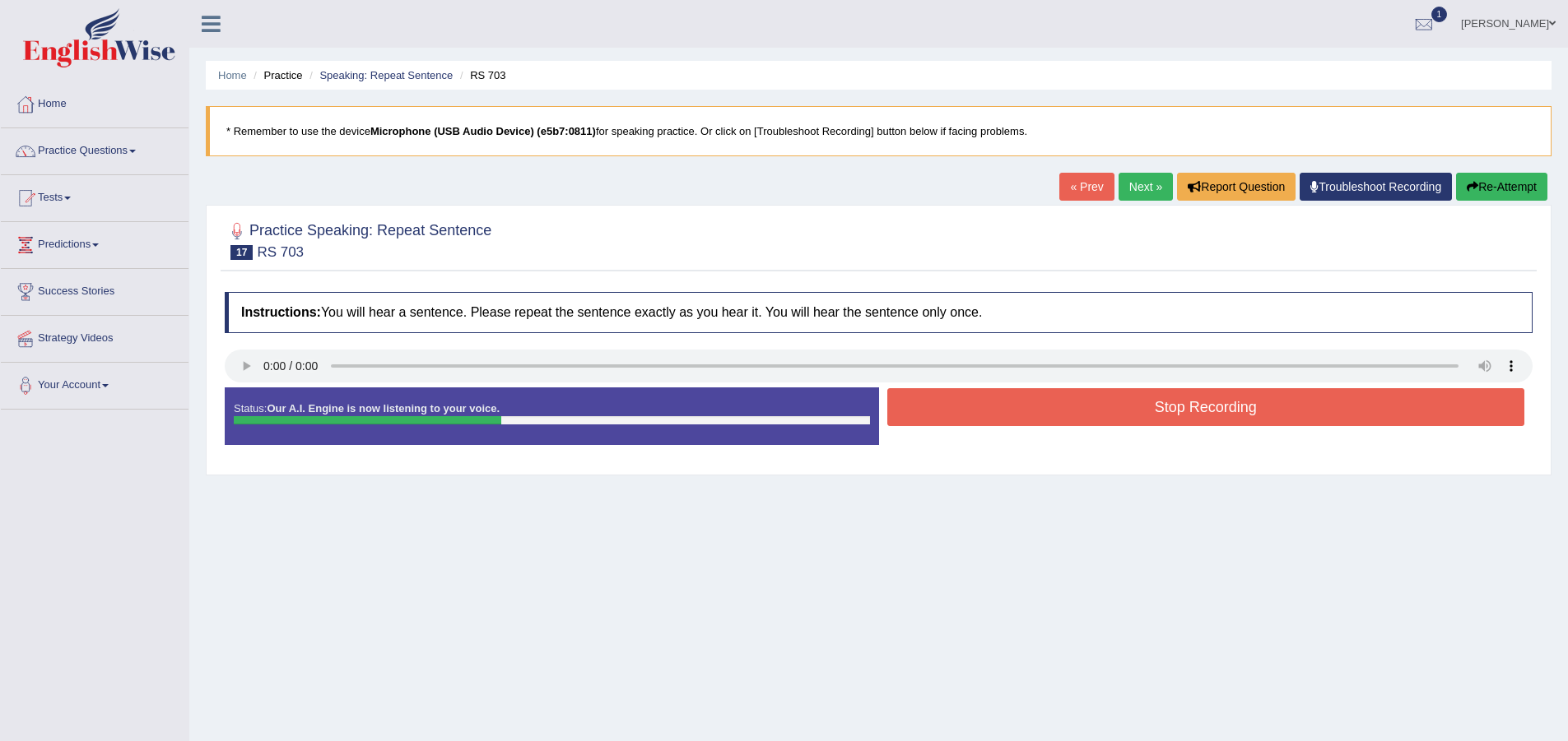
click at [1073, 394] on button "Stop Recording" at bounding box center [1206, 408] width 638 height 38
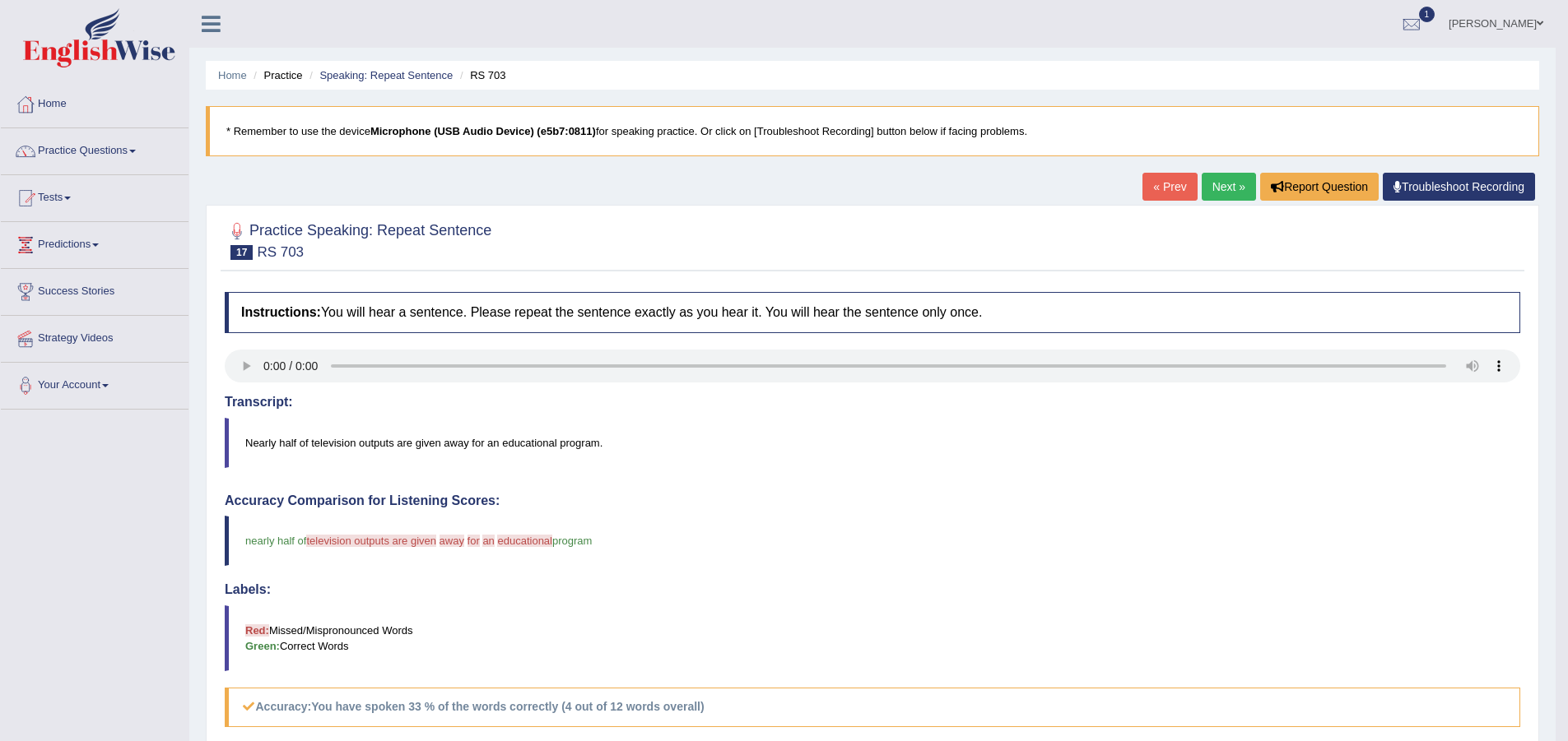
click at [1226, 186] on link "Next »" at bounding box center [1229, 186] width 55 height 28
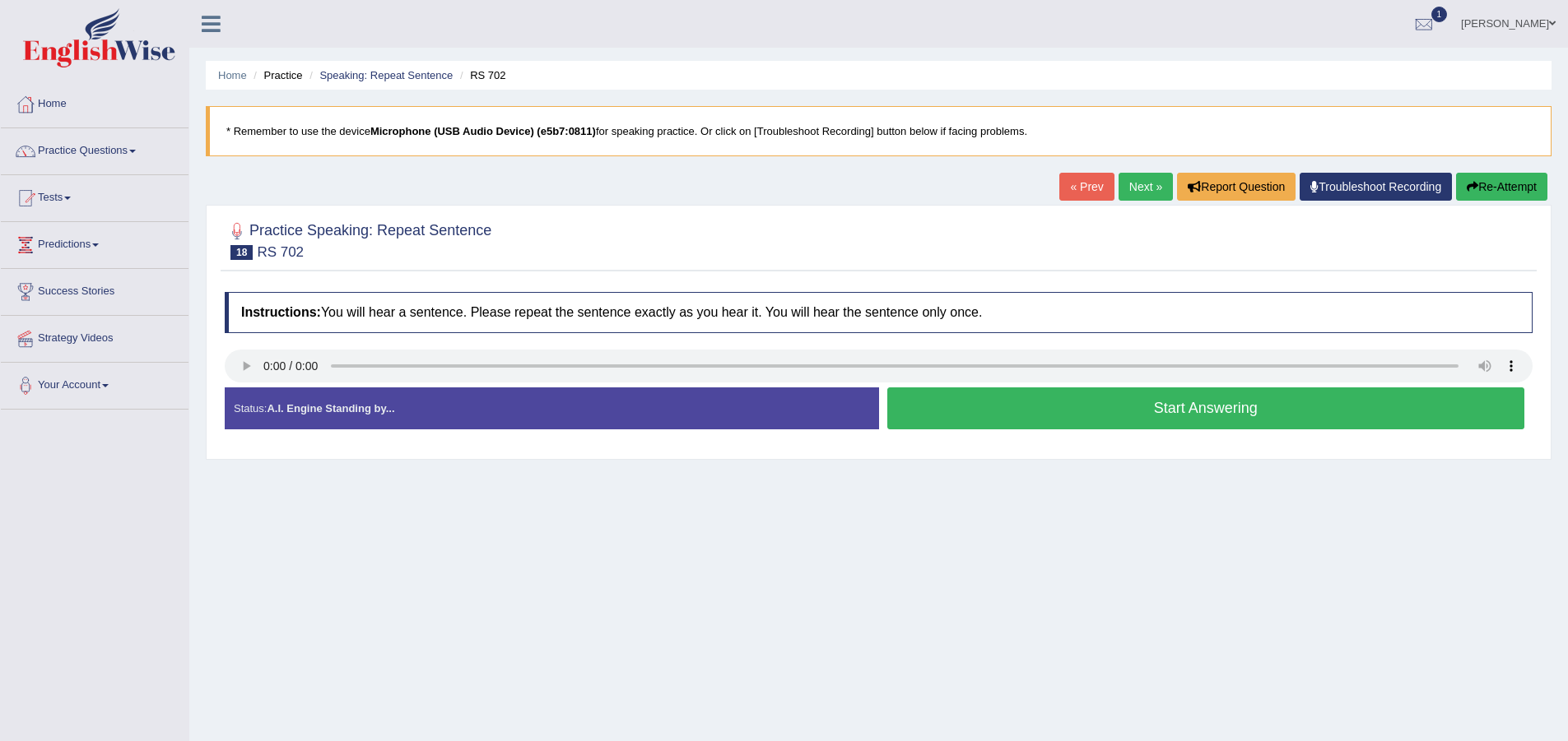
click at [909, 401] on button "Start Answering" at bounding box center [1206, 409] width 638 height 42
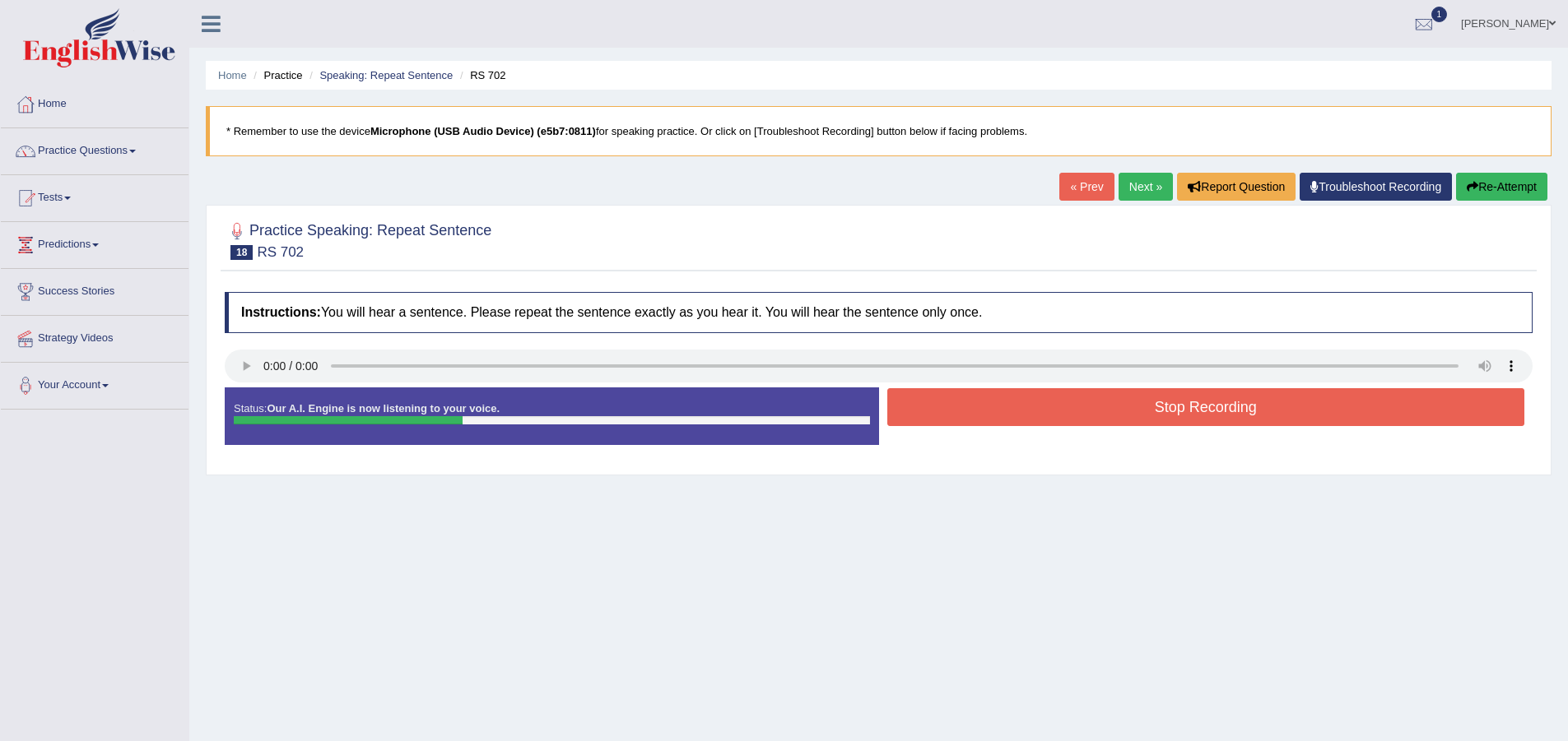
click at [1002, 390] on button "Stop Recording" at bounding box center [1206, 408] width 638 height 38
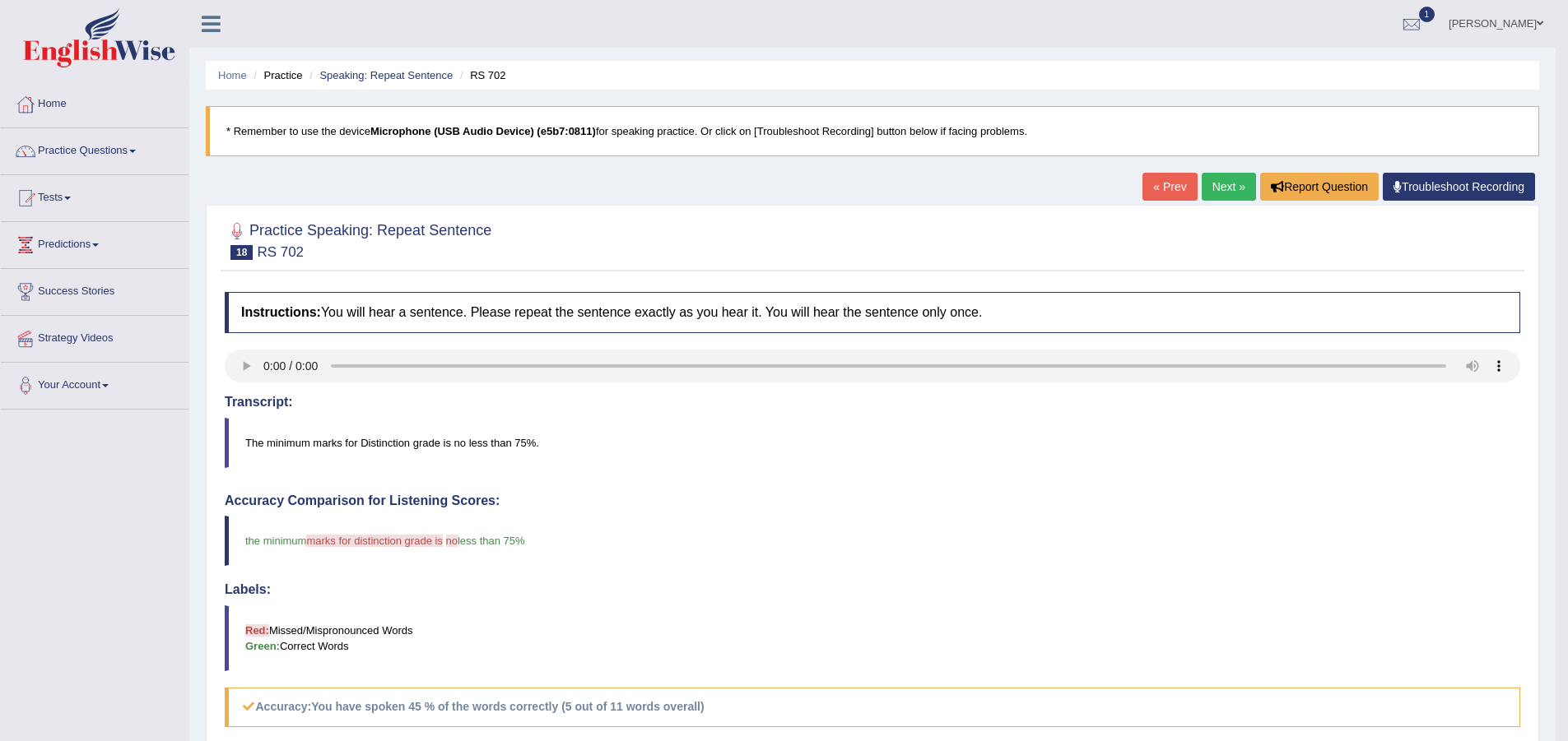
click at [1205, 186] on link "Next »" at bounding box center [1229, 186] width 55 height 28
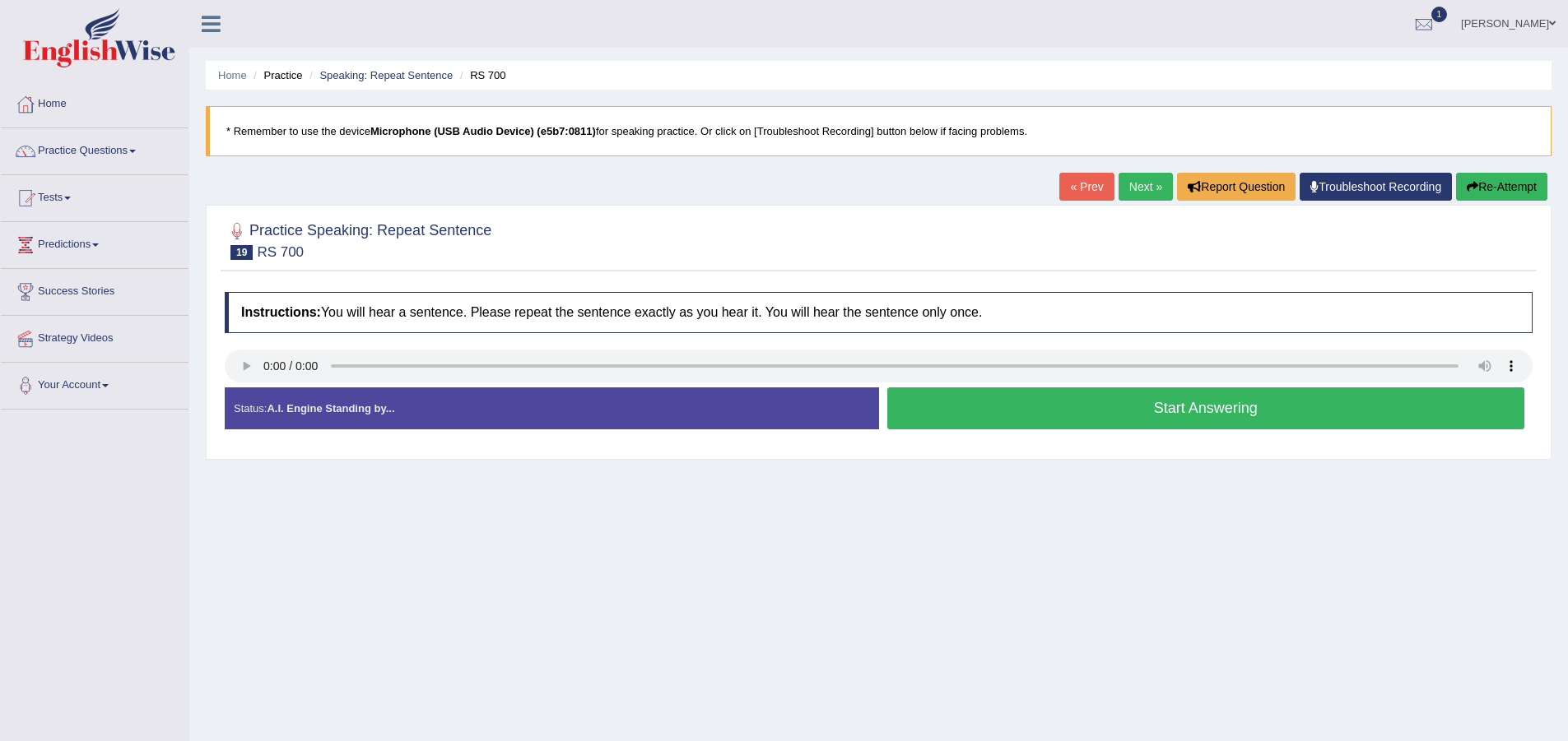
click at [983, 403] on button "Start Answering" at bounding box center [1206, 409] width 638 height 42
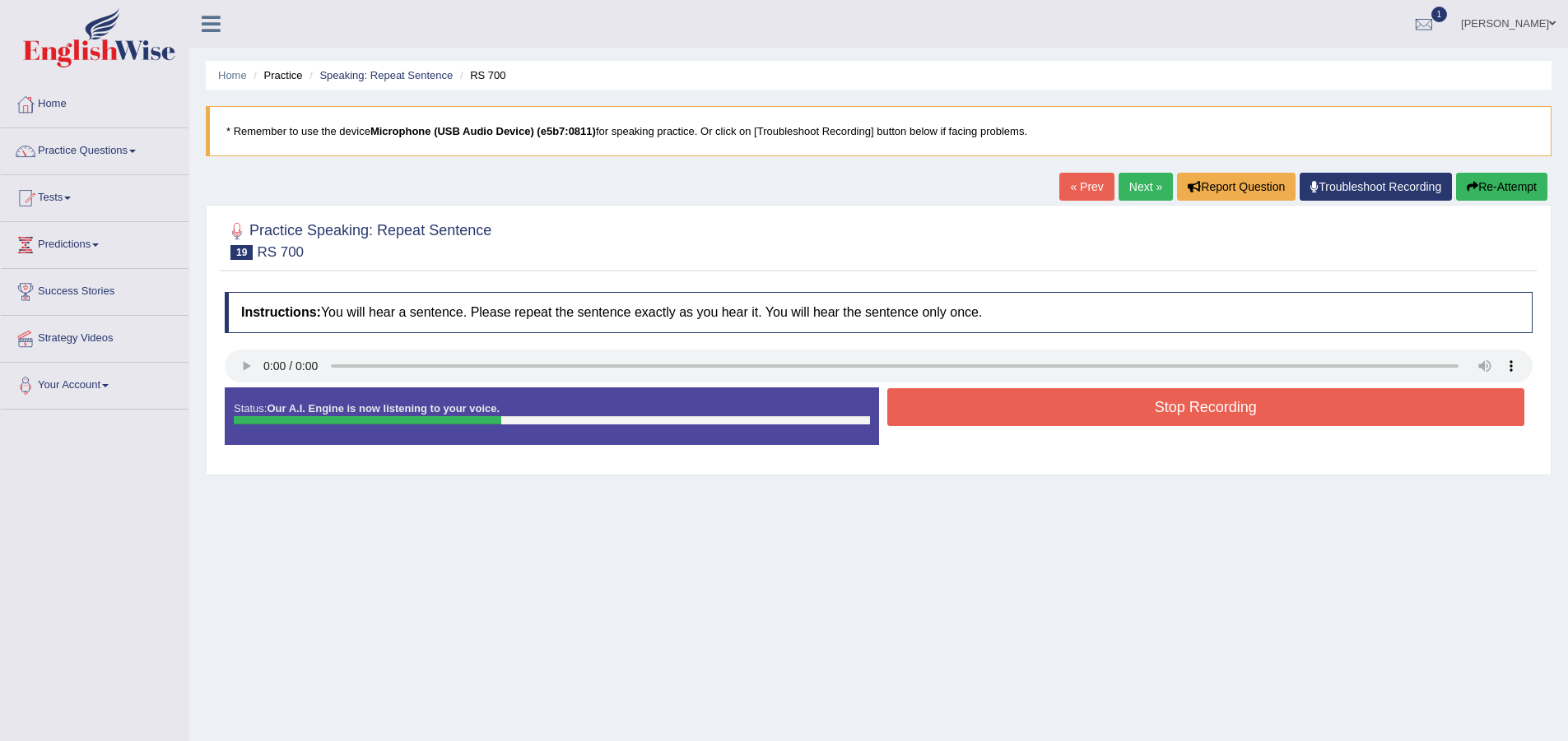
click at [982, 404] on button "Stop Recording" at bounding box center [1206, 408] width 638 height 38
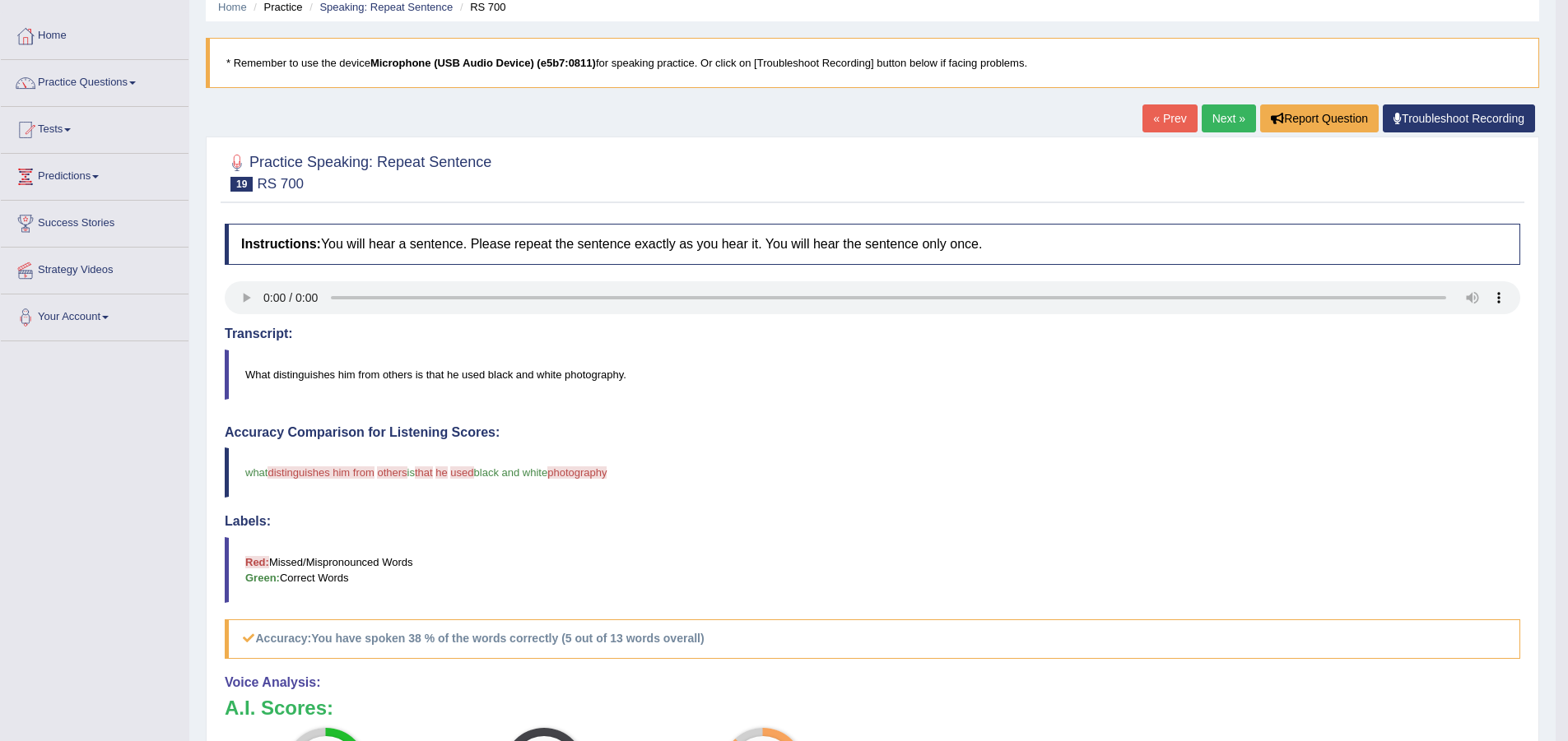
scroll to position [63, 0]
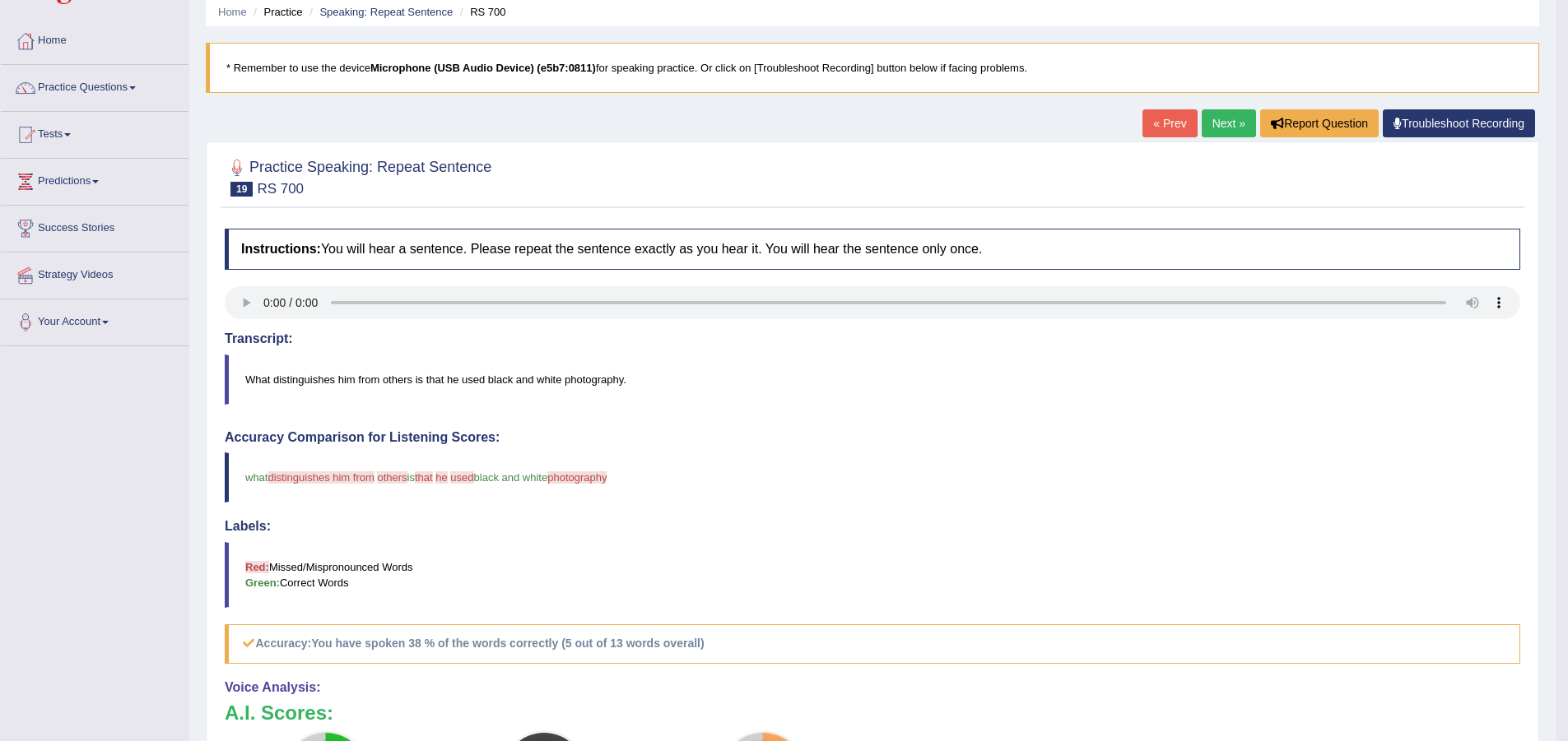
click at [1210, 127] on link "Next »" at bounding box center [1229, 124] width 55 height 28
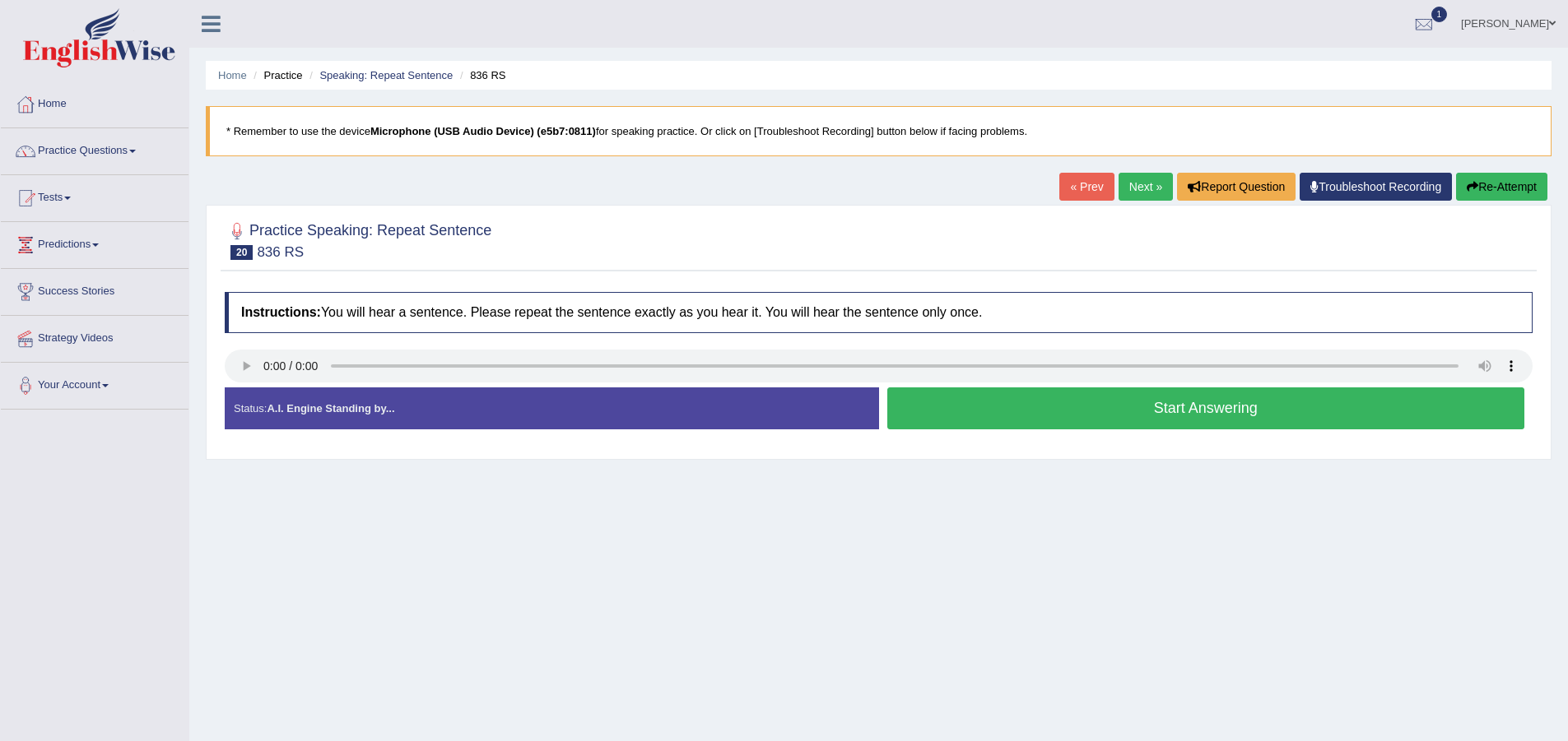
click at [1035, 414] on button "Start Answering" at bounding box center [1206, 409] width 638 height 42
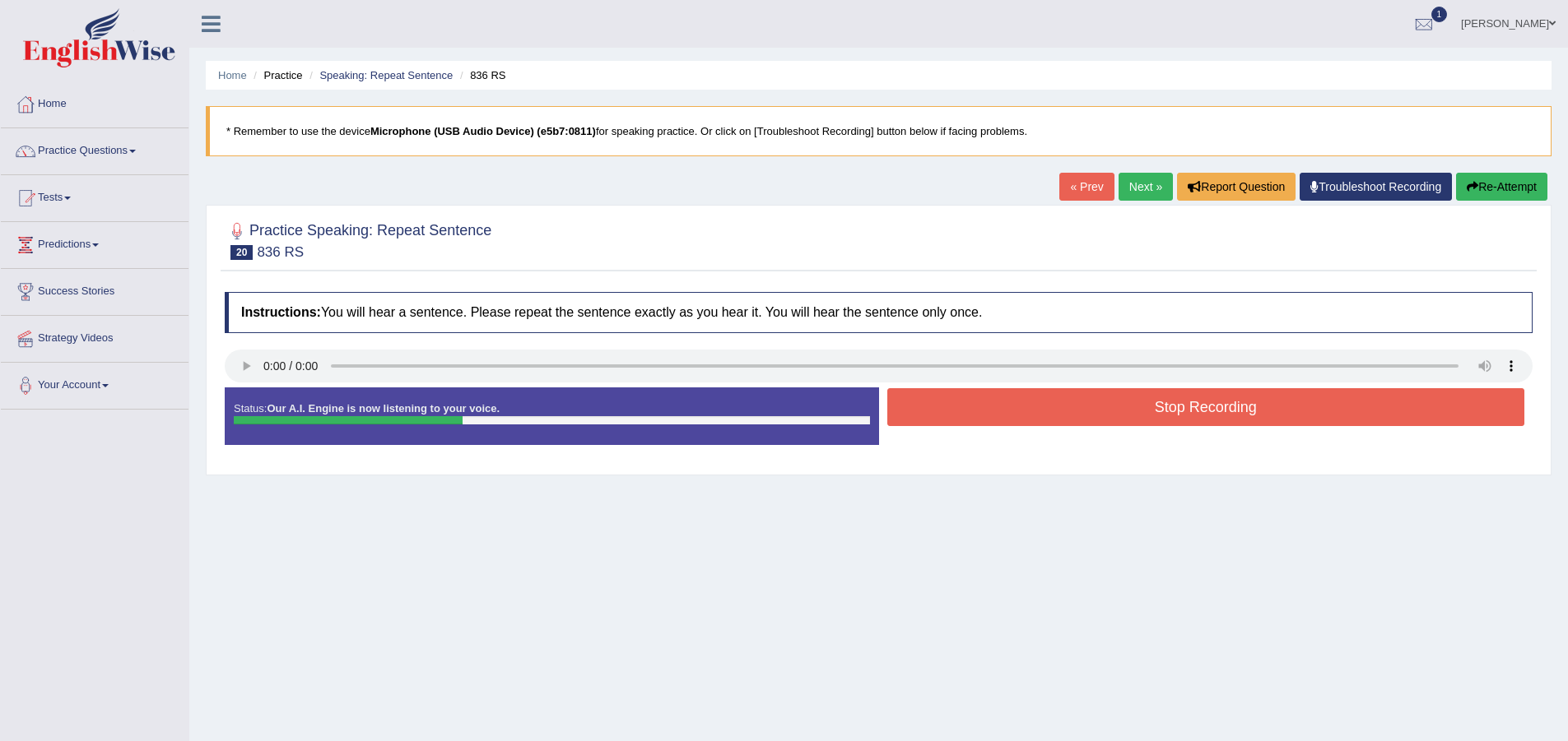
click at [1035, 414] on button "Stop Recording" at bounding box center [1206, 408] width 638 height 38
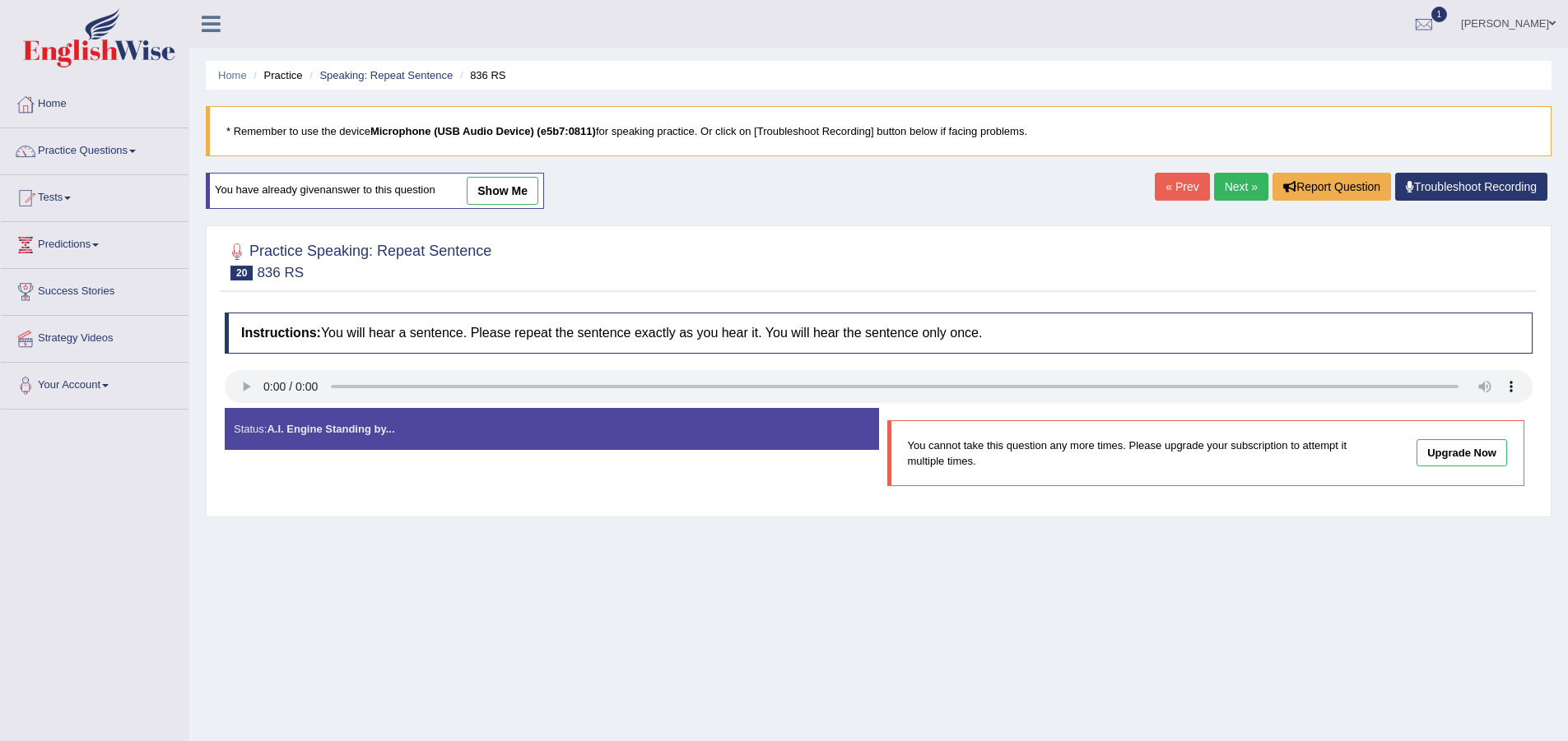
click at [1255, 185] on link "Next »" at bounding box center [1241, 186] width 55 height 28
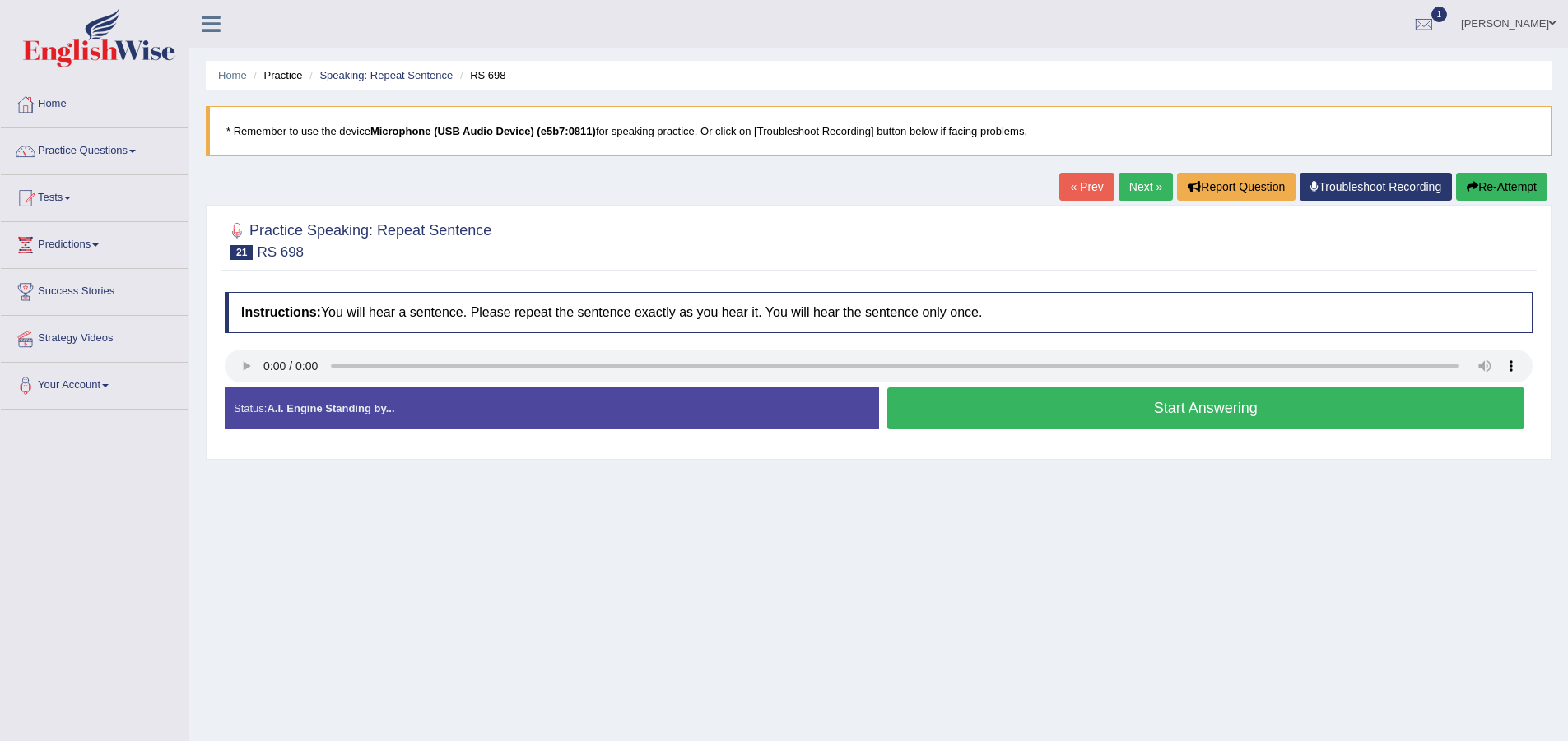
click at [1030, 395] on button "Start Answering" at bounding box center [1206, 409] width 638 height 42
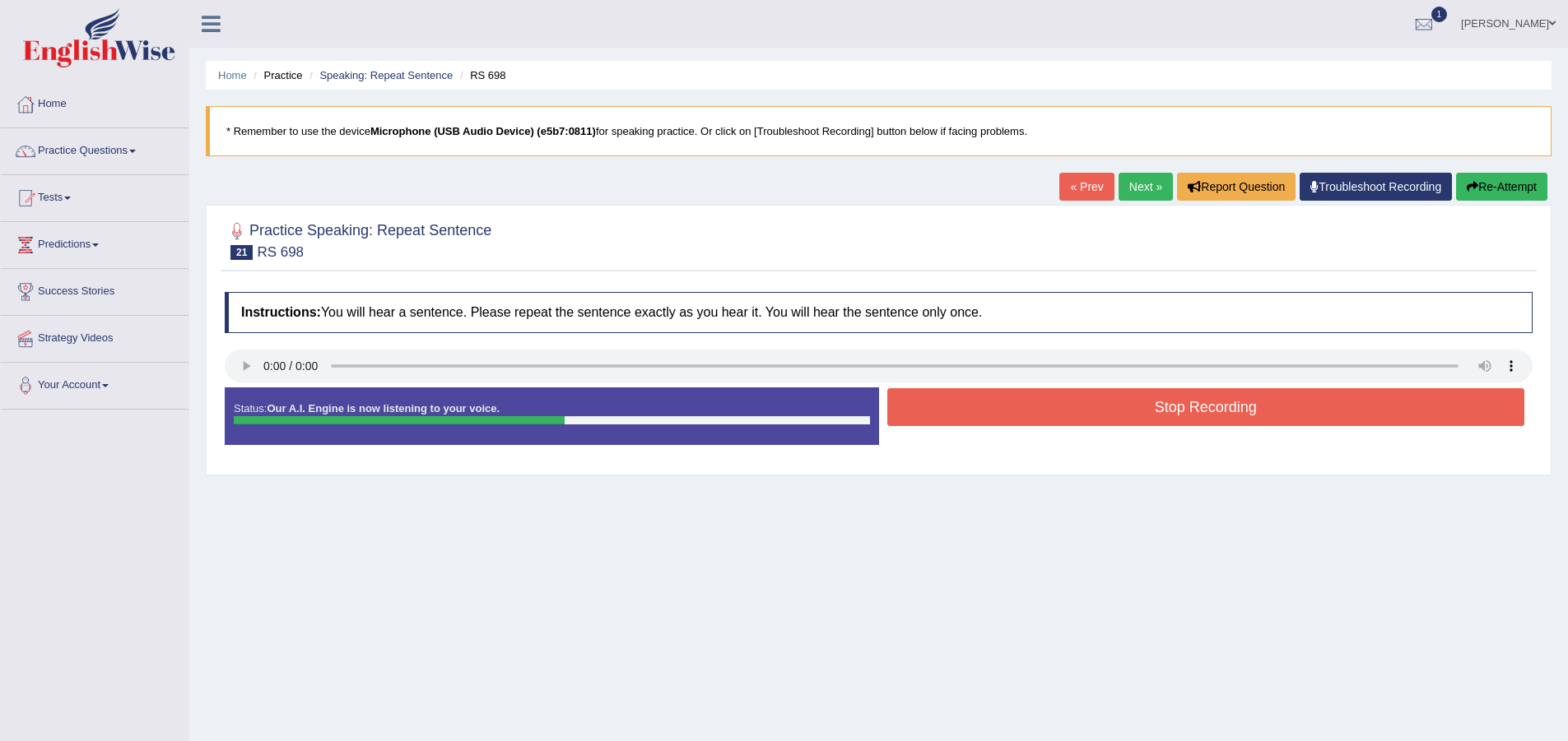
click at [1011, 418] on button "Stop Recording" at bounding box center [1206, 408] width 638 height 38
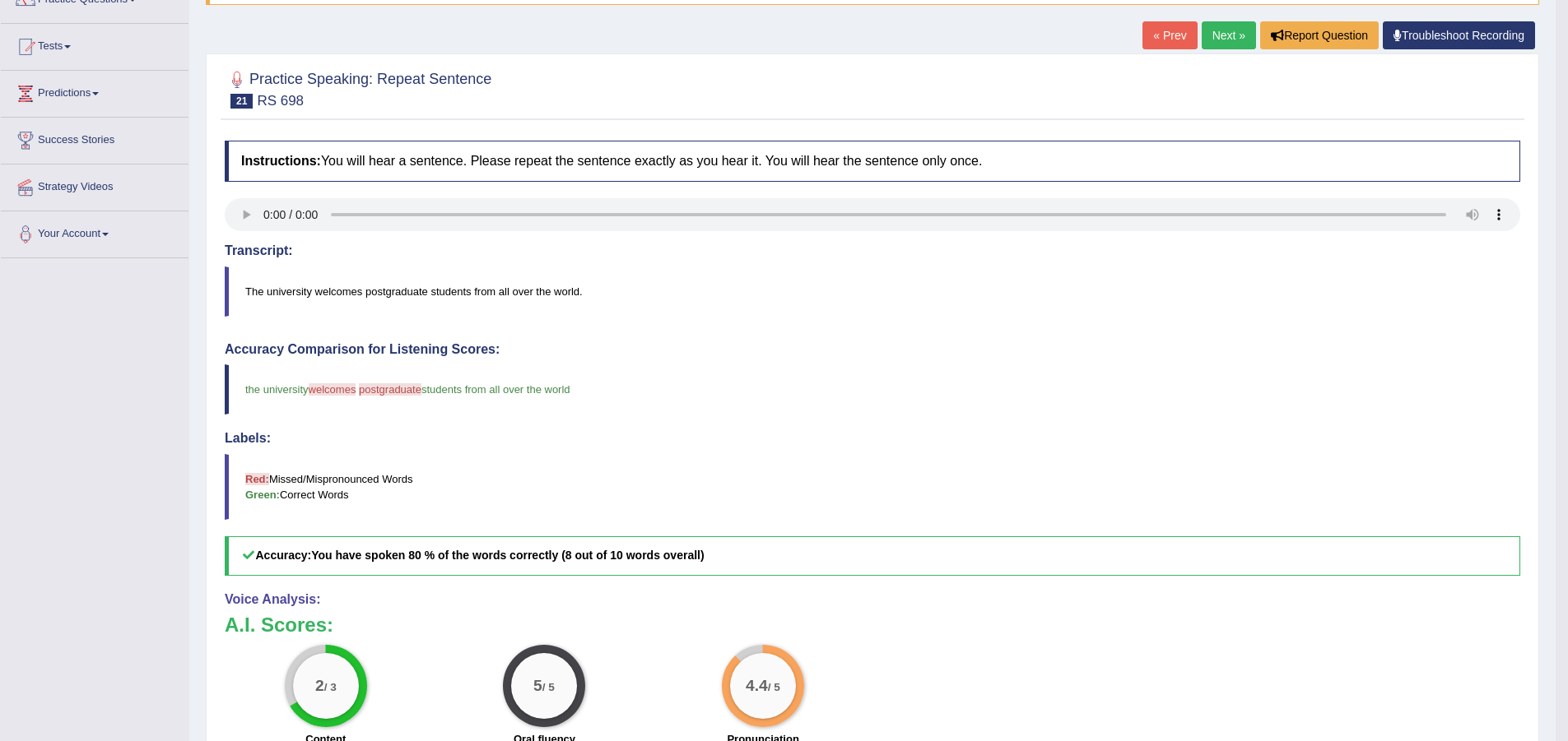
scroll to position [146, 0]
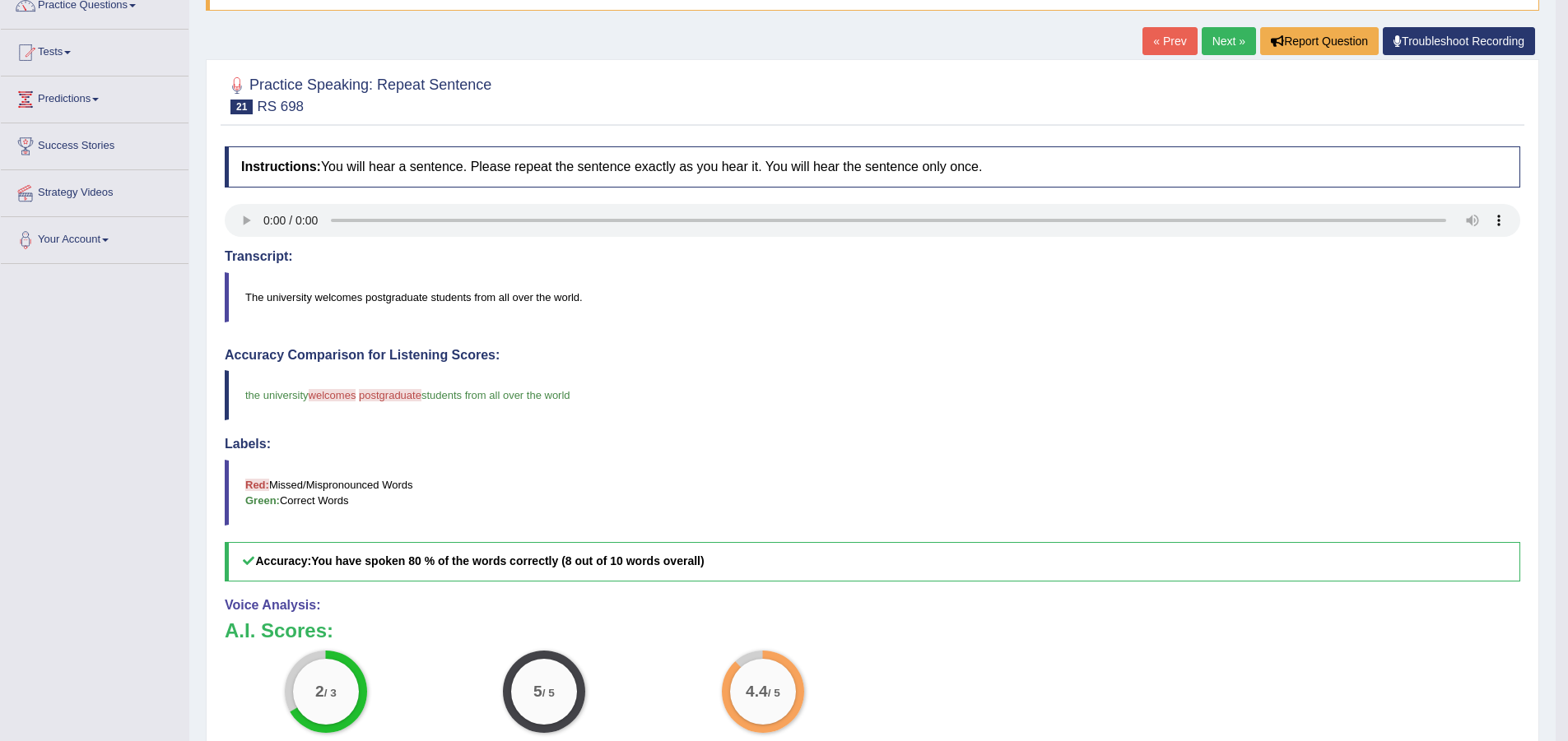
click at [1219, 45] on link "Next »" at bounding box center [1229, 41] width 55 height 28
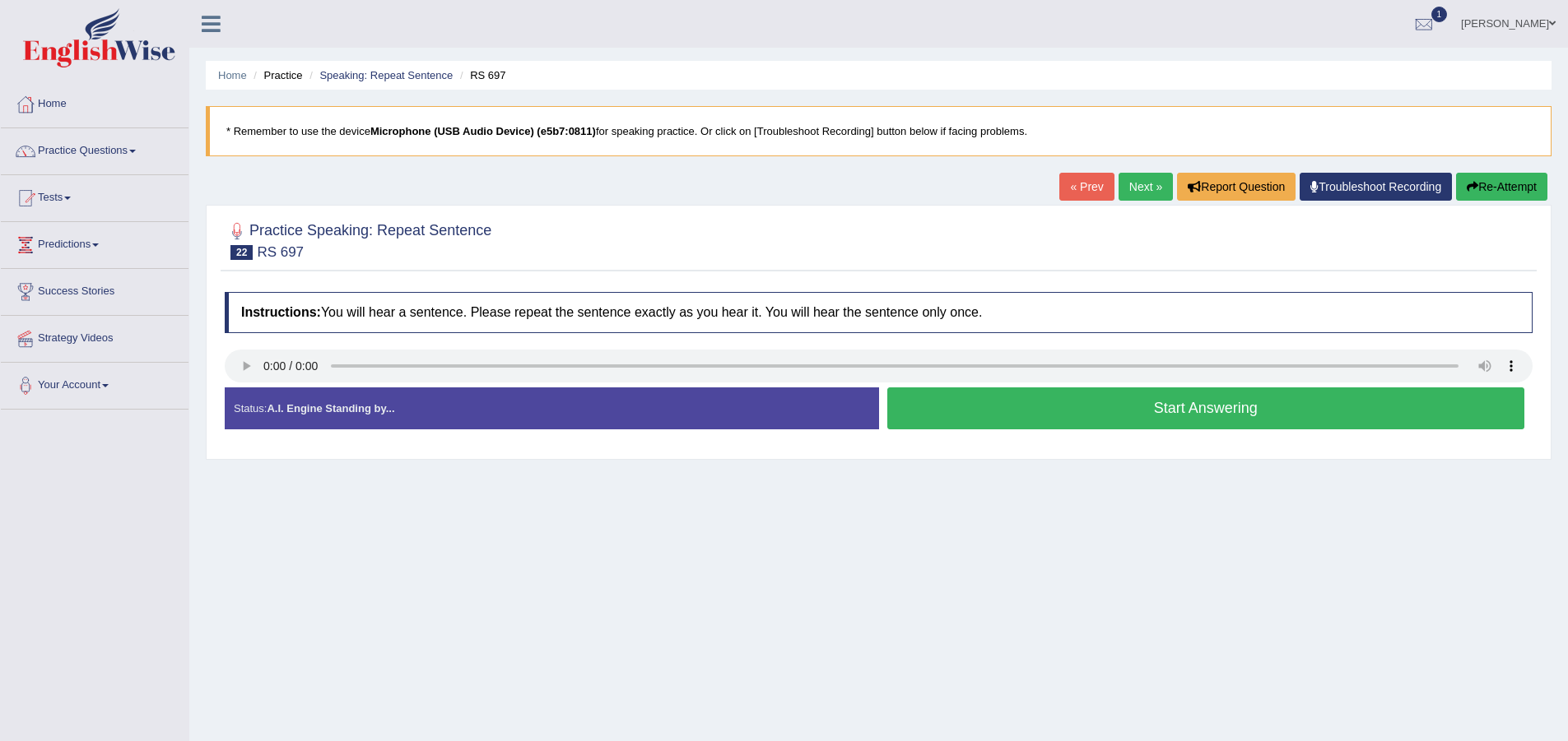
click at [1090, 400] on button "Start Answering" at bounding box center [1206, 409] width 638 height 42
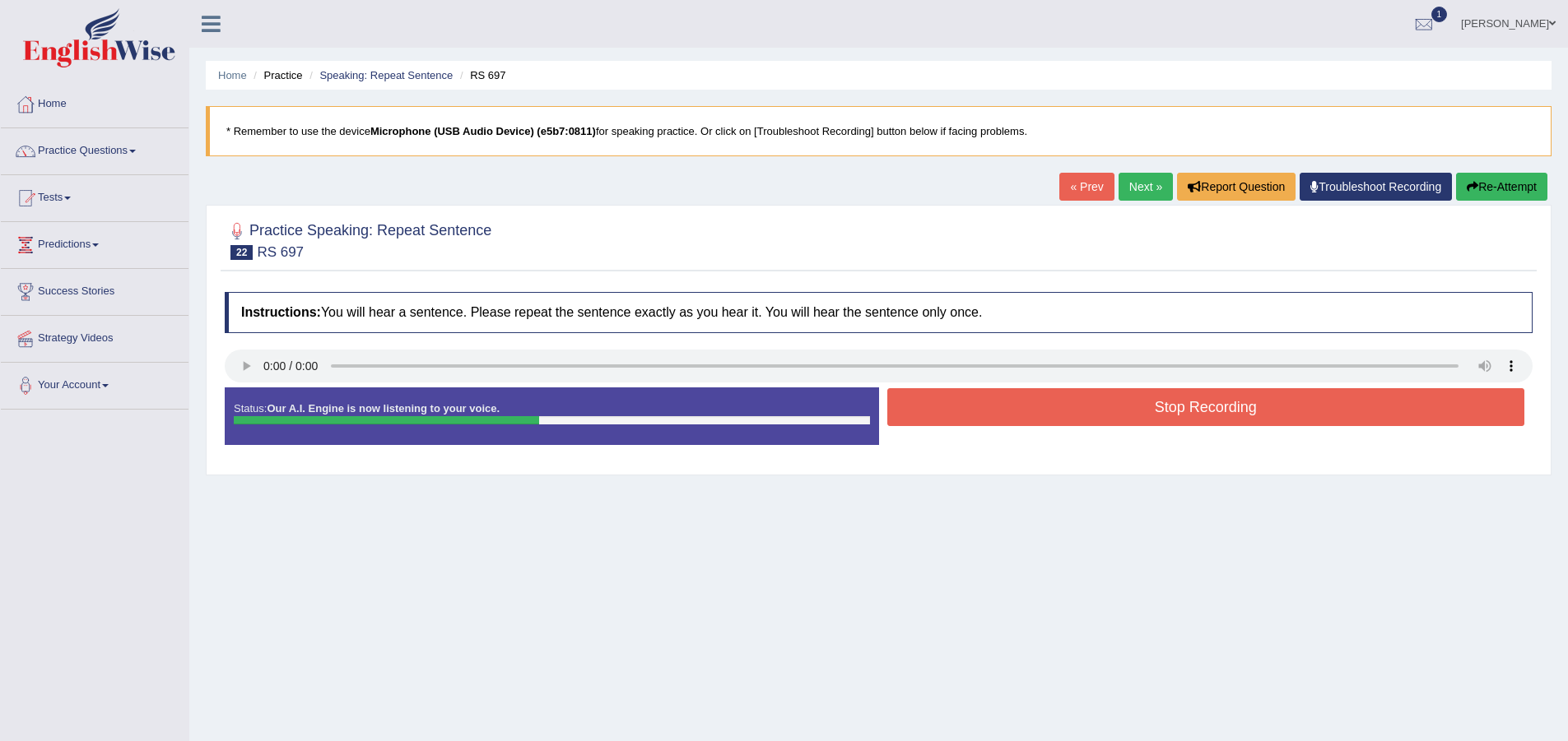
click at [973, 404] on button "Stop Recording" at bounding box center [1206, 408] width 638 height 38
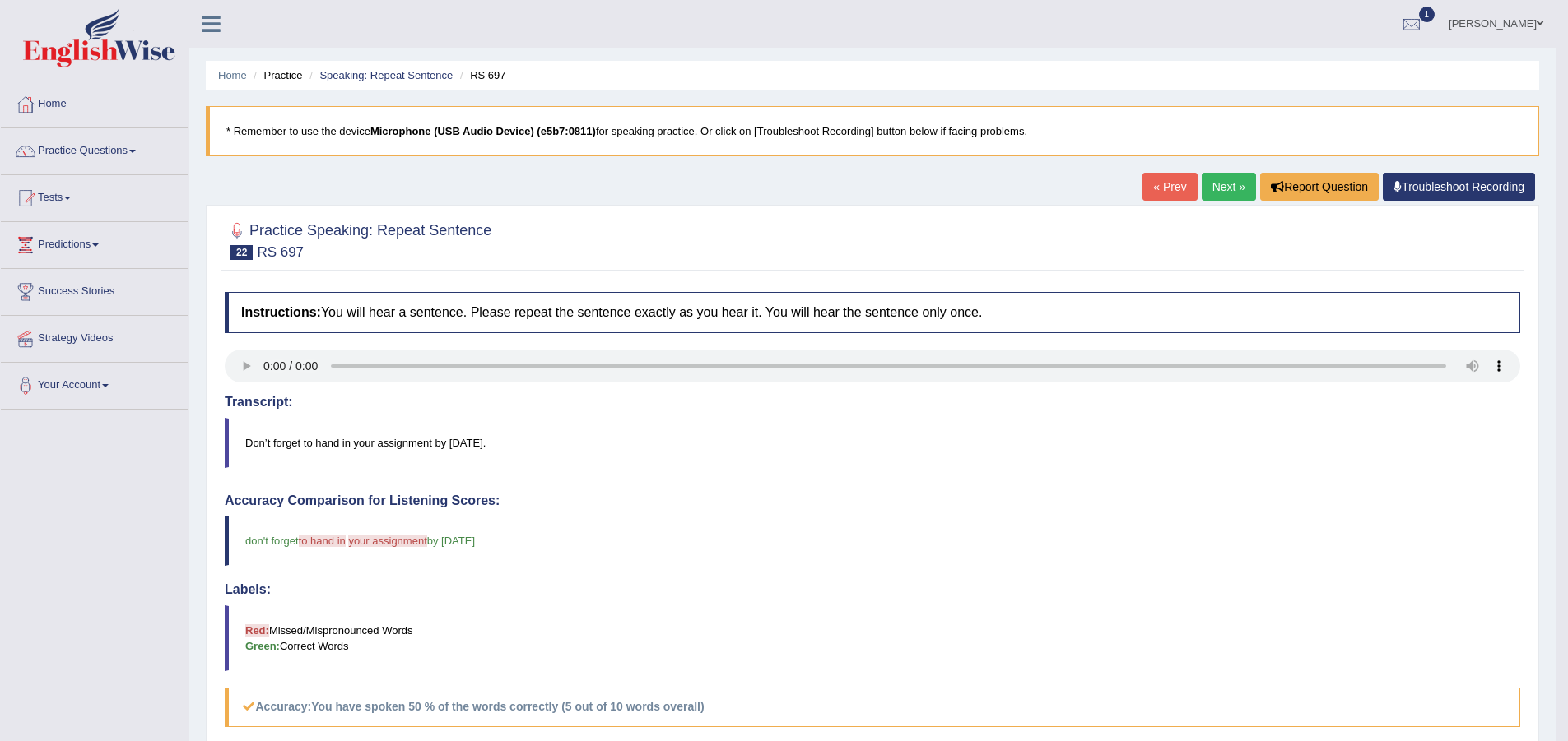
click at [1212, 196] on link "Next »" at bounding box center [1229, 186] width 55 height 28
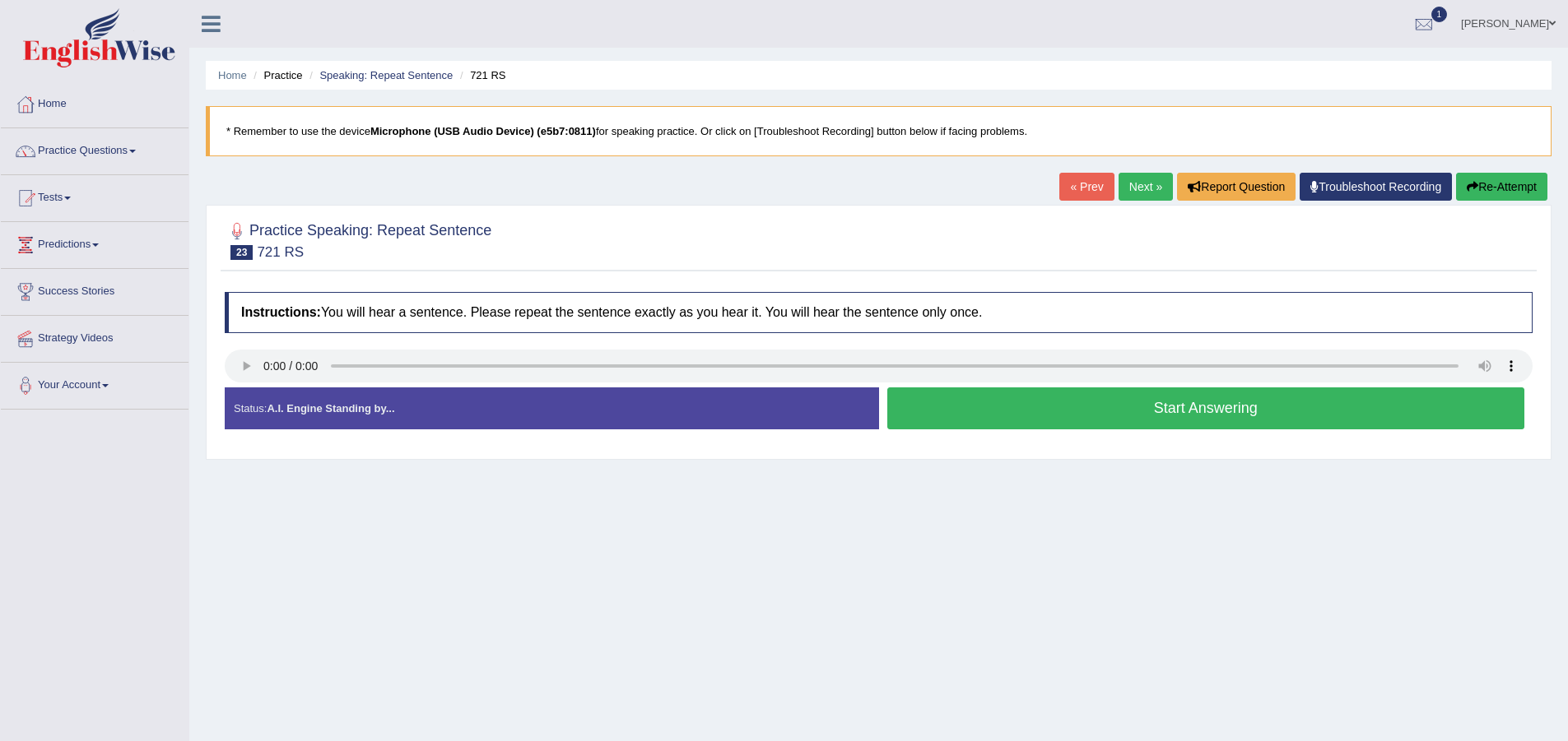
click at [1114, 424] on button "Start Answering" at bounding box center [1206, 409] width 638 height 42
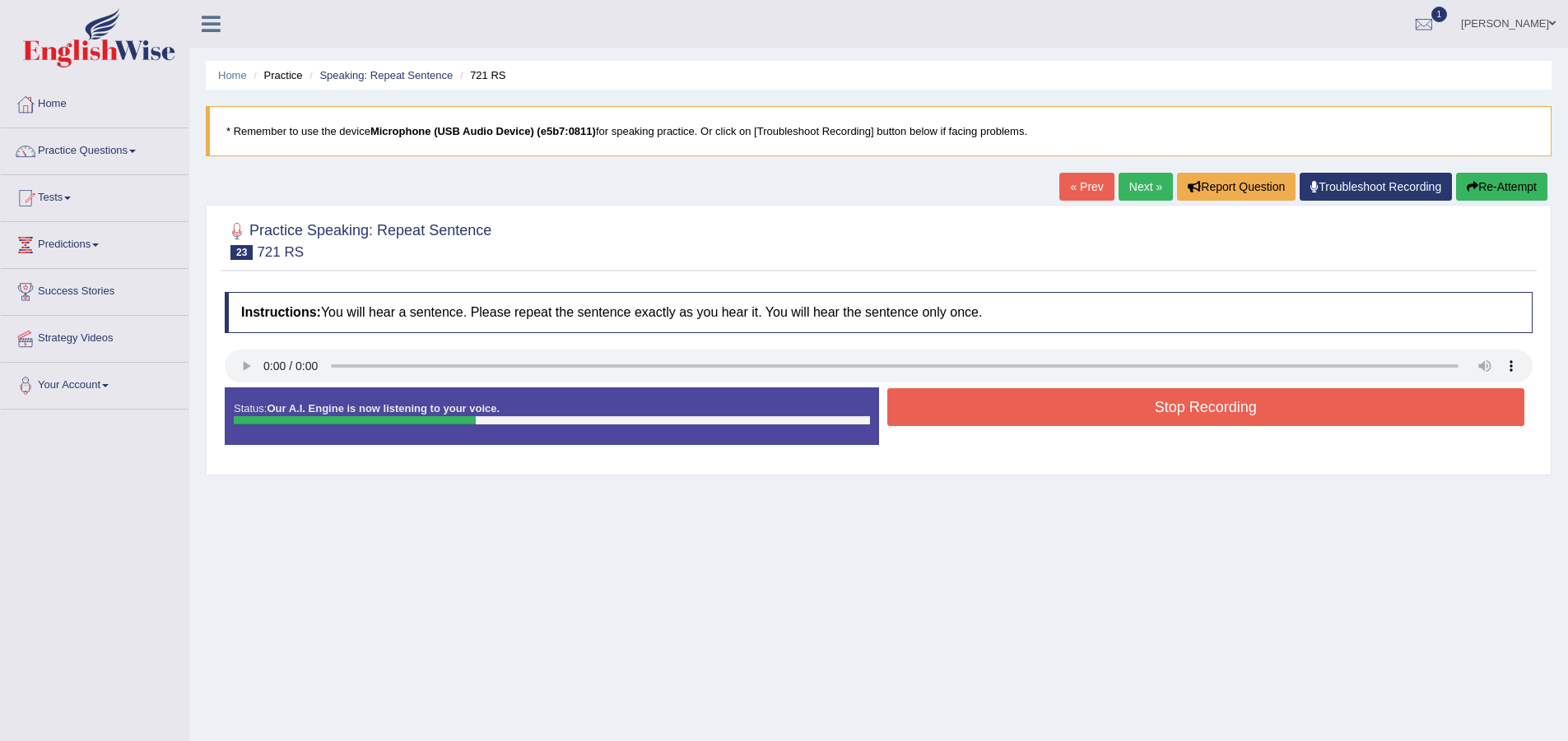
click at [1028, 409] on button "Stop Recording" at bounding box center [1206, 408] width 638 height 38
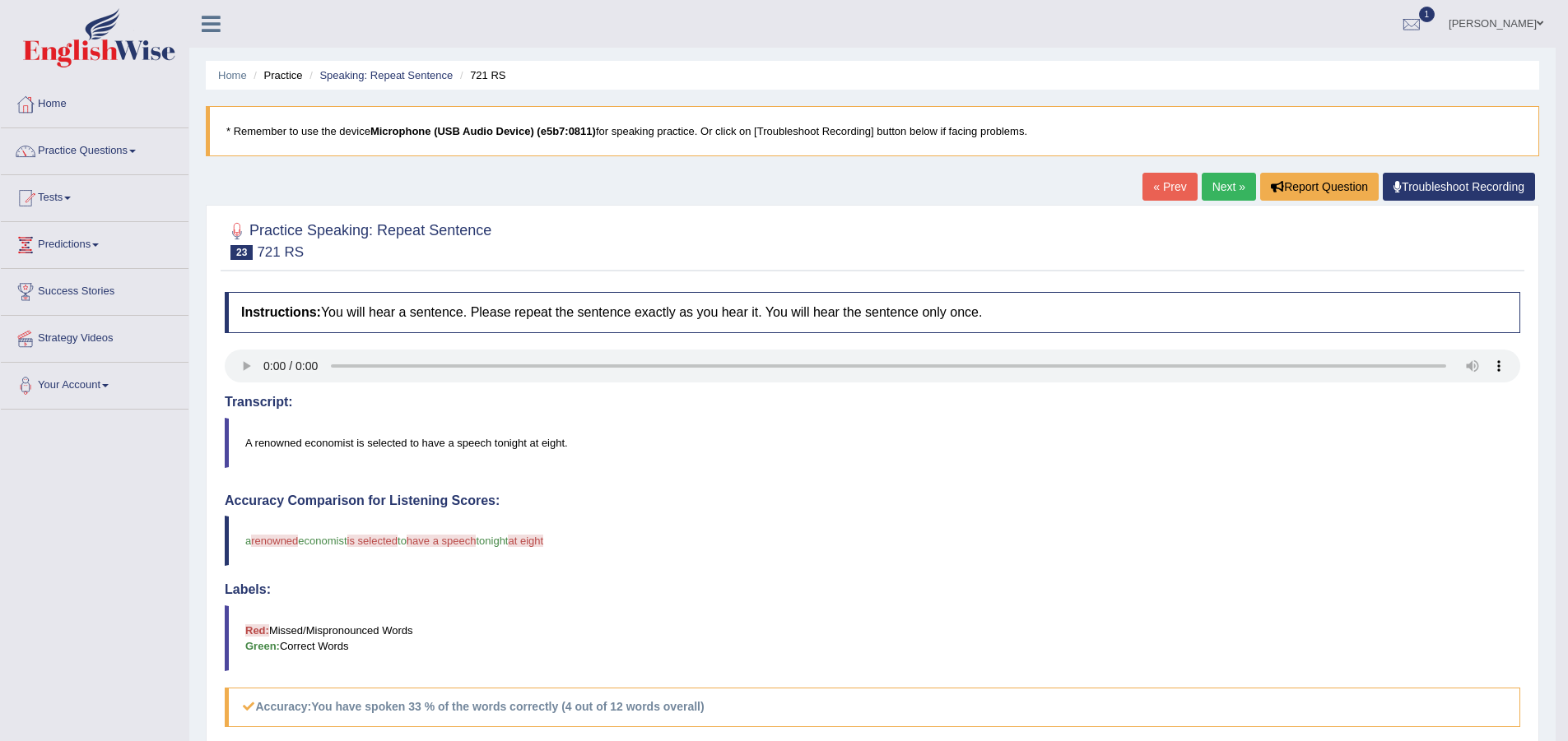
click at [1236, 177] on link "Next »" at bounding box center [1229, 186] width 55 height 28
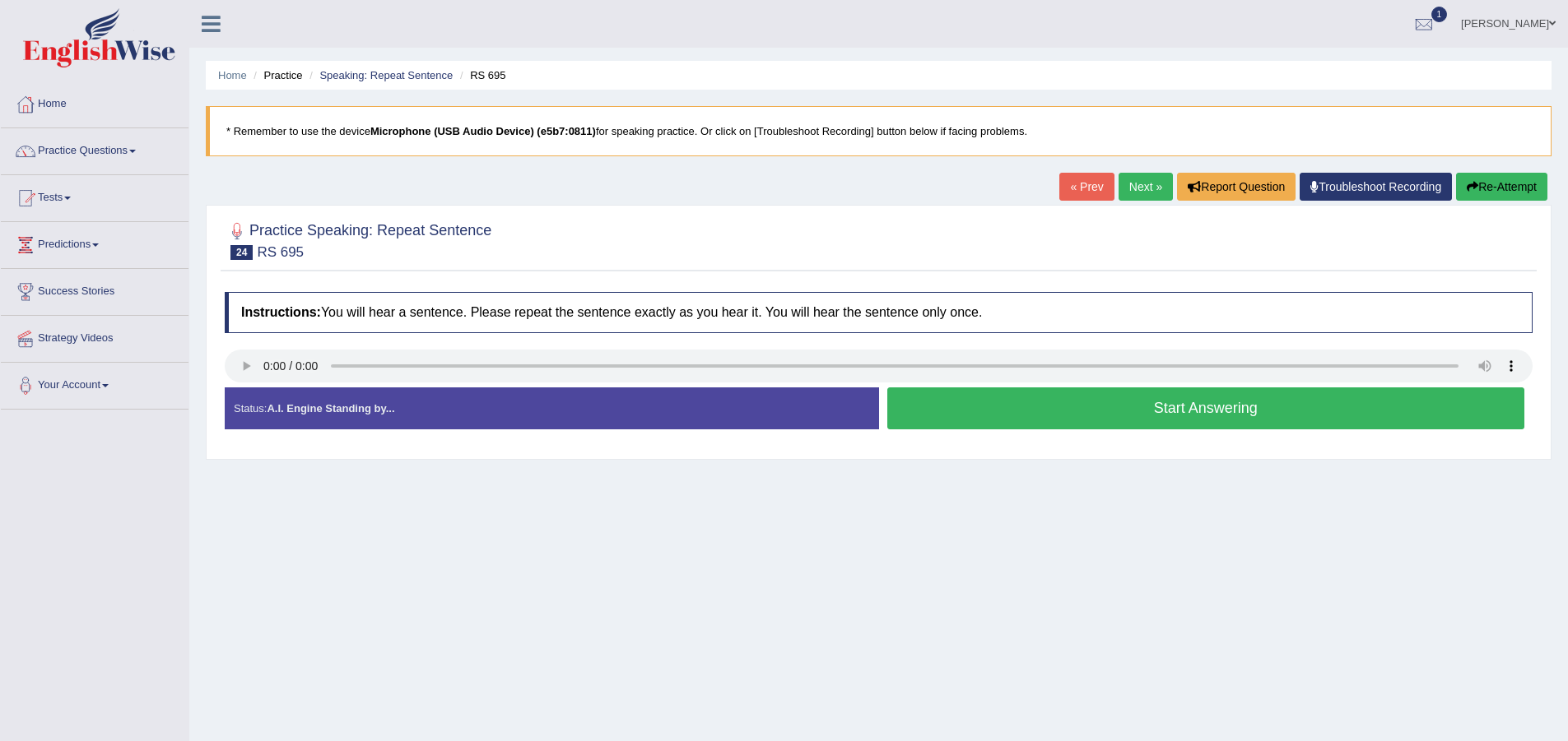
click at [1001, 401] on button "Start Answering" at bounding box center [1206, 409] width 638 height 42
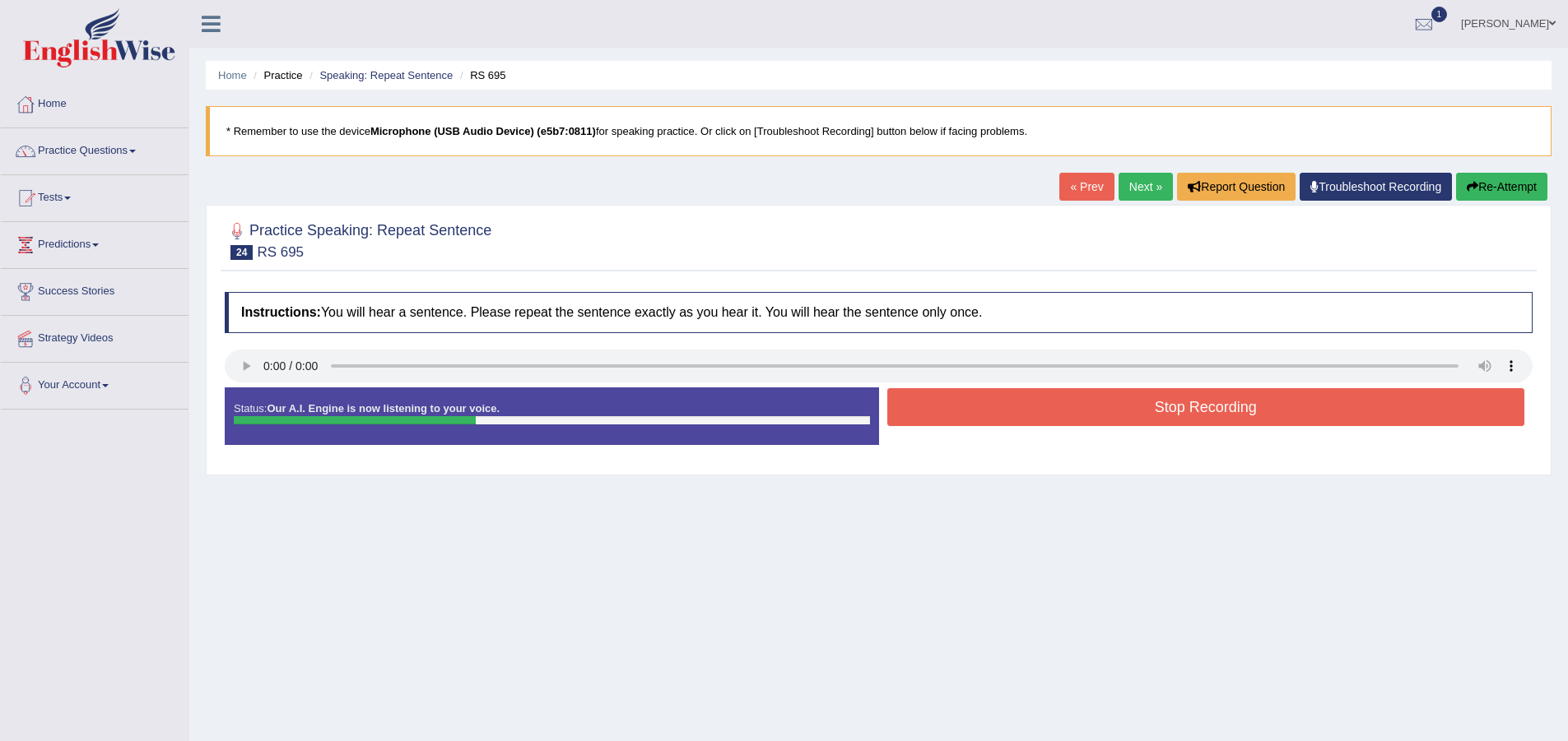
click at [1046, 396] on button "Stop Recording" at bounding box center [1206, 408] width 638 height 38
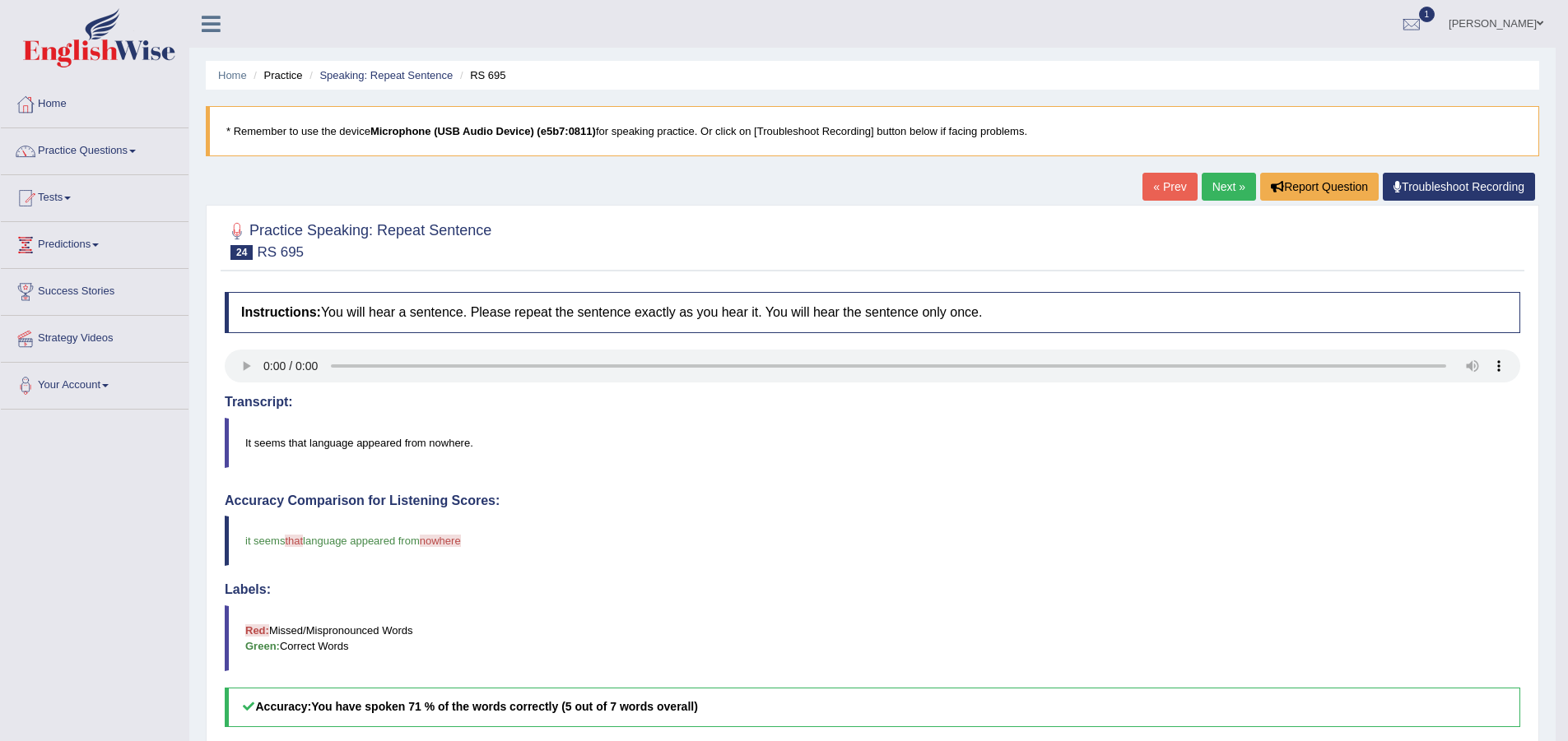
click at [1240, 176] on link "Next »" at bounding box center [1229, 186] width 55 height 28
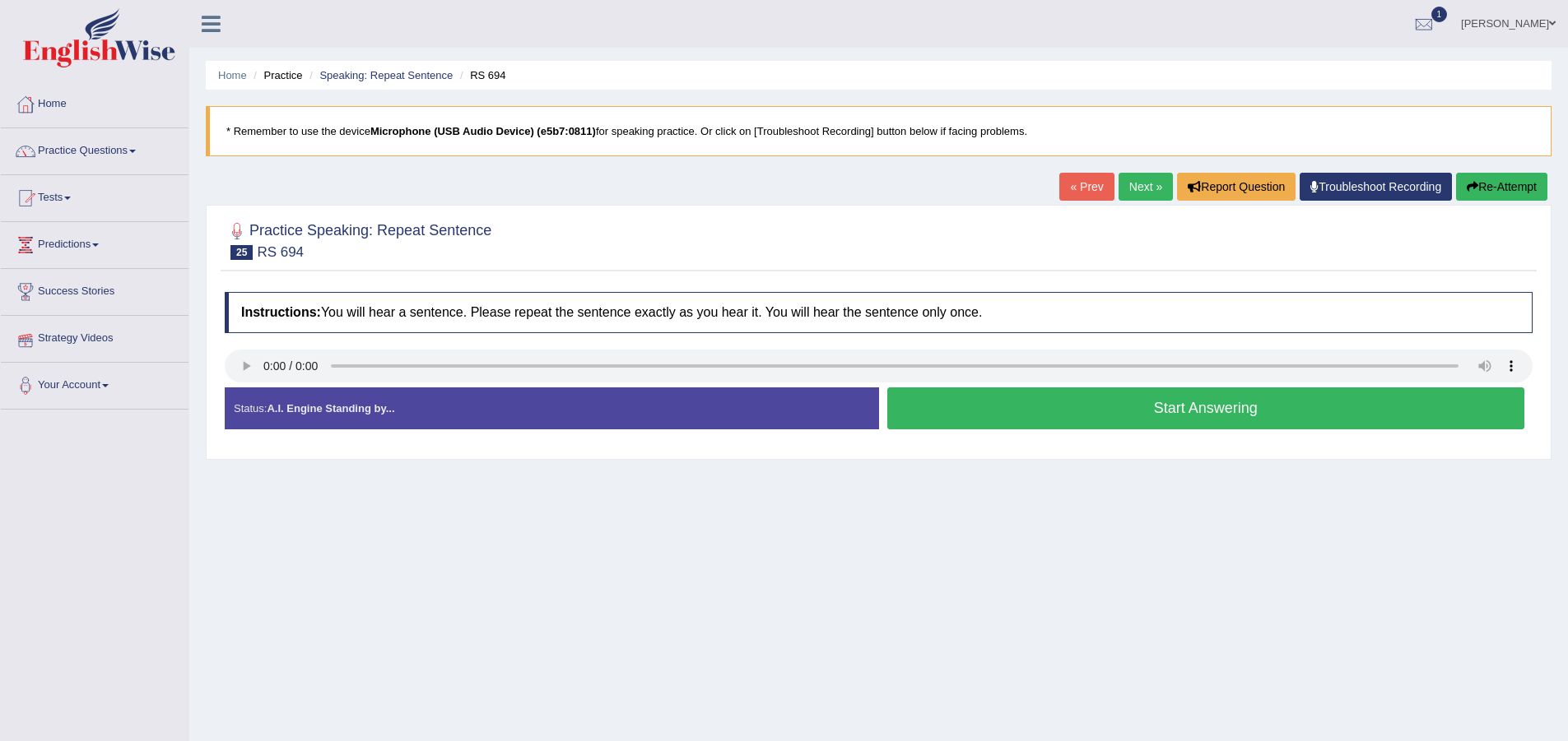
click at [1043, 417] on button "Start Answering" at bounding box center [1206, 409] width 638 height 42
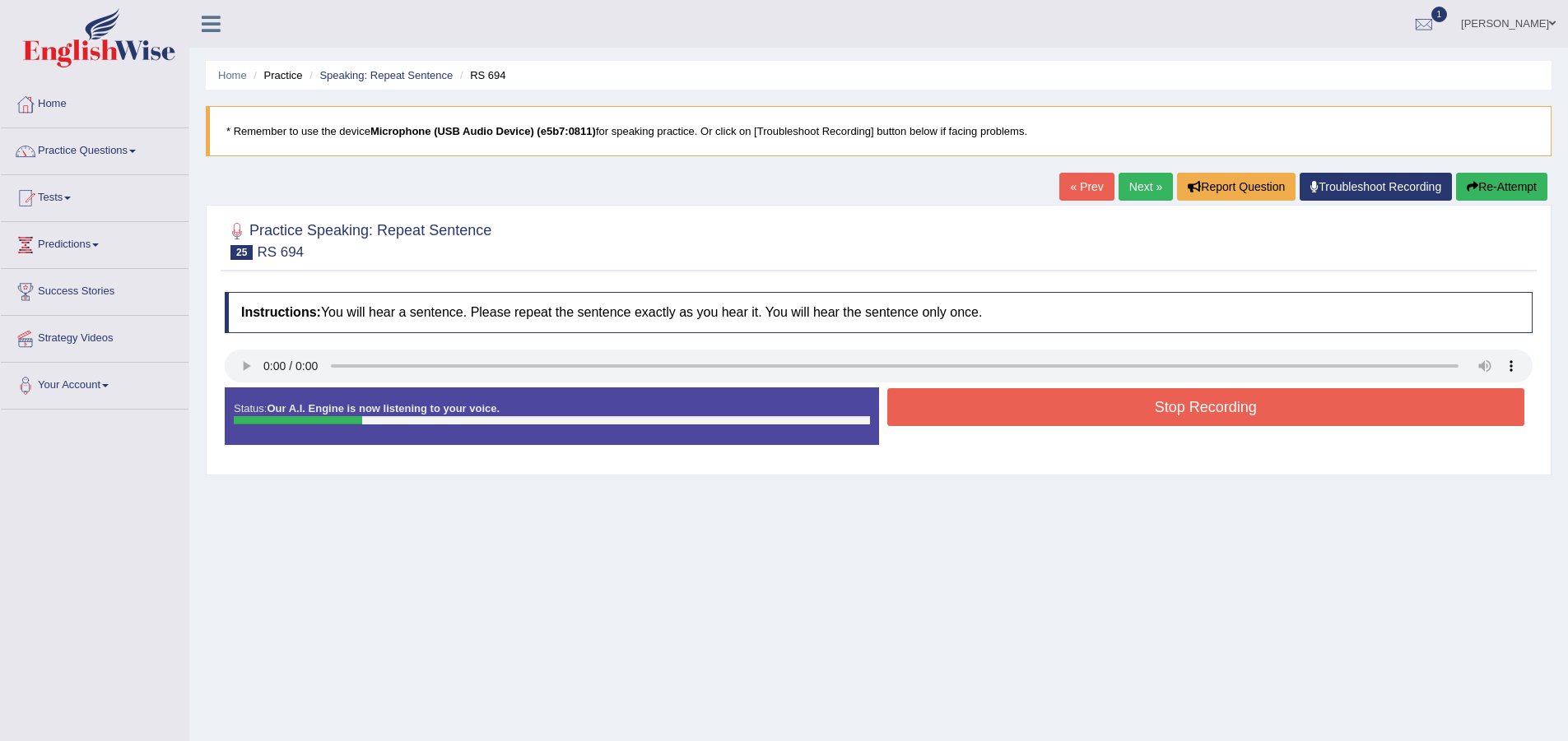
click at [1069, 388] on div "Status: Our A.I. Engine is now listening to your voice. Start Answering Stop Re…" at bounding box center [878, 424] width 1308 height 74
click at [1063, 390] on button "Stop Recording" at bounding box center [1206, 408] width 638 height 38
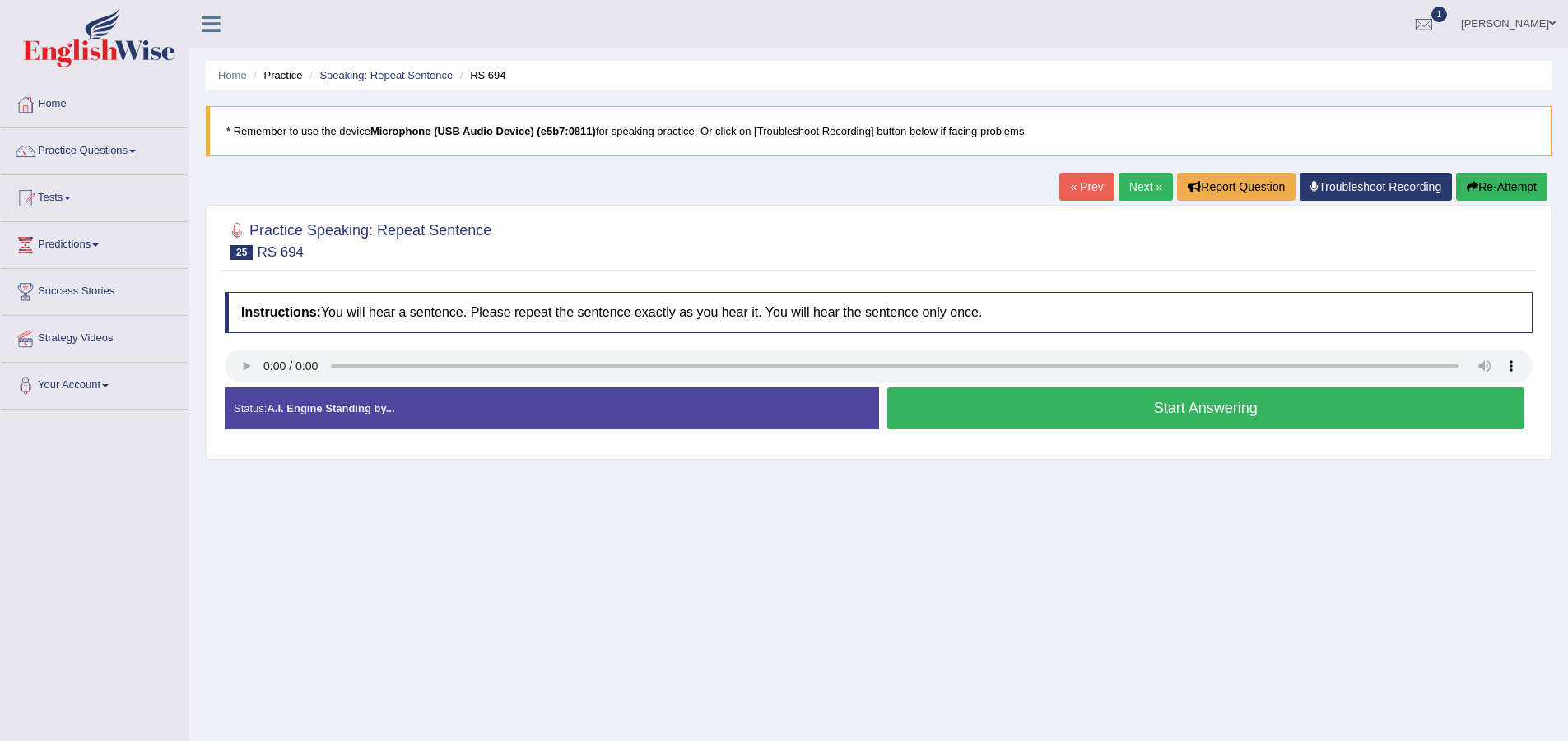
click at [1066, 409] on button "Start Answering" at bounding box center [1206, 409] width 638 height 42
click at [1042, 414] on button "Start Answering" at bounding box center [1206, 409] width 638 height 42
click at [1007, 406] on button "Start Answering" at bounding box center [1206, 409] width 638 height 42
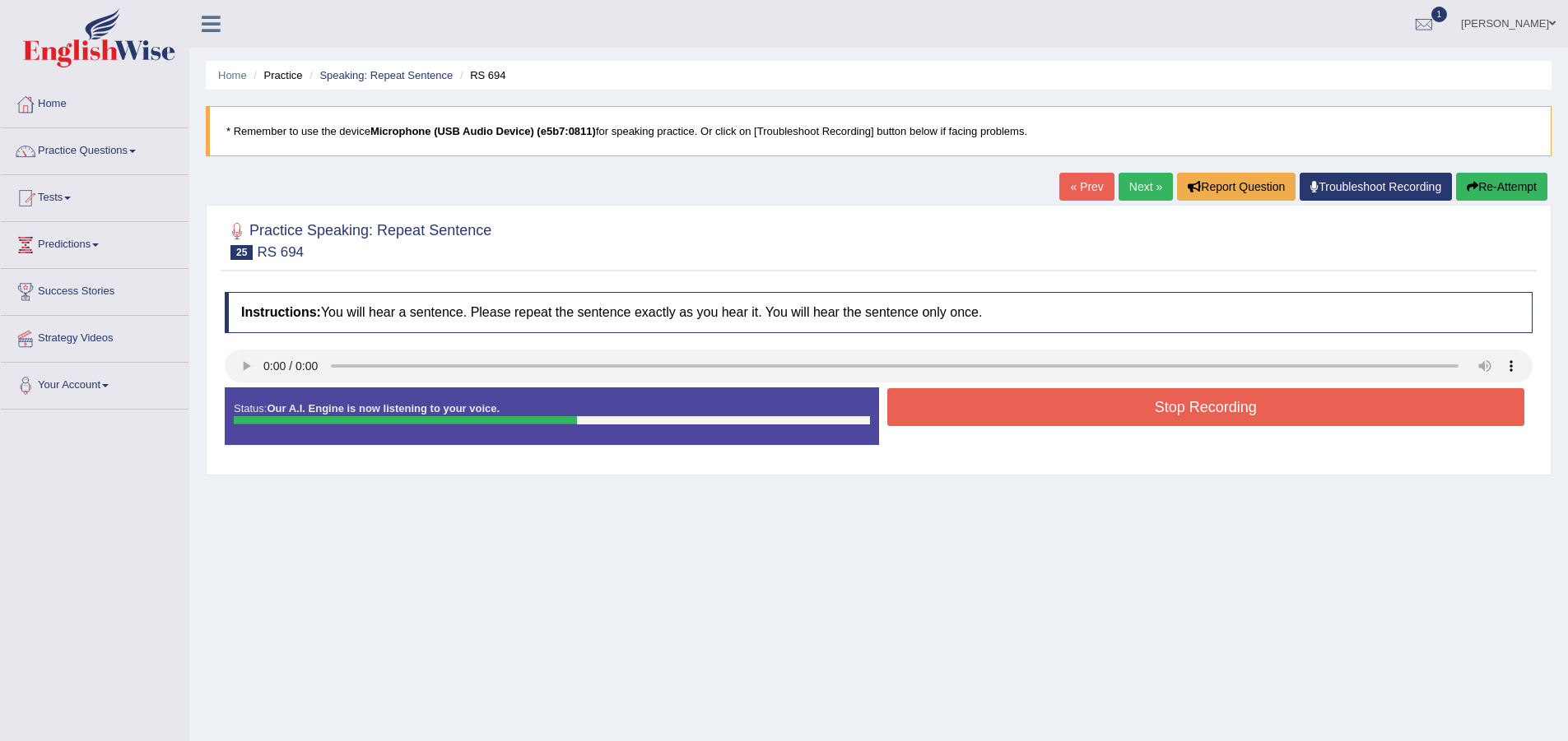
click at [1013, 395] on button "Stop Recording" at bounding box center [1206, 408] width 638 height 38
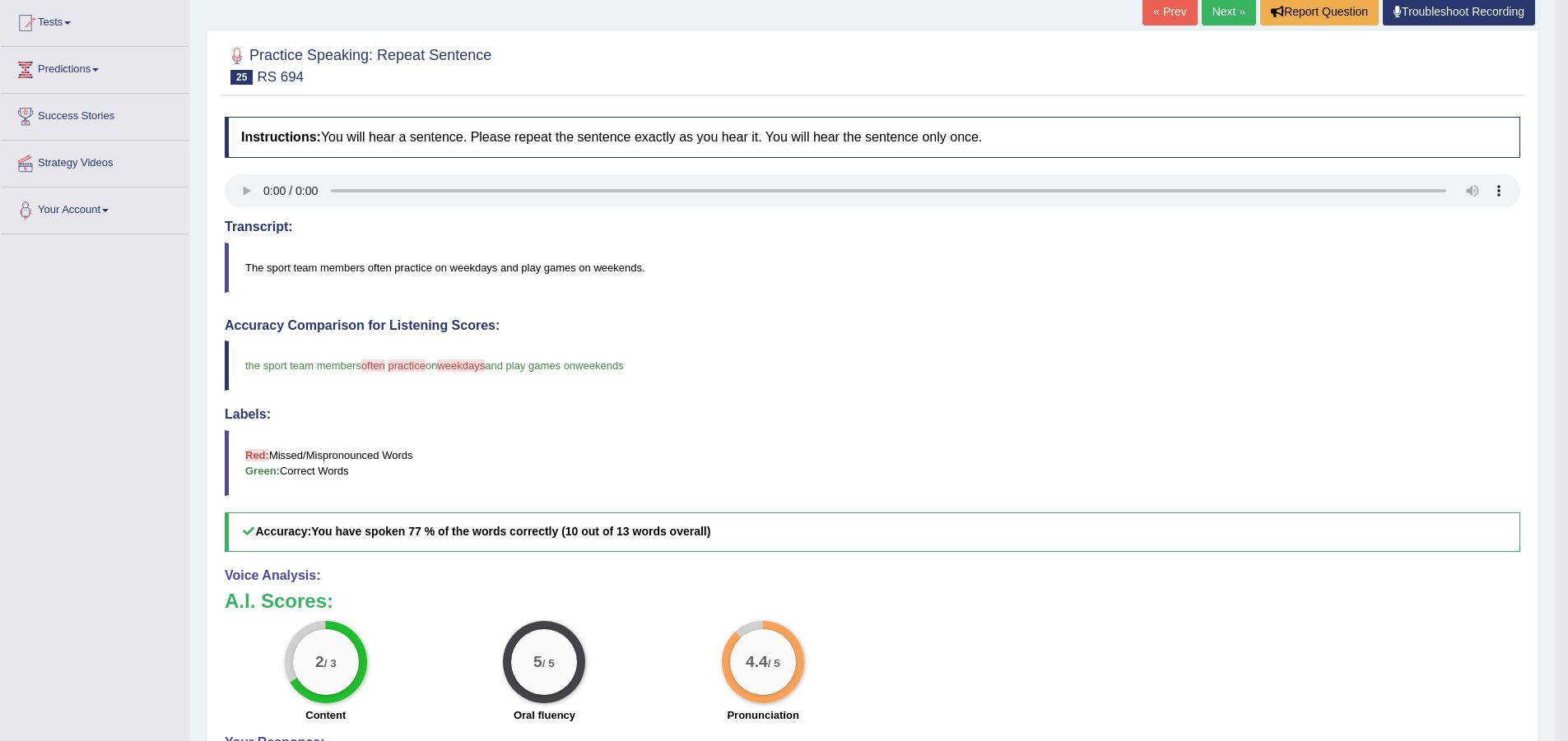
scroll to position [146, 0]
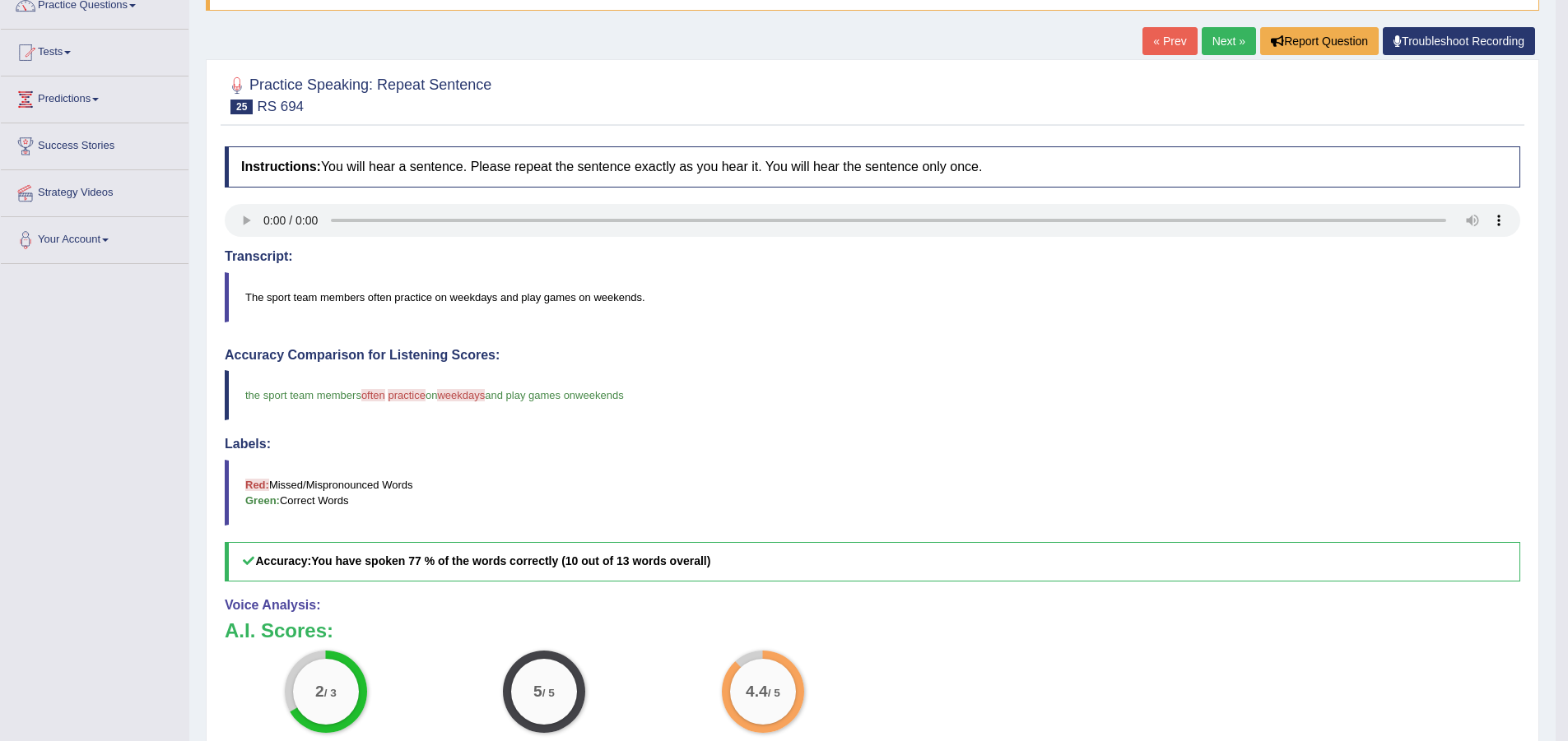
click at [1224, 39] on link "Next »" at bounding box center [1229, 41] width 55 height 28
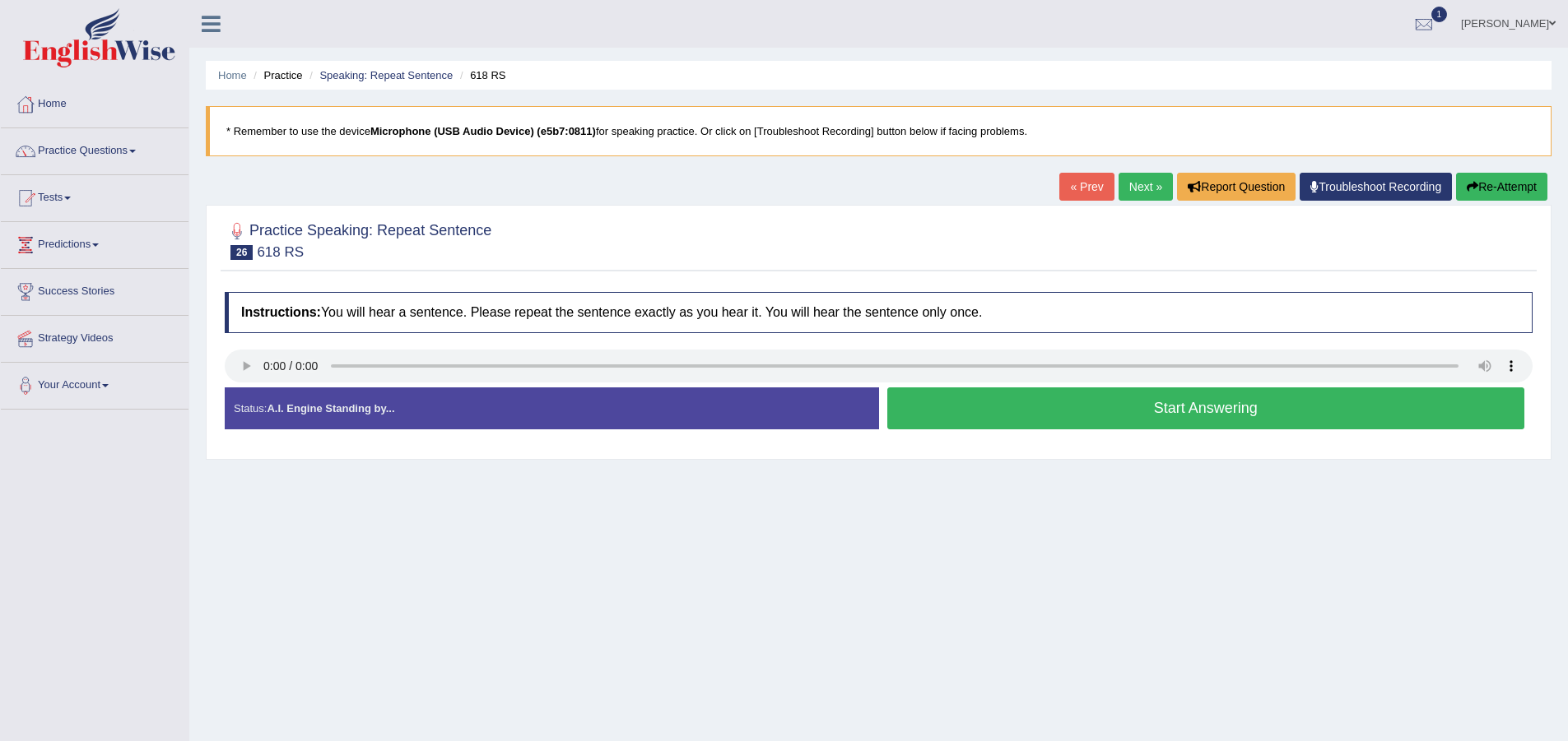
click at [1118, 390] on button "Start Answering" at bounding box center [1206, 409] width 638 height 42
click at [983, 396] on button "Start Answering" at bounding box center [1206, 409] width 638 height 42
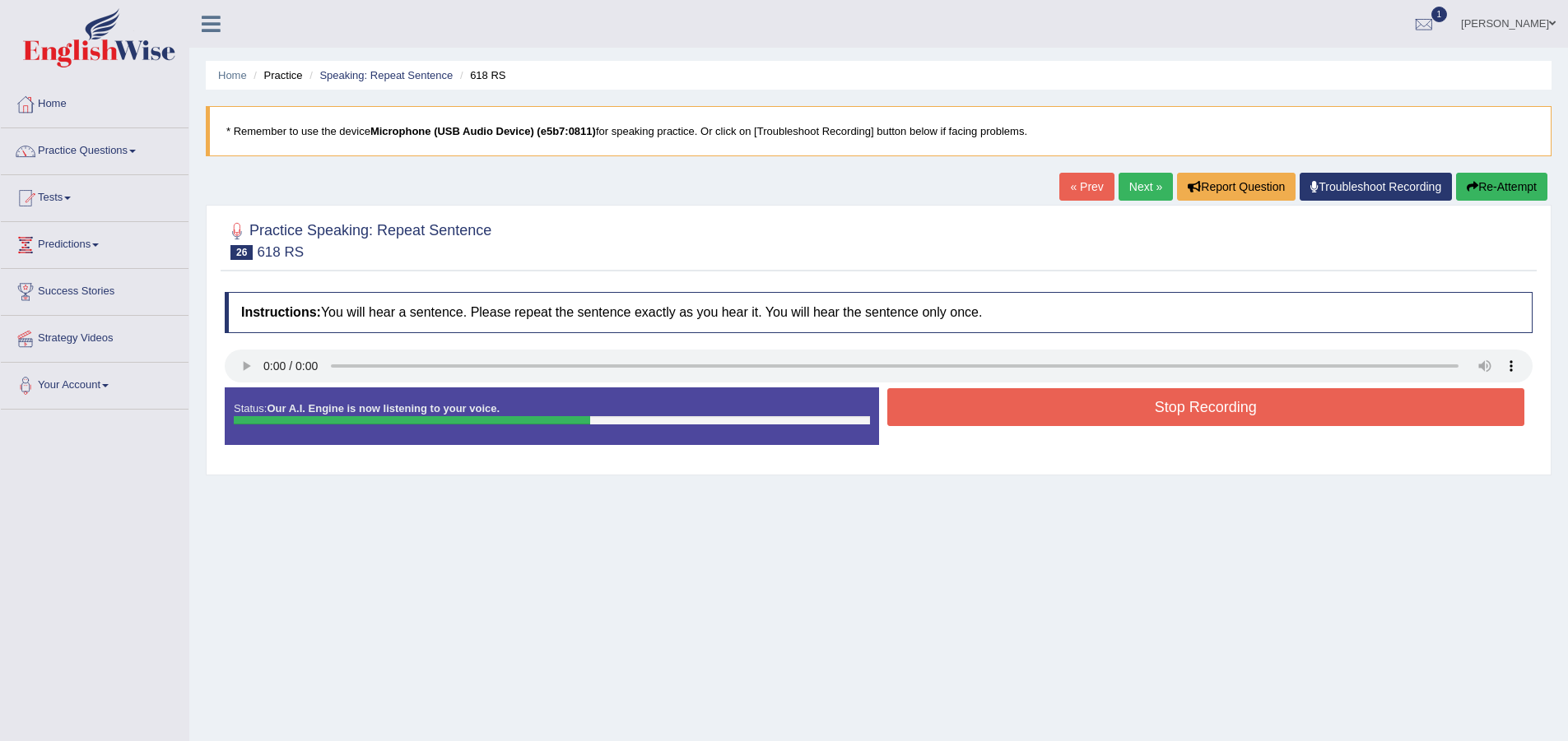
click at [1009, 401] on button "Stop Recording" at bounding box center [1206, 408] width 638 height 38
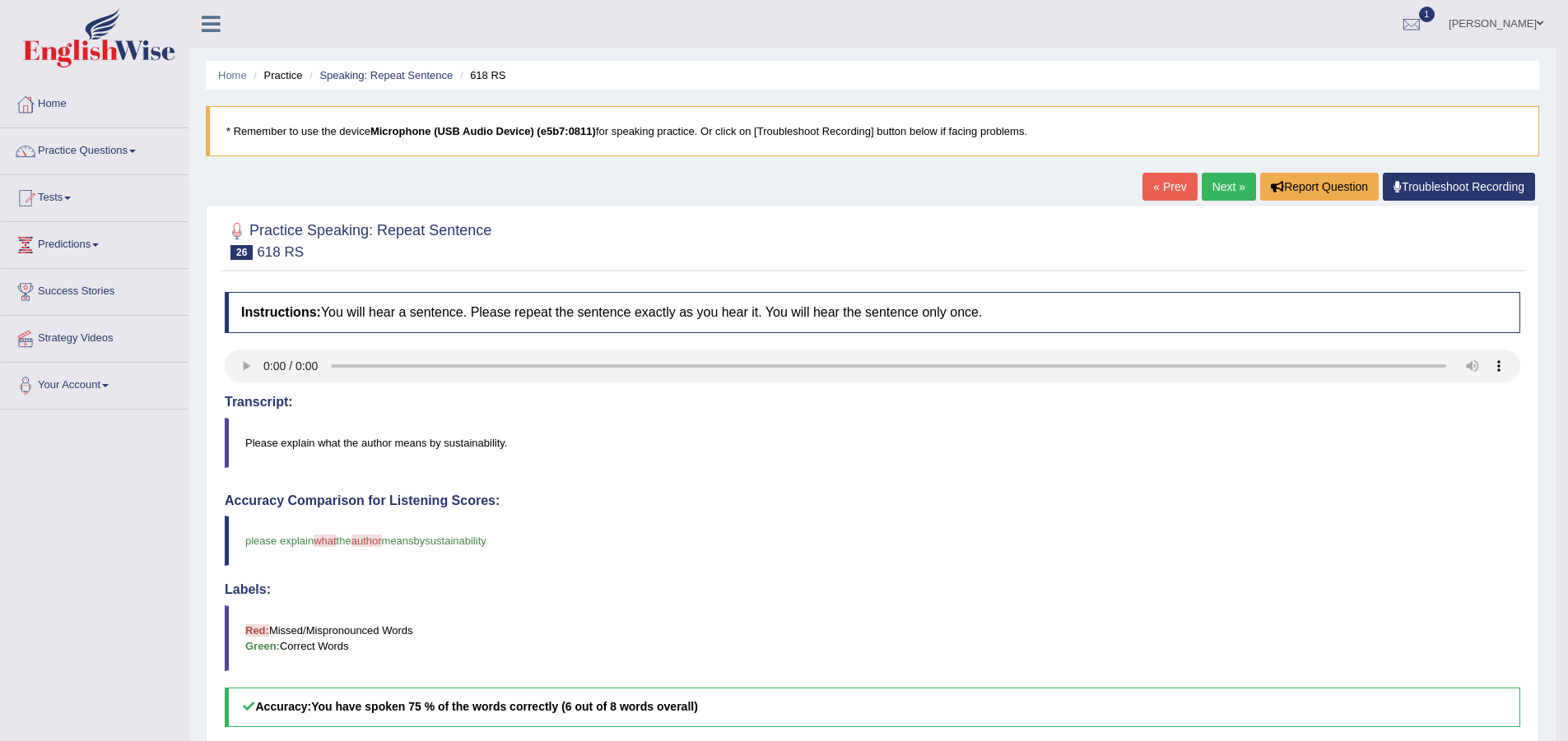
click at [1216, 188] on link "Next »" at bounding box center [1229, 186] width 55 height 28
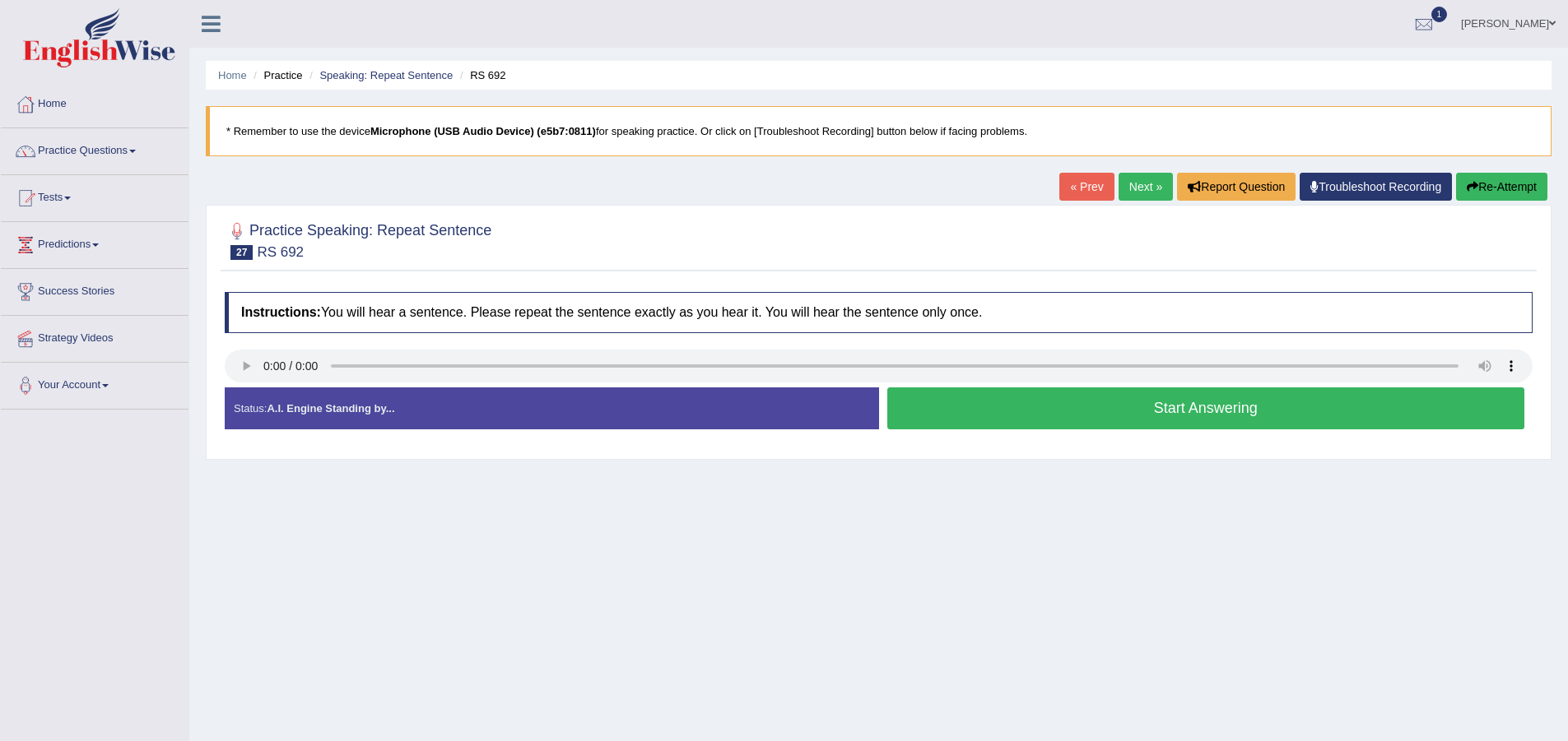
click at [1012, 409] on button "Start Answering" at bounding box center [1206, 409] width 638 height 42
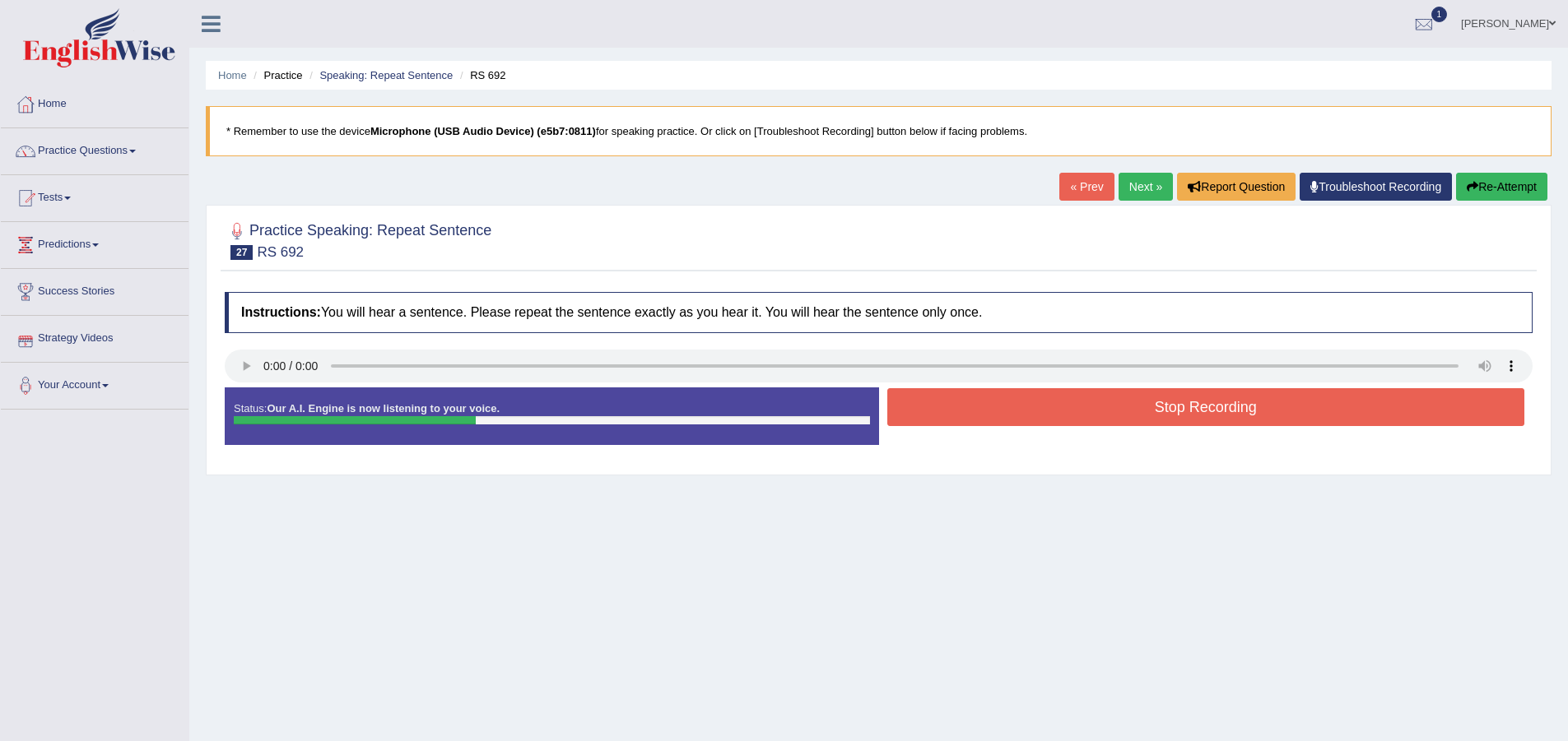
click at [1027, 390] on button "Stop Recording" at bounding box center [1206, 408] width 638 height 38
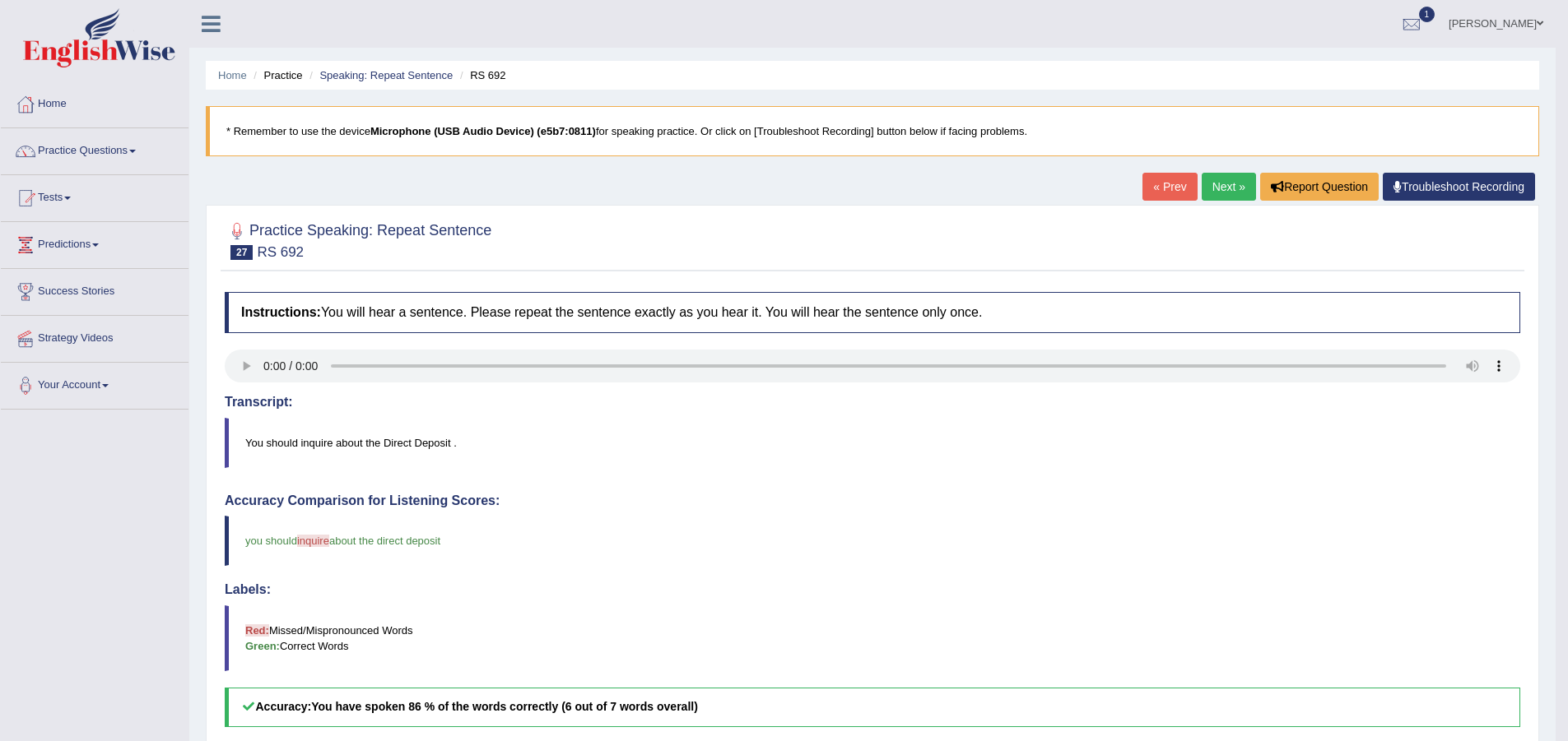
click at [1231, 184] on link "Next »" at bounding box center [1229, 186] width 55 height 28
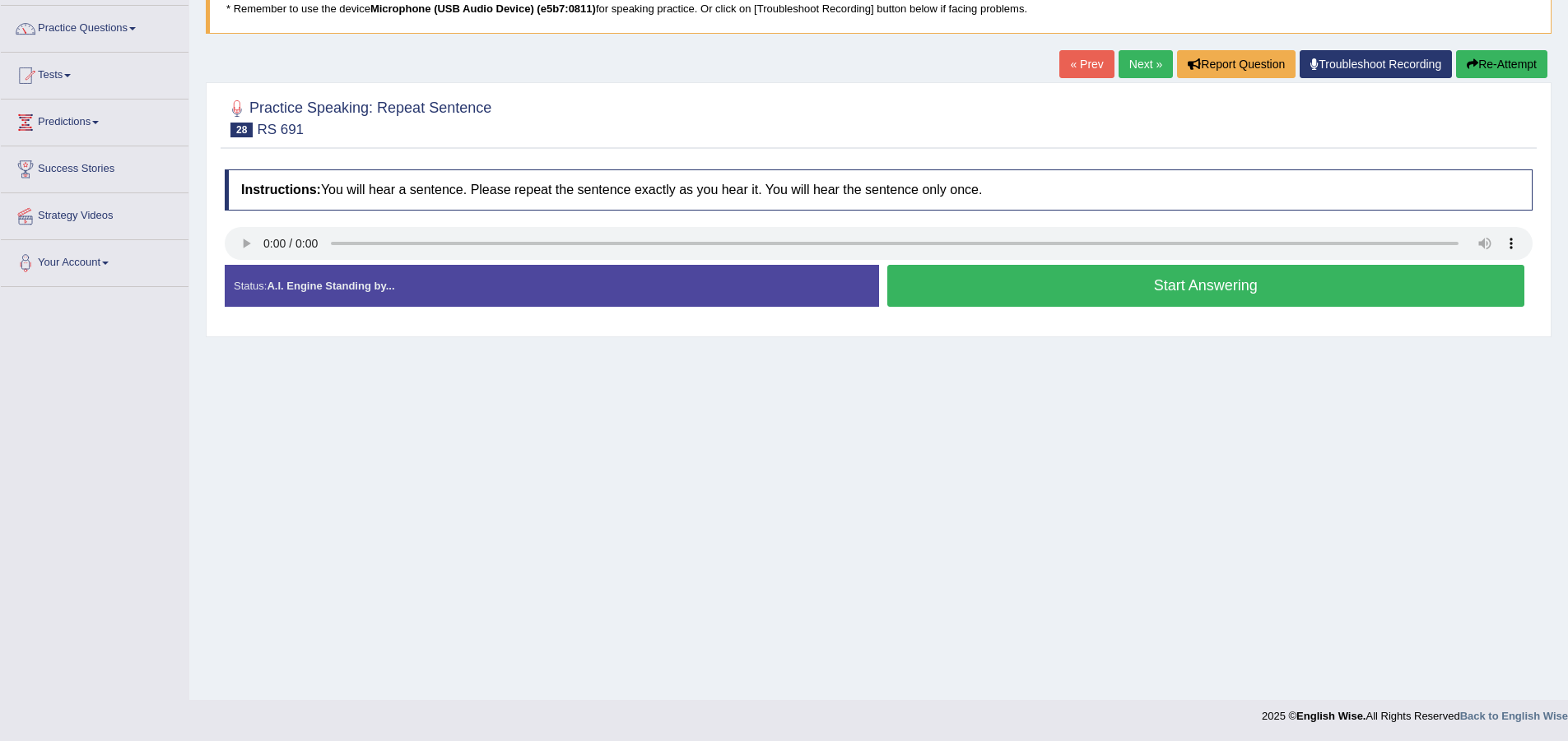
click at [1032, 286] on button "Start Answering" at bounding box center [1206, 286] width 638 height 42
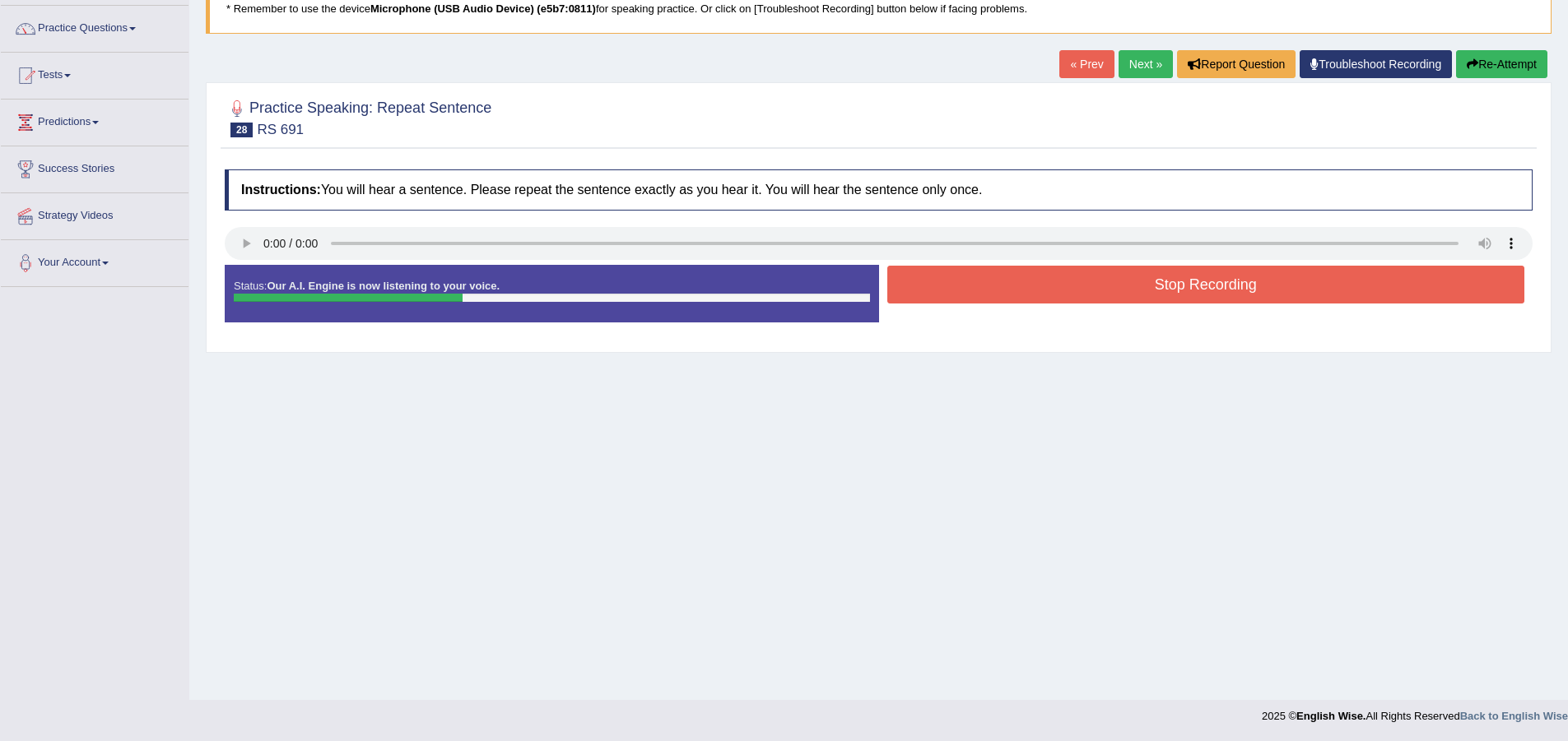
click at [1033, 283] on button "Stop Recording" at bounding box center [1206, 285] width 638 height 38
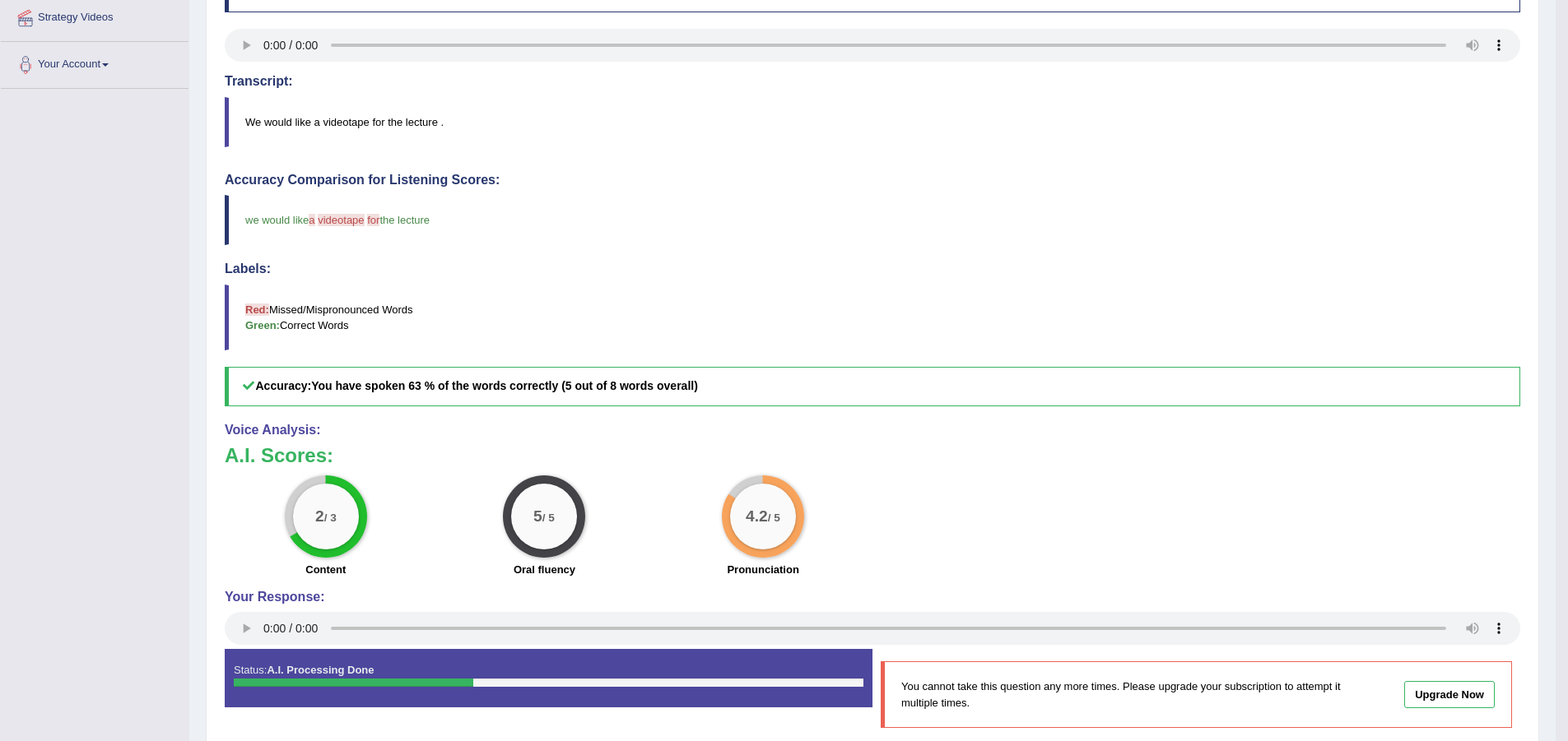
scroll to position [146, 0]
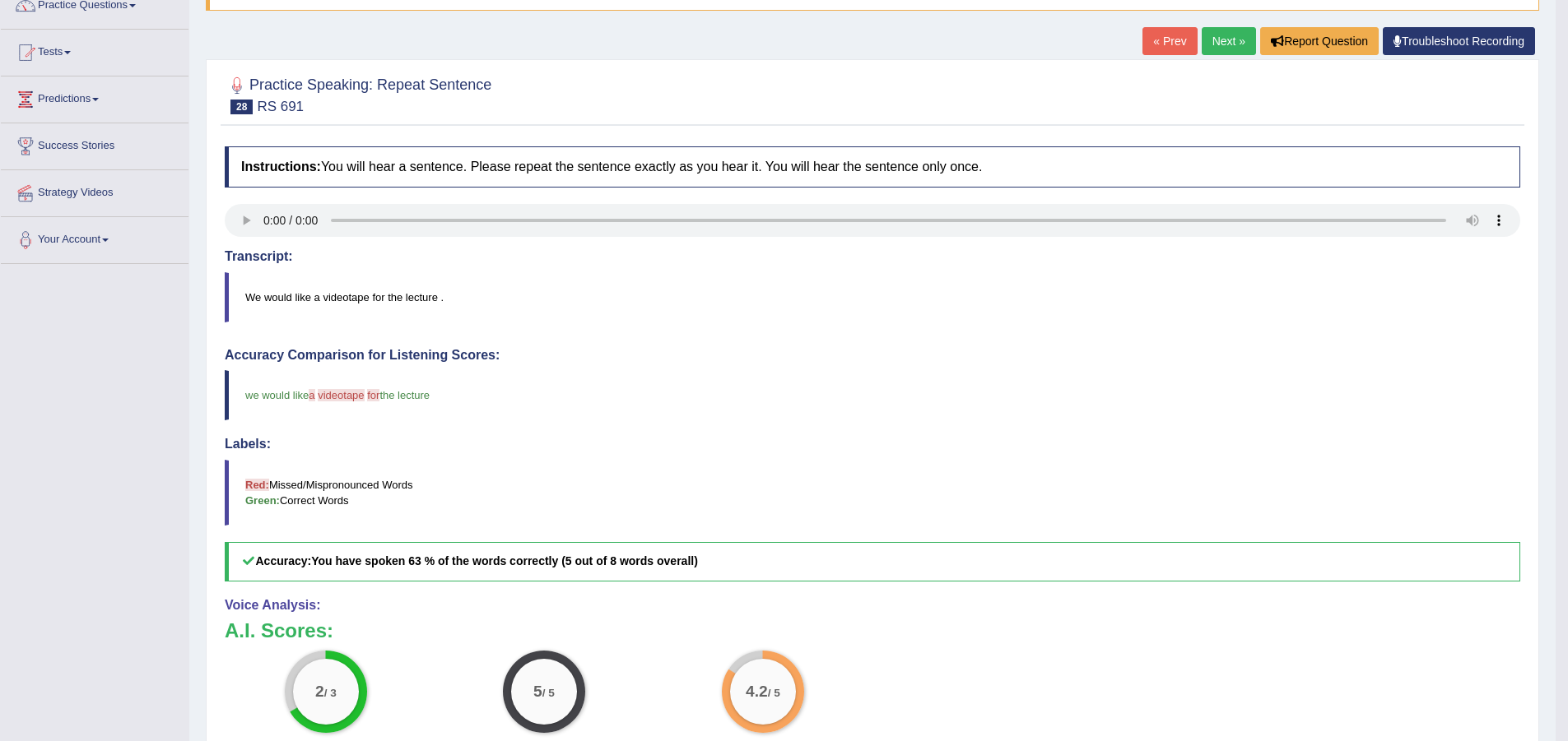
click at [1233, 42] on link "Next »" at bounding box center [1229, 41] width 55 height 28
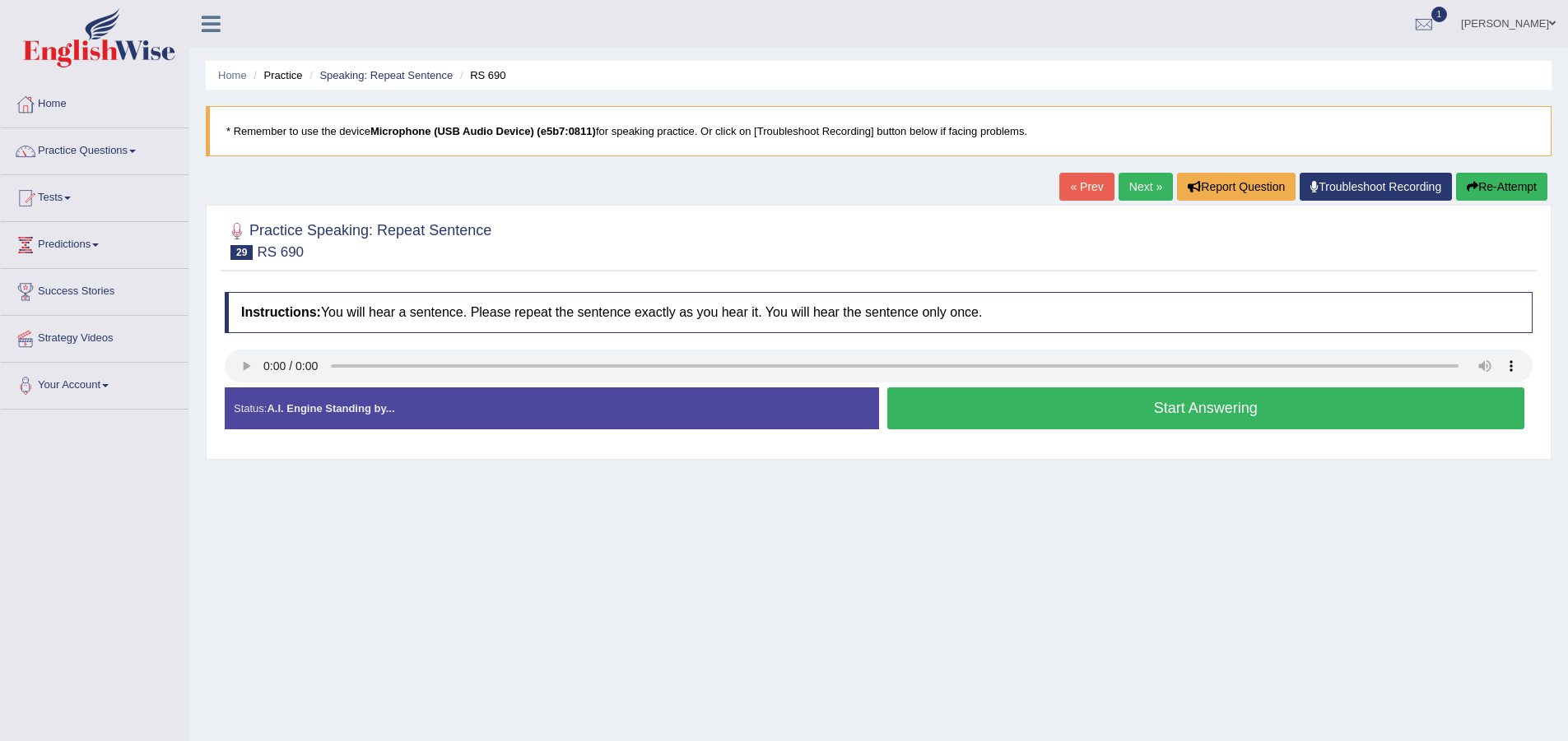
click at [1212, 400] on button "Start Answering" at bounding box center [1206, 409] width 638 height 42
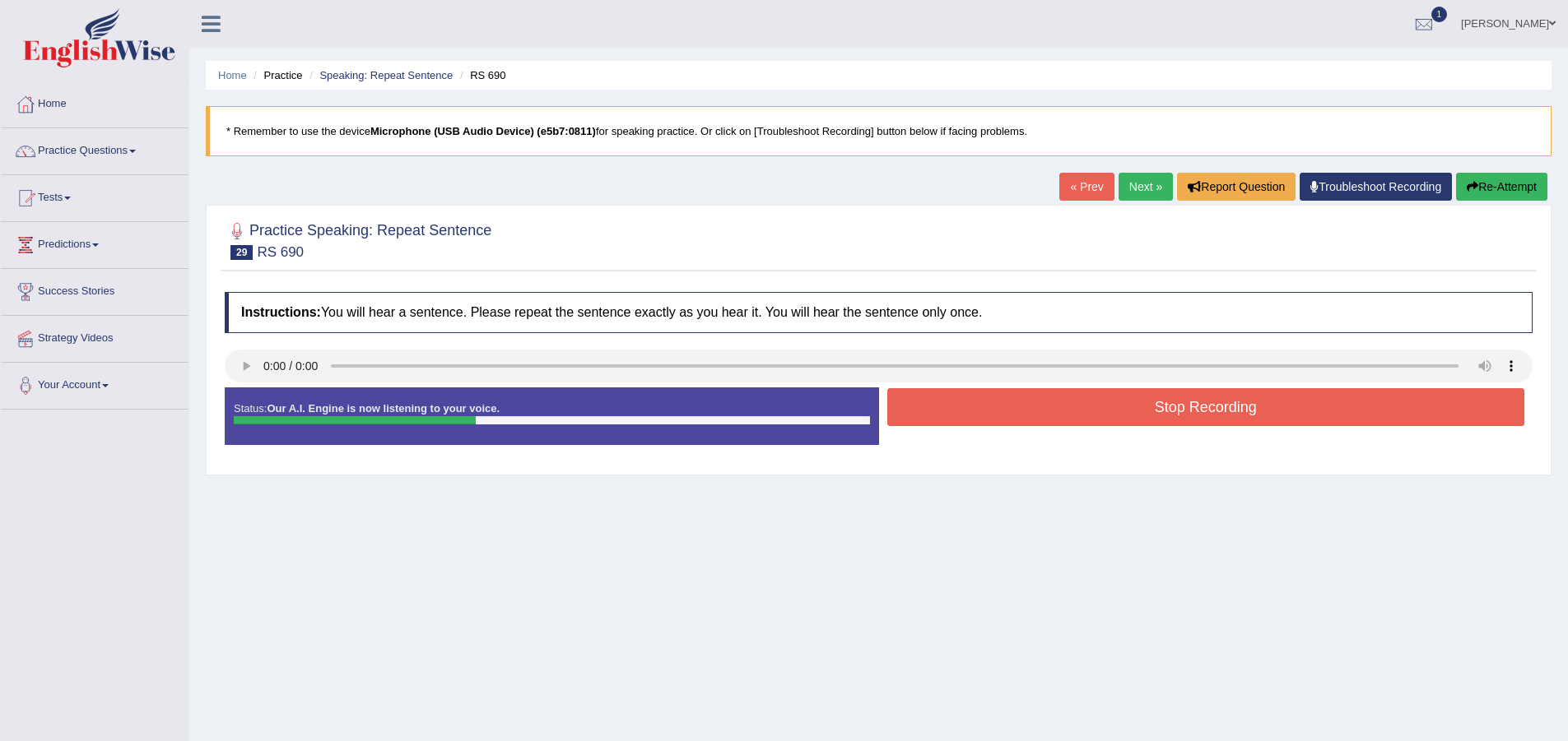
click at [1076, 413] on button "Stop Recording" at bounding box center [1206, 408] width 638 height 38
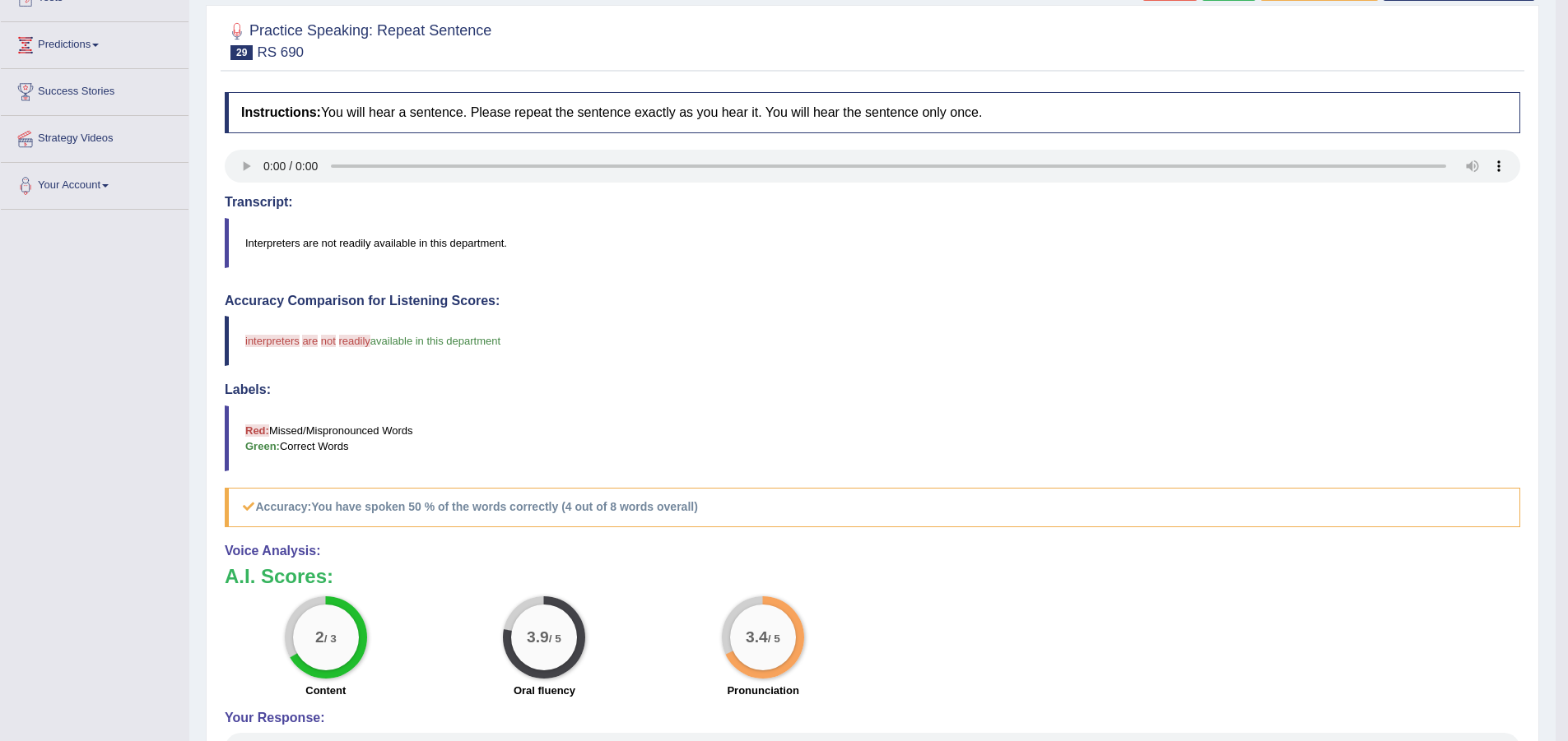
scroll to position [82, 0]
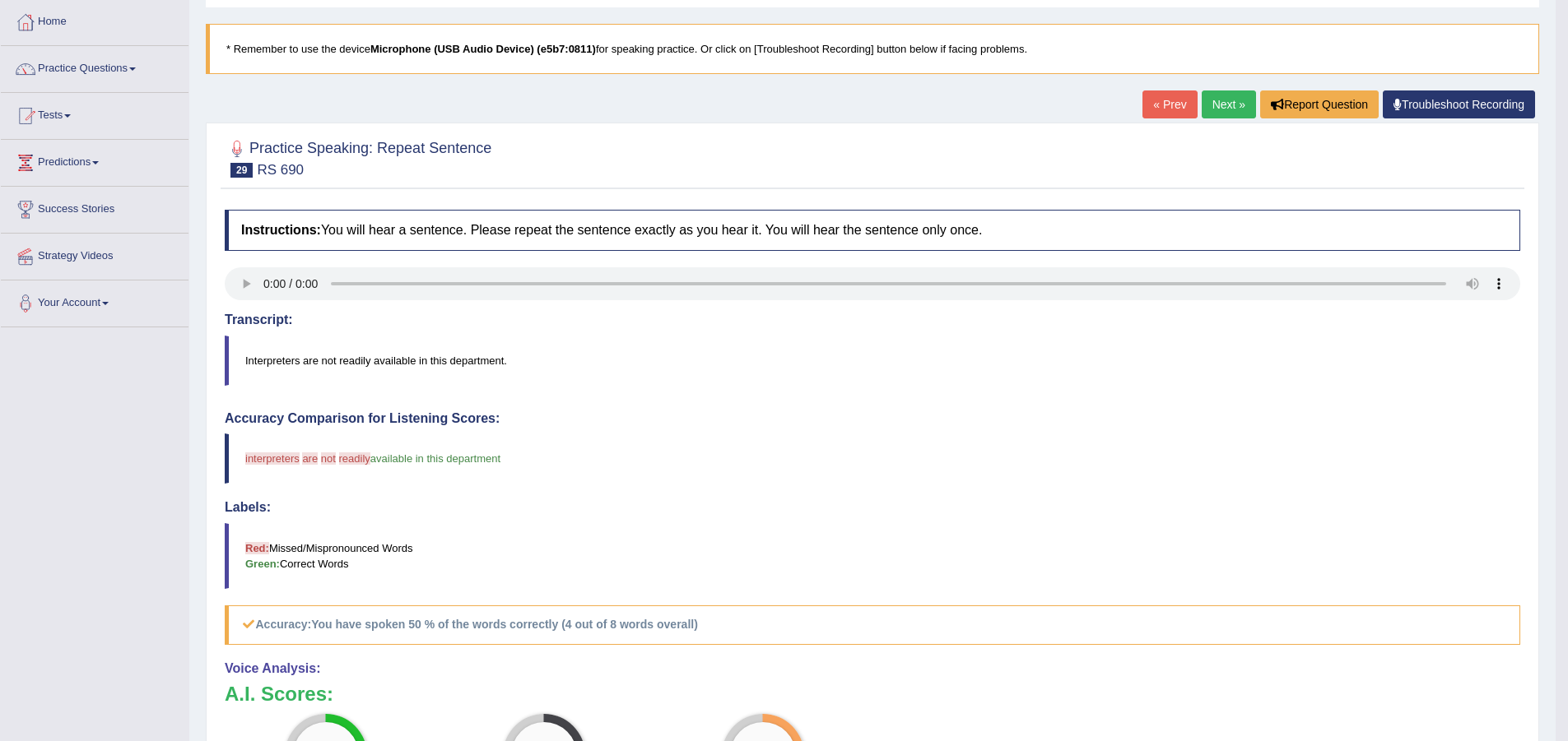
click at [1231, 95] on link "Next »" at bounding box center [1229, 104] width 55 height 28
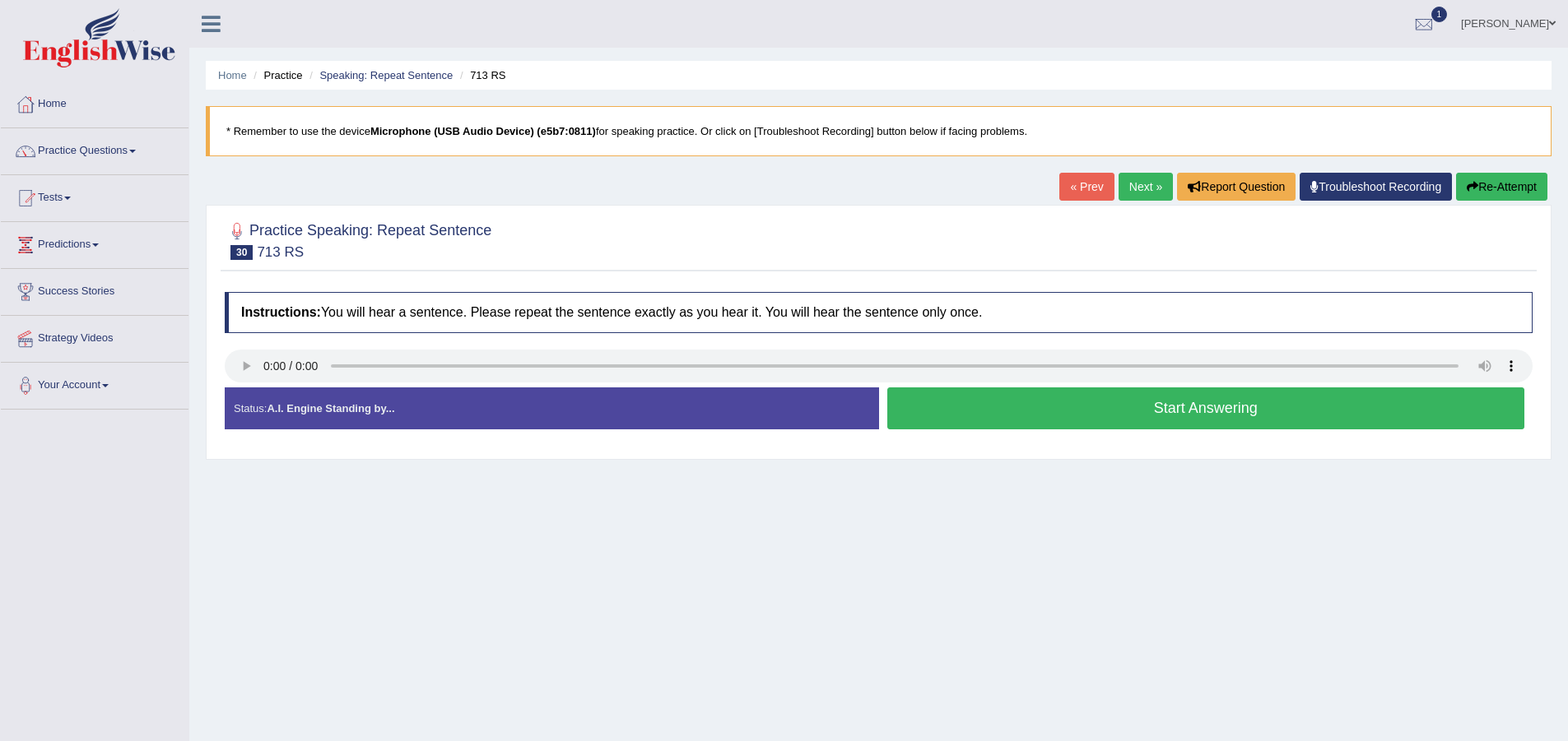
click at [989, 416] on button "Start Answering" at bounding box center [1206, 409] width 638 height 42
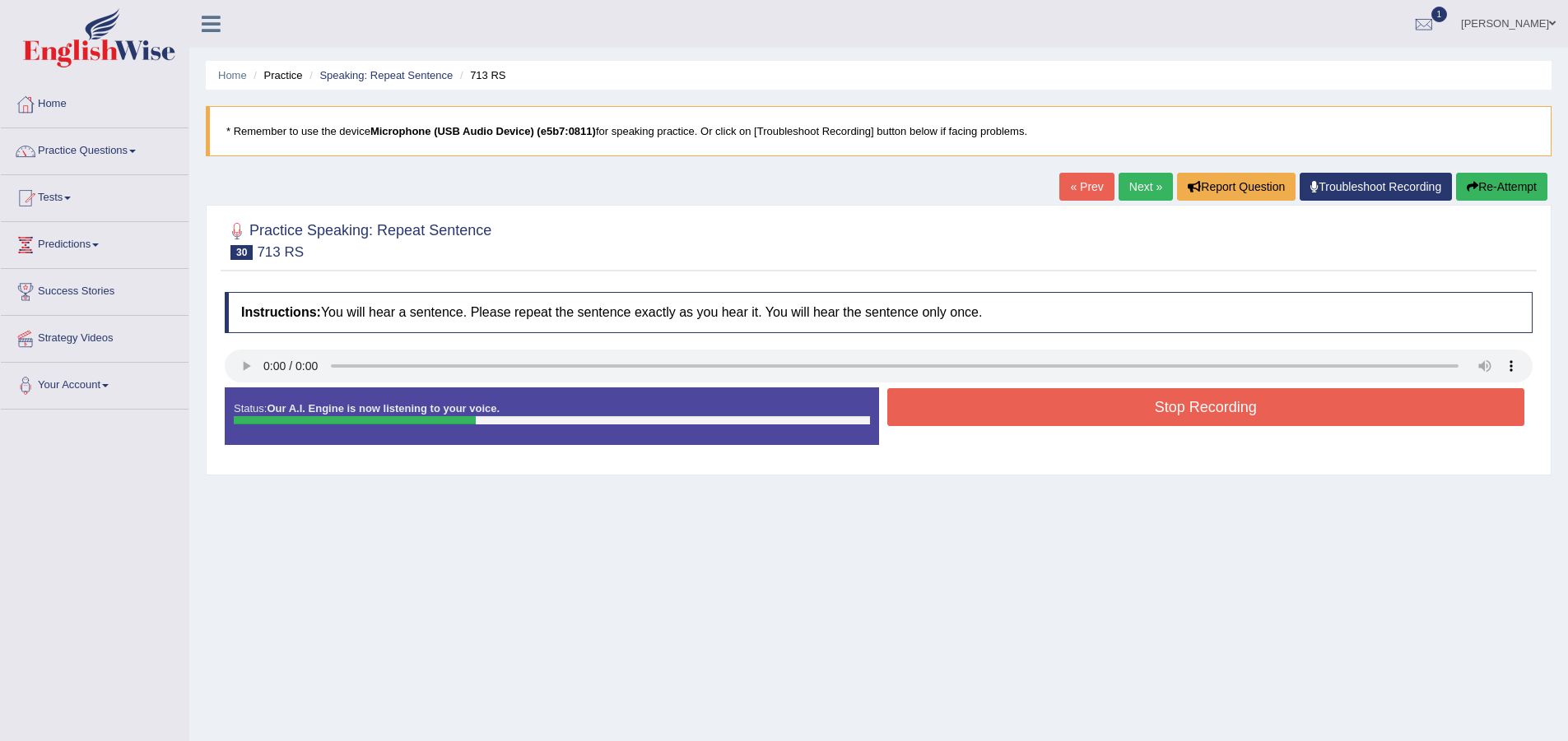
click at [989, 416] on button "Stop Recording" at bounding box center [1206, 408] width 638 height 38
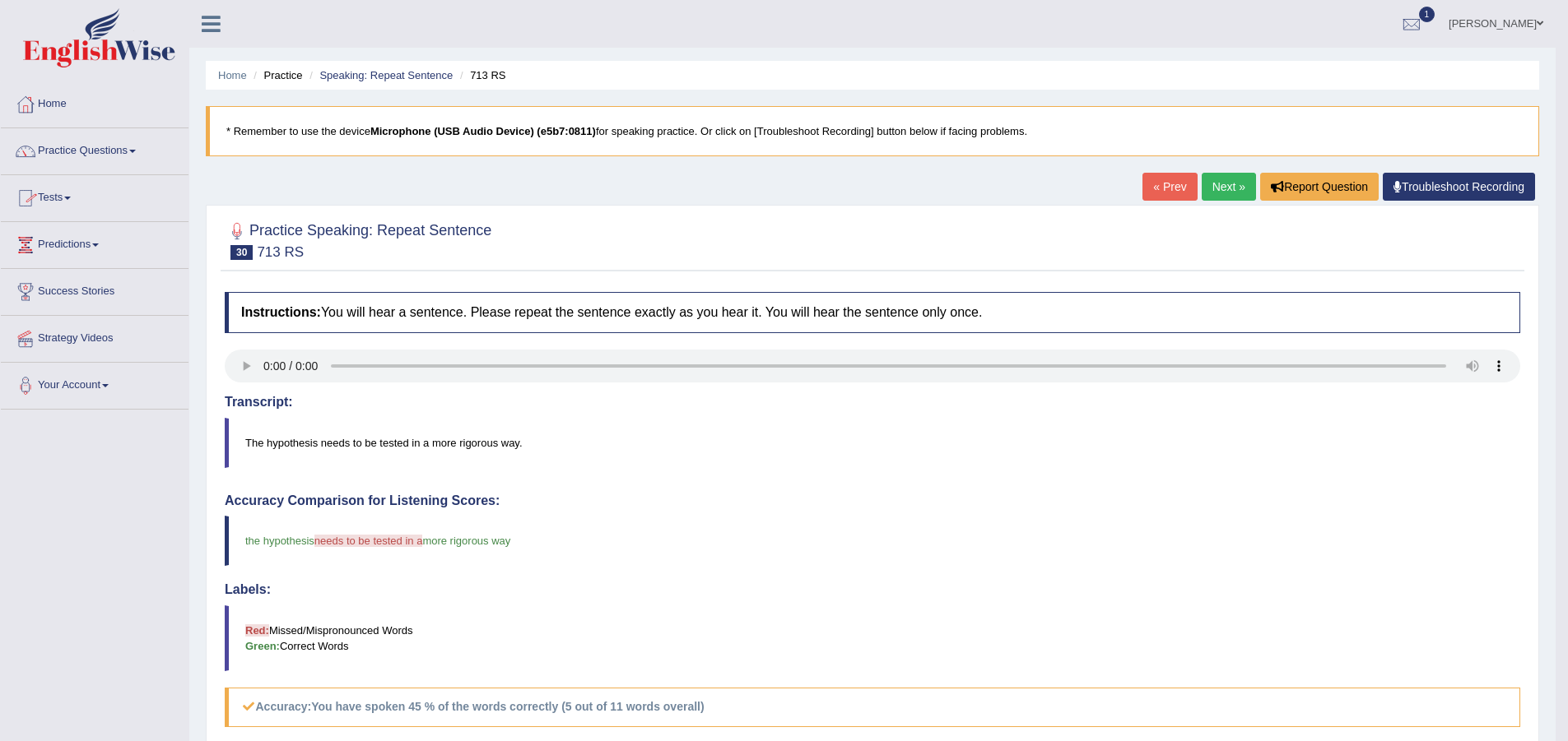
click at [1221, 187] on link "Next »" at bounding box center [1229, 186] width 55 height 28
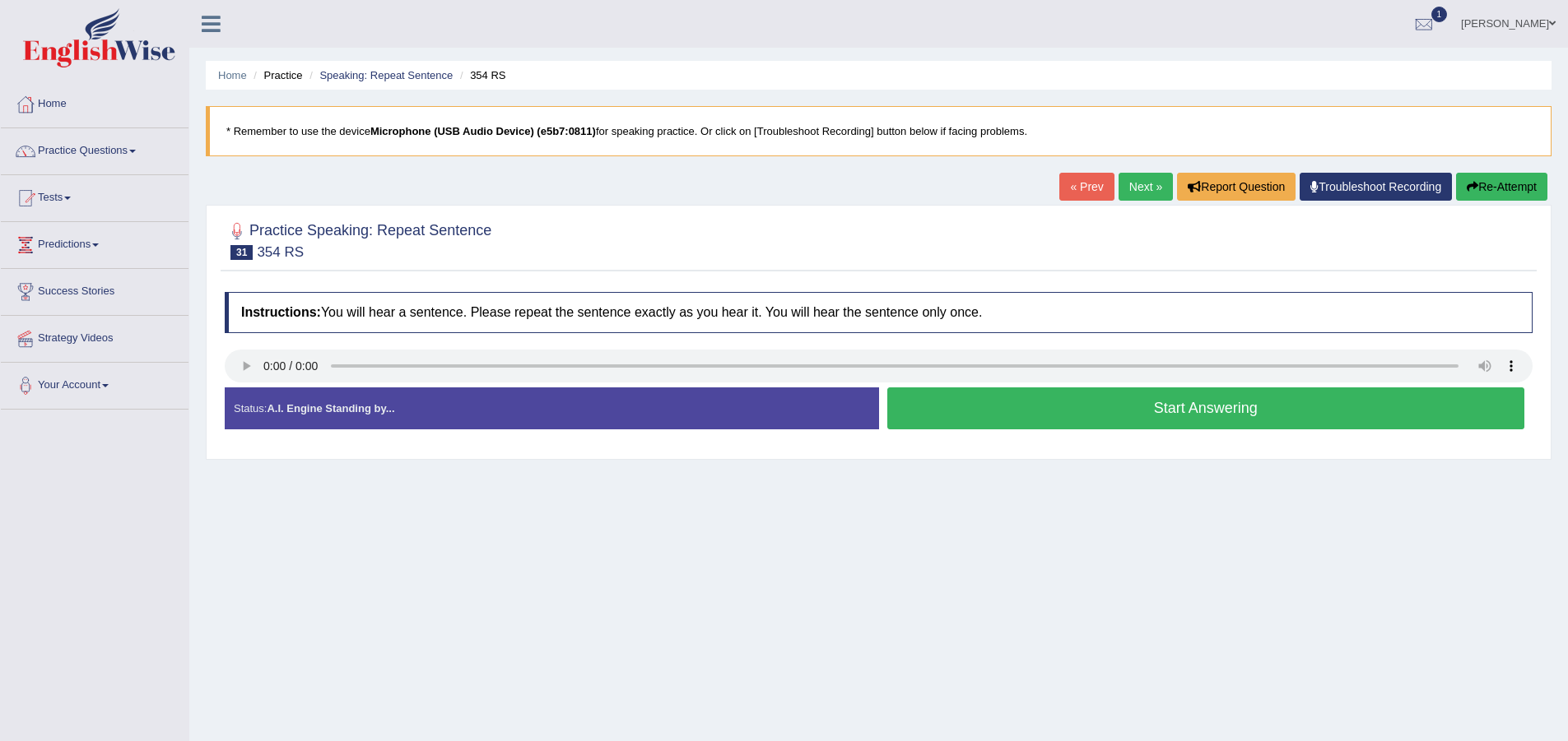
click at [988, 415] on button "Start Answering" at bounding box center [1206, 409] width 638 height 42
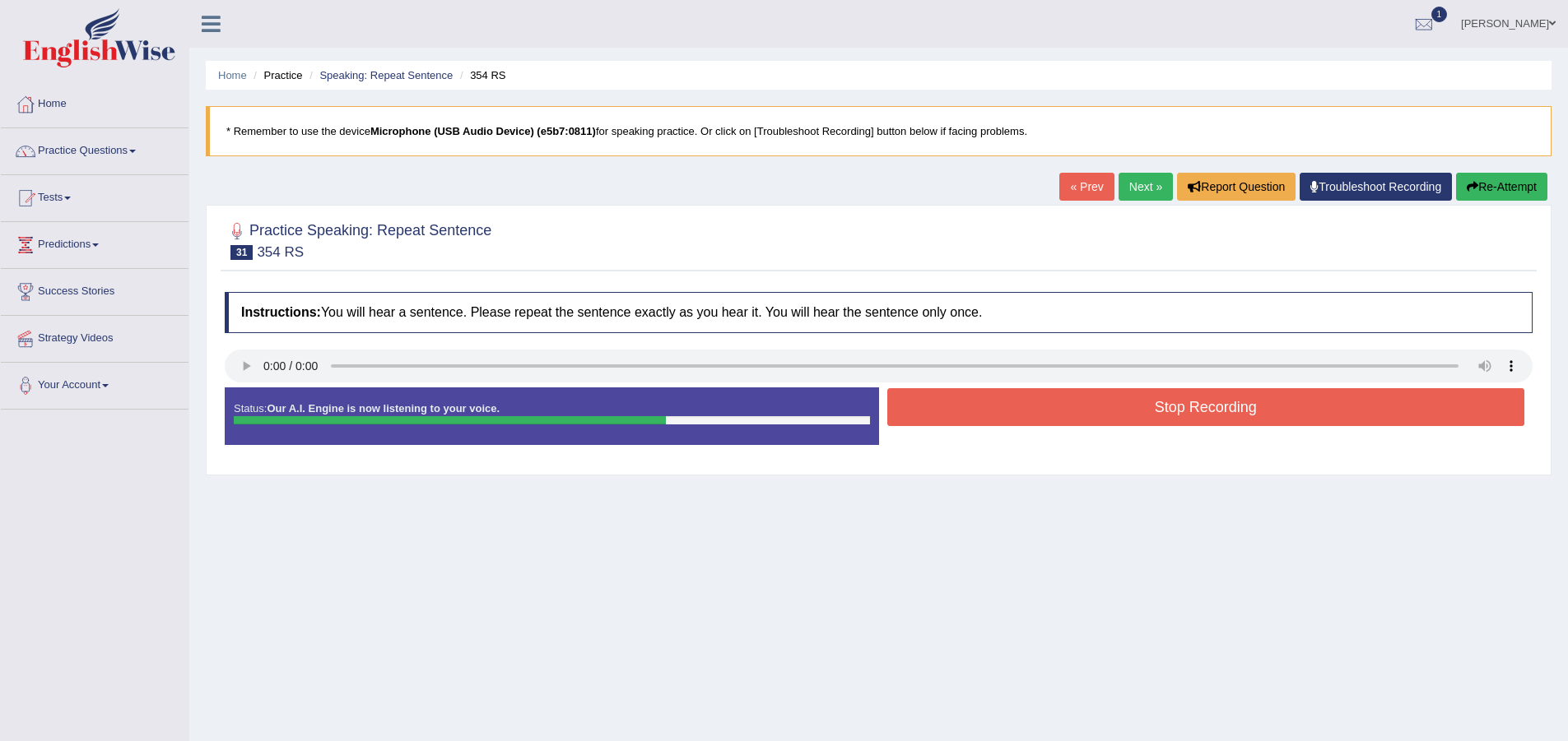
click at [988, 415] on button "Stop Recording" at bounding box center [1206, 408] width 638 height 38
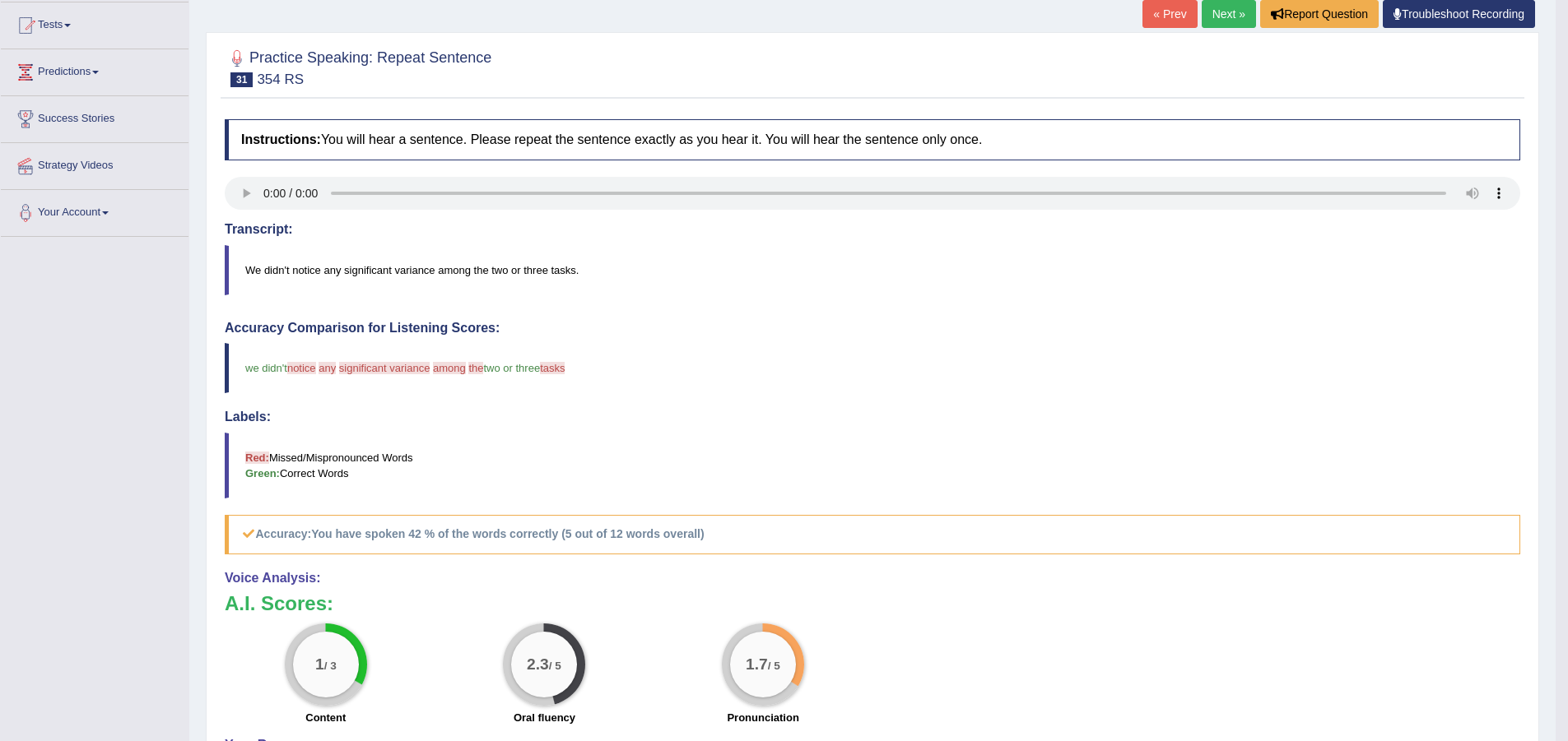
scroll to position [82, 0]
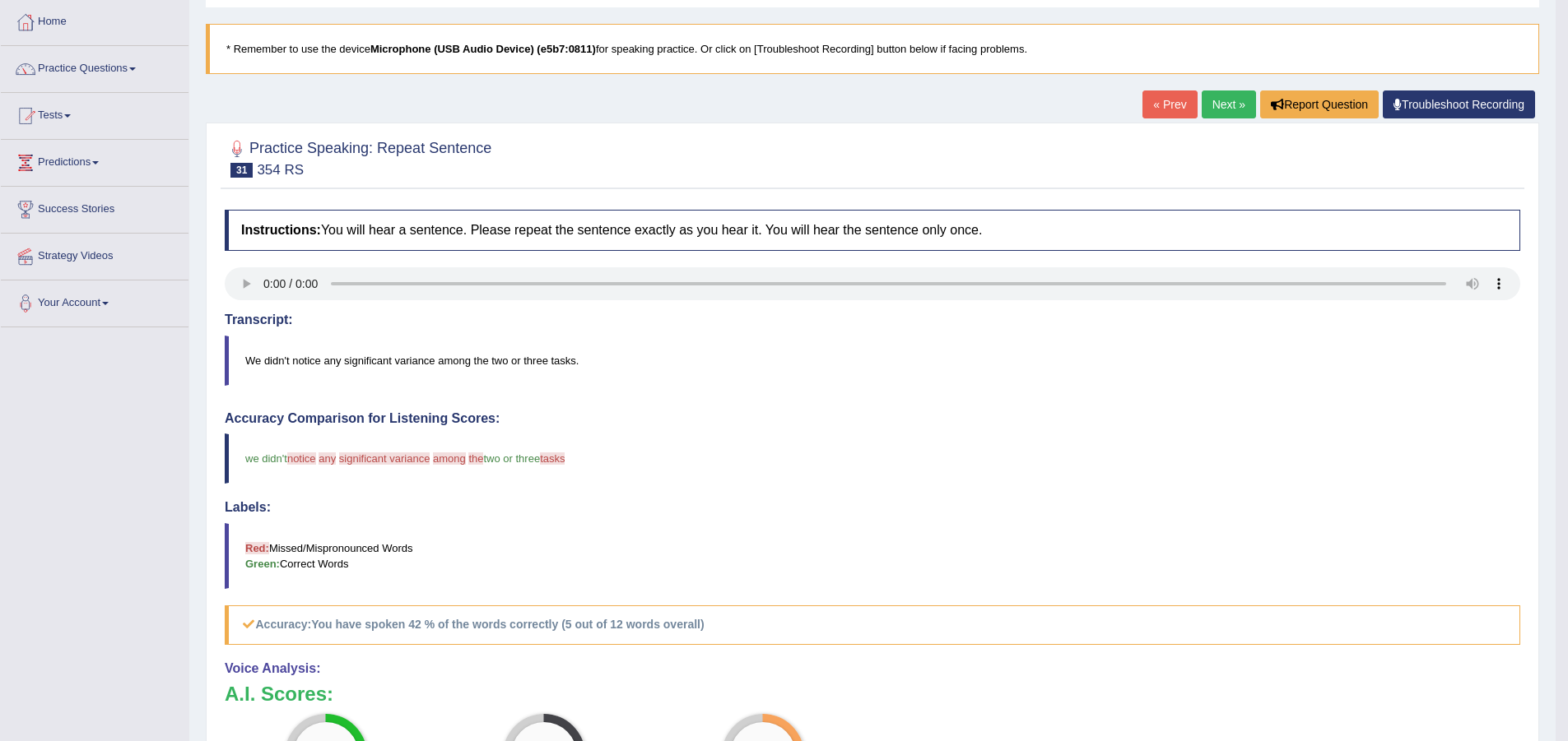
click at [1161, 98] on link "« Prev" at bounding box center [1170, 104] width 55 height 28
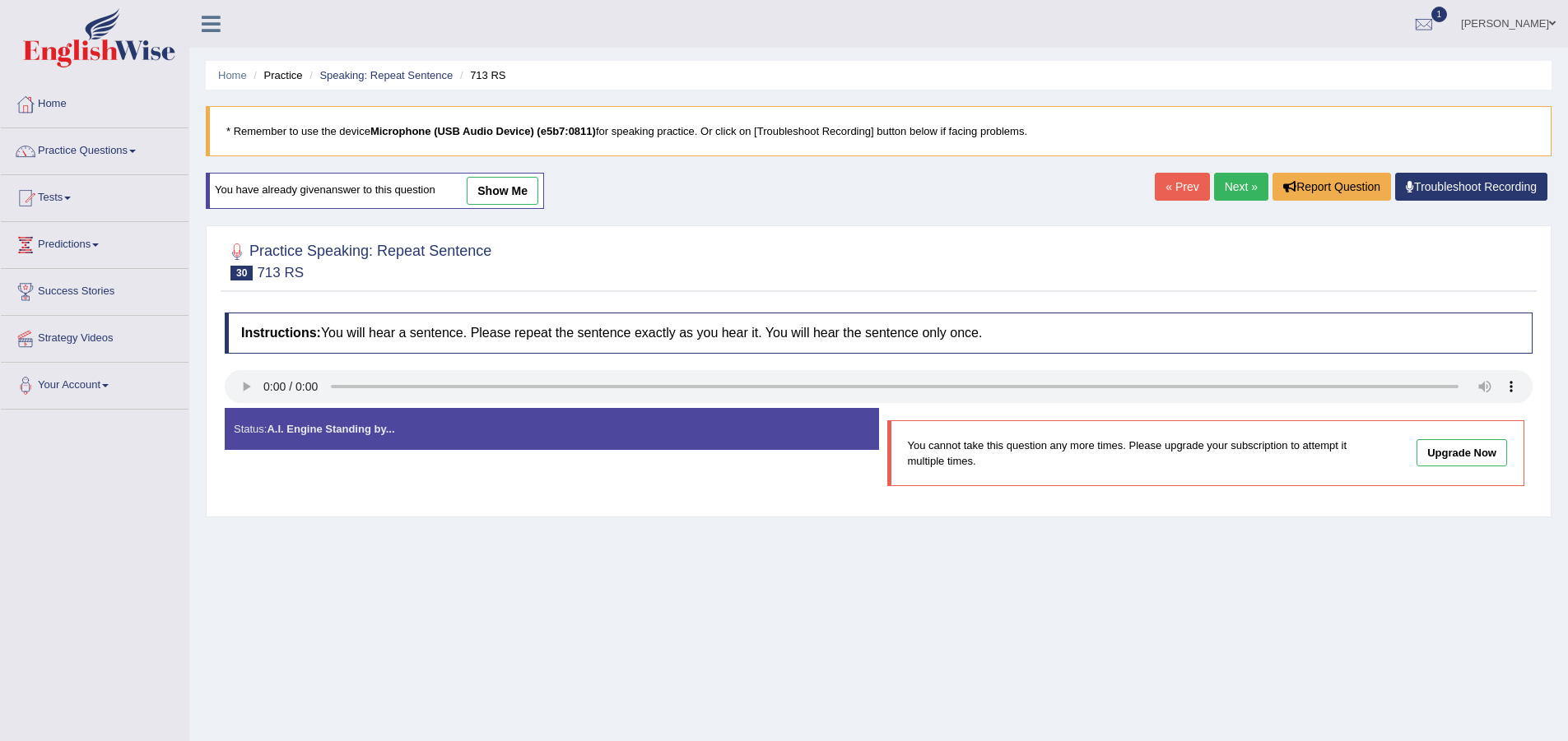
click at [1242, 192] on link "Next »" at bounding box center [1241, 186] width 55 height 28
click at [1258, 184] on link "Next »" at bounding box center [1241, 186] width 55 height 28
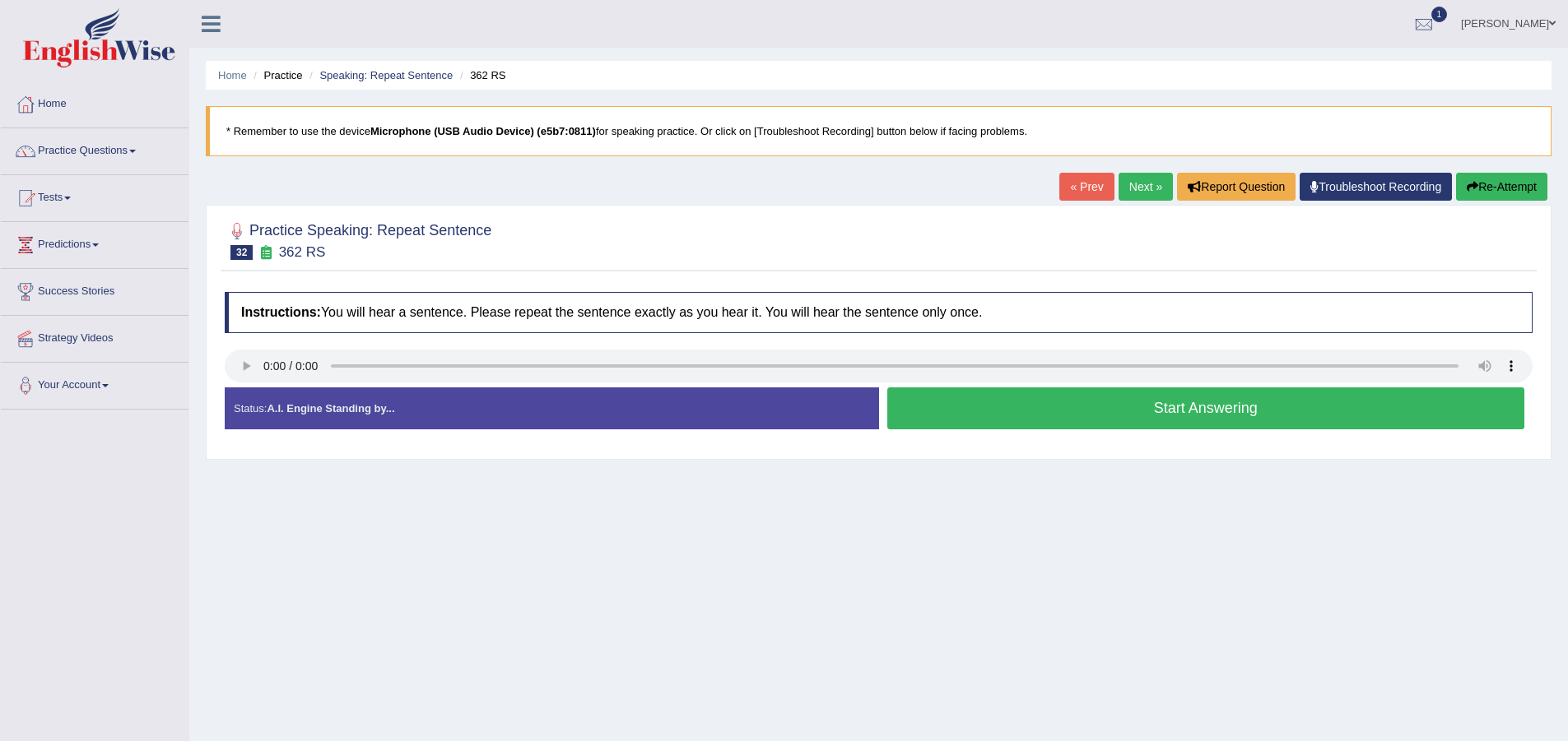
click at [1121, 406] on button "Start Answering" at bounding box center [1206, 409] width 638 height 42
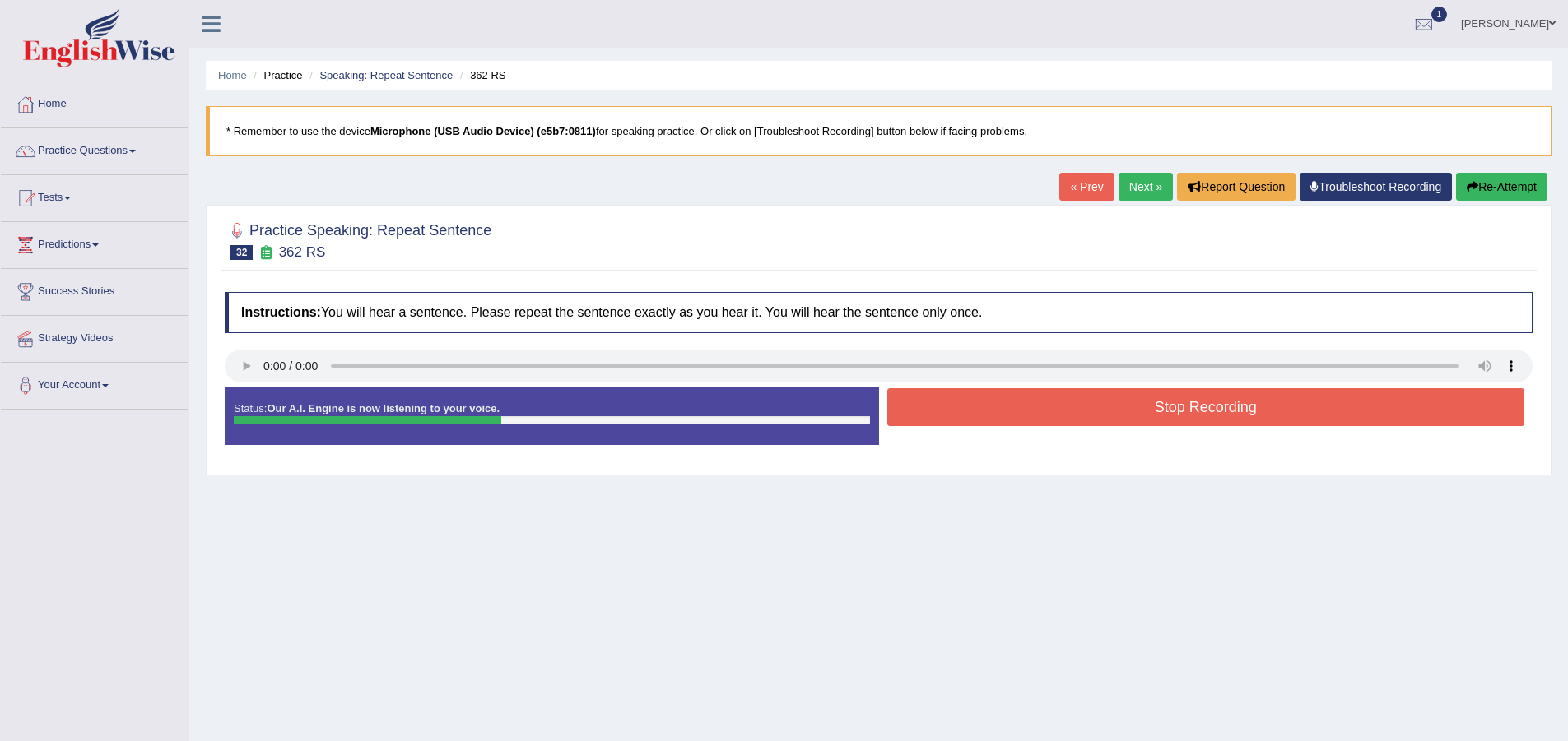
click at [1169, 424] on button "Stop Recording" at bounding box center [1206, 408] width 638 height 38
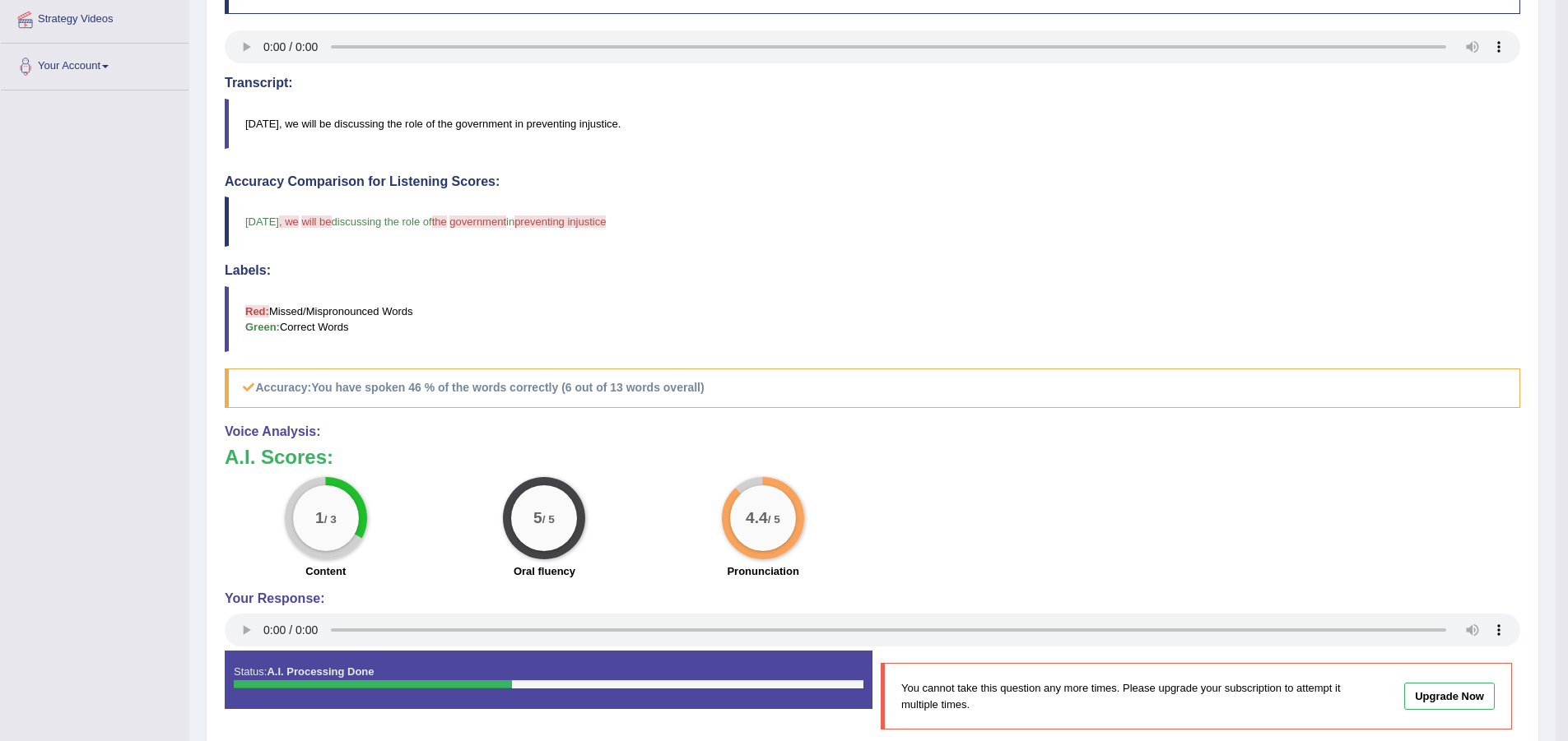
scroll to position [63, 0]
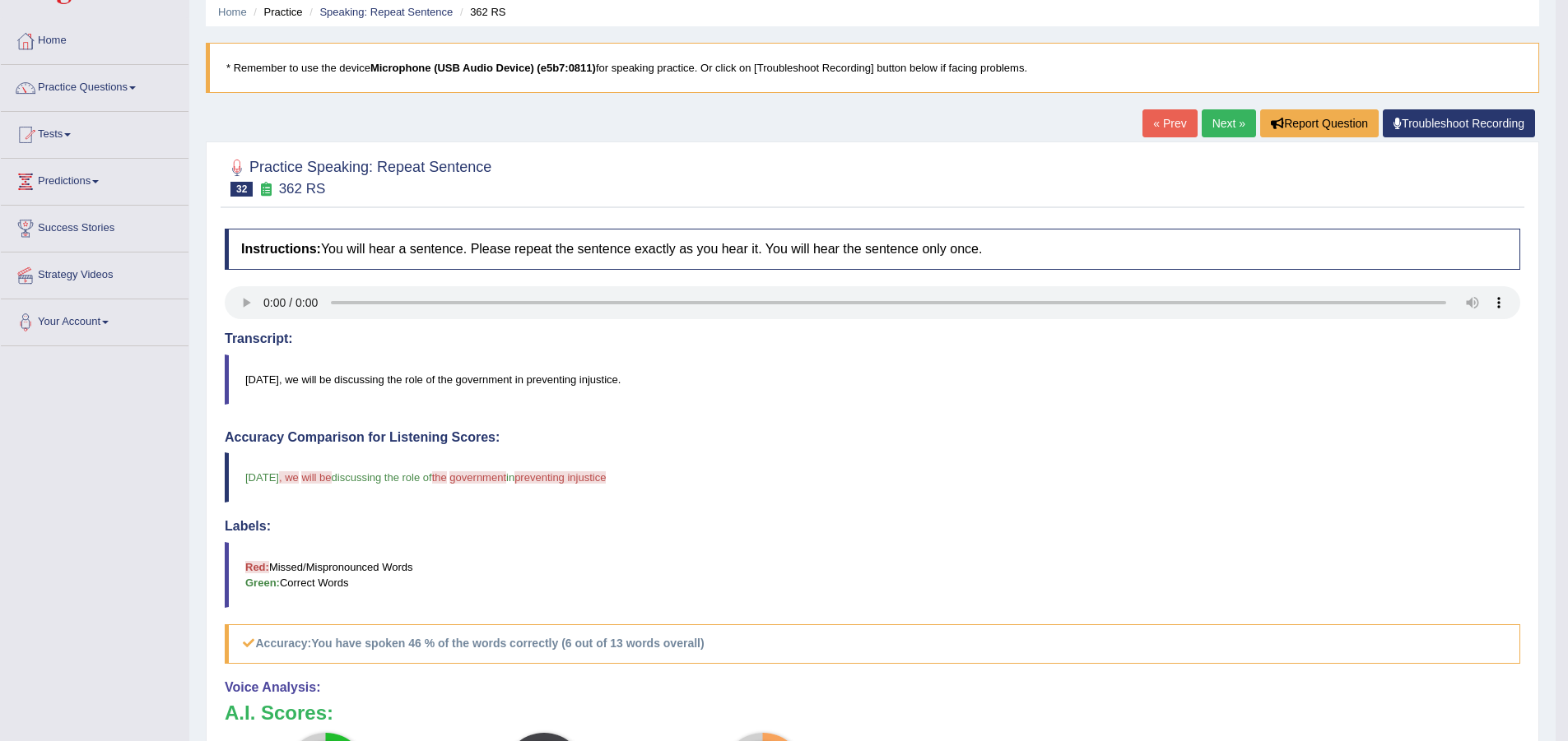
click at [1216, 107] on div "Home Practice Speaking: Repeat Sentence 362 RS * Remember to use the device Mic…" at bounding box center [872, 483] width 1367 height 1092
click at [1220, 127] on link "Next »" at bounding box center [1229, 124] width 55 height 28
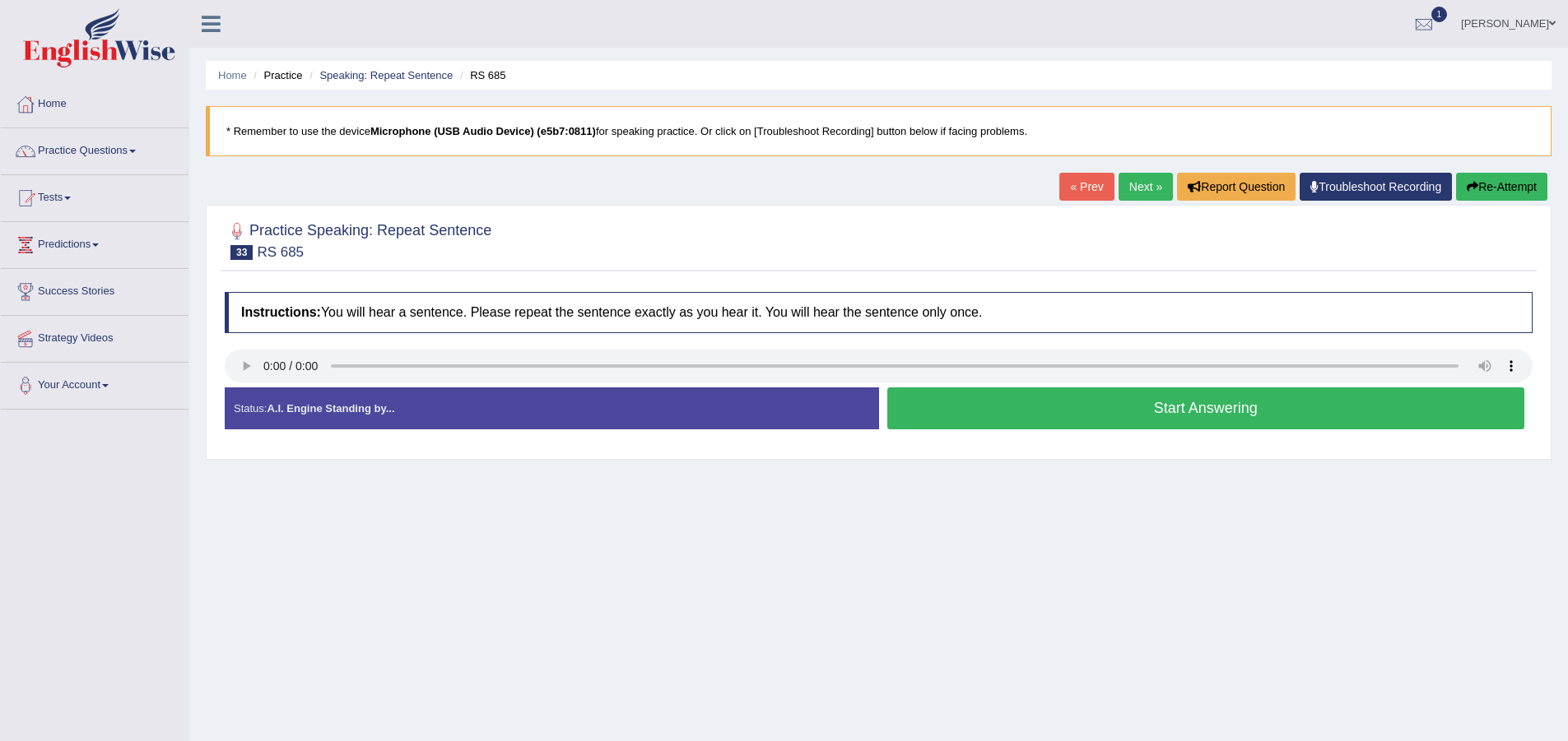
click at [1078, 410] on button "Start Answering" at bounding box center [1206, 409] width 638 height 42
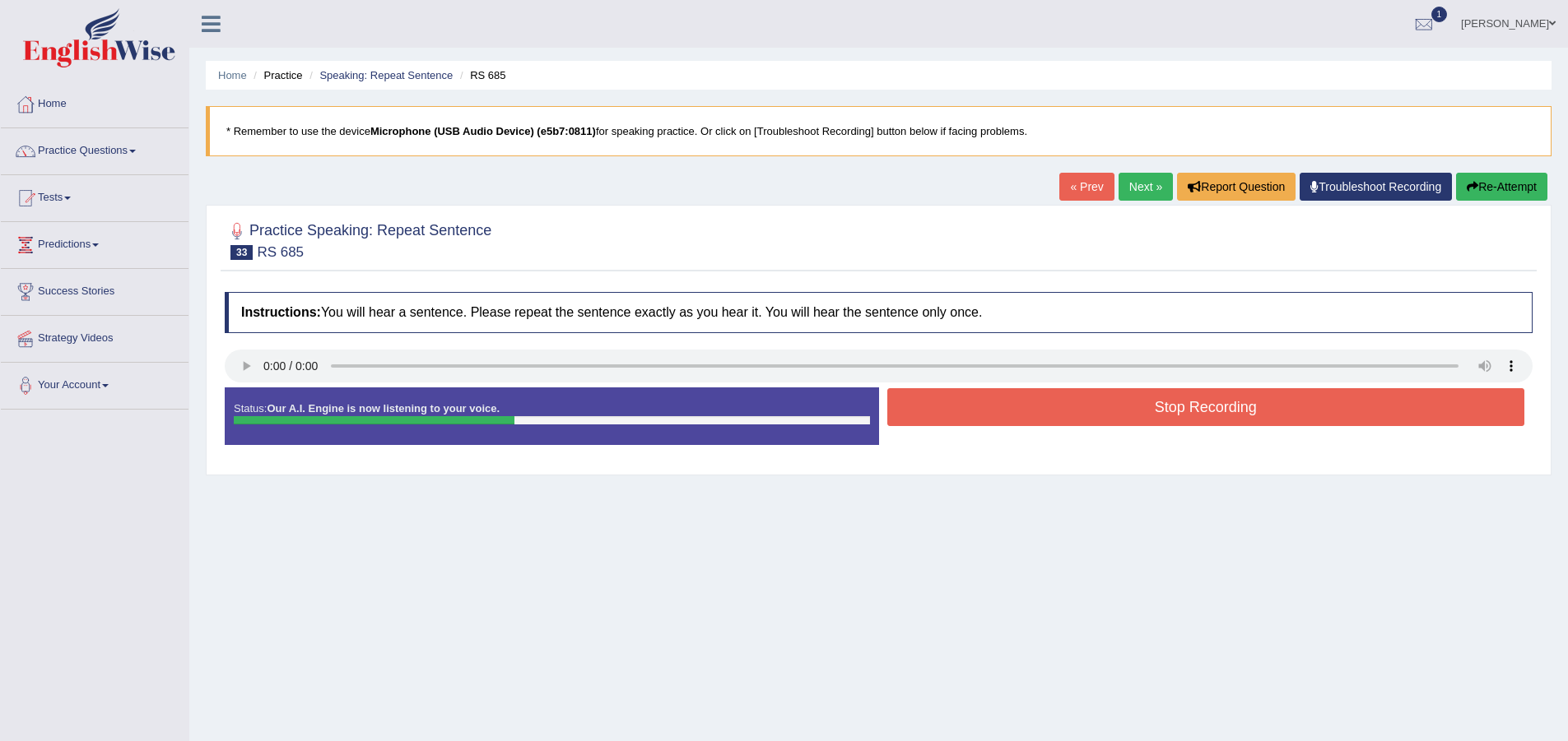
click at [990, 389] on button "Stop Recording" at bounding box center [1206, 408] width 638 height 38
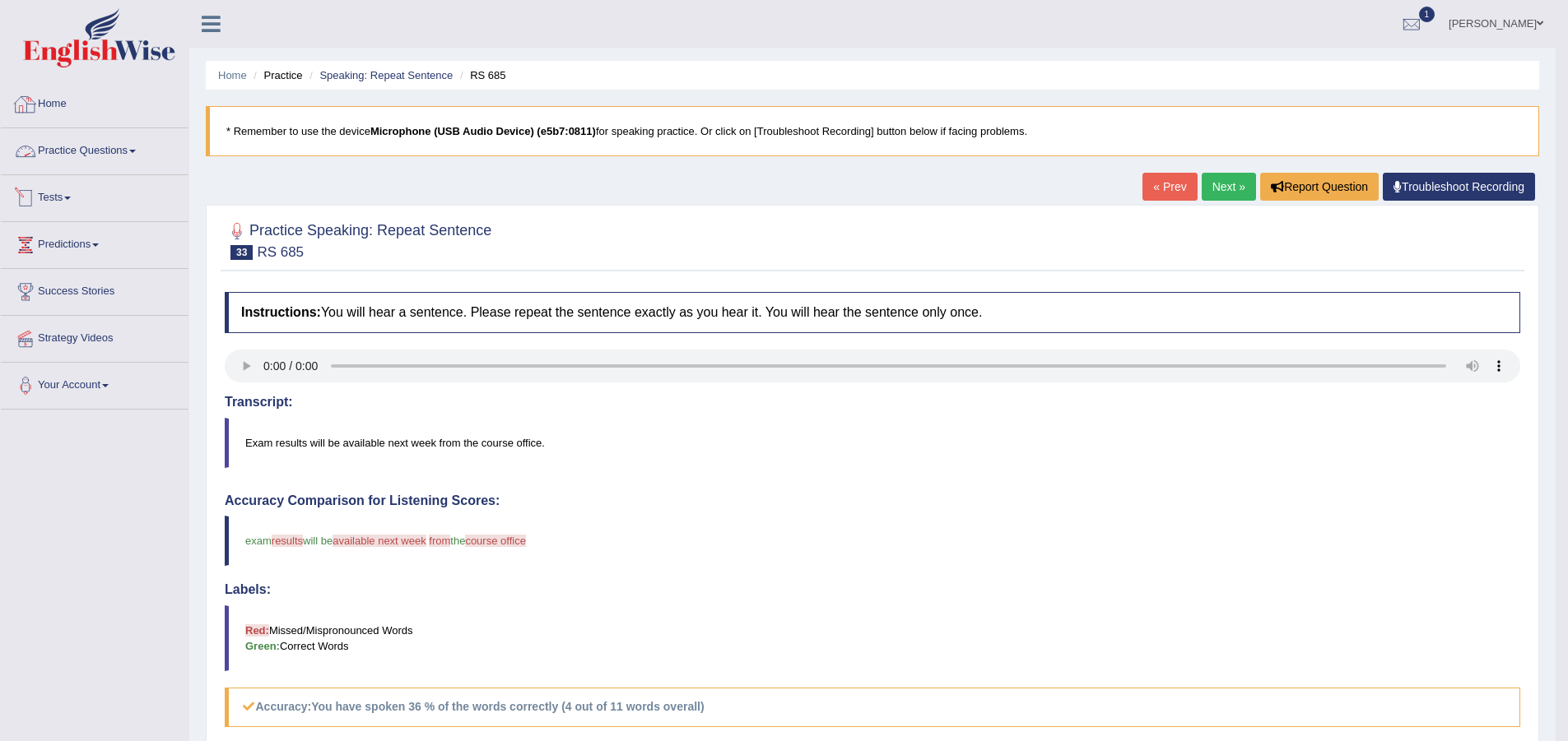
click at [113, 145] on link "Practice Questions" at bounding box center [95, 149] width 187 height 41
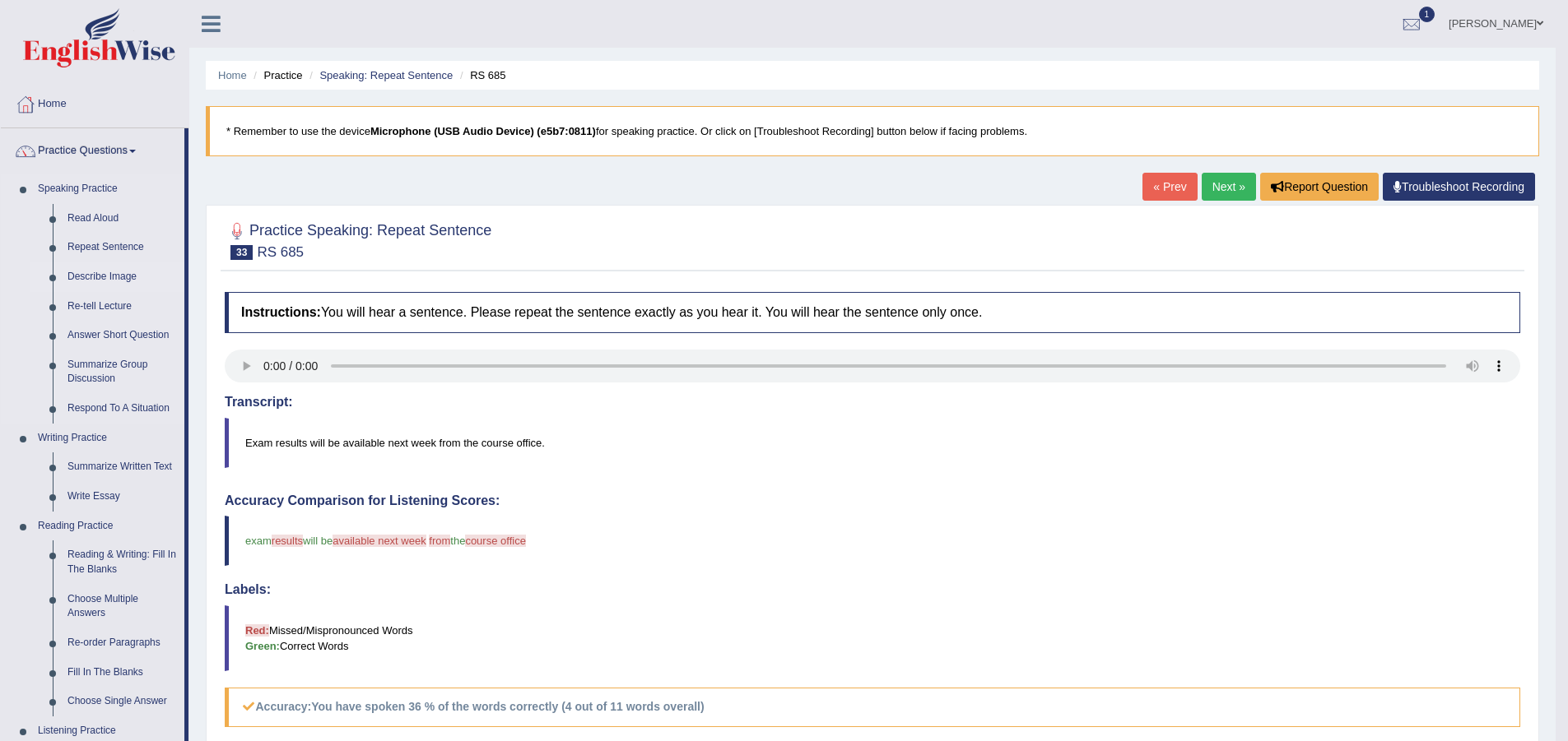
click at [114, 274] on link "Describe Image" at bounding box center [122, 278] width 124 height 30
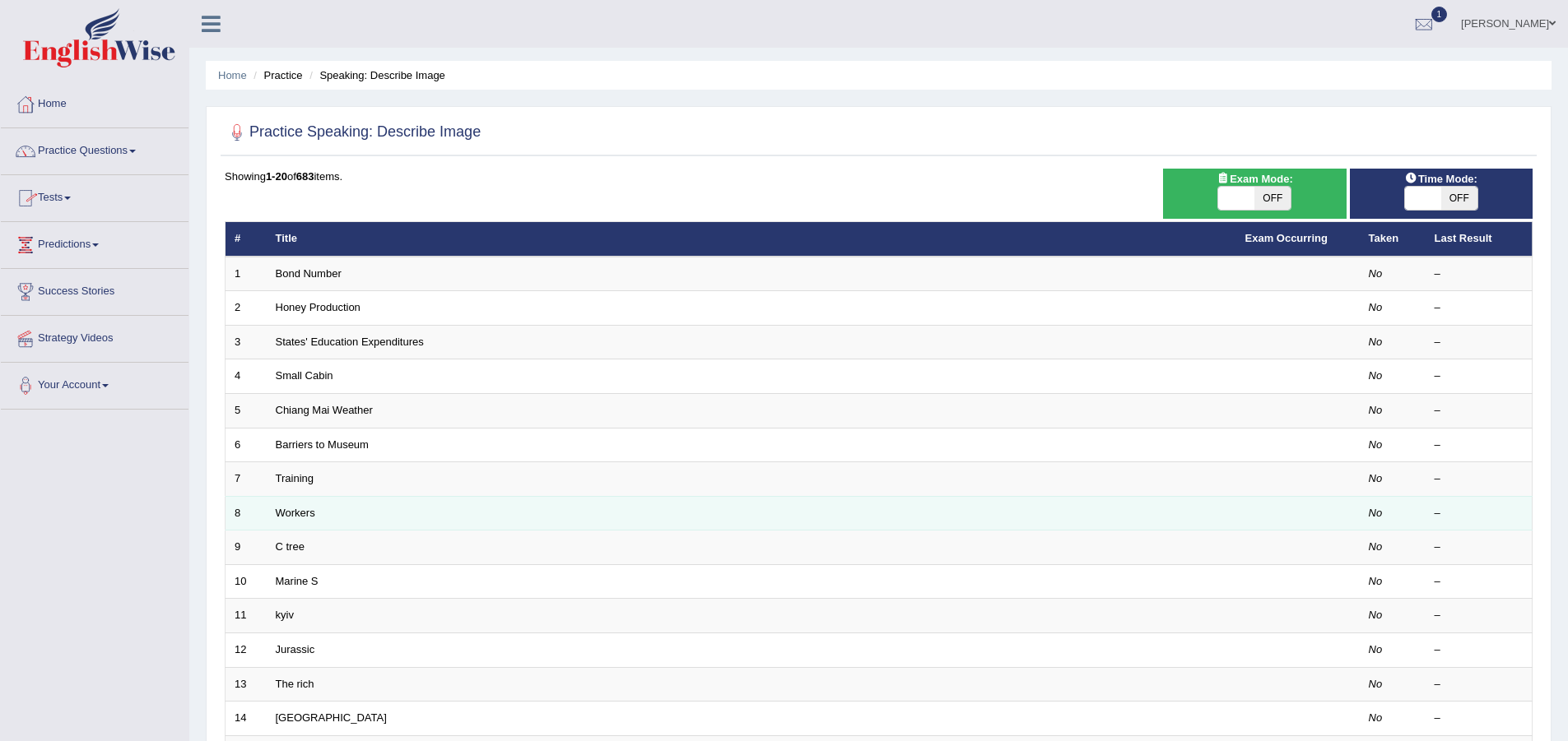
click at [336, 516] on td "Workers" at bounding box center [751, 514] width 969 height 35
click at [311, 518] on link "Workers" at bounding box center [296, 512] width 40 height 12
click at [311, 516] on link "Workers" at bounding box center [296, 512] width 40 height 12
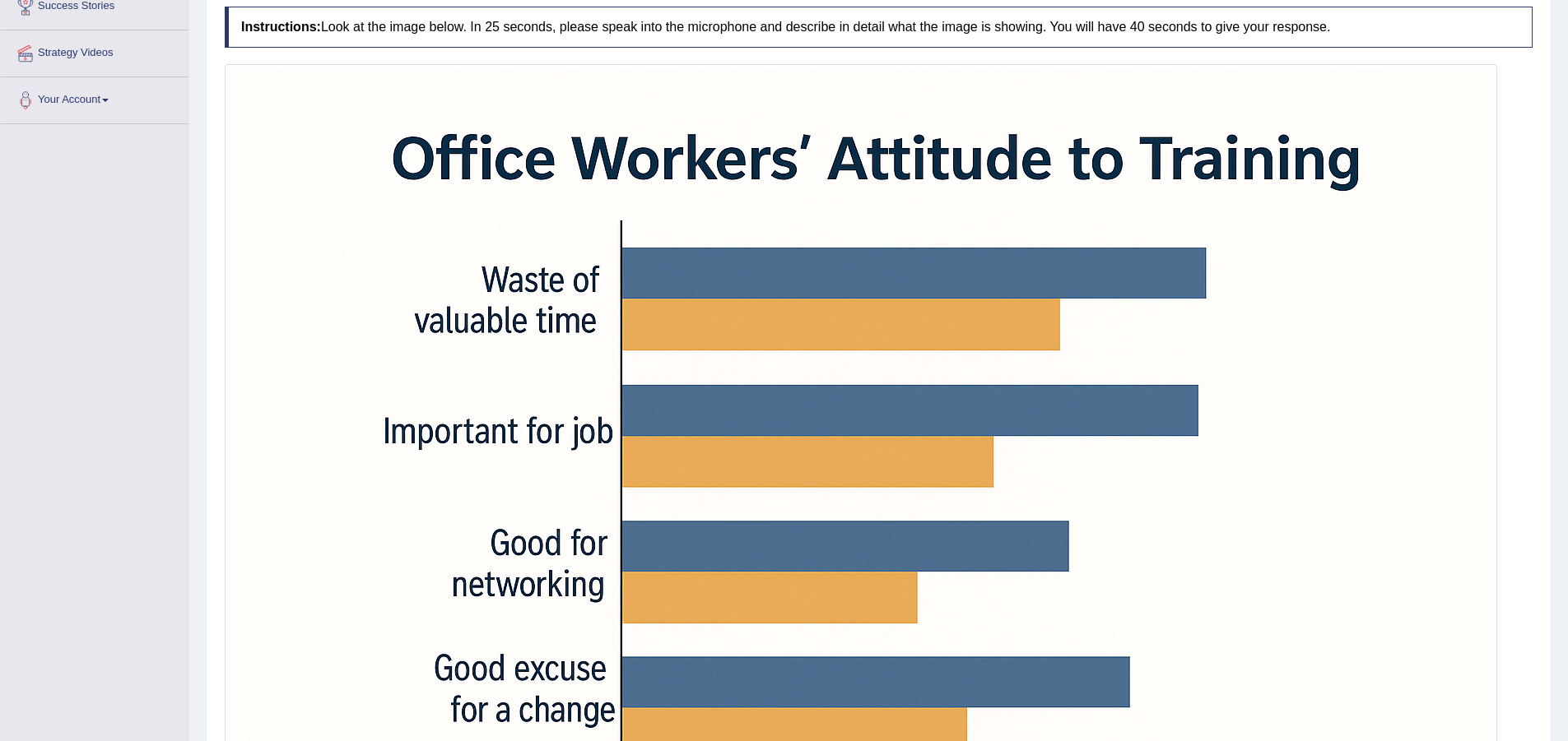
scroll to position [247, 0]
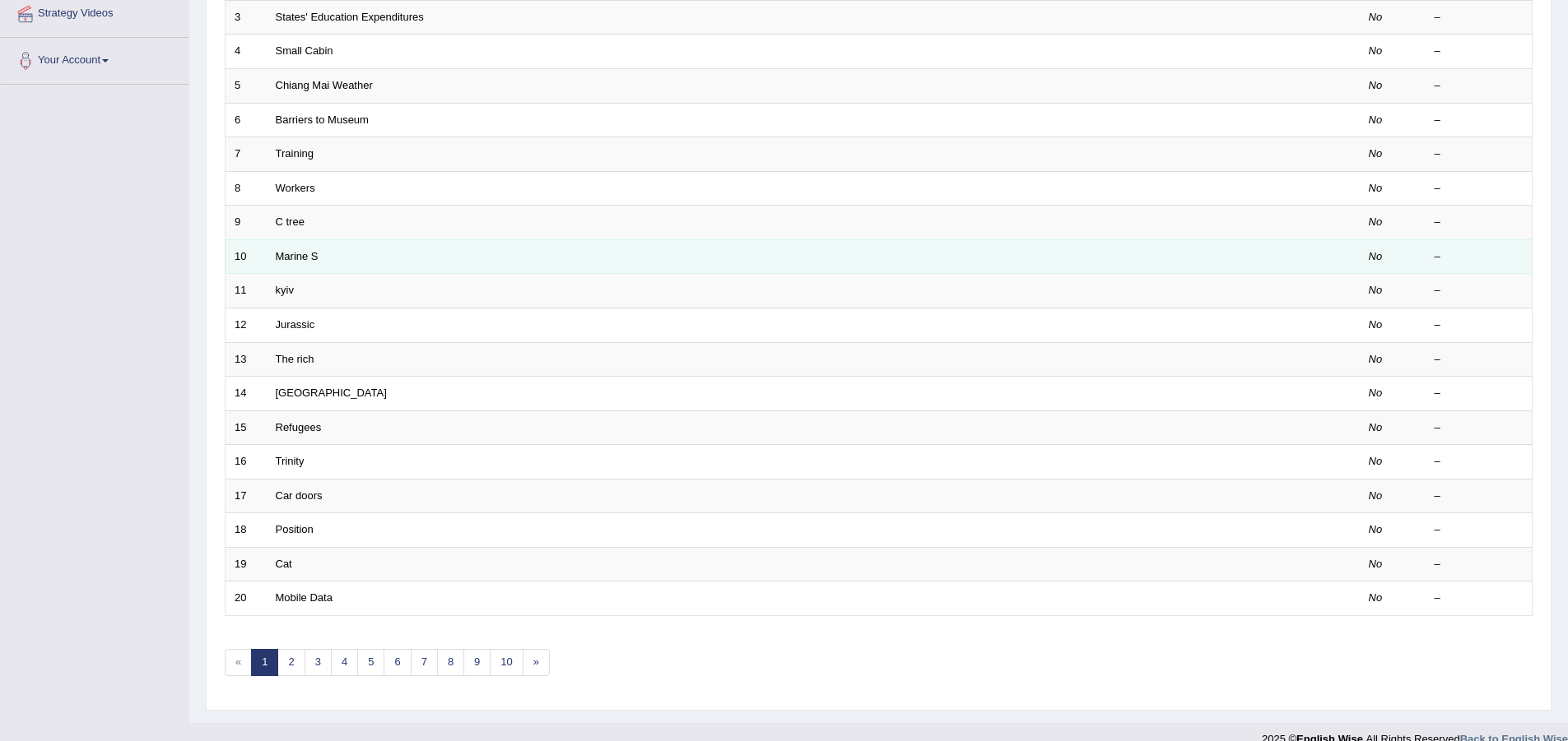
scroll to position [329, 0]
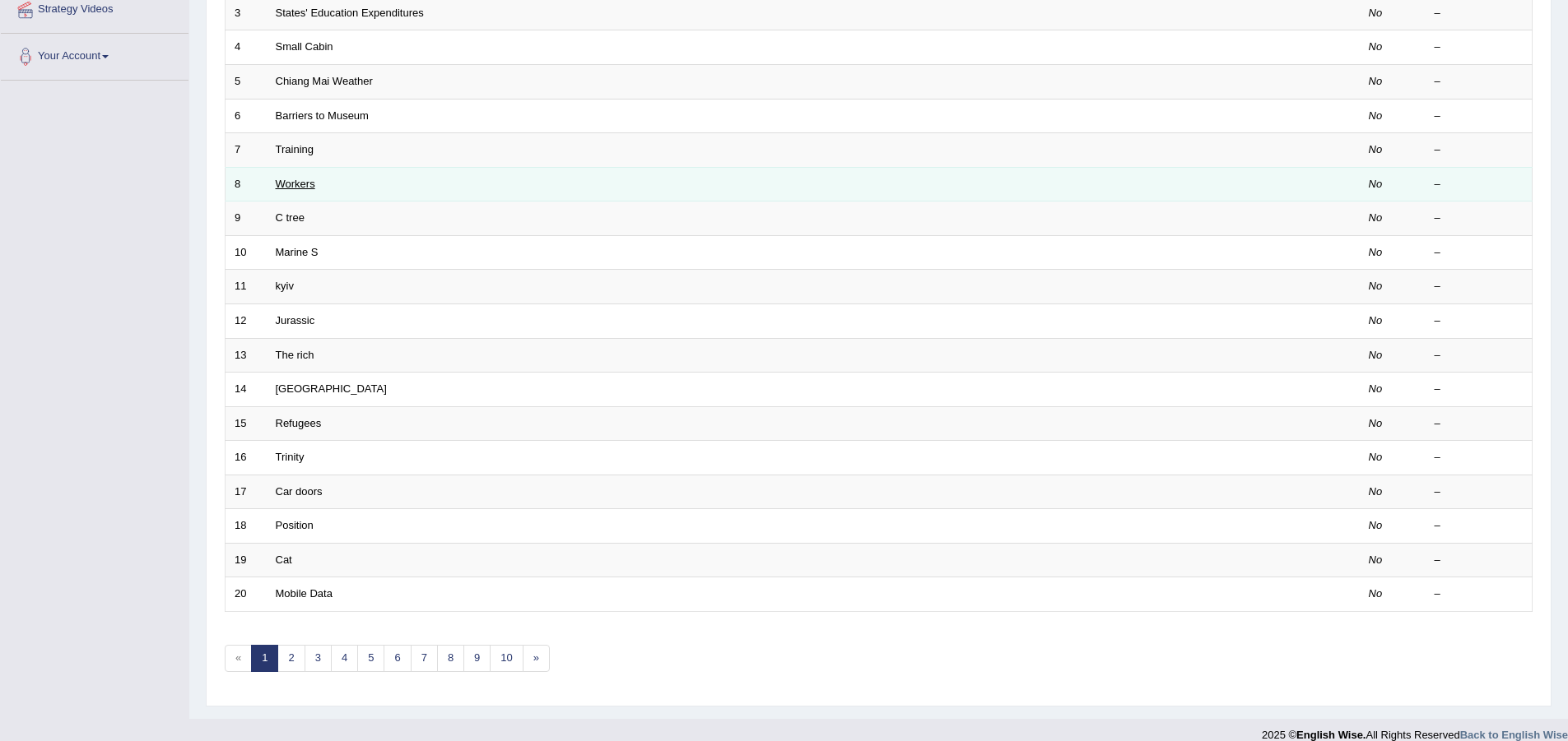
click at [292, 185] on link "Workers" at bounding box center [296, 183] width 40 height 12
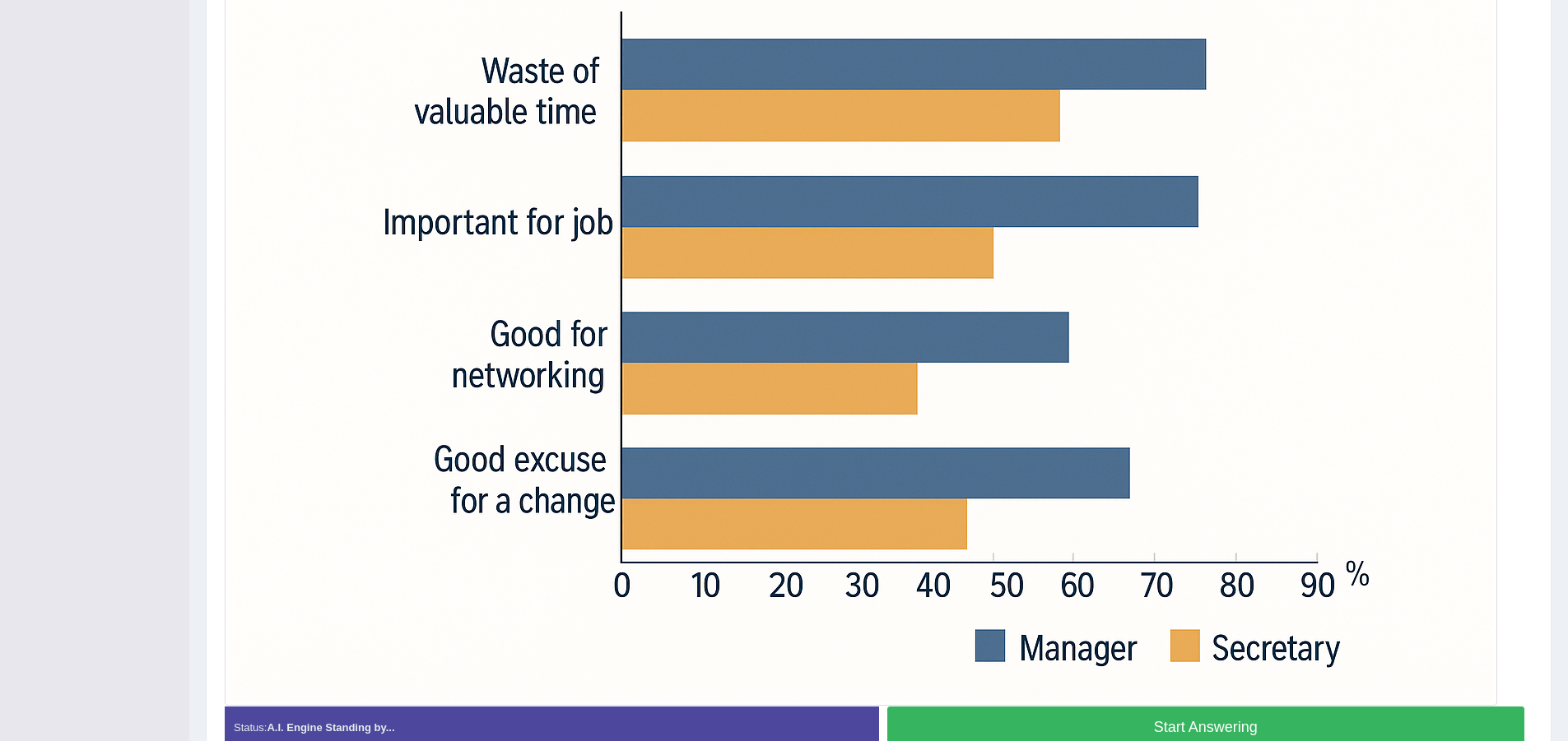
scroll to position [576, 0]
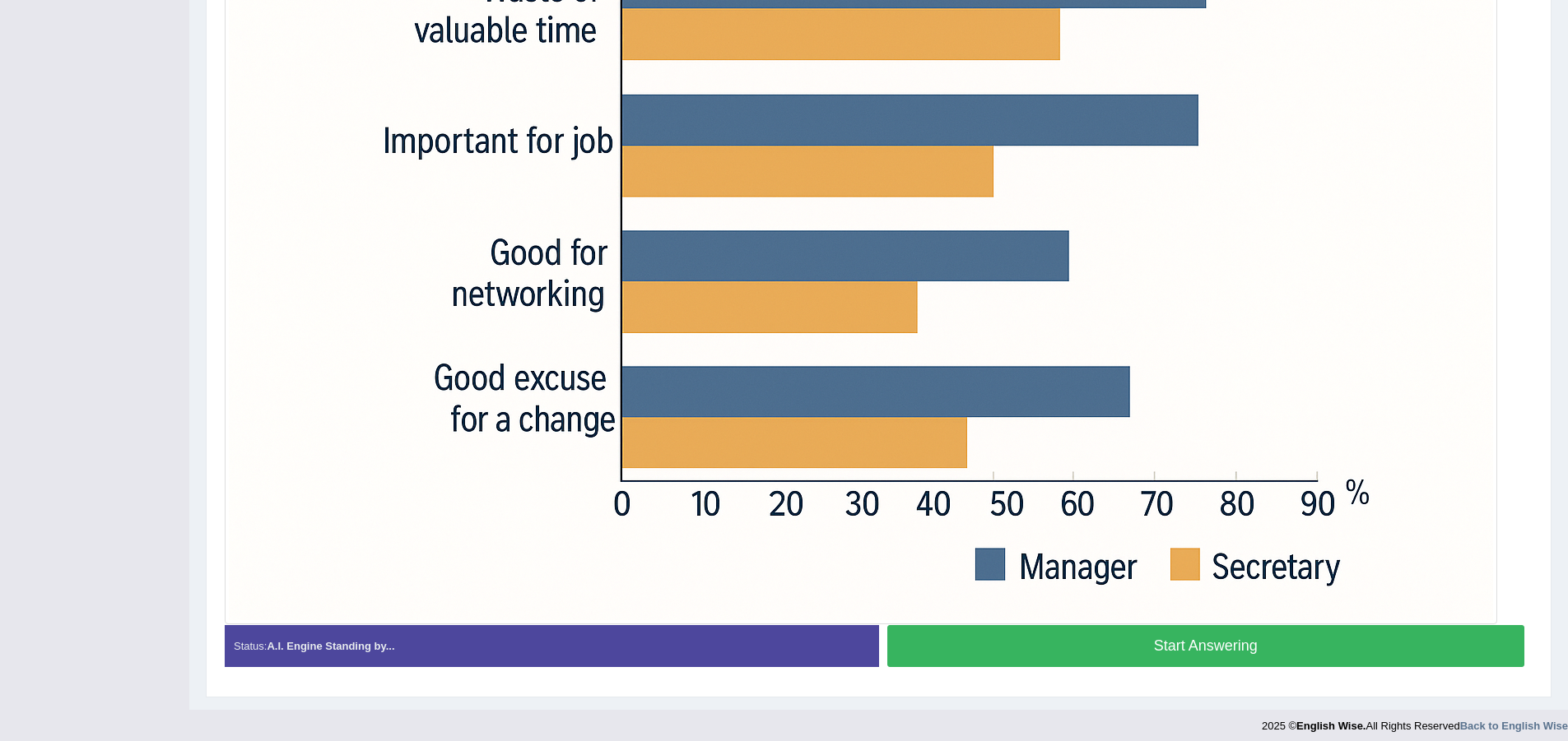
click at [1121, 637] on button "Start Answering" at bounding box center [1206, 646] width 638 height 42
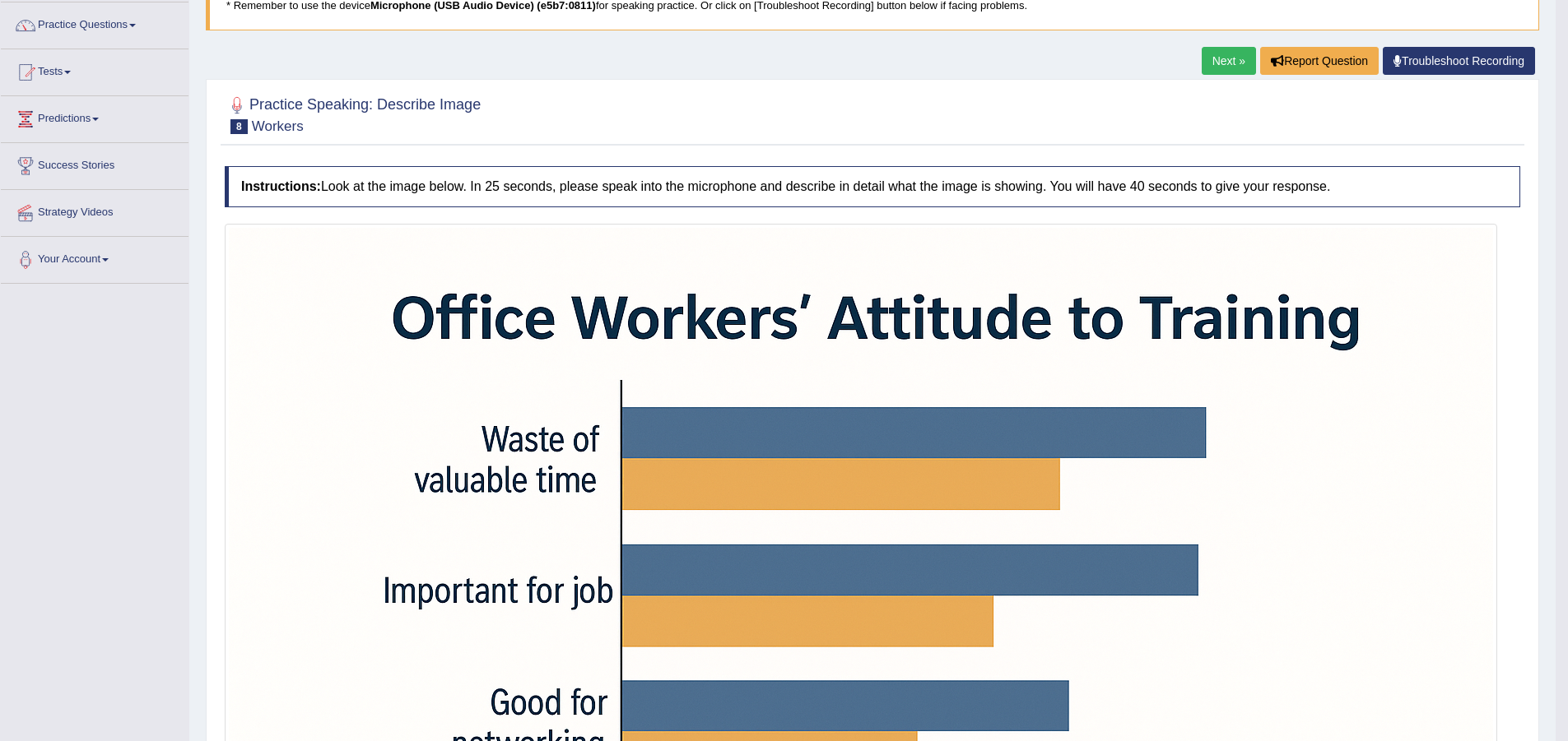
scroll to position [95, 0]
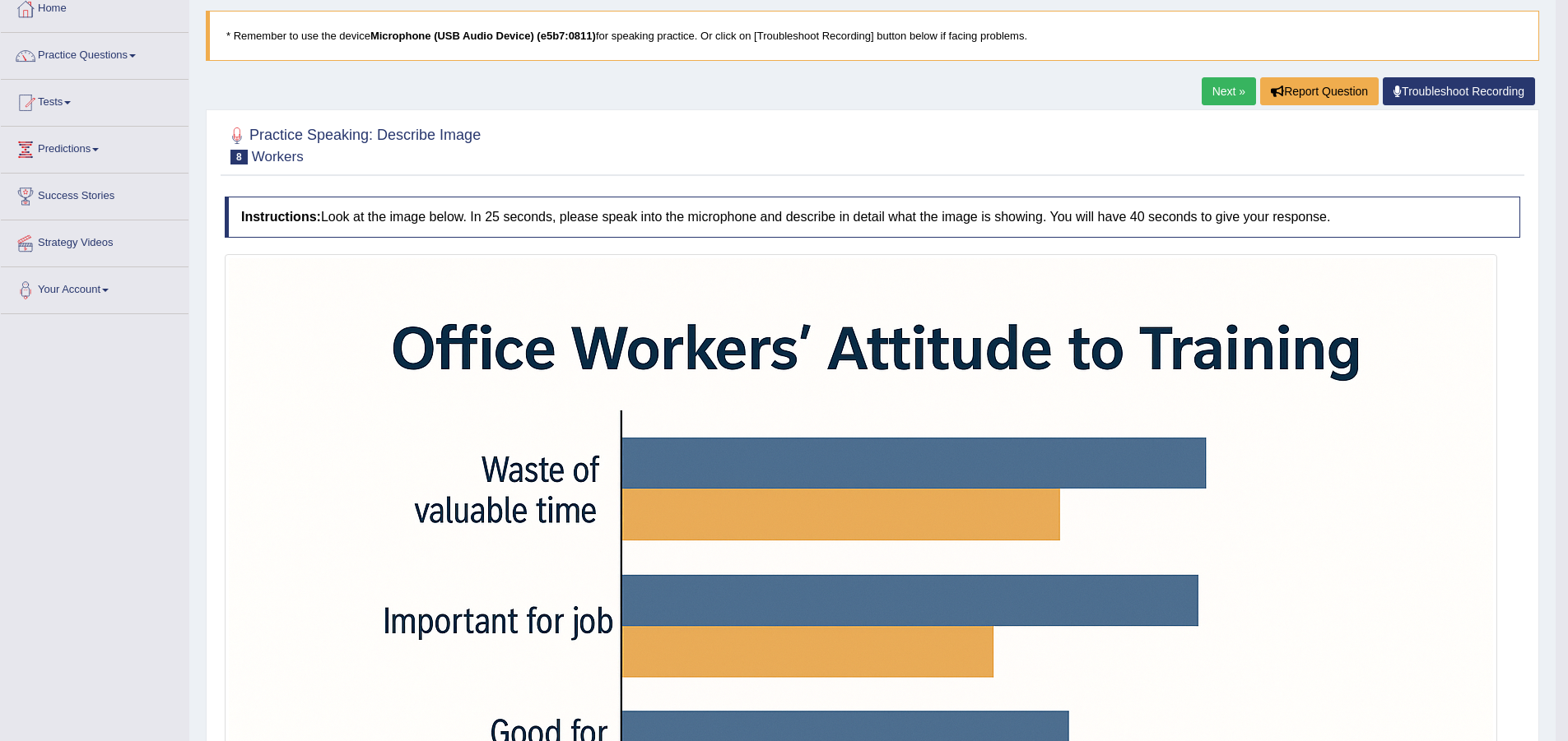
click at [1233, 94] on link "Next »" at bounding box center [1229, 91] width 55 height 28
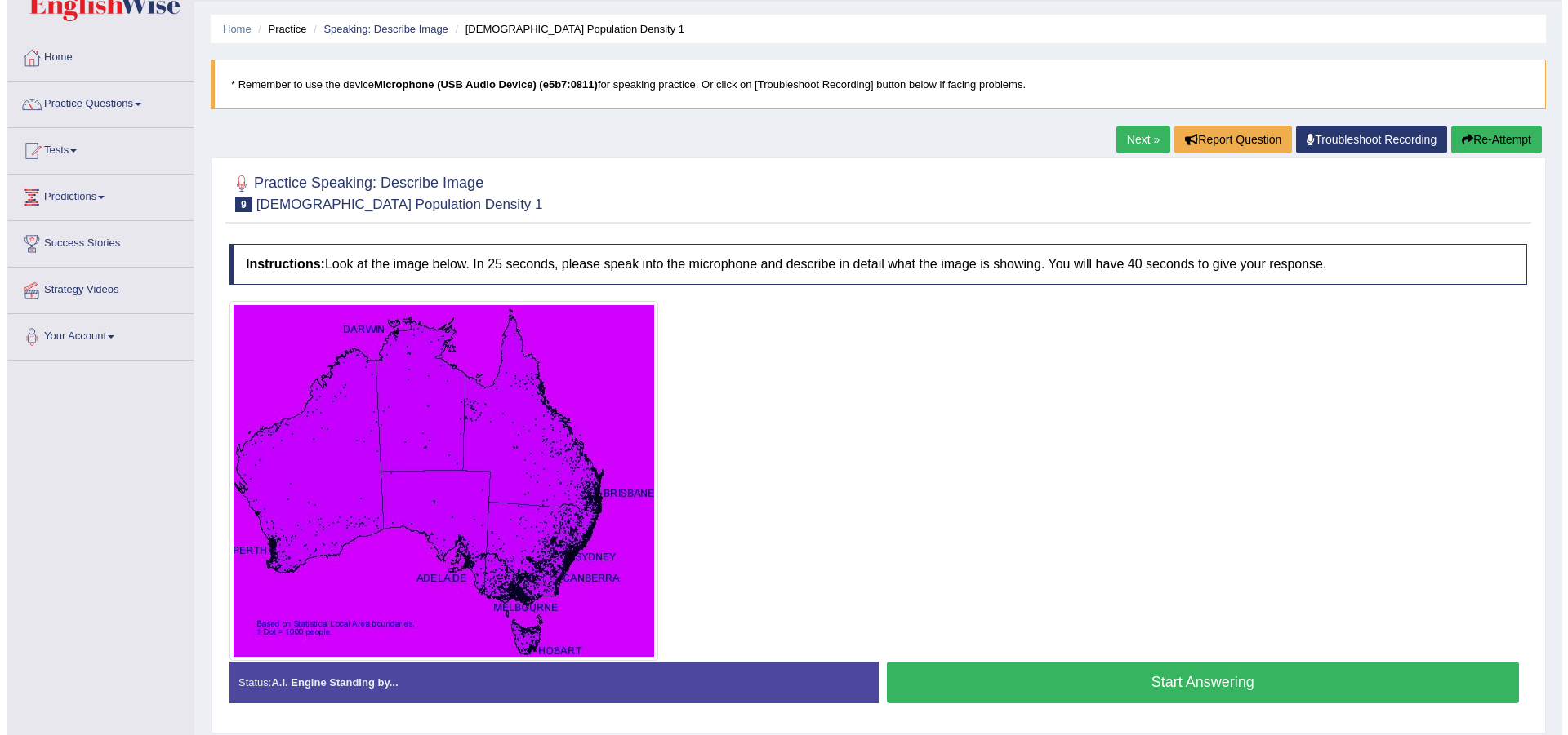
scroll to position [122, 0]
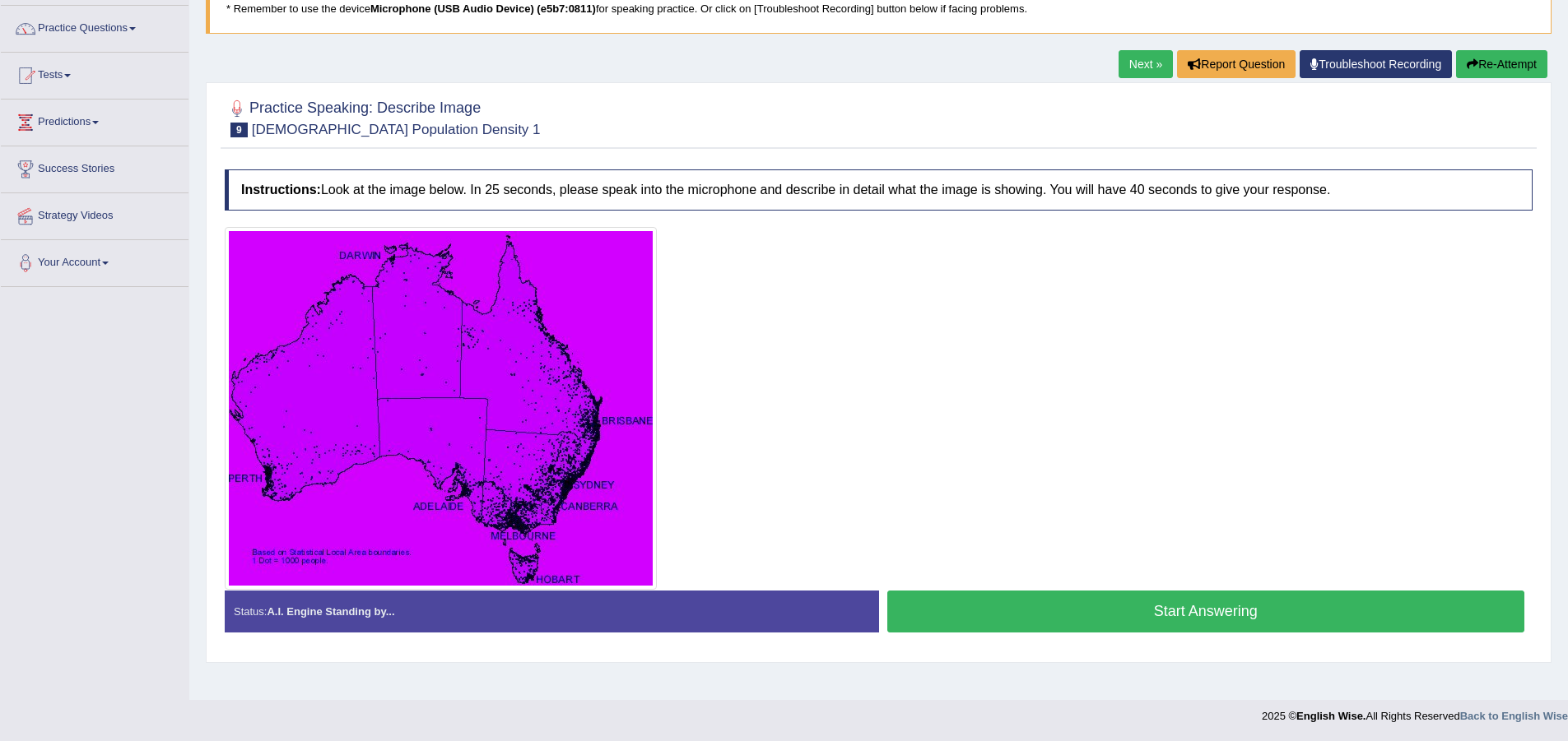
click at [1187, 618] on button "Start Answering" at bounding box center [1206, 612] width 638 height 42
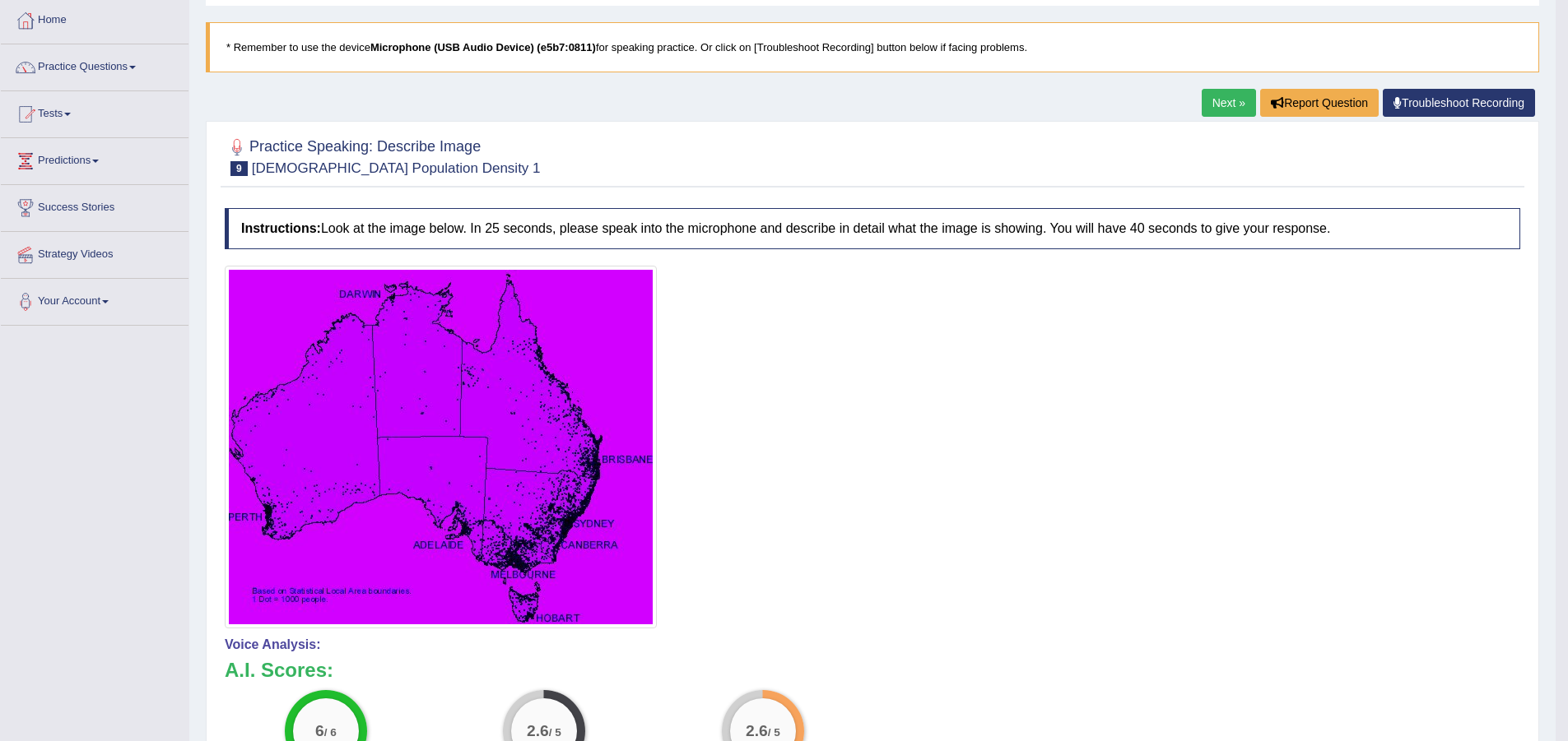
scroll to position [0, 0]
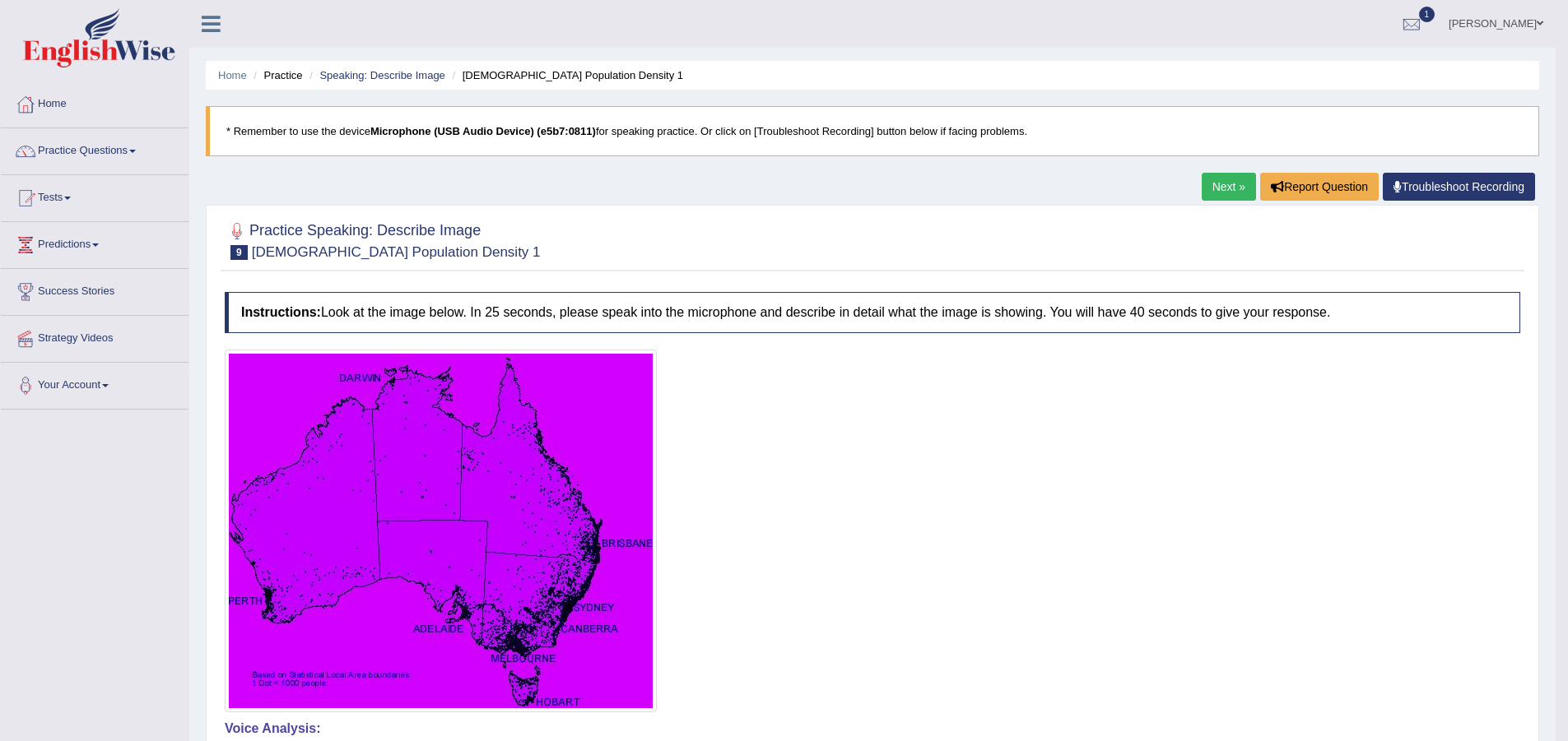
click at [1213, 177] on link "Next »" at bounding box center [1229, 186] width 55 height 28
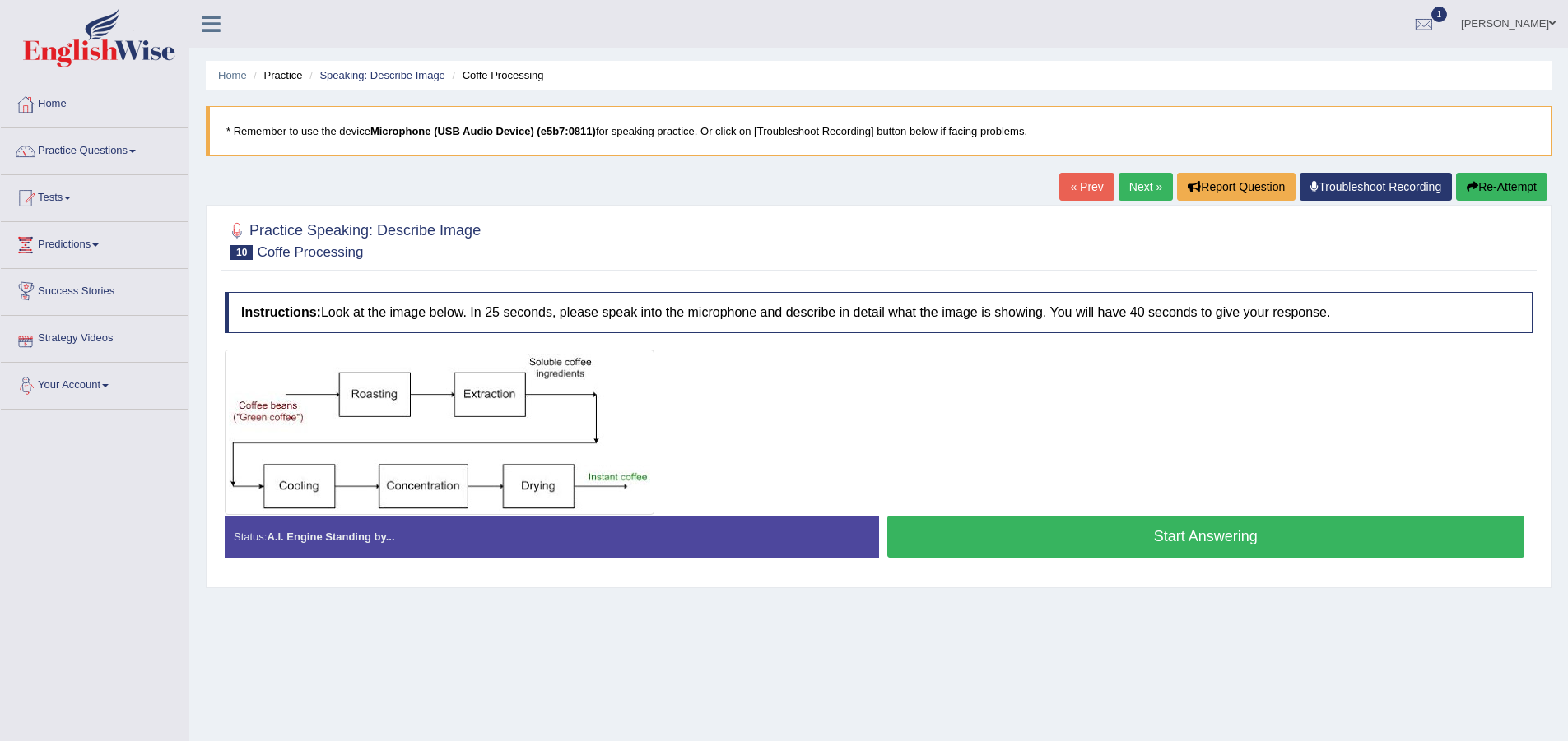
click at [1070, 546] on button "Start Answering" at bounding box center [1206, 536] width 638 height 42
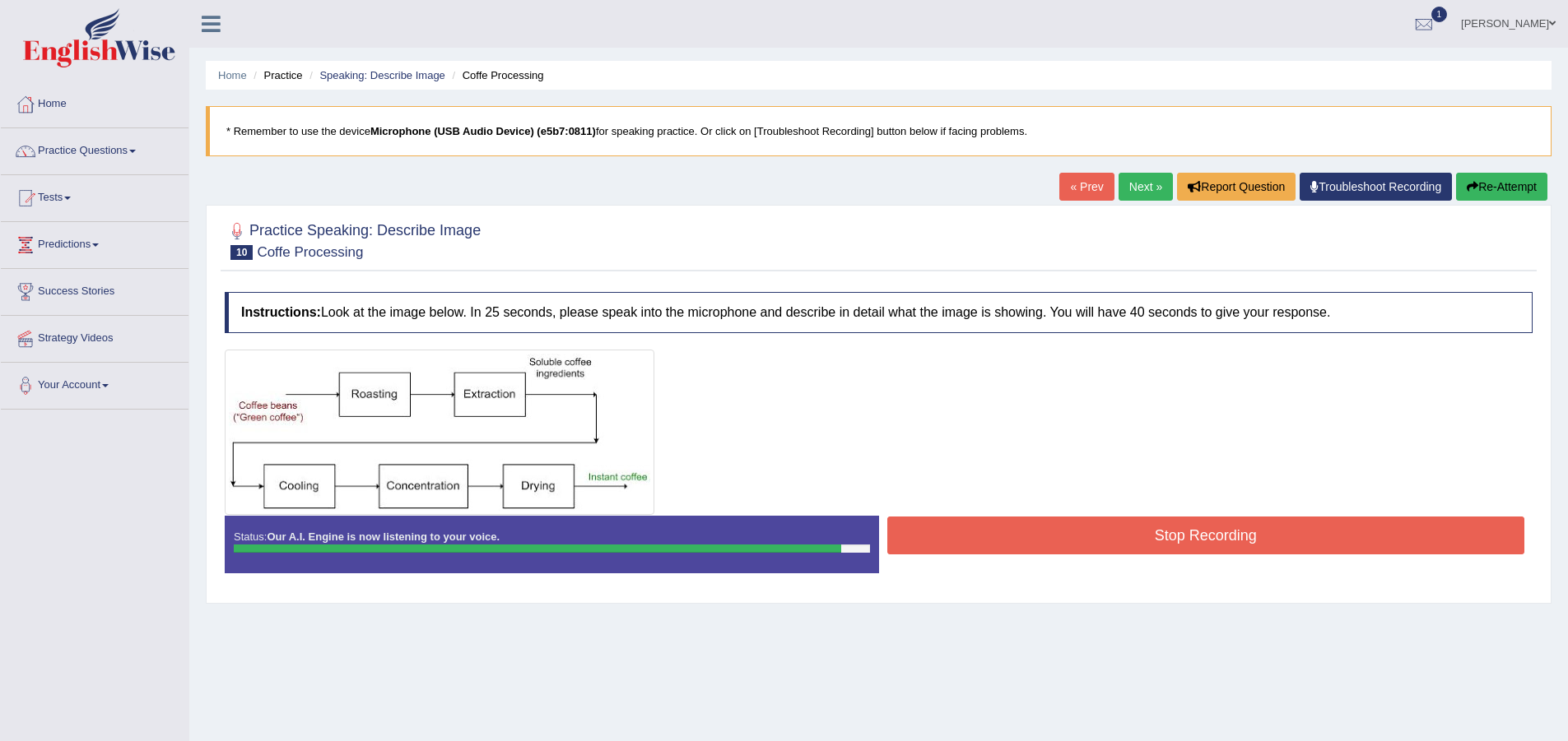
click at [995, 519] on button "Stop Recording" at bounding box center [1206, 535] width 638 height 38
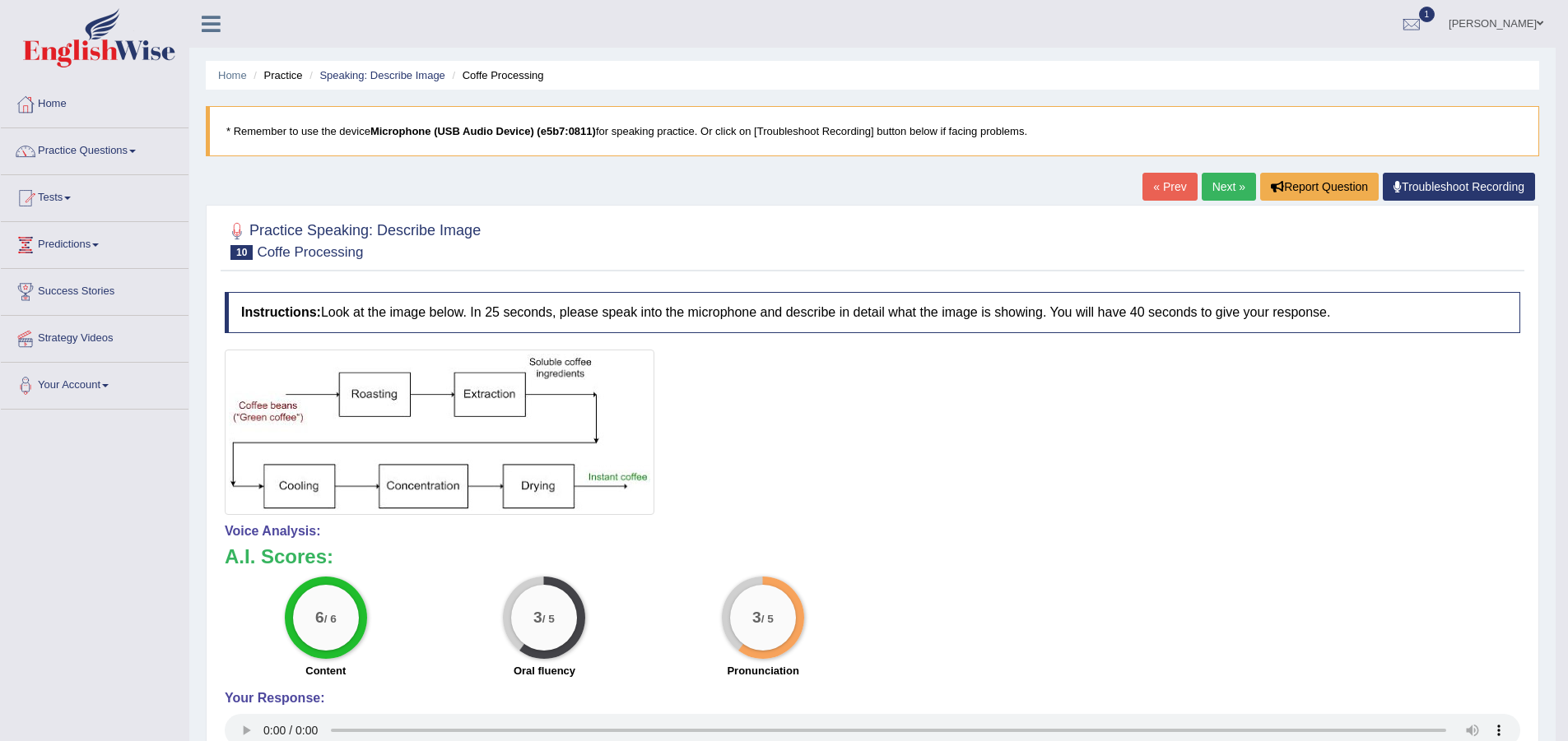
click at [1233, 196] on link "Next »" at bounding box center [1229, 186] width 55 height 28
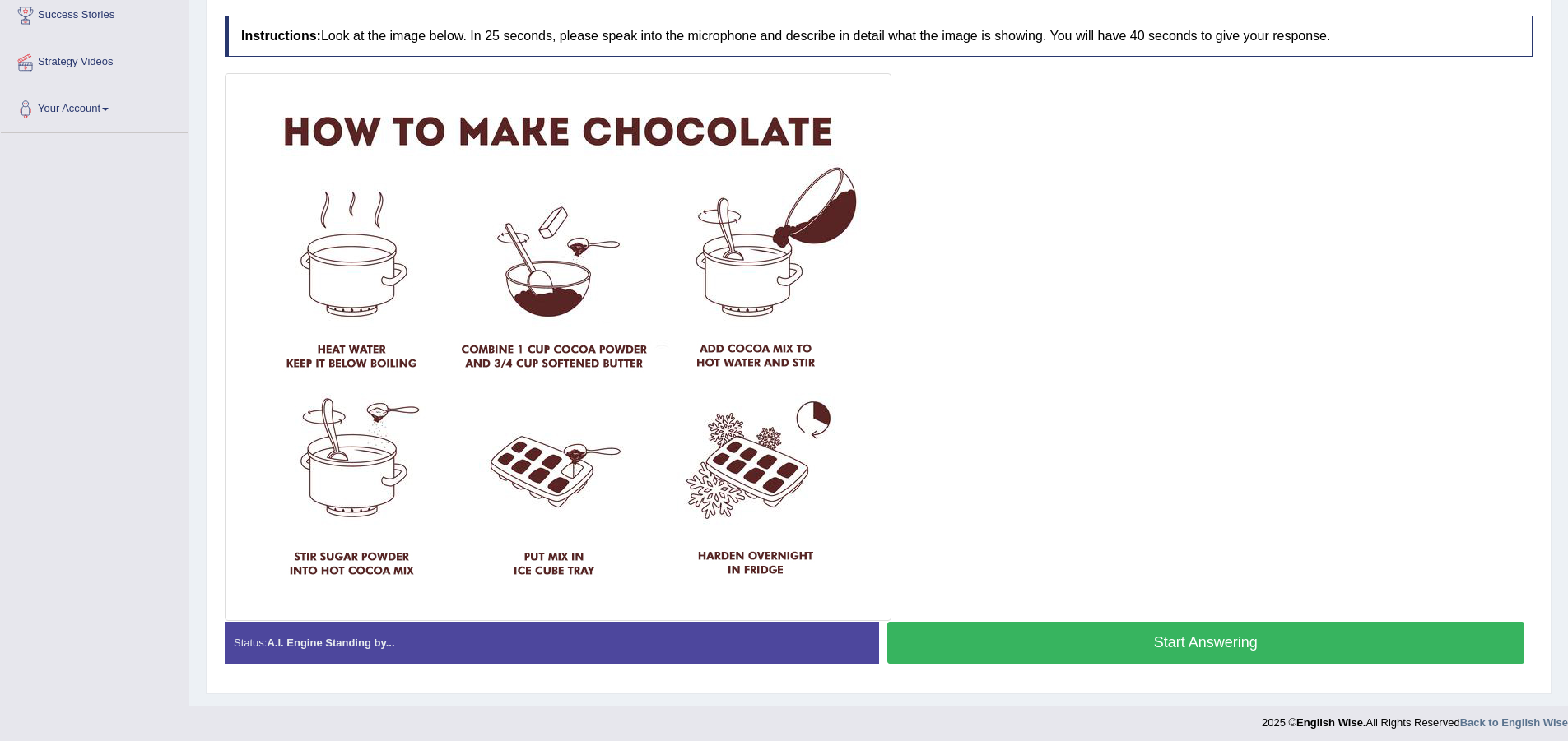
scroll to position [283, 0]
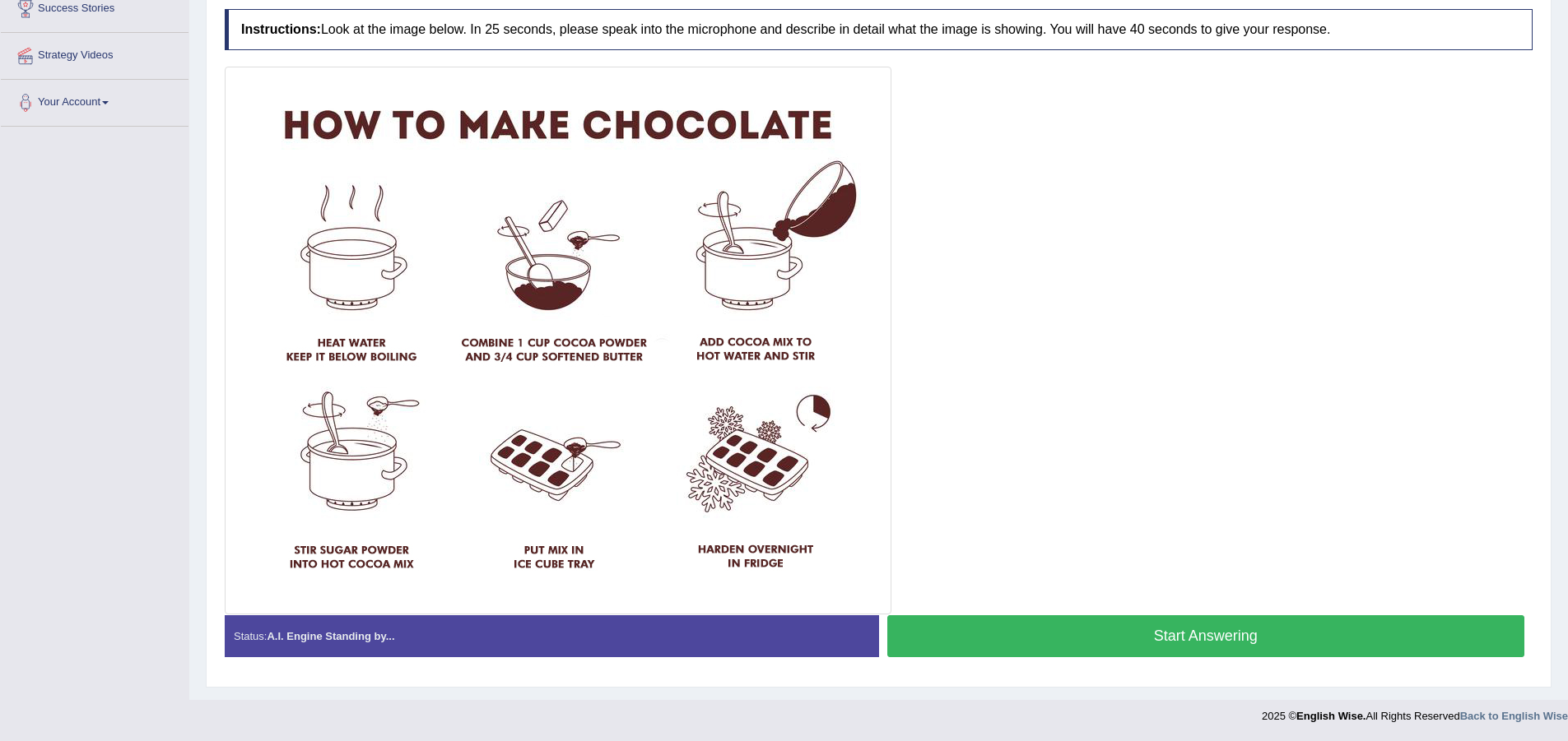
click at [1052, 629] on button "Start Answering" at bounding box center [1206, 636] width 638 height 42
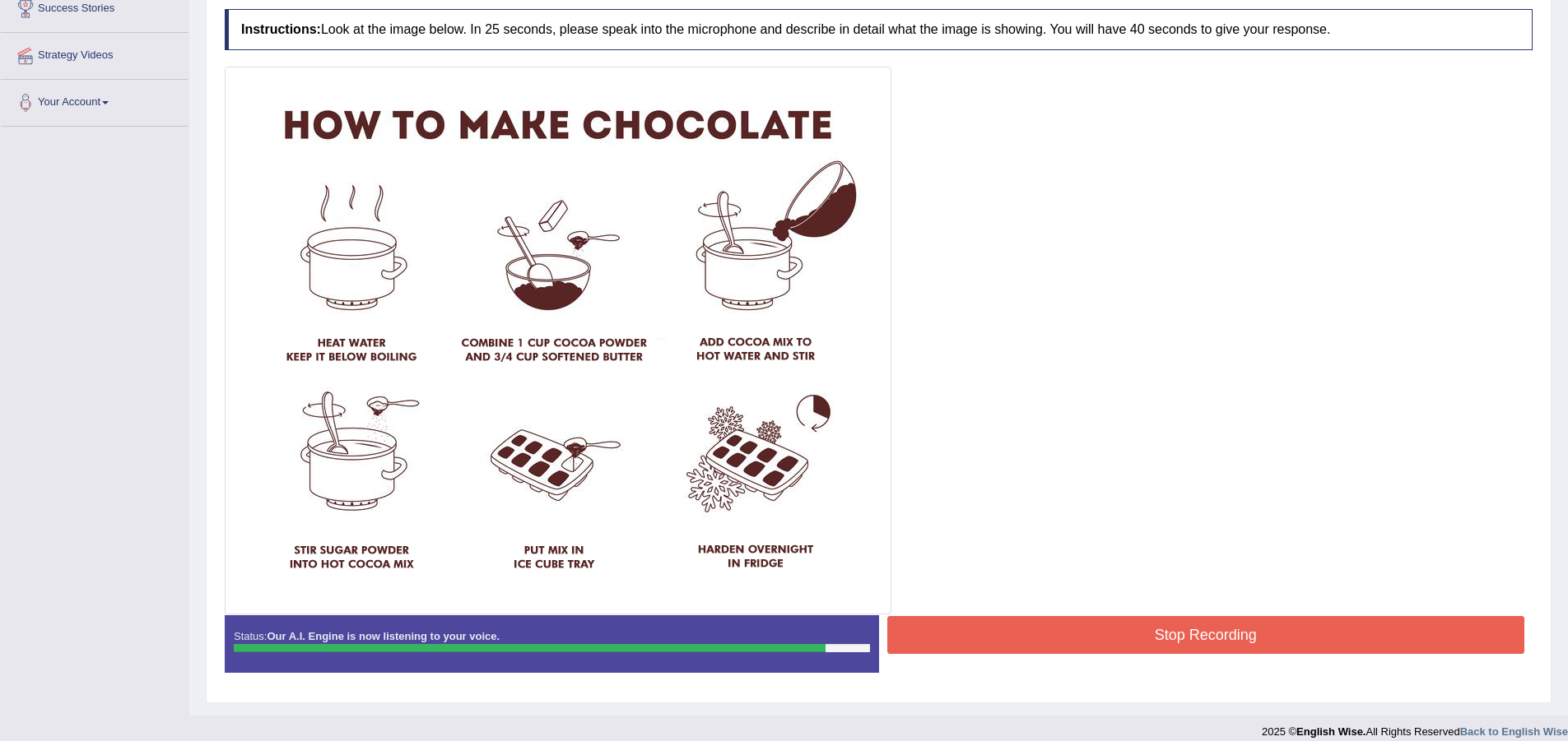
click at [1039, 627] on button "Stop Recording" at bounding box center [1206, 635] width 638 height 38
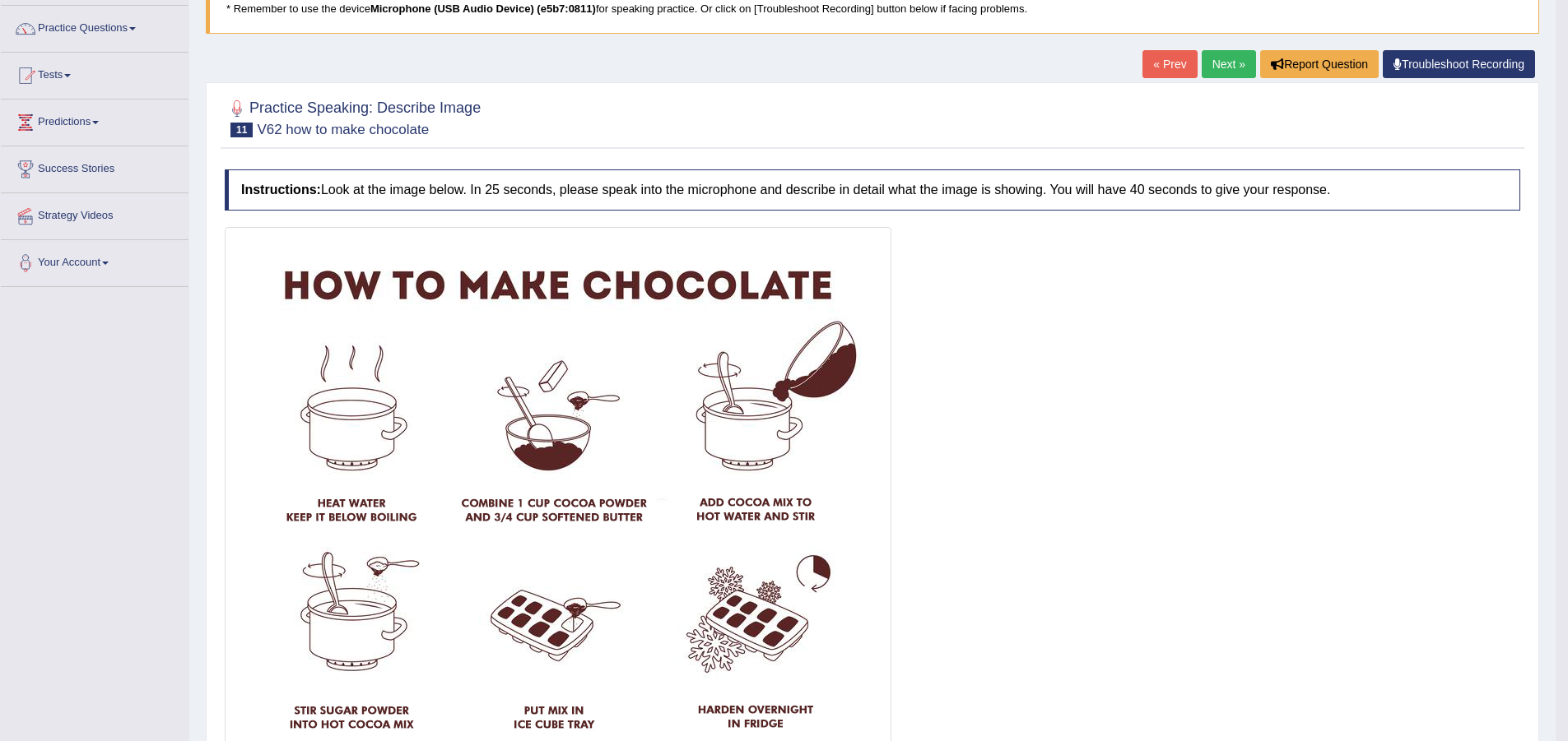
scroll to position [122, 0]
click at [1219, 63] on link "Next »" at bounding box center [1229, 65] width 55 height 28
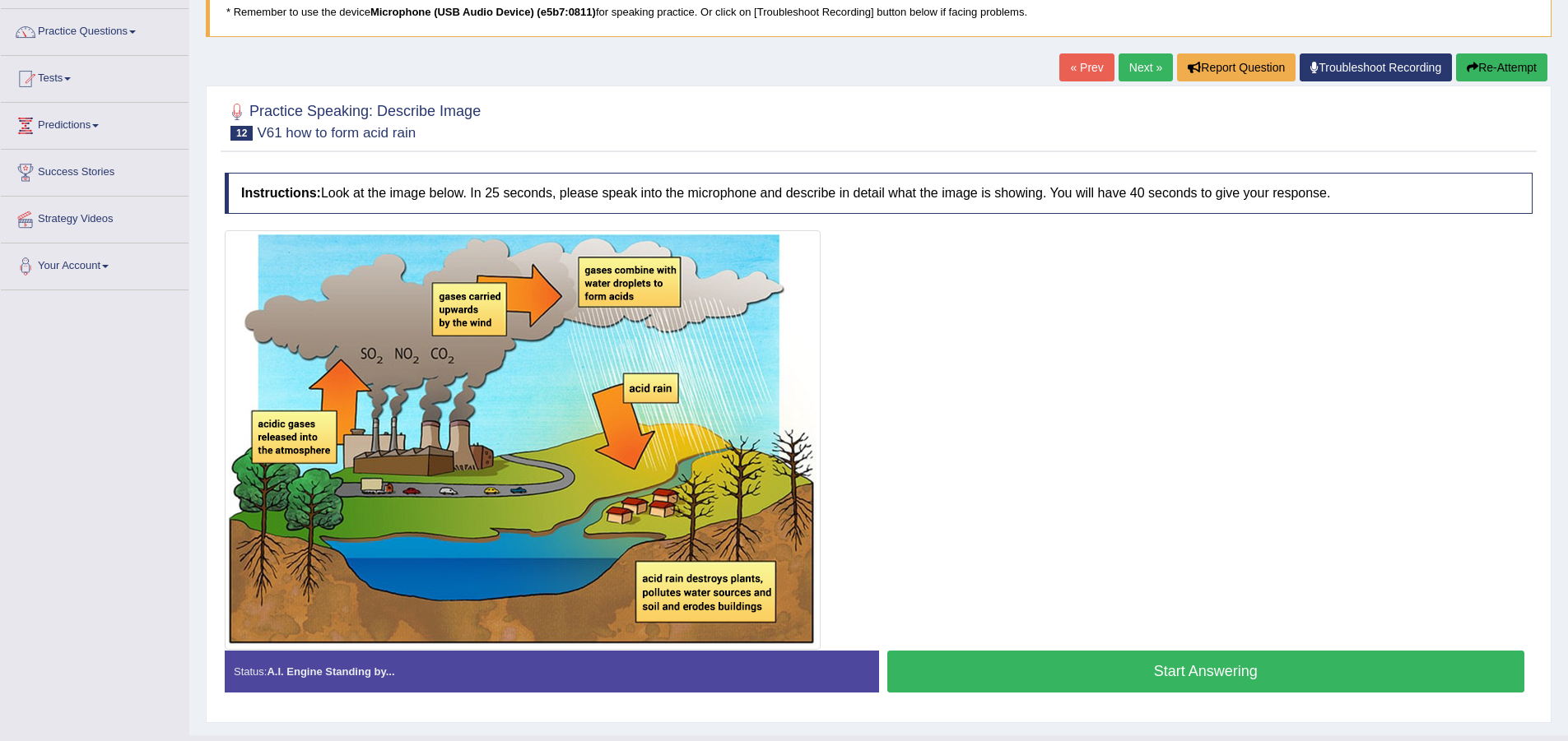
scroll to position [155, 0]
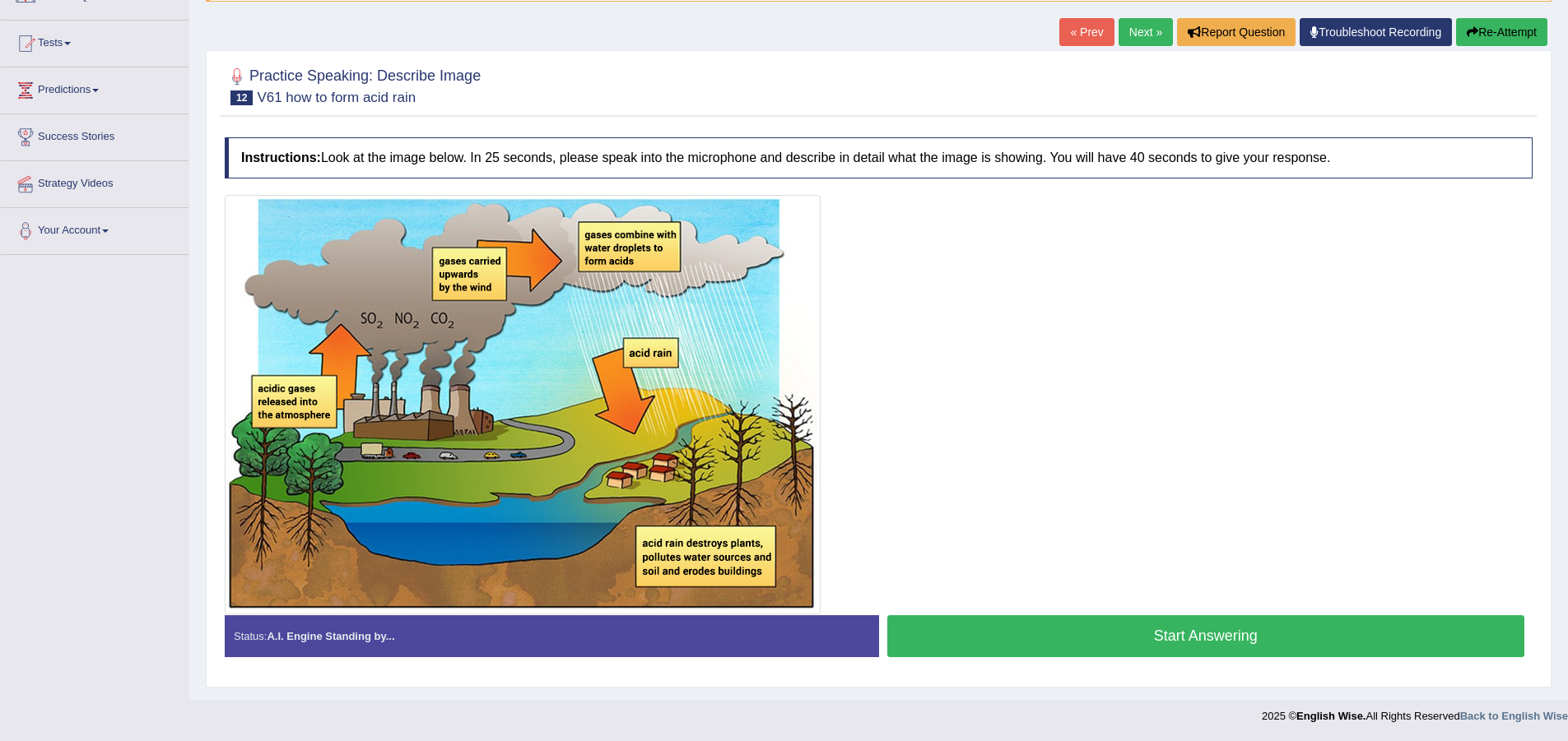
click at [1052, 631] on button "Start Answering" at bounding box center [1206, 636] width 638 height 42
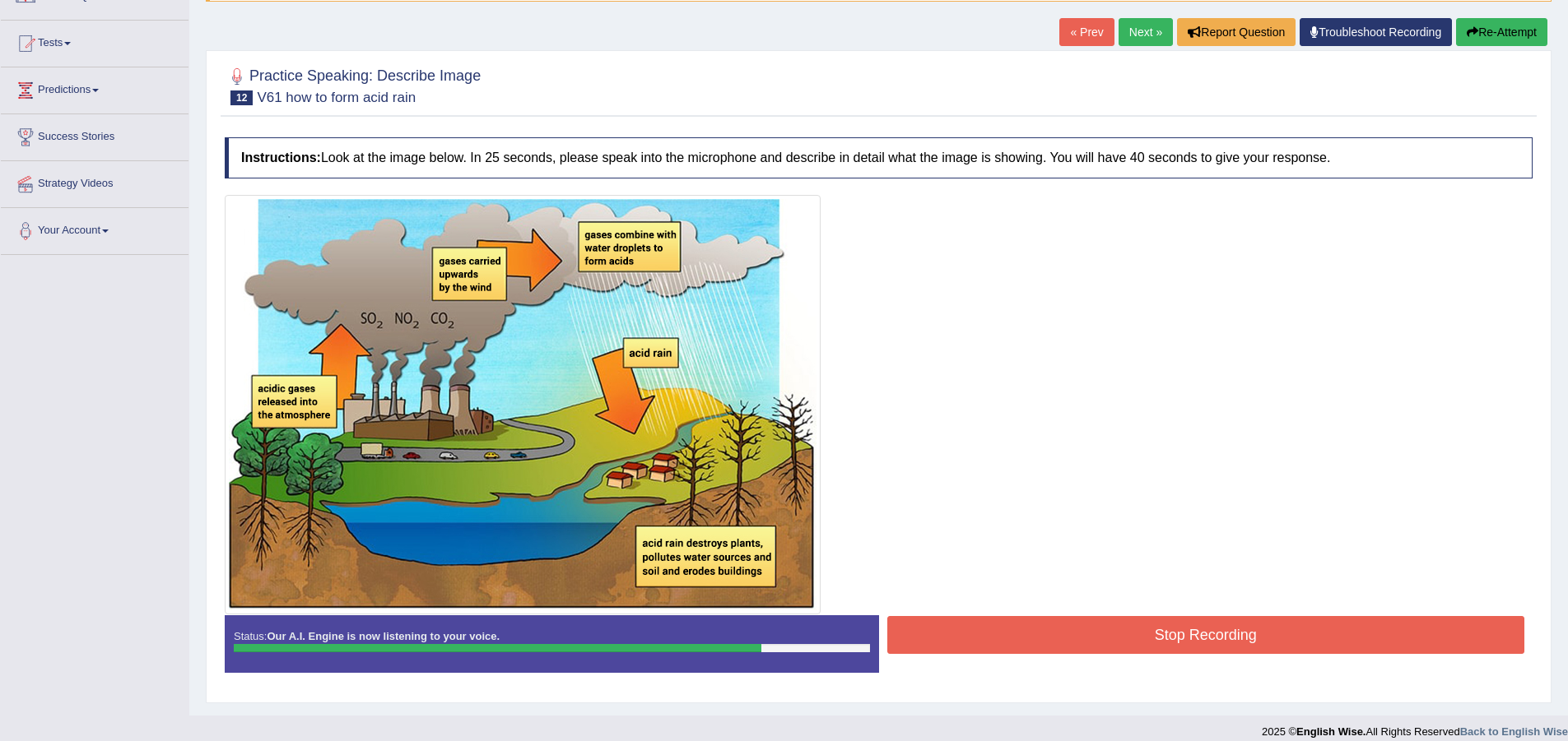
click at [1021, 639] on button "Stop Recording" at bounding box center [1206, 635] width 638 height 38
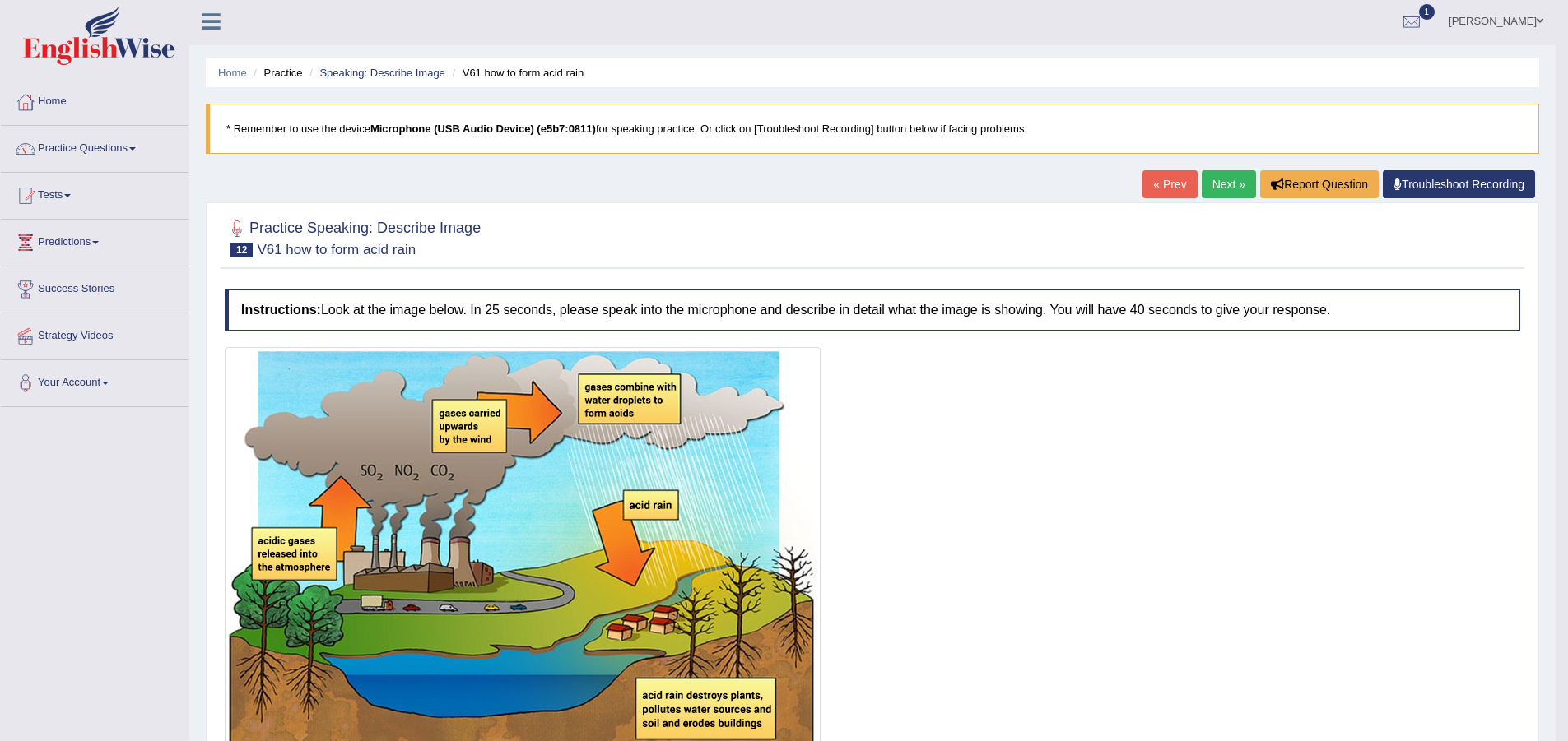
scroll to position [0, 0]
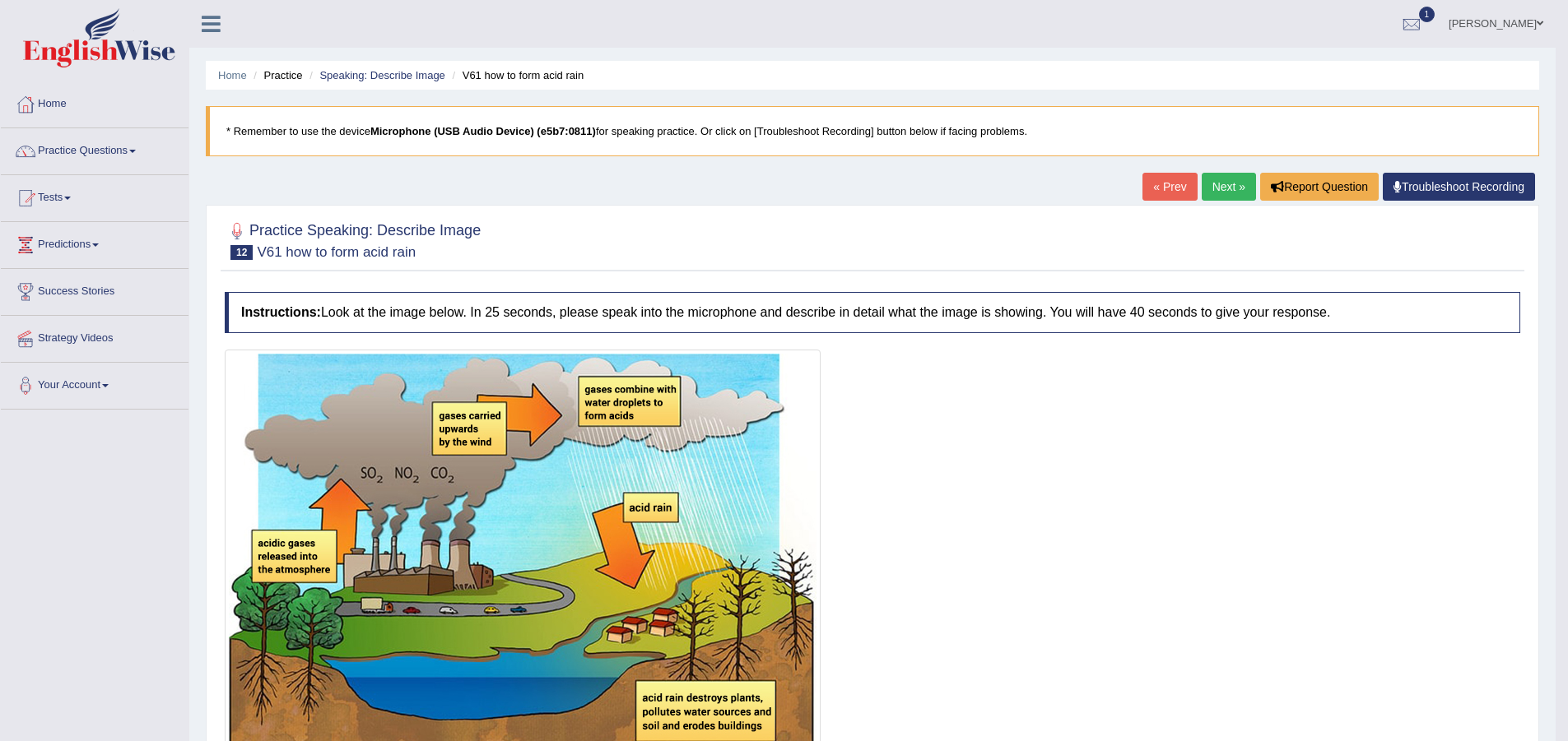
click at [1216, 187] on link "Next »" at bounding box center [1229, 186] width 55 height 28
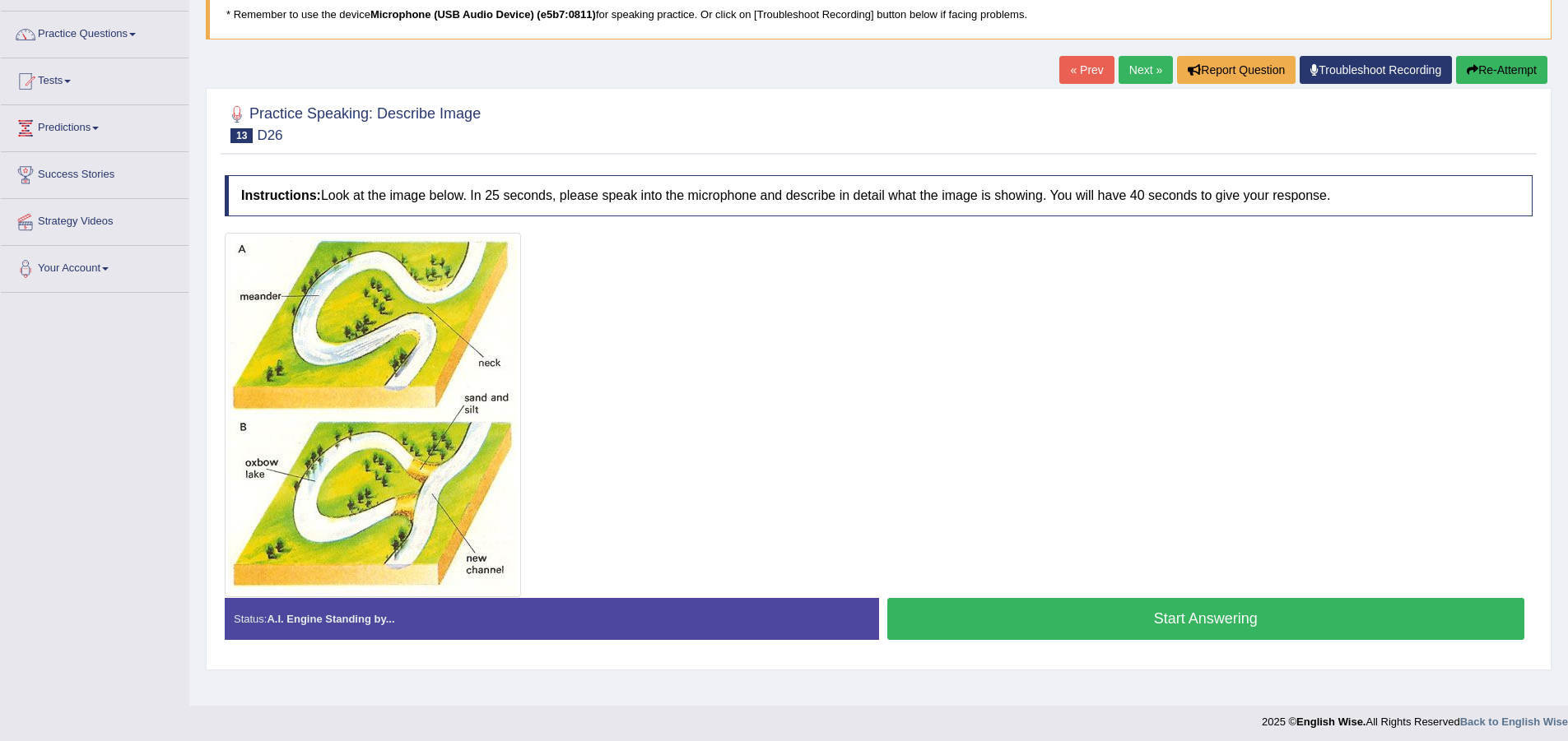
scroll to position [123, 0]
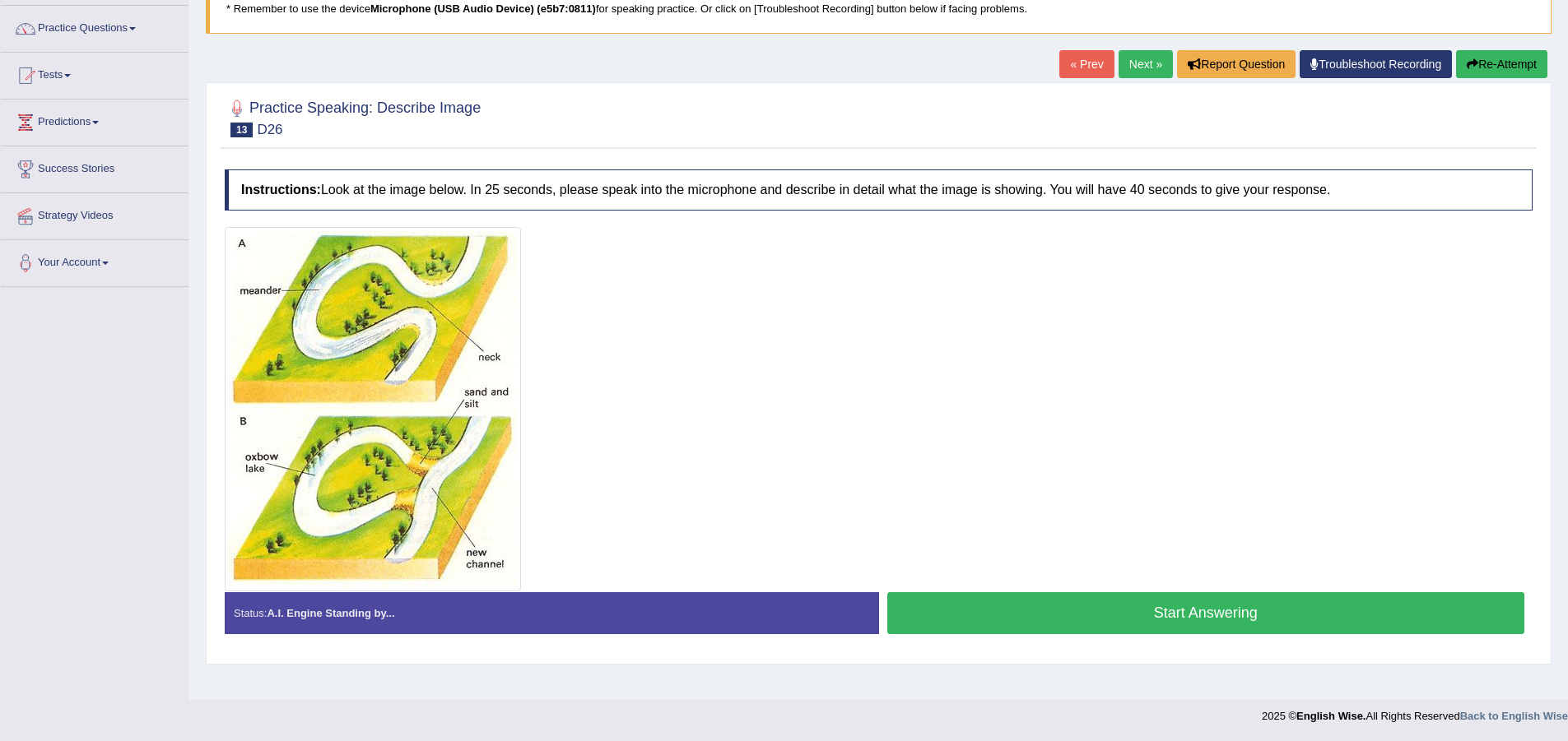
click at [963, 598] on button "Start Answering" at bounding box center [1206, 613] width 638 height 42
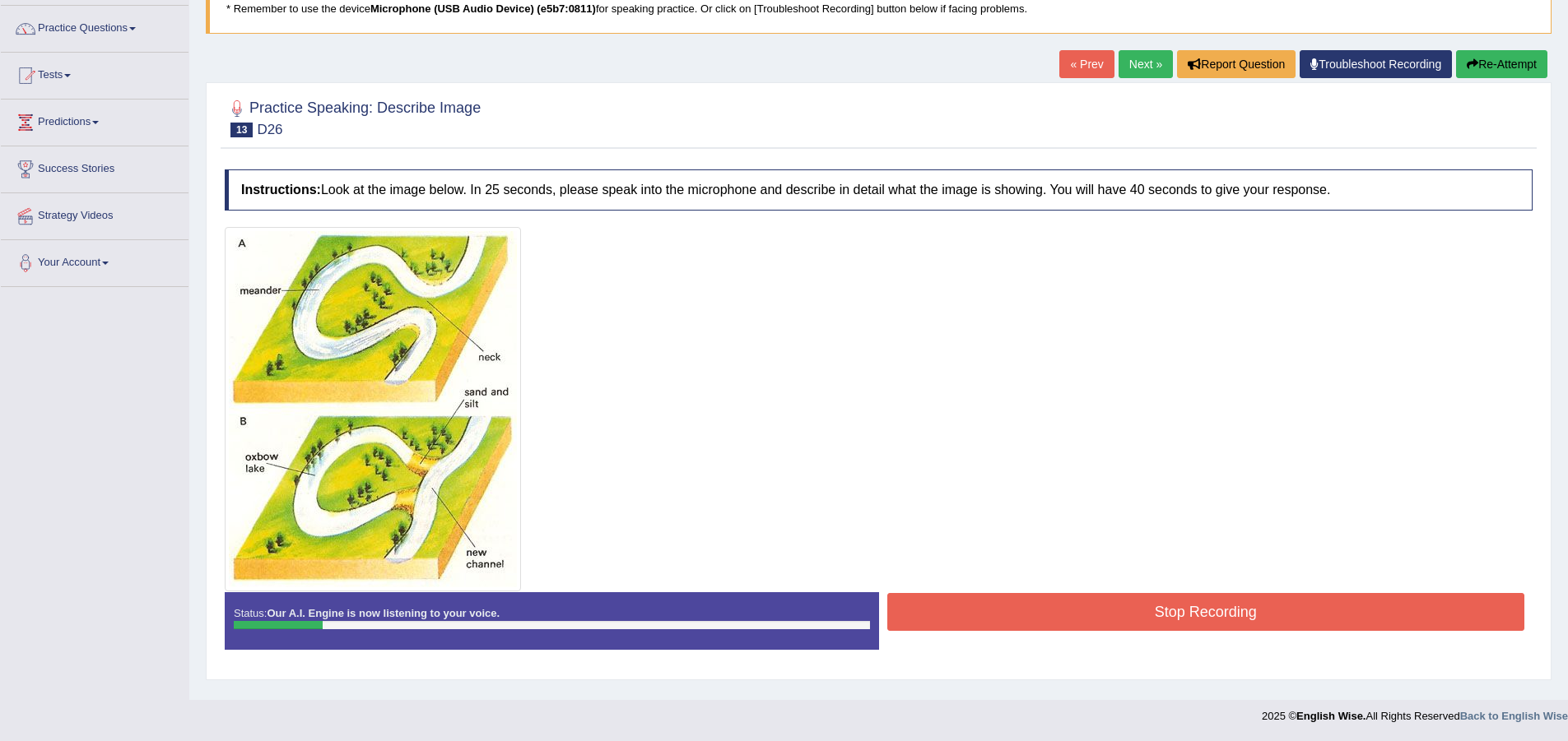
click at [1042, 608] on button "Stop Recording" at bounding box center [1206, 613] width 638 height 38
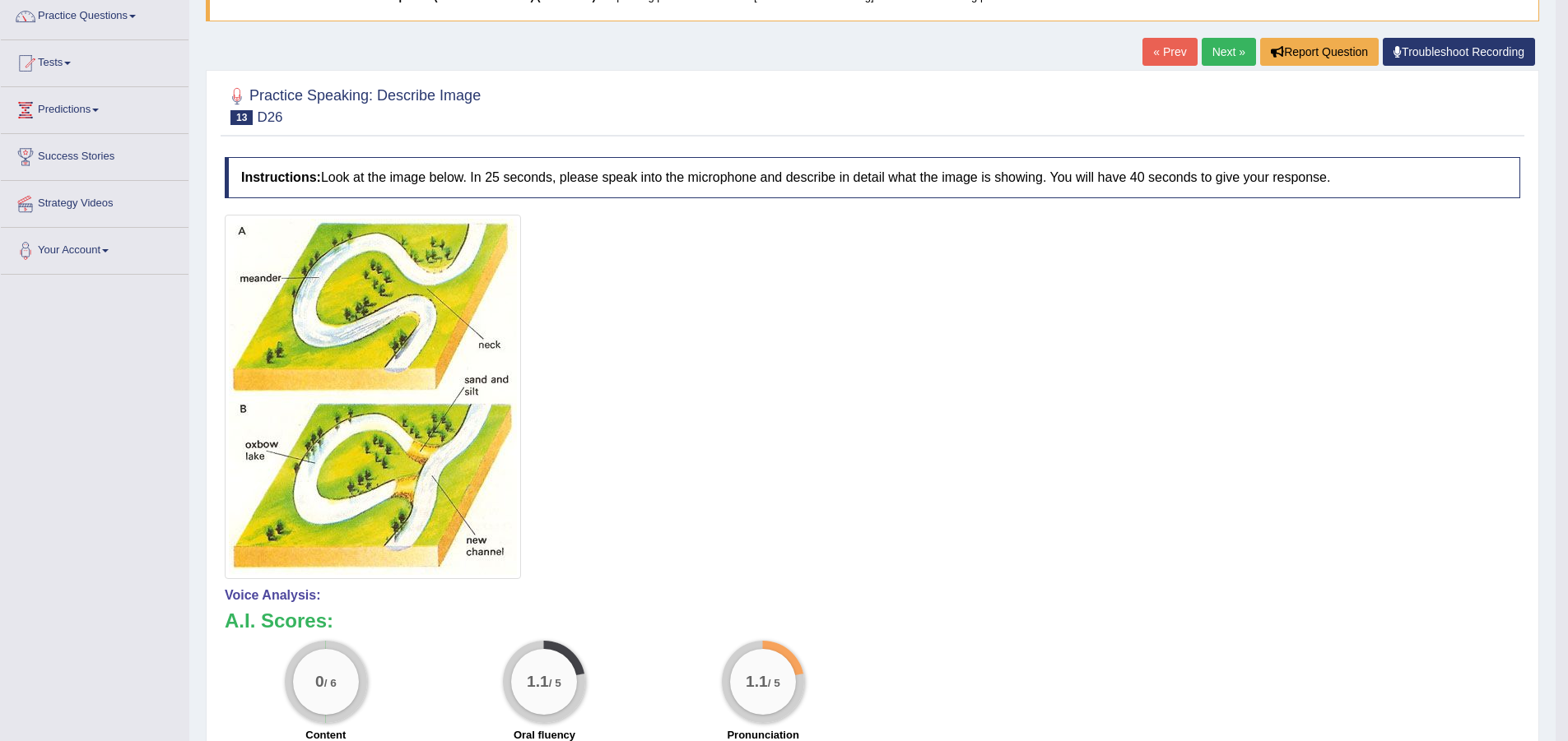
scroll to position [165, 0]
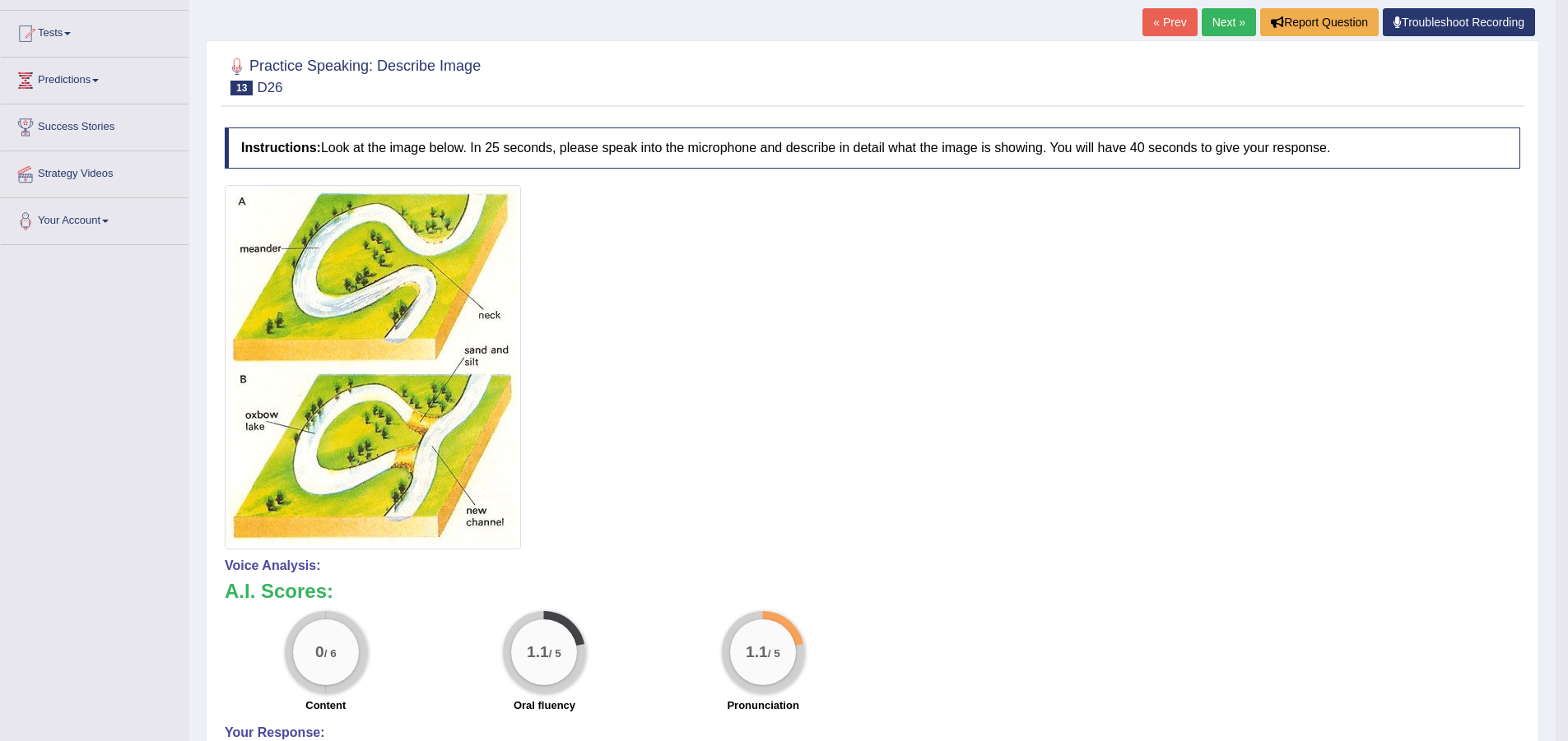
click at [1224, 27] on link "Next »" at bounding box center [1229, 22] width 55 height 28
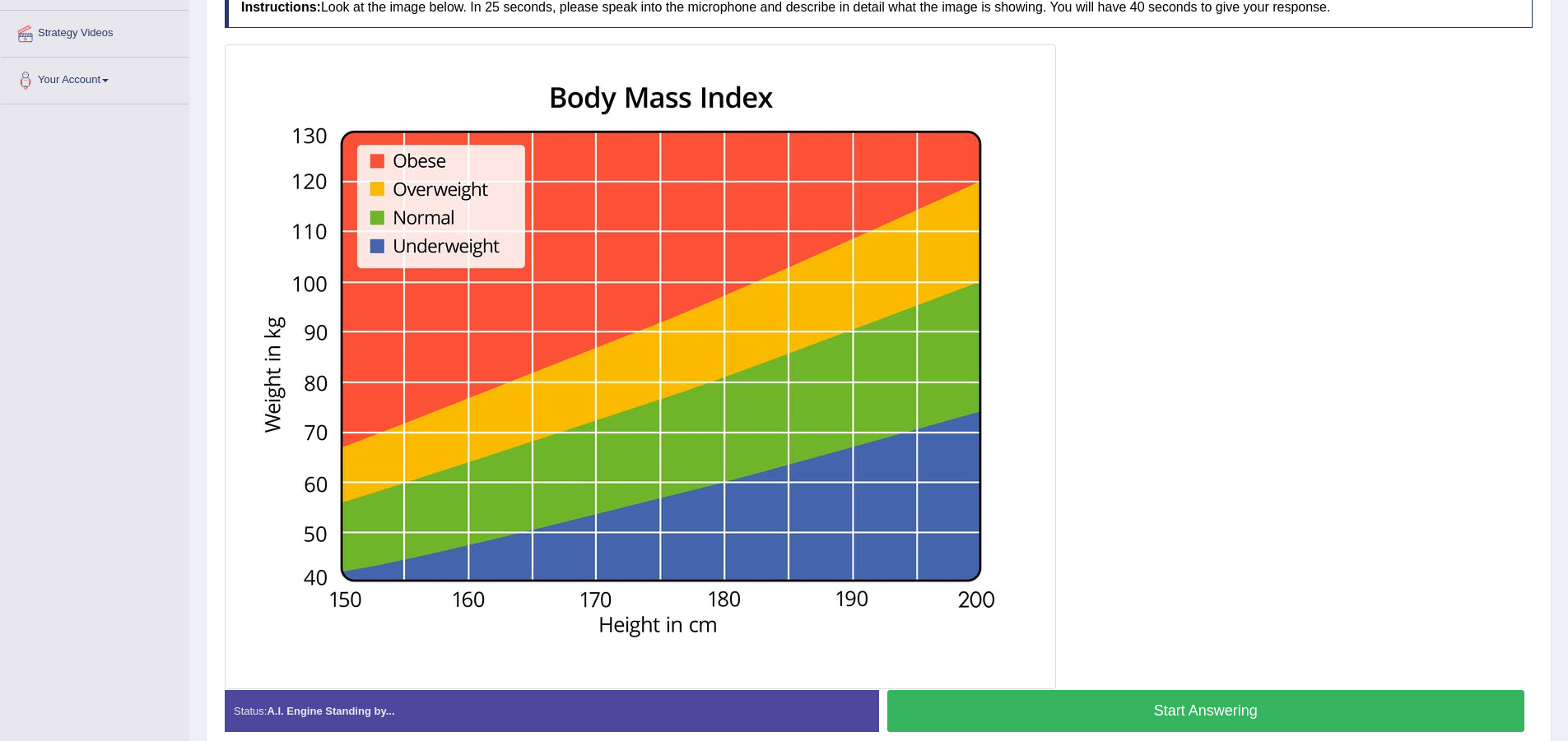
scroll to position [329, 0]
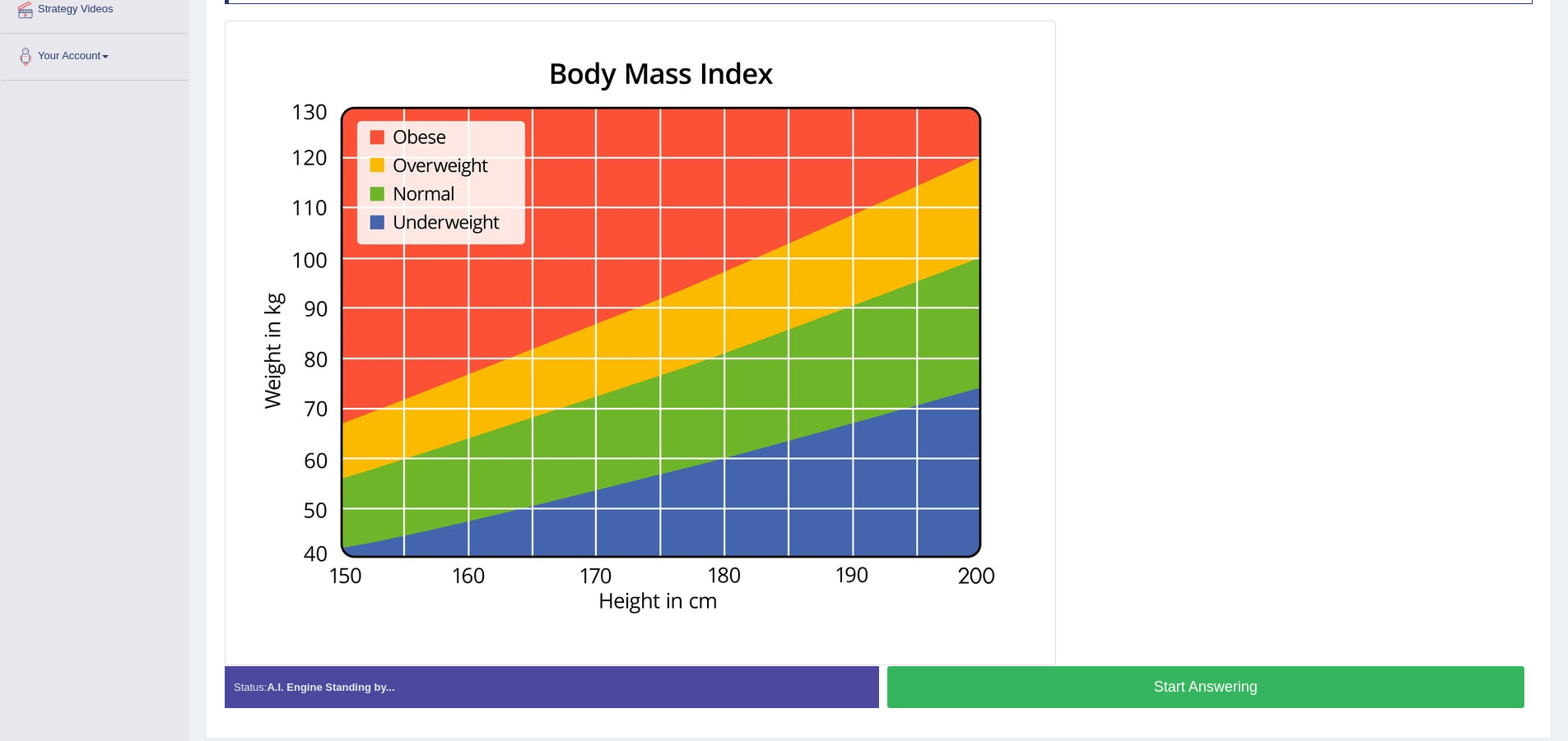
click at [1009, 693] on button "Start Answering" at bounding box center [1206, 687] width 638 height 42
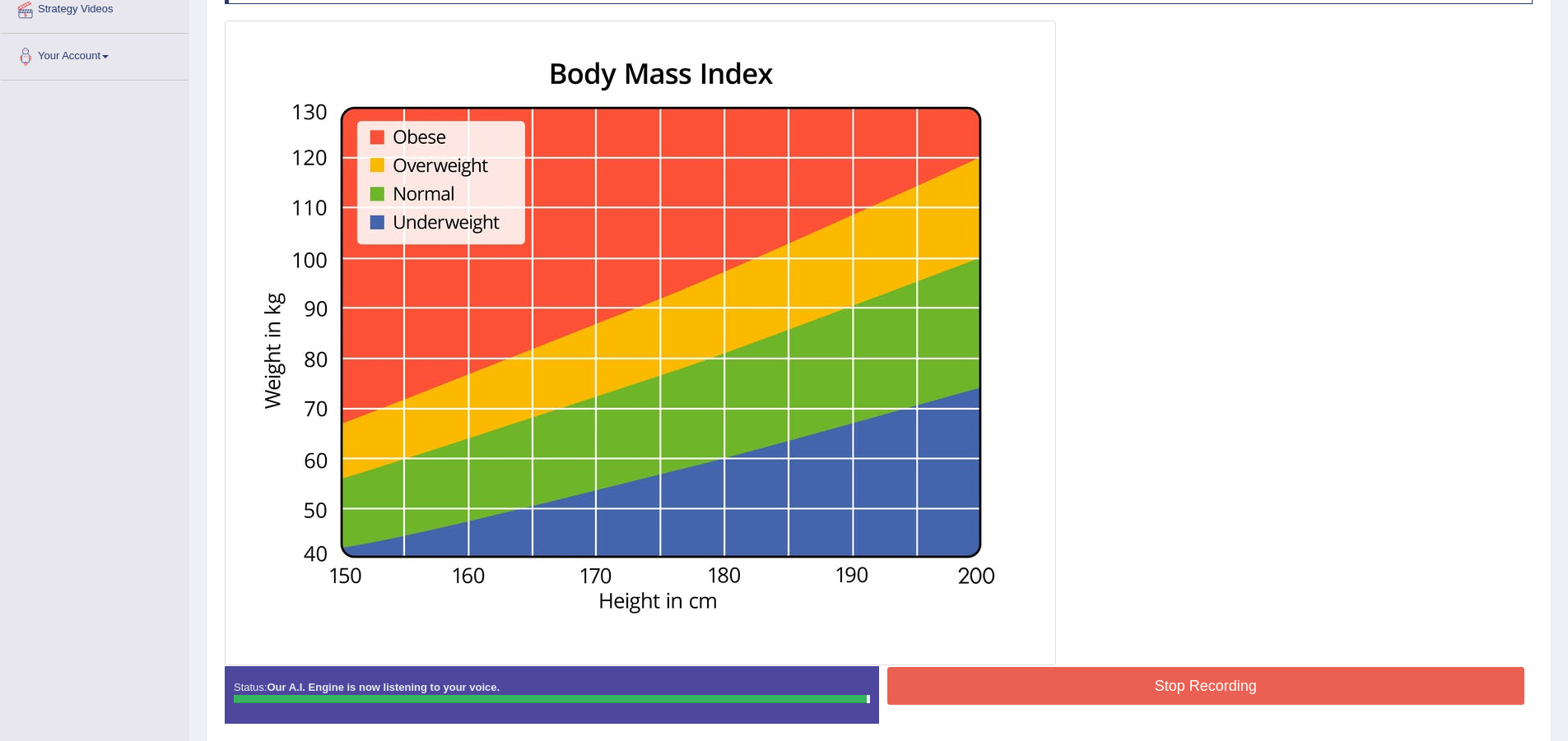
click at [1005, 664] on div at bounding box center [640, 343] width 832 height 645
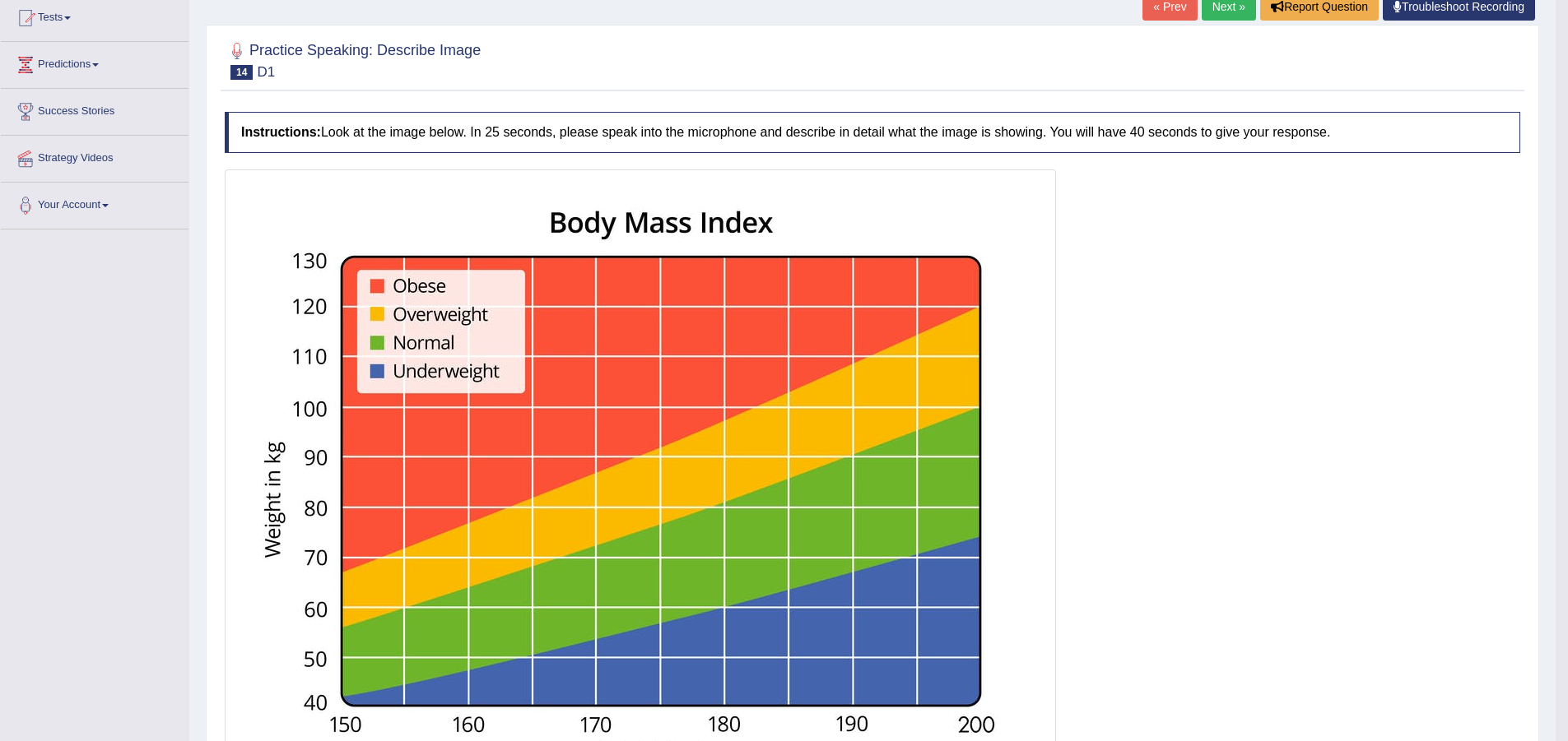
scroll to position [148, 0]
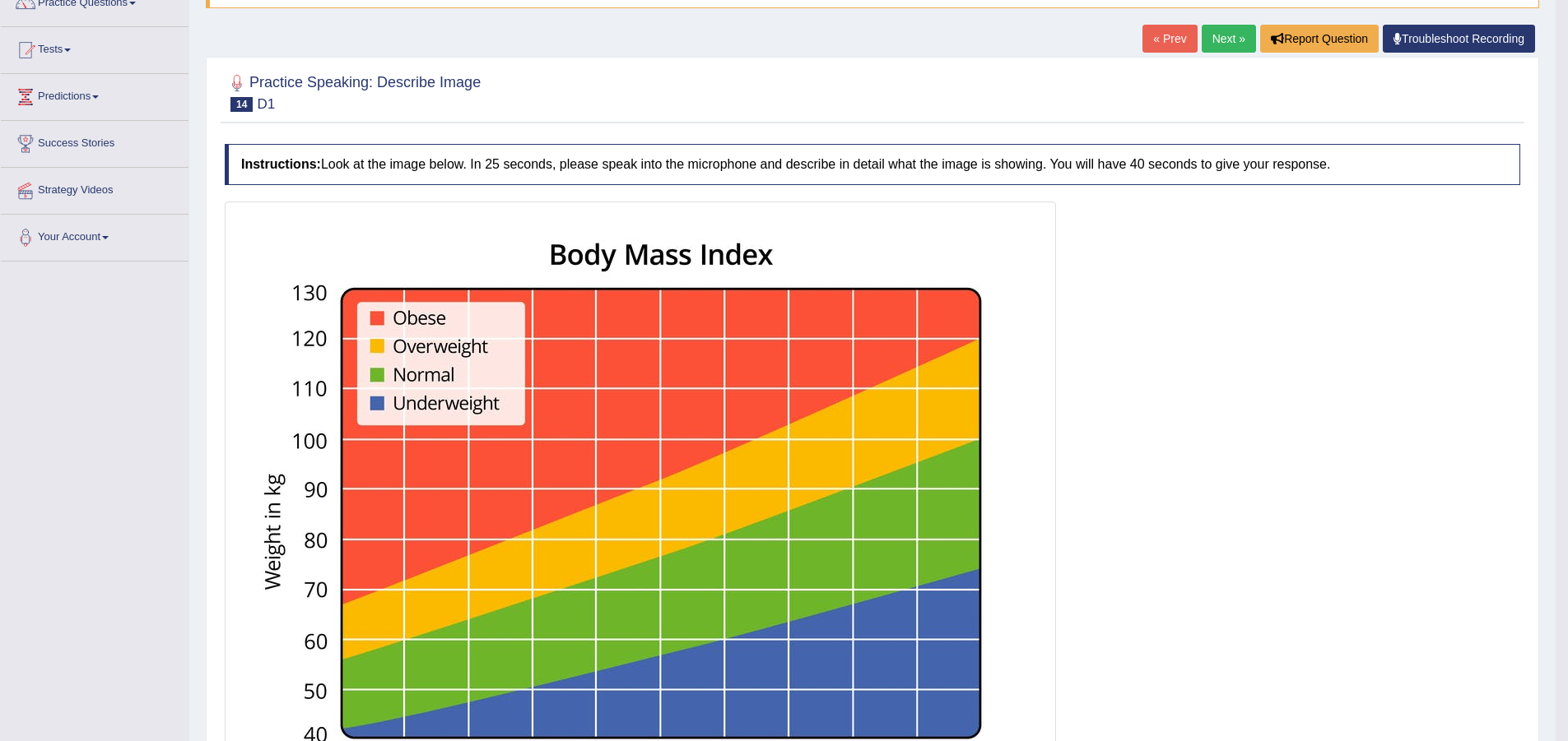
click at [1231, 38] on link "Next »" at bounding box center [1229, 39] width 55 height 28
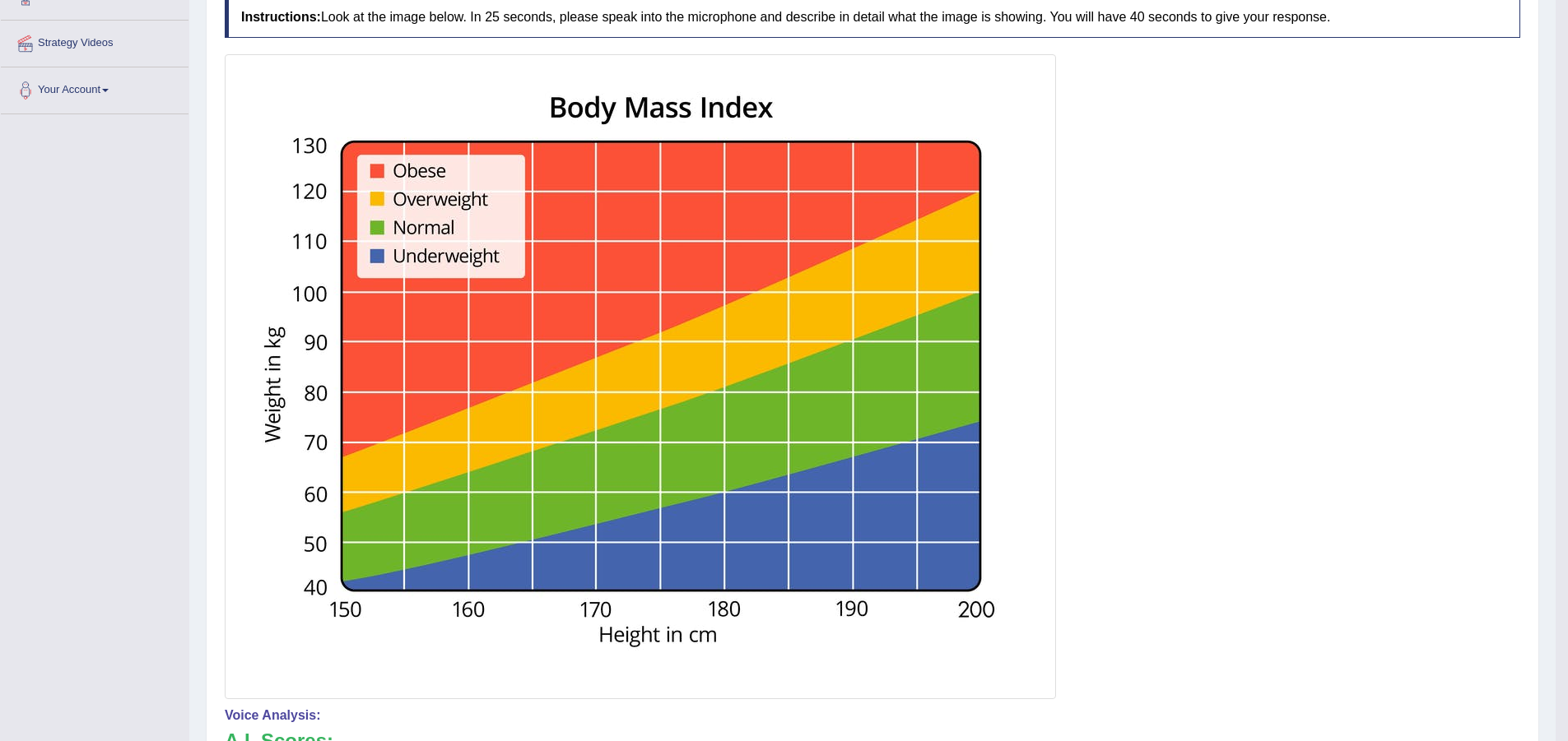
scroll to position [312, 0]
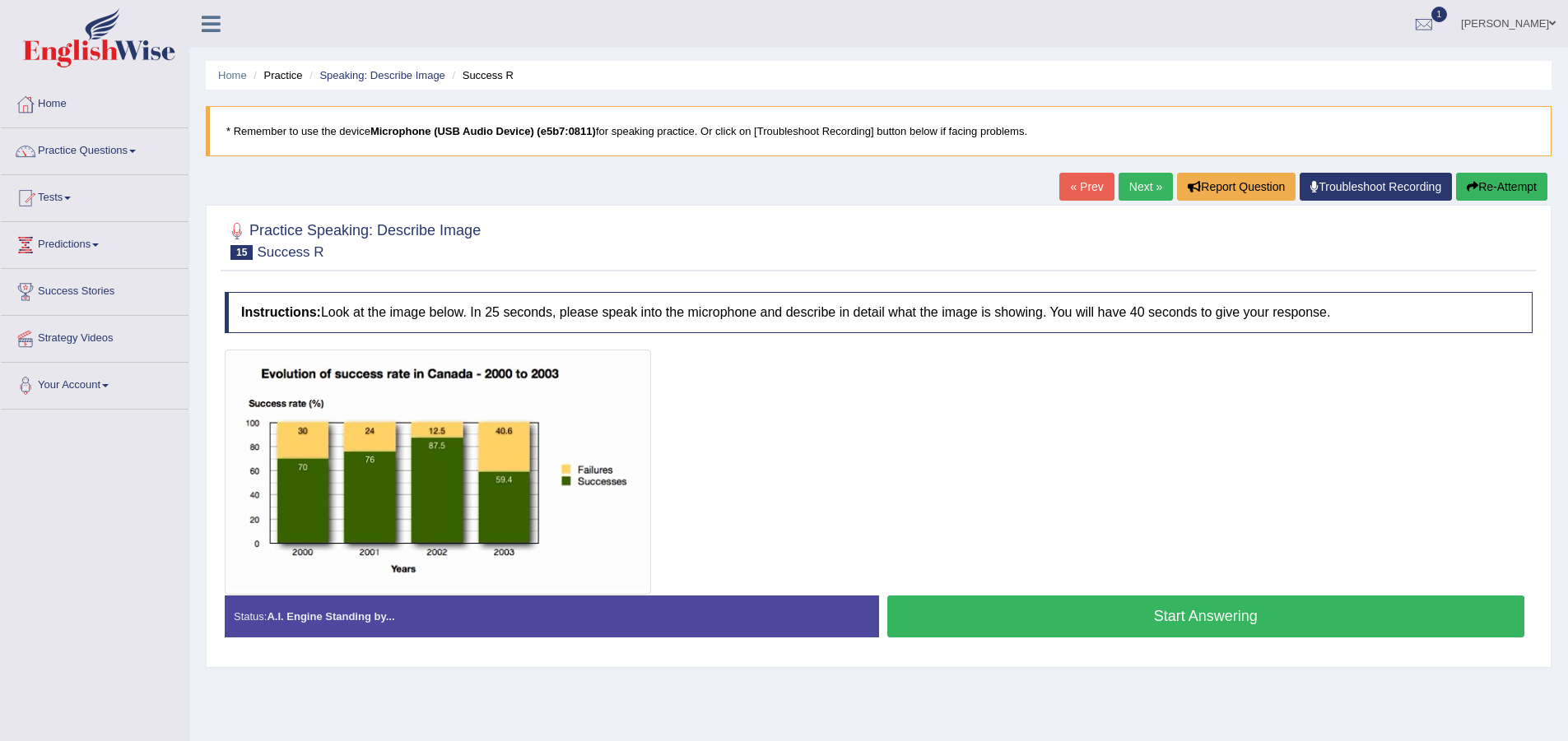
click at [1131, 615] on button "Start Answering" at bounding box center [1206, 617] width 638 height 42
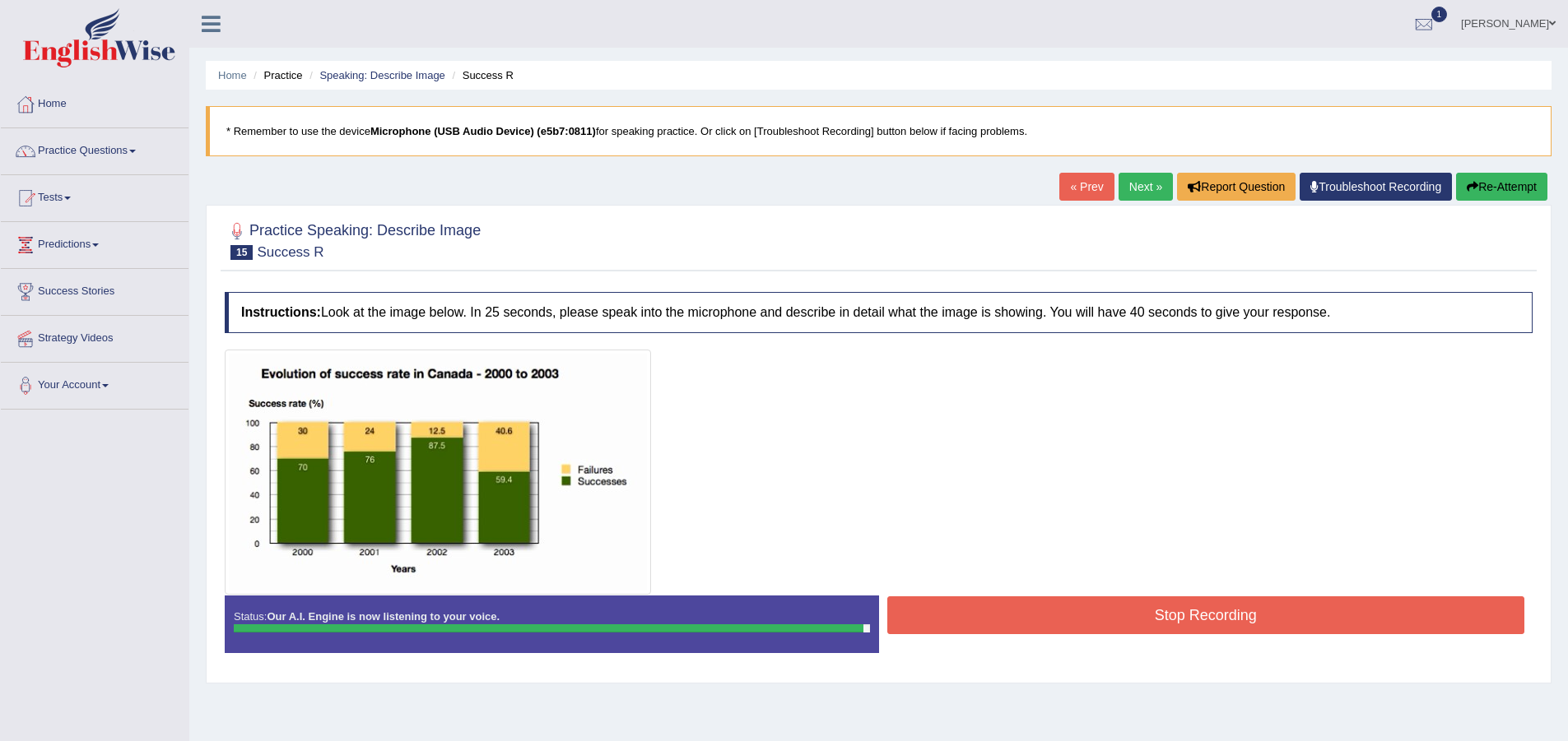
click at [1143, 617] on button "Stop Recording" at bounding box center [1206, 616] width 638 height 38
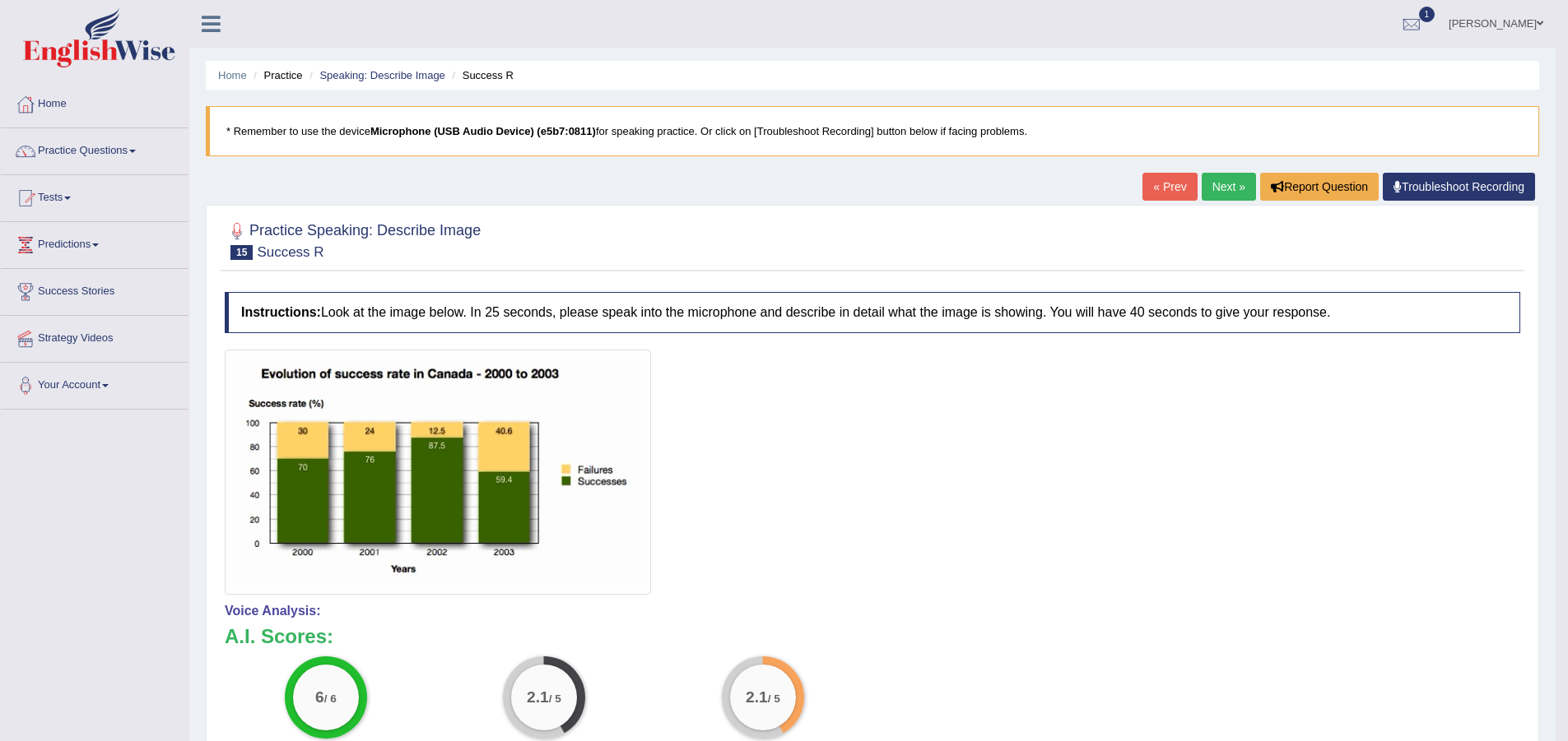
click at [1213, 182] on link "Next »" at bounding box center [1229, 186] width 55 height 28
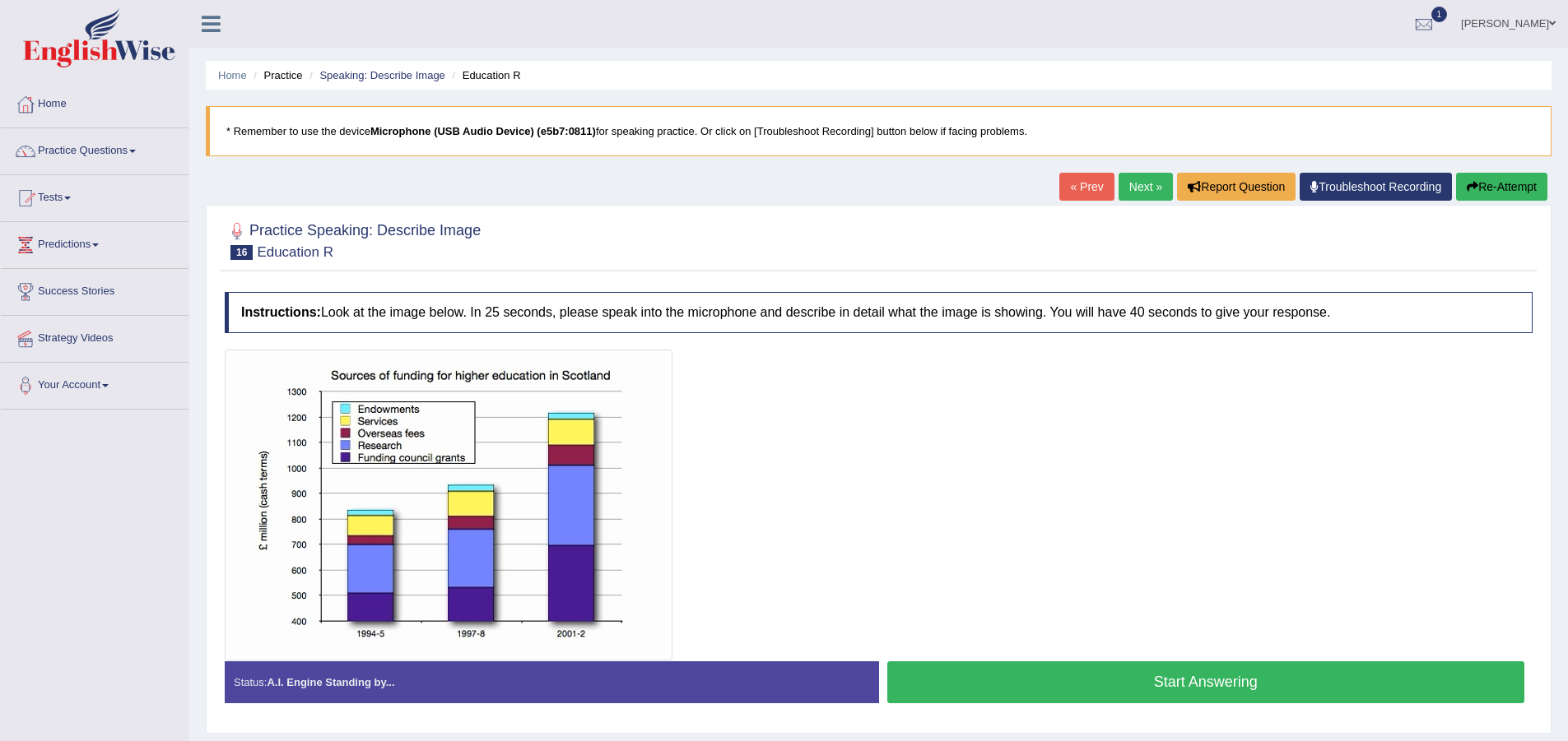
drag, startPoint x: 1210, startPoint y: 662, endPoint x: 1229, endPoint y: 627, distance: 39.8
click at [1218, 642] on div "Instructions: Look at the image below. In 25 seconds, please speak into the mic…" at bounding box center [878, 504] width 1316 height 441
click at [1027, 671] on button "Start Answering" at bounding box center [1206, 682] width 638 height 42
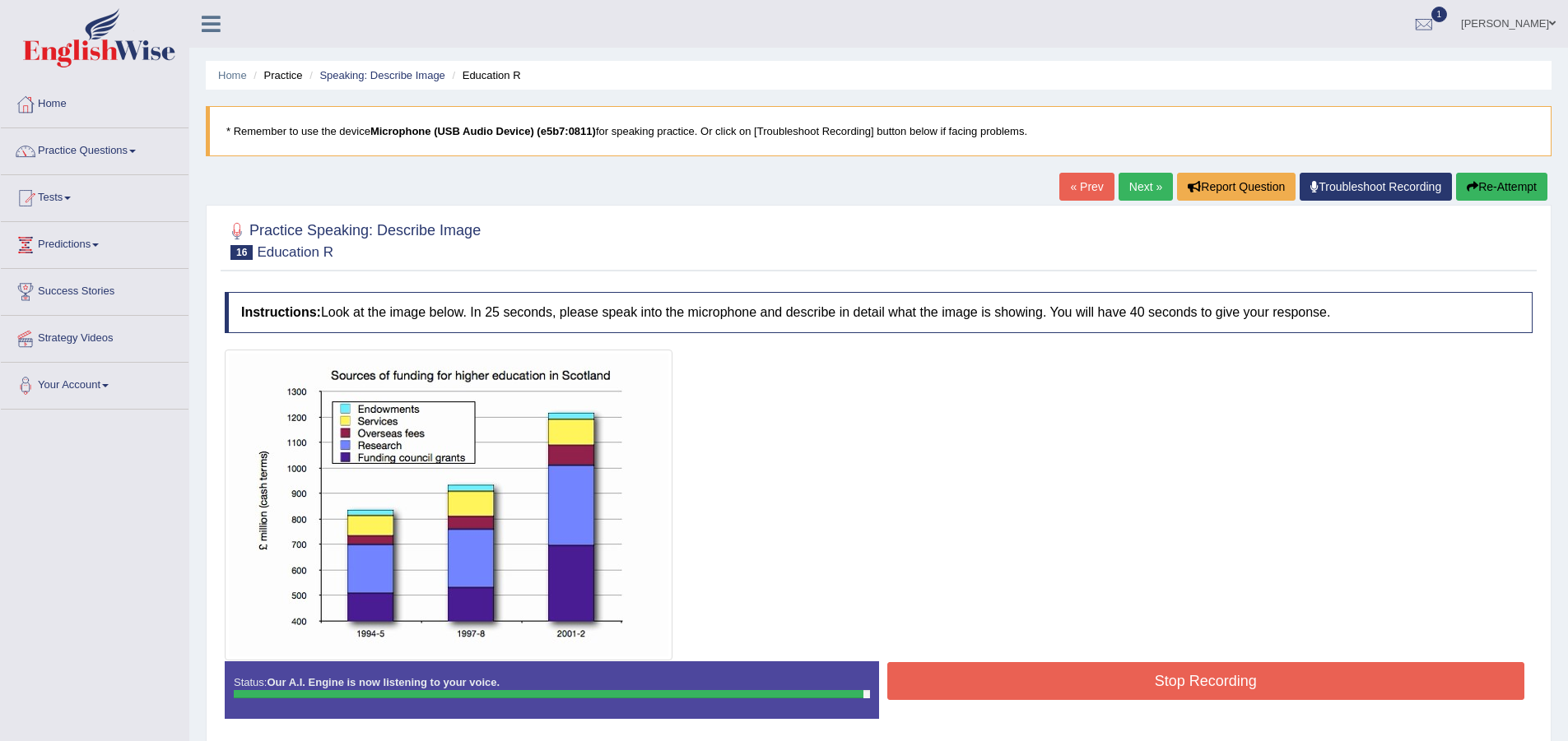
click at [1163, 683] on button "Stop Recording" at bounding box center [1206, 681] width 638 height 38
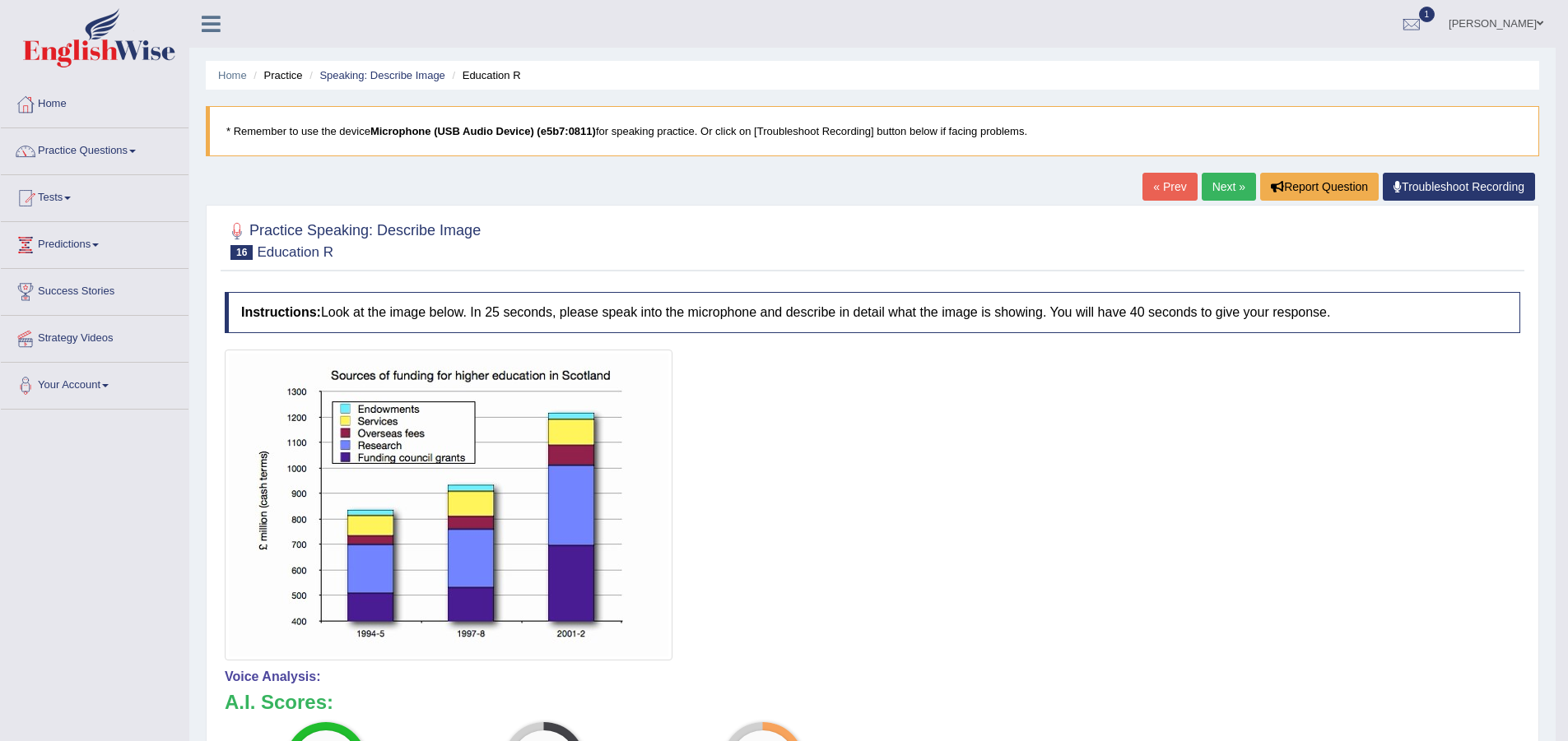
drag, startPoint x: 1146, startPoint y: 215, endPoint x: 1067, endPoint y: 11, distance: 218.8
click at [1146, 207] on div "Practice Speaking: Describe Image 16 Education R Instructions: Look at the imag…" at bounding box center [872, 746] width 1333 height 1083
click at [1227, 190] on link "Next »" at bounding box center [1229, 186] width 55 height 28
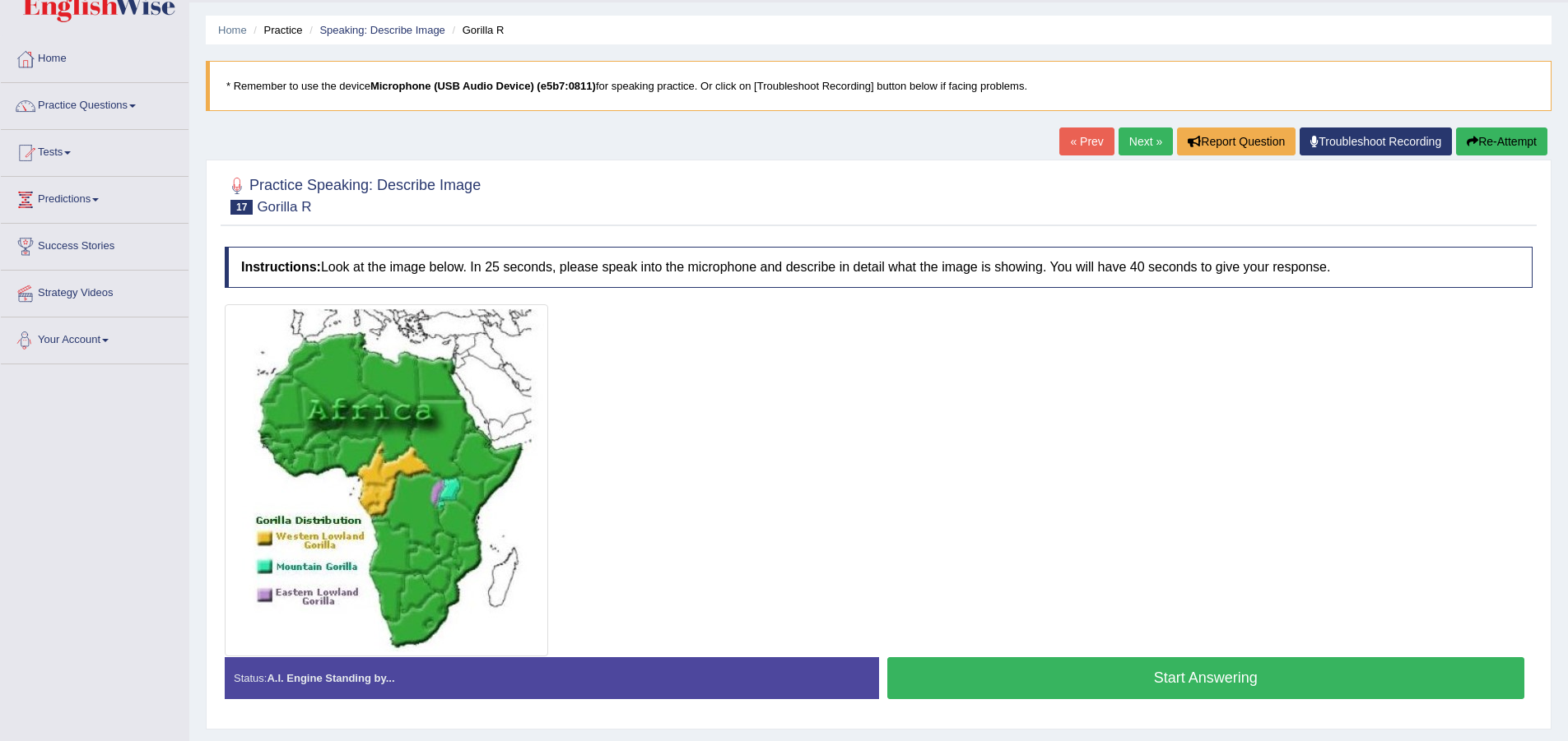
scroll to position [123, 0]
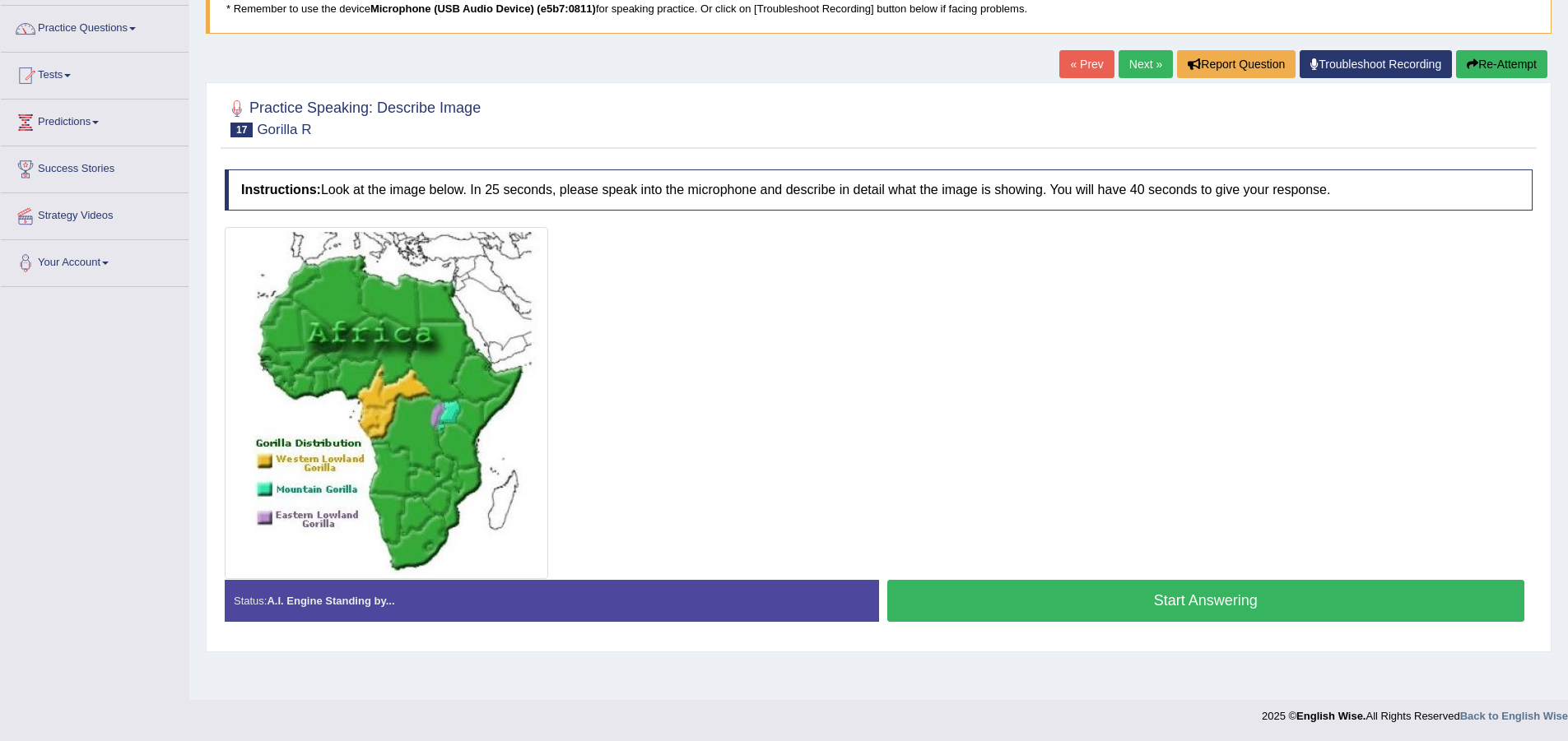
click at [1119, 595] on button "Start Answering" at bounding box center [1206, 601] width 638 height 42
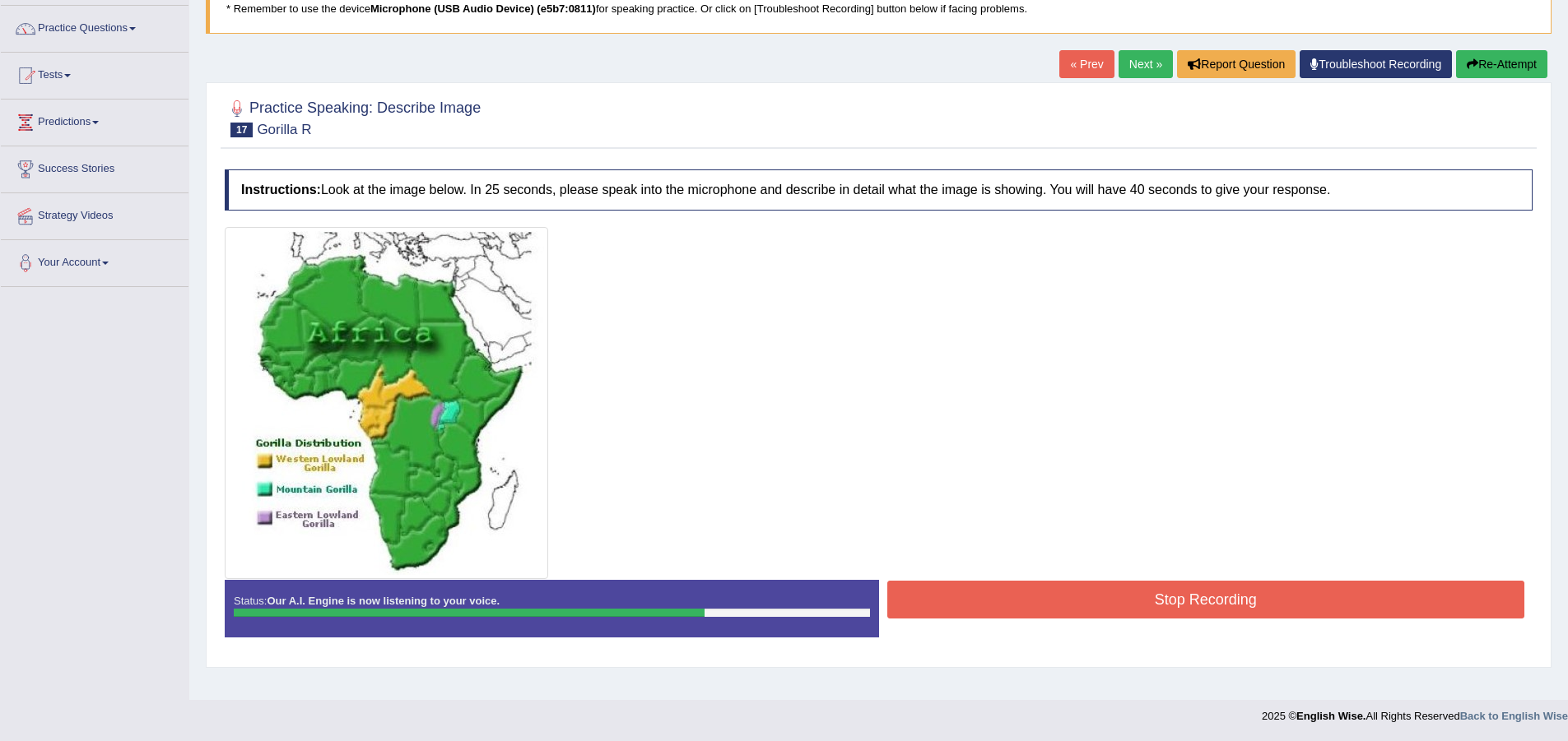
click at [1119, 594] on button "Stop Recording" at bounding box center [1206, 600] width 638 height 38
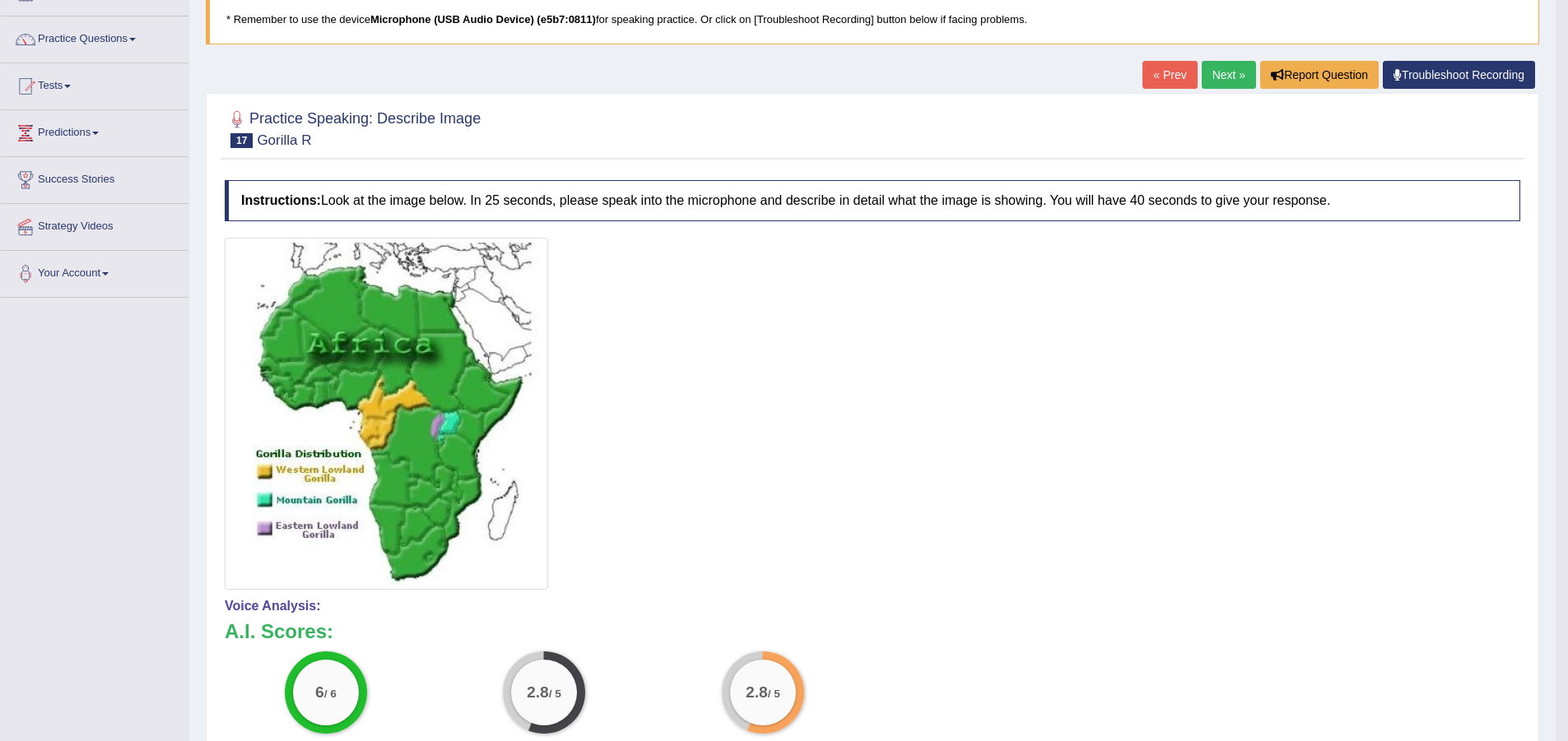
scroll to position [82, 0]
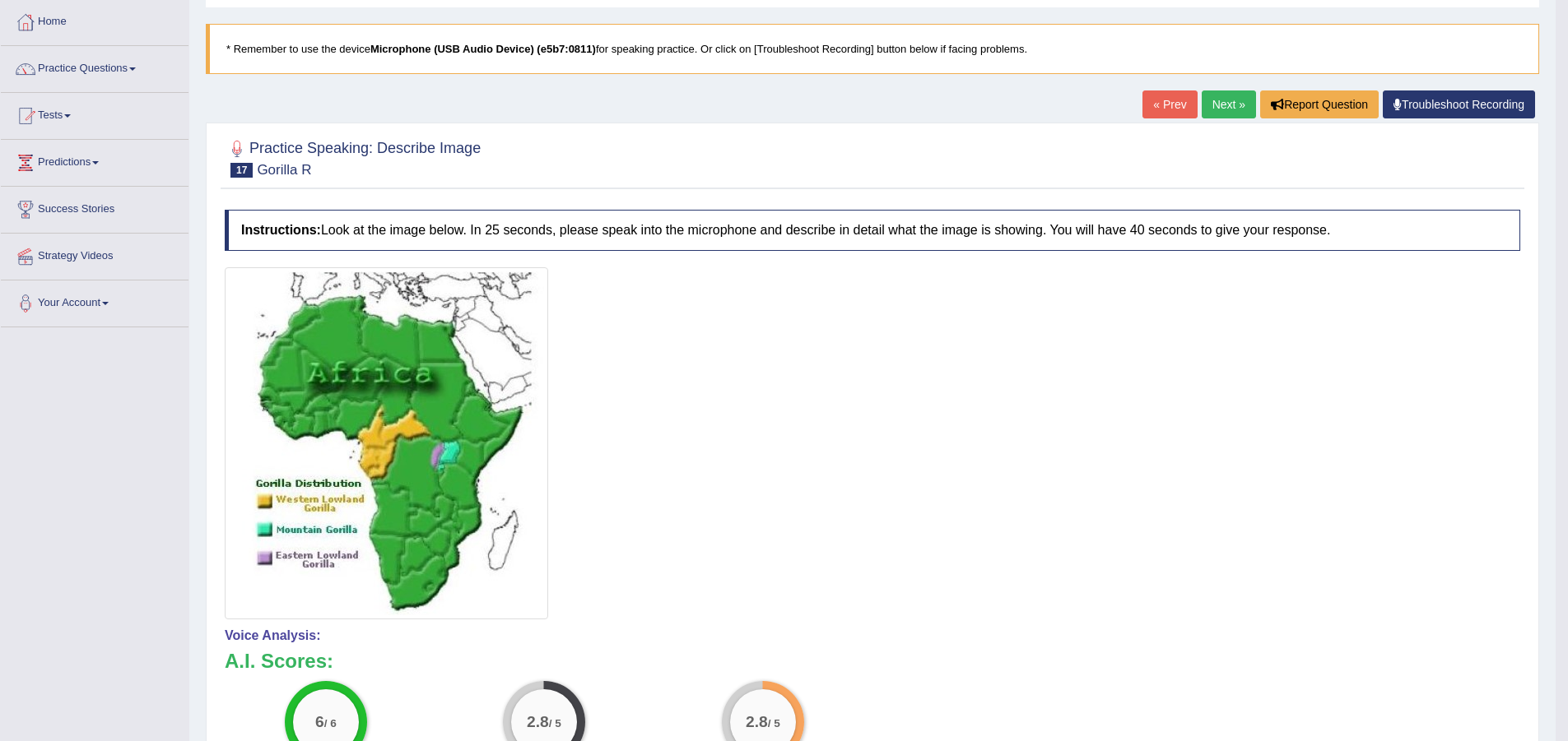
click at [1206, 105] on link "Next »" at bounding box center [1229, 104] width 55 height 28
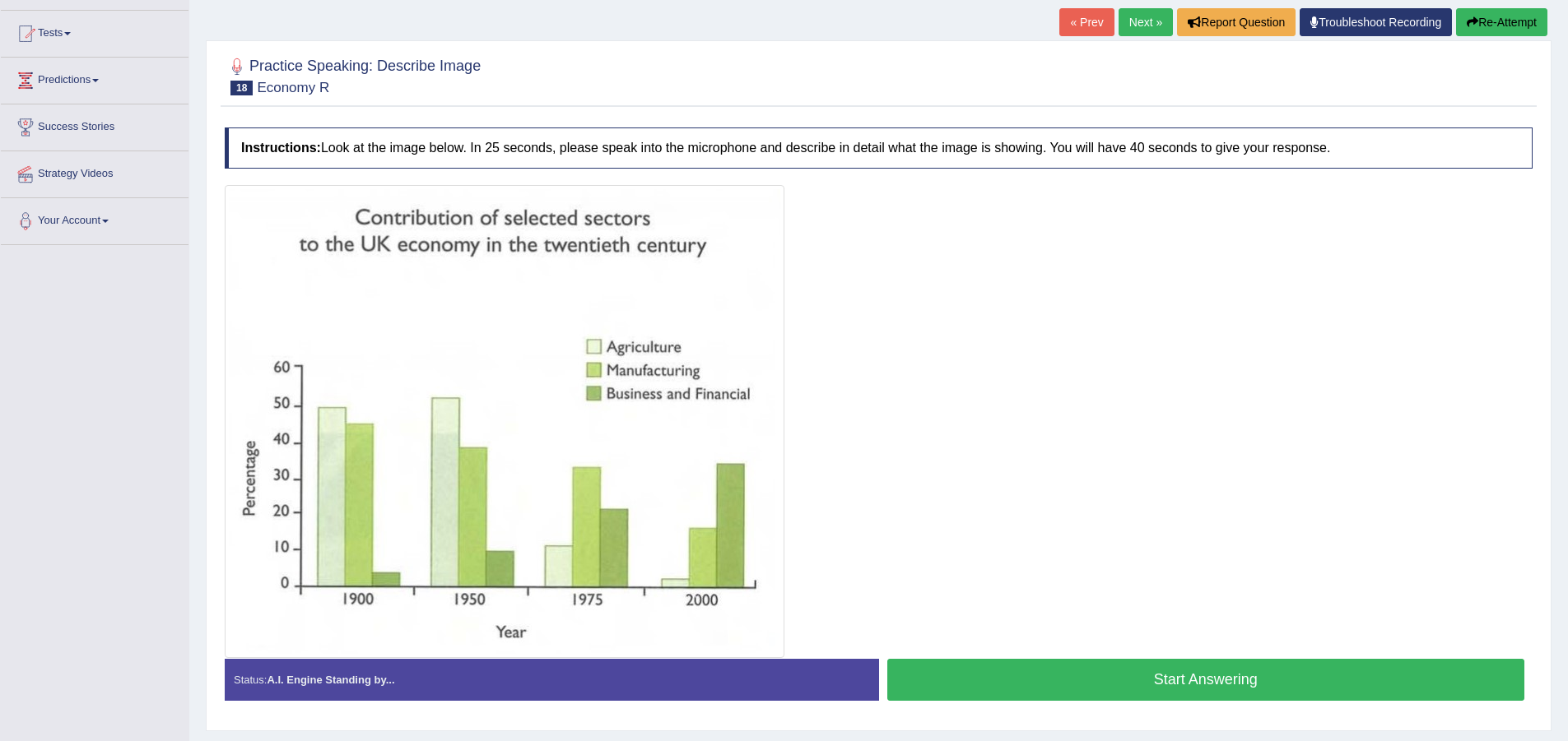
click at [1047, 684] on button "Start Answering" at bounding box center [1206, 680] width 638 height 42
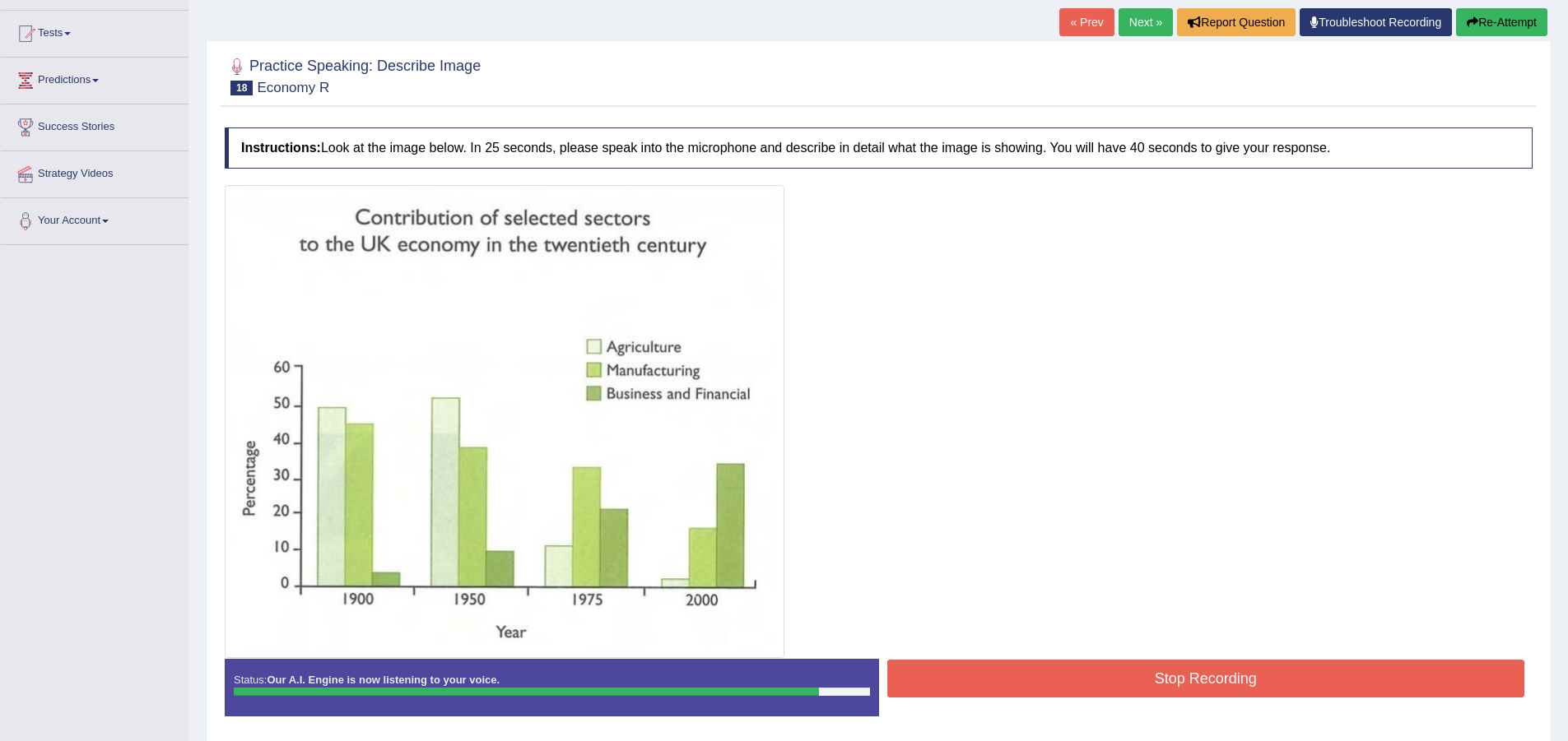
click at [1102, 668] on button "Stop Recording" at bounding box center [1206, 679] width 638 height 38
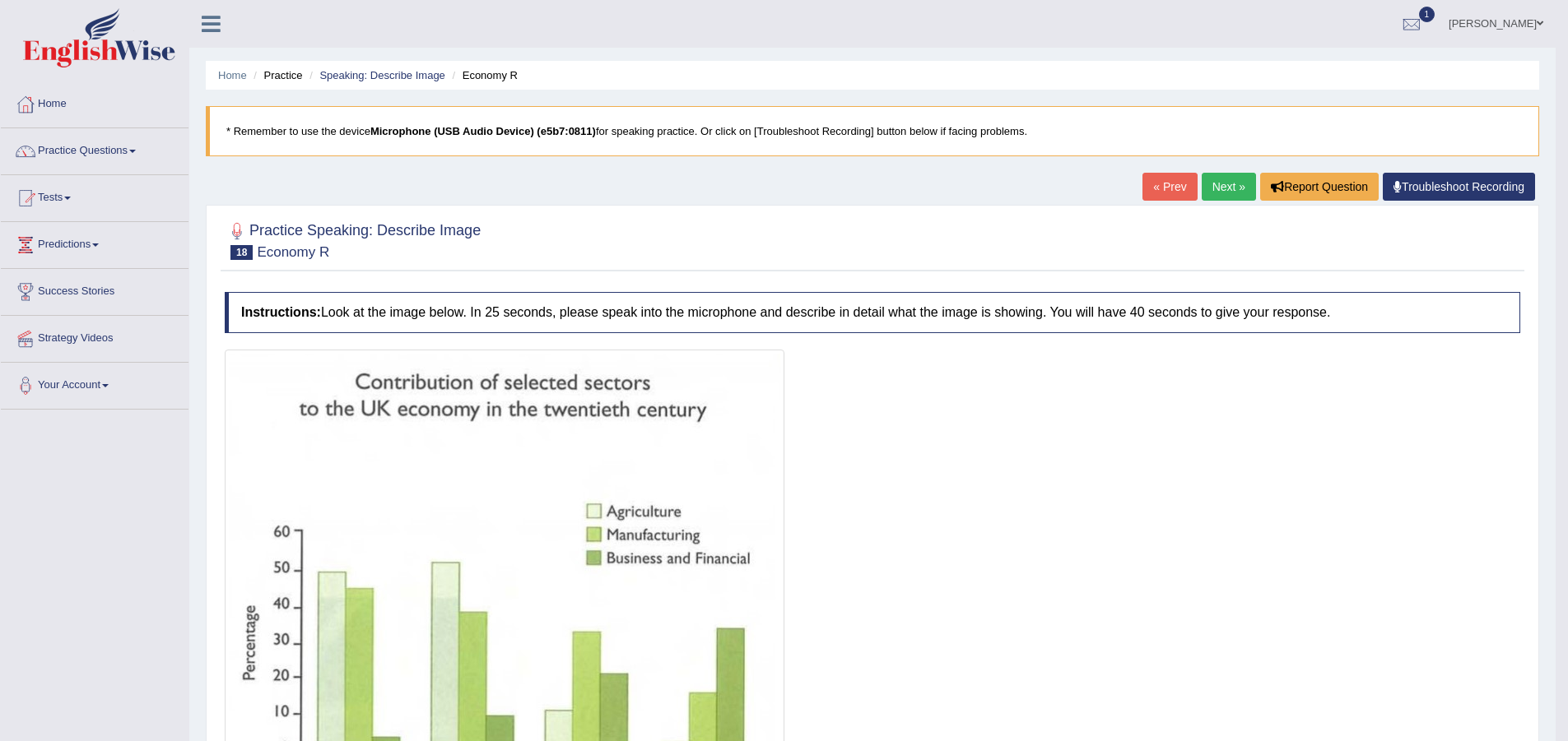
click at [1223, 189] on link "Next »" at bounding box center [1229, 186] width 55 height 28
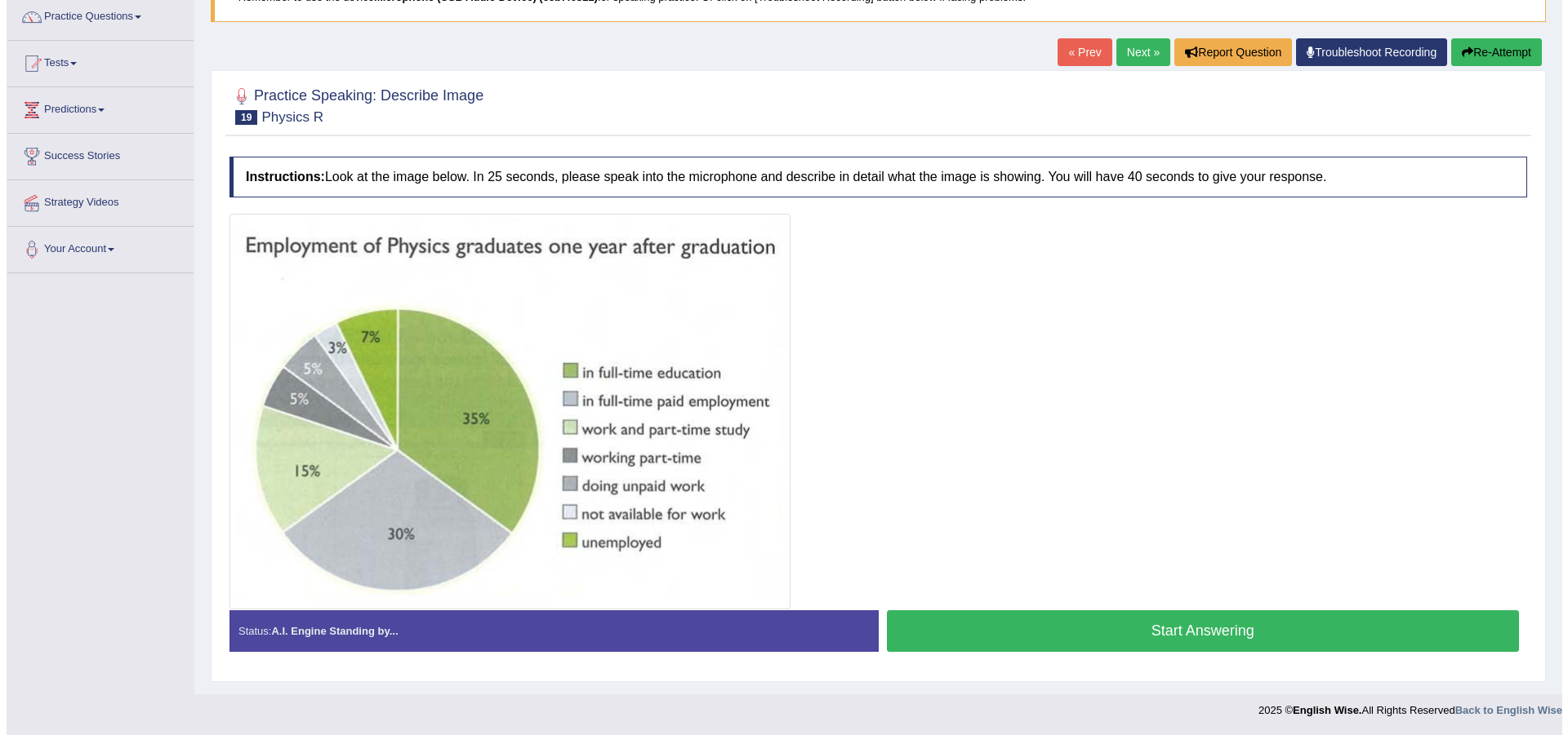
scroll to position [133, 0]
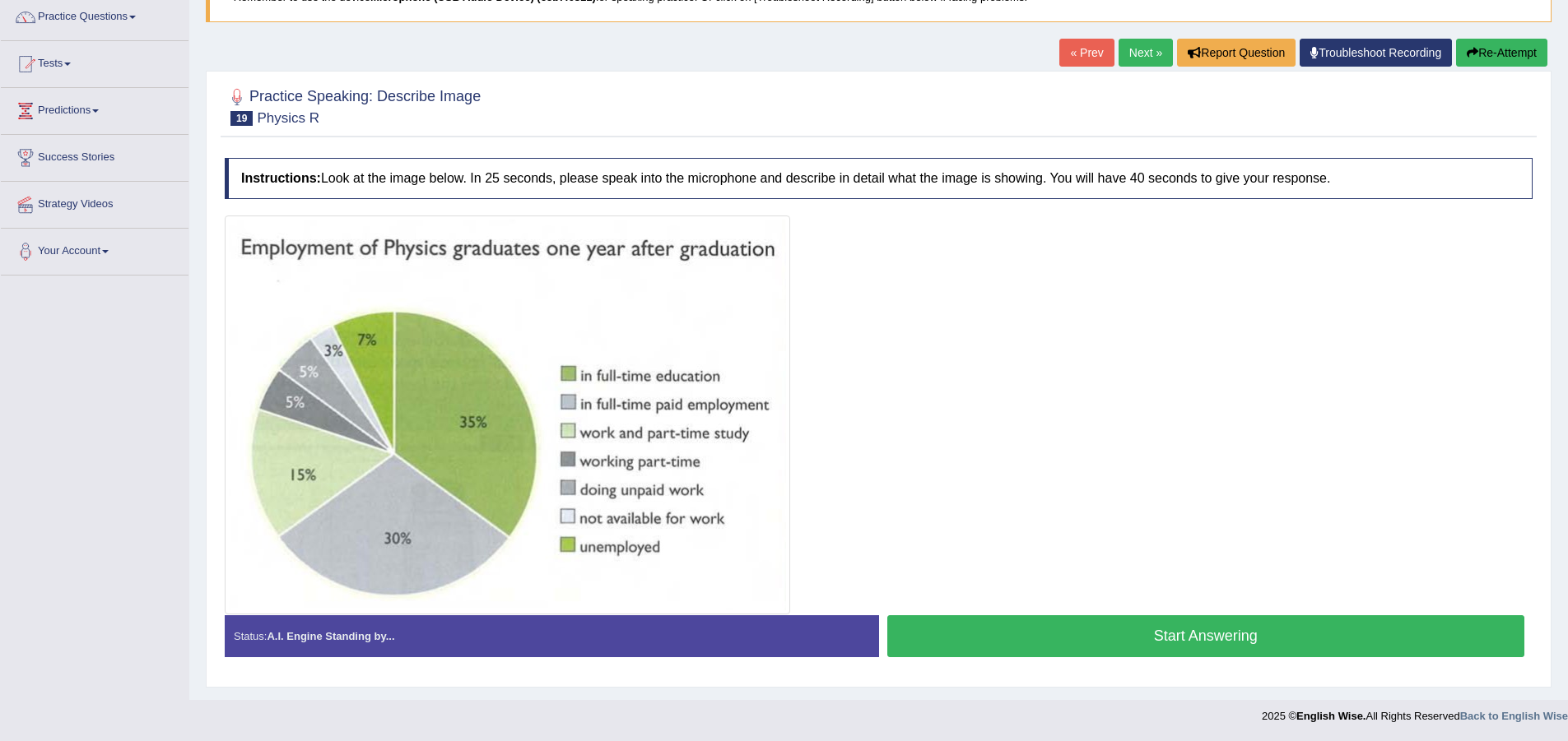
click at [1024, 637] on button "Start Answering" at bounding box center [1206, 636] width 638 height 42
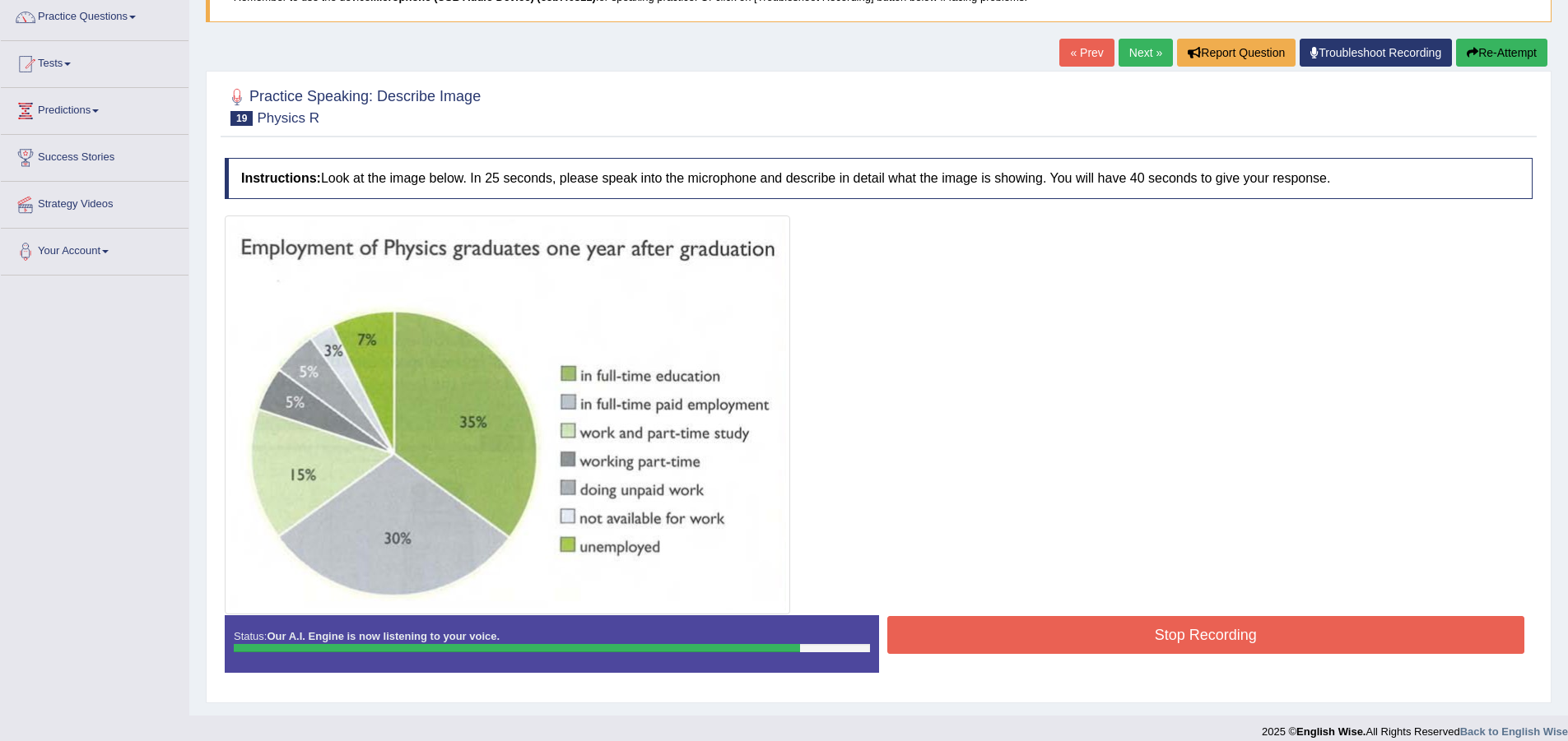
click at [973, 647] on button "Stop Recording" at bounding box center [1206, 635] width 638 height 38
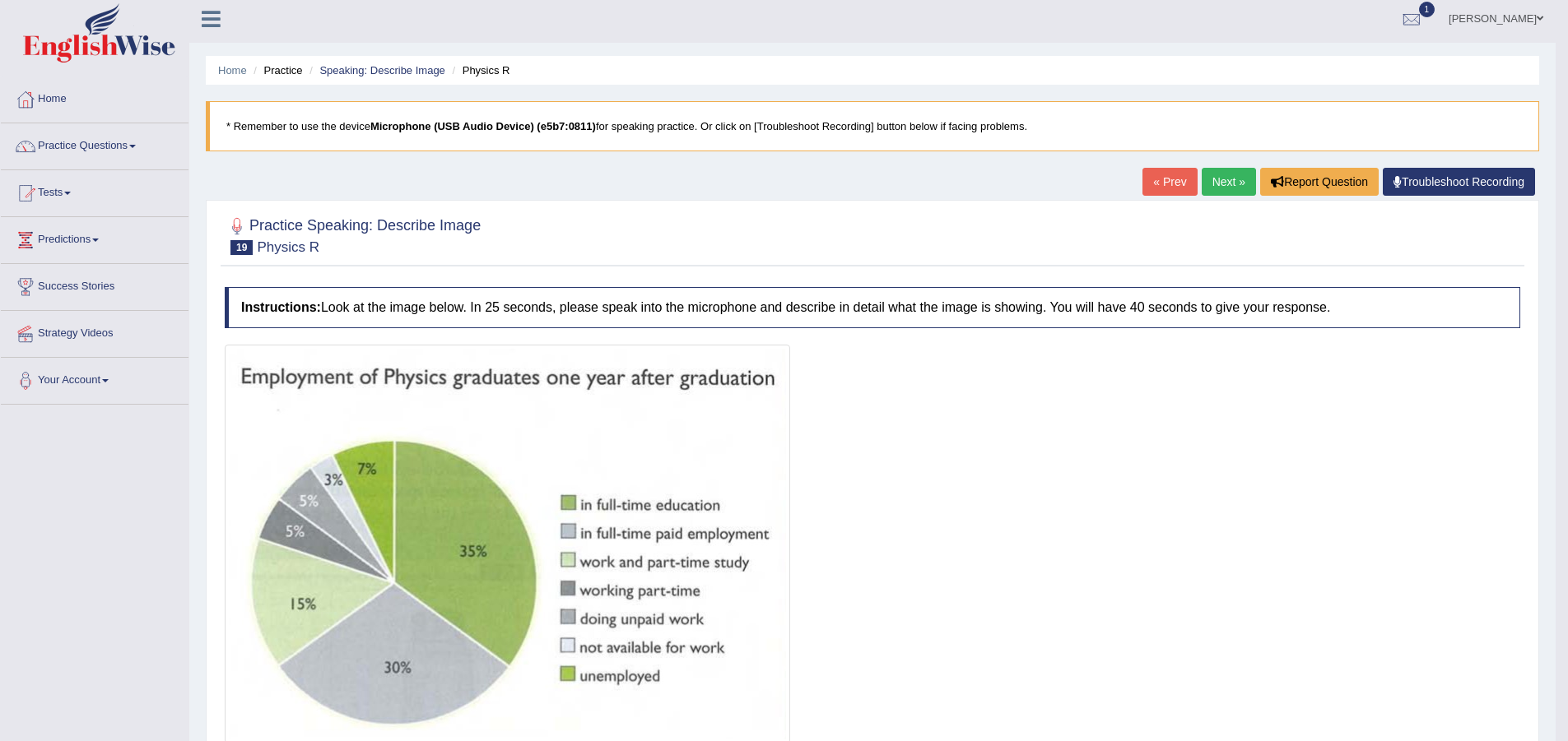
scroll to position [0, 0]
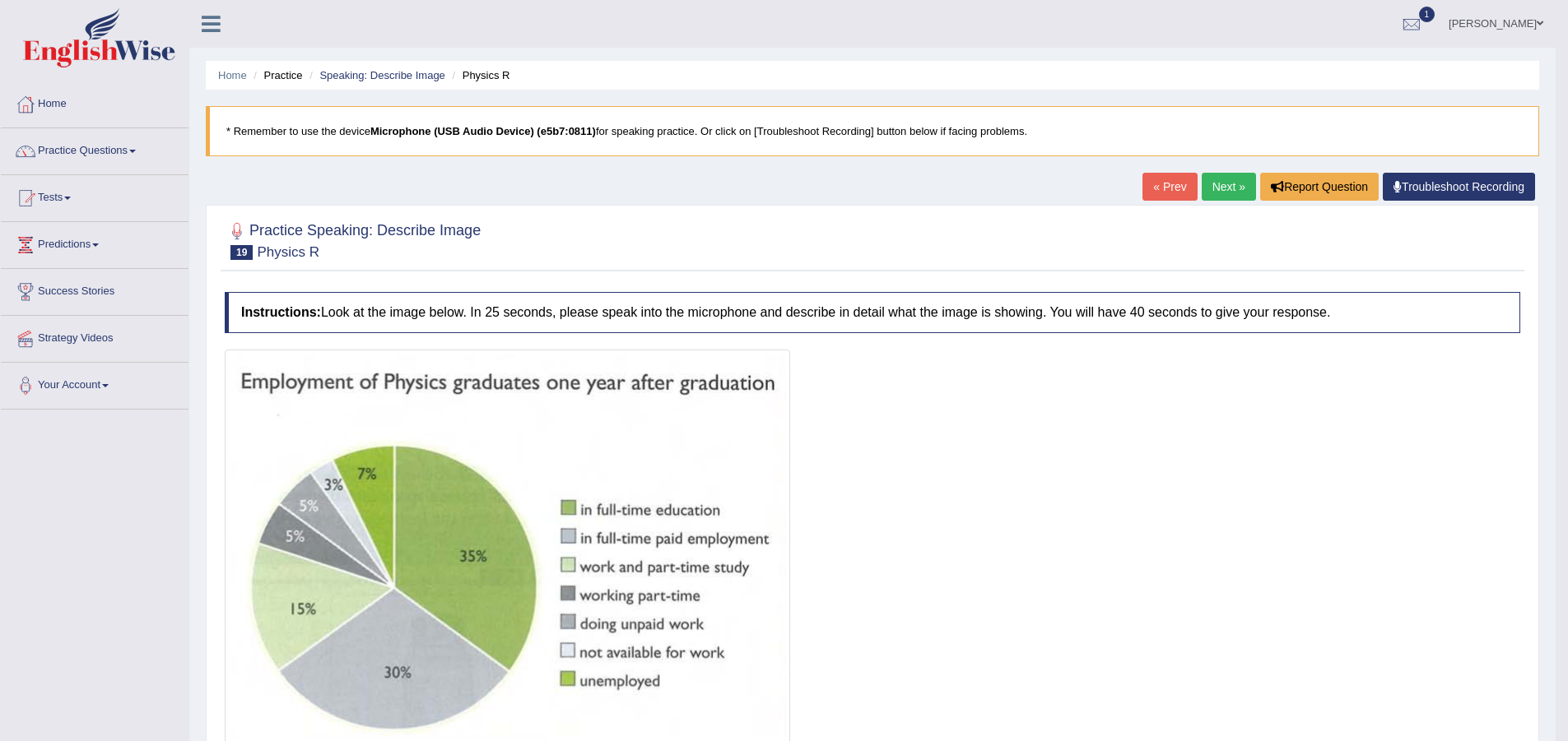
click at [1221, 187] on link "Next »" at bounding box center [1229, 186] width 55 height 28
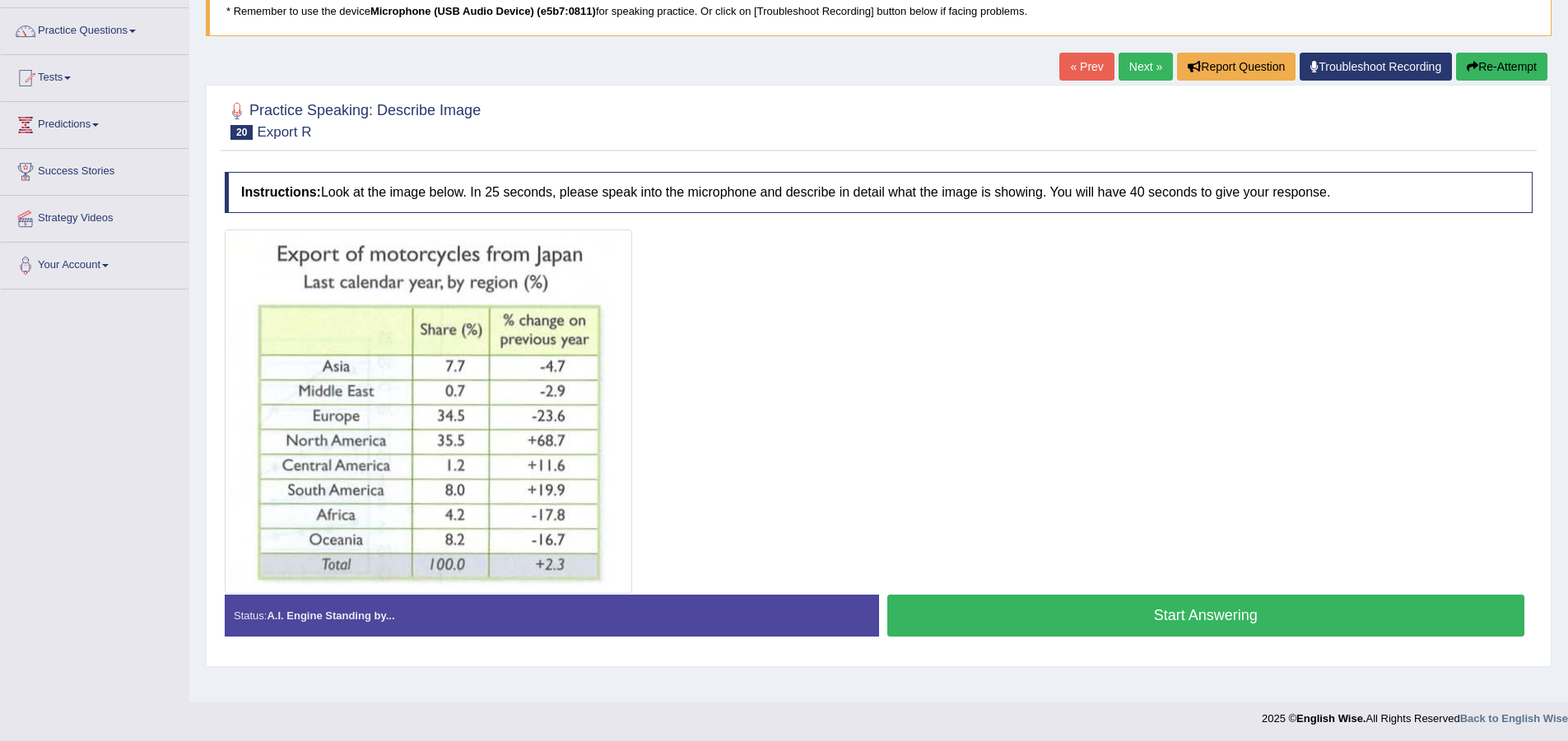
scroll to position [123, 0]
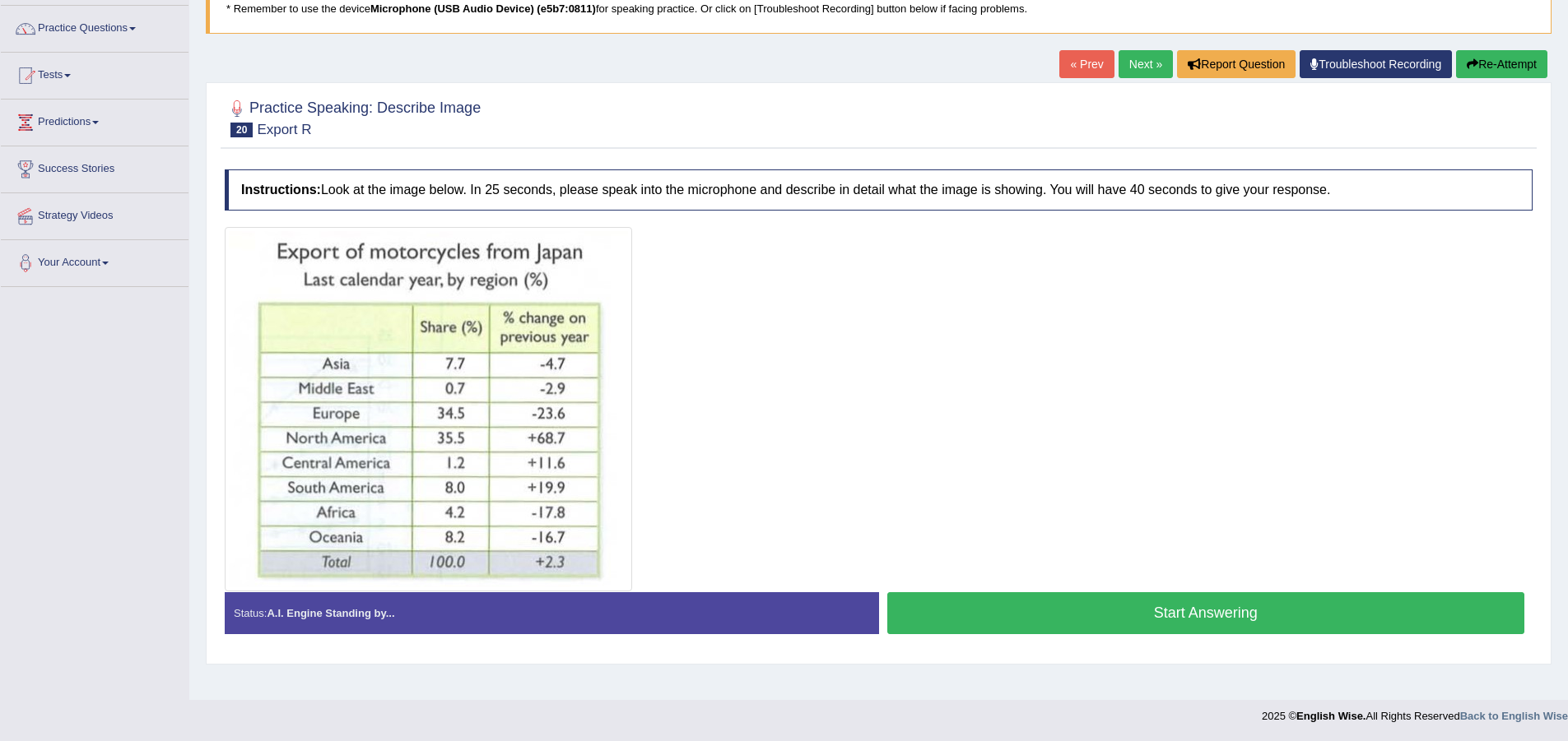
click at [1114, 605] on button "Start Answering" at bounding box center [1206, 613] width 638 height 42
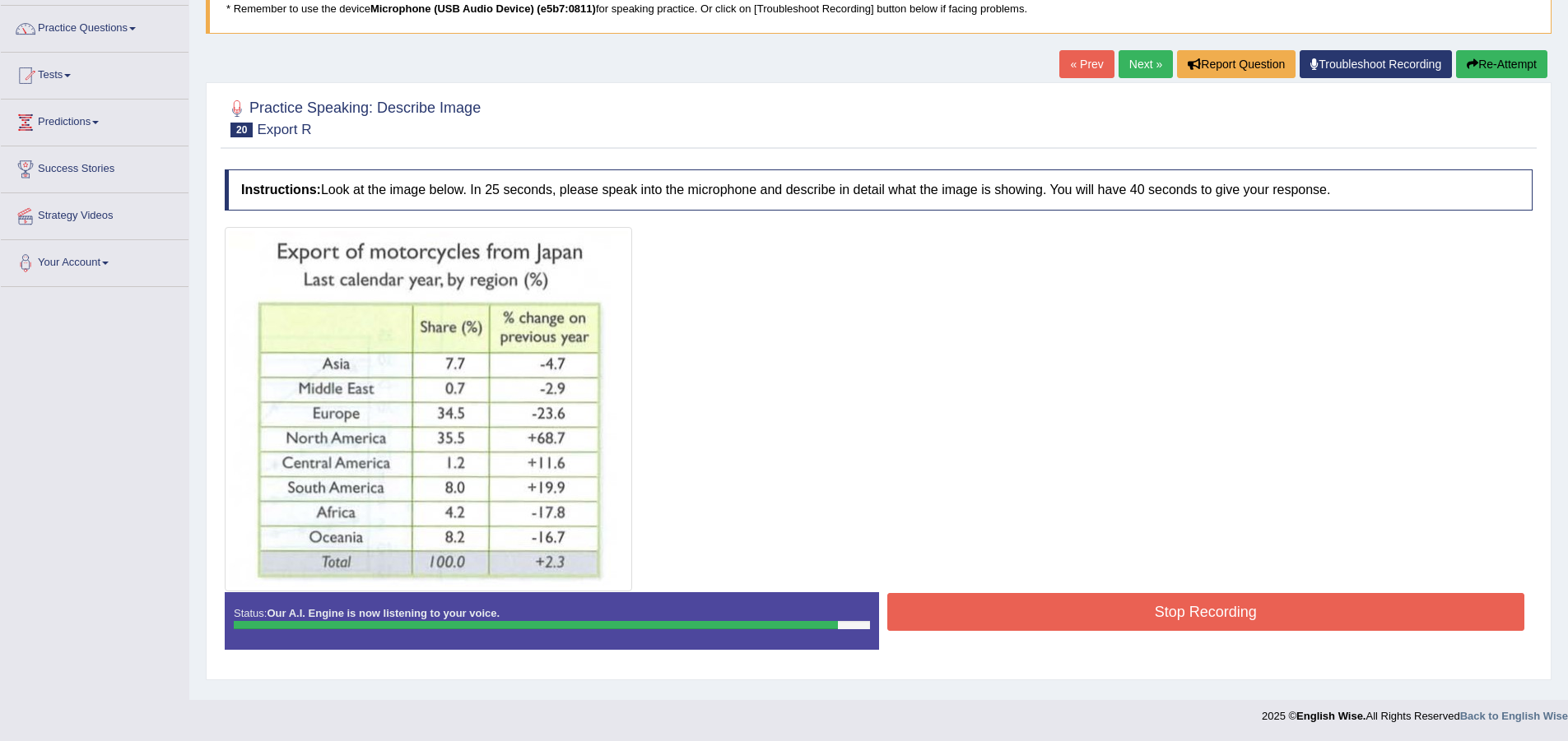
click at [1114, 605] on button "Stop Recording" at bounding box center [1206, 613] width 638 height 38
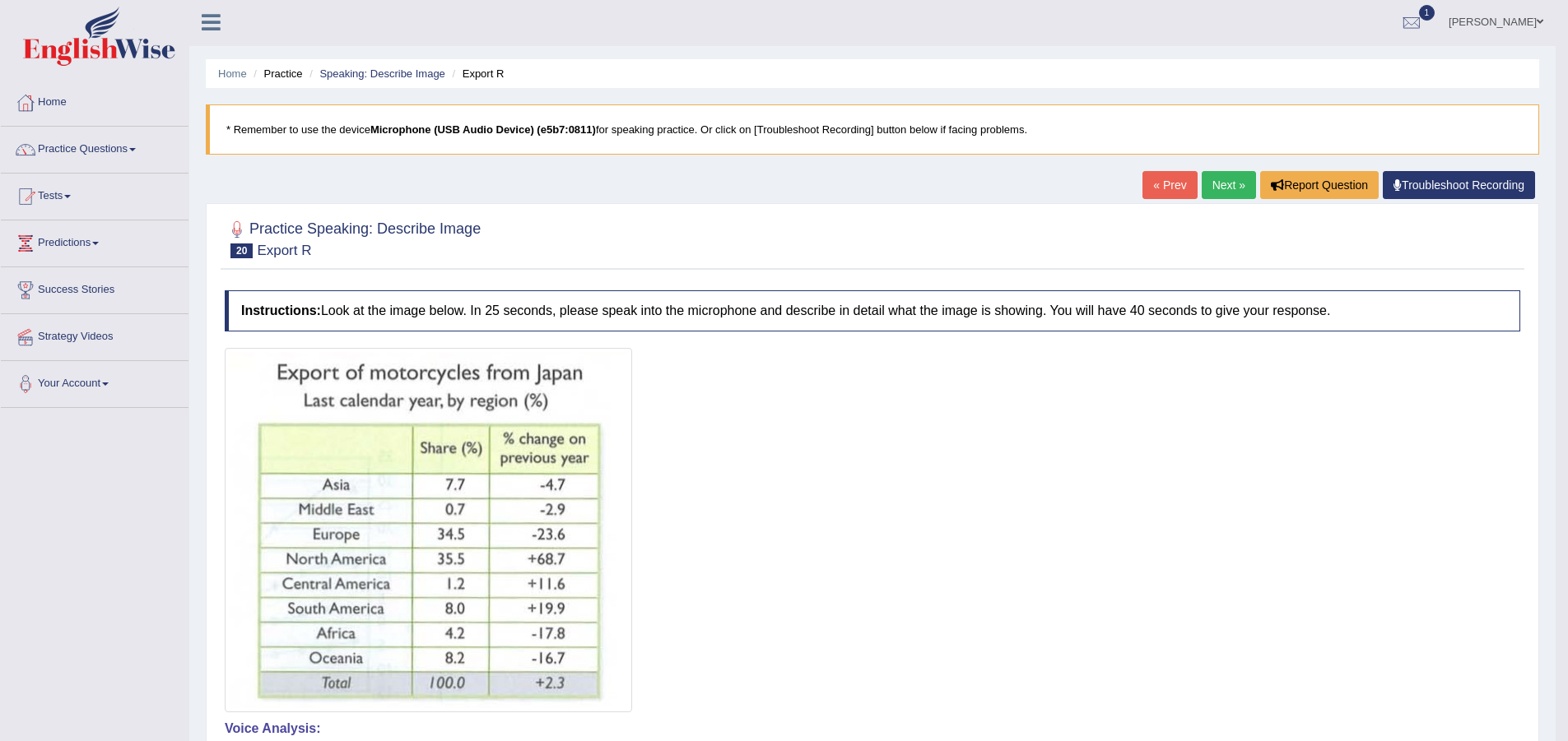
scroll to position [0, 0]
click at [1228, 192] on link "Next »" at bounding box center [1229, 186] width 55 height 28
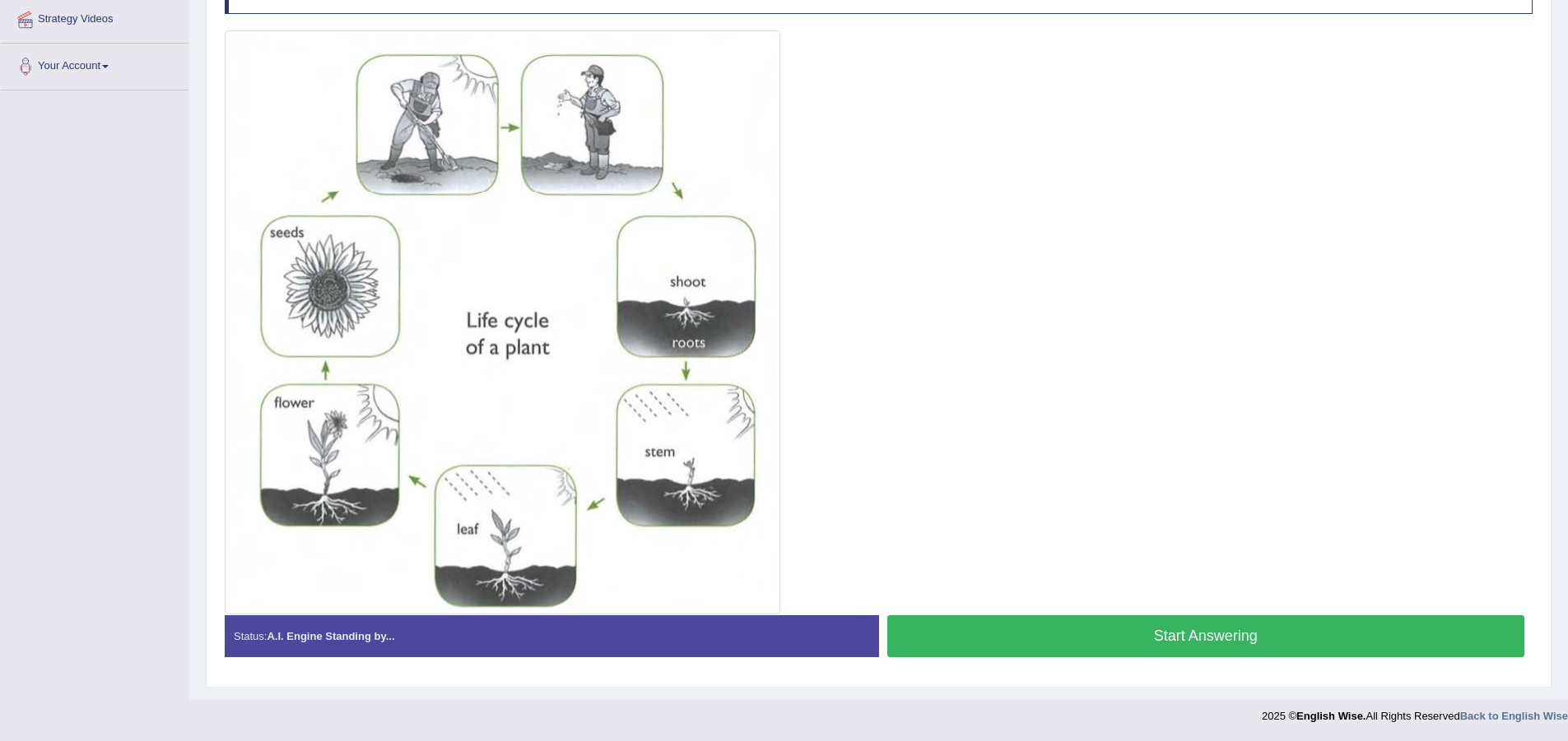
click at [1039, 657] on div "Start Answering" at bounding box center [1206, 638] width 654 height 46
click at [1130, 636] on button "Start Answering" at bounding box center [1206, 636] width 638 height 42
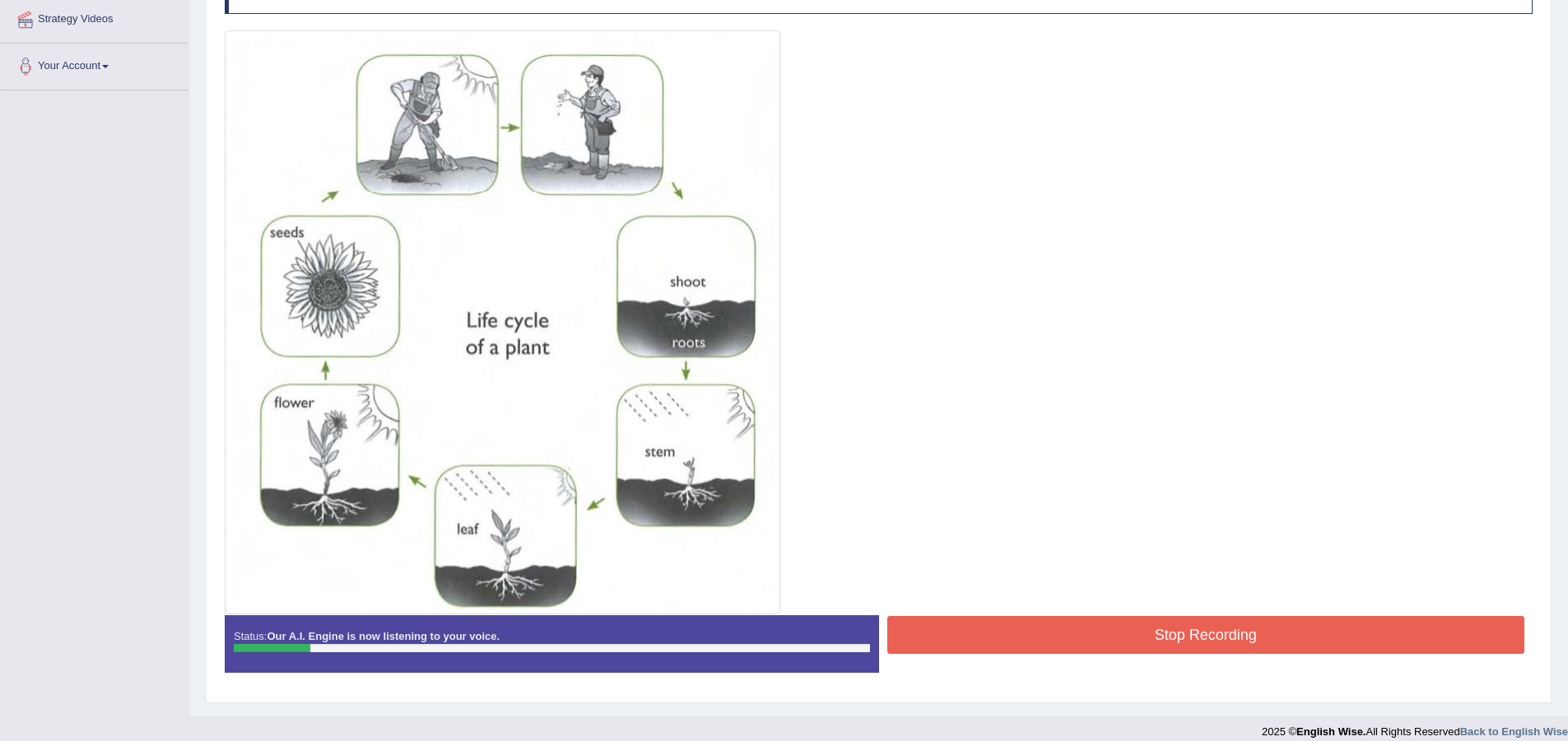
click at [1193, 599] on div at bounding box center [878, 322] width 1308 height 584
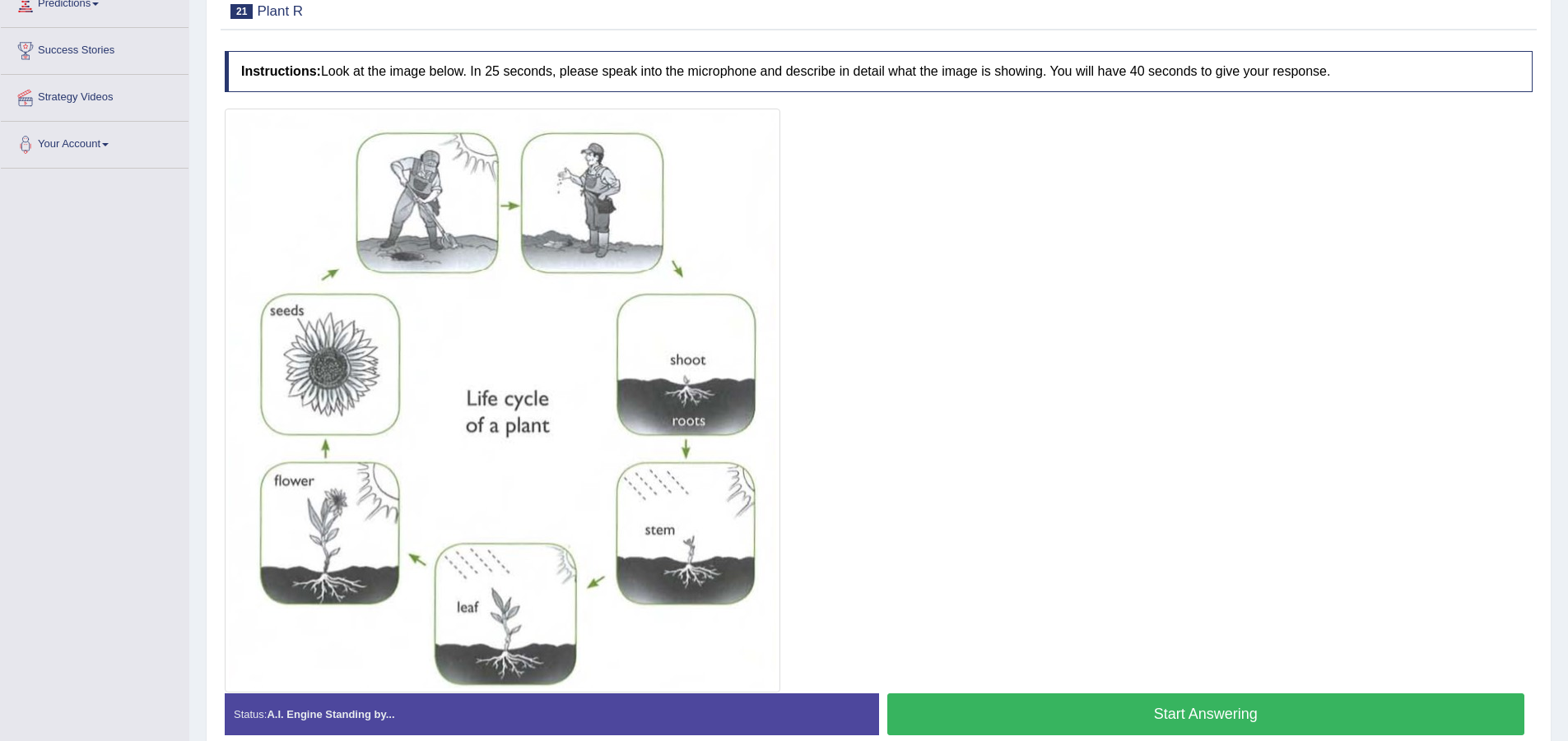
scroll to position [319, 0]
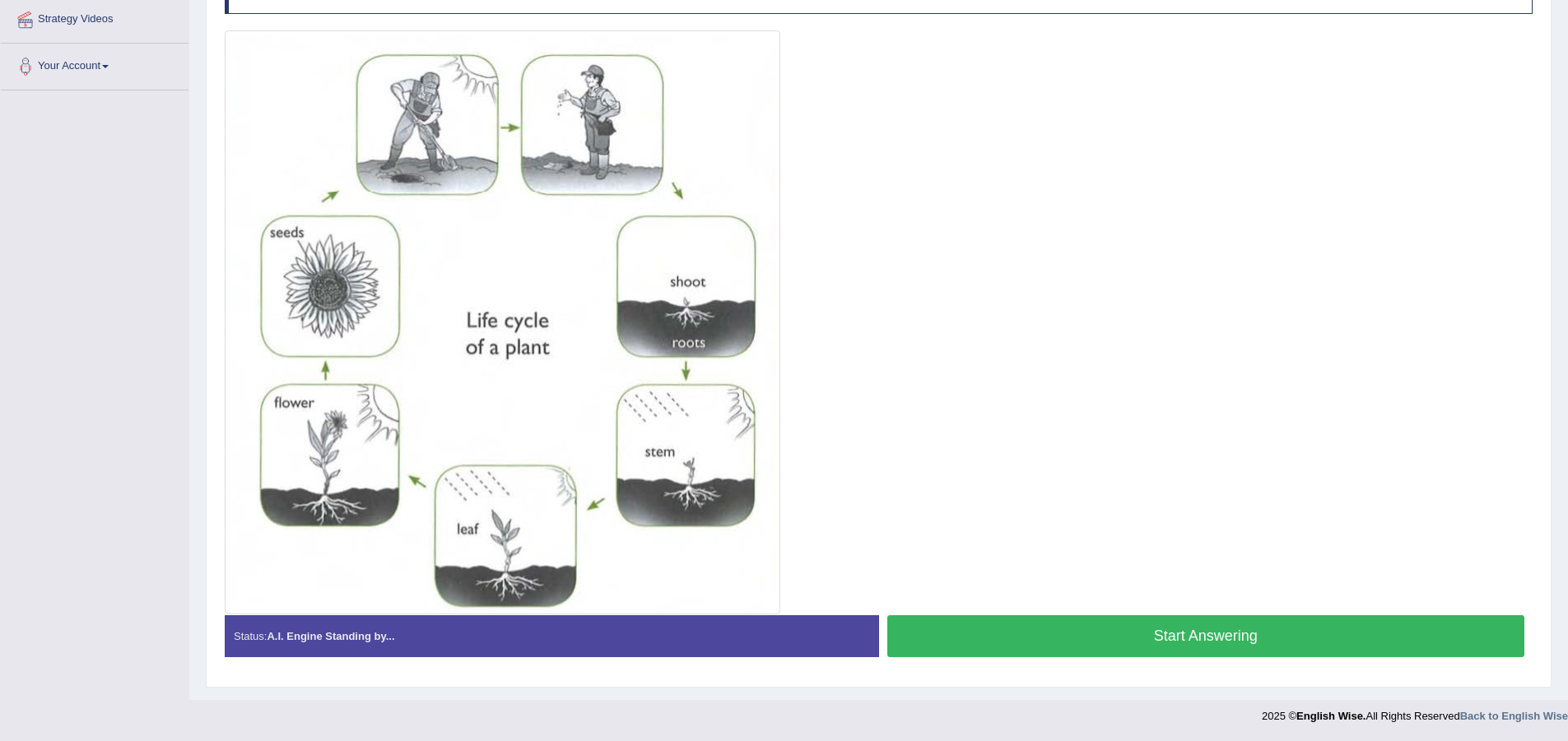
click at [982, 647] on button "Start Answering" at bounding box center [1206, 636] width 638 height 42
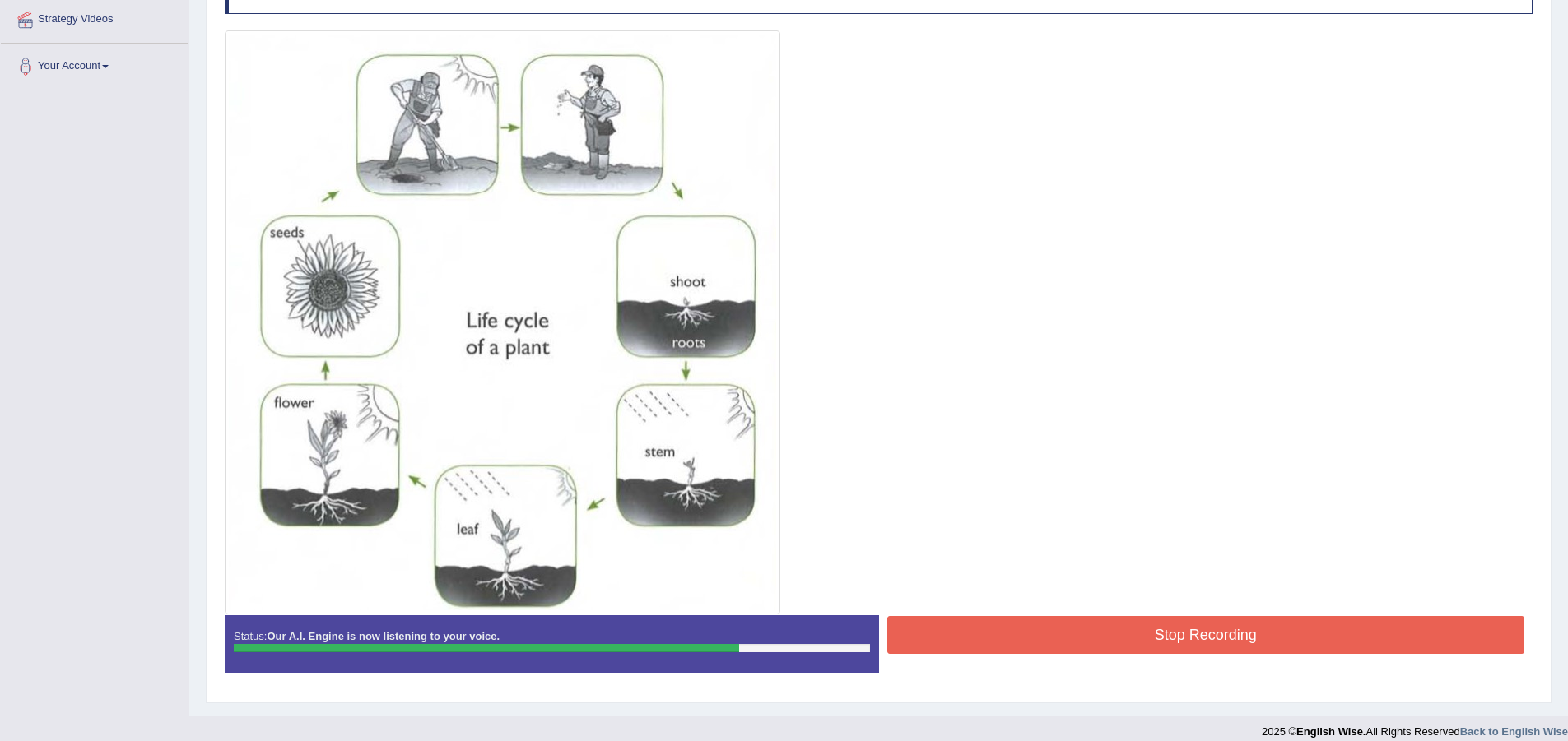
click at [1032, 622] on button "Stop Recording" at bounding box center [1206, 635] width 638 height 38
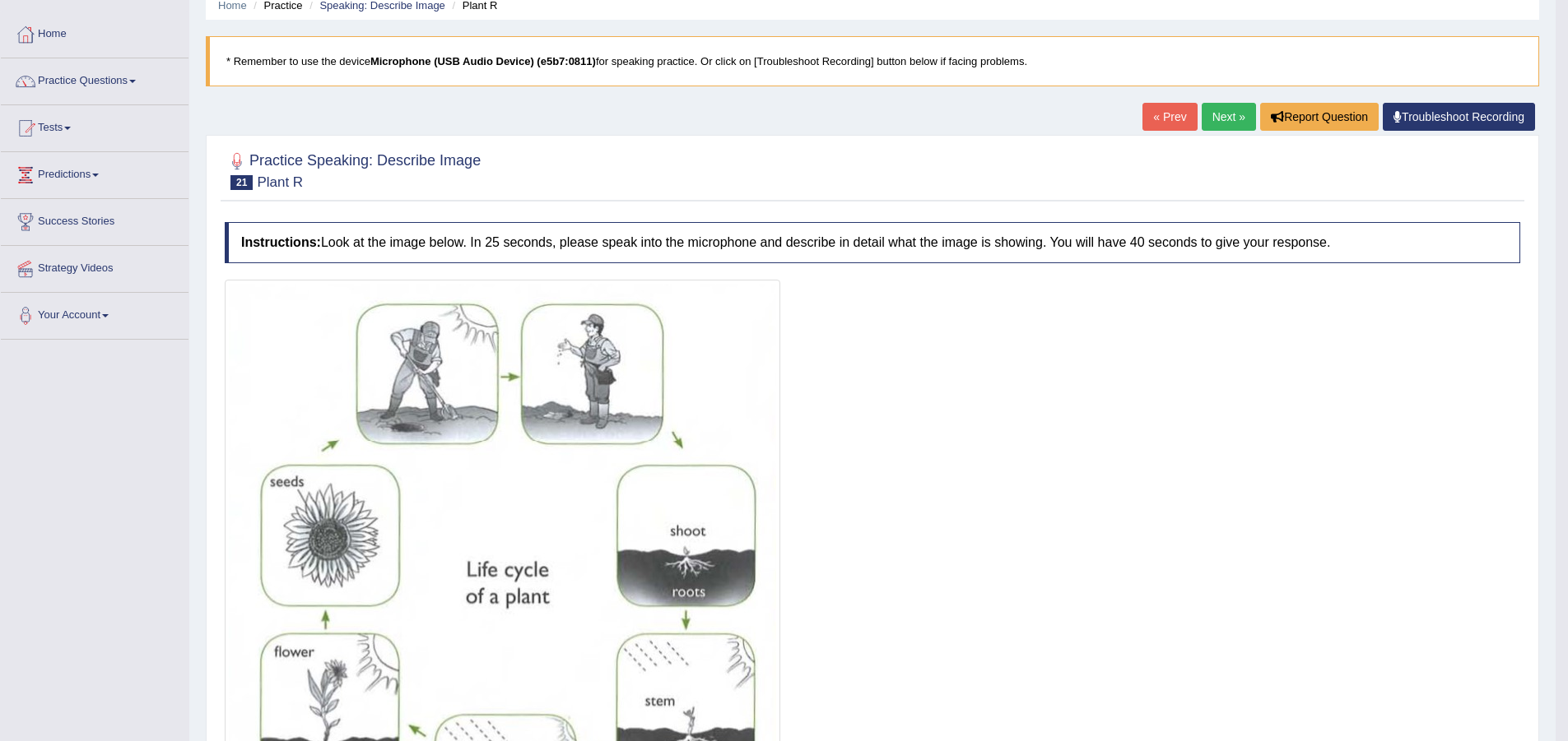
scroll to position [63, 0]
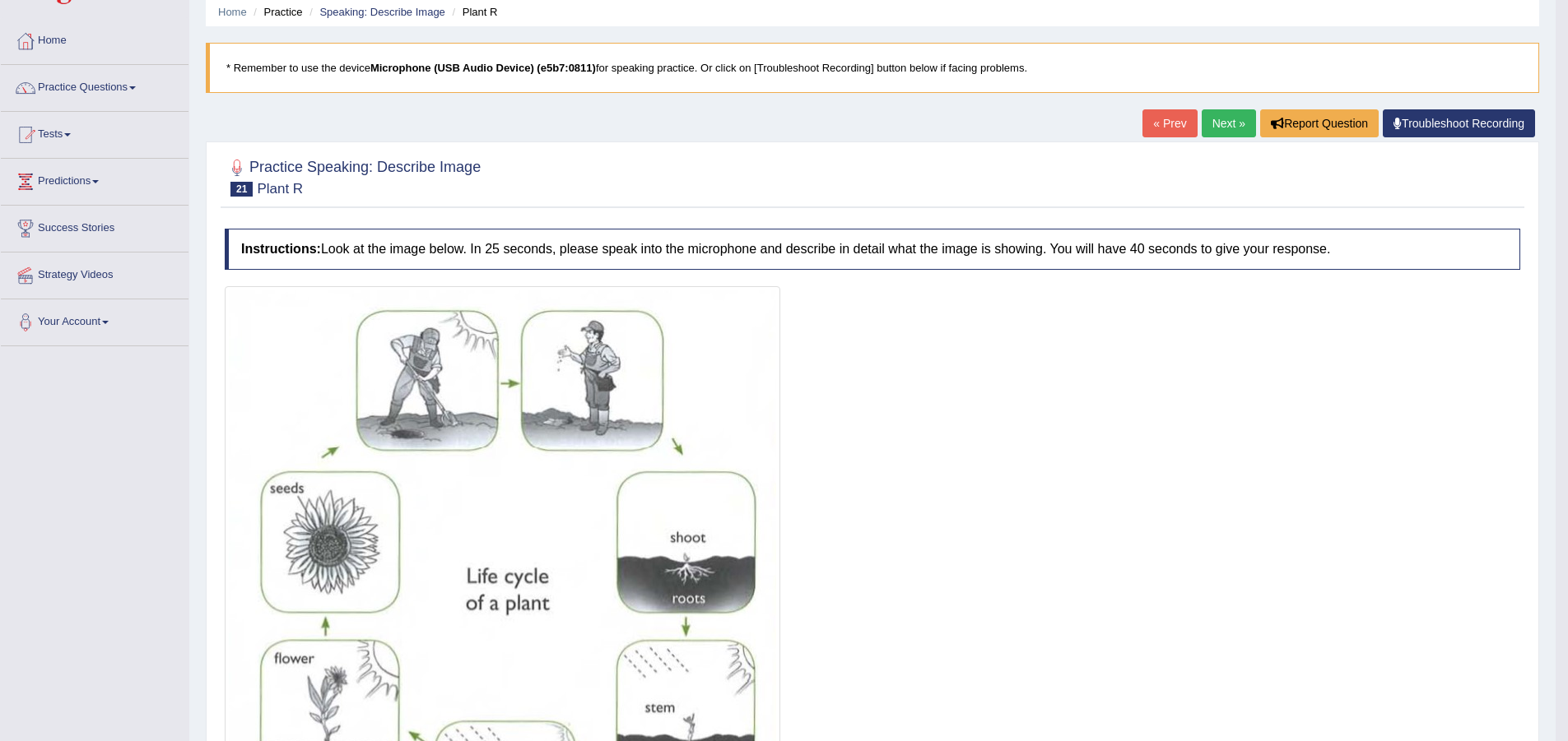
click at [1221, 131] on link "Next »" at bounding box center [1229, 124] width 55 height 28
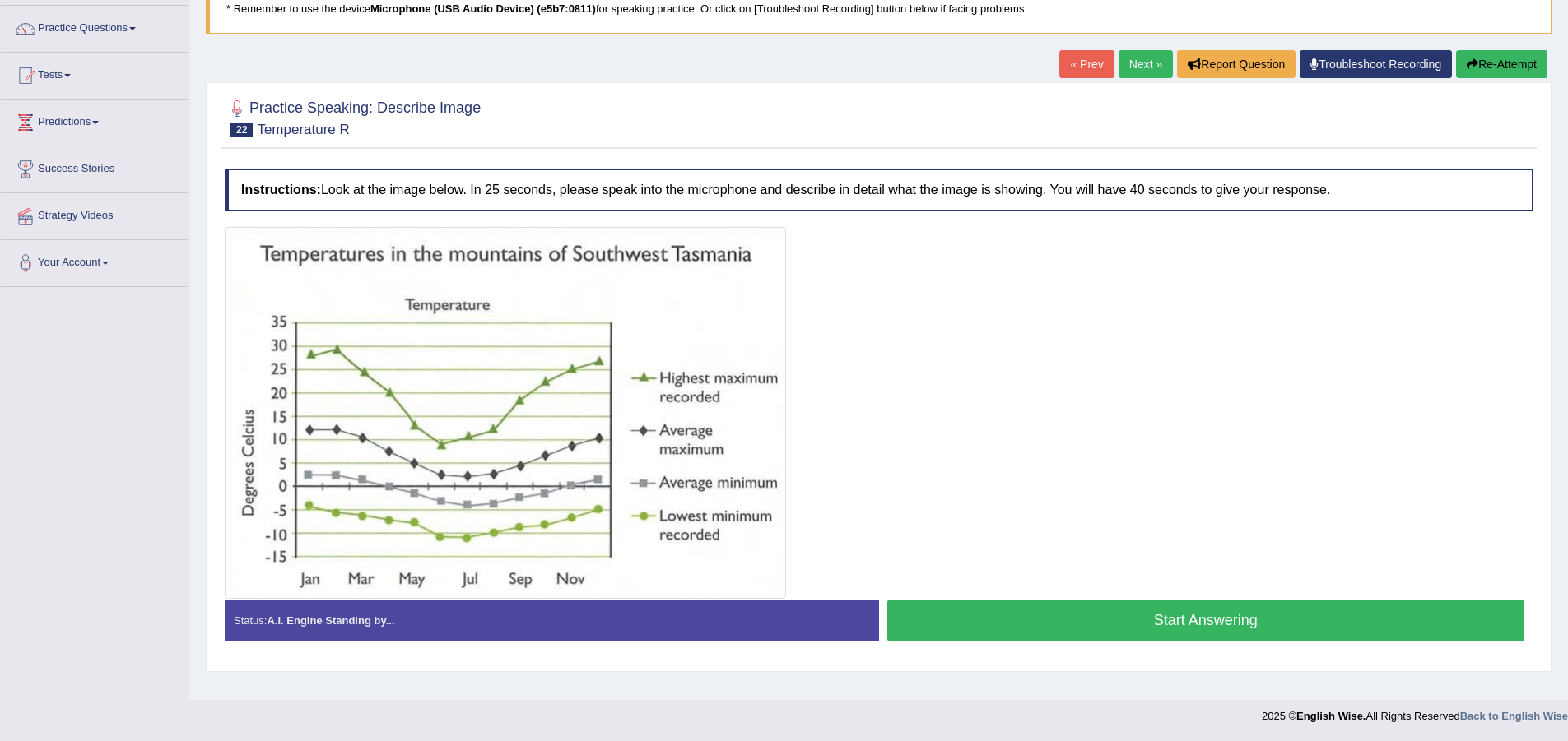
scroll to position [123, 0]
click at [1034, 604] on button "Start Answering" at bounding box center [1206, 621] width 638 height 42
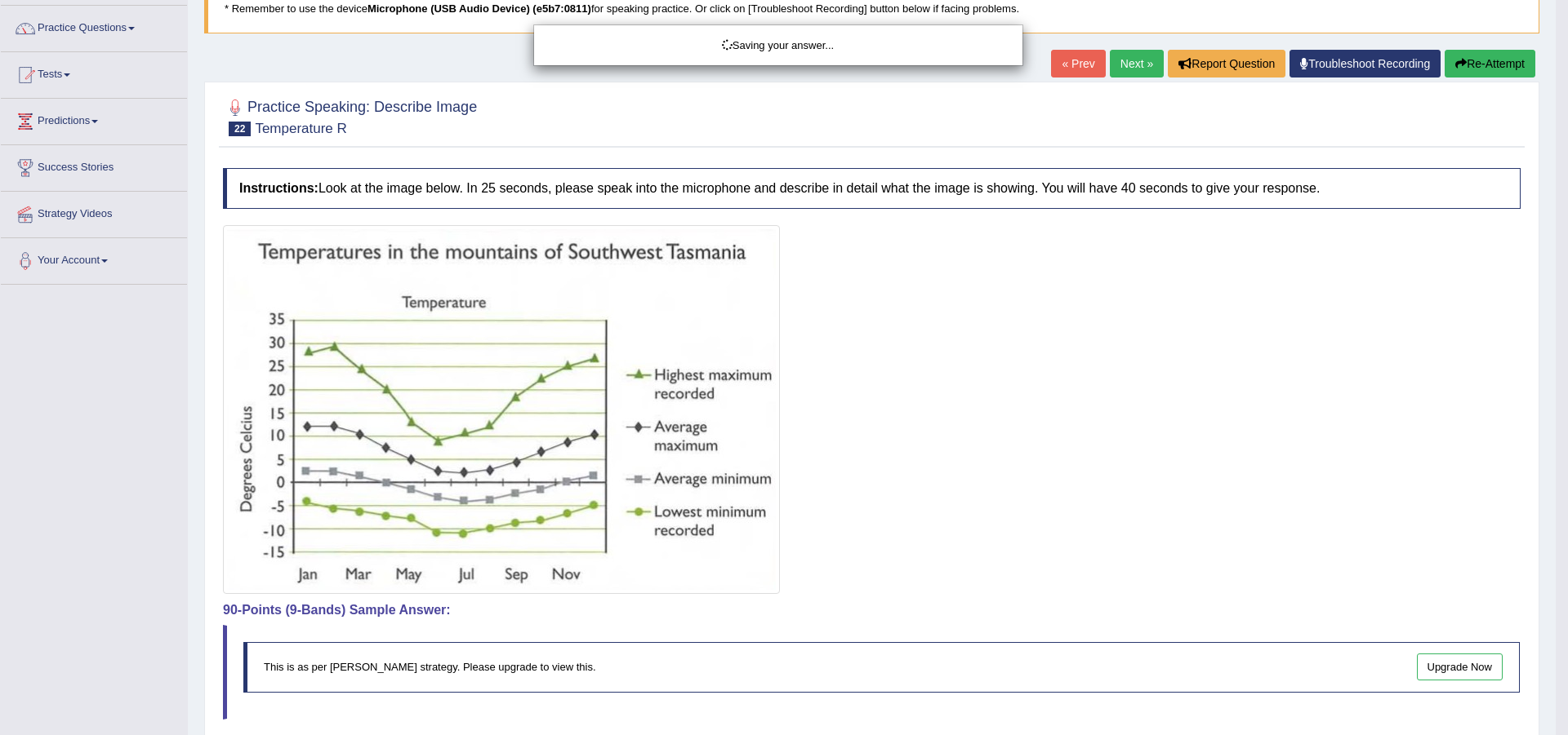
click at [1132, 73] on div "Saving your answer..." at bounding box center [784, 368] width 1568 height 735
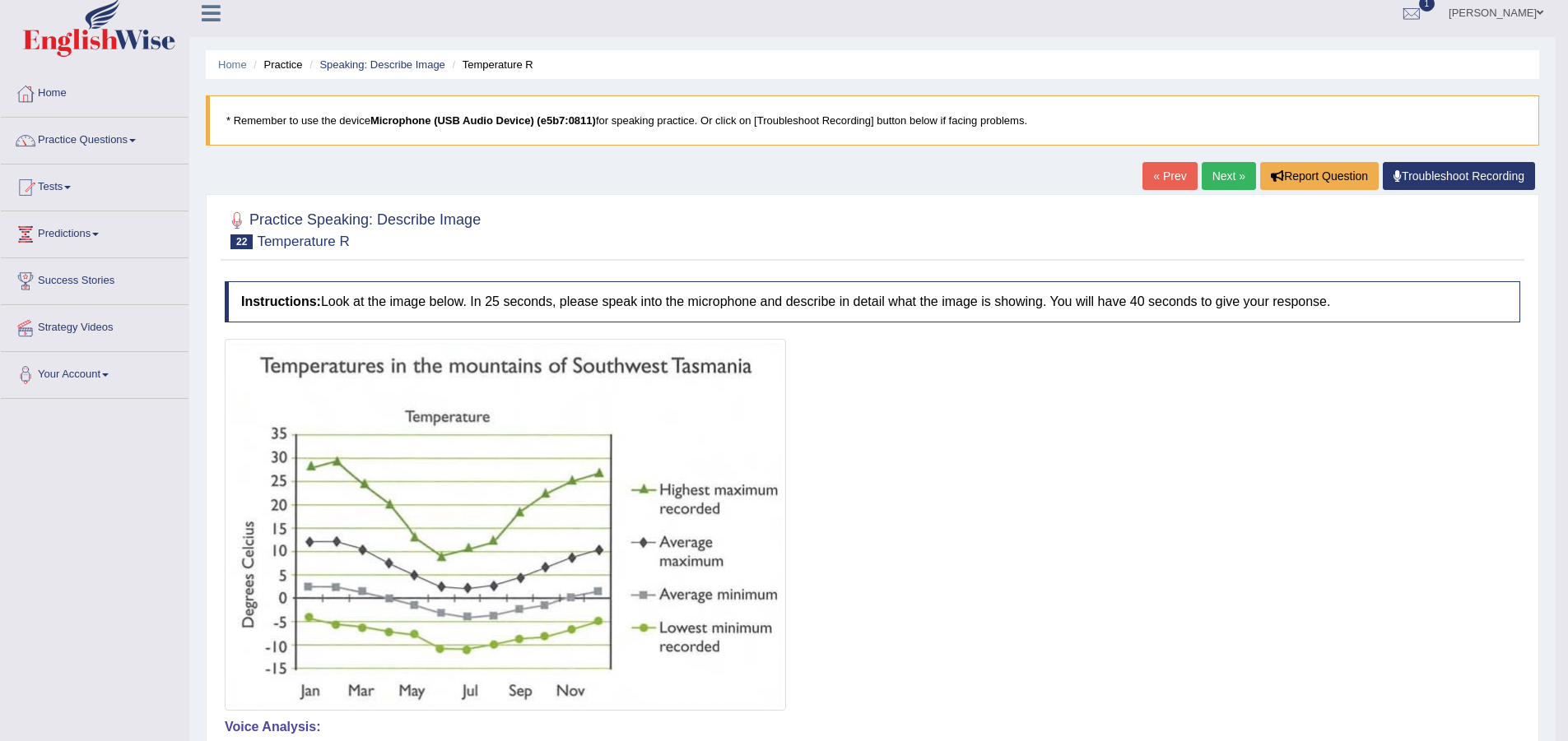
scroll to position [0, 0]
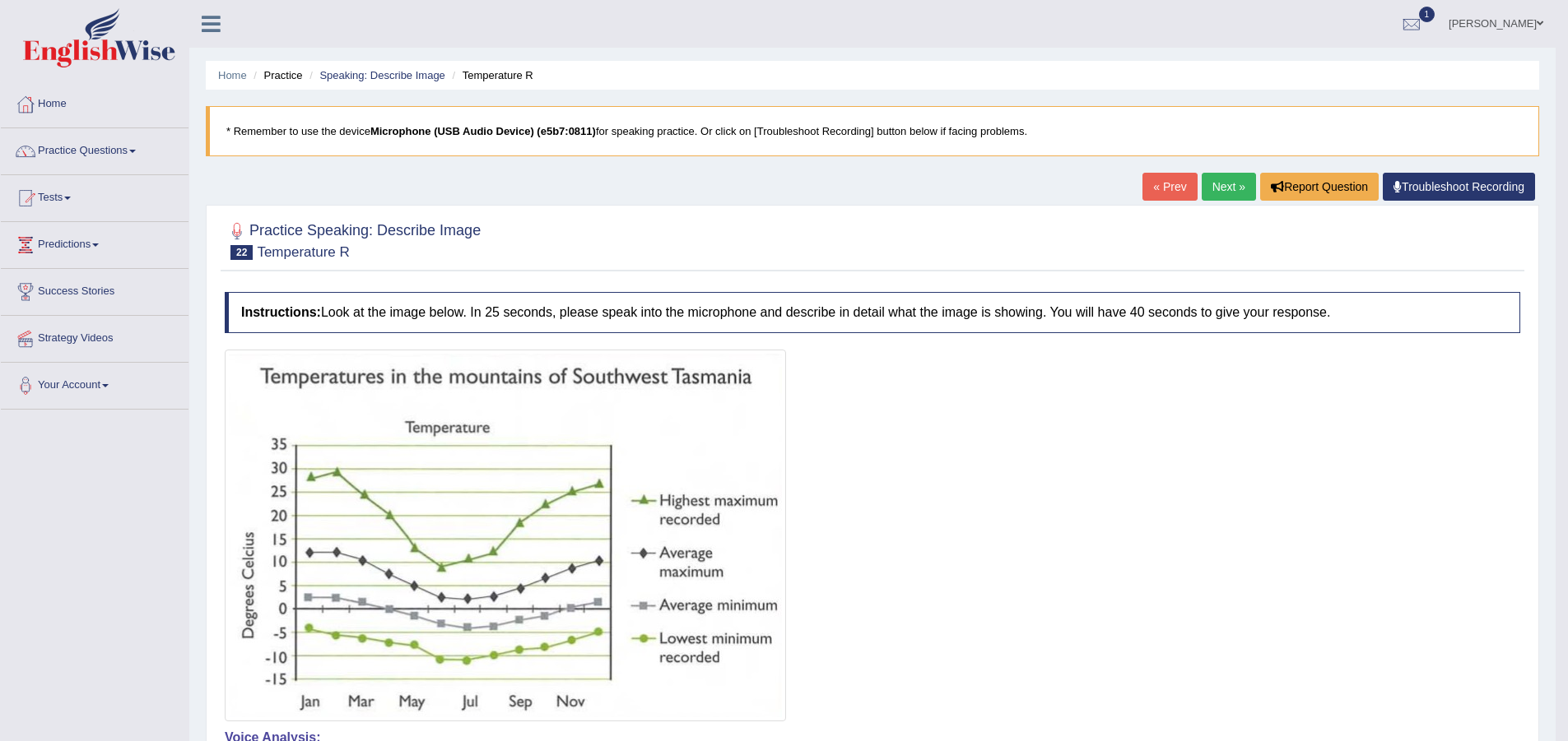
click at [1212, 186] on link "Next »" at bounding box center [1229, 186] width 55 height 28
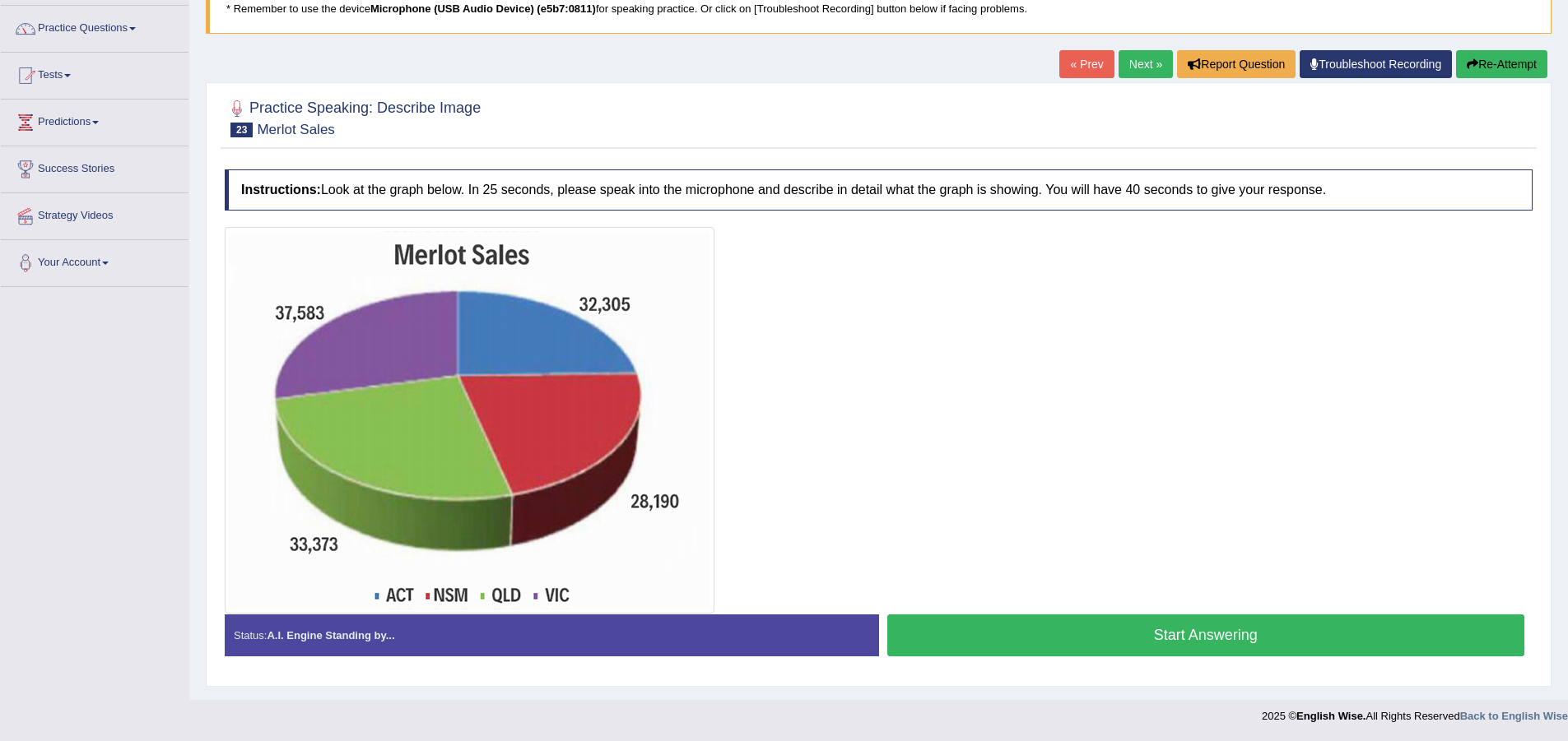
click at [1223, 632] on button "Start Answering" at bounding box center [1206, 636] width 638 height 42
click at [993, 629] on button "Start Answering" at bounding box center [1206, 636] width 638 height 42
click at [907, 640] on button "Start Answering" at bounding box center [1206, 636] width 638 height 42
click at [1183, 640] on button "Start Answering" at bounding box center [1206, 636] width 638 height 42
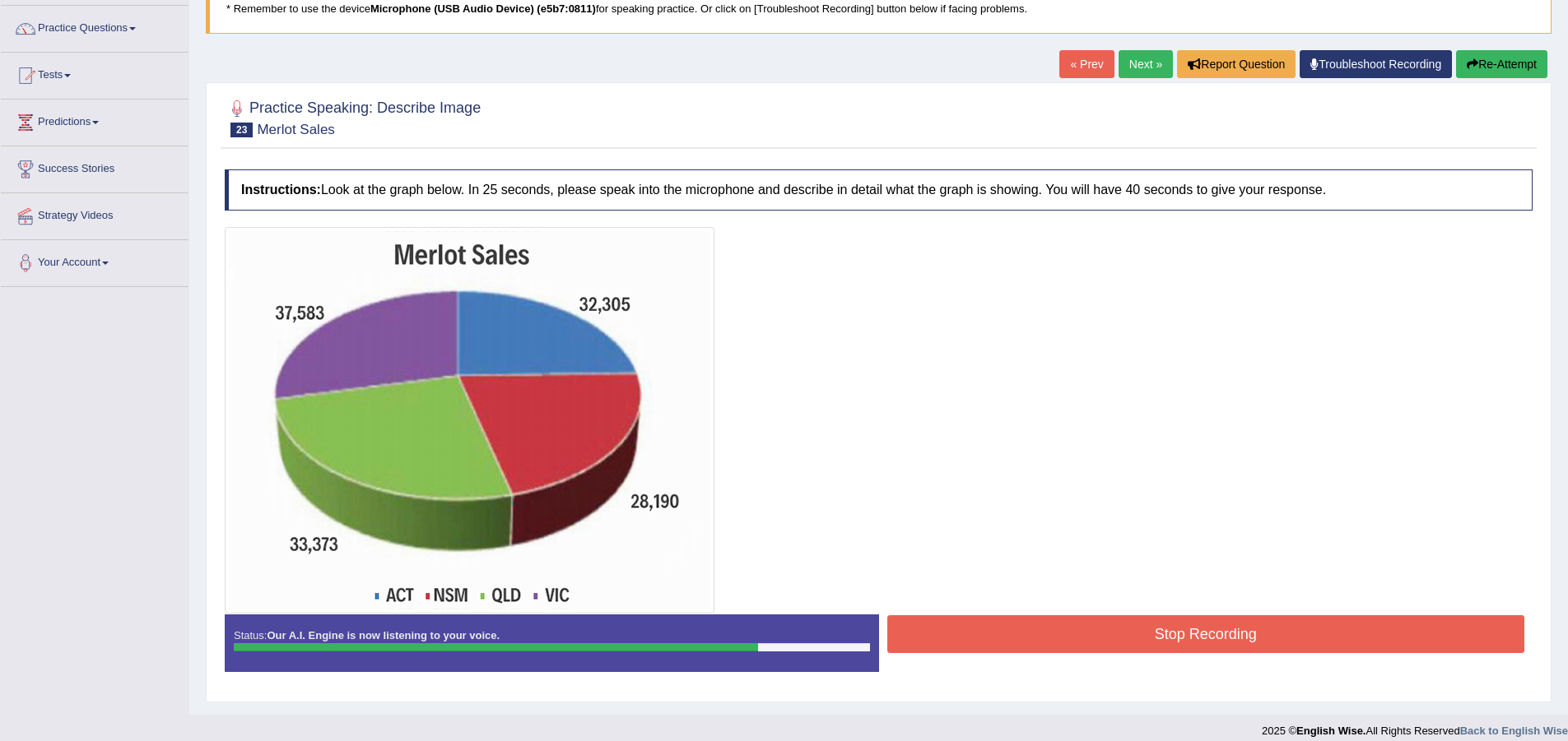
click at [1150, 631] on button "Stop Recording" at bounding box center [1206, 634] width 638 height 38
